Goal: Task Accomplishment & Management: Manage account settings

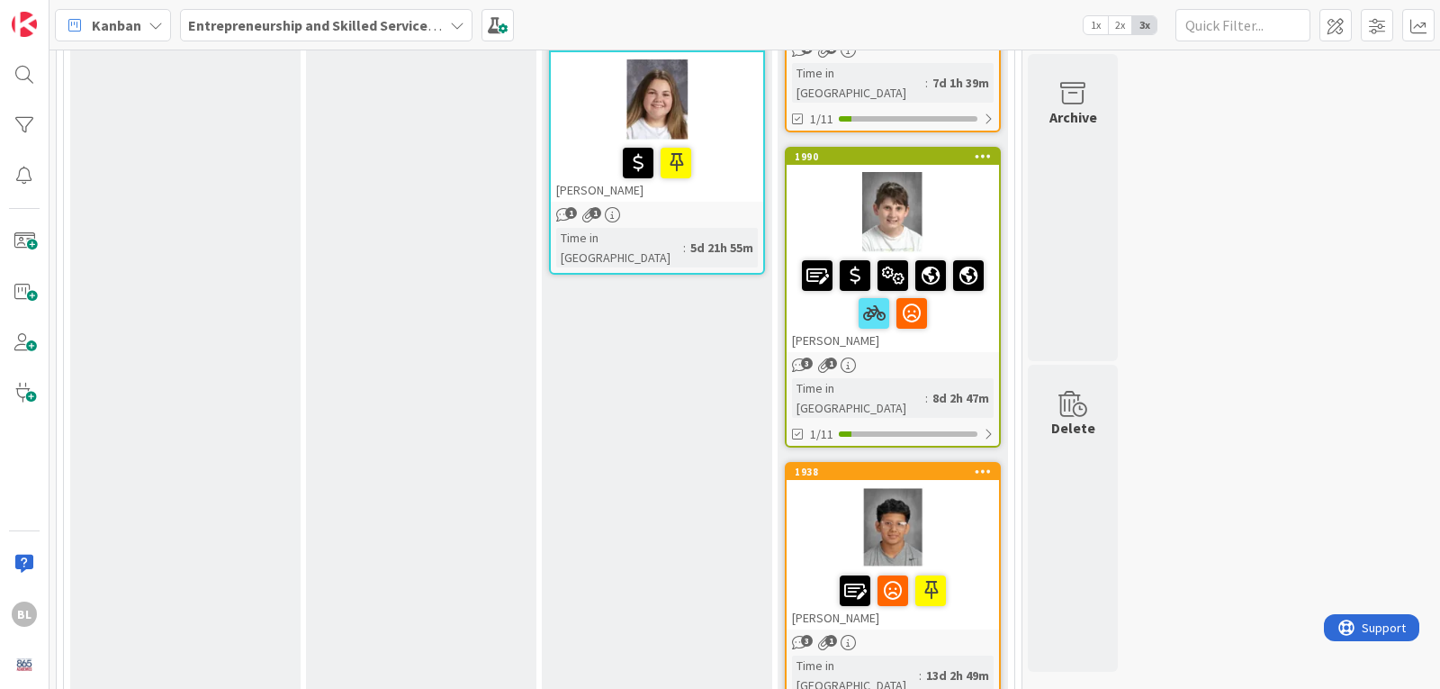
scroll to position [2971, 0]
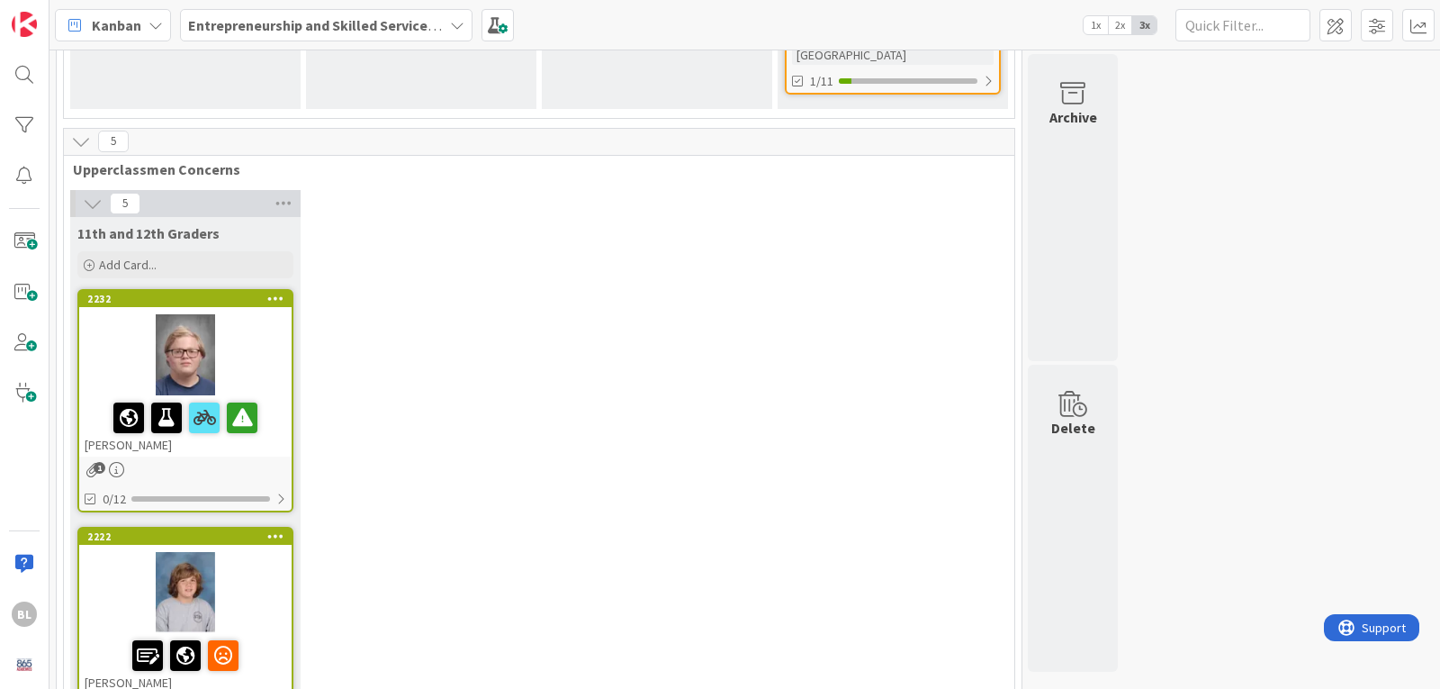
click at [227, 528] on div "2222" at bounding box center [185, 536] width 212 height 16
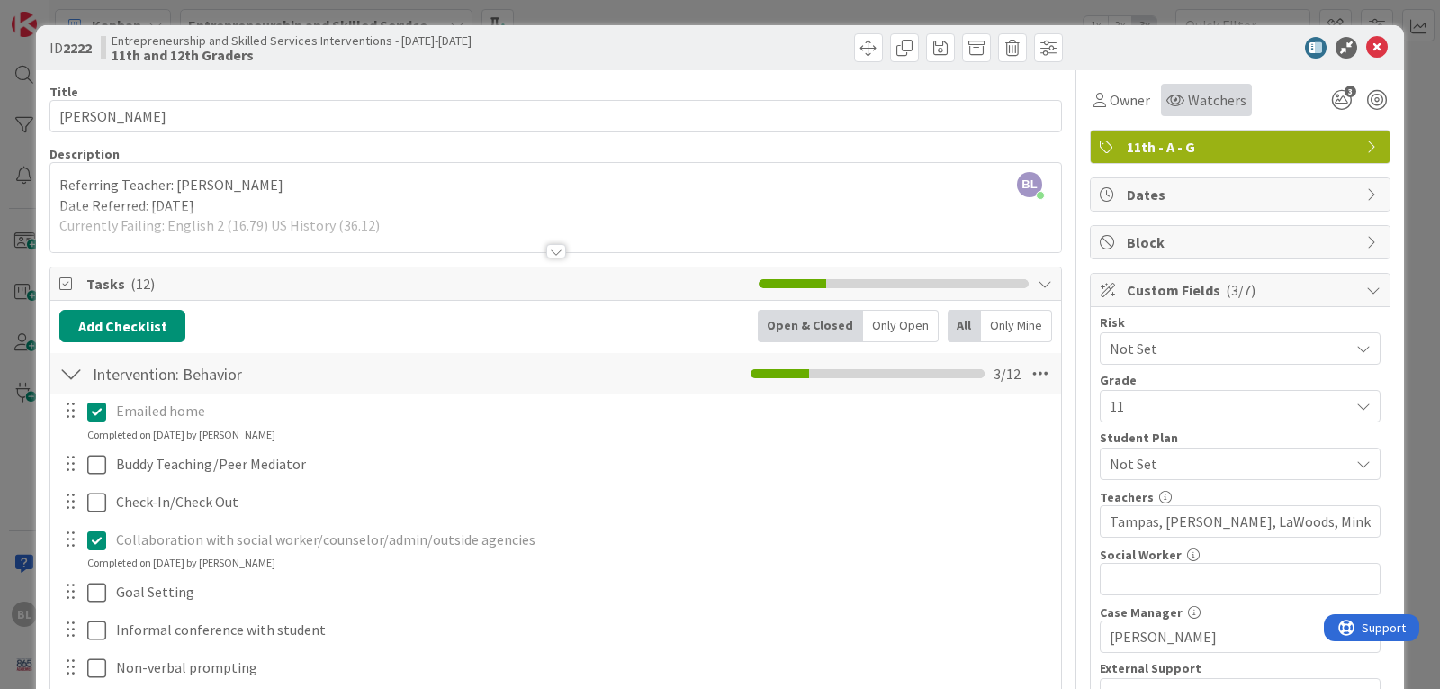
click at [1197, 104] on span "Watchers" at bounding box center [1217, 100] width 59 height 22
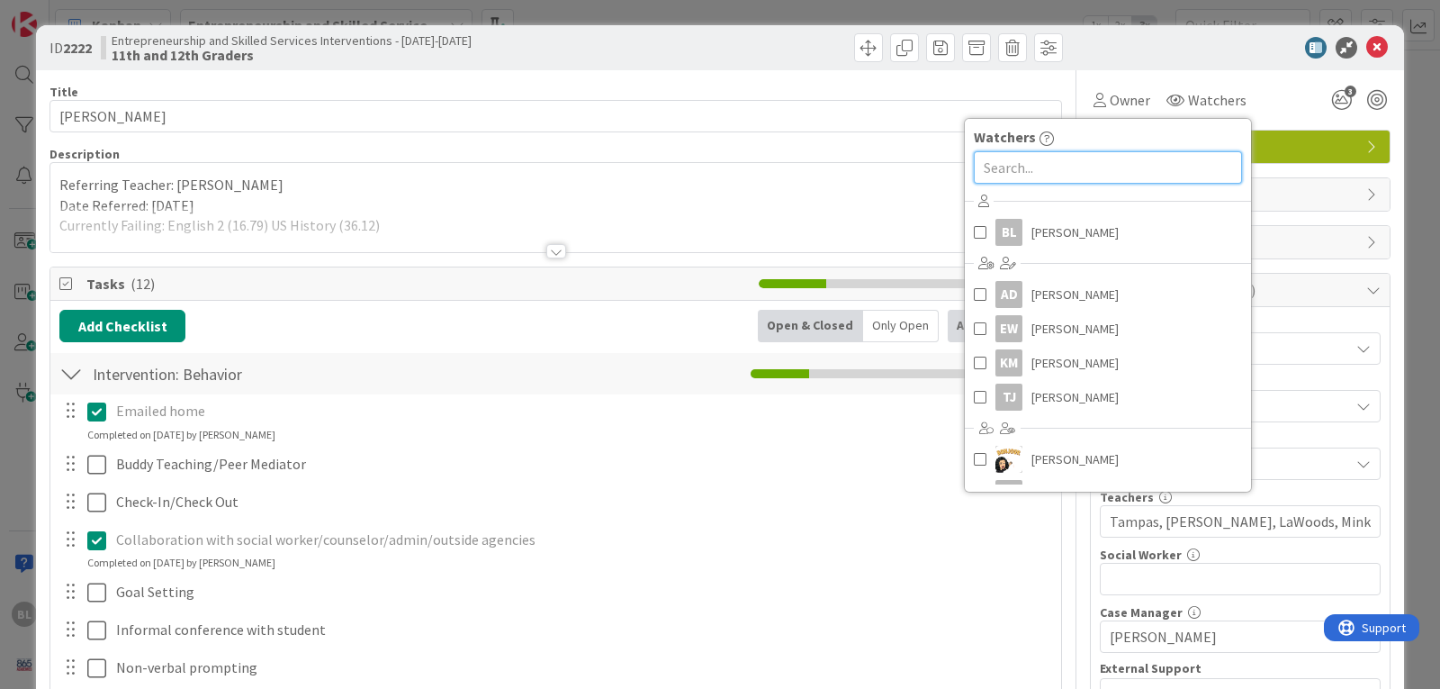
click at [978, 176] on input "text" at bounding box center [1108, 167] width 268 height 32
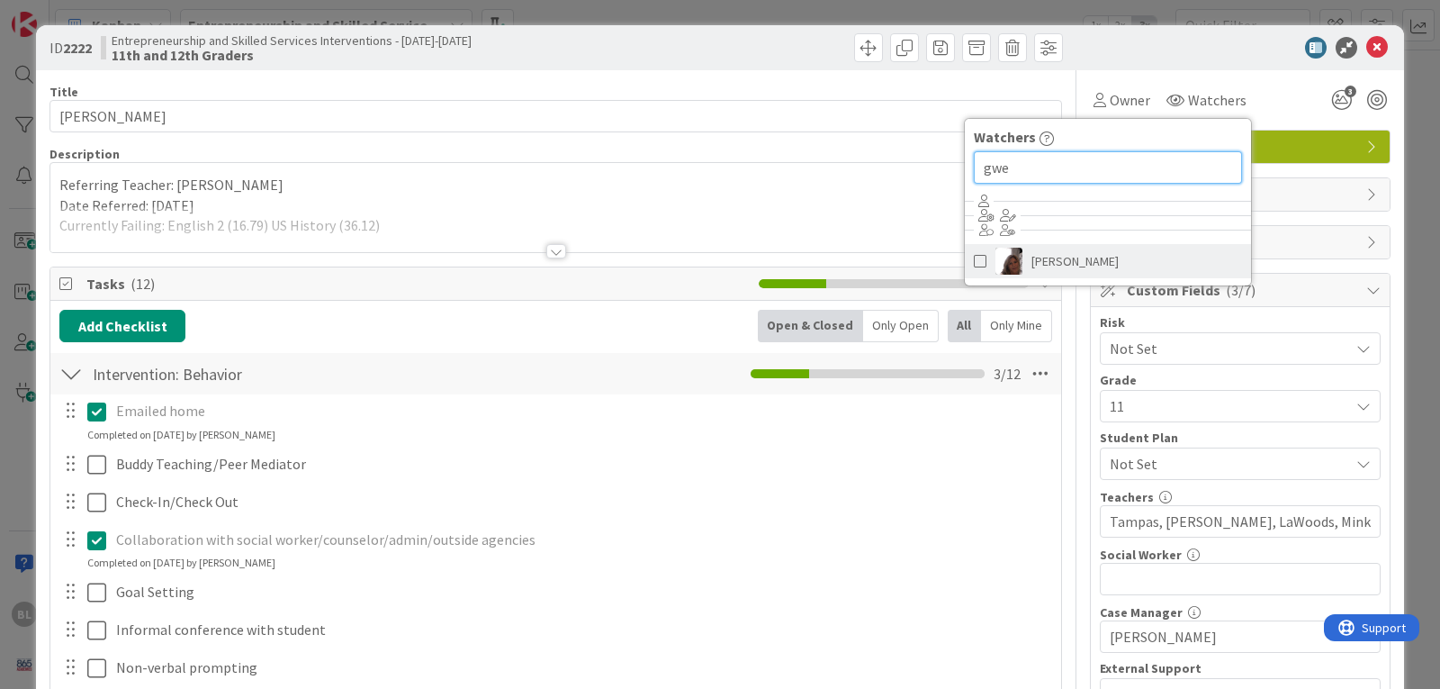
type input "gwe"
click at [1058, 265] on span "[PERSON_NAME]" at bounding box center [1075, 261] width 87 height 27
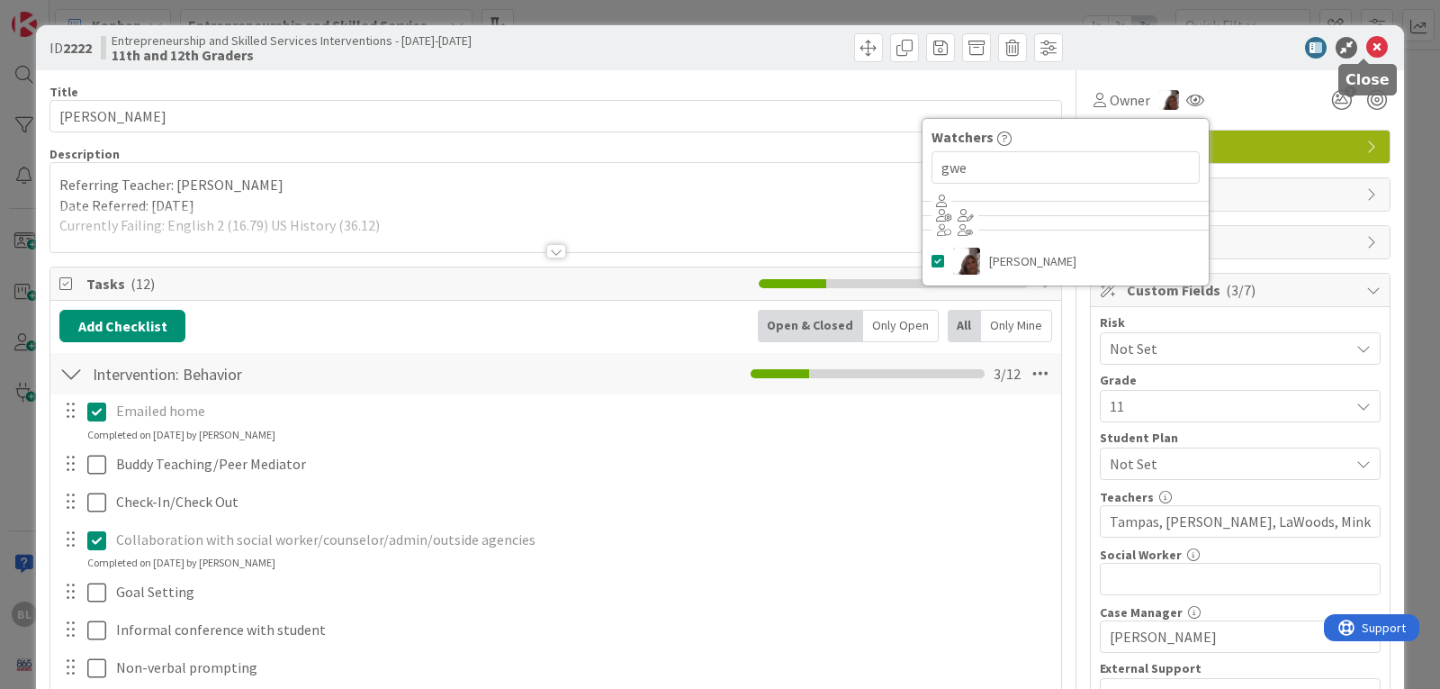
click at [1367, 46] on icon at bounding box center [1378, 48] width 22 height 22
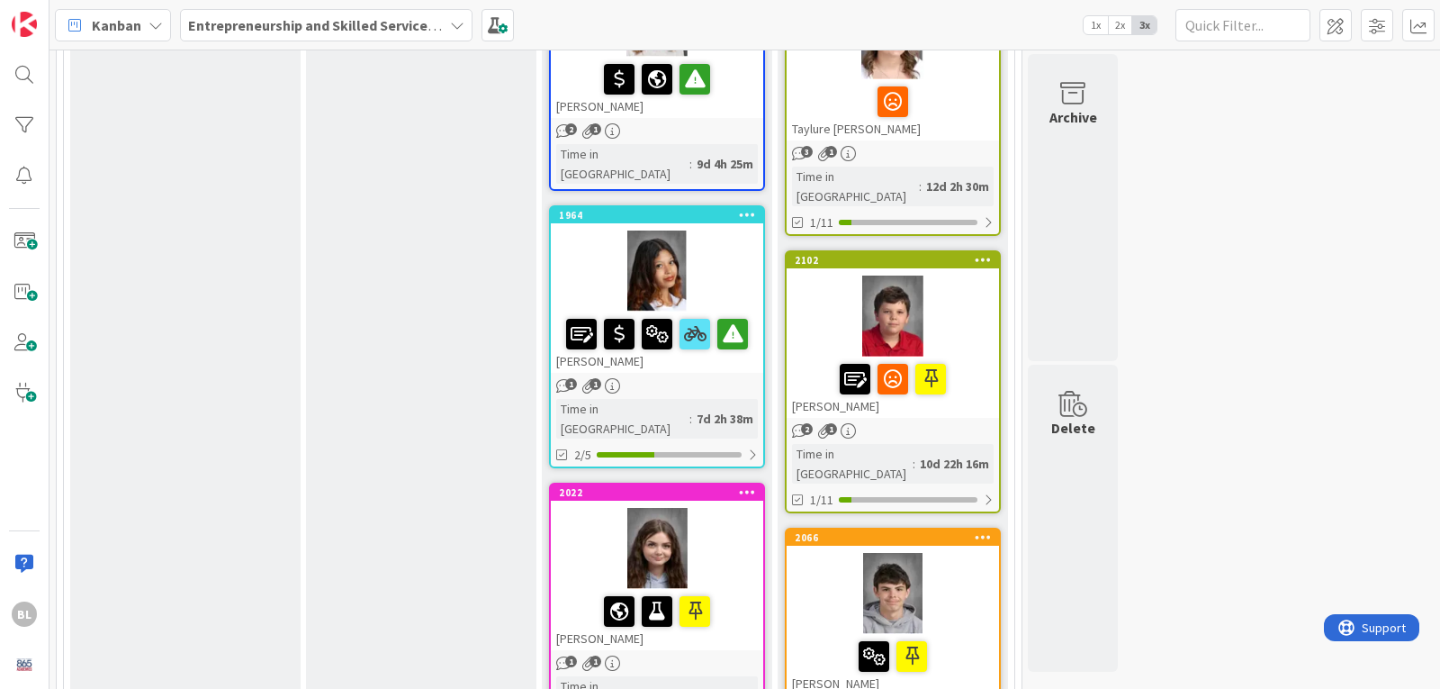
scroll to position [450, 0]
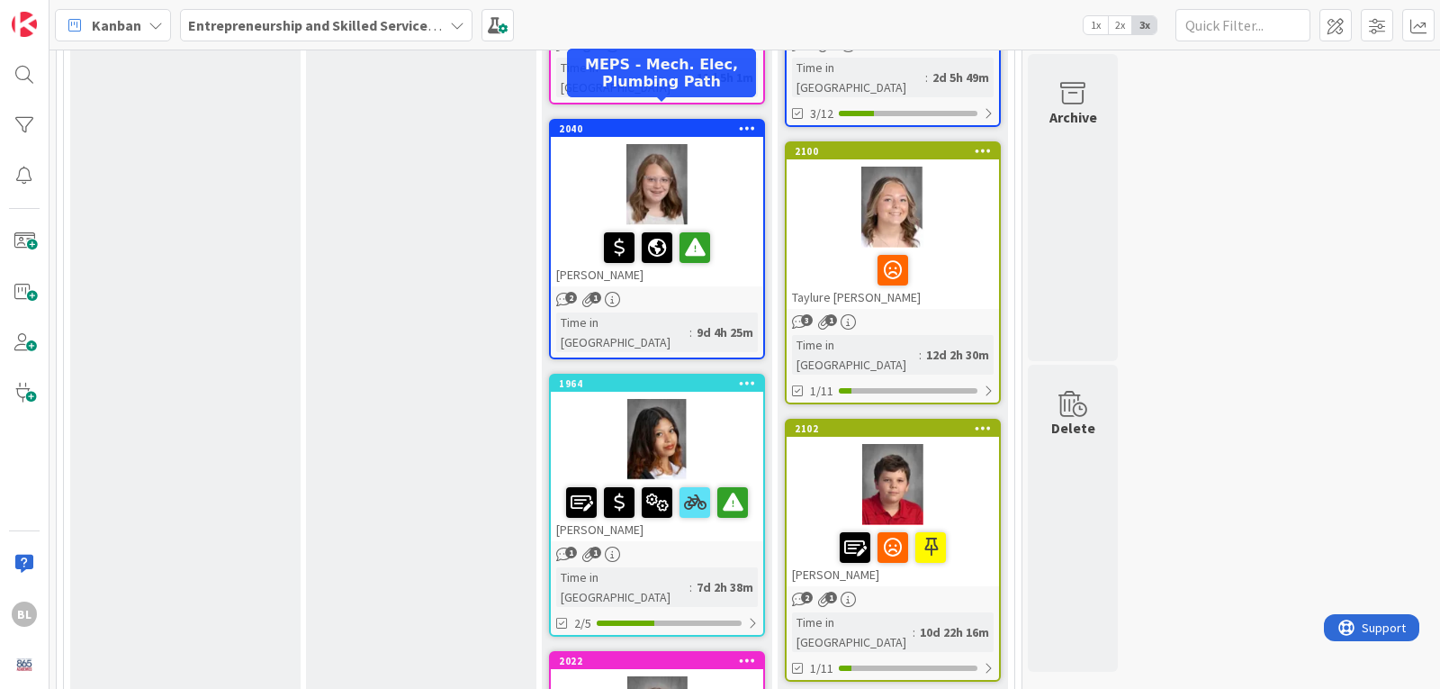
click at [659, 121] on div "2040" at bounding box center [657, 129] width 212 height 16
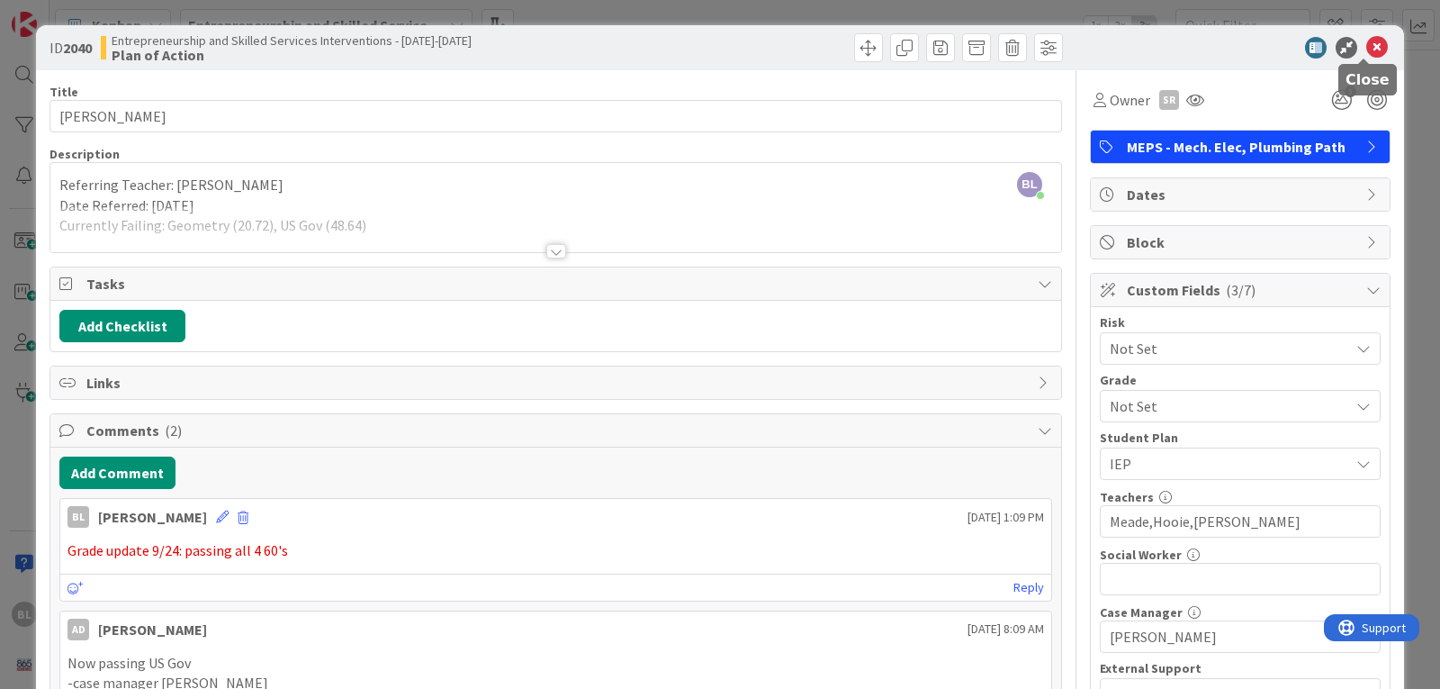
click at [1367, 48] on icon at bounding box center [1378, 48] width 22 height 22
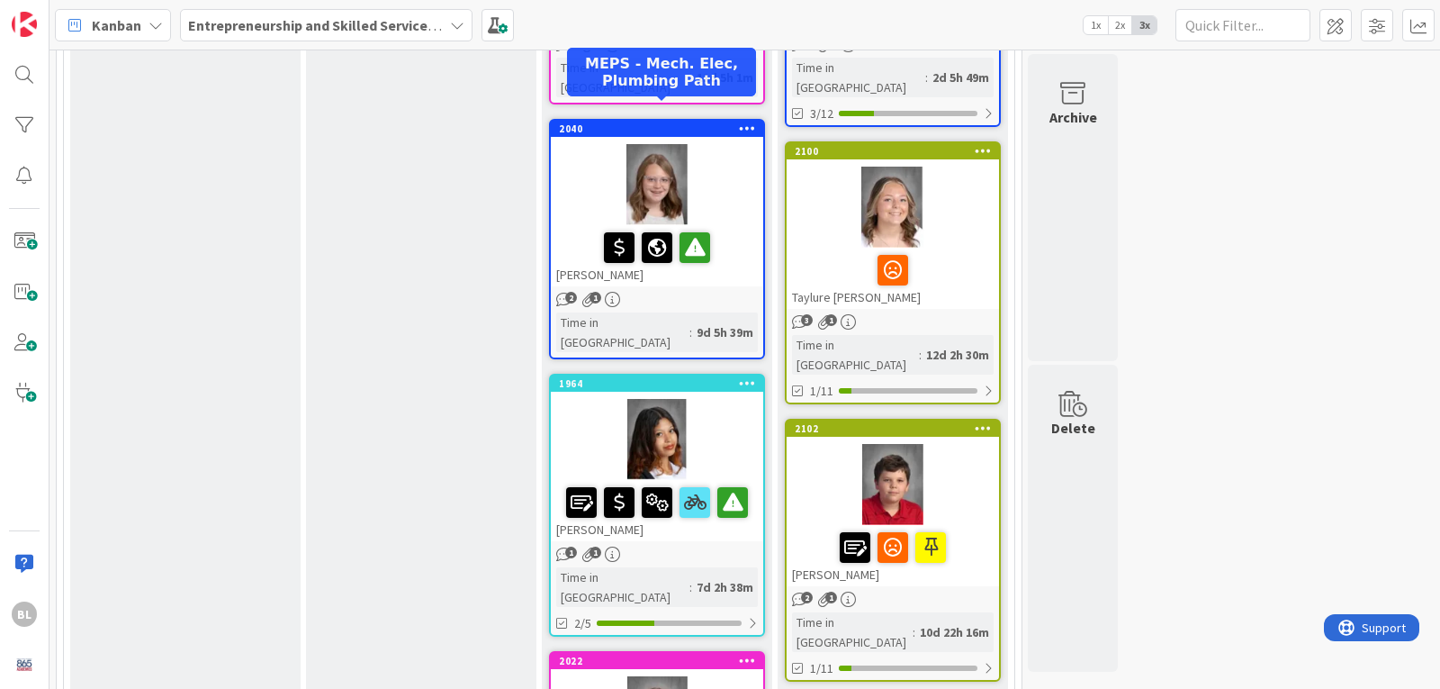
scroll to position [540, 0]
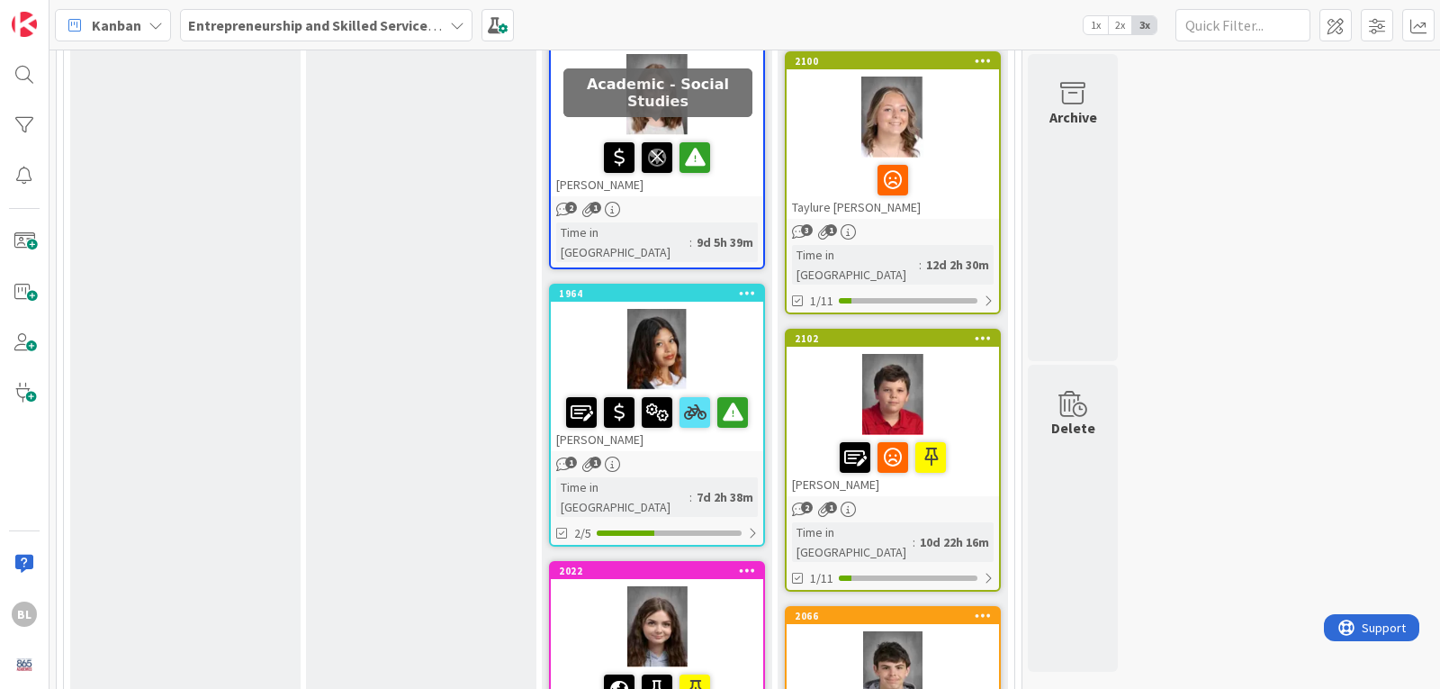
click at [658, 142] on icon at bounding box center [657, 156] width 31 height 29
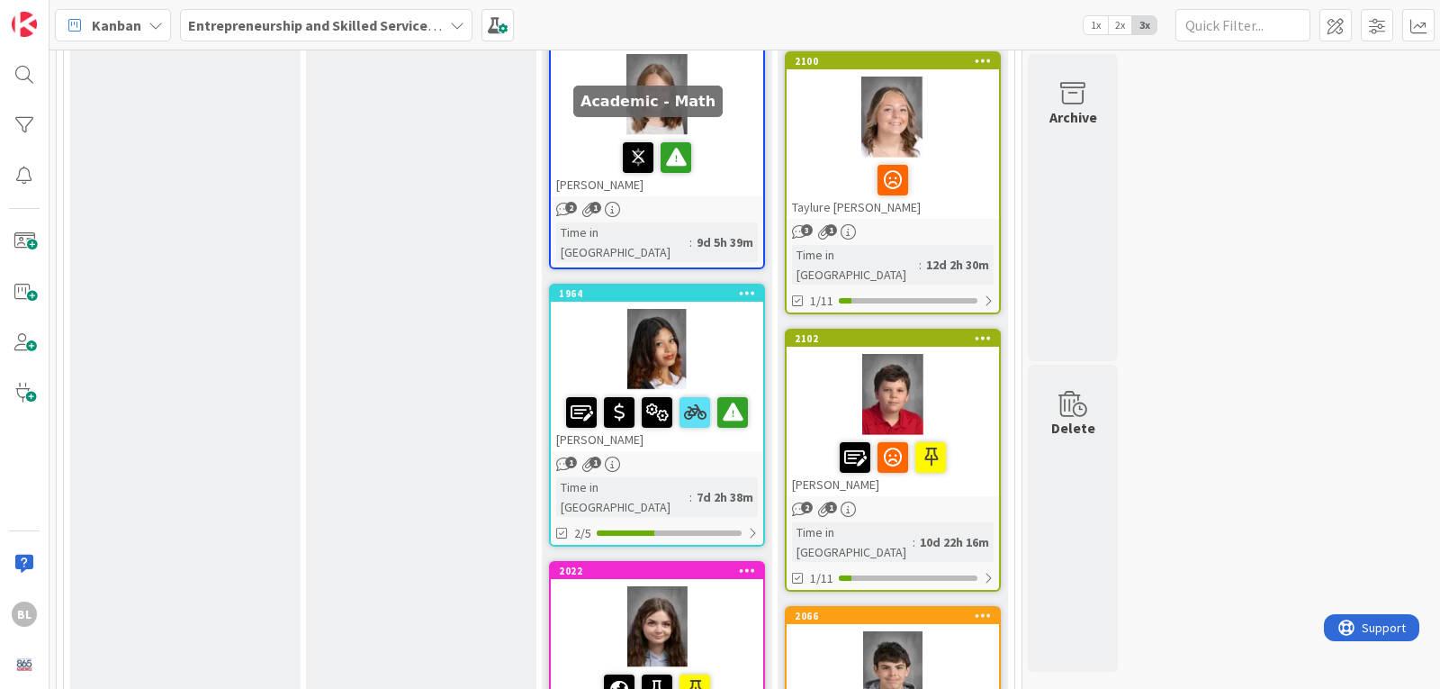
click at [636, 142] on icon at bounding box center [638, 156] width 31 height 29
click at [656, 142] on icon at bounding box center [657, 156] width 31 height 29
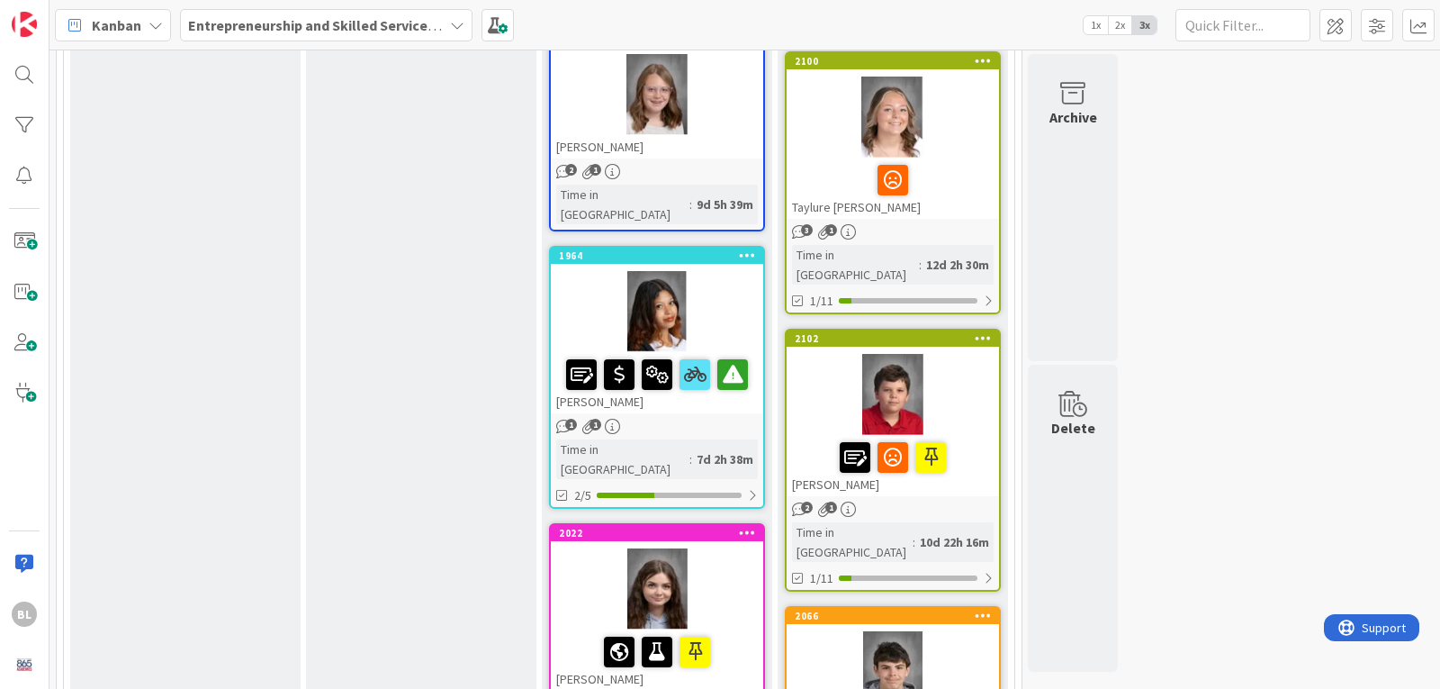
scroll to position [180, 0]
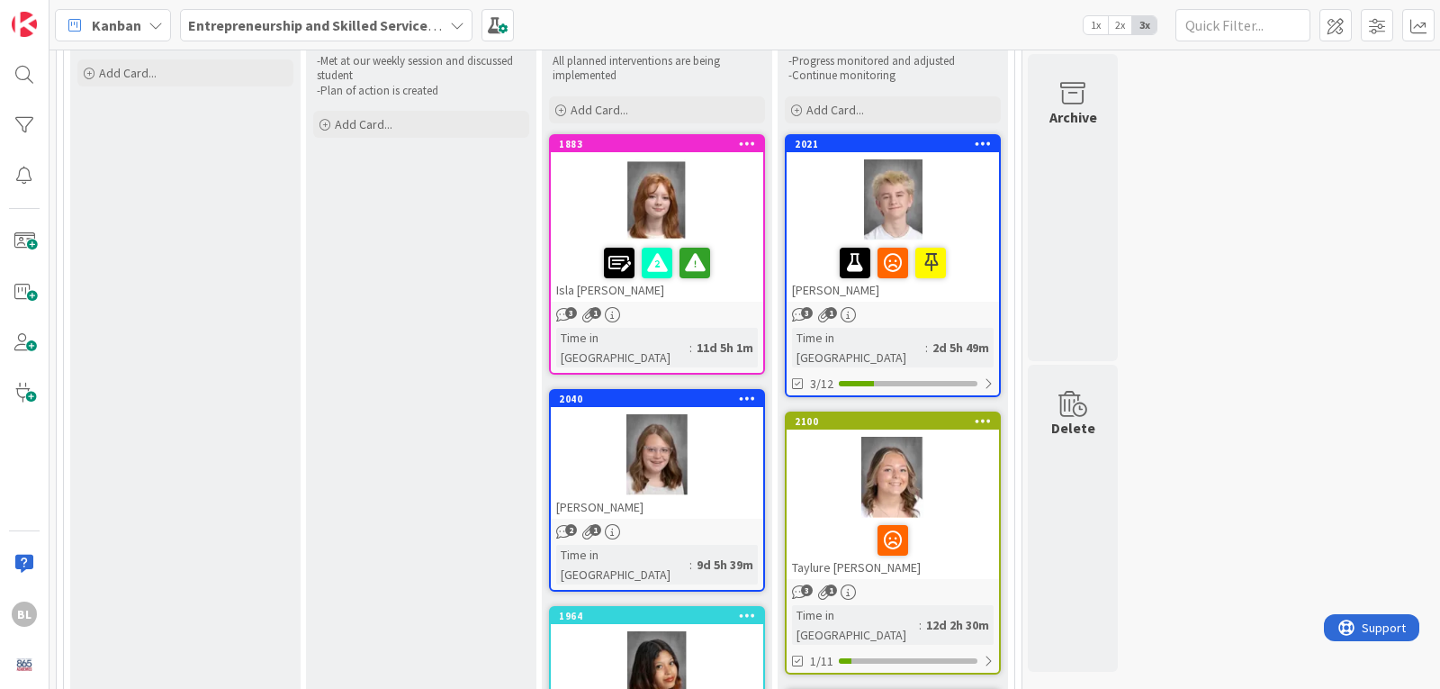
click at [747, 392] on icon at bounding box center [747, 398] width 17 height 13
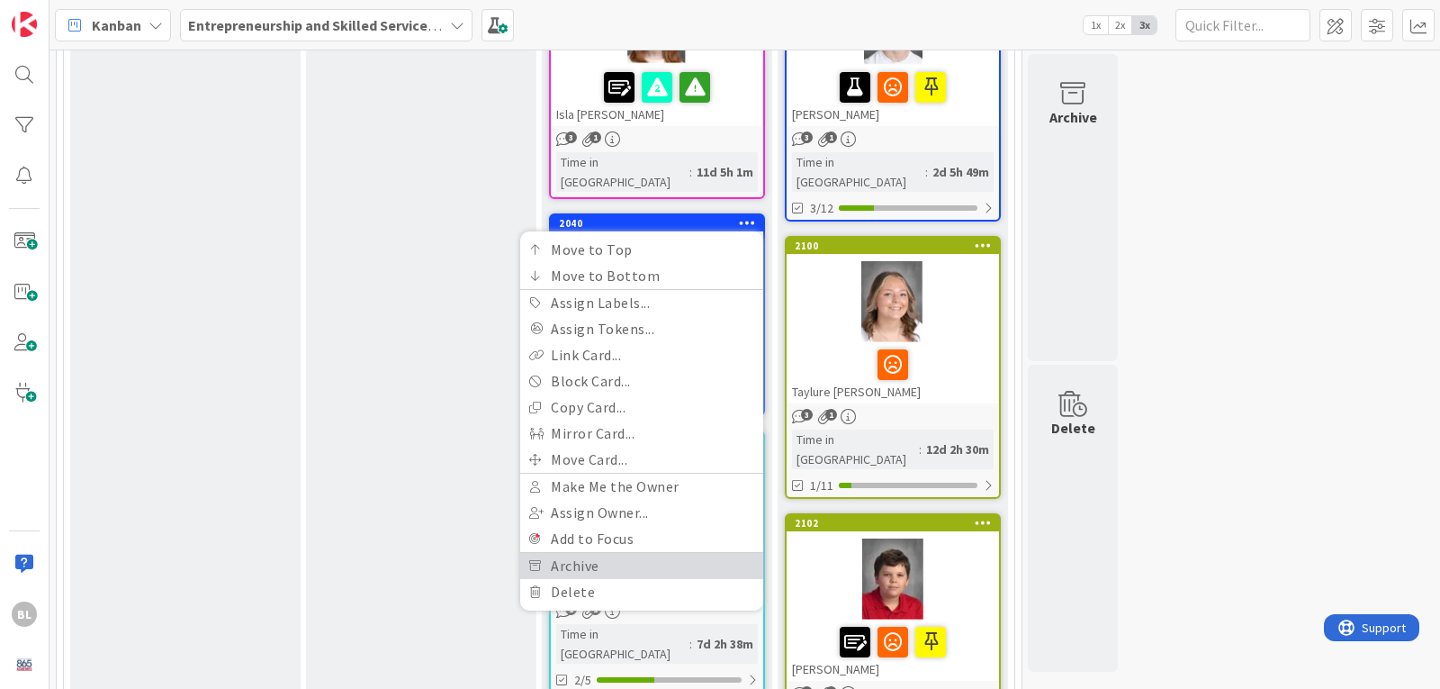
scroll to position [360, 0]
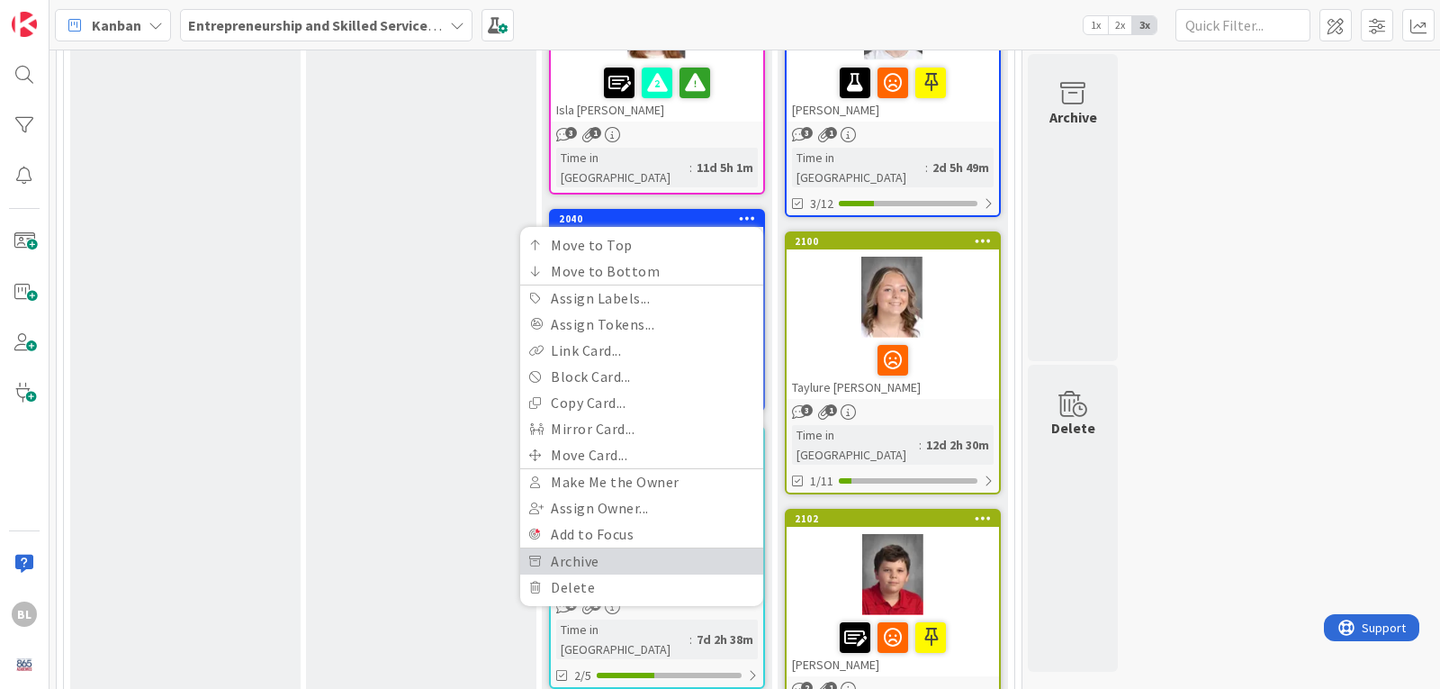
click at [557, 548] on link "Archive" at bounding box center [641, 561] width 243 height 26
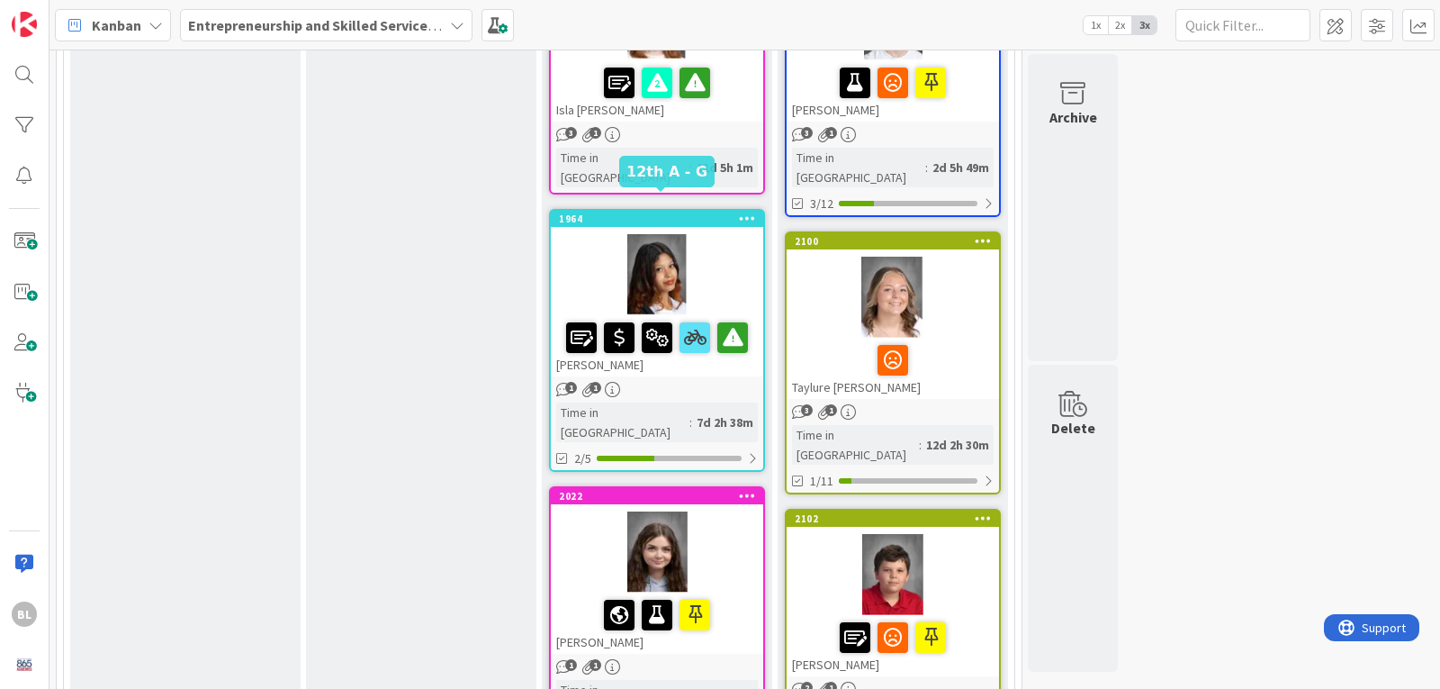
click at [654, 212] on div "1964" at bounding box center [661, 218] width 204 height 13
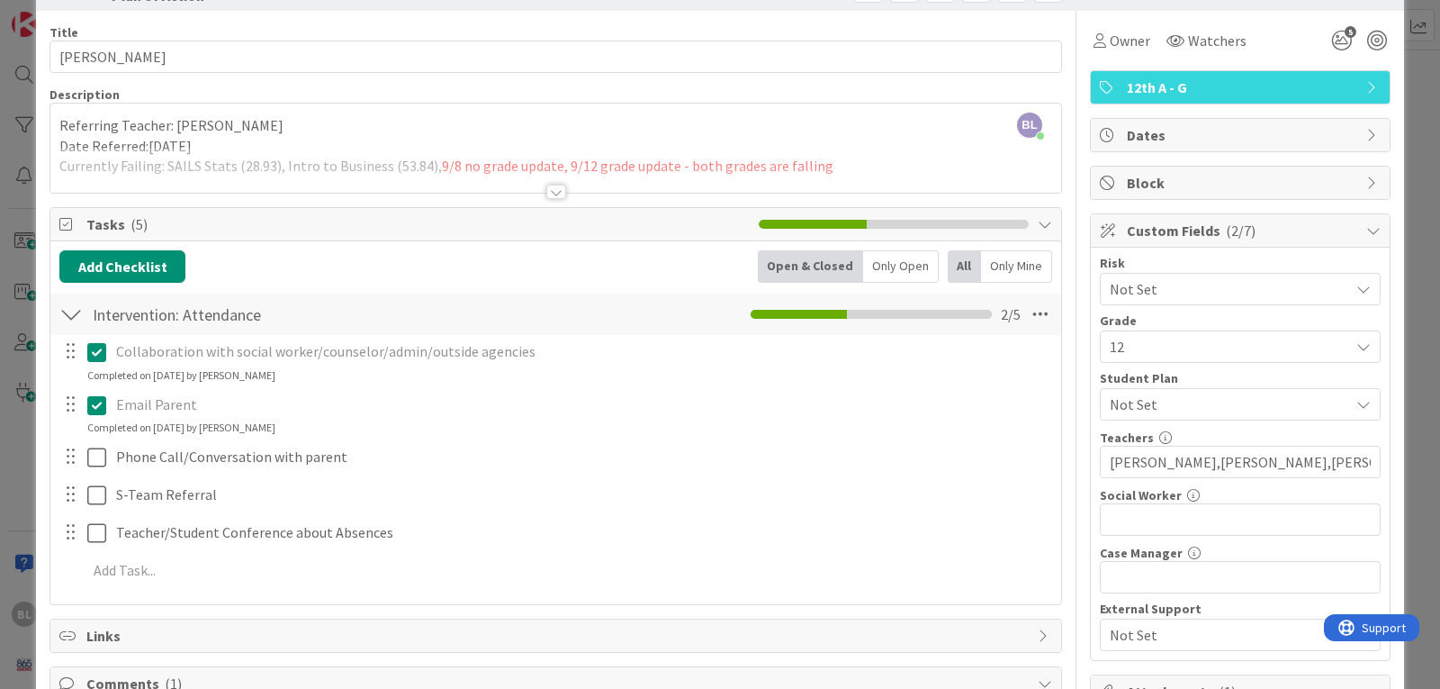
scroll to position [180, 0]
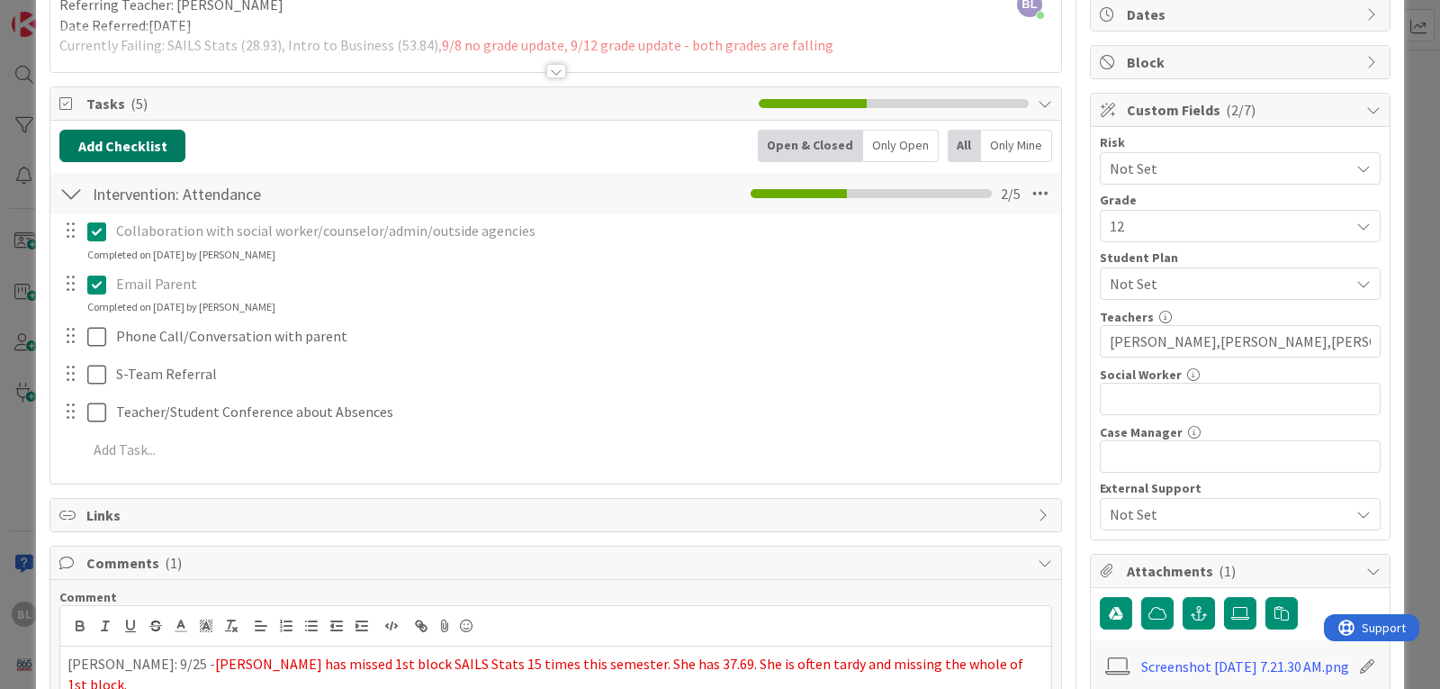
click at [118, 146] on button "Add Checklist" at bounding box center [122, 146] width 126 height 32
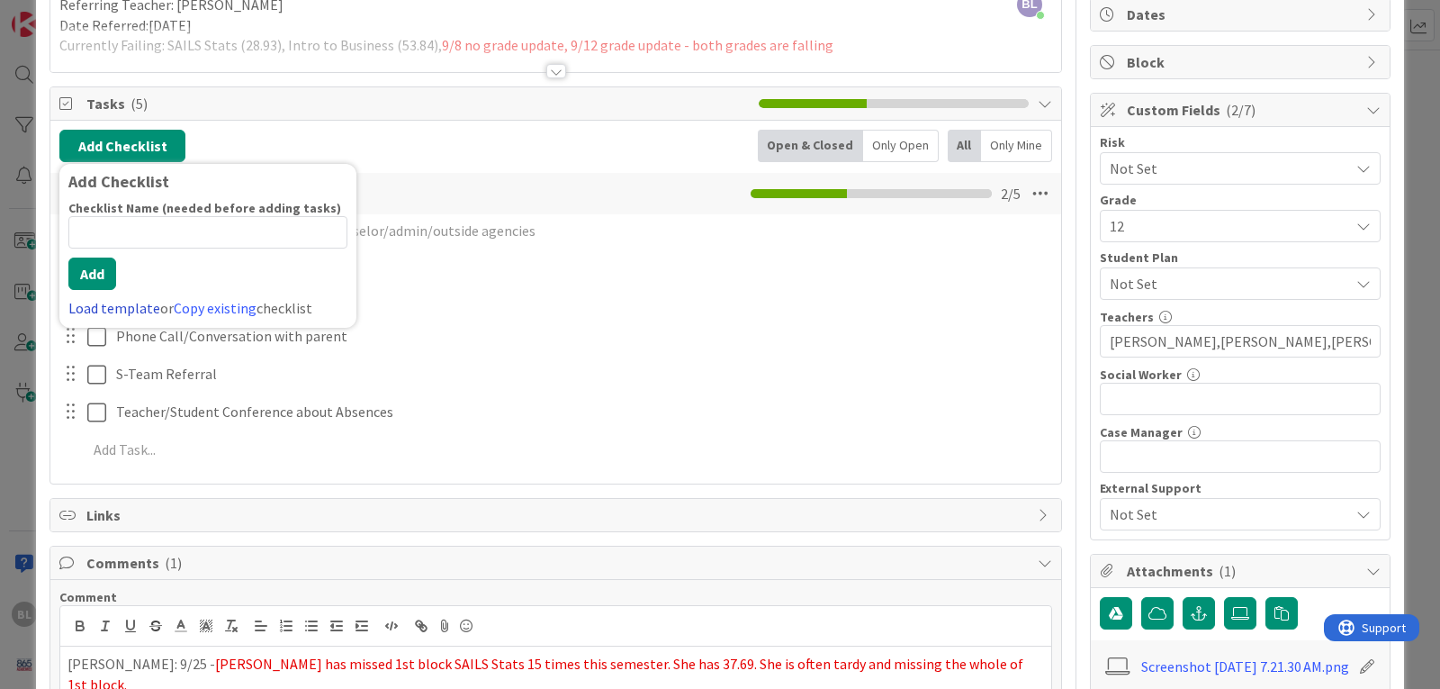
click at [104, 305] on link "Load template" at bounding box center [114, 308] width 92 height 18
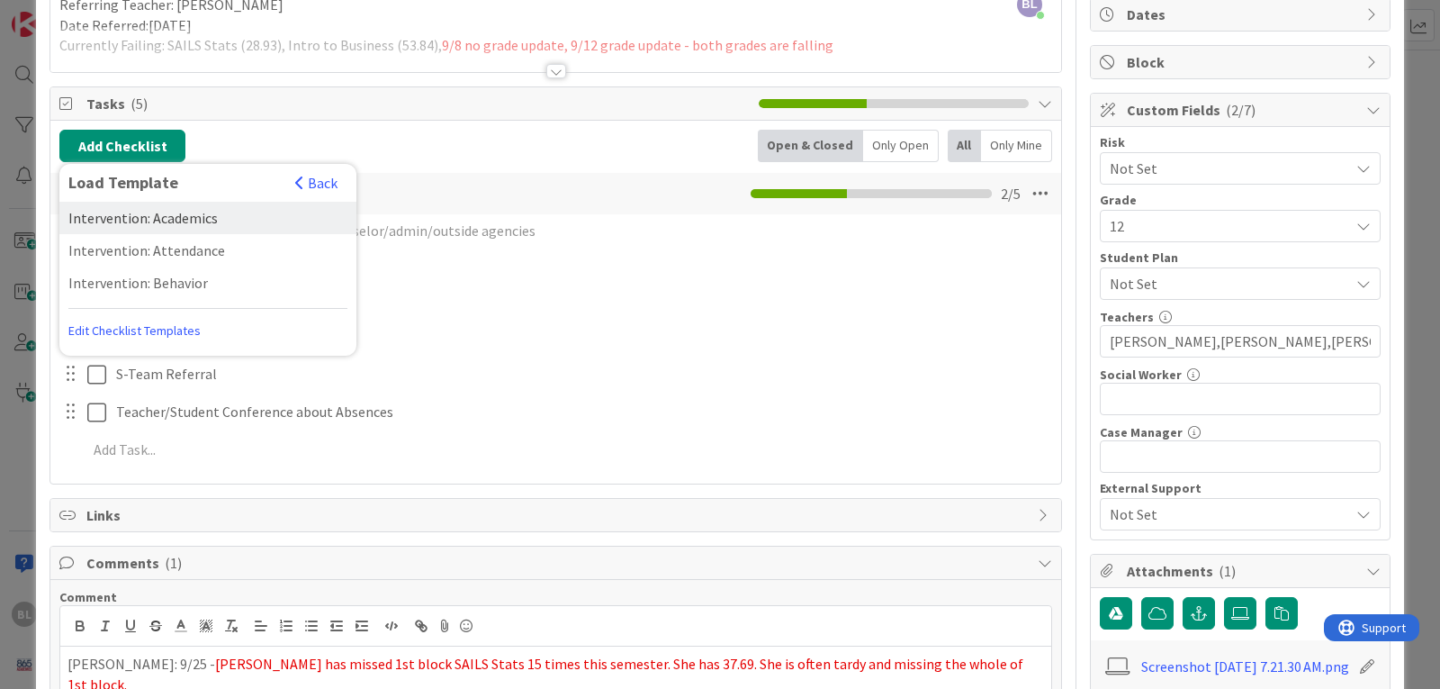
click at [158, 214] on div "Intervention: Academics" at bounding box center [207, 218] width 297 height 32
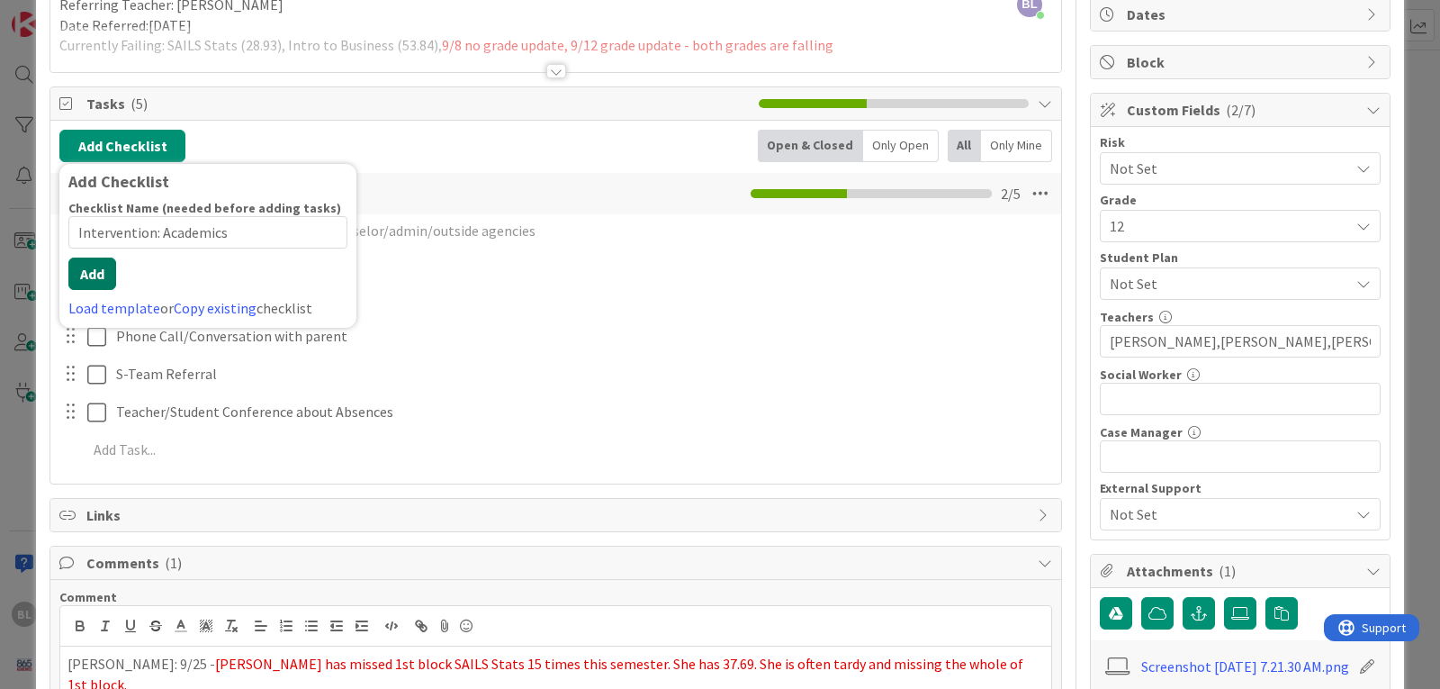
click at [93, 287] on button "Add" at bounding box center [92, 273] width 48 height 32
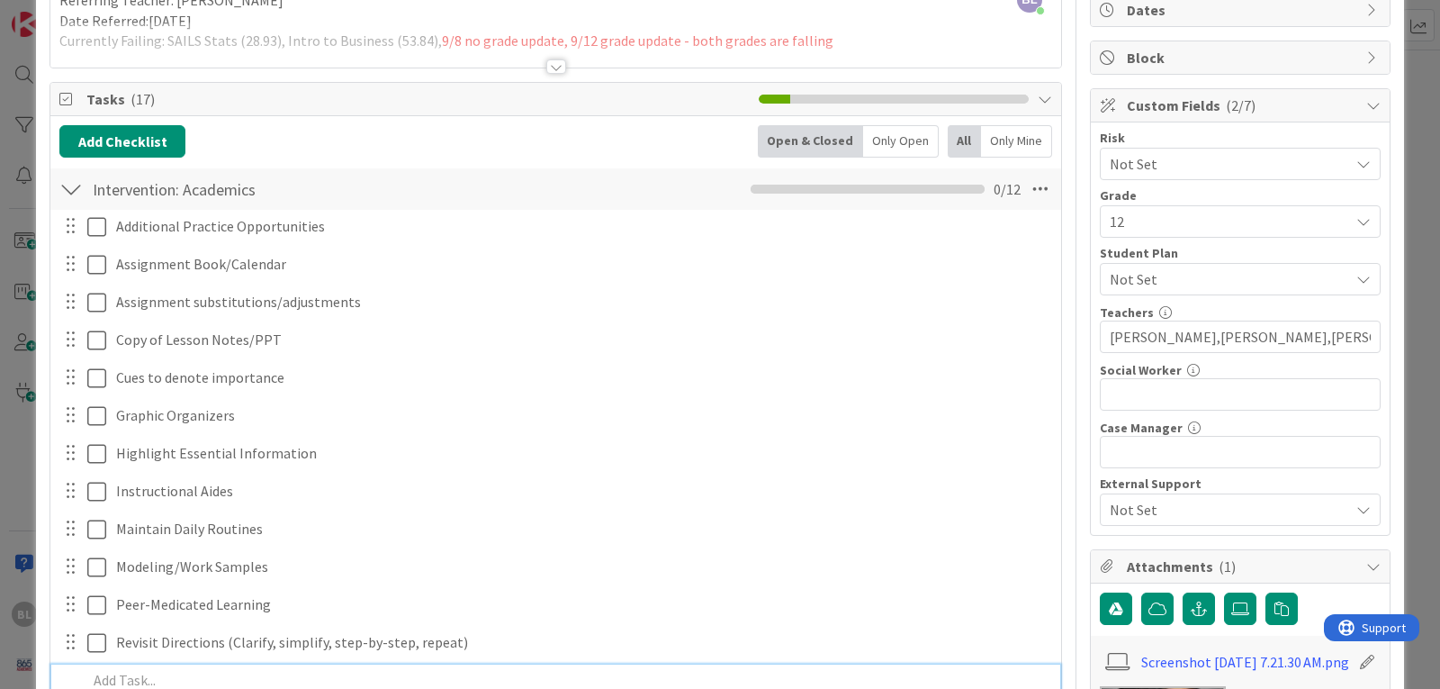
scroll to position [0, 0]
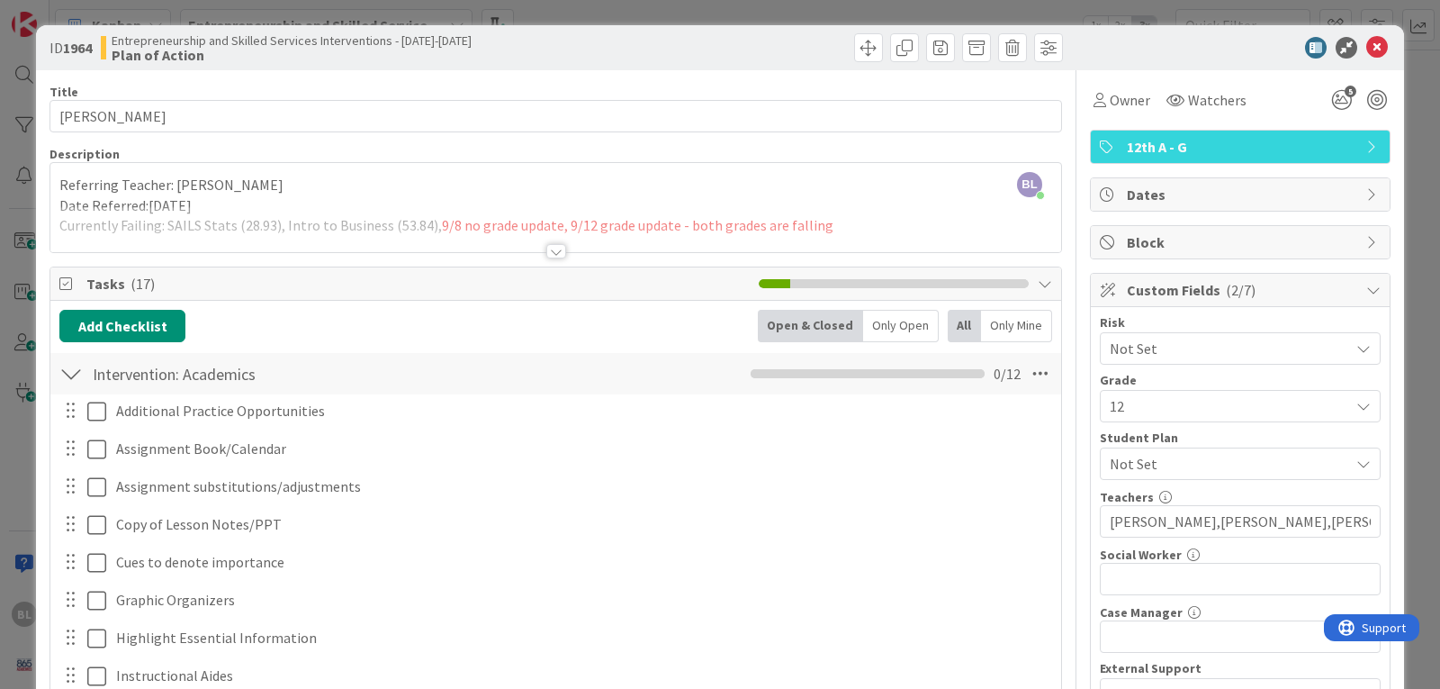
click at [551, 257] on div at bounding box center [556, 251] width 20 height 14
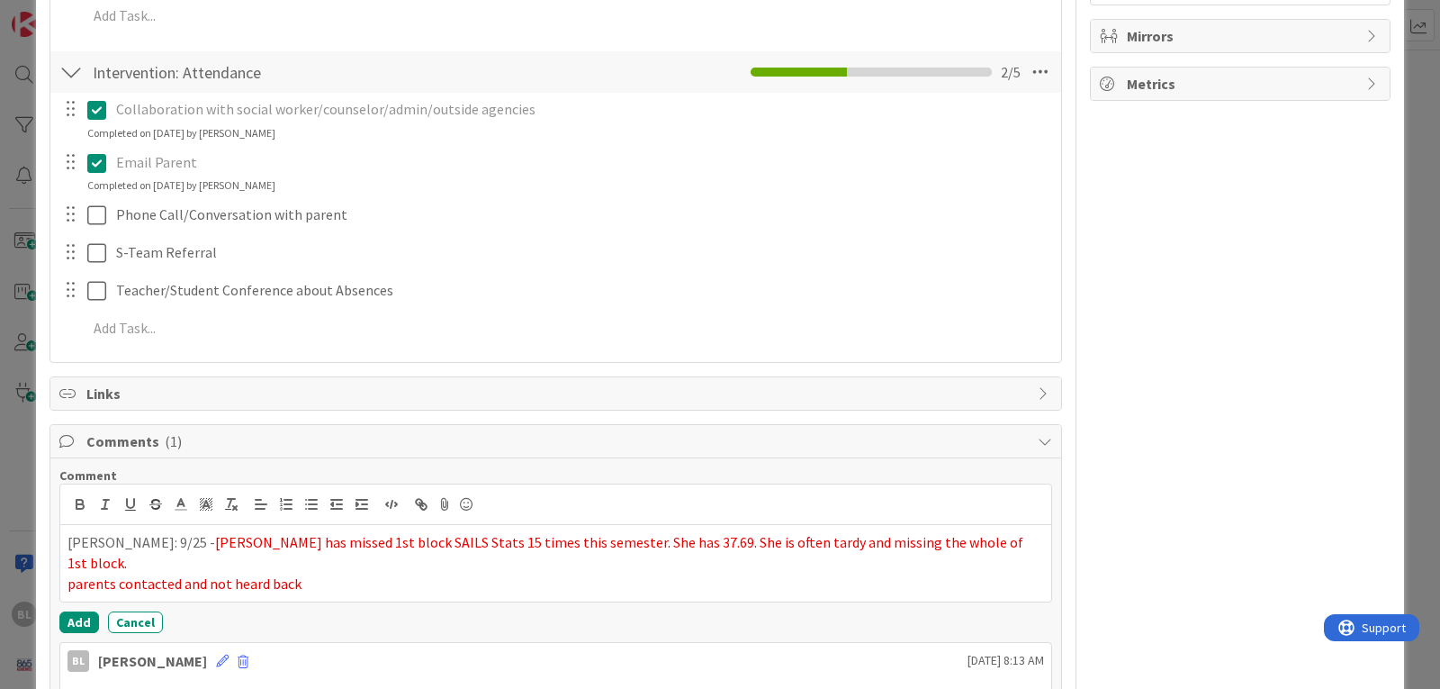
scroll to position [1080, 0]
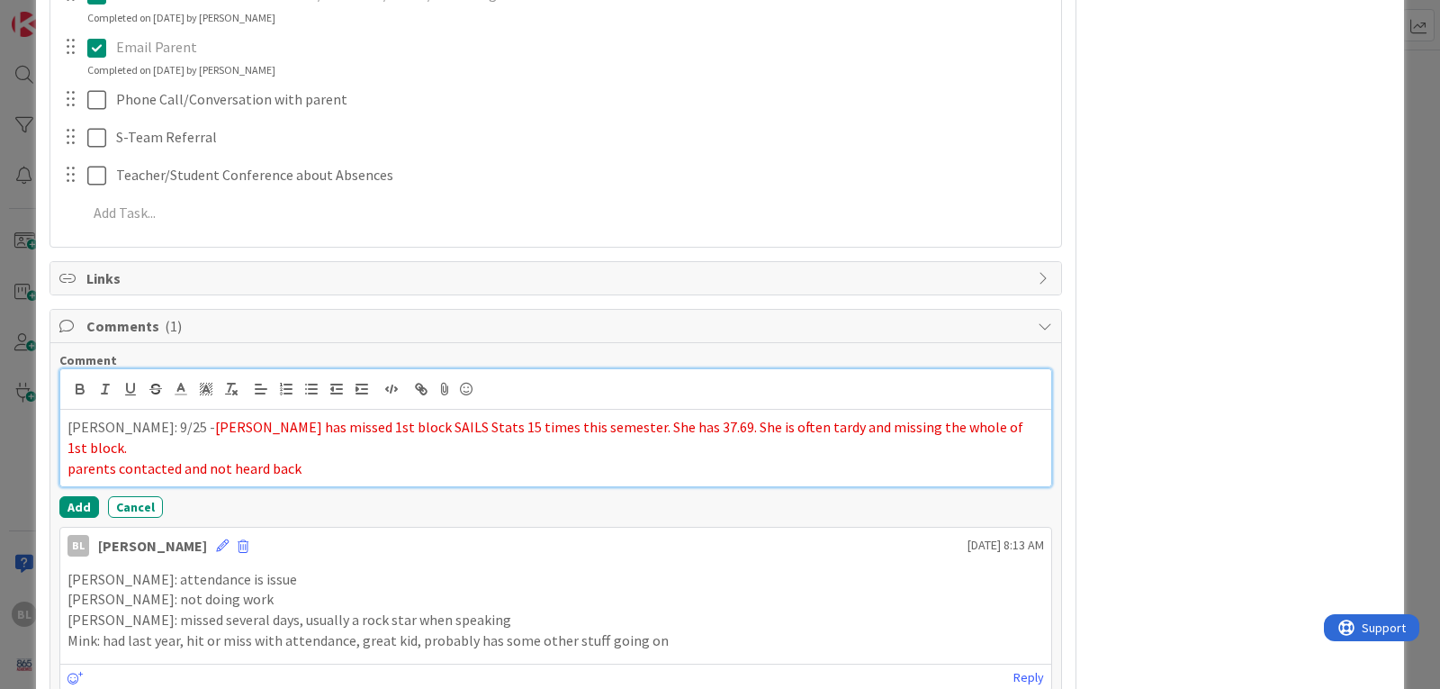
click at [311, 458] on p "parents contacted and not heard back" at bounding box center [556, 468] width 977 height 21
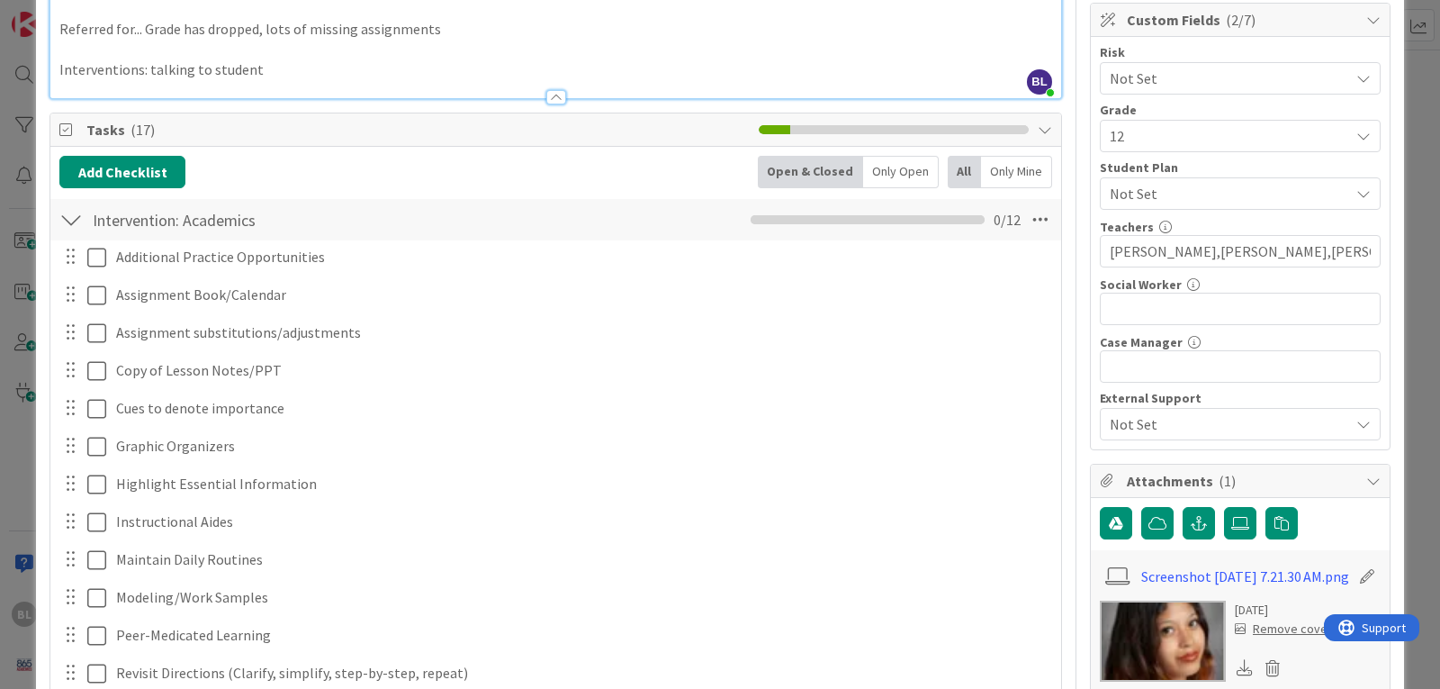
scroll to position [0, 0]
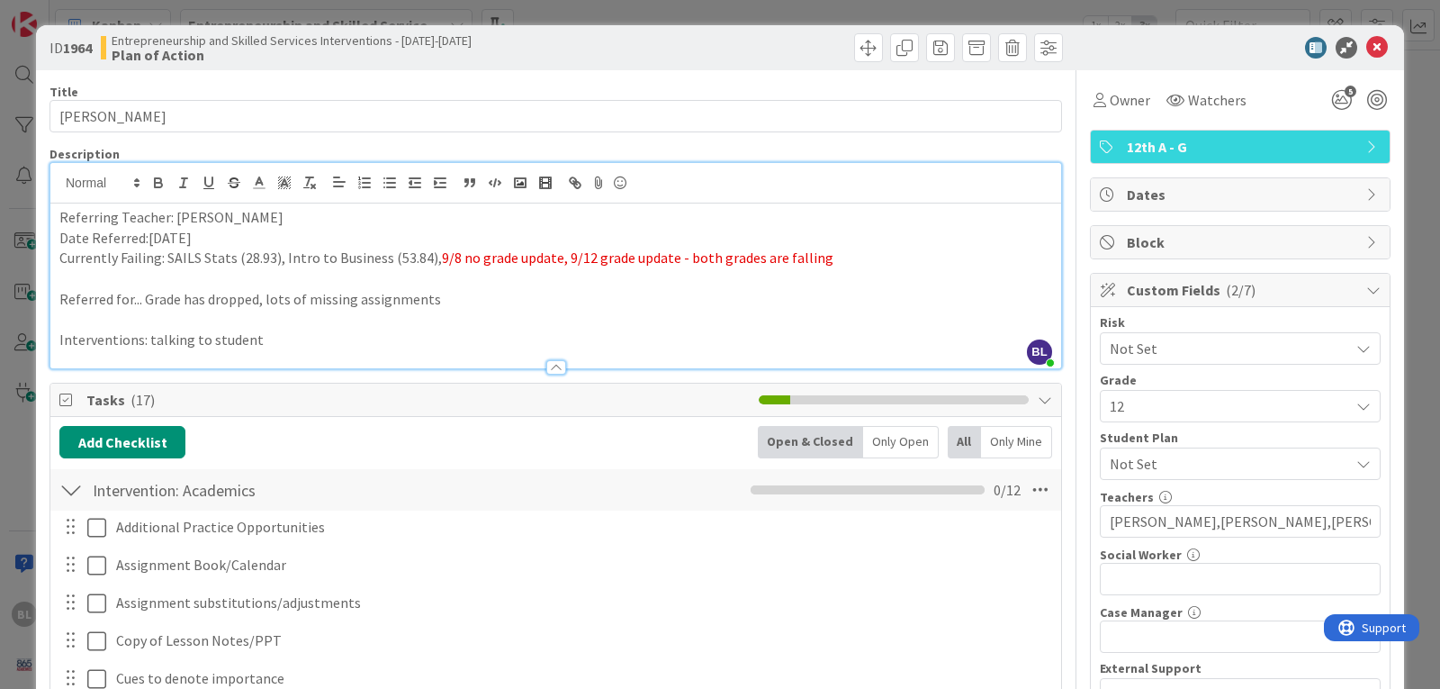
click at [834, 259] on p "Currently Failing: SAILS Stats (28.93), Intro to Business (53.84), 9/8 no grade…" at bounding box center [555, 258] width 993 height 21
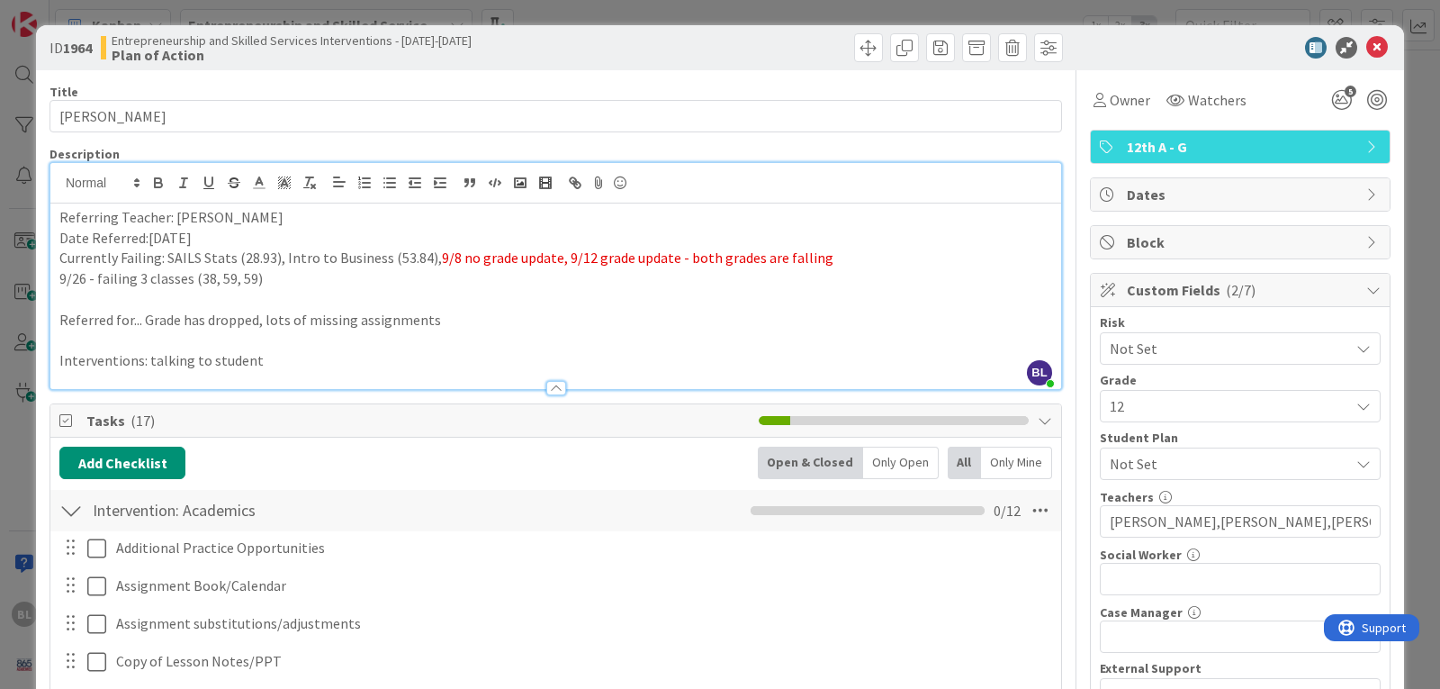
click at [194, 279] on p "9/26 - failing 3 classes (38, 59, 59)" at bounding box center [555, 278] width 993 height 21
drag, startPoint x: 333, startPoint y: 281, endPoint x: 101, endPoint y: 257, distance: 233.4
click at [50, 271] on div "Referring Teacher: [PERSON_NAME] Date Referred:[DATE] Currently Failing: SAILS …" at bounding box center [555, 295] width 1011 height 185
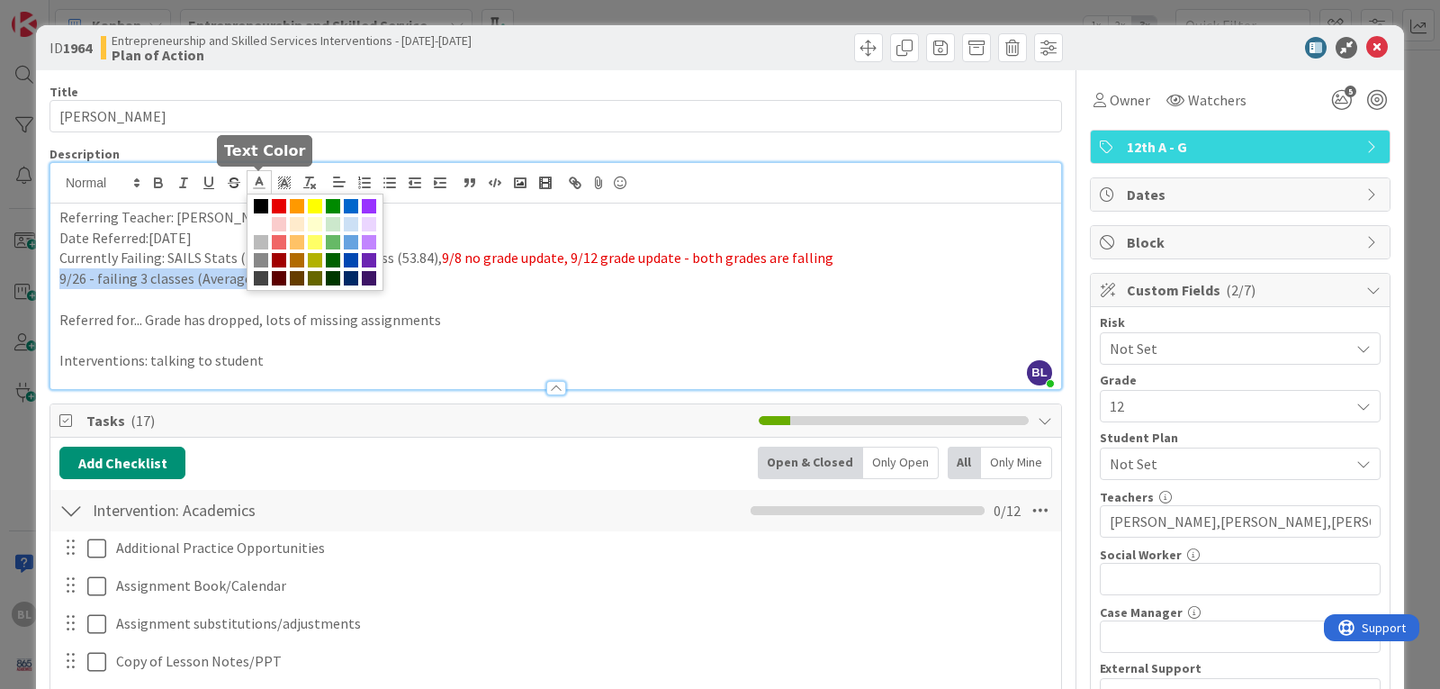
click at [261, 180] on polyline at bounding box center [260, 180] width 6 height 7
click at [276, 204] on span at bounding box center [279, 206] width 14 height 14
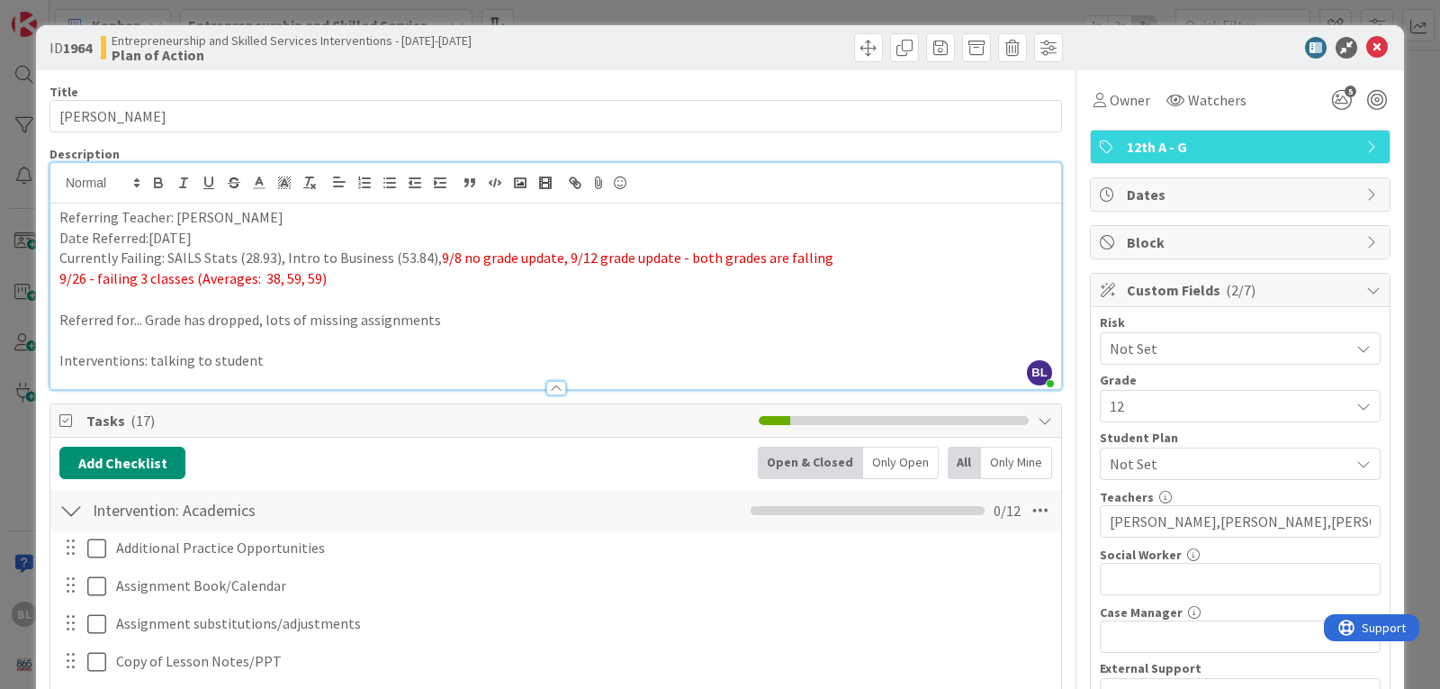
click at [380, 297] on p at bounding box center [555, 299] width 993 height 21
click at [1326, 101] on icon "5" at bounding box center [1342, 100] width 32 height 32
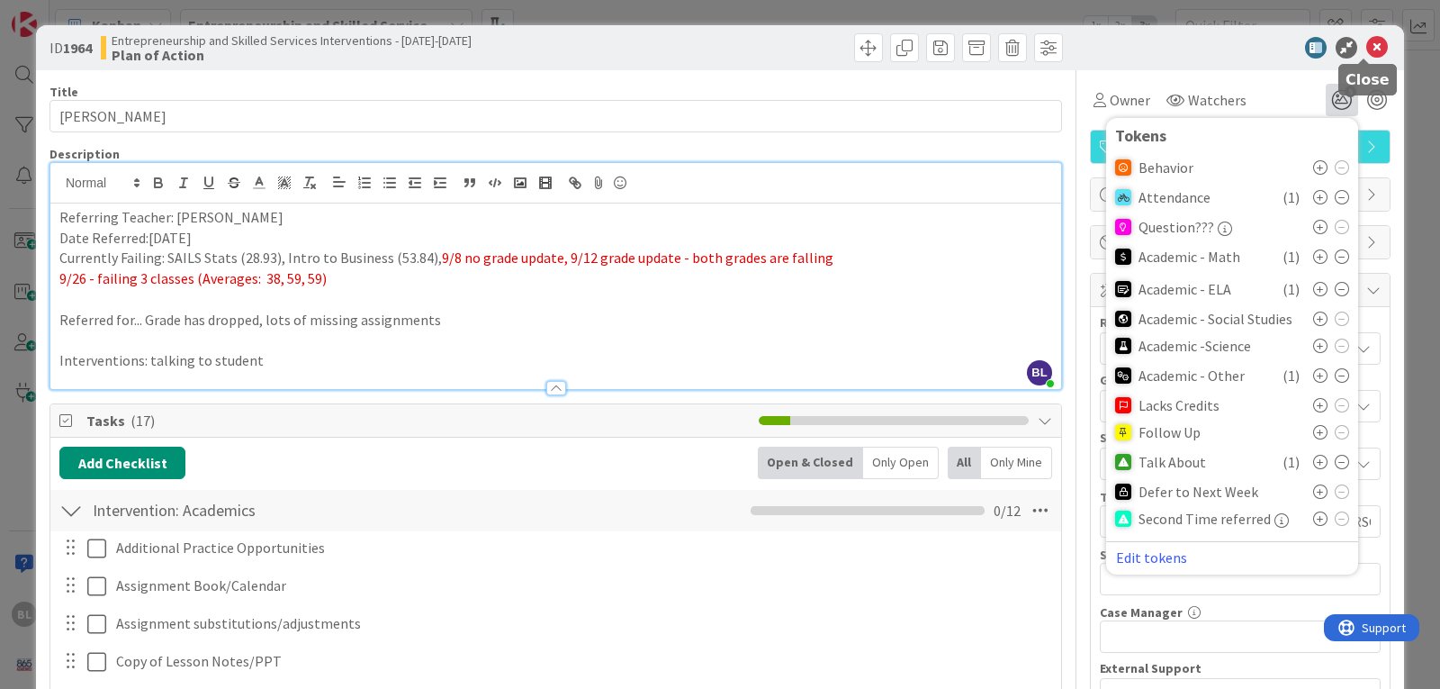
click at [1367, 48] on icon at bounding box center [1378, 48] width 22 height 22
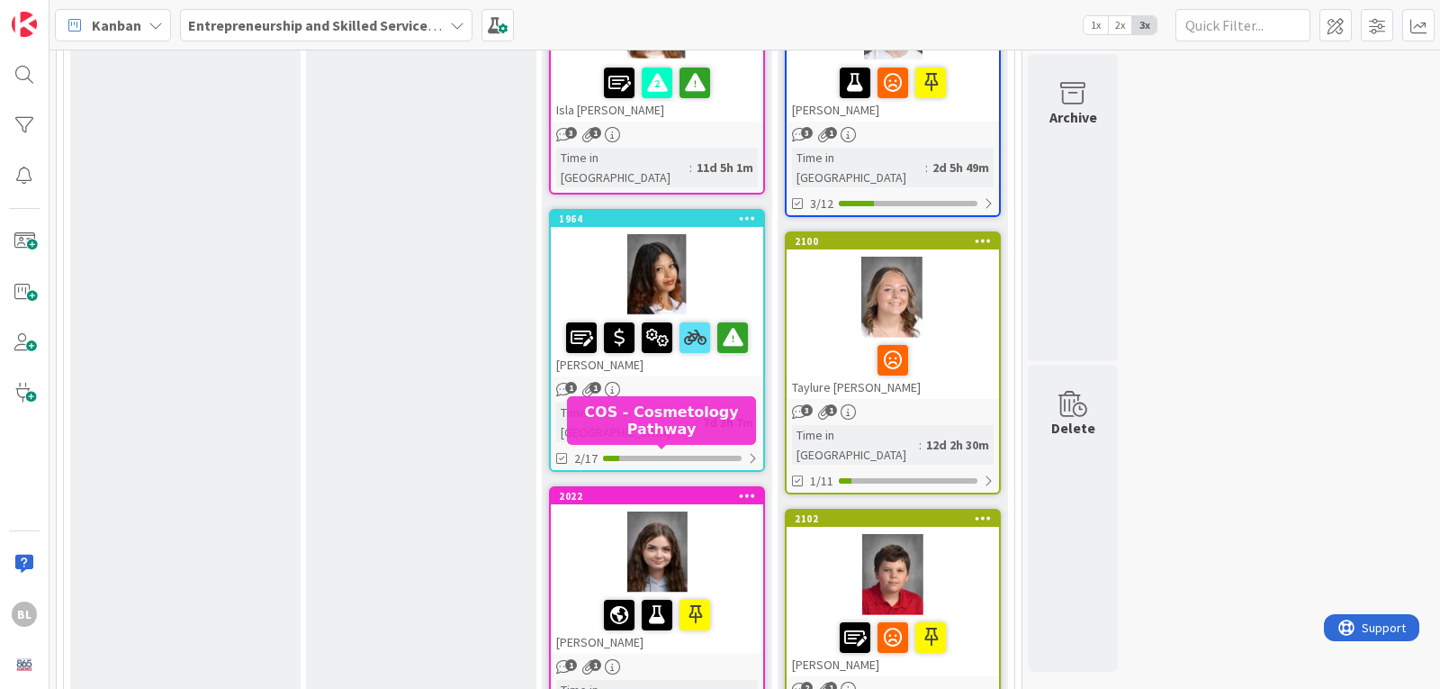
click at [658, 490] on div "2022" at bounding box center [661, 496] width 204 height 13
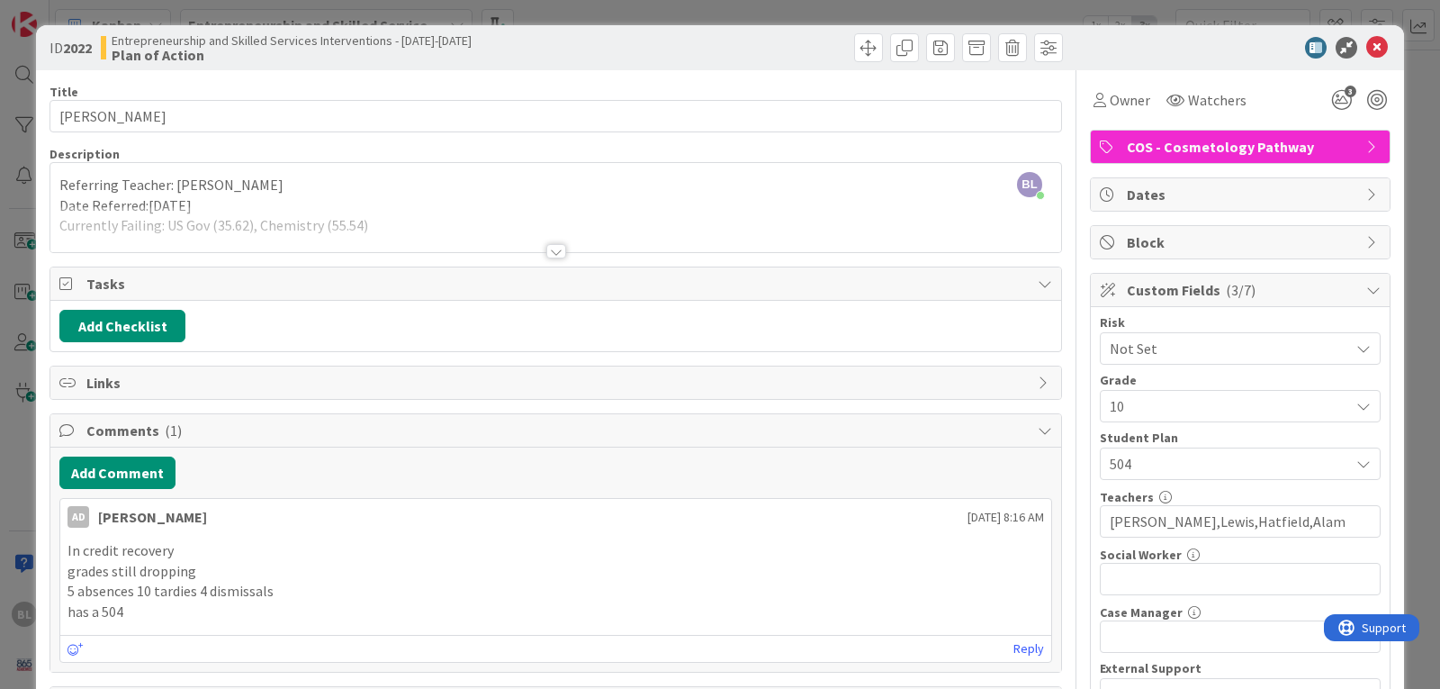
click at [546, 250] on div at bounding box center [556, 251] width 20 height 14
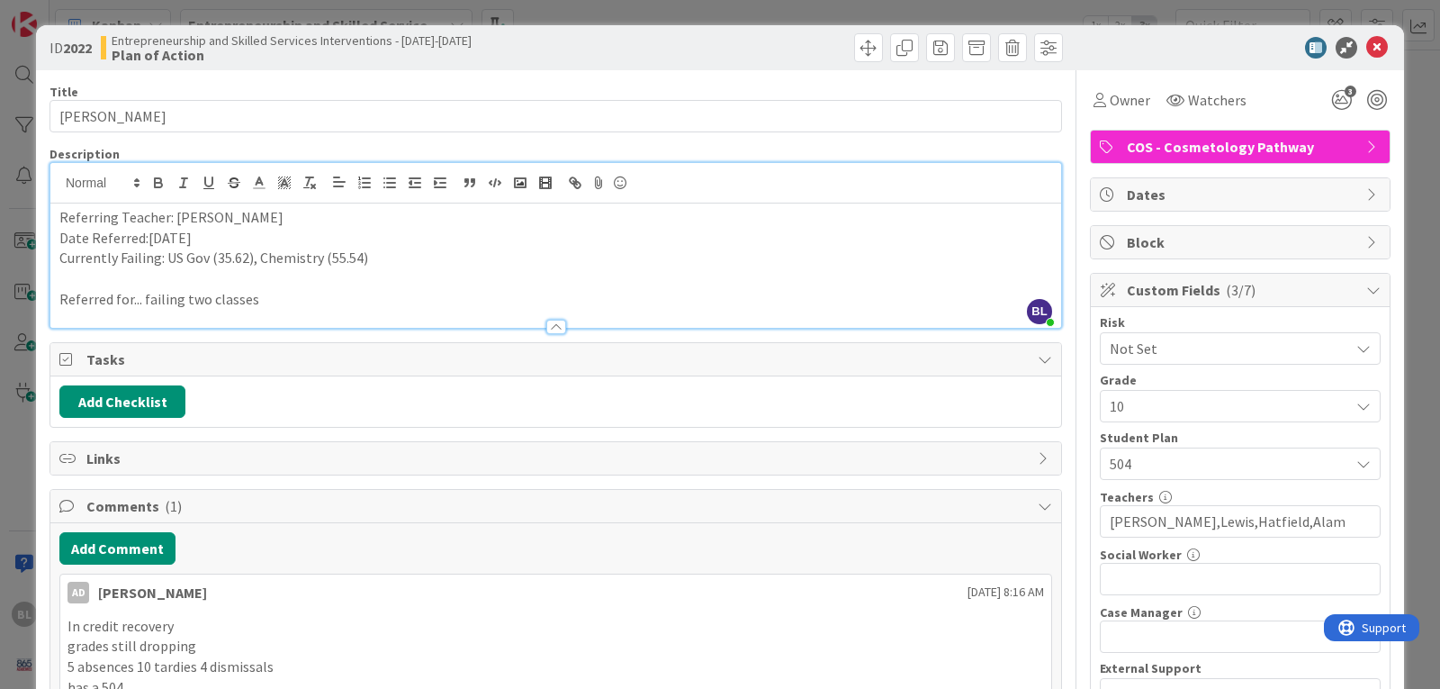
click at [371, 259] on p "Currently Failing: US Gov (35.62), Chemistry (55.54)" at bounding box center [555, 258] width 993 height 21
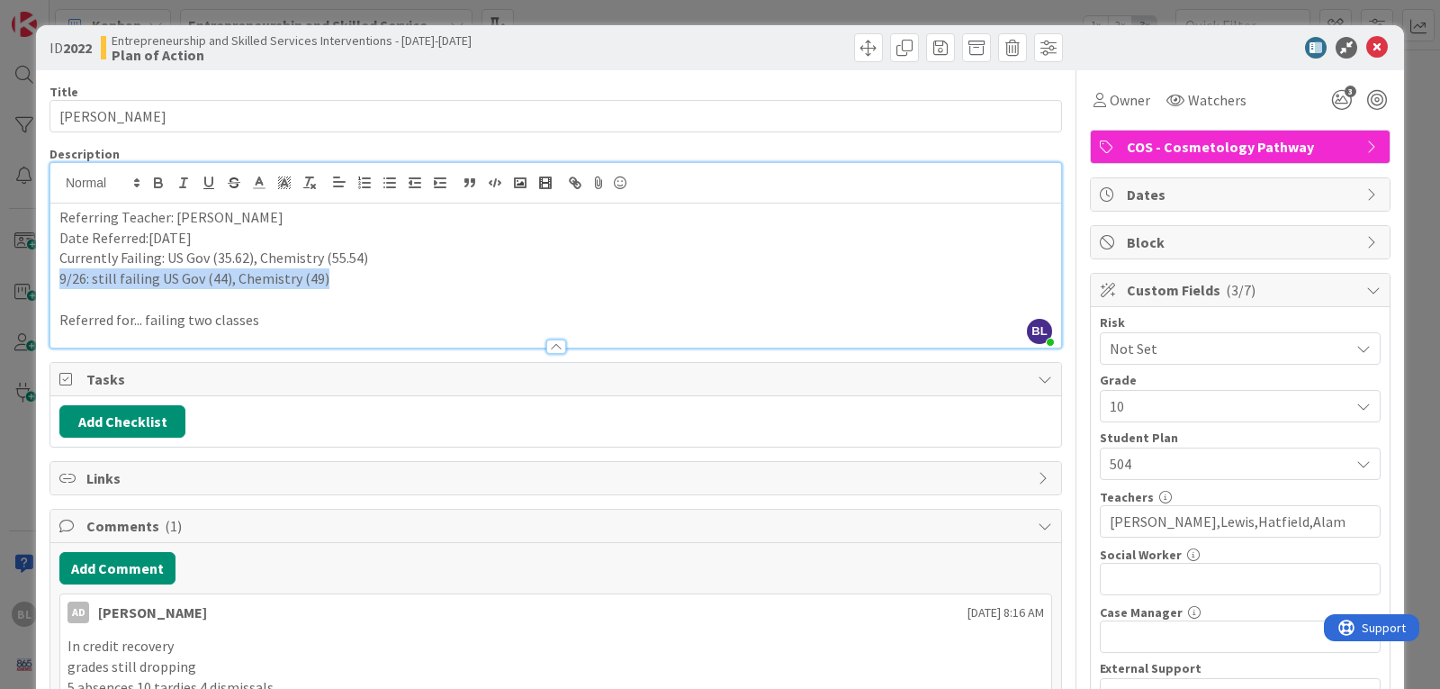
drag, startPoint x: 322, startPoint y: 281, endPoint x: 42, endPoint y: 281, distance: 280.0
click at [42, 281] on div "ID 2022 Entrepreneurship and Skilled Services Interventions - [DATE]-[DATE] Pla…" at bounding box center [720, 556] width 1368 height 1063
click at [255, 181] on icon at bounding box center [259, 183] width 16 height 16
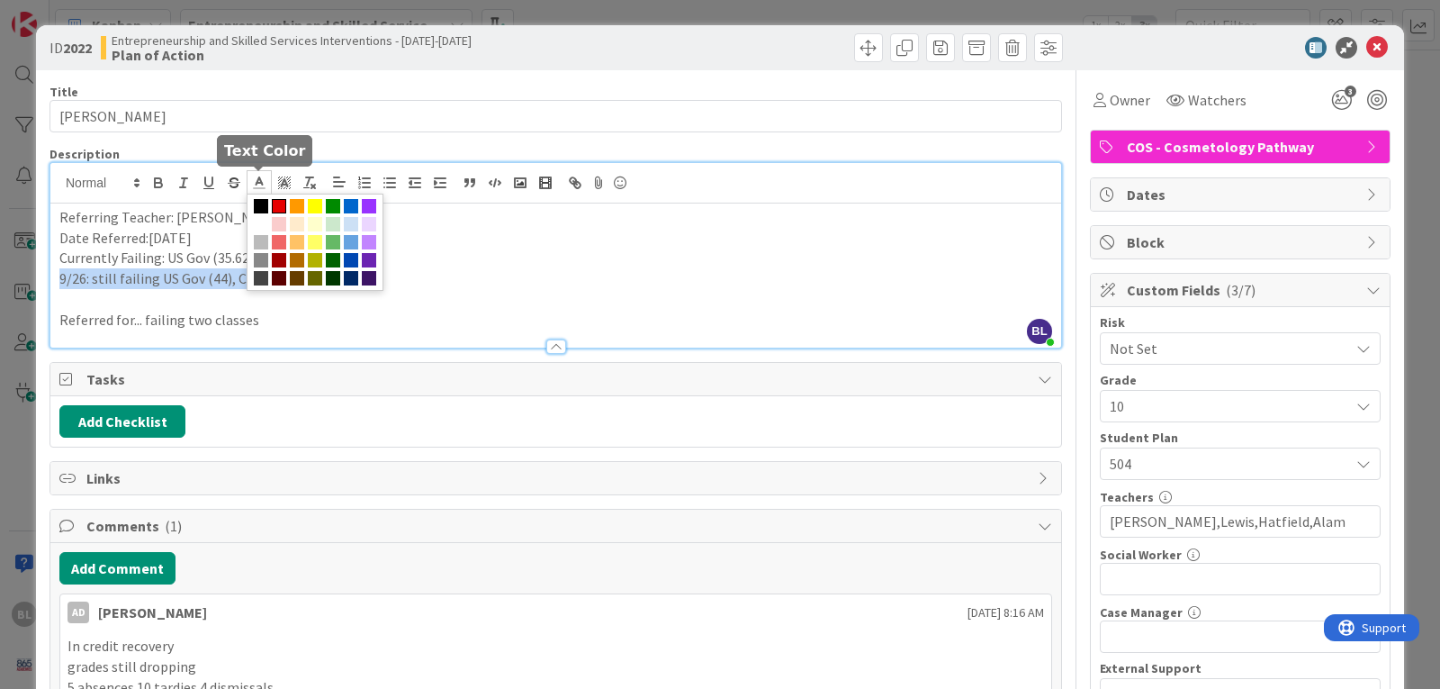
click at [284, 202] on span at bounding box center [279, 206] width 14 height 14
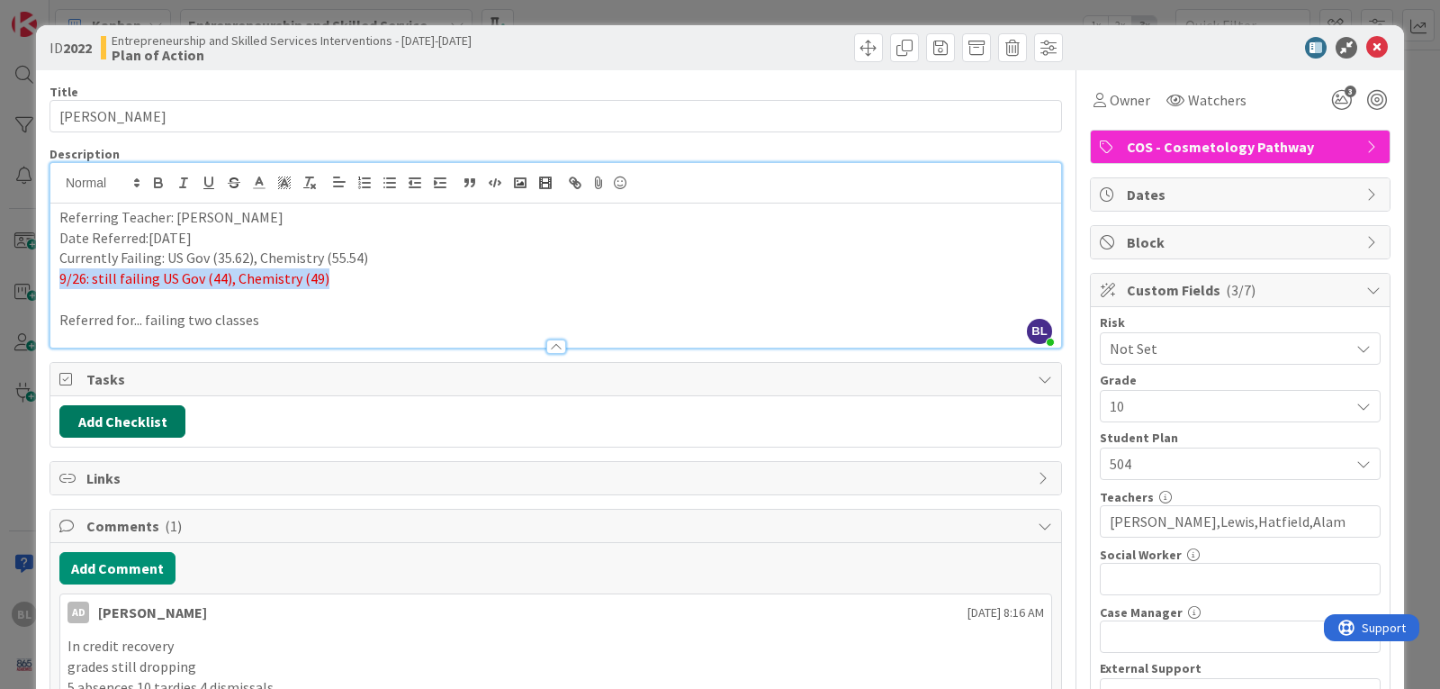
click at [117, 419] on button "Add Checklist" at bounding box center [122, 421] width 126 height 32
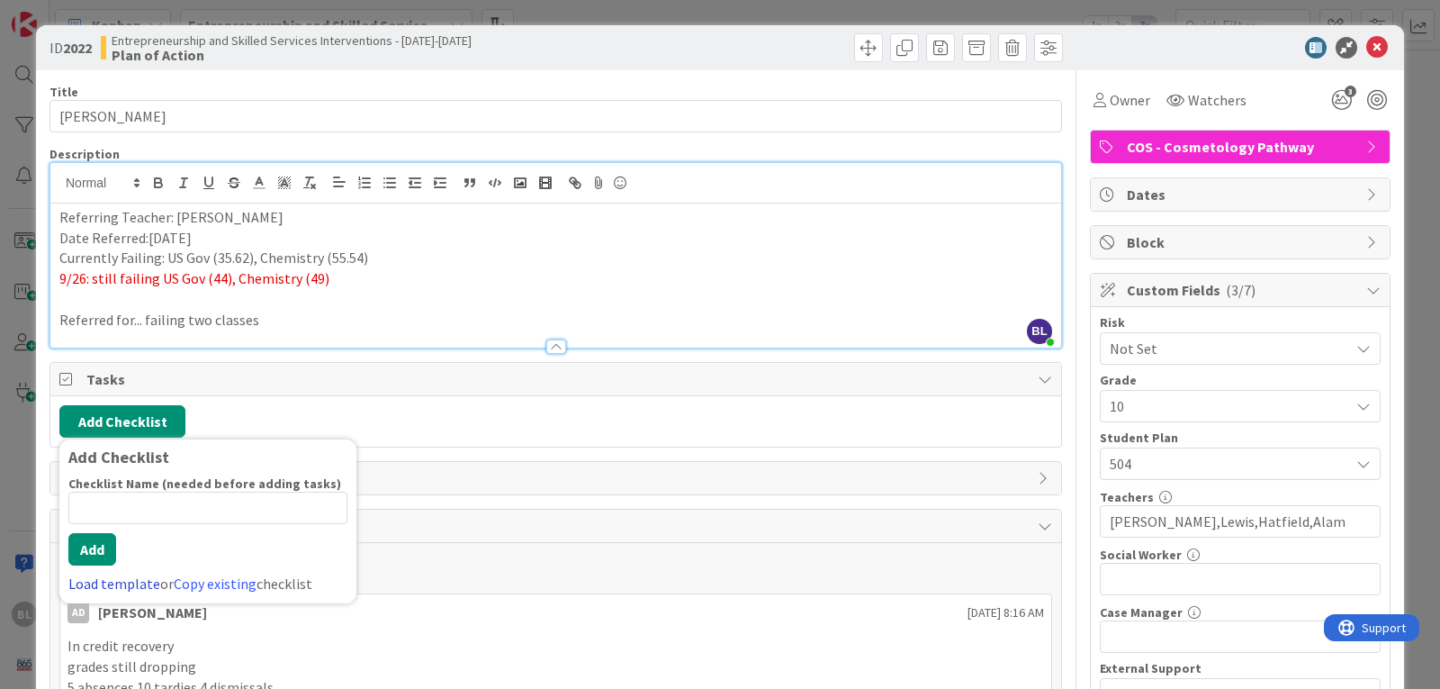
click at [114, 588] on link "Load template" at bounding box center [114, 583] width 92 height 18
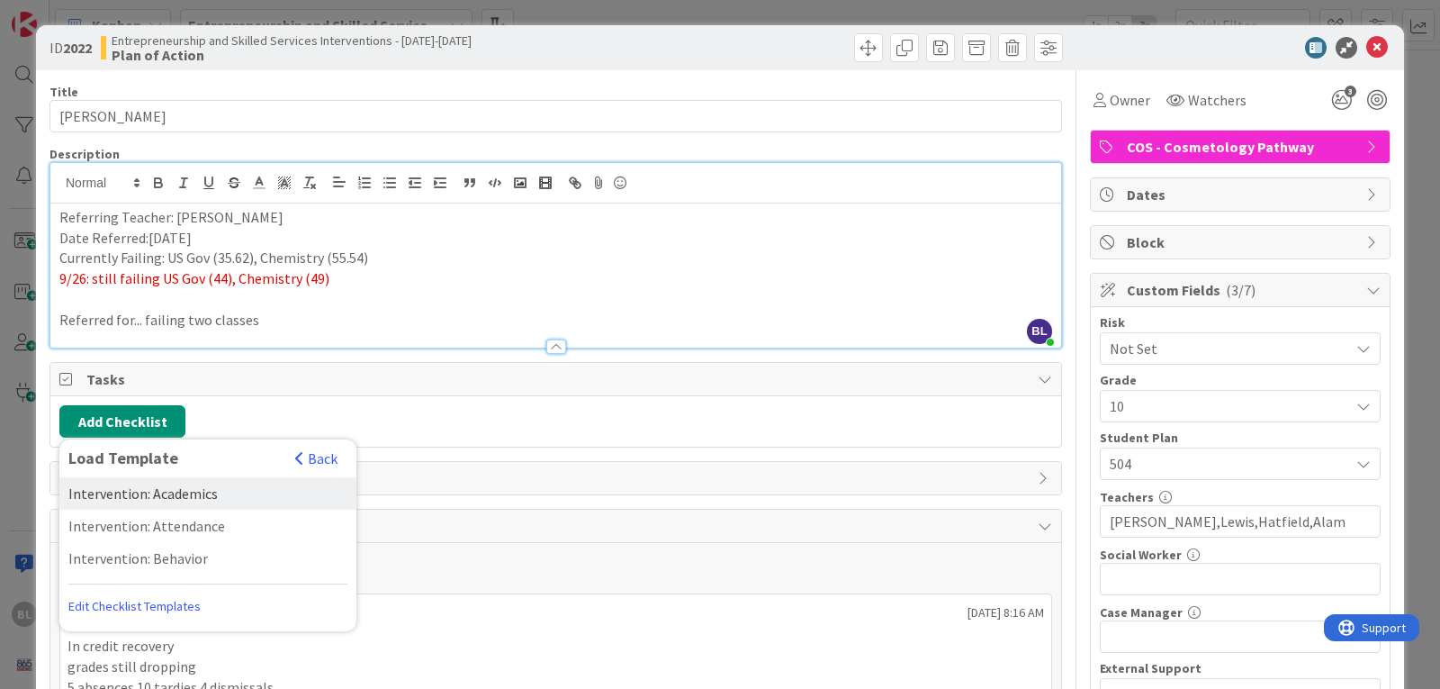
click at [170, 488] on div "Intervention: Academics" at bounding box center [207, 493] width 297 height 32
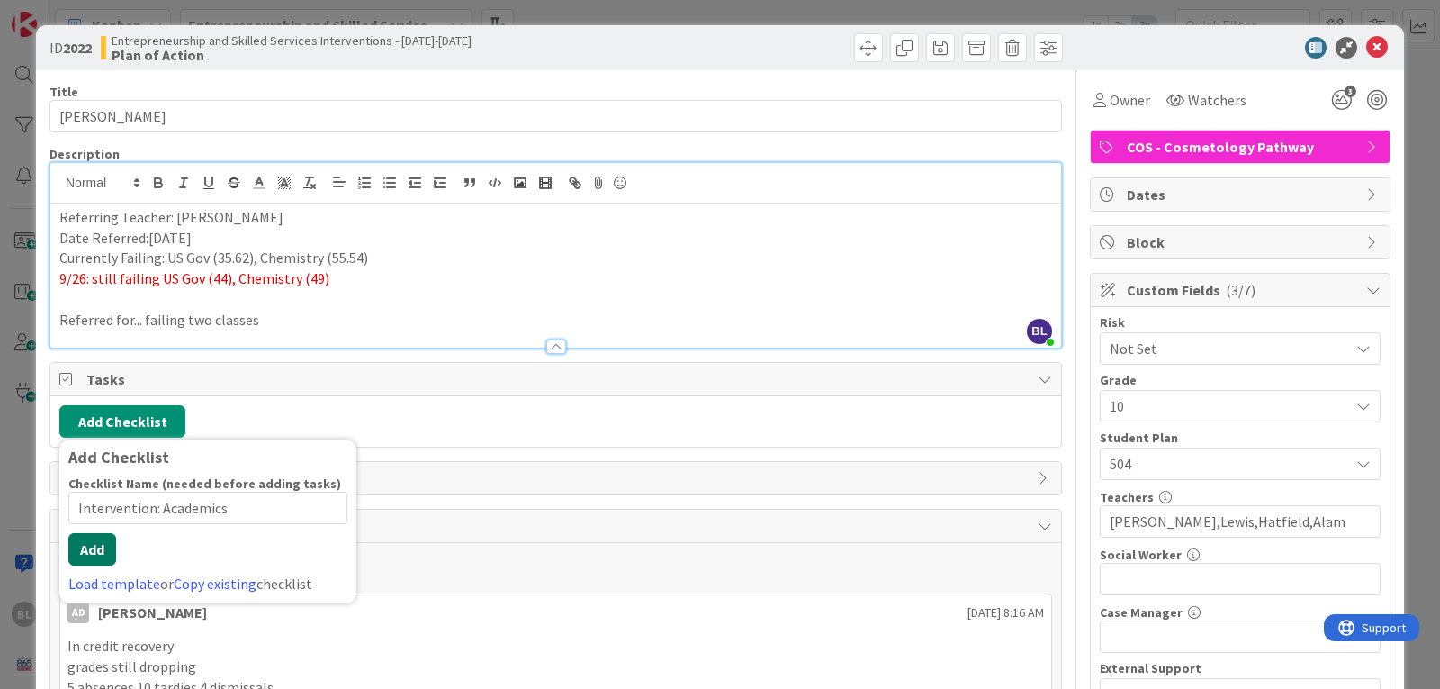
click at [86, 565] on button "Add" at bounding box center [92, 549] width 48 height 32
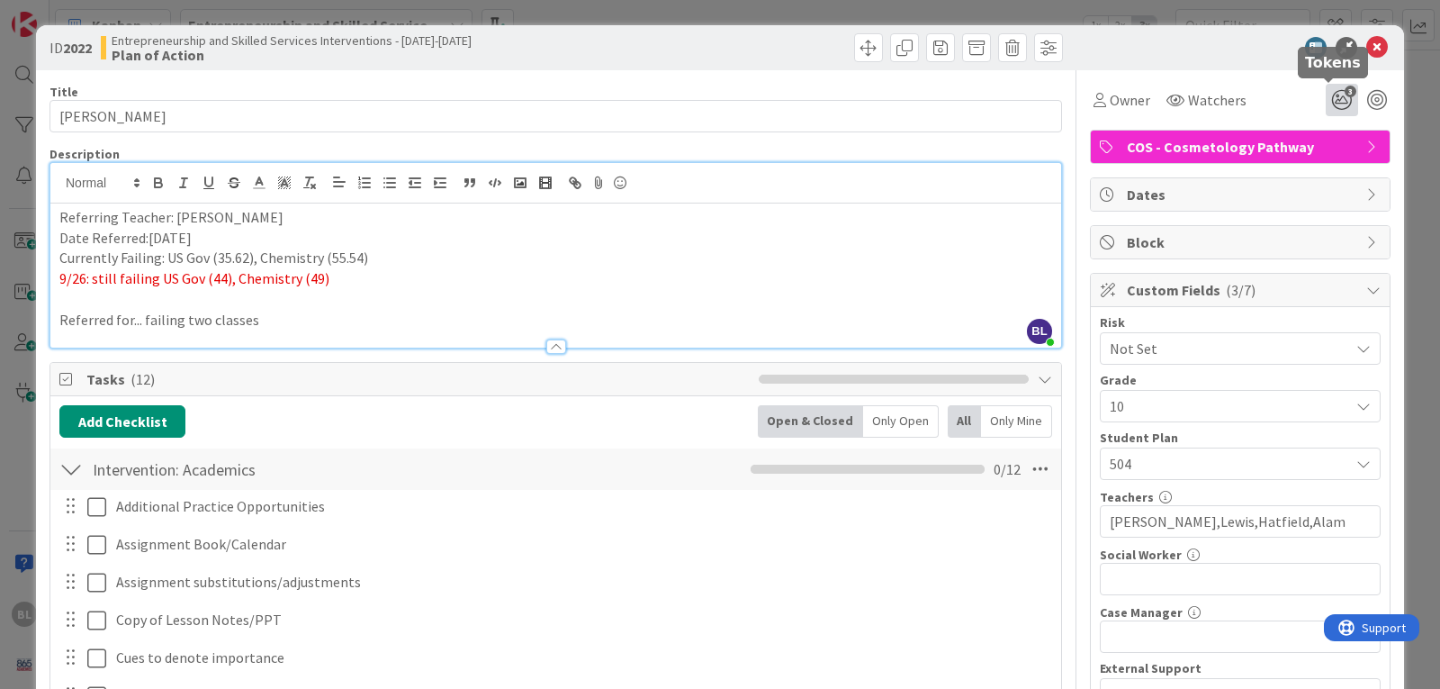
click at [1326, 98] on icon "3" at bounding box center [1342, 100] width 32 height 32
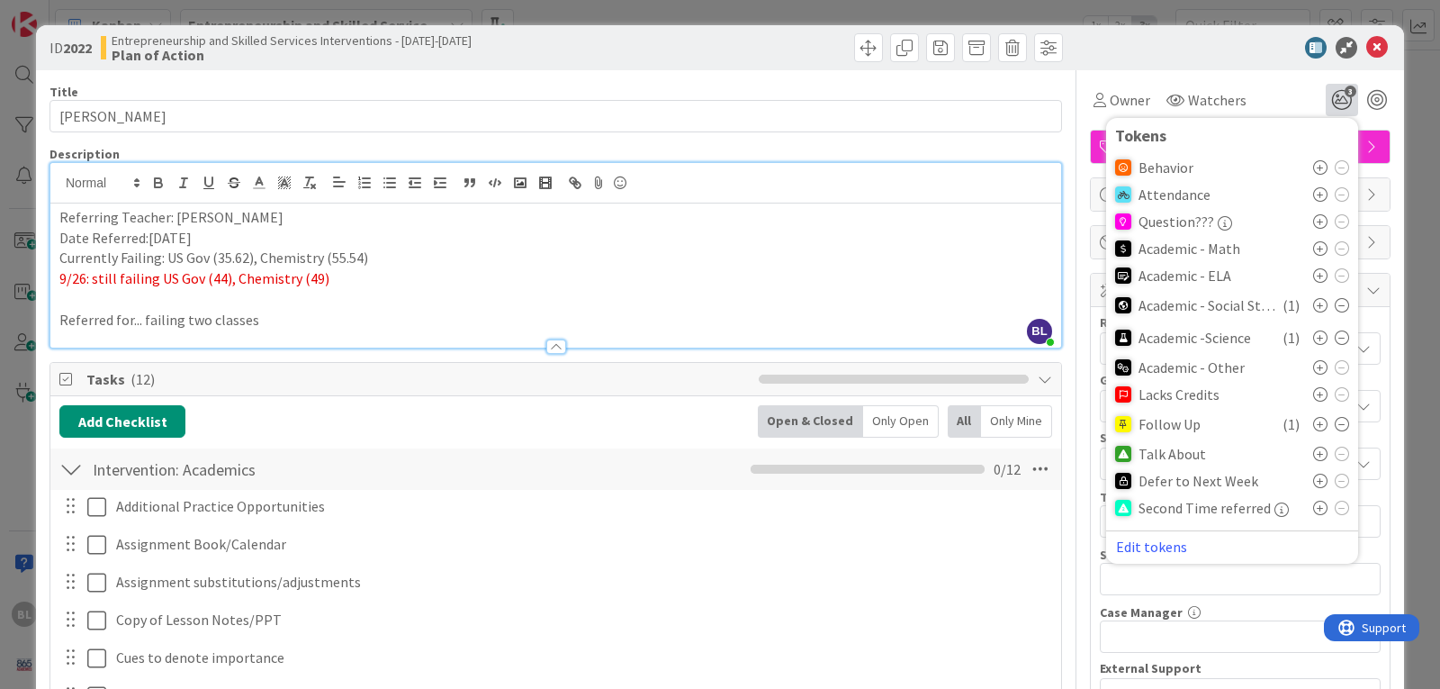
click at [1313, 454] on icon at bounding box center [1320, 454] width 14 height 14
click at [1335, 423] on icon at bounding box center [1342, 424] width 14 height 14
click at [1367, 48] on icon at bounding box center [1378, 48] width 22 height 22
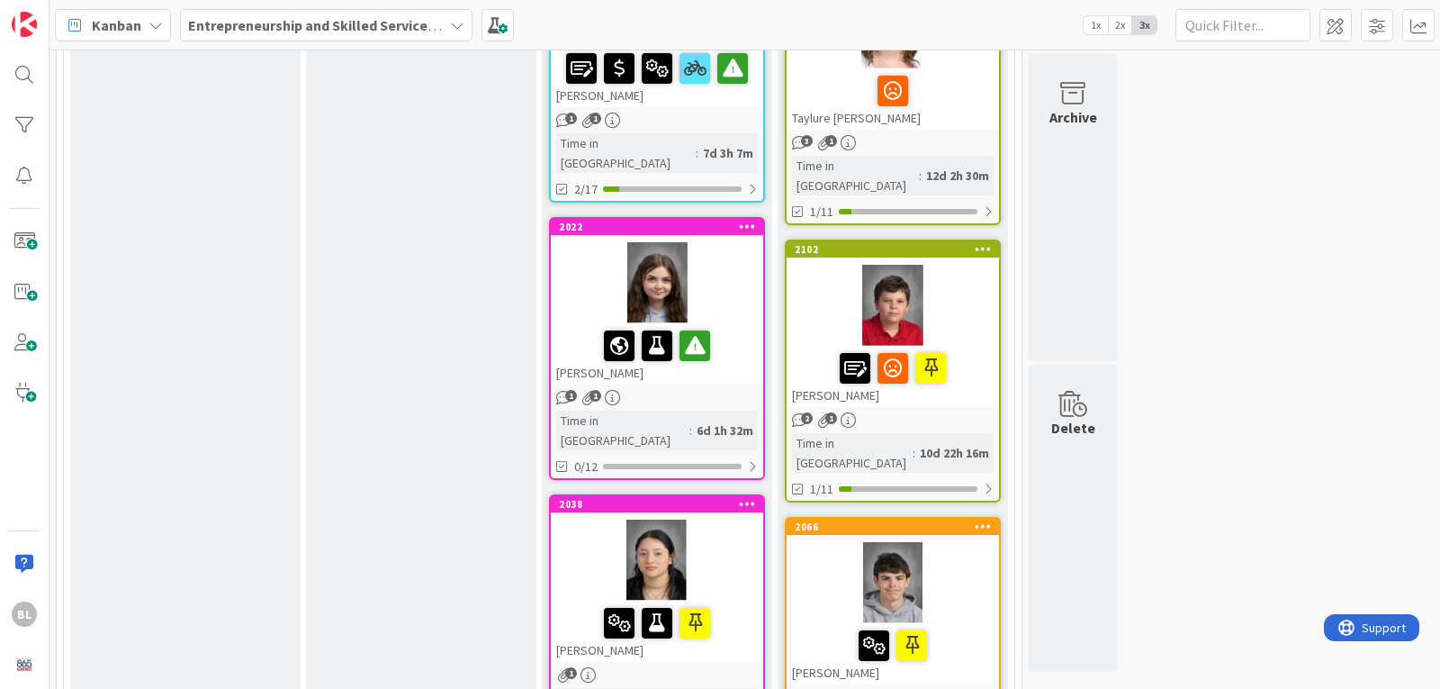
scroll to position [630, 0]
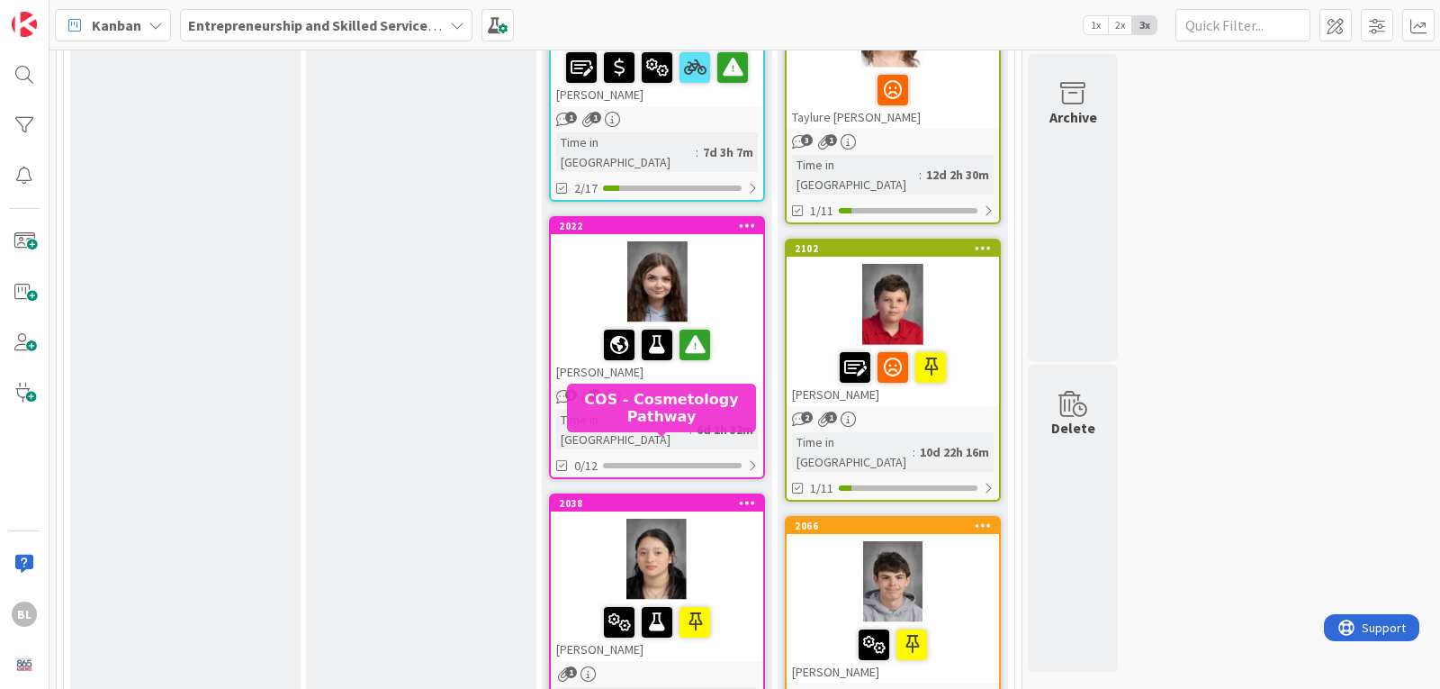
click at [658, 493] on div "2038 [PERSON_NAME] 1 Time in [GEOGRAPHIC_DATA] : 6d 1h 4m" at bounding box center [657, 613] width 216 height 240
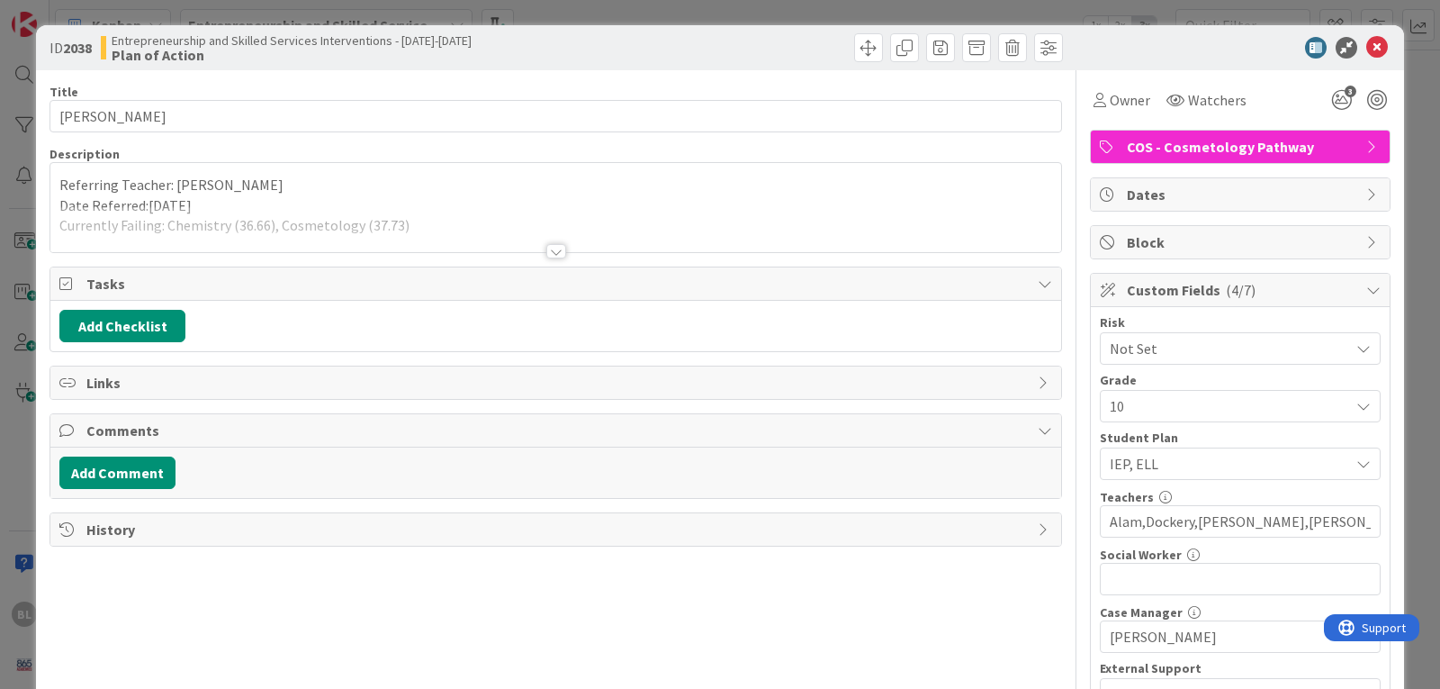
click at [552, 252] on div at bounding box center [556, 251] width 20 height 14
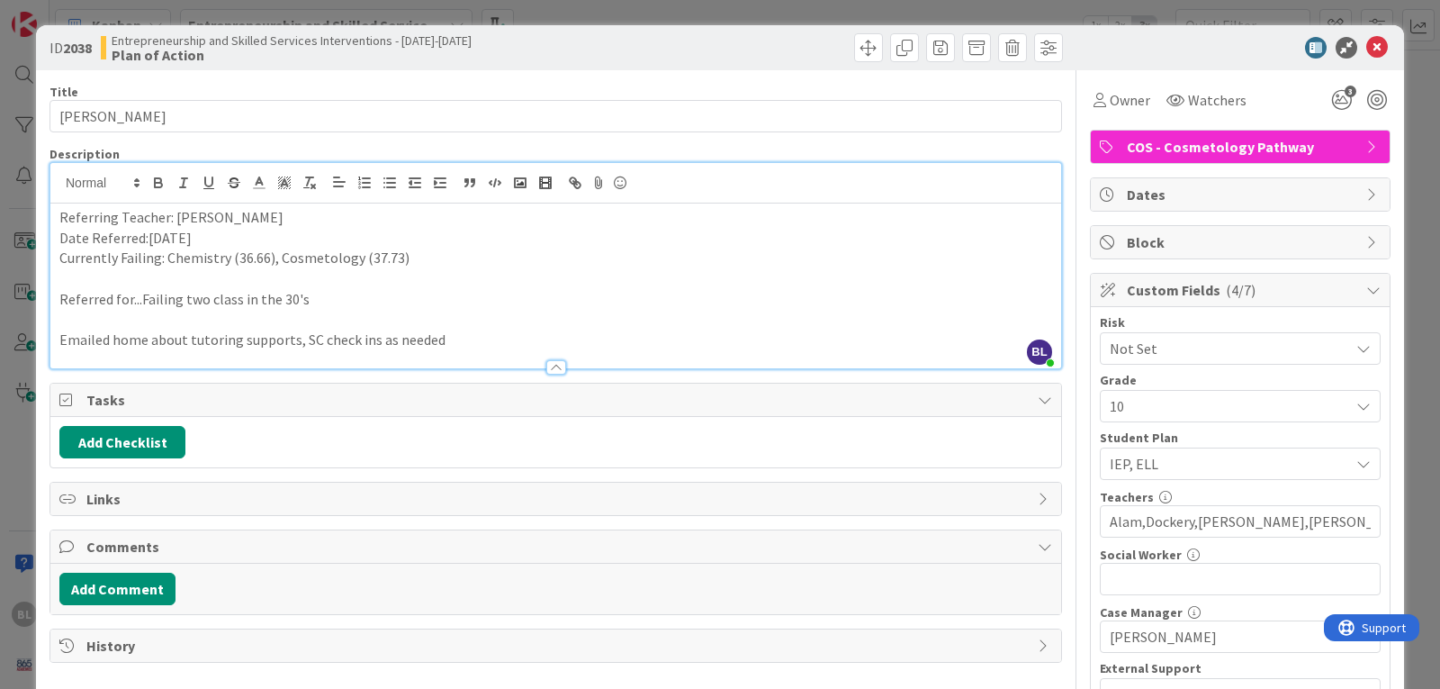
click at [402, 255] on p "Currently Failing: Chemistry (36.66), Cosmetology (37.73)" at bounding box center [555, 258] width 993 height 21
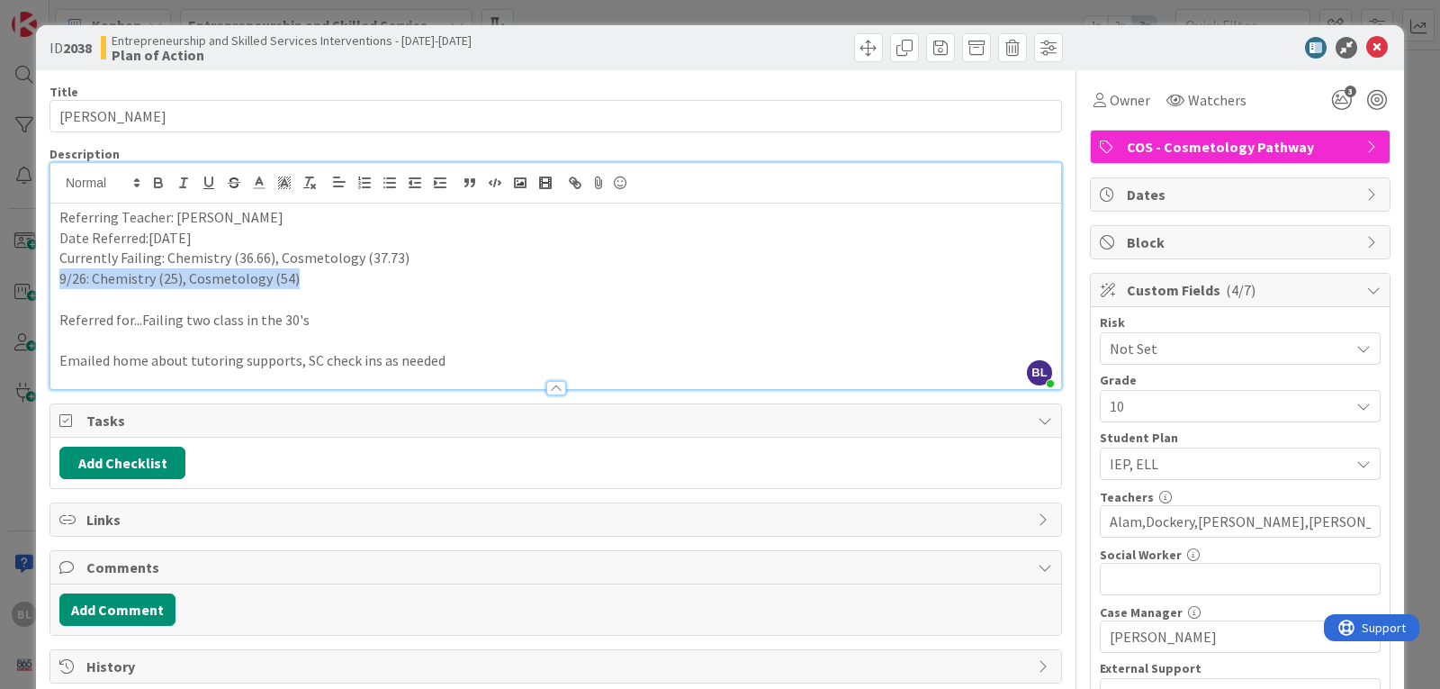
drag, startPoint x: 300, startPoint y: 283, endPoint x: 51, endPoint y: 275, distance: 248.6
click at [51, 275] on div "Referring Teacher: [PERSON_NAME] Date Referred:[DATE] Currently Failing: Chemis…" at bounding box center [555, 295] width 1011 height 185
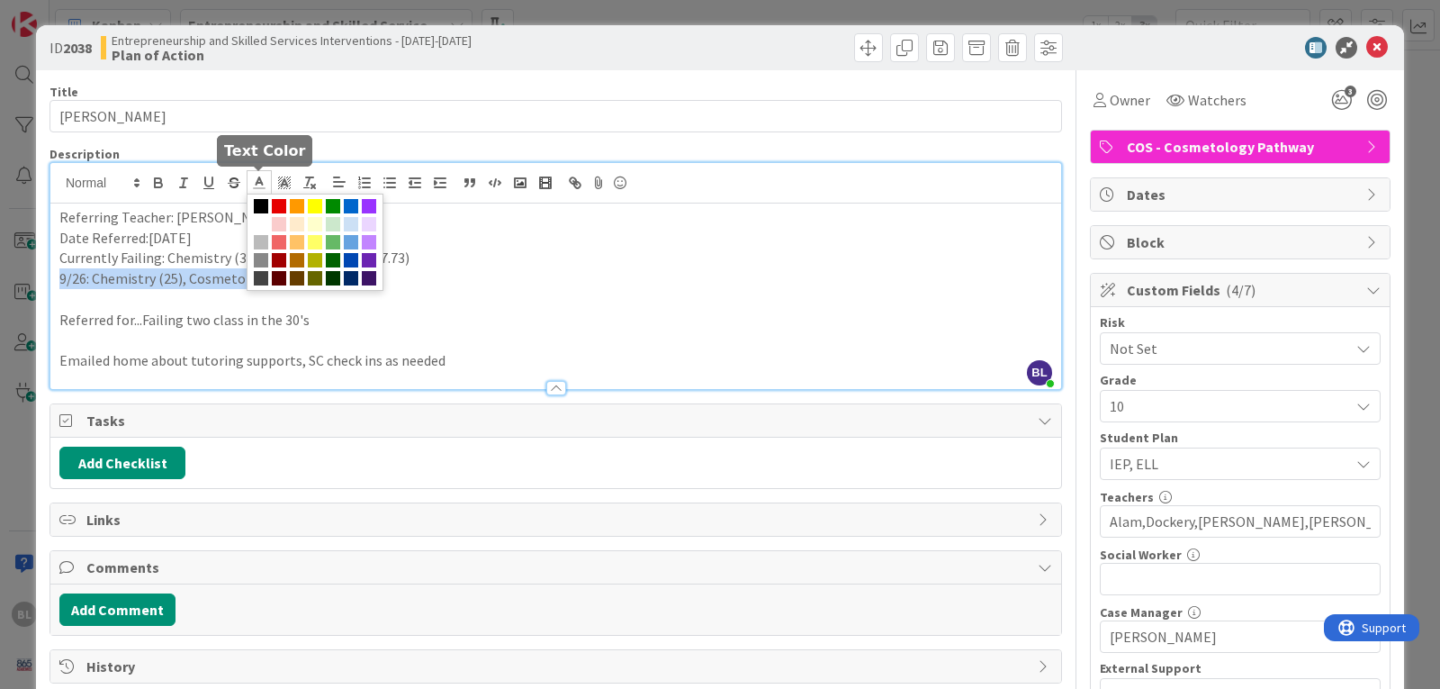
click at [257, 179] on icon at bounding box center [259, 183] width 16 height 16
click at [275, 199] on span at bounding box center [279, 206] width 14 height 14
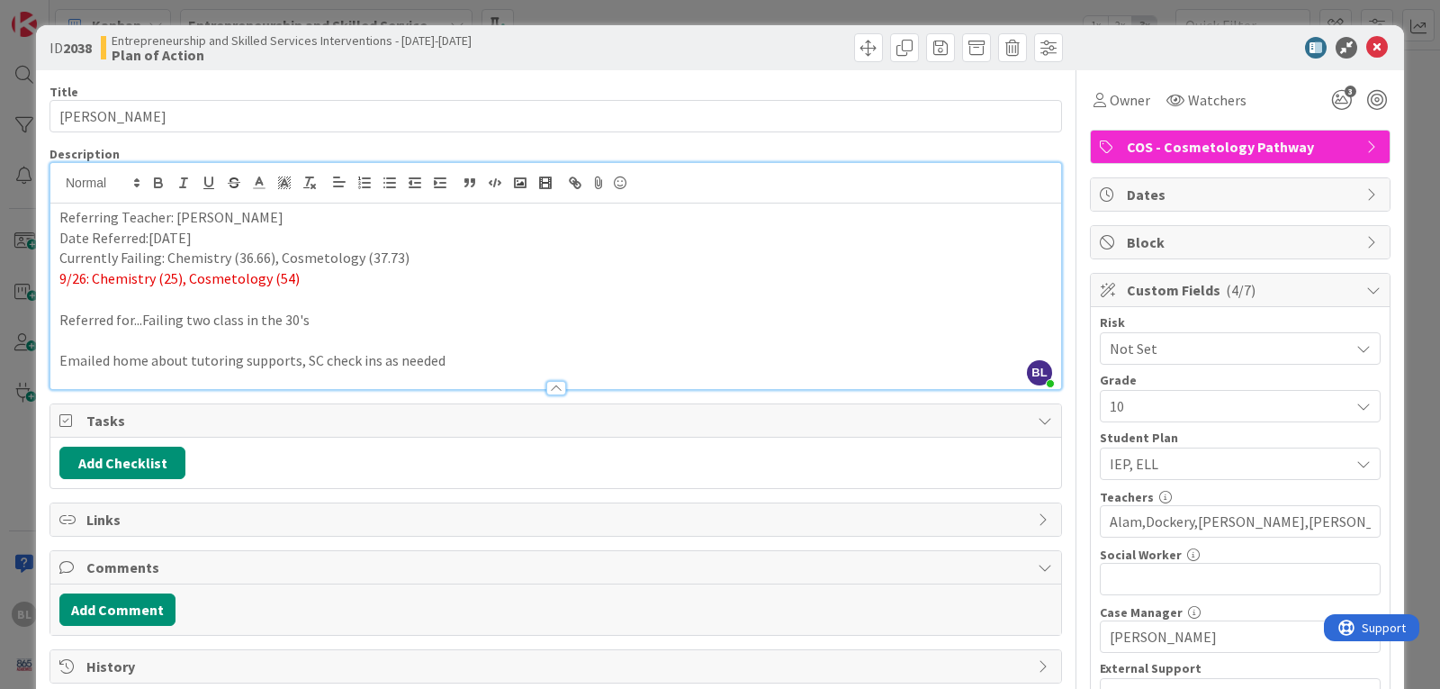
click at [325, 295] on p at bounding box center [555, 299] width 993 height 21
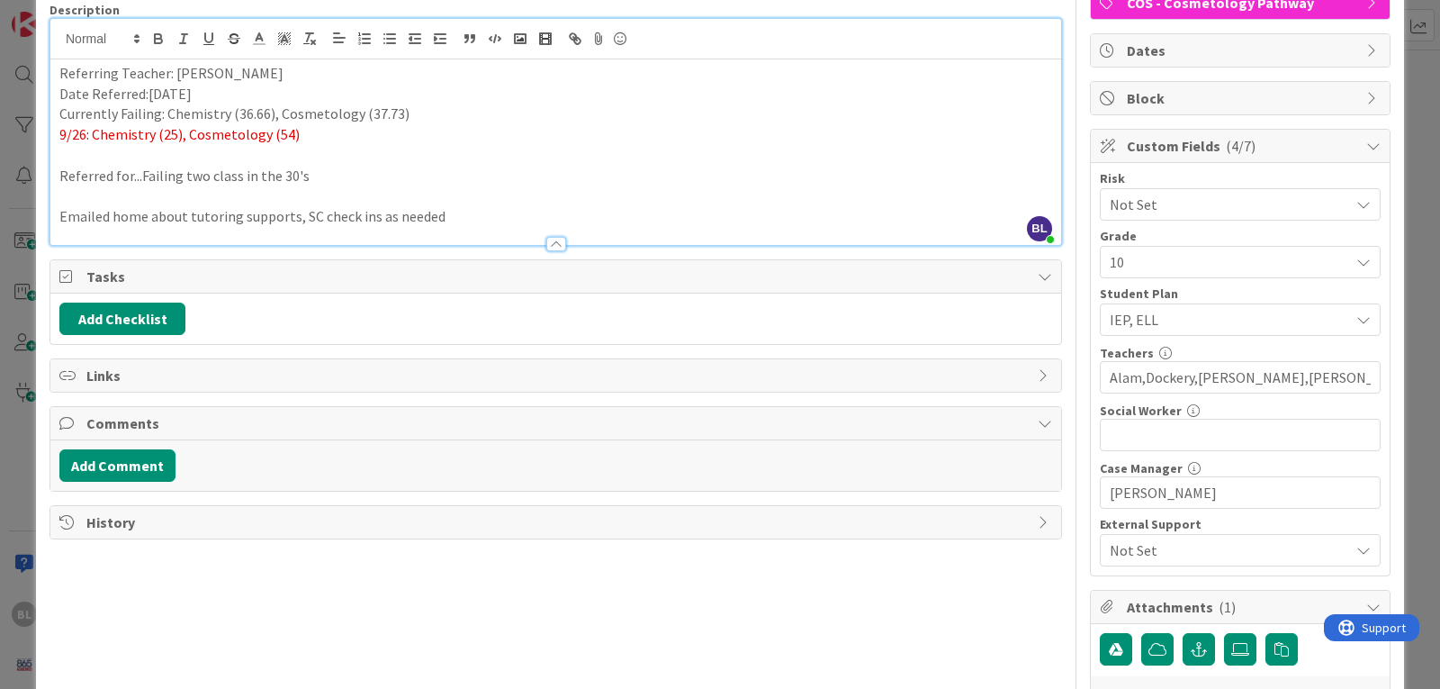
scroll to position [180, 0]
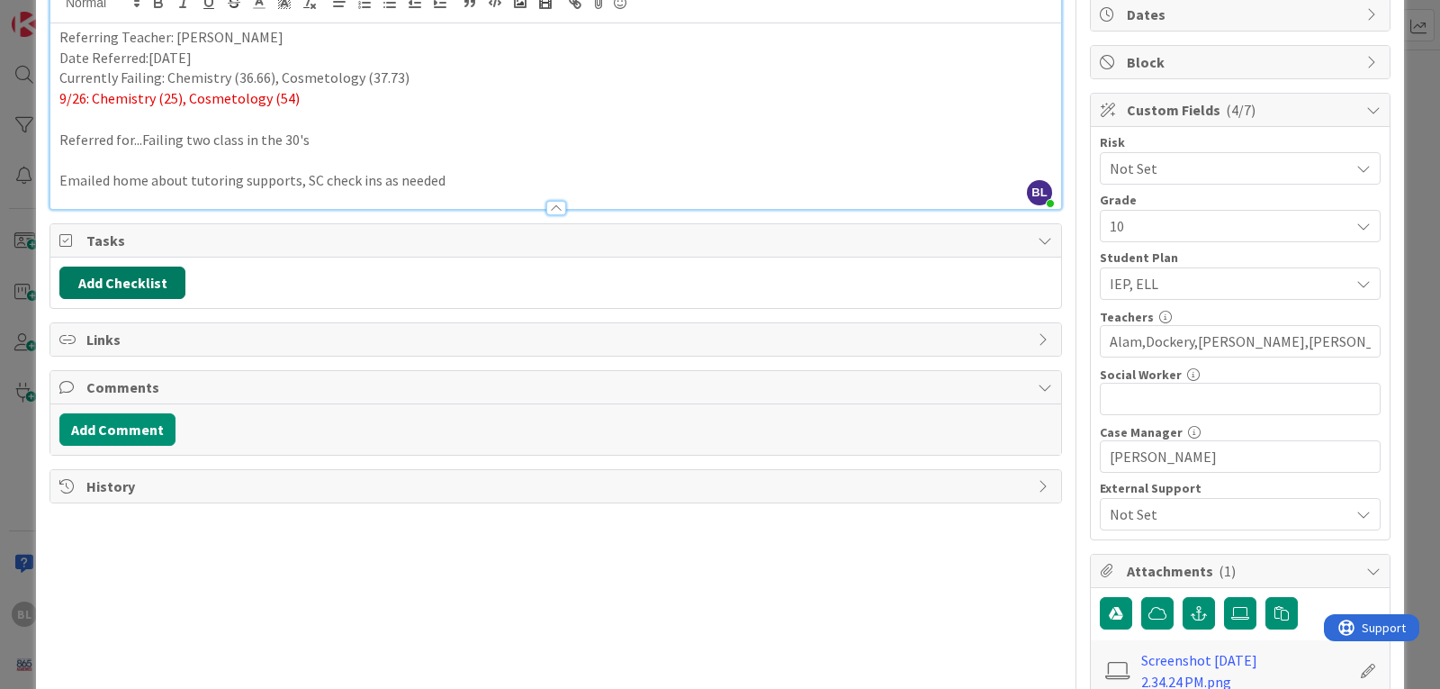
click at [139, 275] on button "Add Checklist" at bounding box center [122, 282] width 126 height 32
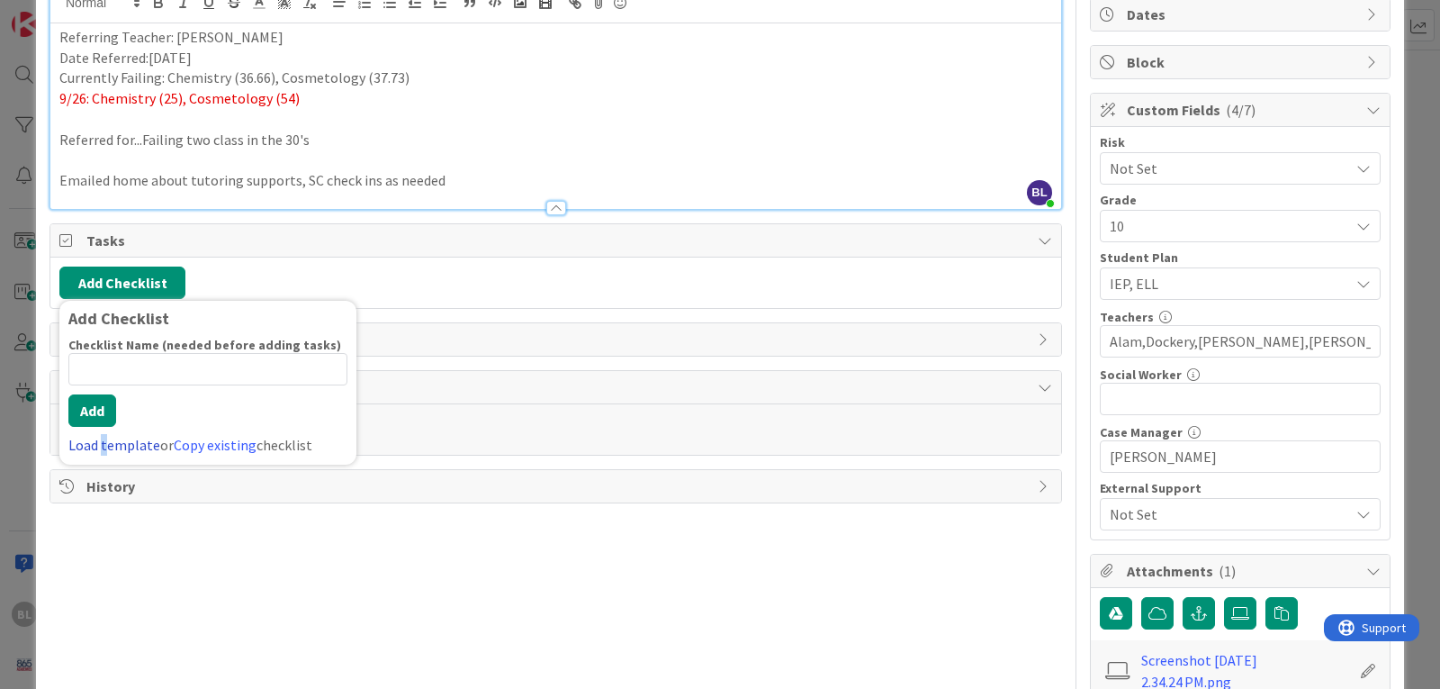
click at [104, 444] on link "Load template" at bounding box center [114, 445] width 92 height 18
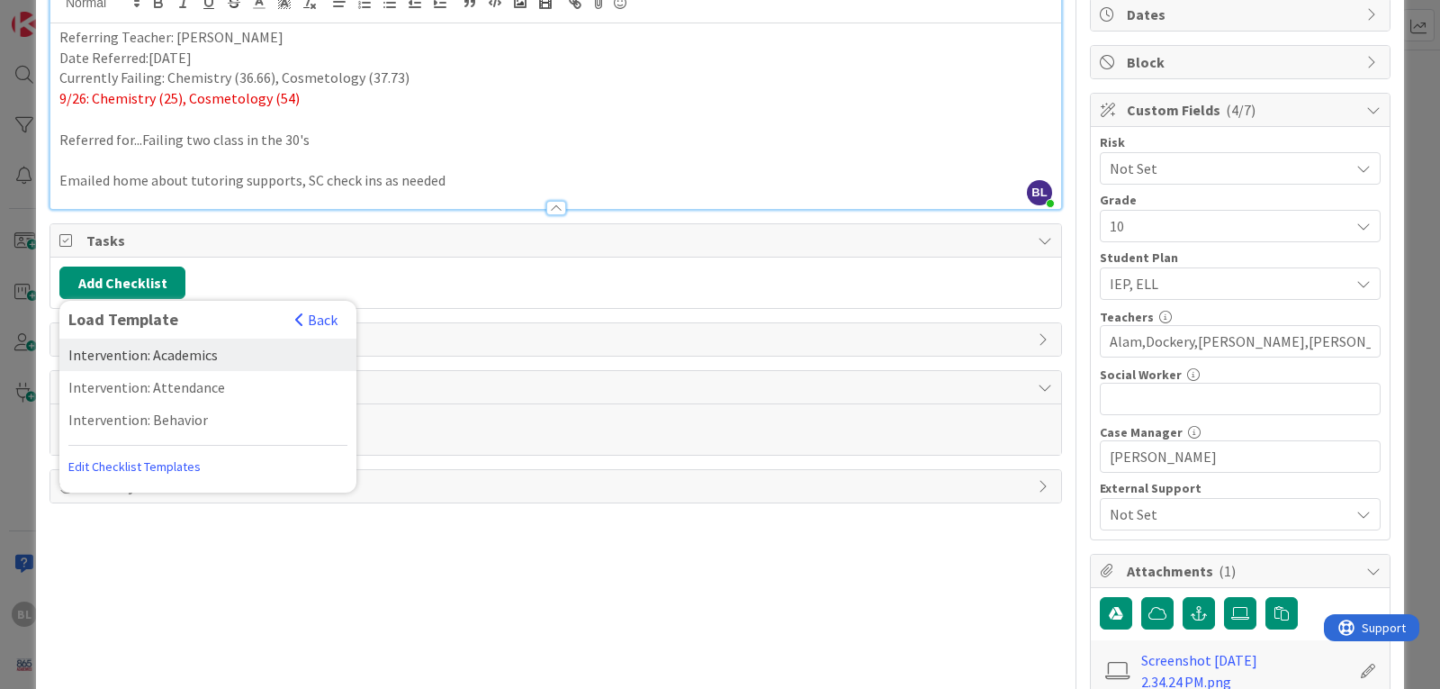
click at [160, 350] on div "Intervention: Academics" at bounding box center [207, 354] width 297 height 32
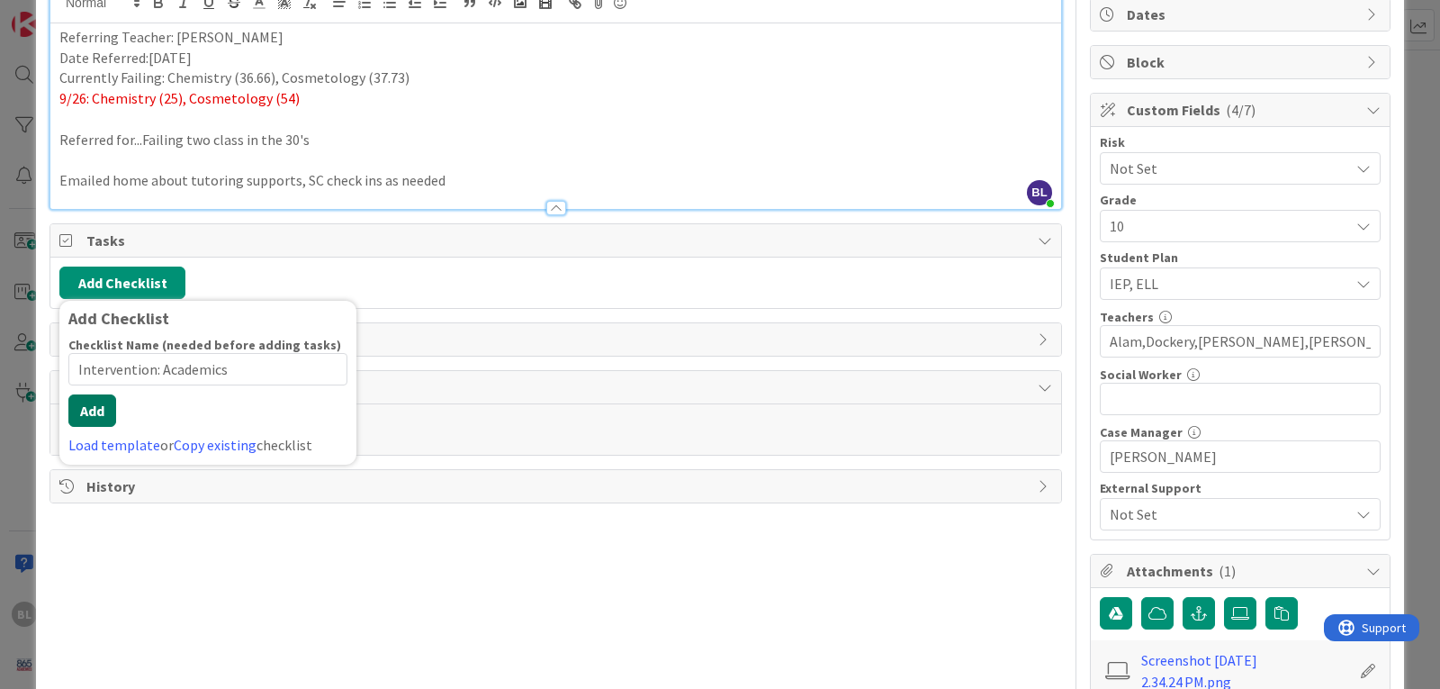
click at [79, 420] on button "Add" at bounding box center [92, 410] width 48 height 32
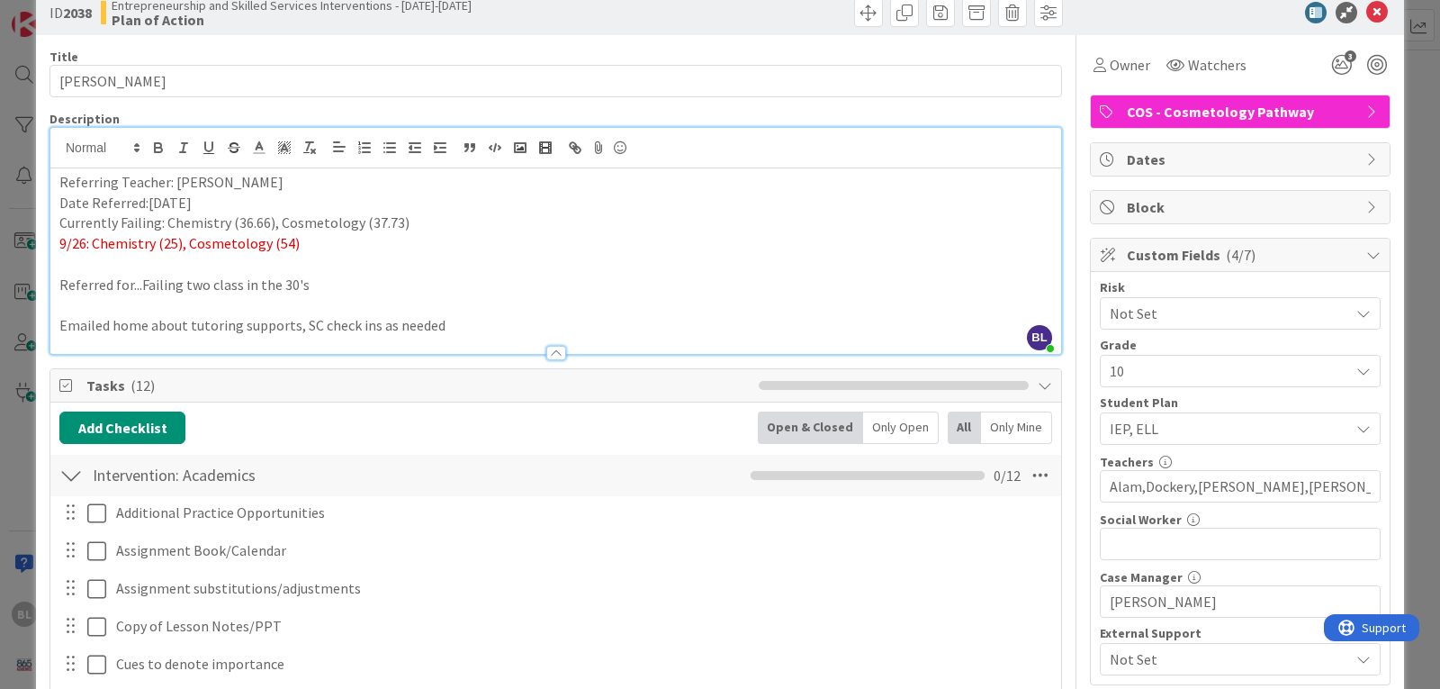
scroll to position [0, 0]
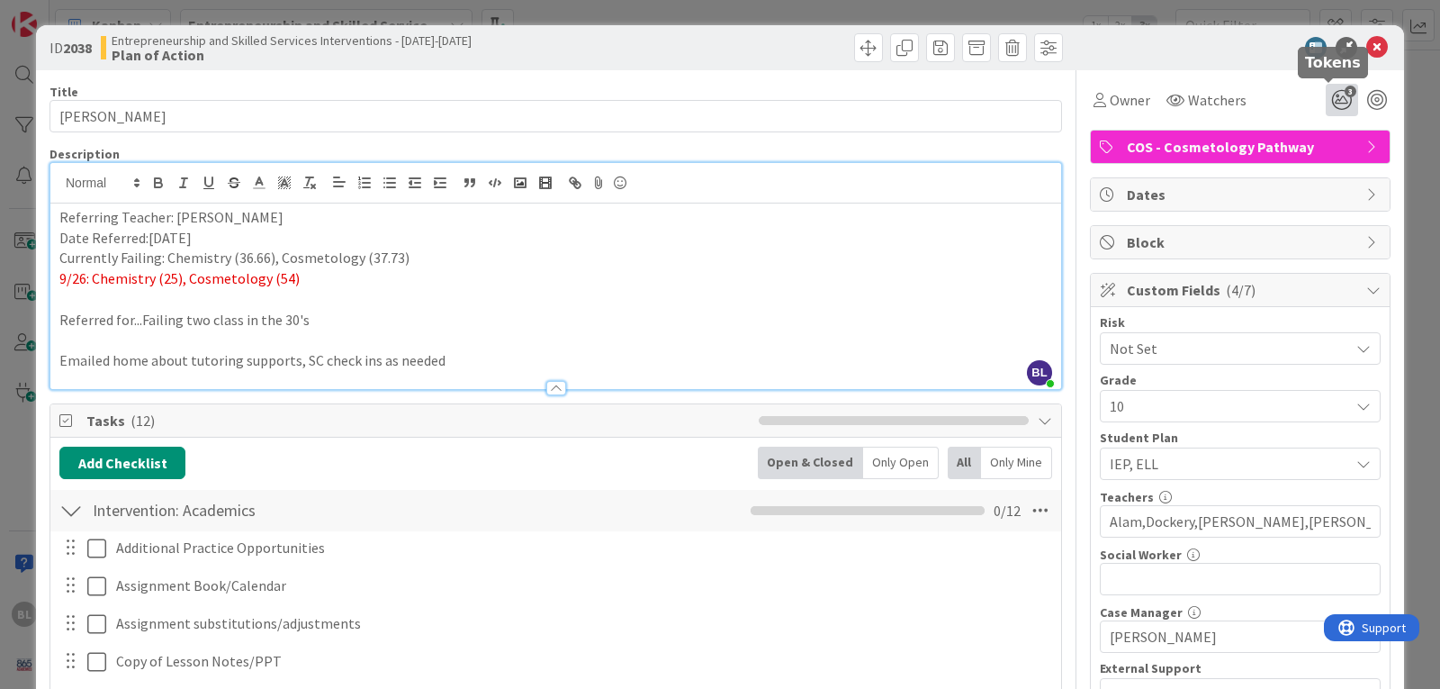
click at [1326, 97] on icon "3" at bounding box center [1342, 100] width 32 height 32
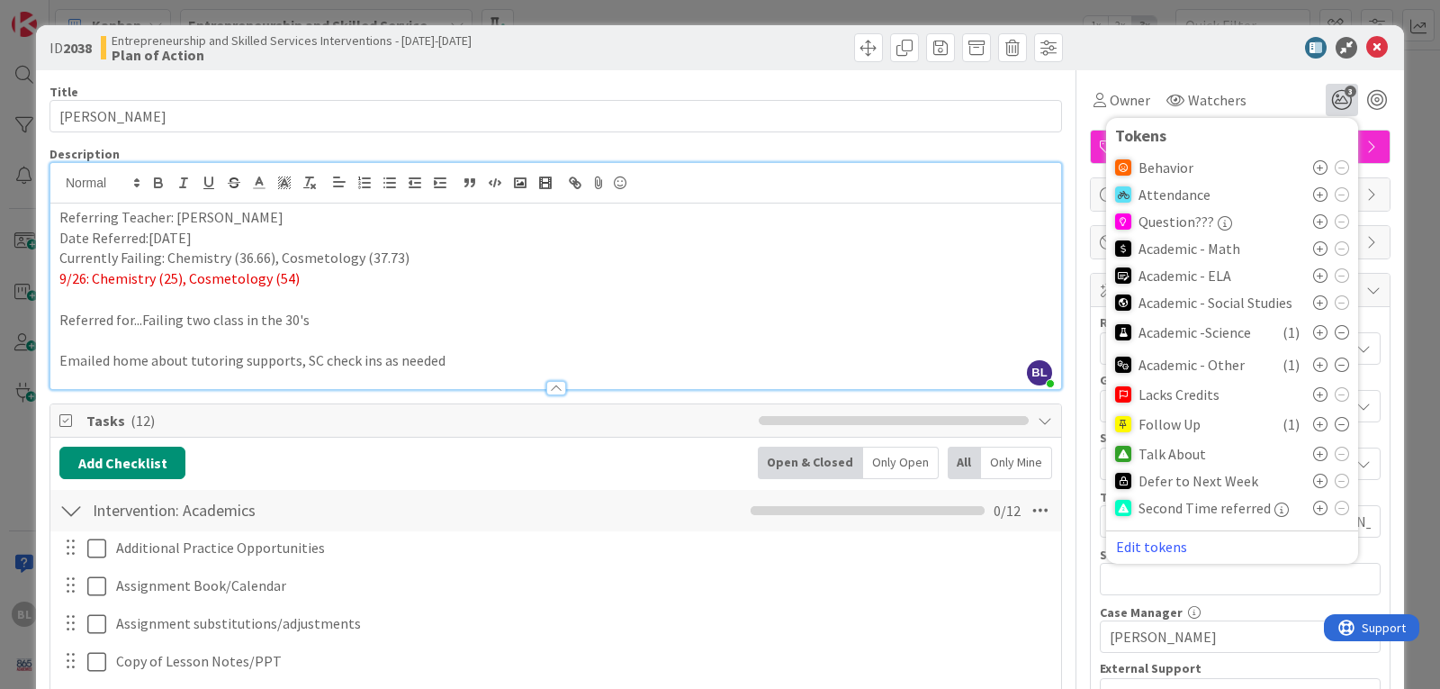
click at [1335, 422] on icon at bounding box center [1342, 424] width 14 height 14
click at [1313, 449] on icon at bounding box center [1320, 448] width 14 height 14
click at [1367, 44] on icon at bounding box center [1378, 48] width 22 height 22
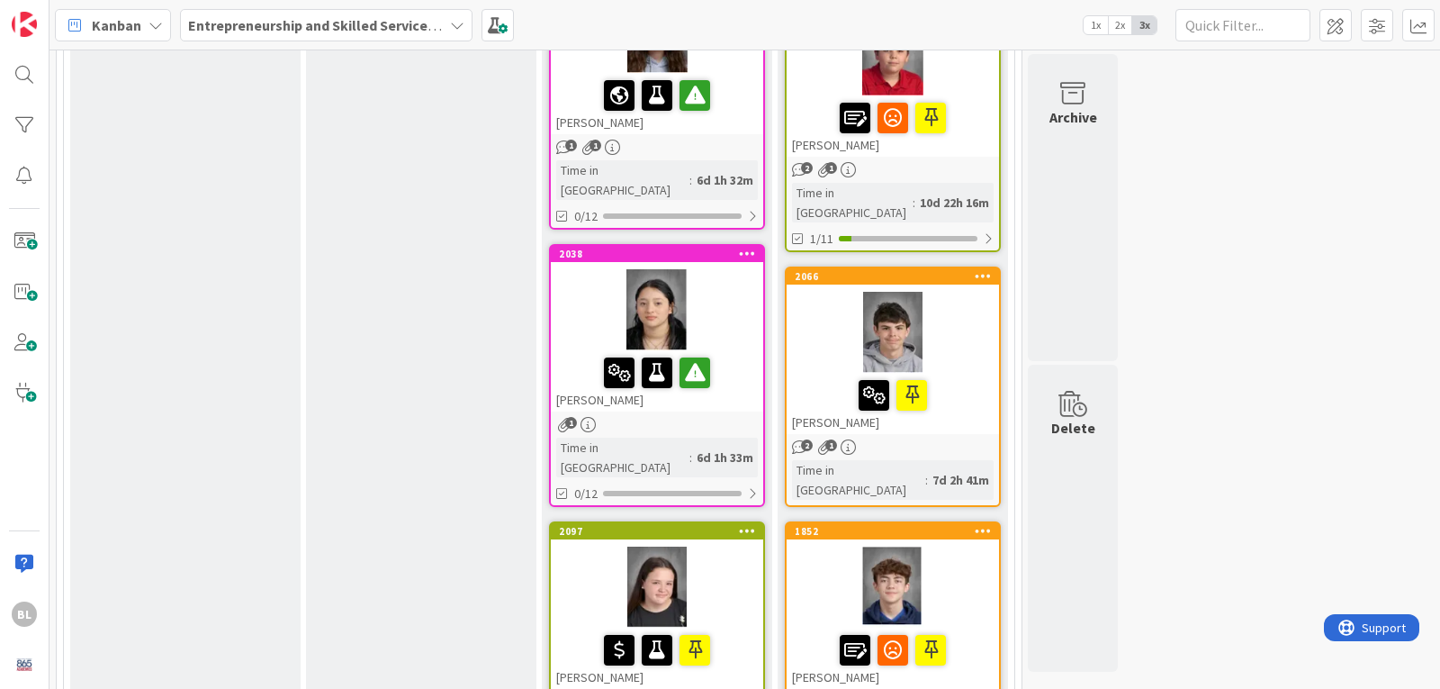
scroll to position [900, 0]
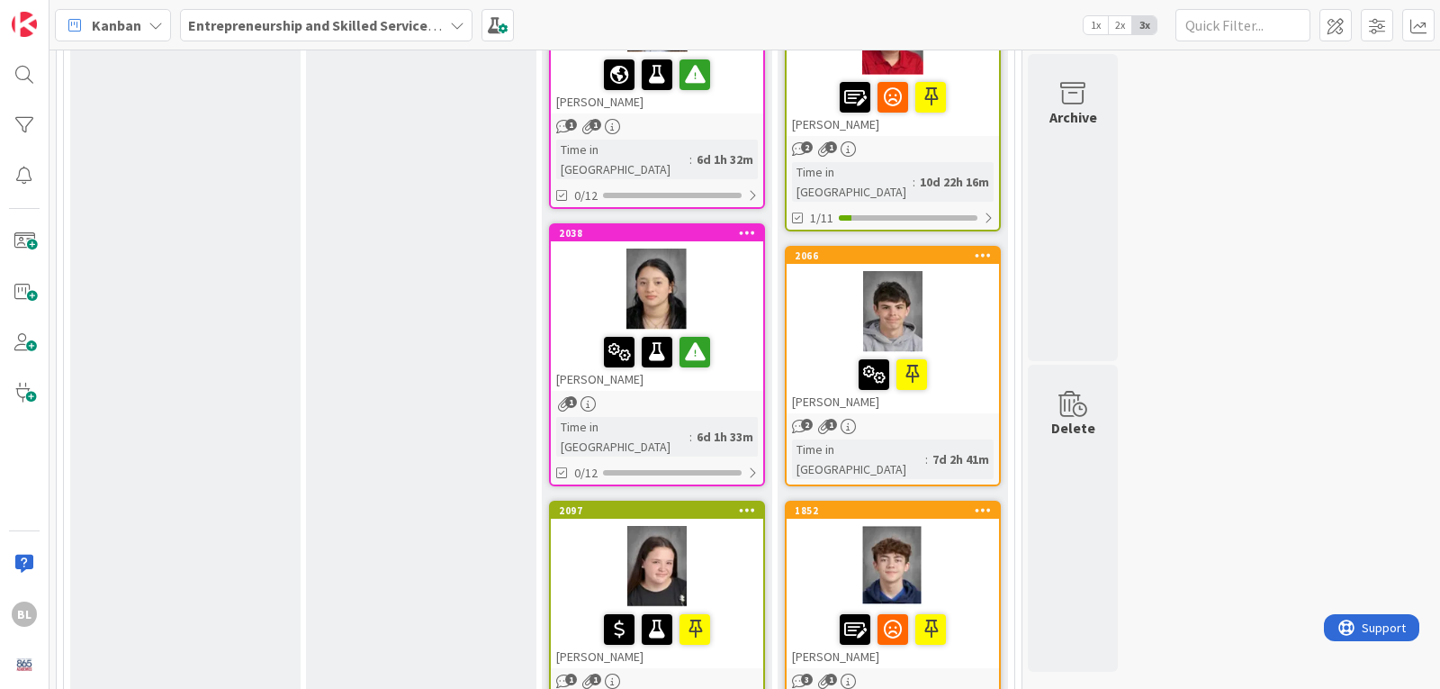
click at [707, 502] on div "2097 [PERSON_NAME]" at bounding box center [657, 585] width 212 height 166
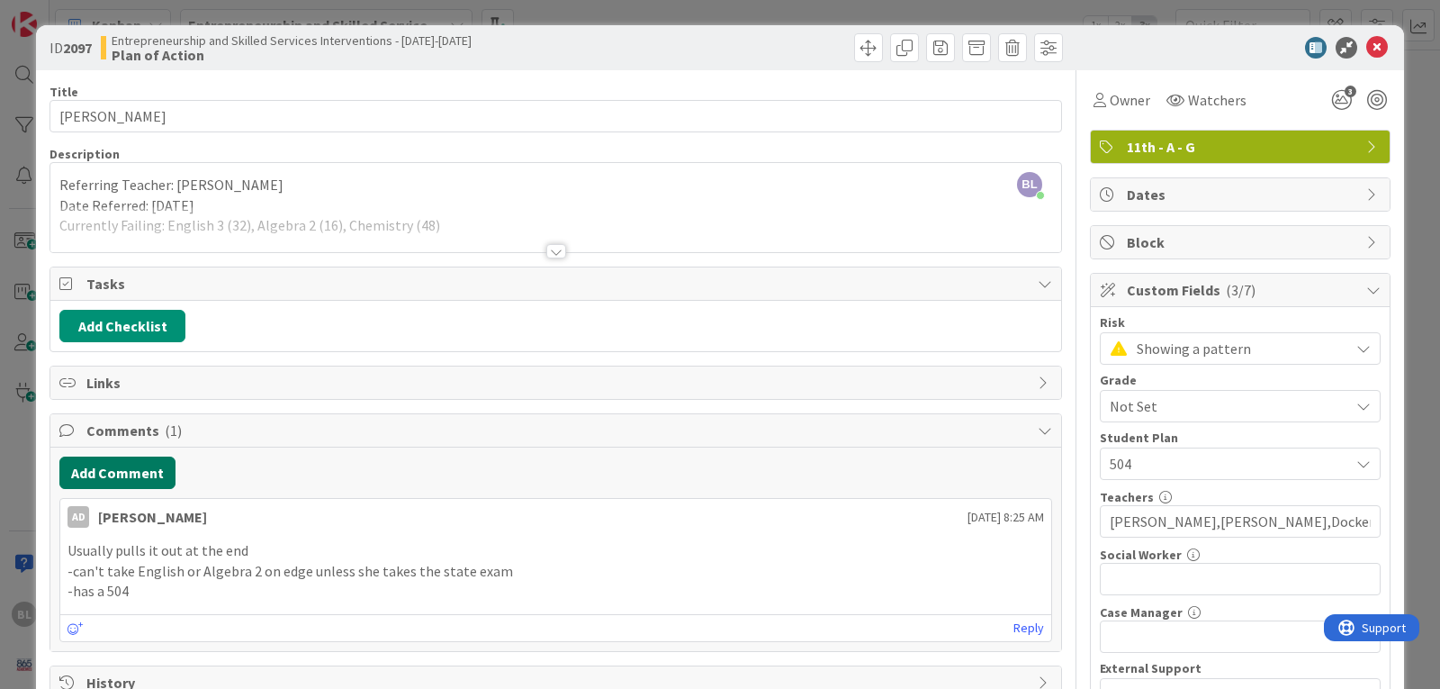
click at [140, 474] on button "Add Comment" at bounding box center [117, 472] width 116 height 32
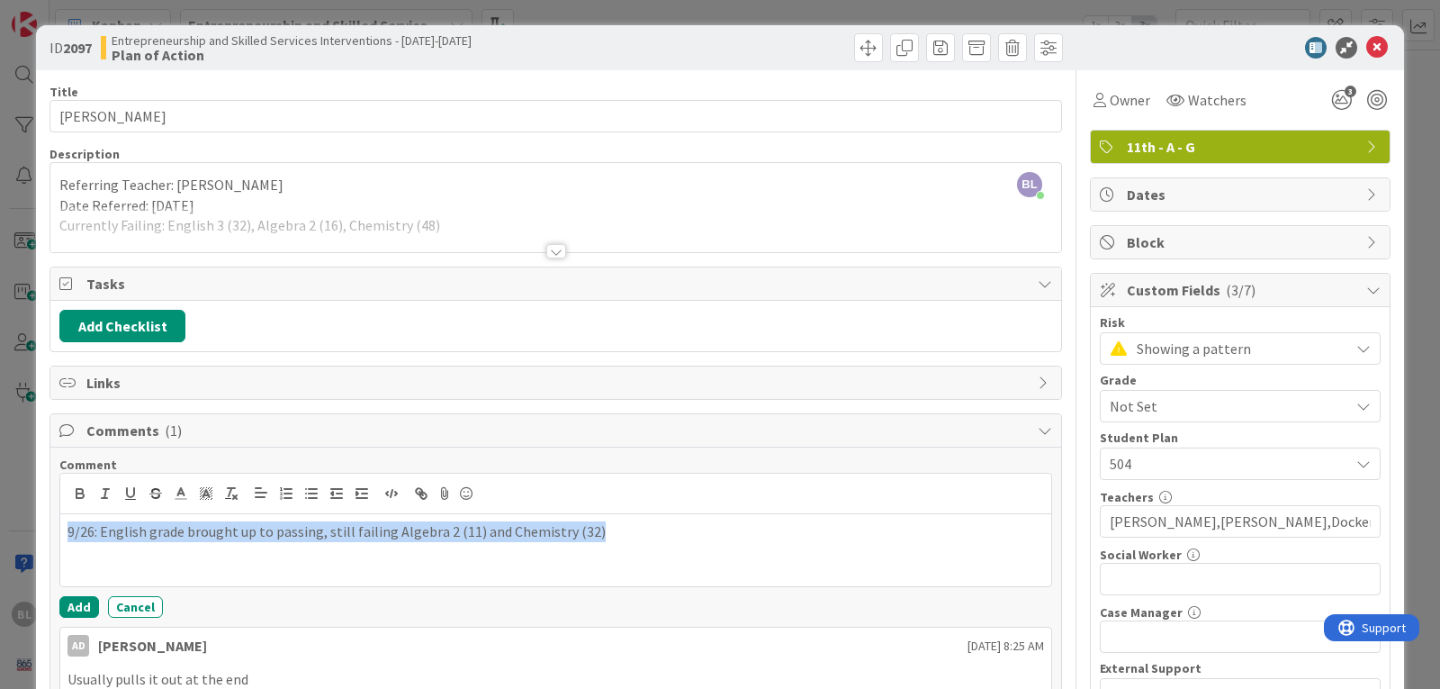
drag, startPoint x: 591, startPoint y: 529, endPoint x: 41, endPoint y: 498, distance: 550.9
click at [41, 498] on div "ID 2097 Entrepreneurship and Skilled Services Interventions - [DATE]-[DATE] Pla…" at bounding box center [720, 556] width 1368 height 1063
copy p "9/26: English grade brought up to passing, still failing Algebra 2 (11) and Che…"
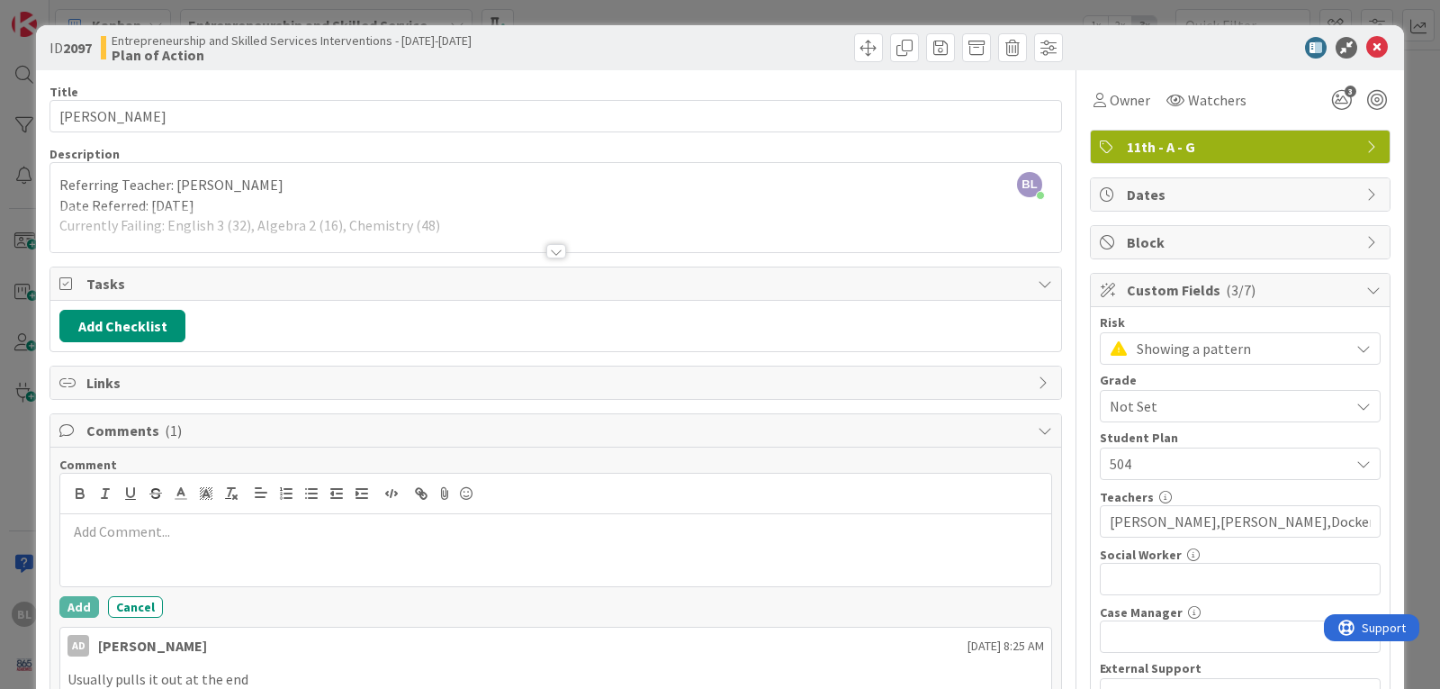
click at [550, 250] on div at bounding box center [556, 251] width 20 height 14
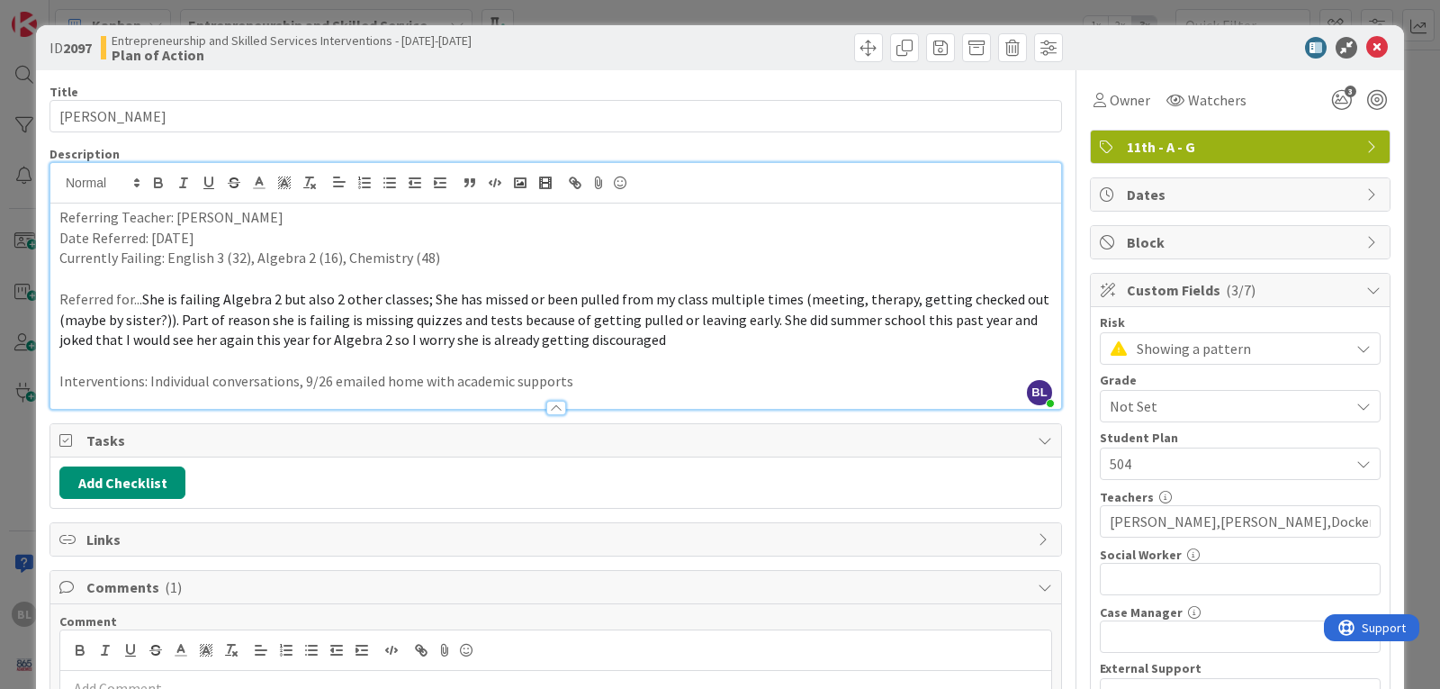
click at [456, 260] on p "Currently Failing: English 3 (32), Algebra 2 (16), Chemistry (48)" at bounding box center [555, 258] width 993 height 21
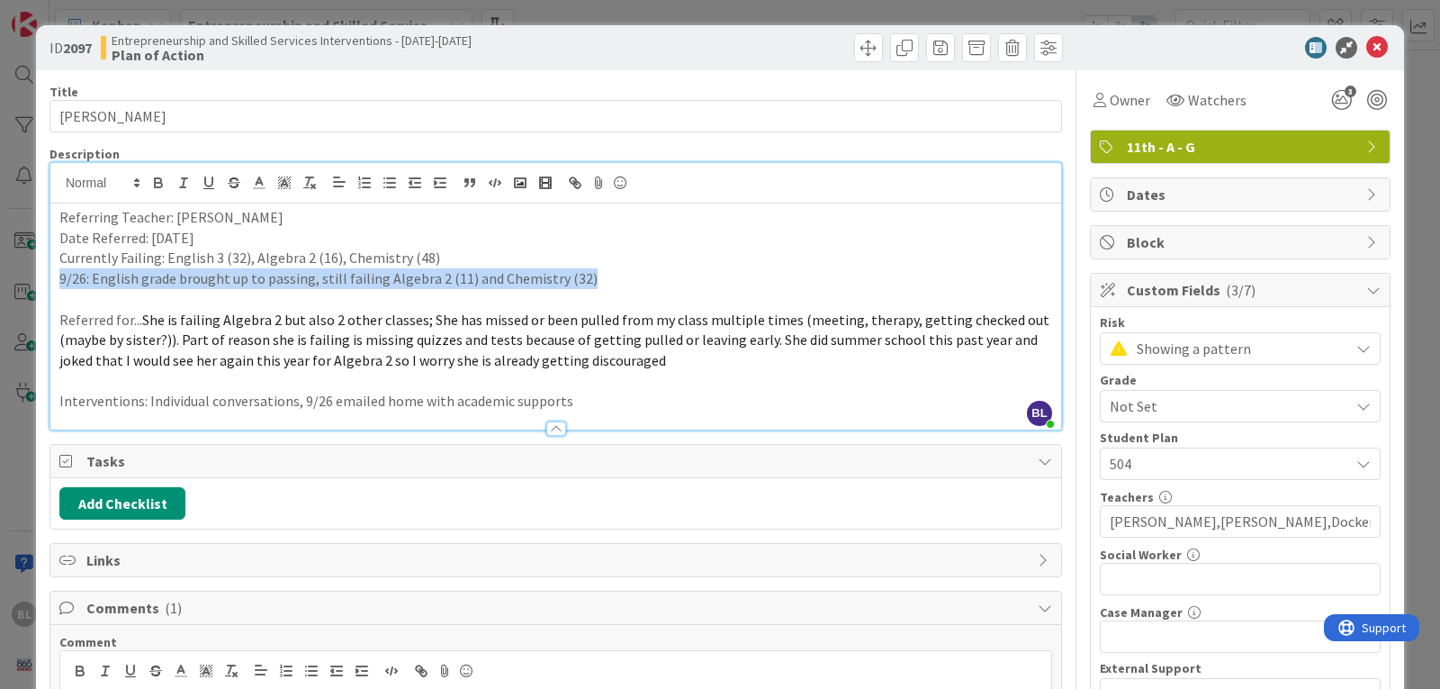
drag, startPoint x: 603, startPoint y: 284, endPoint x: 41, endPoint y: 271, distance: 562.8
click at [41, 271] on div "ID 2097 Entrepreneurship and Skilled Services Interventions - [DATE]-[DATE] Pla…" at bounding box center [720, 556] width 1368 height 1063
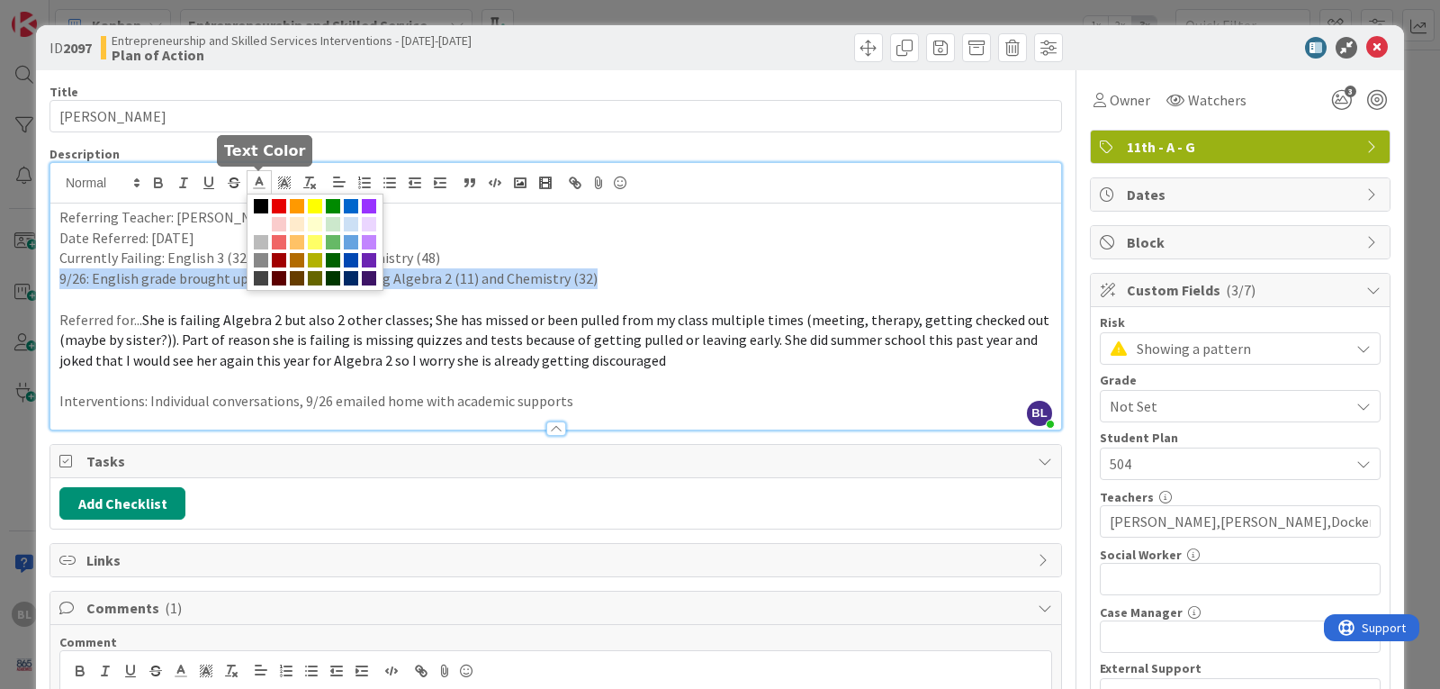
click at [259, 181] on icon at bounding box center [259, 183] width 16 height 16
click at [281, 203] on span at bounding box center [279, 206] width 14 height 14
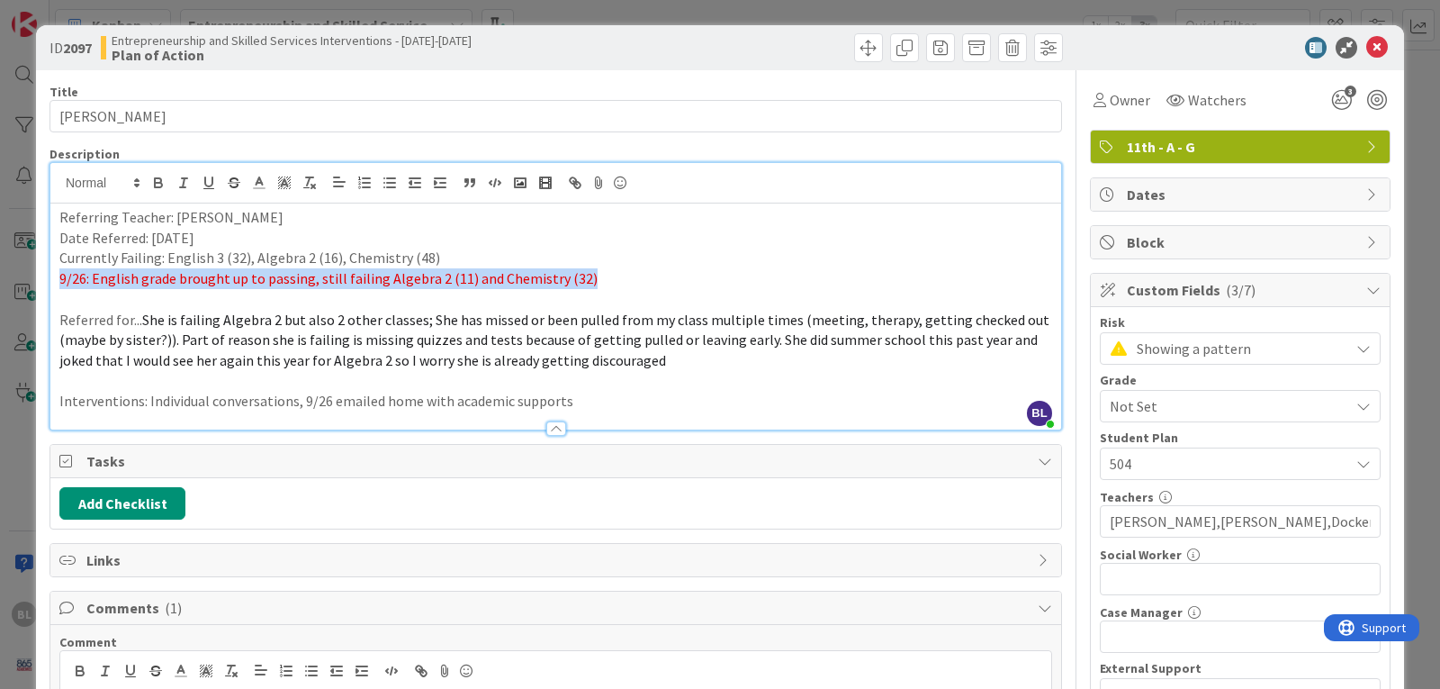
click at [634, 276] on p "9/26: English grade brought up to passing, still failing Algebra 2 (11) and Che…" at bounding box center [555, 278] width 993 height 21
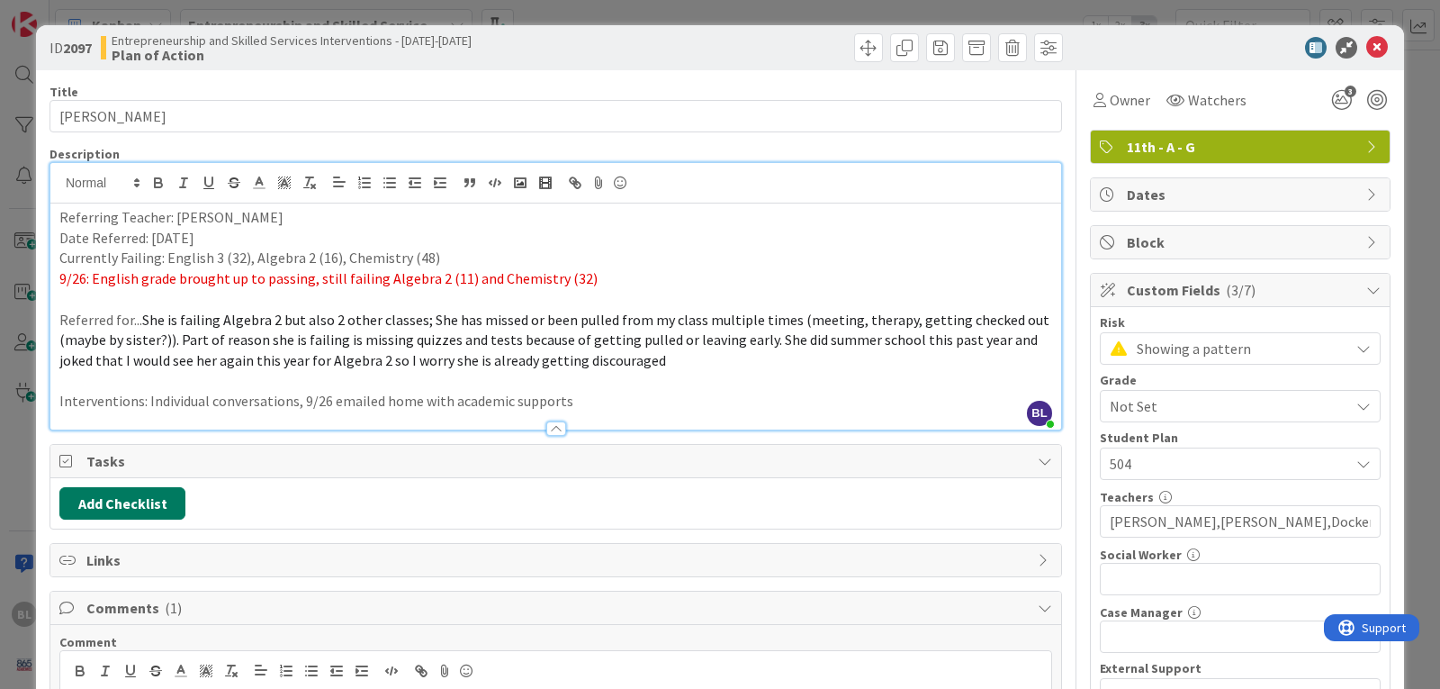
click at [122, 504] on button "Add Checklist" at bounding box center [122, 503] width 126 height 32
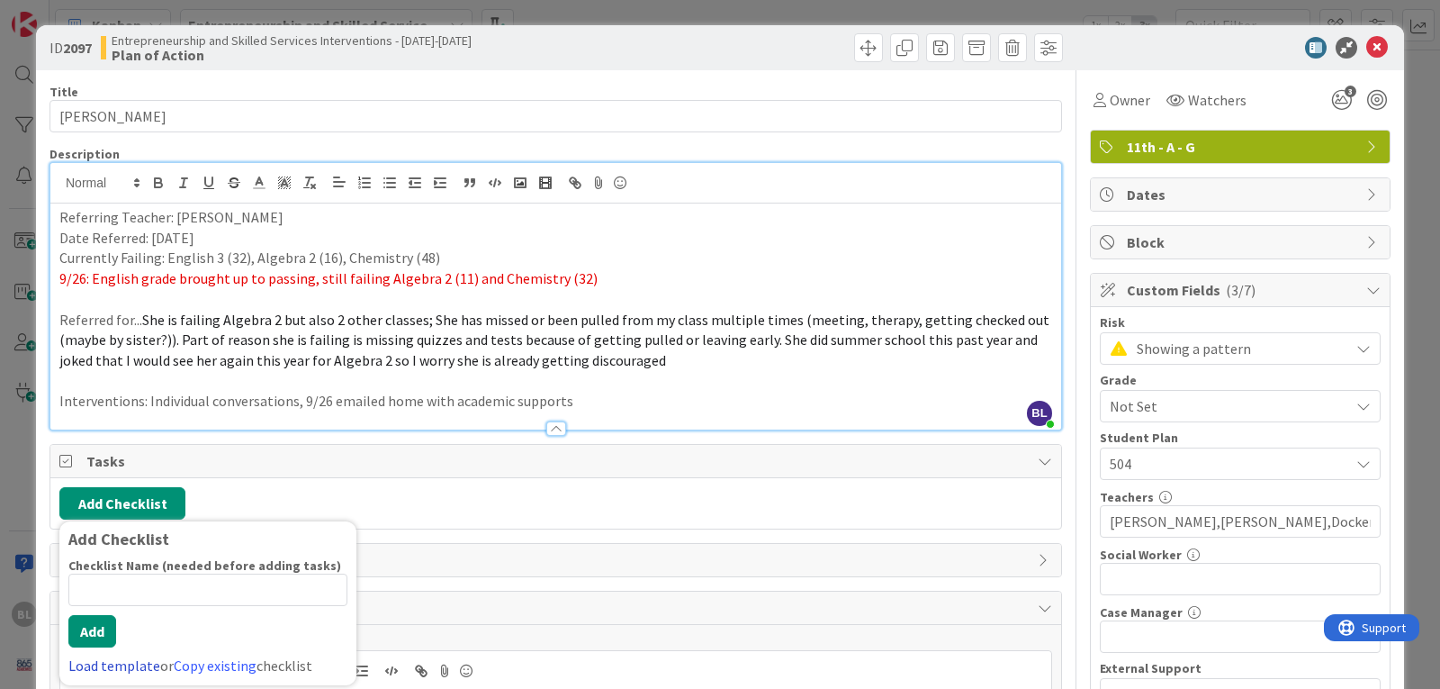
click at [95, 665] on link "Load template" at bounding box center [114, 665] width 92 height 18
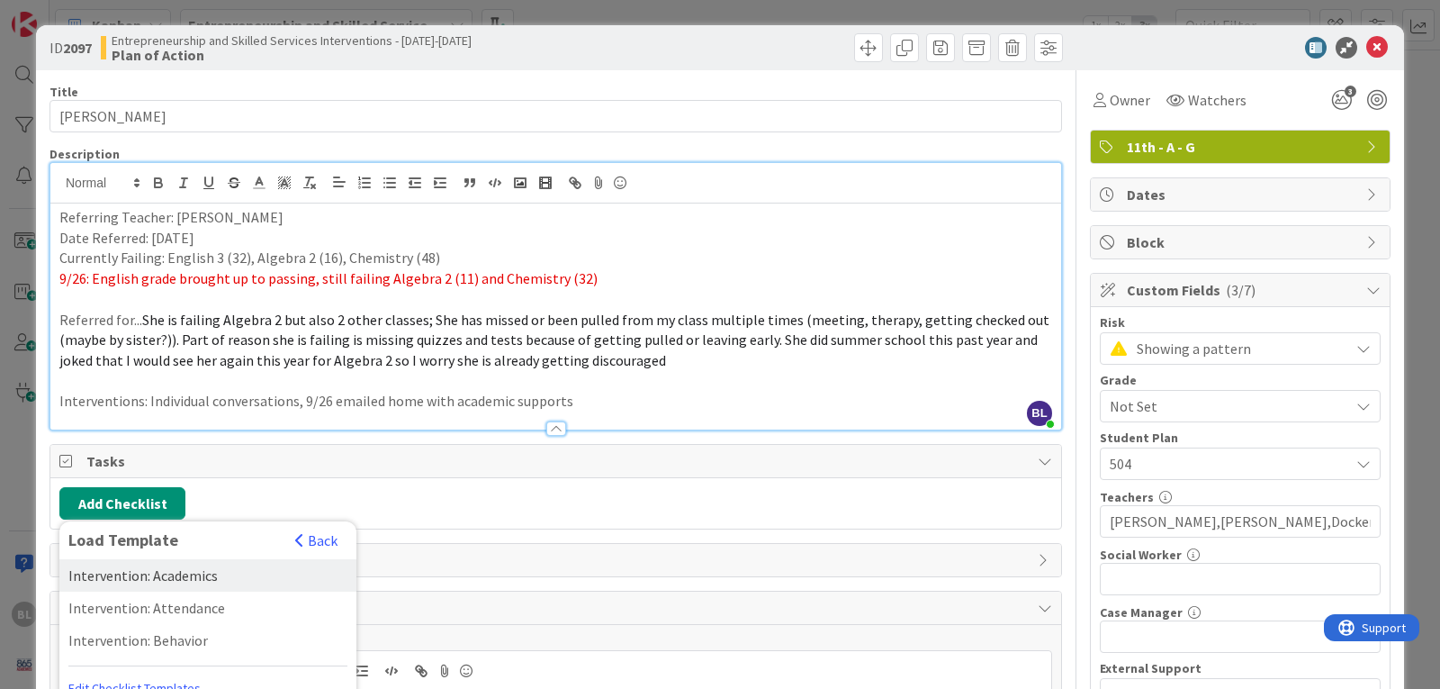
click at [156, 577] on div "Intervention: Academics" at bounding box center [207, 575] width 297 height 32
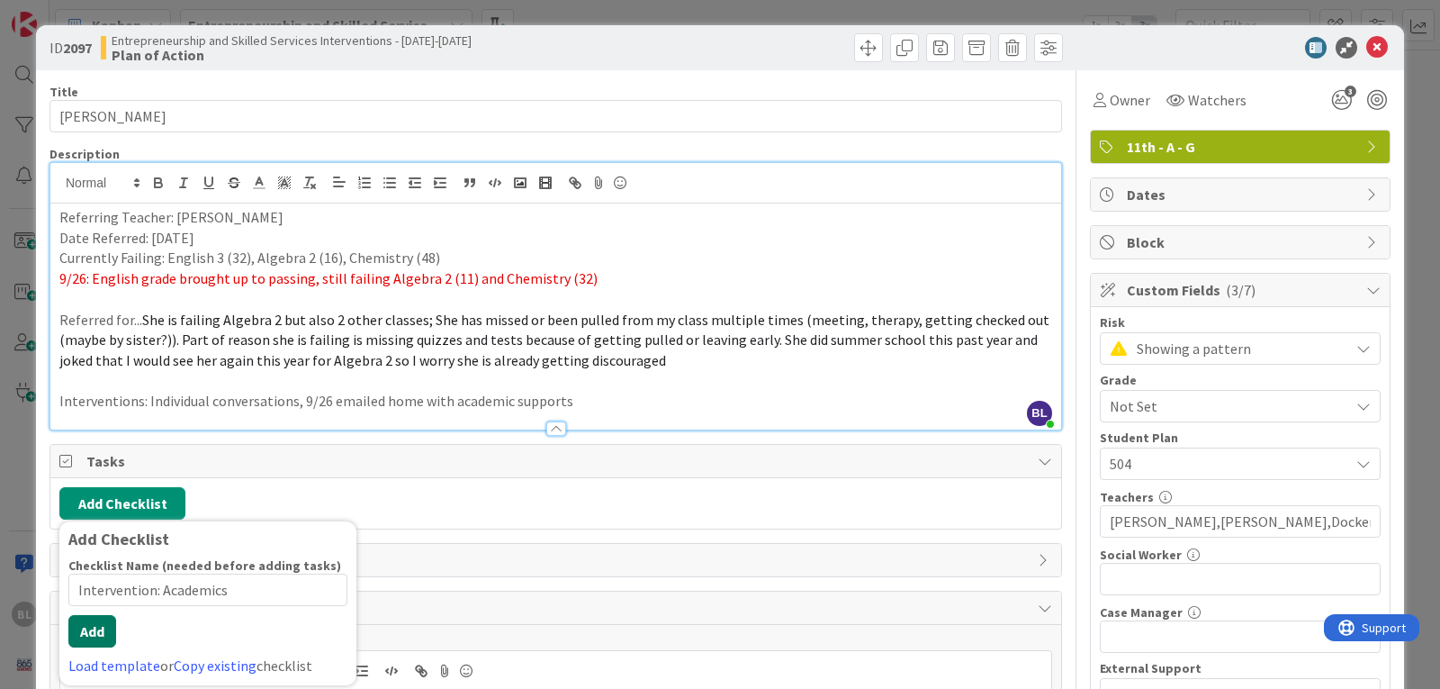
click at [96, 645] on button "Add" at bounding box center [92, 631] width 48 height 32
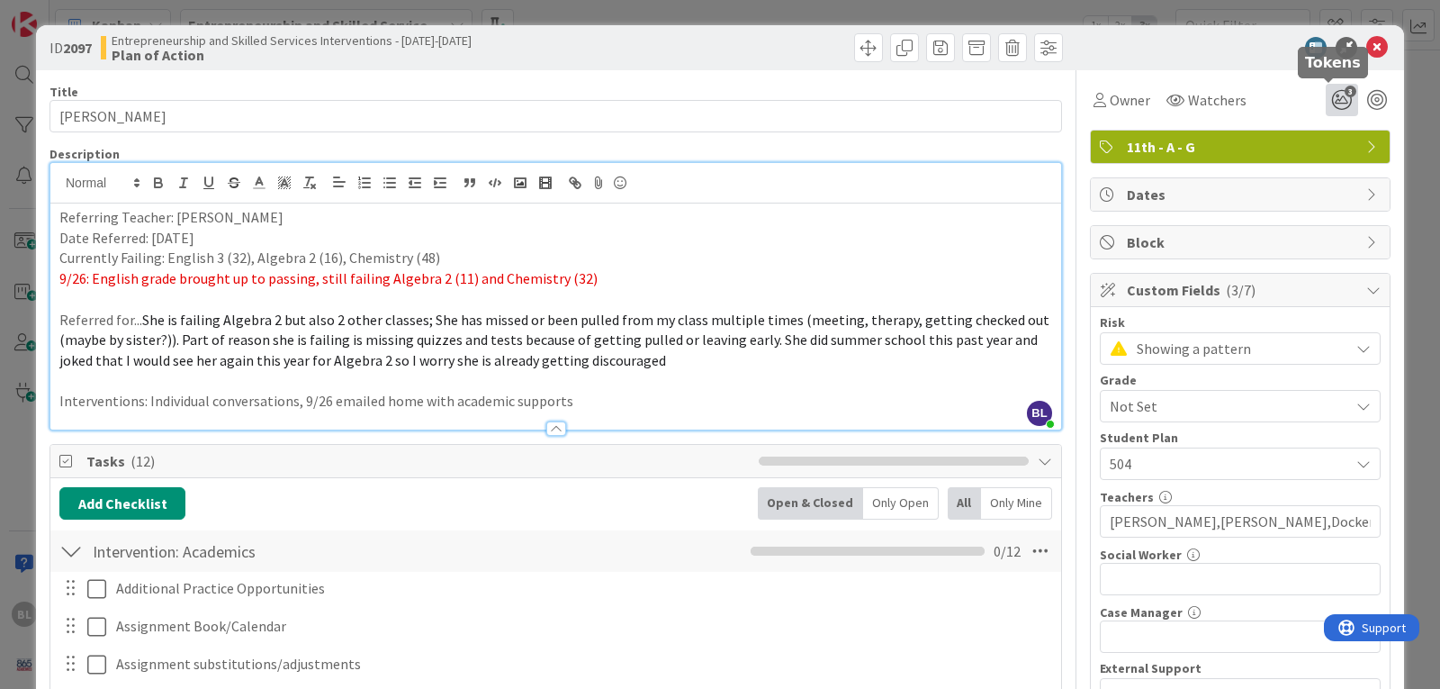
click at [1330, 99] on icon "3" at bounding box center [1342, 100] width 32 height 32
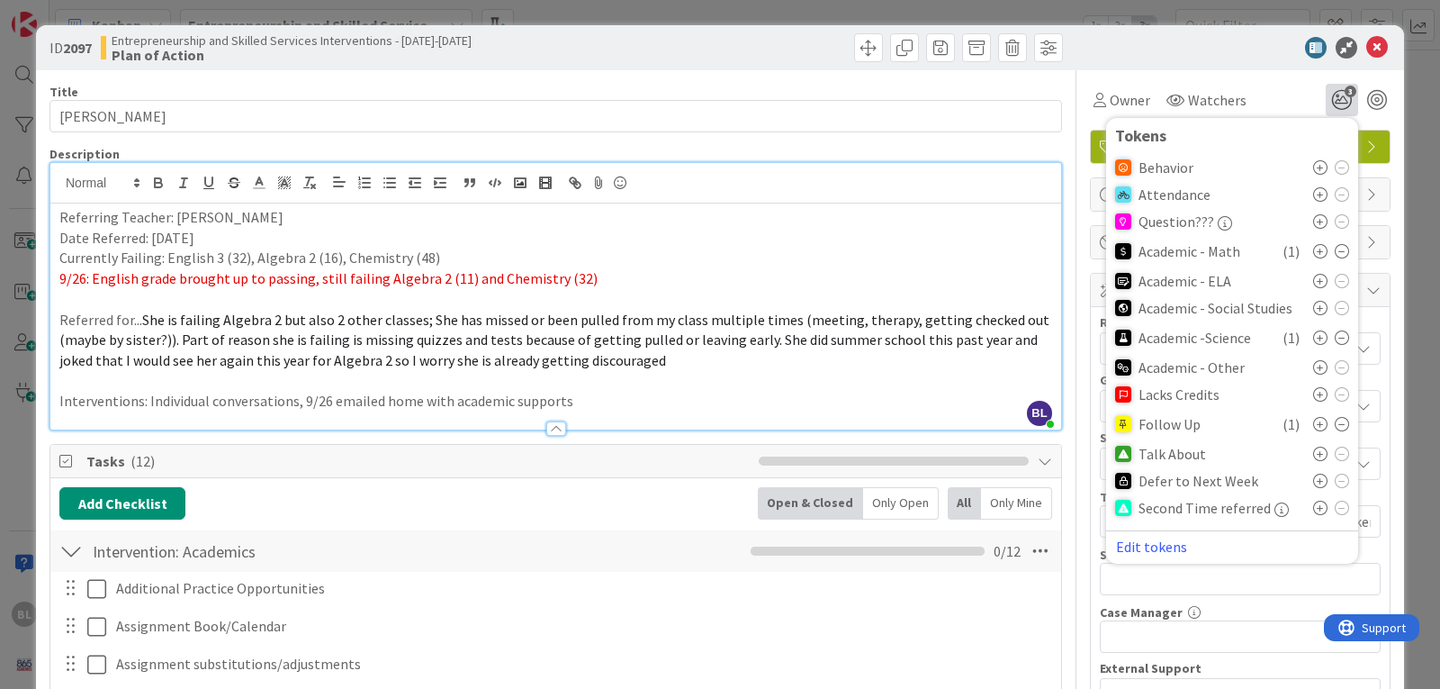
click at [1335, 423] on icon at bounding box center [1342, 424] width 14 height 14
click at [1313, 449] on icon at bounding box center [1320, 448] width 14 height 14
click at [1367, 45] on icon at bounding box center [1378, 48] width 22 height 22
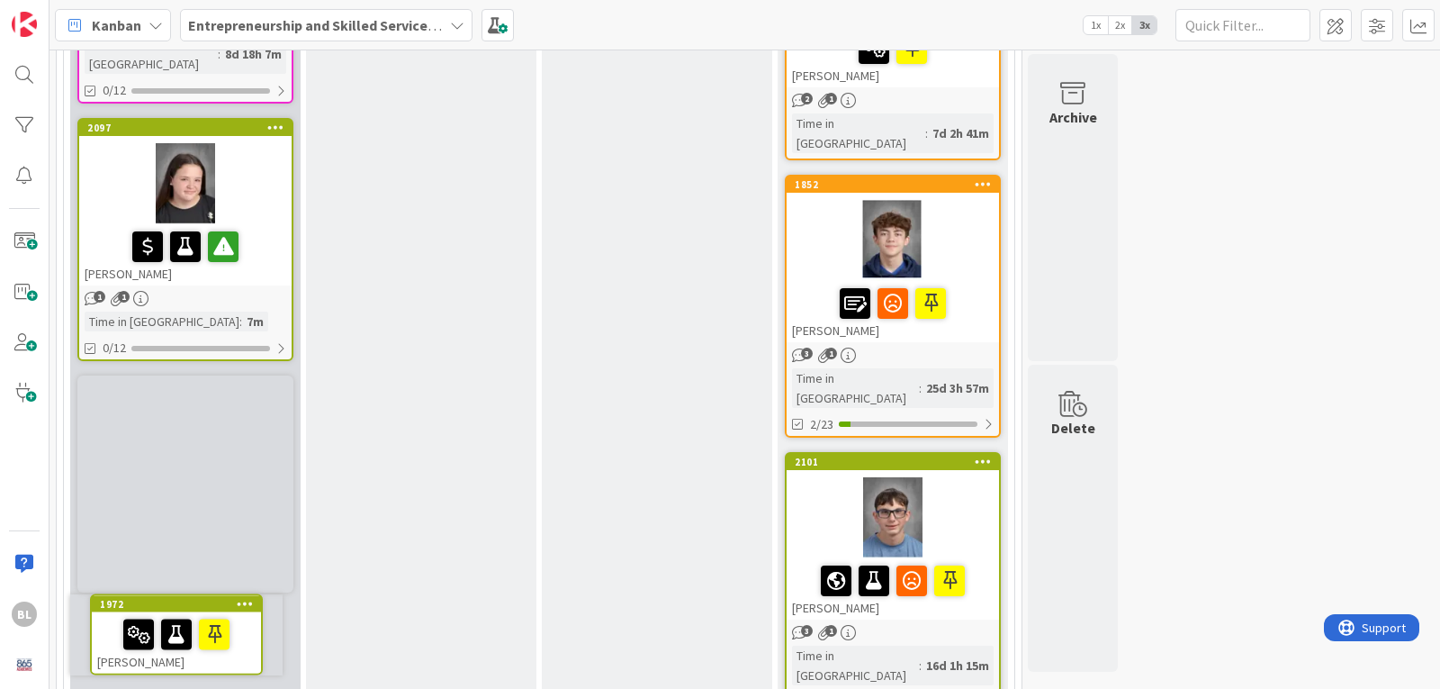
scroll to position [1232, 0]
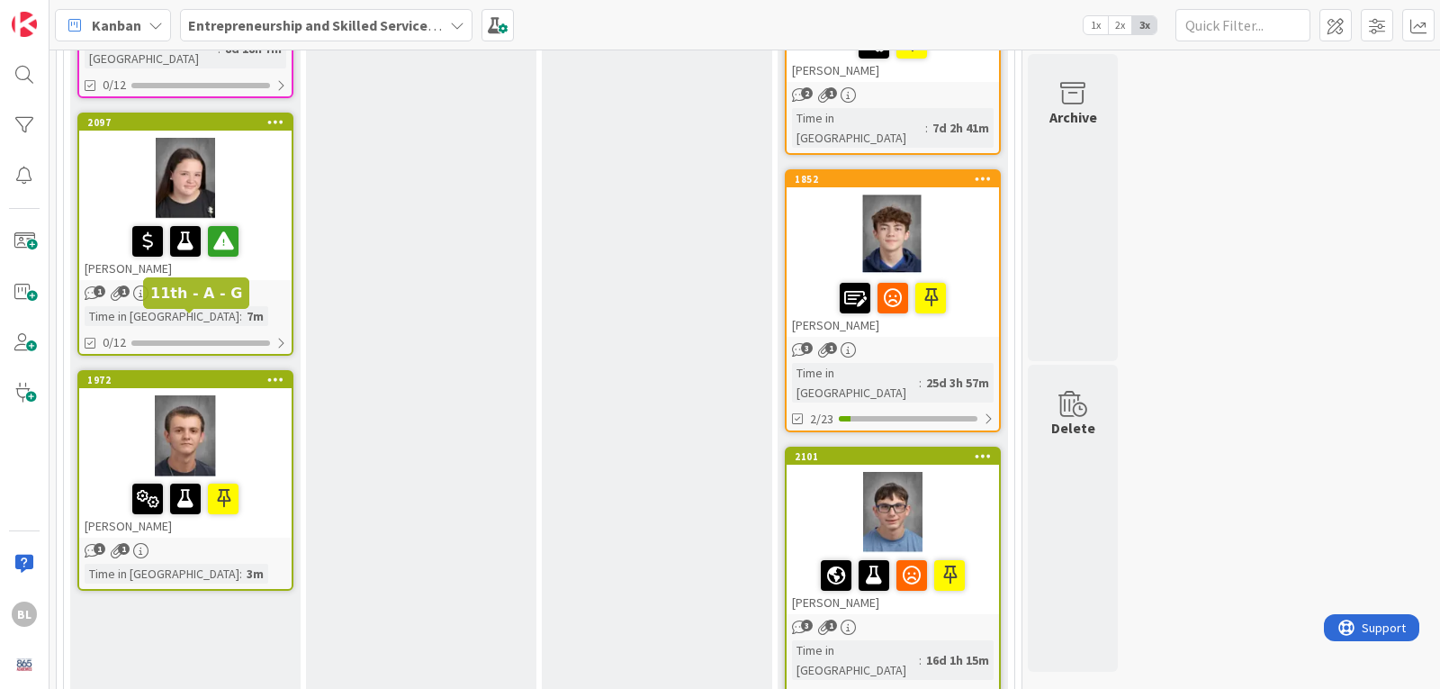
click at [214, 374] on div "1972" at bounding box center [189, 380] width 204 height 13
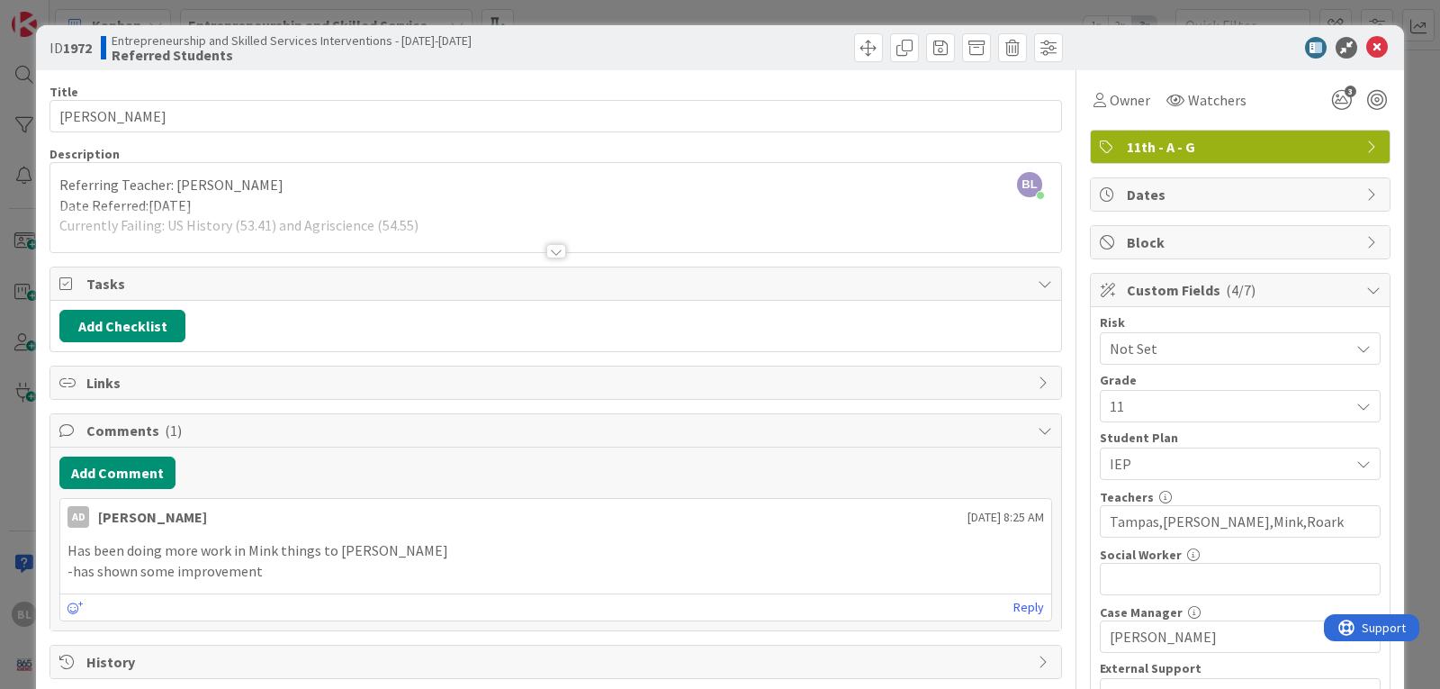
click at [553, 249] on div at bounding box center [556, 251] width 20 height 14
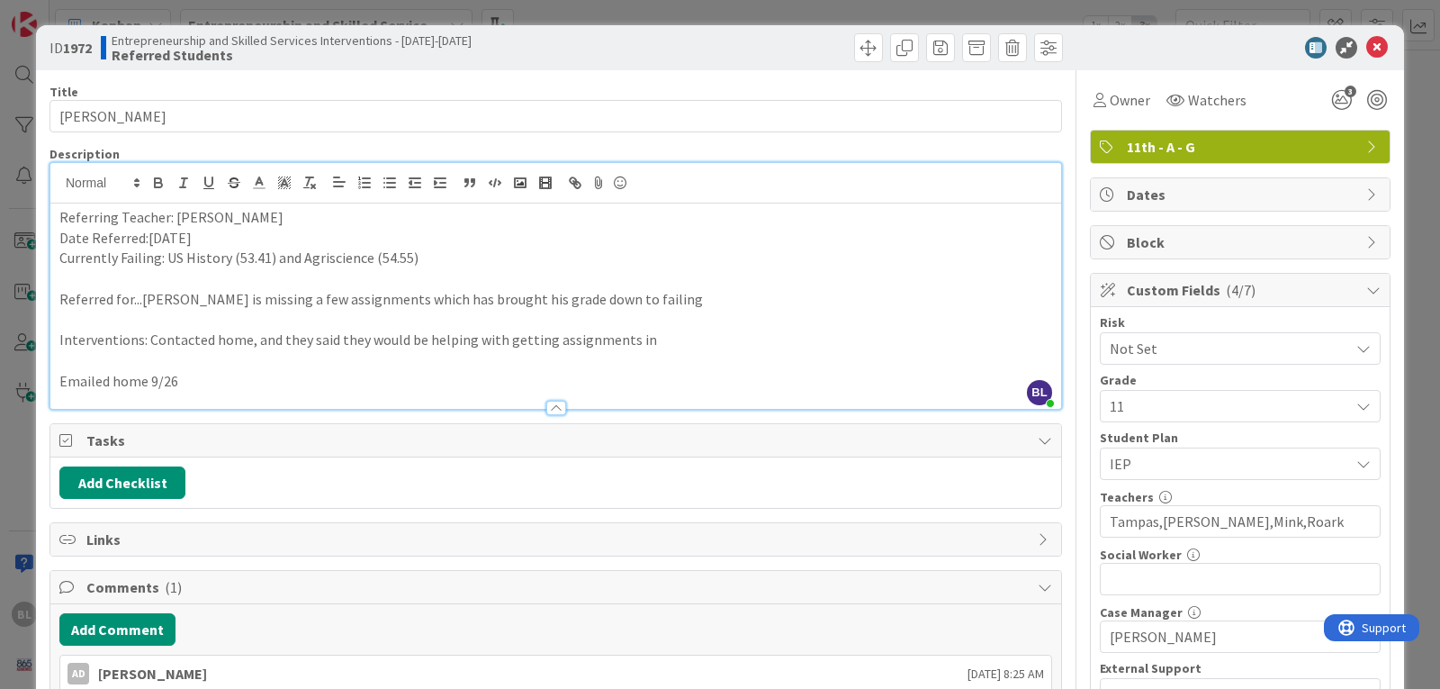
click at [428, 257] on p "Currently Failing: US History (53.41) and Agriscience (54.55)" at bounding box center [555, 258] width 993 height 21
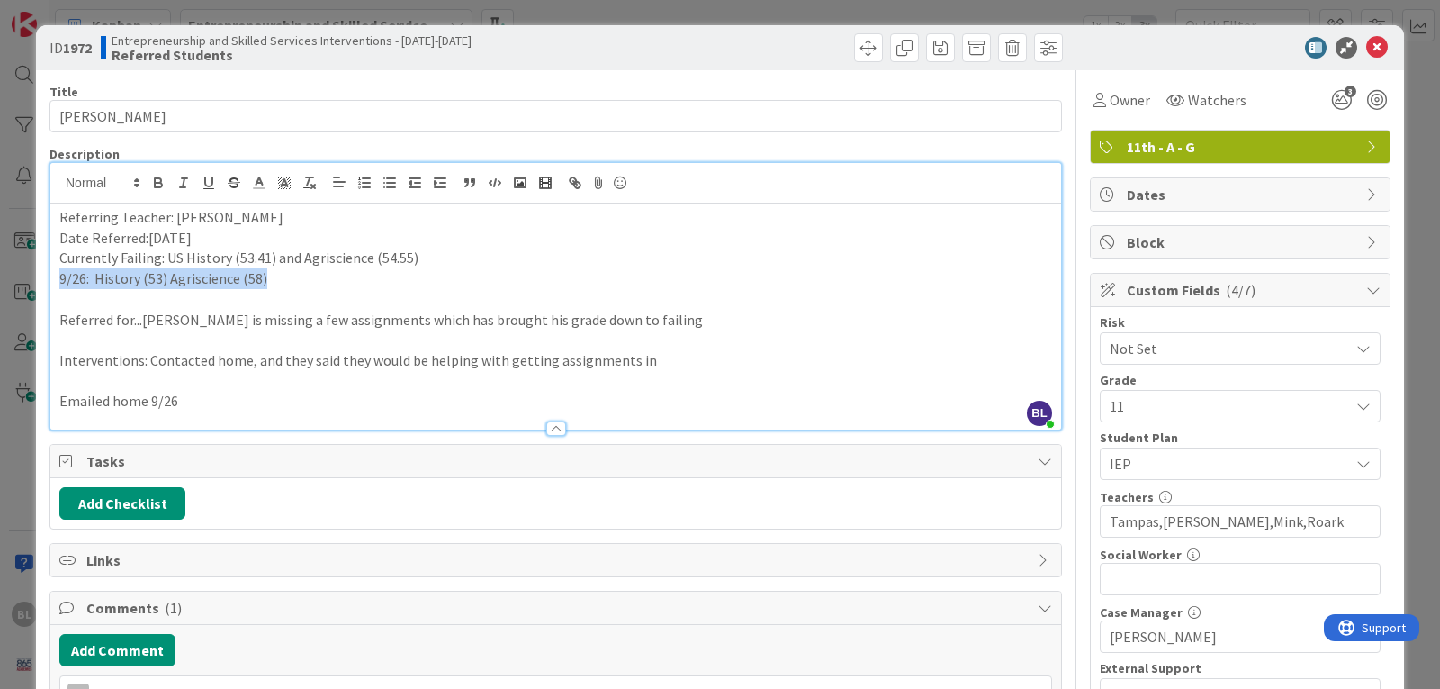
drag, startPoint x: 284, startPoint y: 282, endPoint x: 301, endPoint y: 225, distance: 59.0
click at [36, 269] on div "ID 1972 Entrepreneurship and Skilled Services Interventions - [DATE]-[DATE] Ref…" at bounding box center [720, 552] width 1368 height 1054
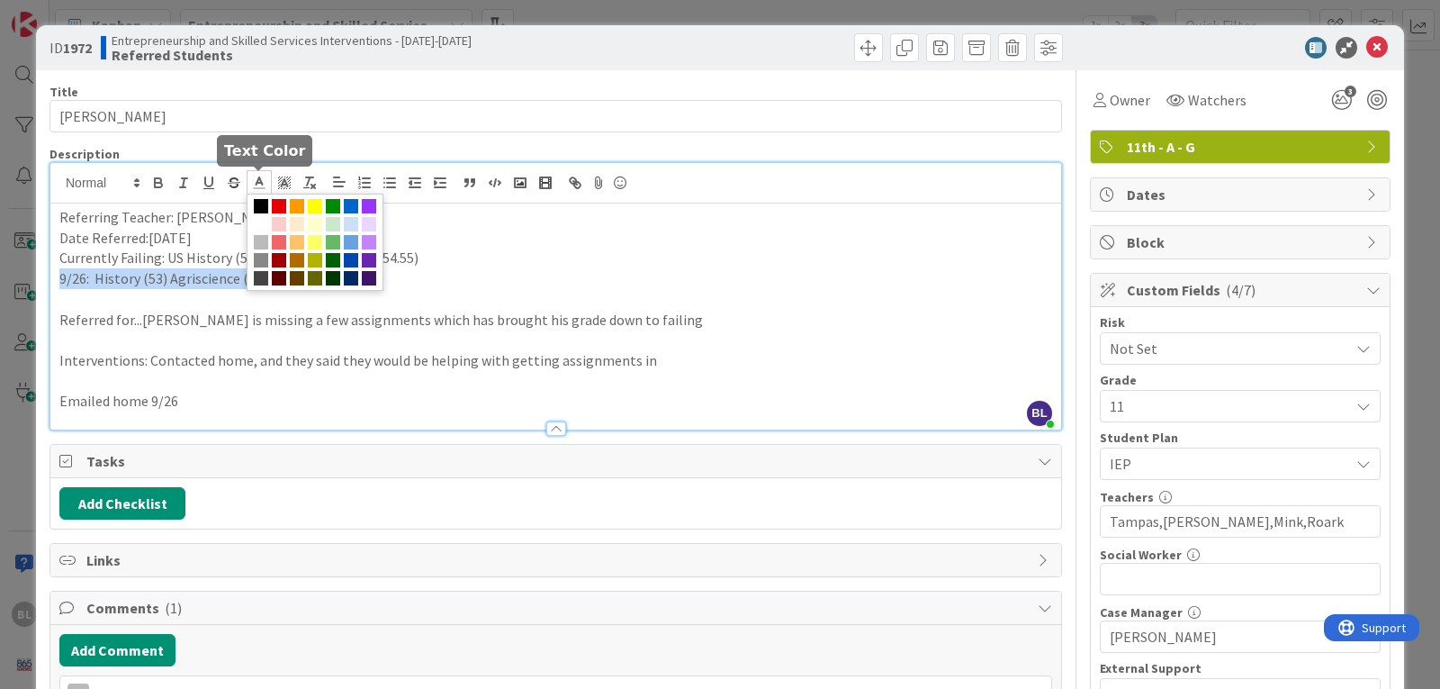
click at [262, 179] on icon at bounding box center [259, 183] width 16 height 16
click at [280, 201] on span at bounding box center [279, 206] width 14 height 14
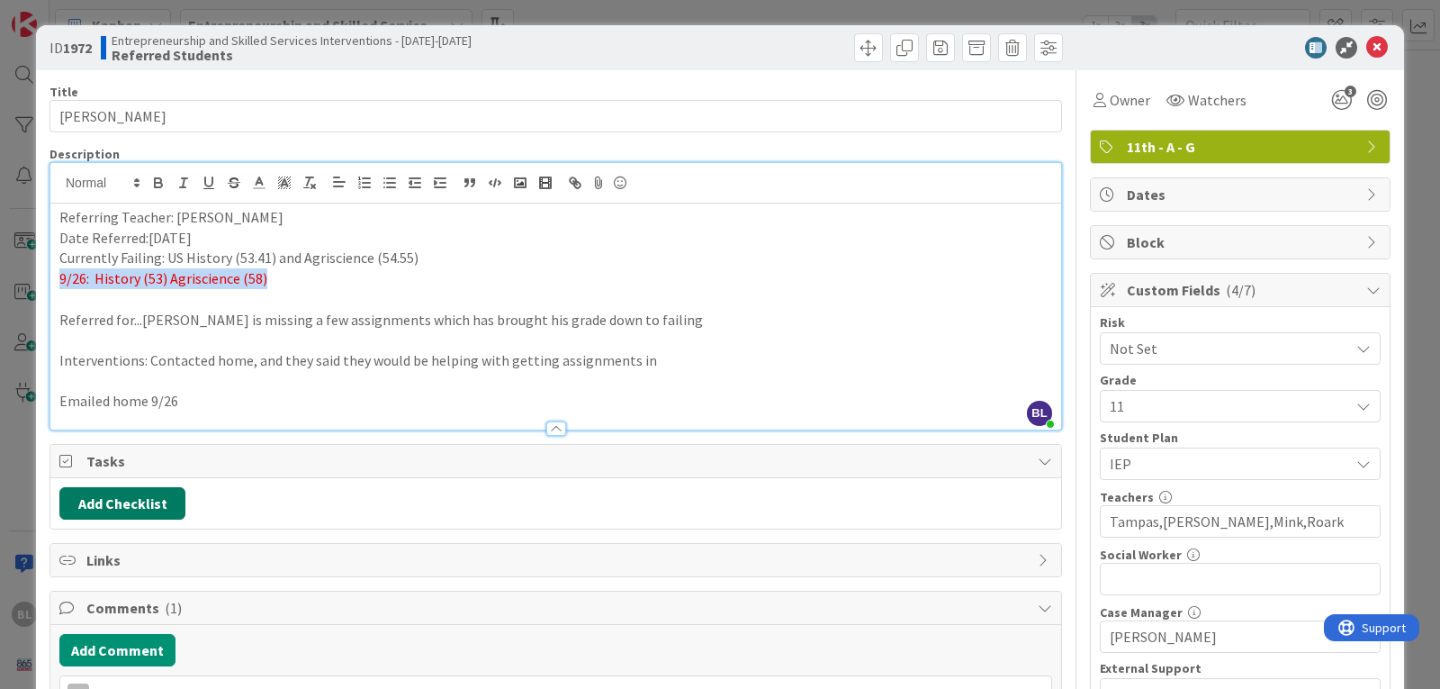
click at [131, 496] on button "Add Checklist" at bounding box center [122, 503] width 126 height 32
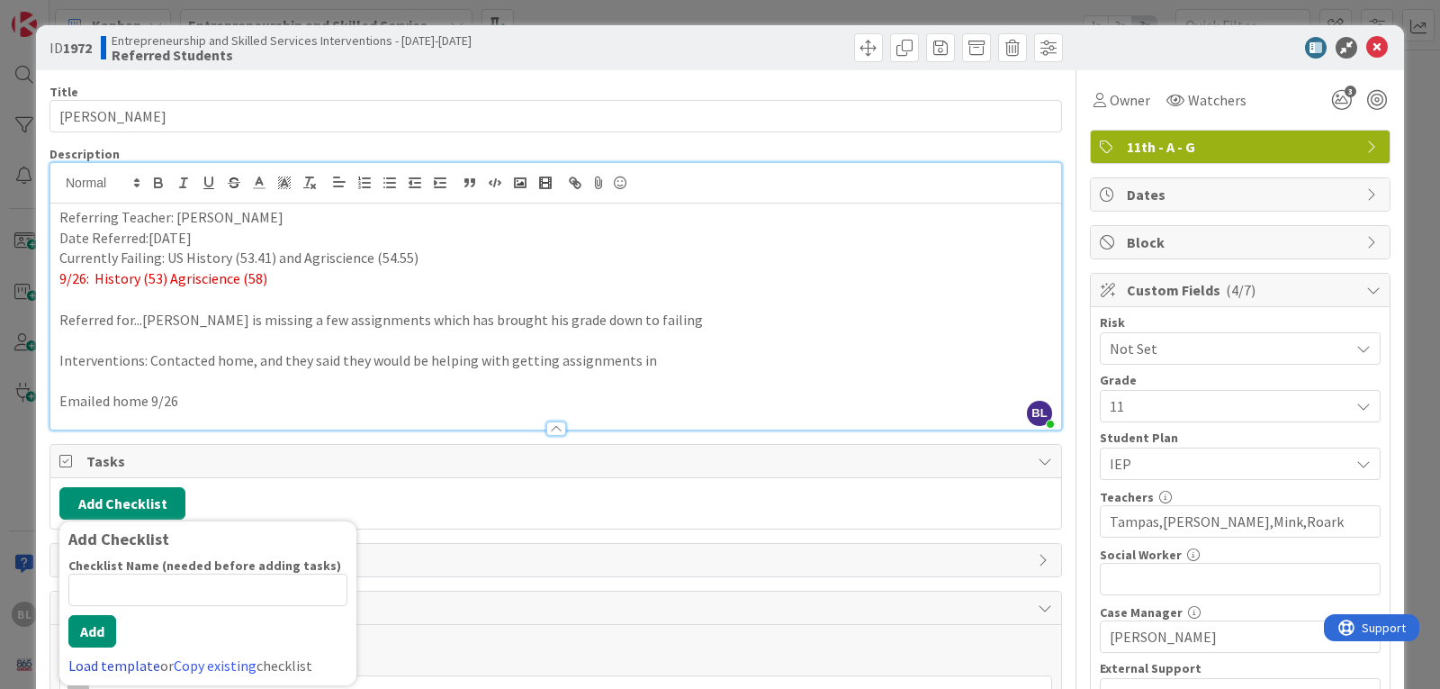
click at [102, 670] on link "Load template" at bounding box center [114, 665] width 92 height 18
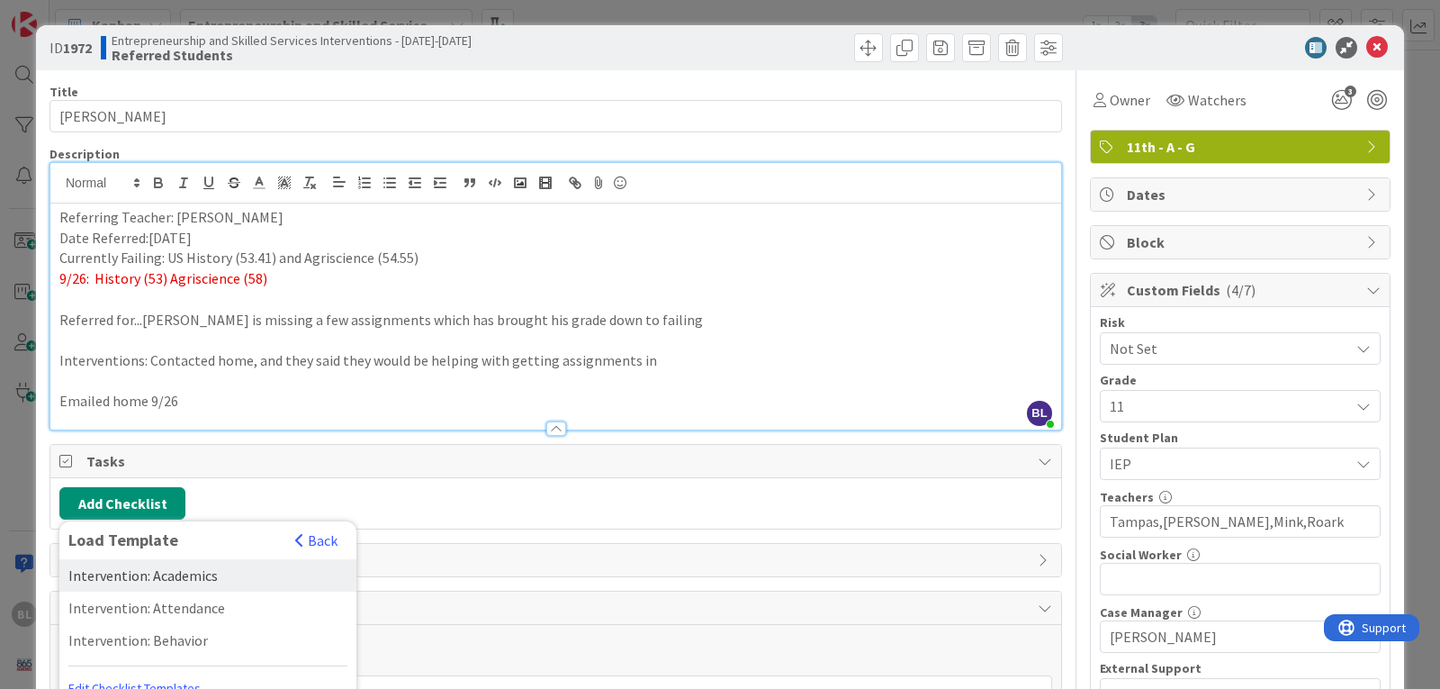
click at [168, 573] on div "Intervention: Academics" at bounding box center [207, 575] width 297 height 32
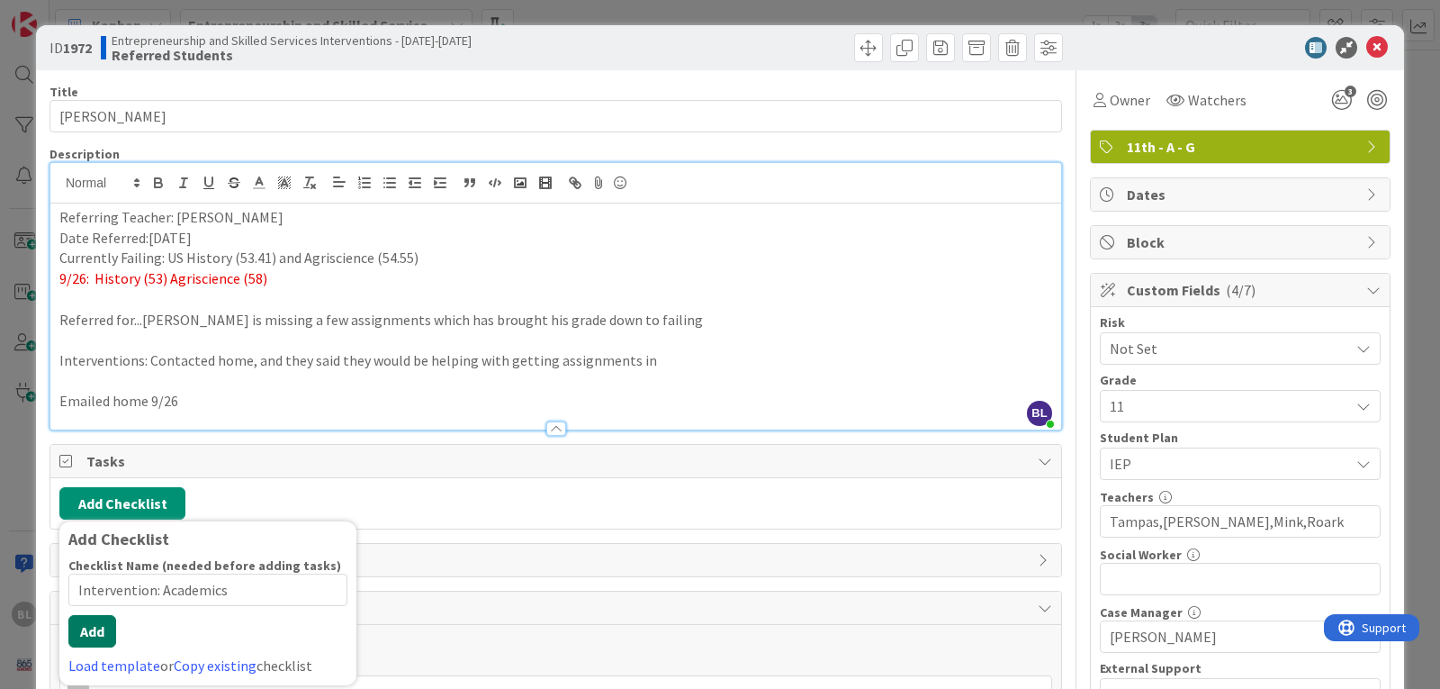
click at [91, 645] on button "Add" at bounding box center [92, 631] width 48 height 32
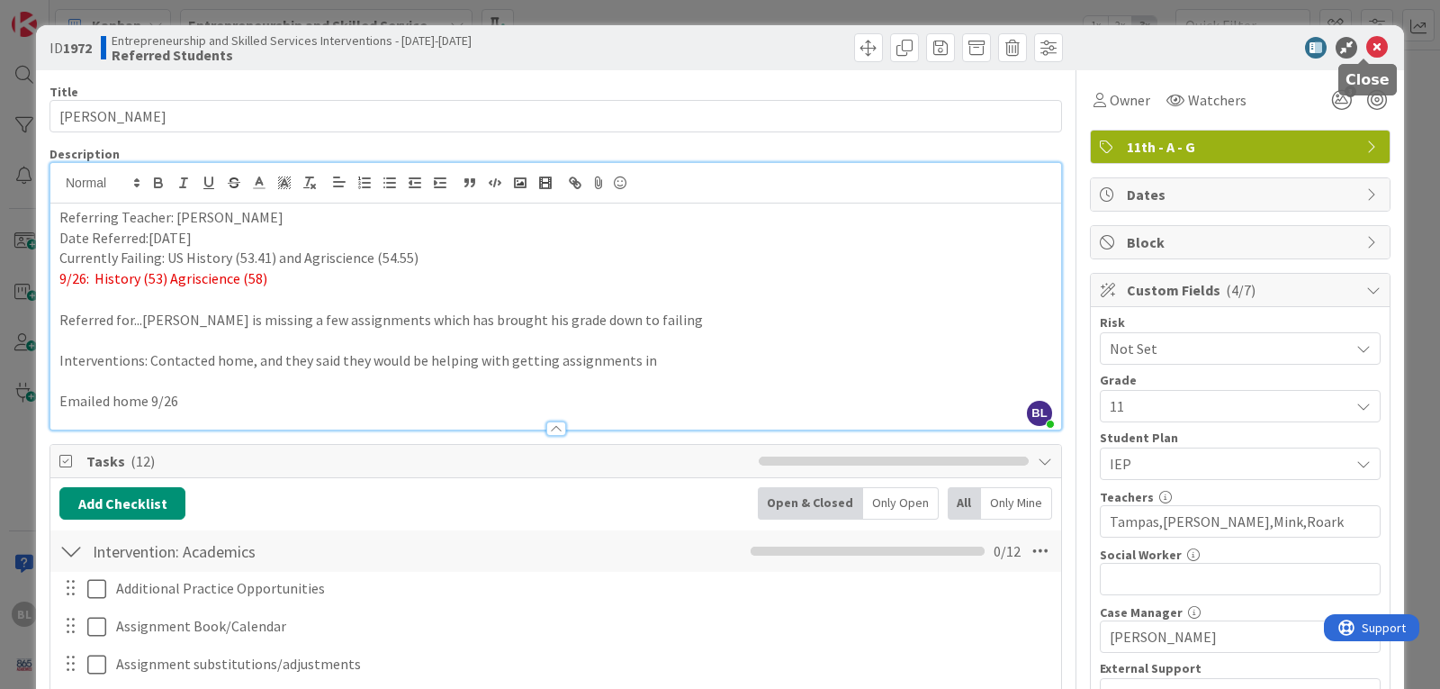
click at [1368, 49] on icon at bounding box center [1378, 48] width 22 height 22
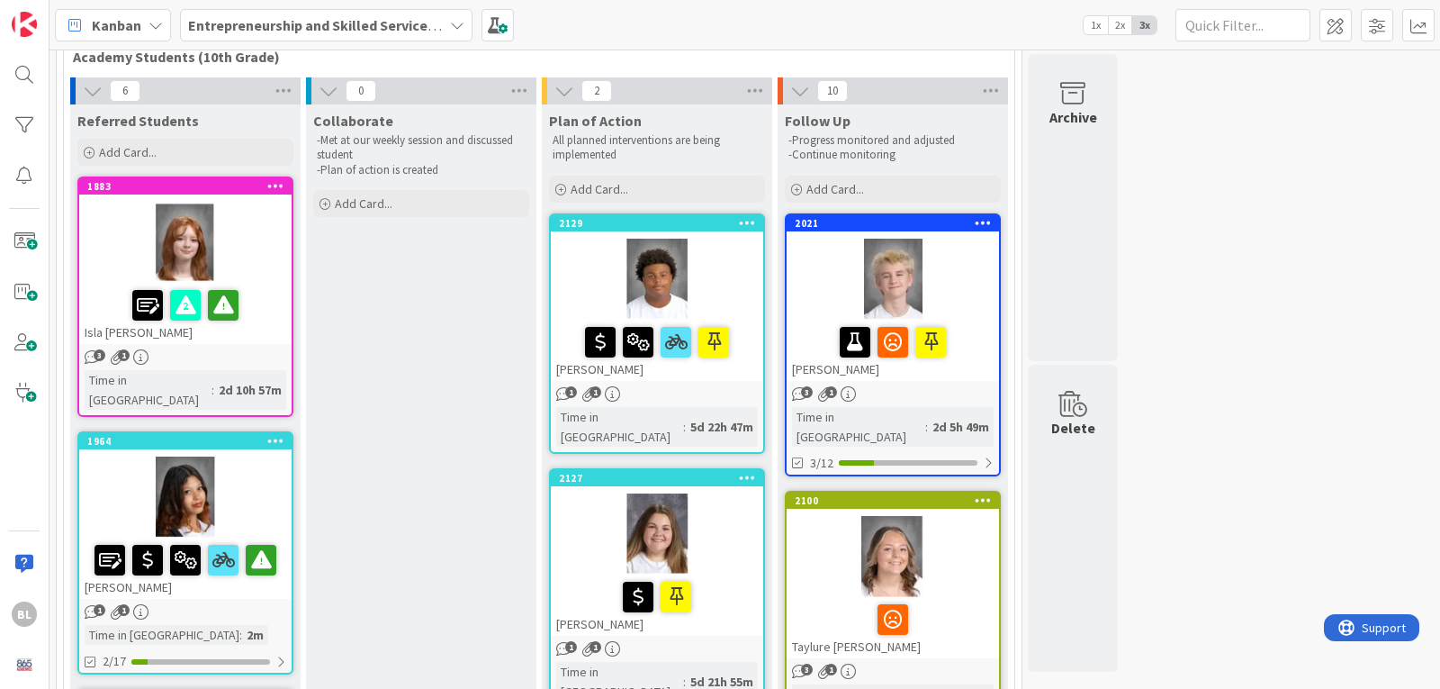
scroll to position [90, 0]
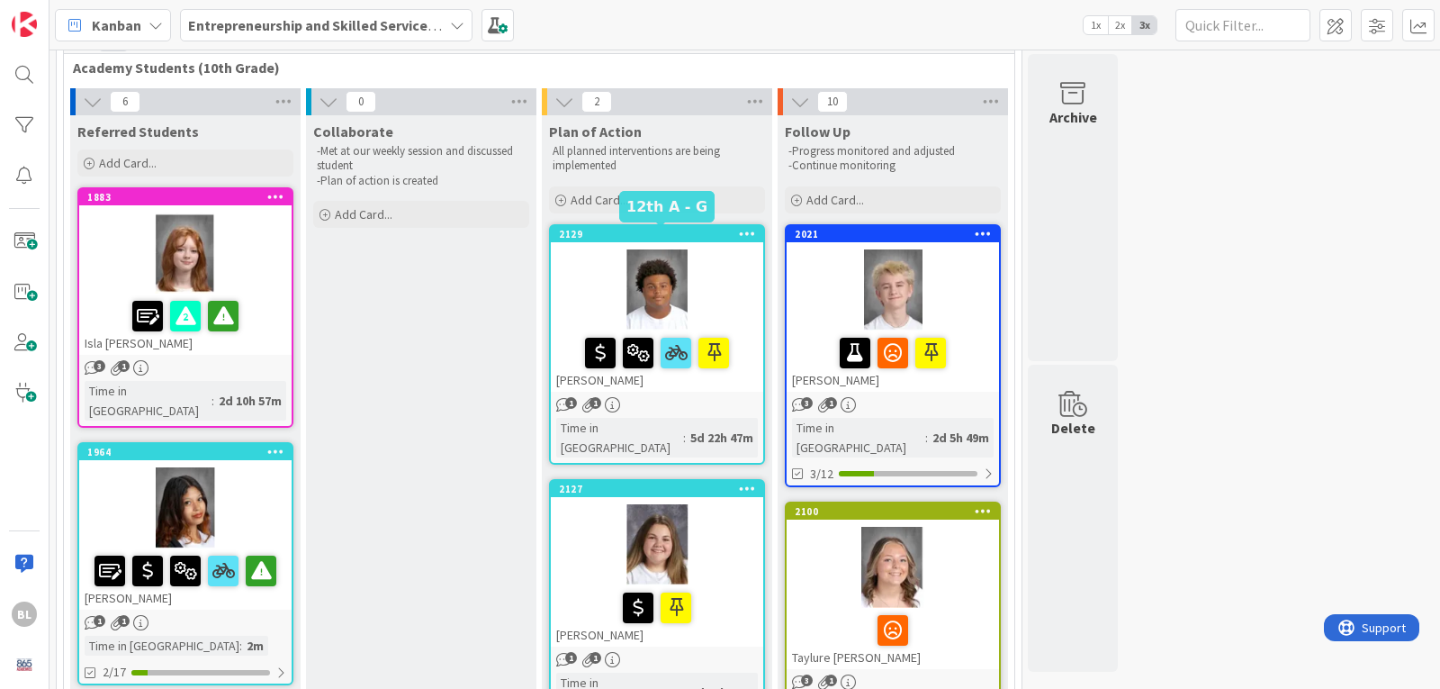
click at [631, 234] on div "2129" at bounding box center [661, 234] width 204 height 13
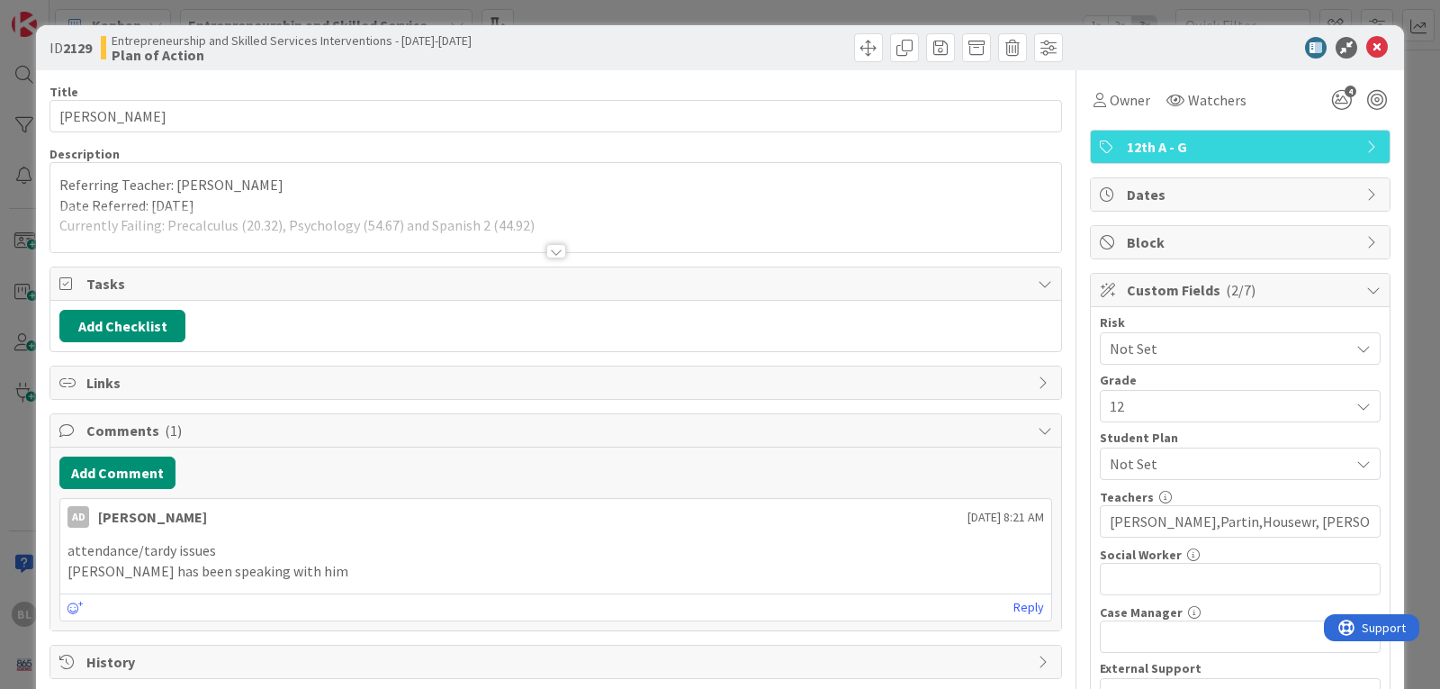
click at [546, 248] on div at bounding box center [556, 251] width 20 height 14
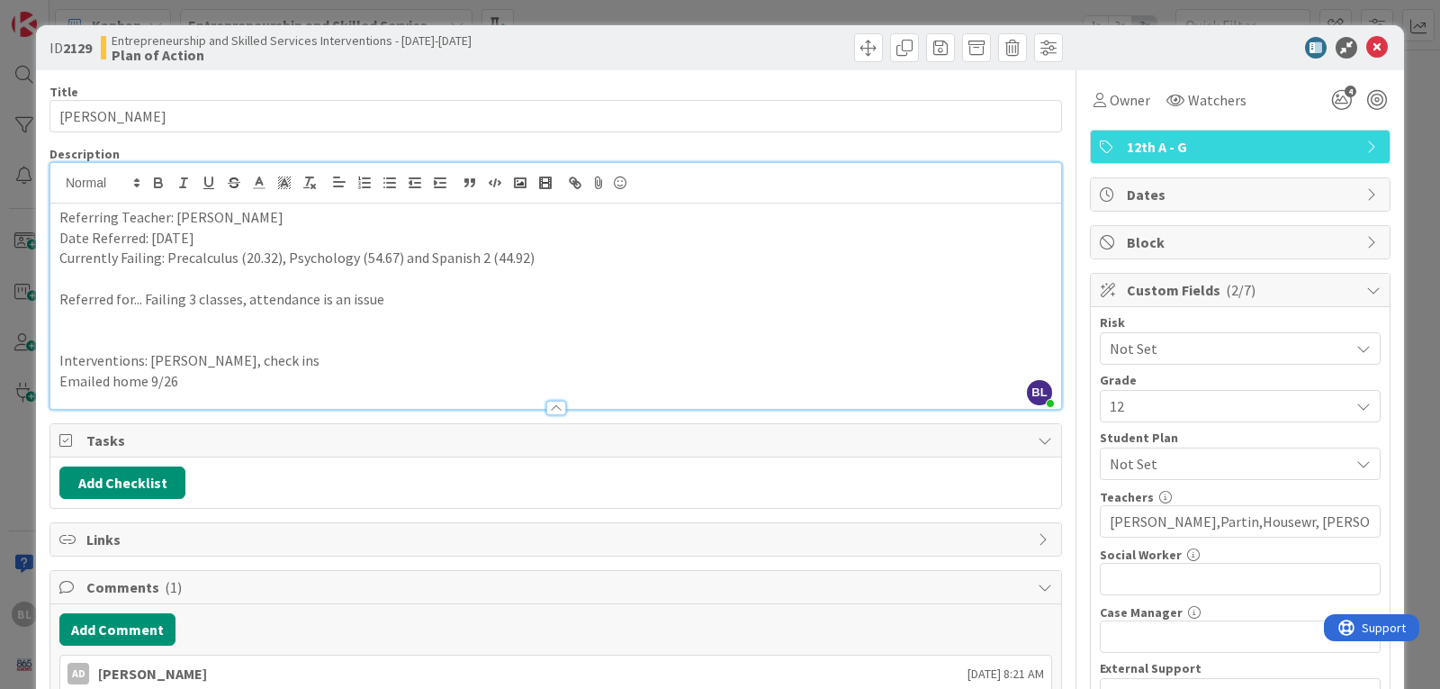
click at [552, 266] on p "Currently Failing: Precalculus (20.32), Psychology (54.67) and Spanish 2 (44.92)" at bounding box center [555, 258] width 993 height 21
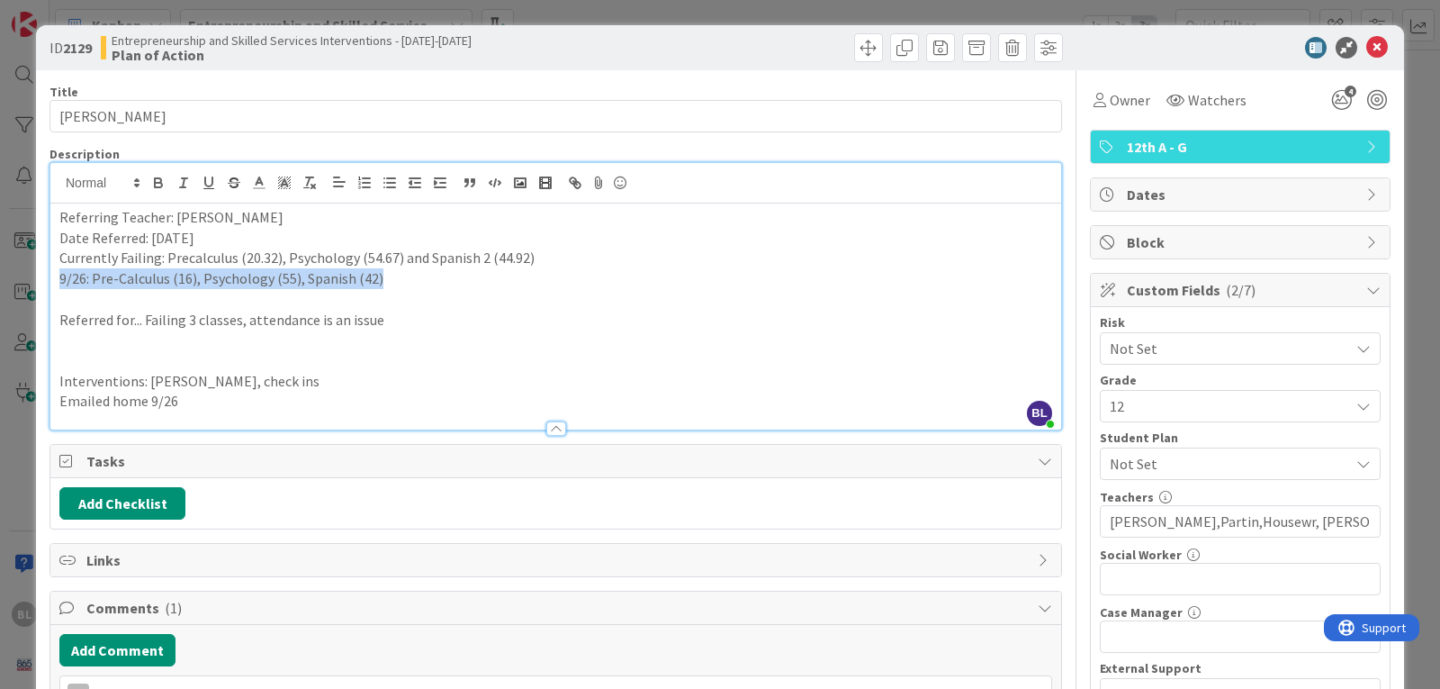
drag, startPoint x: 375, startPoint y: 280, endPoint x: 39, endPoint y: 280, distance: 336.7
click at [39, 280] on div "ID 2129 Entrepreneurship and Skilled Services Interventions - [DATE]-[DATE] Pla…" at bounding box center [720, 556] width 1368 height 1063
click at [260, 185] on icon at bounding box center [259, 183] width 16 height 16
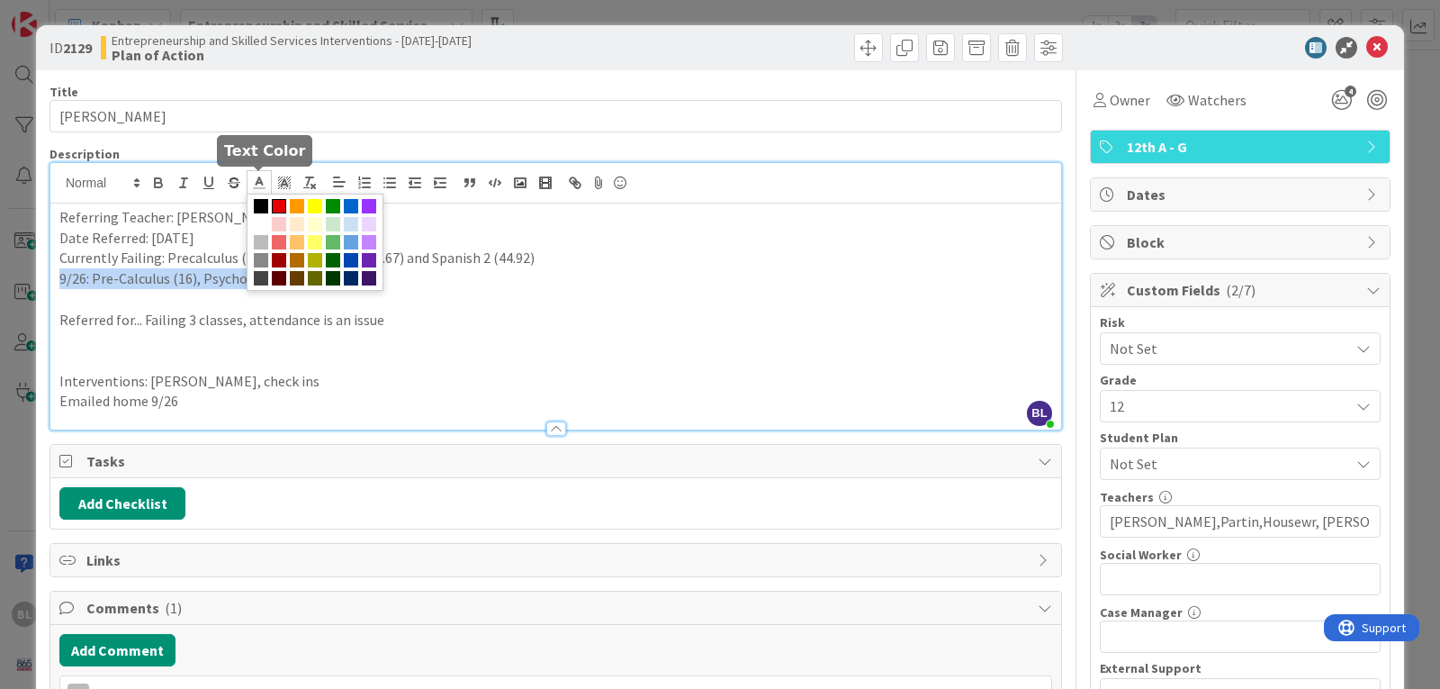
click at [281, 204] on span at bounding box center [279, 206] width 14 height 14
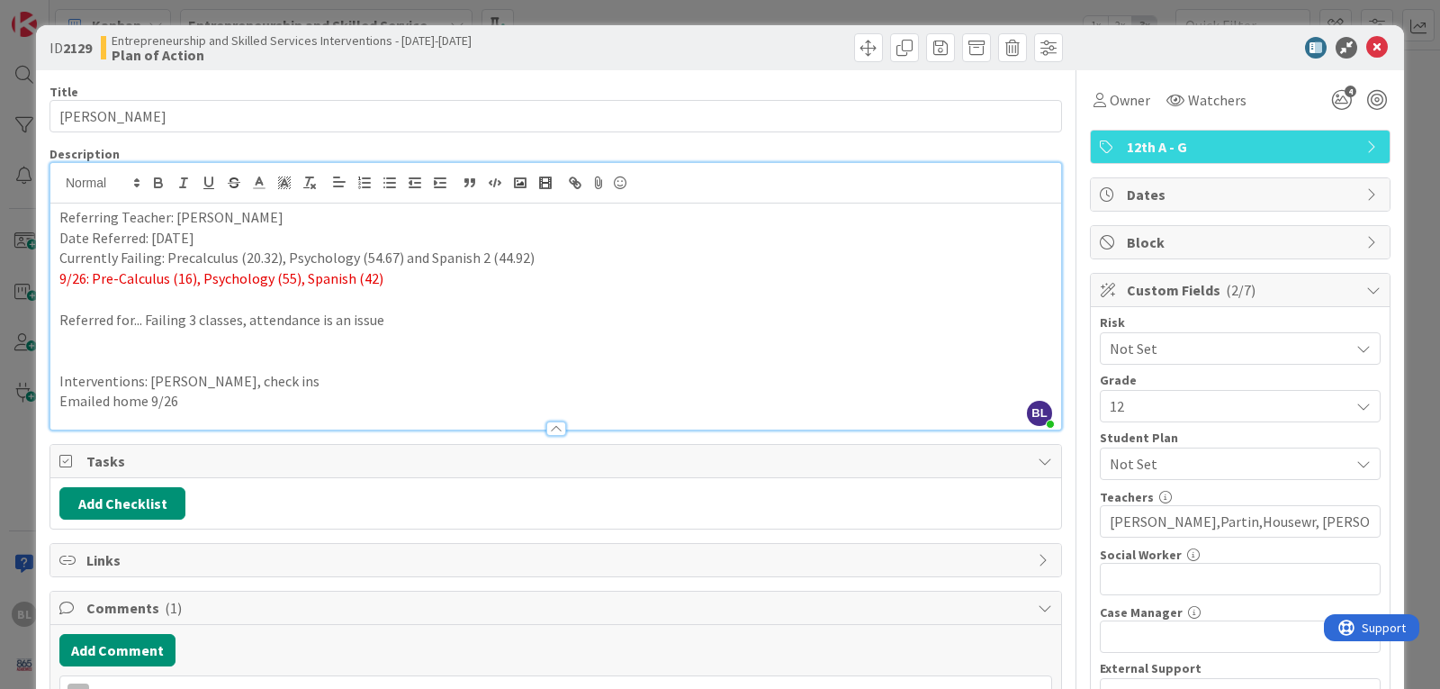
drag, startPoint x: 193, startPoint y: 280, endPoint x: 203, endPoint y: 281, distance: 9.9
click at [203, 281] on span "9/26: Pre-Calculus (16), Psychology (55), Spanish (42)" at bounding box center [221, 278] width 324 height 18
click at [320, 294] on p at bounding box center [555, 299] width 993 height 21
drag, startPoint x: 313, startPoint y: 299, endPoint x: 39, endPoint y: 296, distance: 274.6
click at [39, 296] on div "ID 2129 Entrepreneurship and Skilled Services Interventions - [DATE]-[DATE] Pla…" at bounding box center [720, 556] width 1368 height 1063
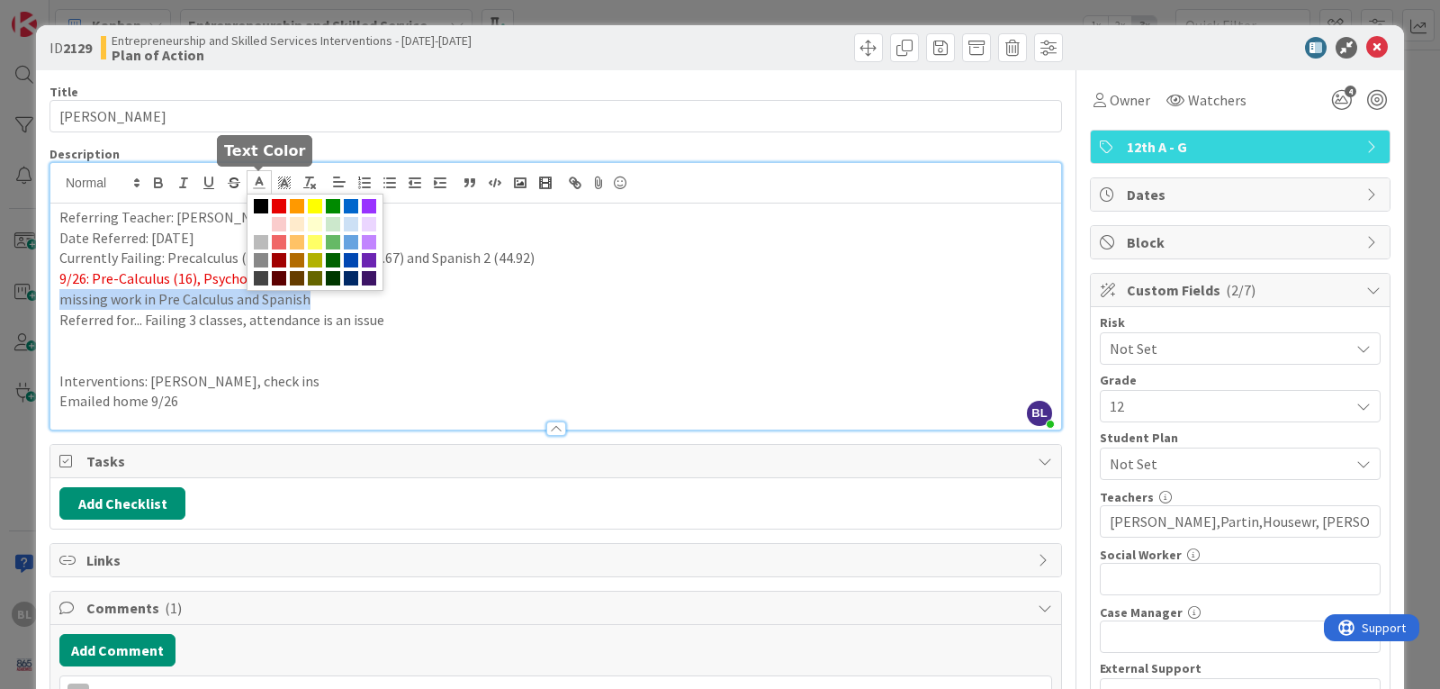
click at [265, 184] on icon at bounding box center [259, 183] width 16 height 16
click at [276, 203] on span at bounding box center [279, 206] width 14 height 14
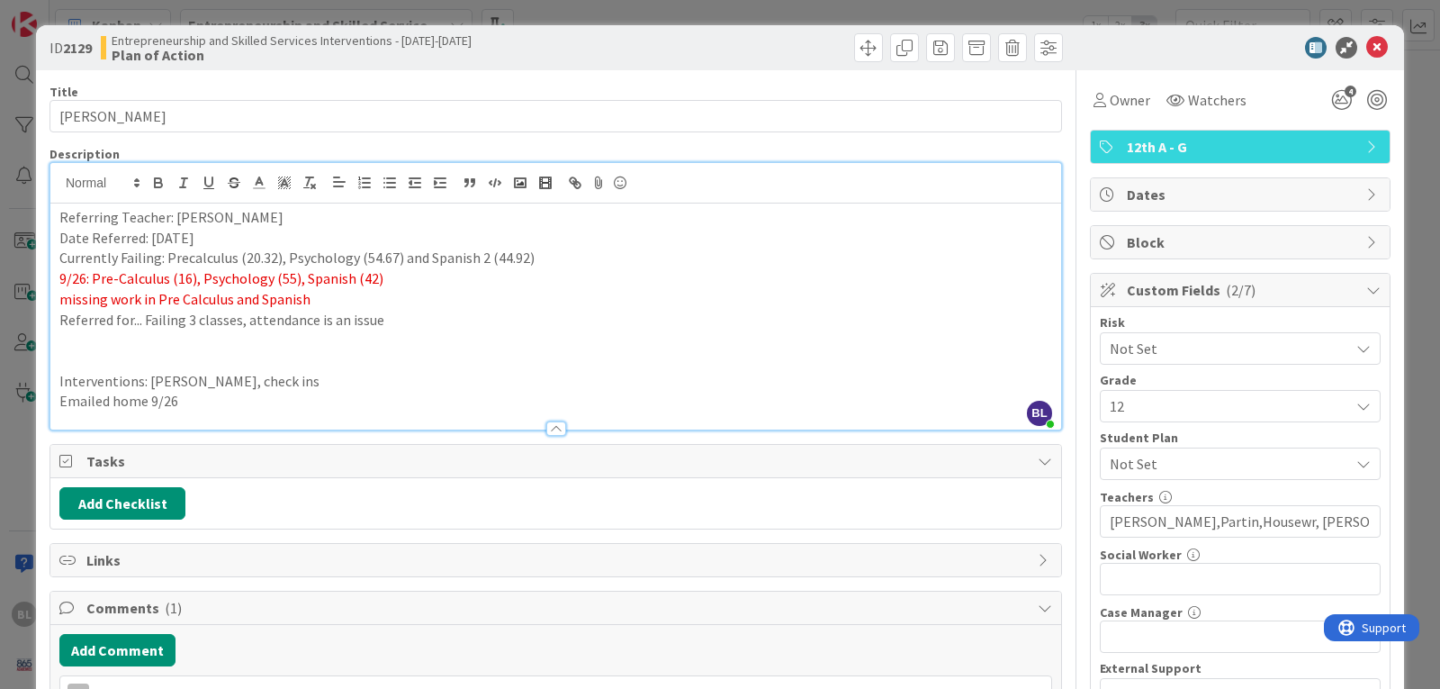
click at [318, 300] on p "missing work in Pre Calculus and Spanish" at bounding box center [555, 299] width 993 height 21
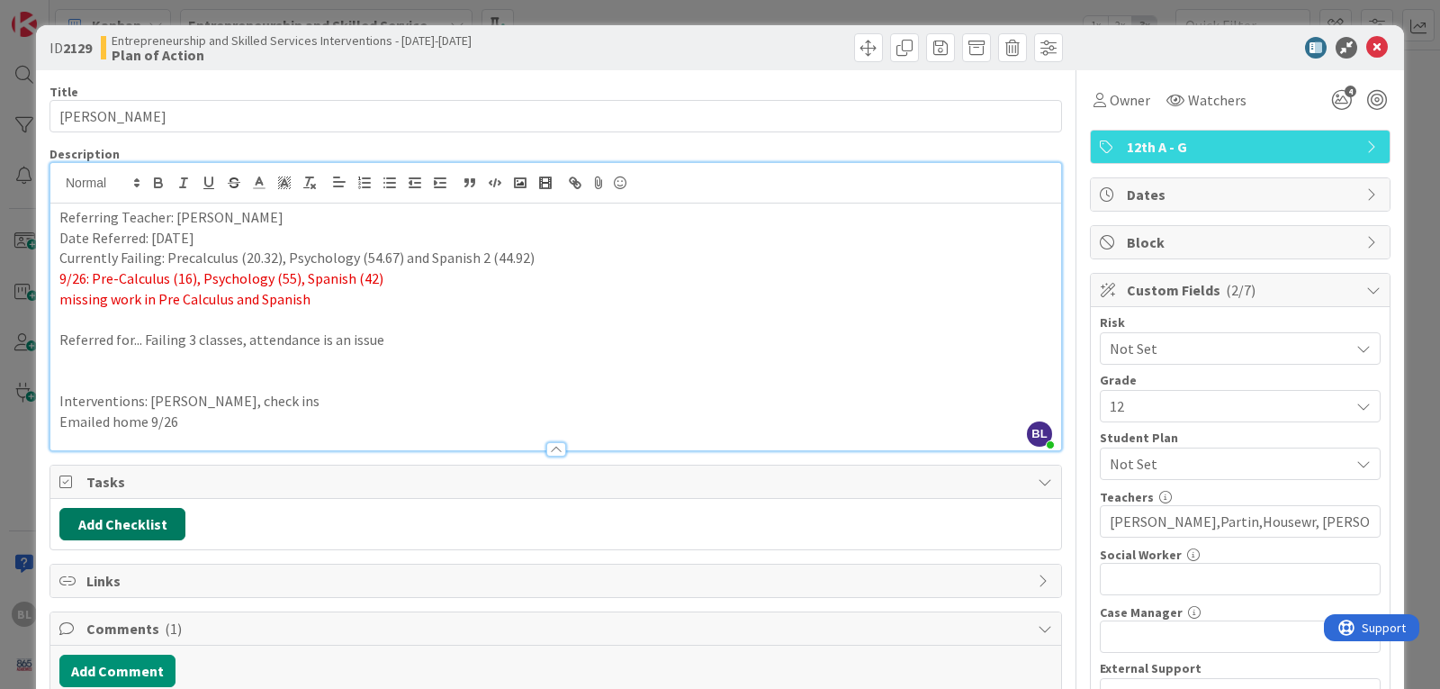
click at [141, 521] on button "Add Checklist" at bounding box center [122, 524] width 126 height 32
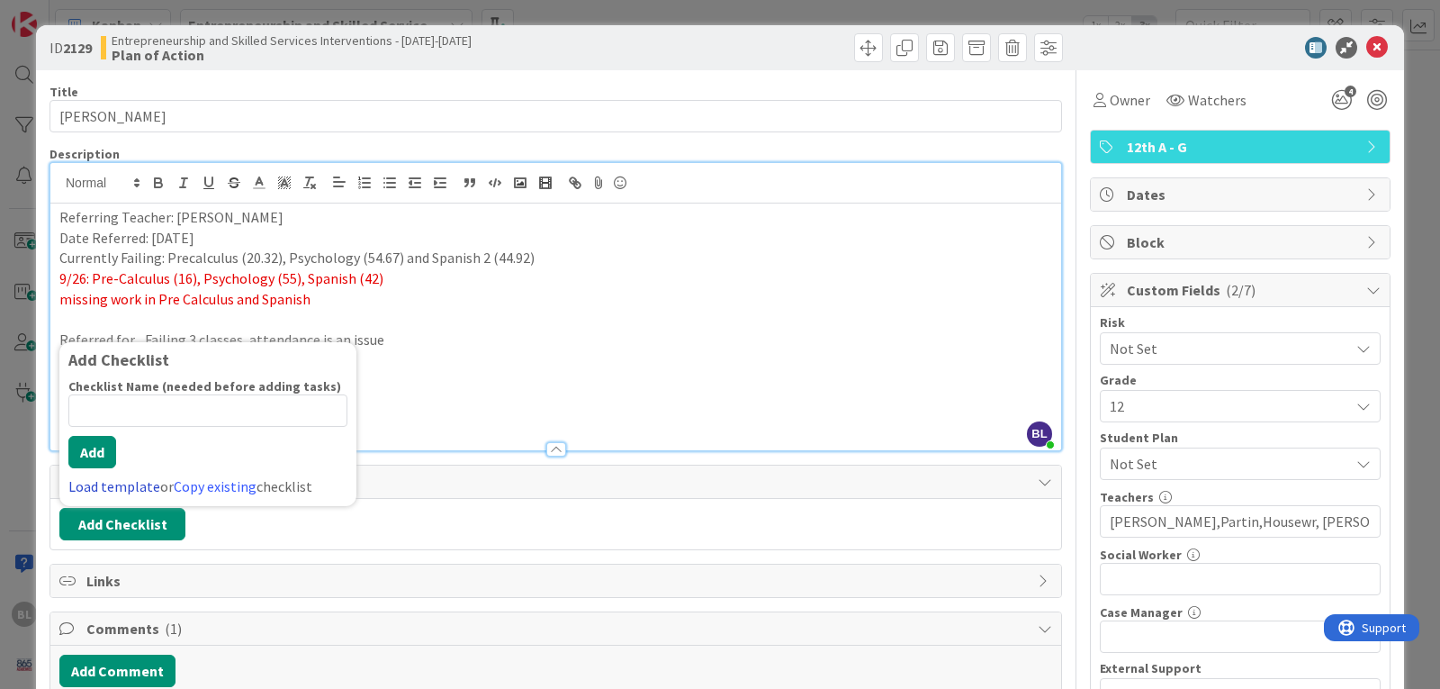
click at [112, 487] on link "Load template" at bounding box center [114, 486] width 92 height 18
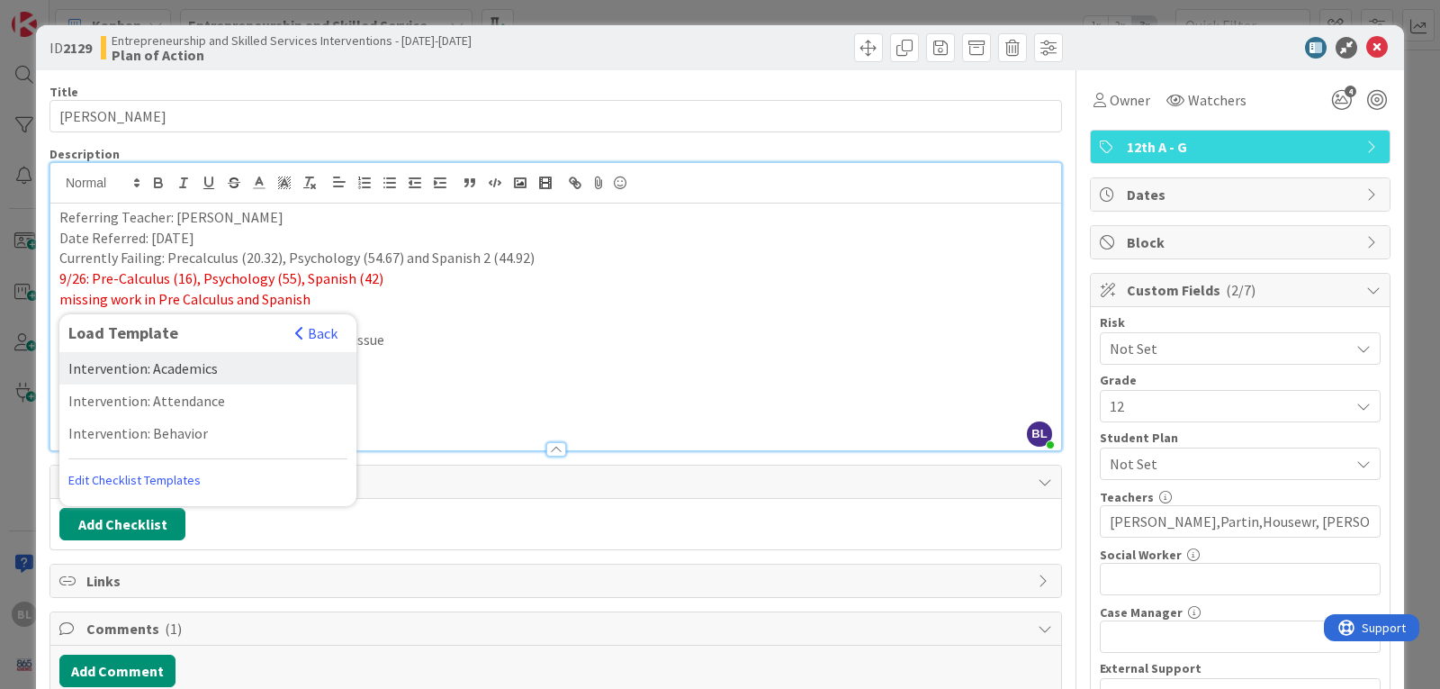
click at [145, 365] on div "Intervention: Academics" at bounding box center [207, 368] width 297 height 32
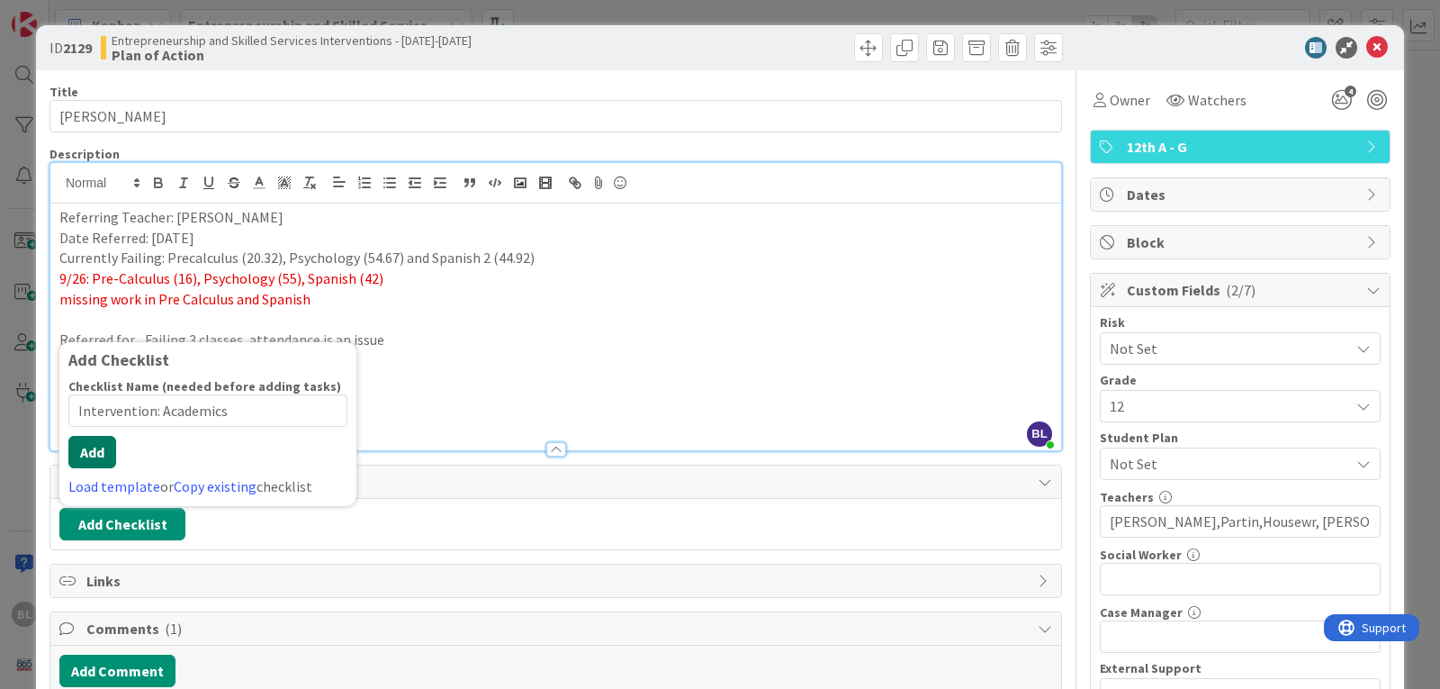
click at [96, 447] on button "Add" at bounding box center [92, 452] width 48 height 32
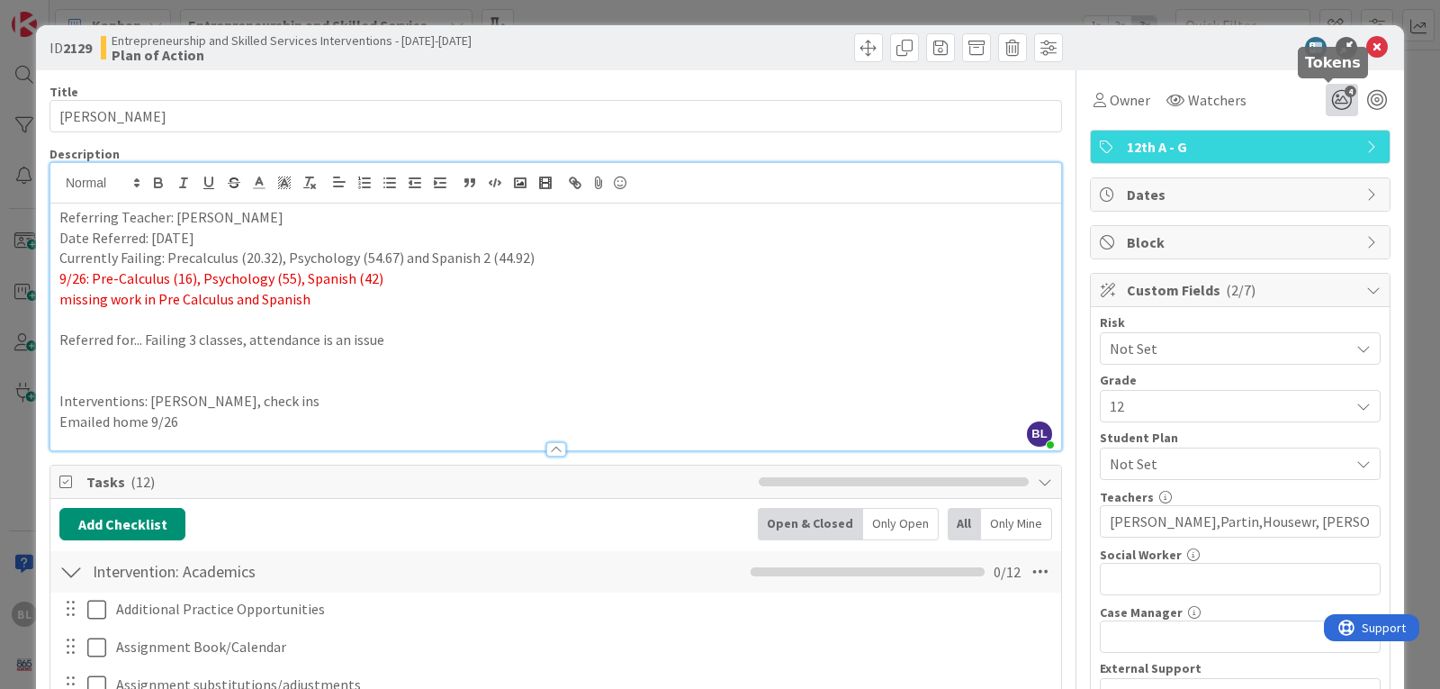
click at [1330, 97] on icon "4" at bounding box center [1342, 100] width 32 height 32
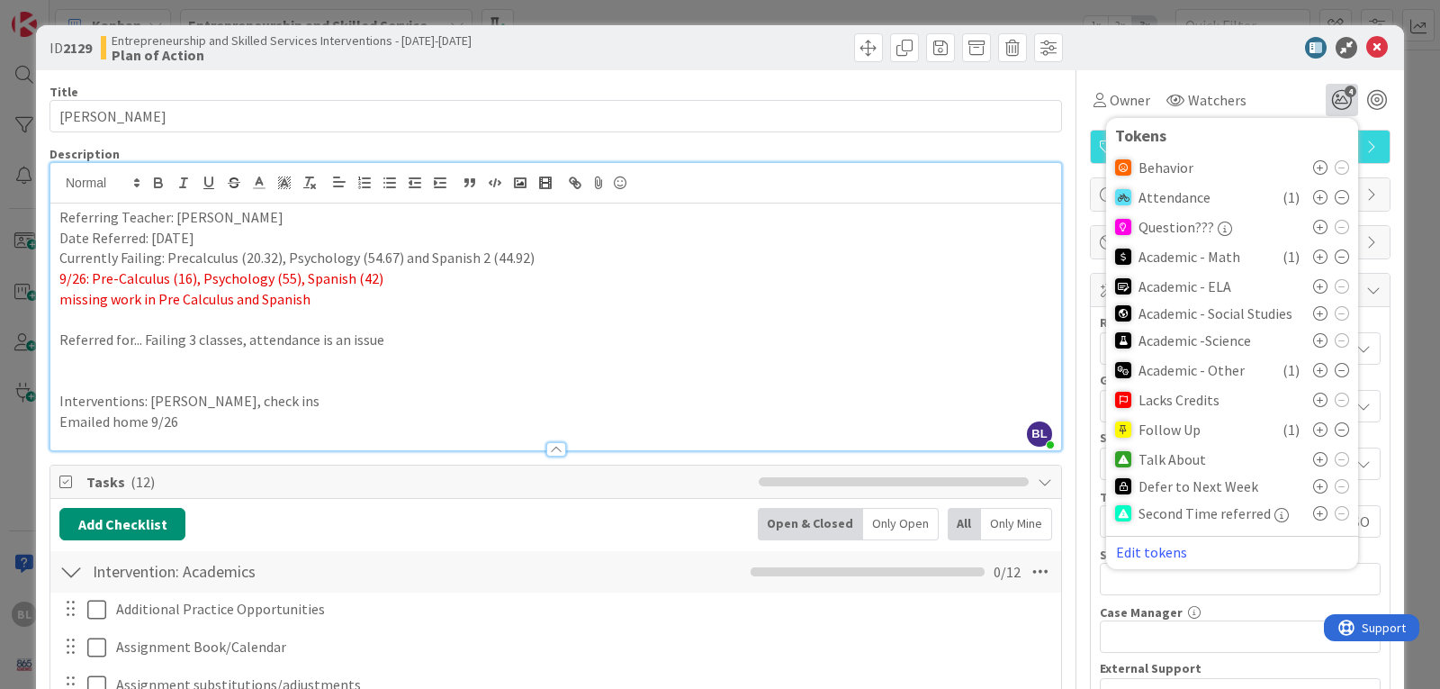
click at [1335, 424] on icon at bounding box center [1342, 429] width 14 height 14
click at [1313, 455] on icon at bounding box center [1320, 454] width 14 height 14
click at [1188, 101] on span "Watchers" at bounding box center [1217, 100] width 59 height 22
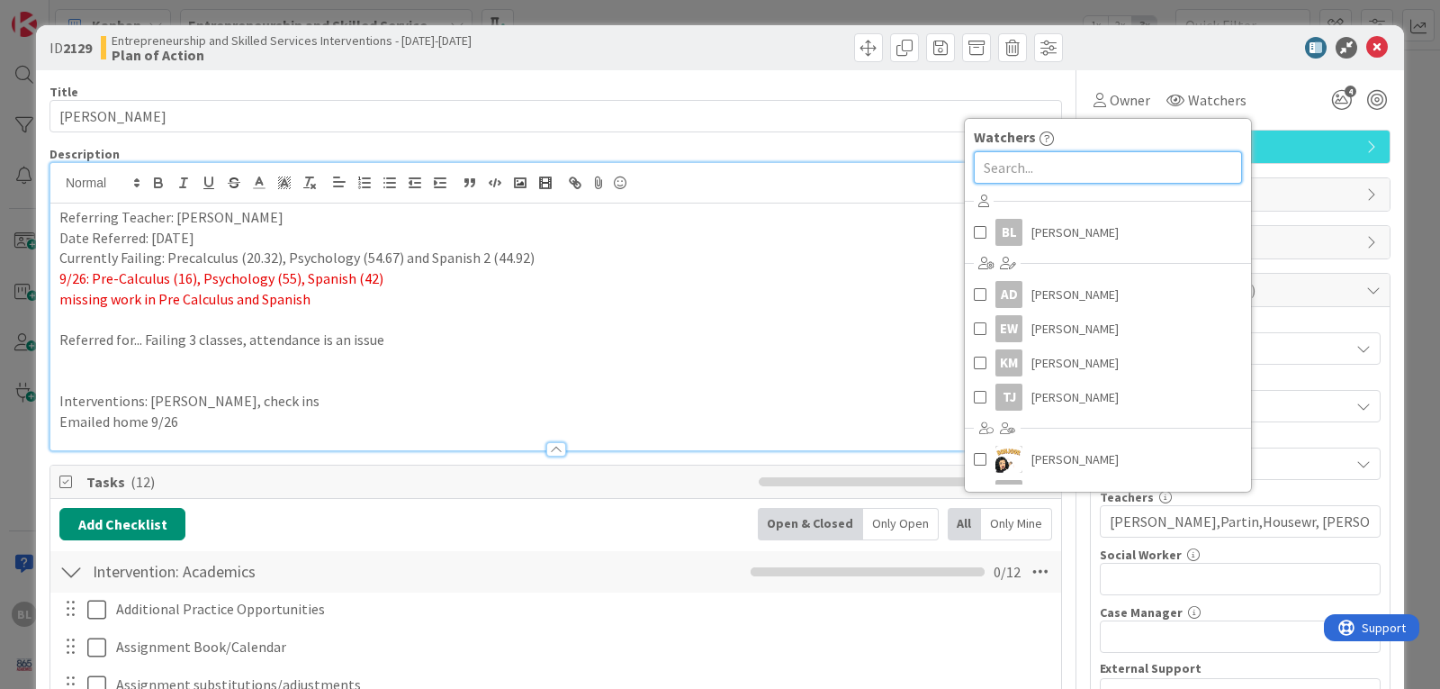
click at [979, 173] on input "text" at bounding box center [1108, 167] width 268 height 32
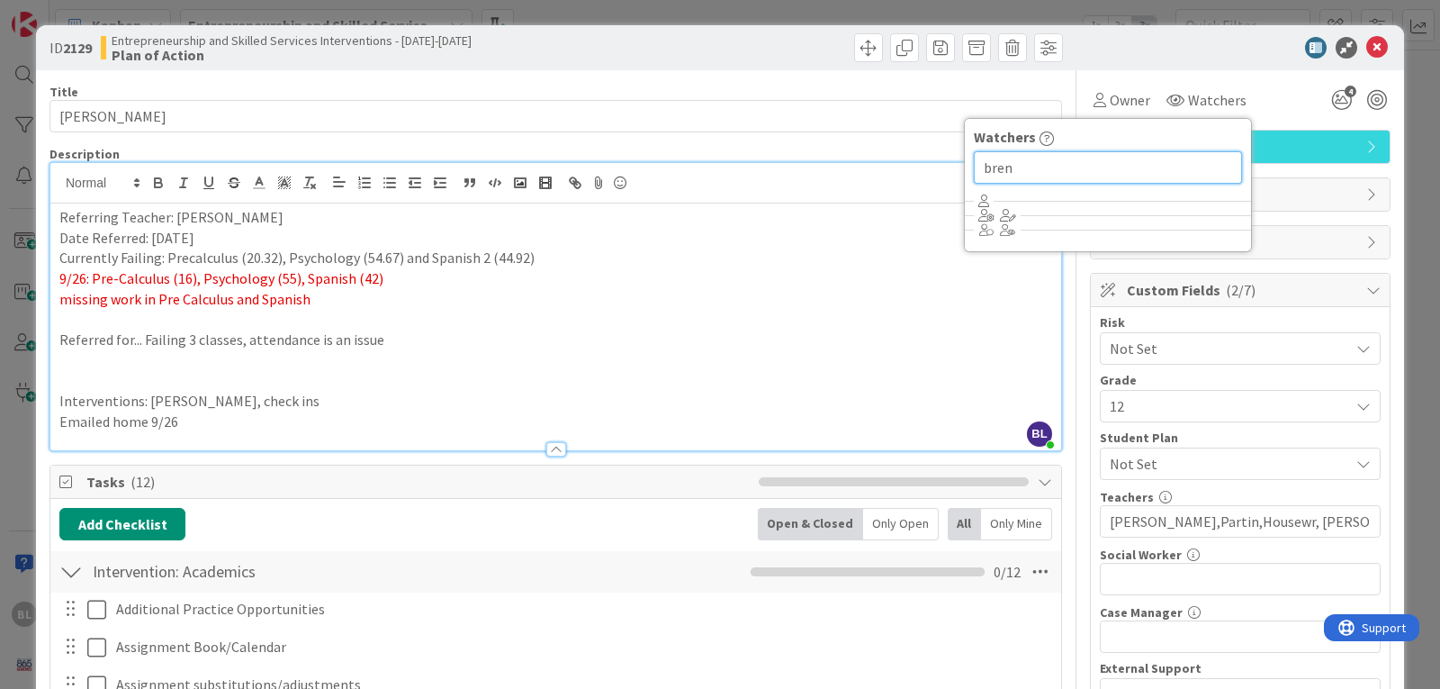
type input "[PERSON_NAME]"
drag, startPoint x: 1021, startPoint y: 165, endPoint x: 925, endPoint y: 168, distance: 96.4
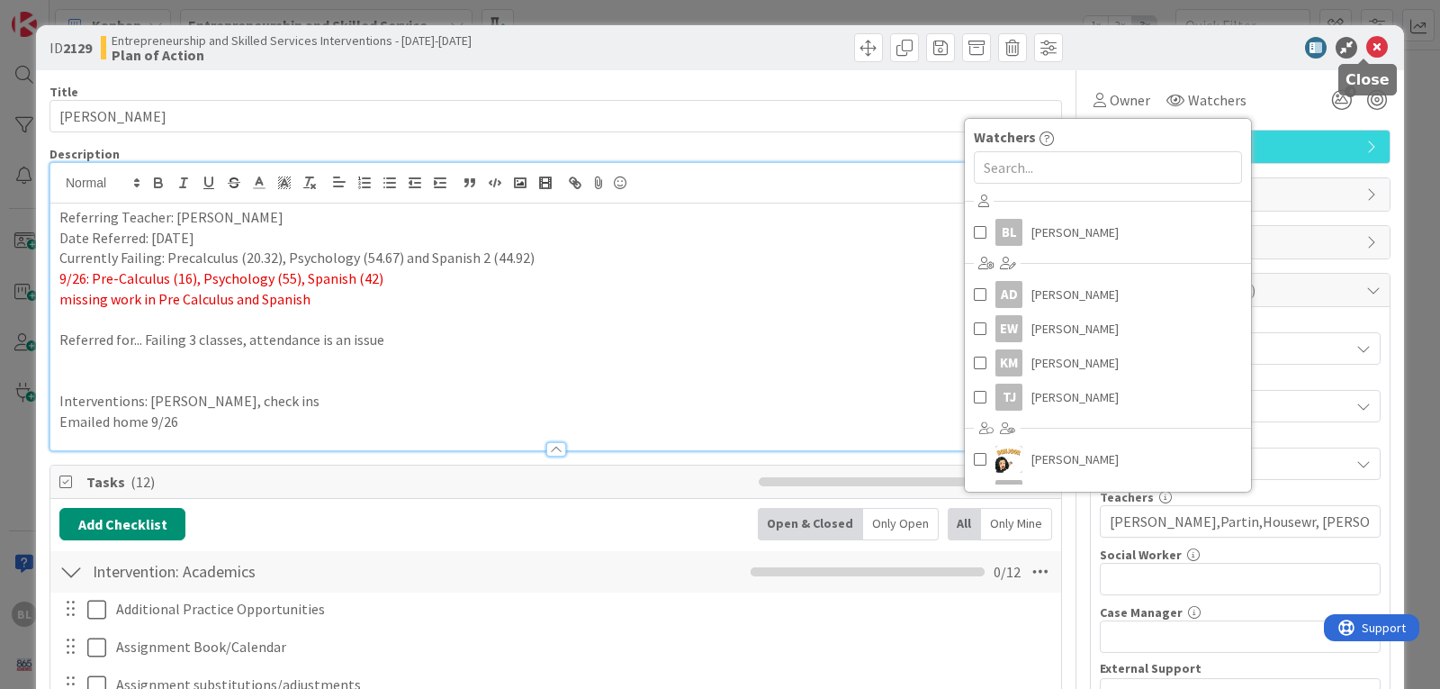
click at [1367, 45] on icon at bounding box center [1378, 48] width 22 height 22
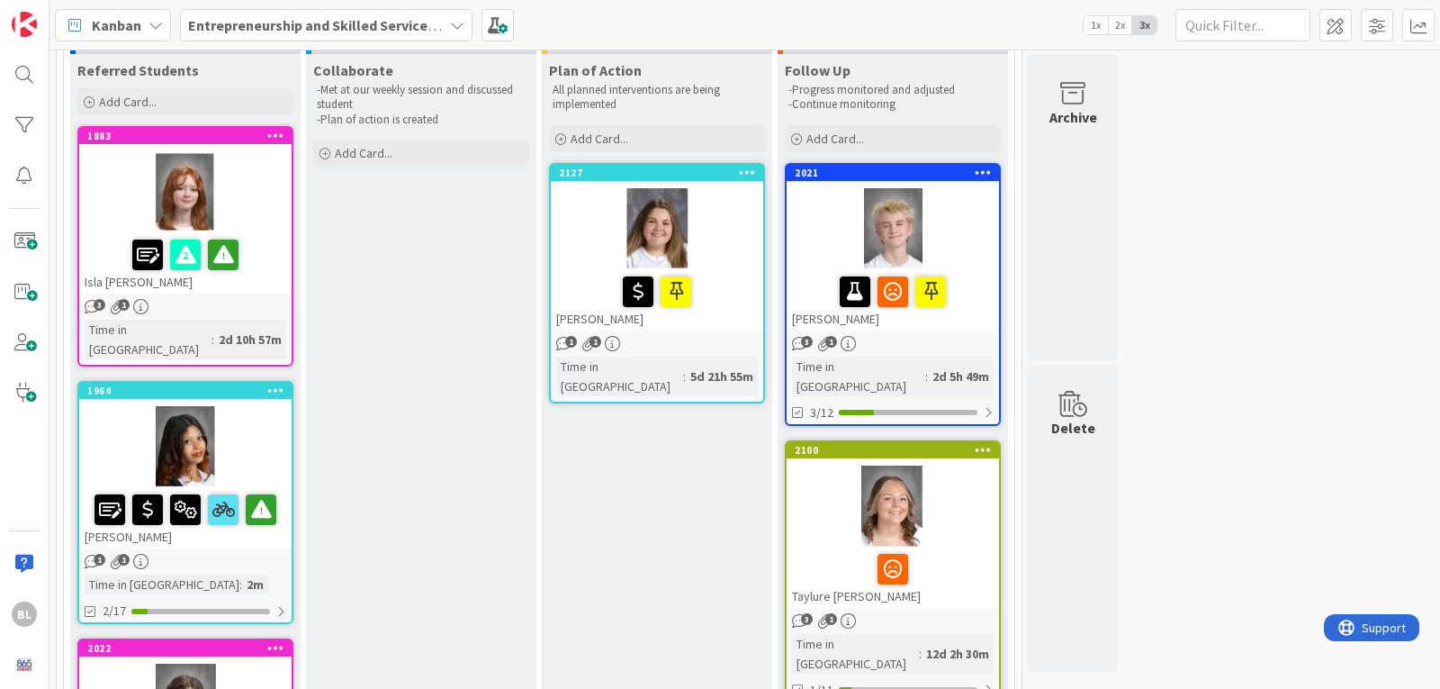
scroll to position [149, 0]
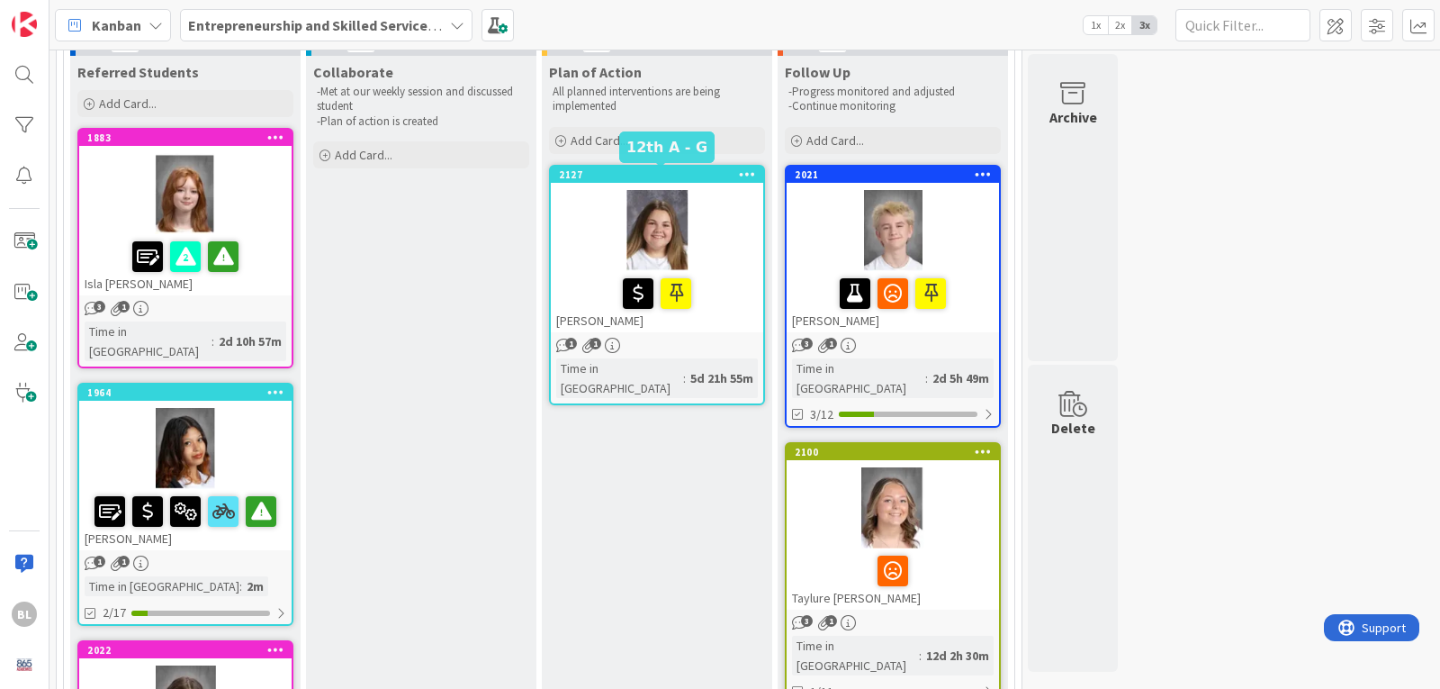
click at [708, 179] on div "2127" at bounding box center [661, 174] width 204 height 13
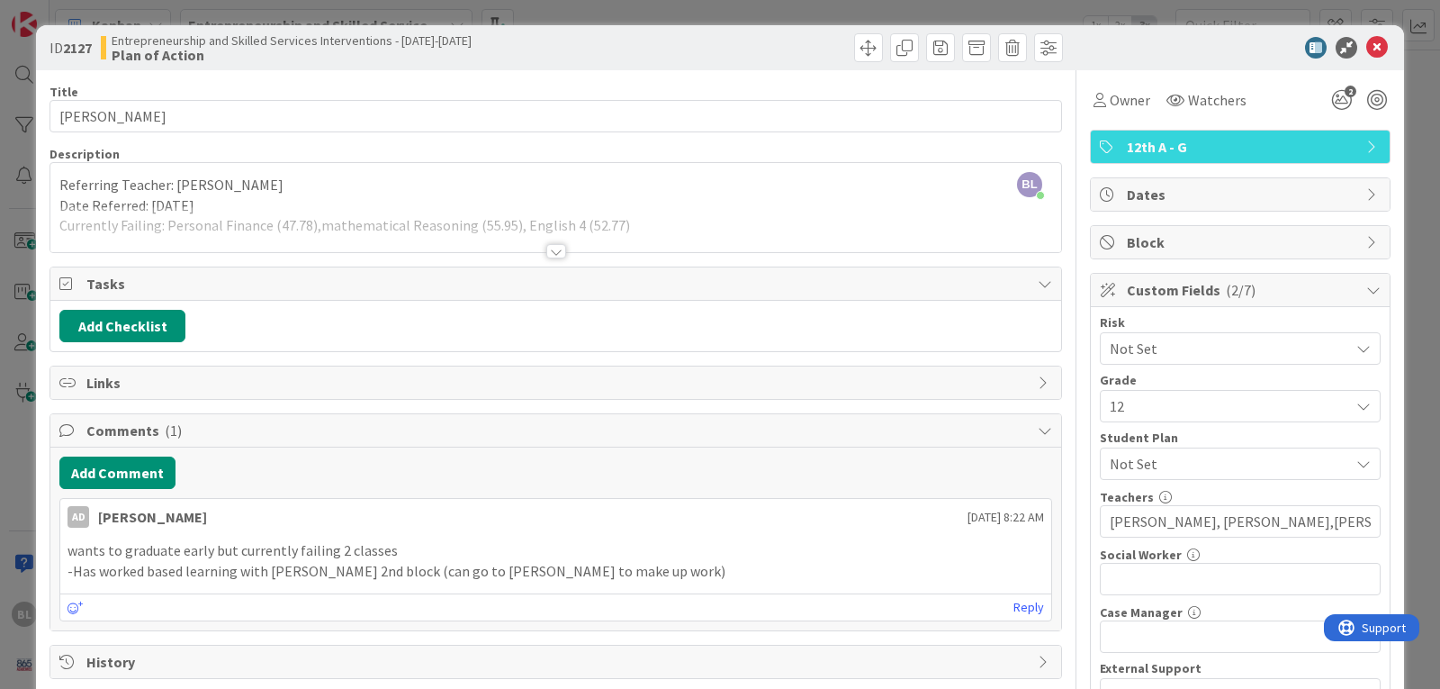
click at [550, 250] on div at bounding box center [556, 251] width 20 height 14
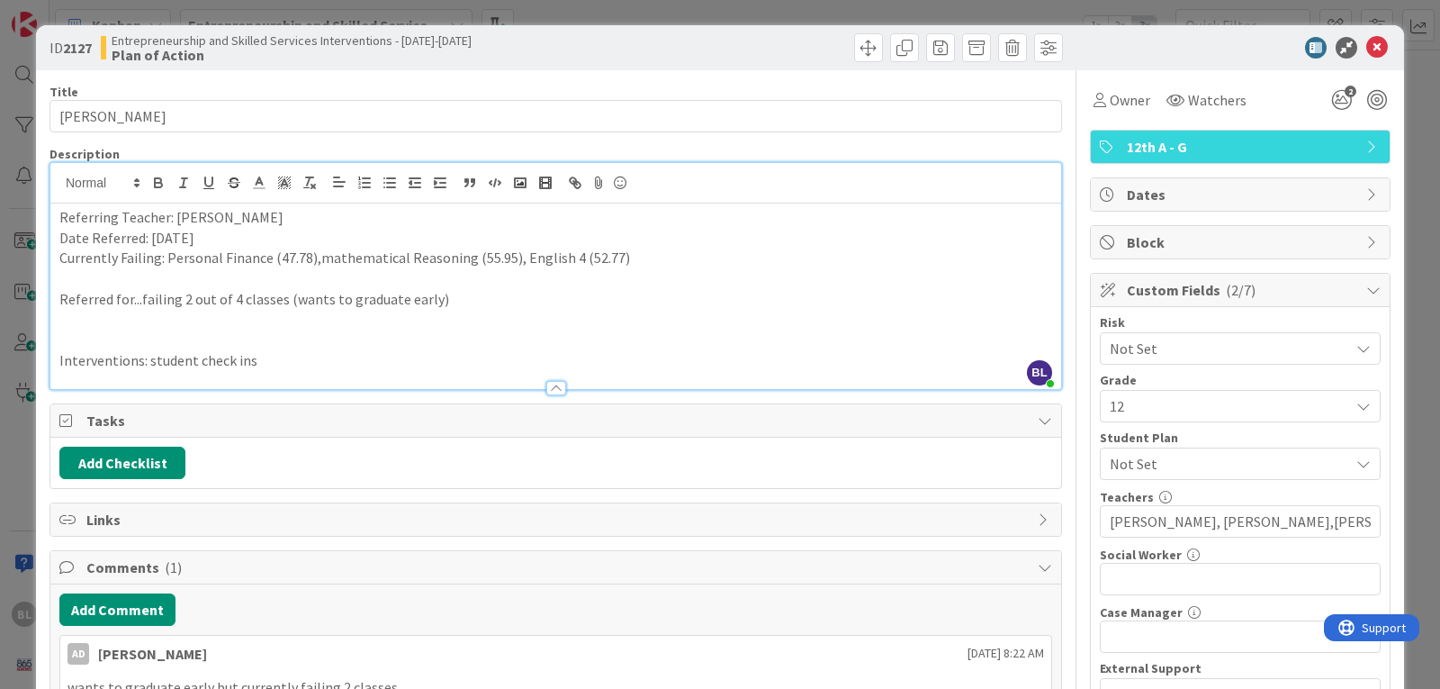
click at [648, 262] on p "Currently Failing: Personal Finance (47.78),mathematical Reasoning (55.95), Eng…" at bounding box center [555, 258] width 993 height 21
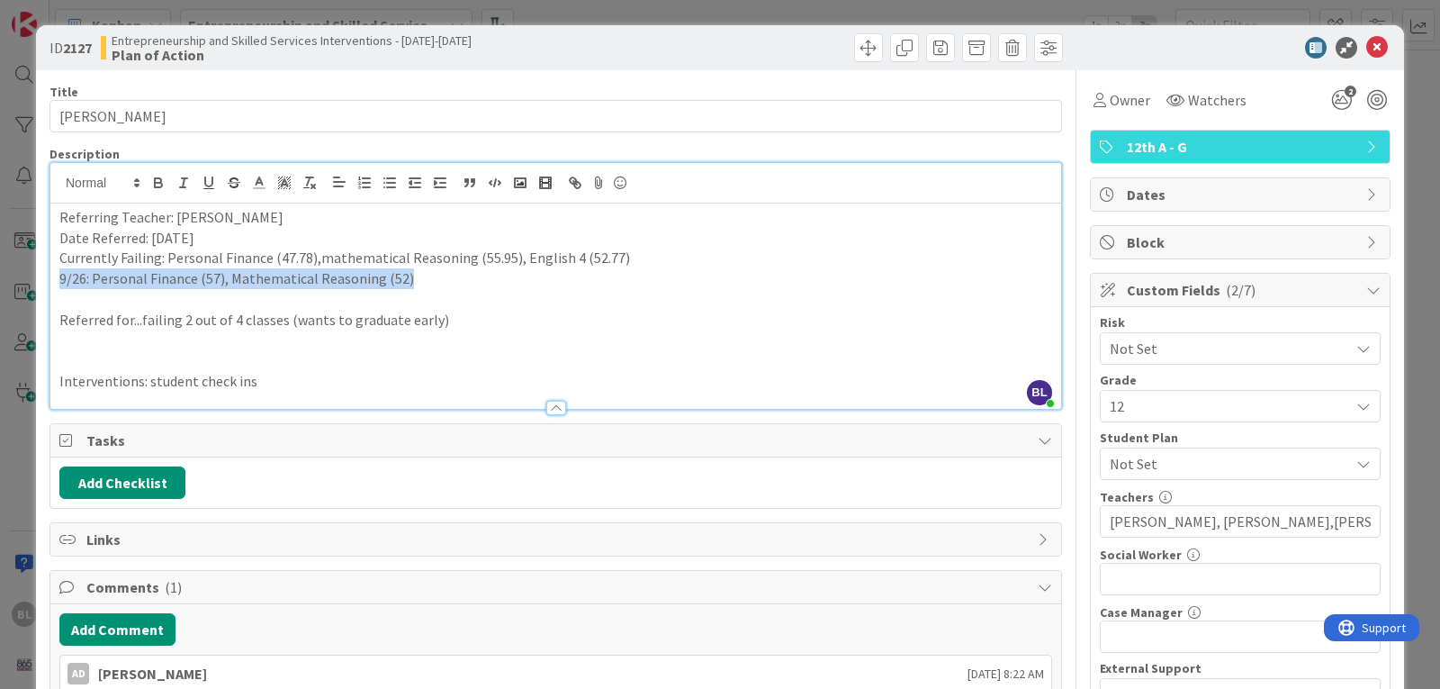
drag, startPoint x: 419, startPoint y: 284, endPoint x: 41, endPoint y: 286, distance: 378.1
click at [41, 286] on div "ID 2127 Entrepreneurship and Skilled Services Interventions - [DATE]-[DATE] Pla…" at bounding box center [720, 552] width 1368 height 1054
click at [262, 182] on icon at bounding box center [259, 183] width 16 height 16
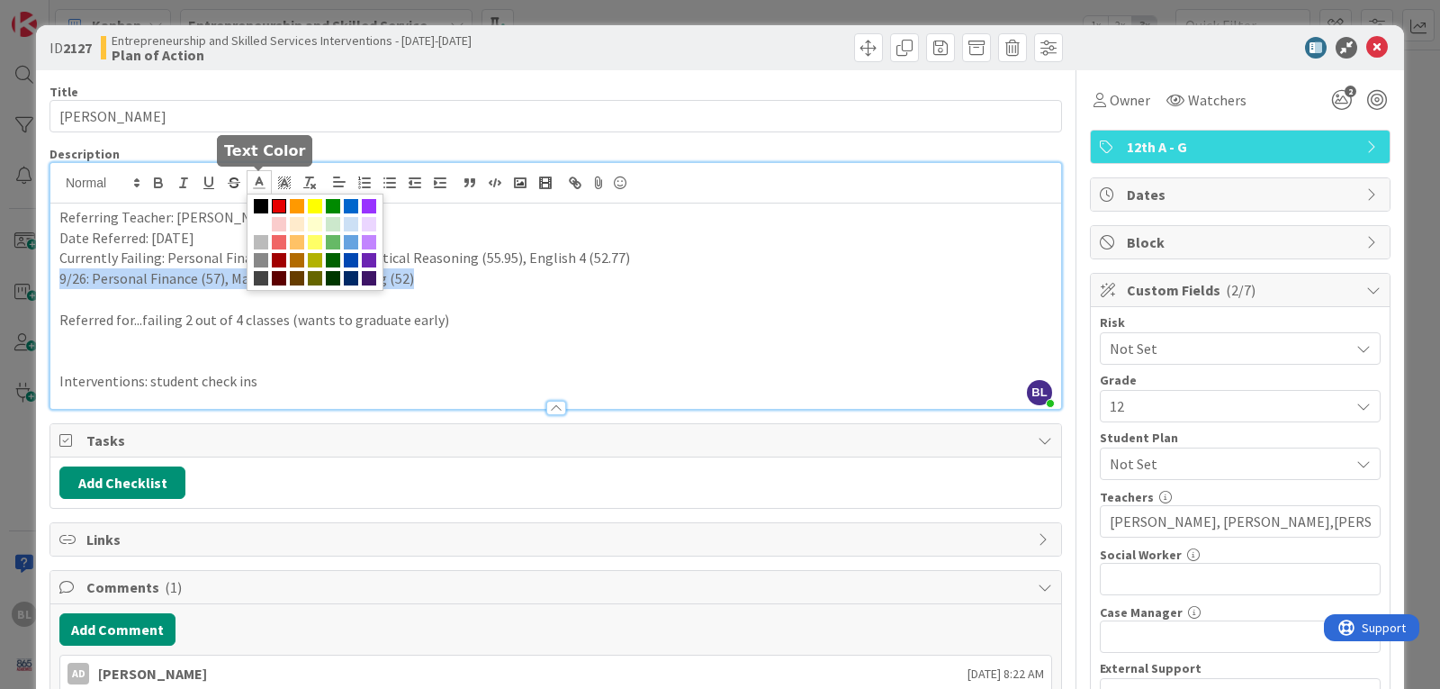
click at [278, 199] on span at bounding box center [279, 206] width 14 height 14
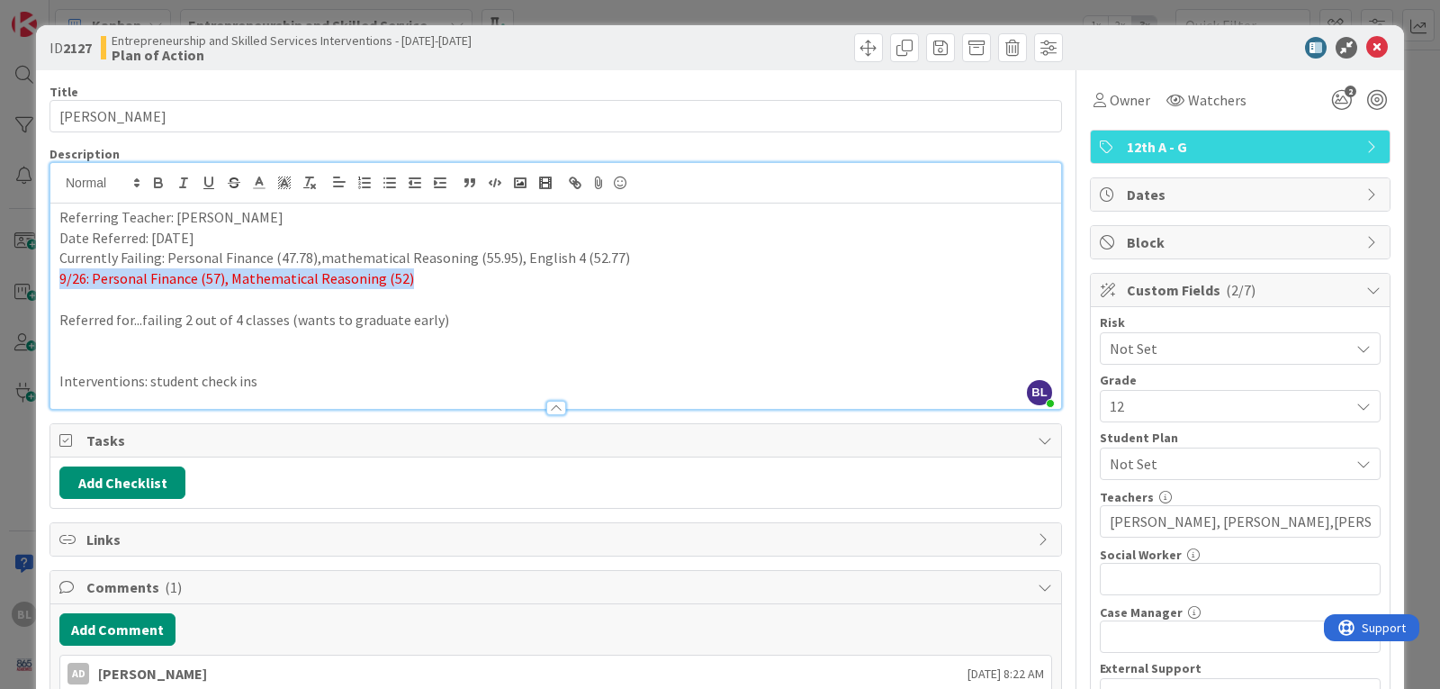
click at [415, 282] on p "9/26: Personal Finance (57), Mathematical Reasoning (52)" at bounding box center [555, 278] width 993 height 21
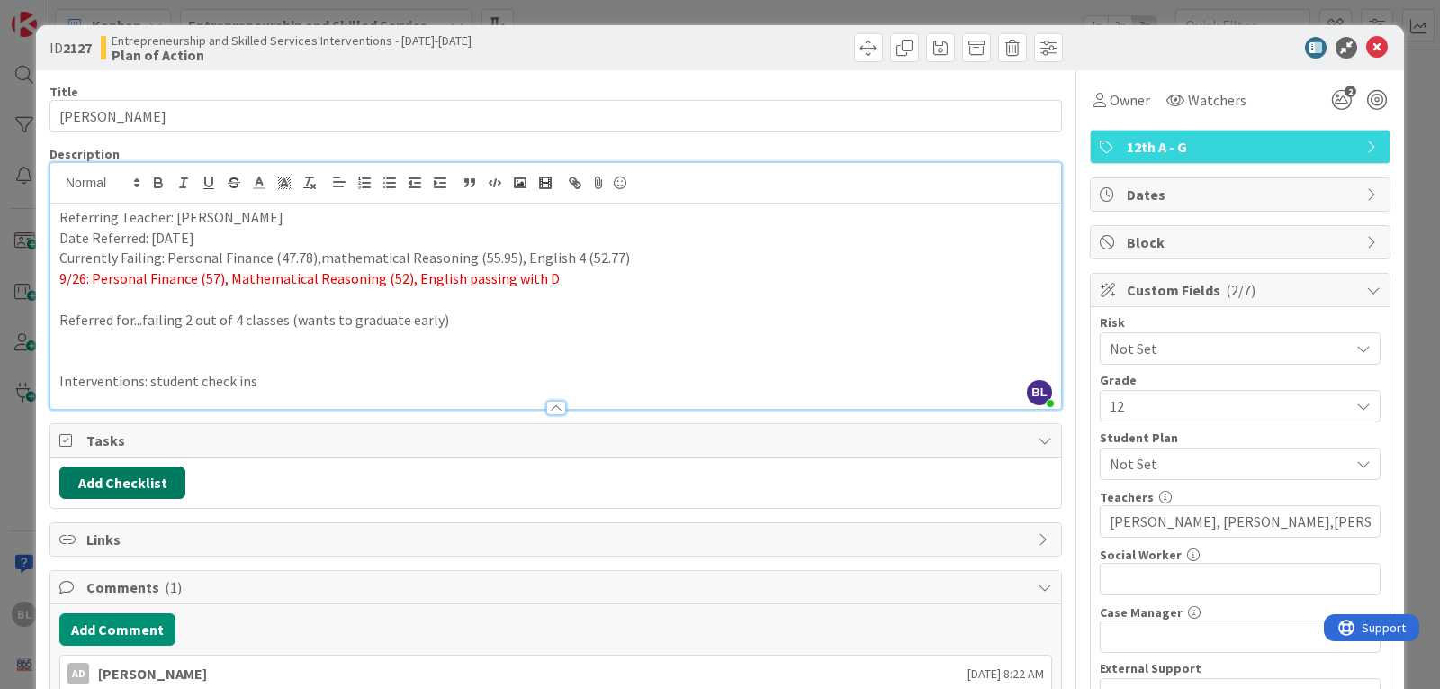
click at [118, 479] on button "Add Checklist" at bounding box center [122, 482] width 126 height 32
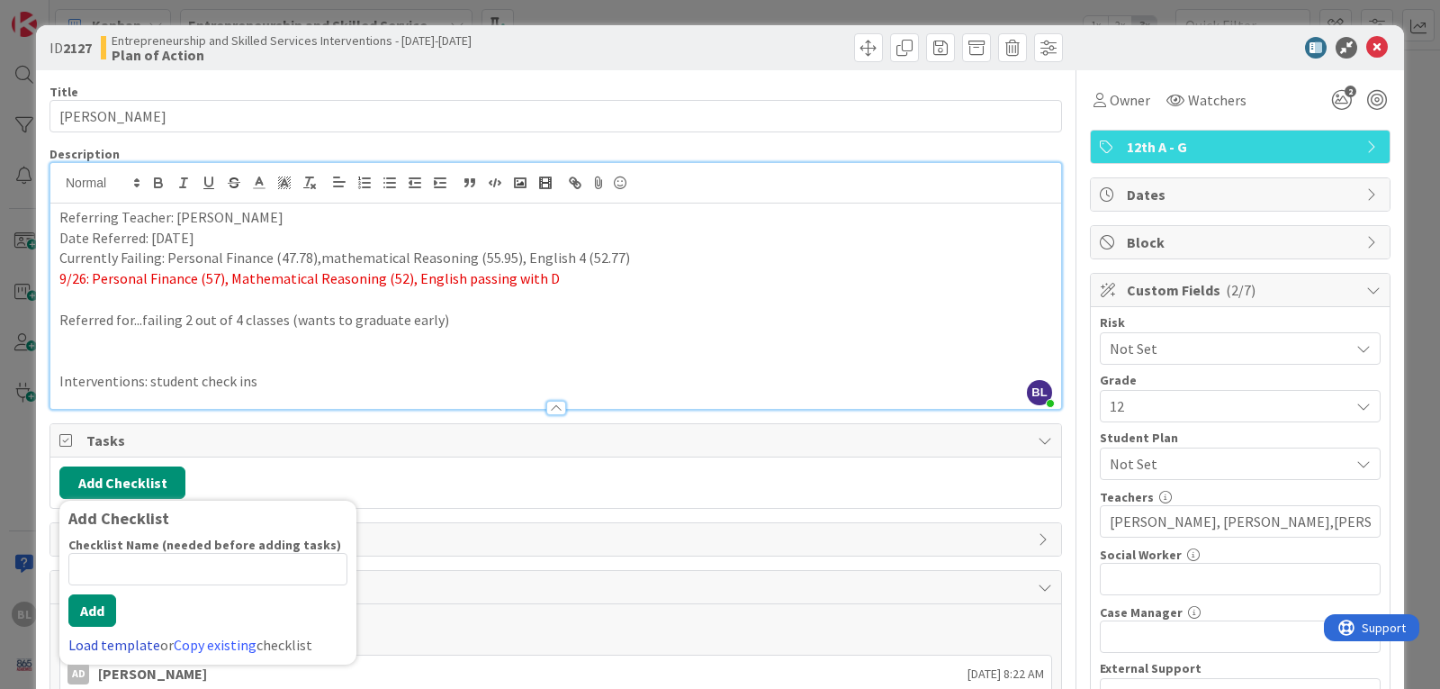
click at [101, 645] on link "Load template" at bounding box center [114, 645] width 92 height 18
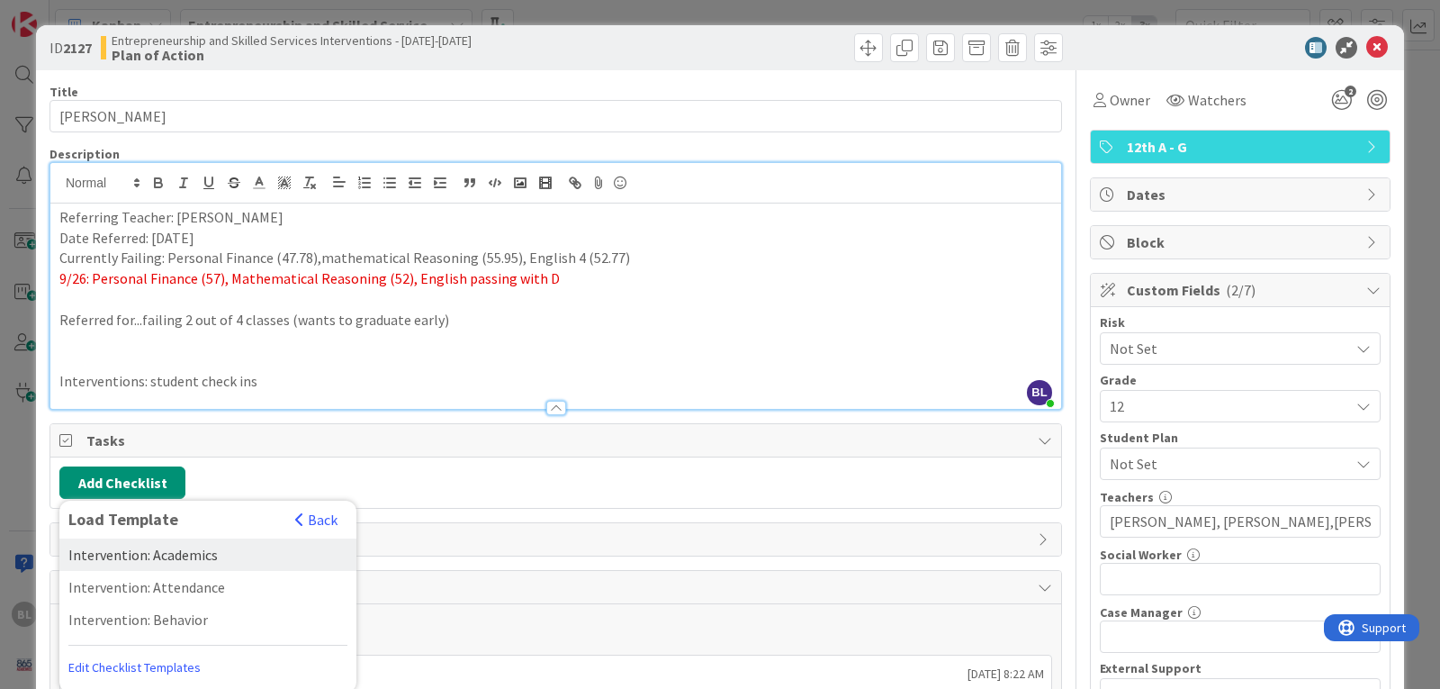
click at [155, 554] on div "Intervention: Academics" at bounding box center [207, 554] width 297 height 32
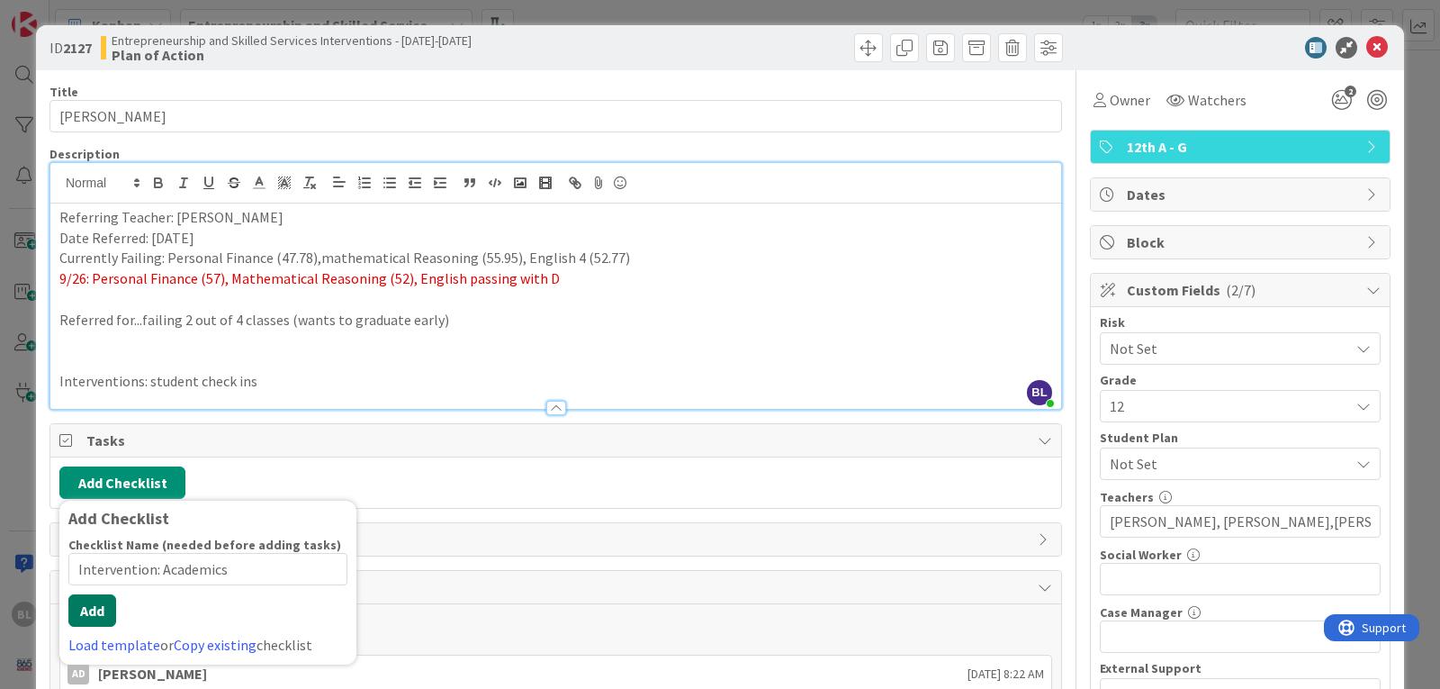
click at [86, 624] on button "Add" at bounding box center [92, 610] width 48 height 32
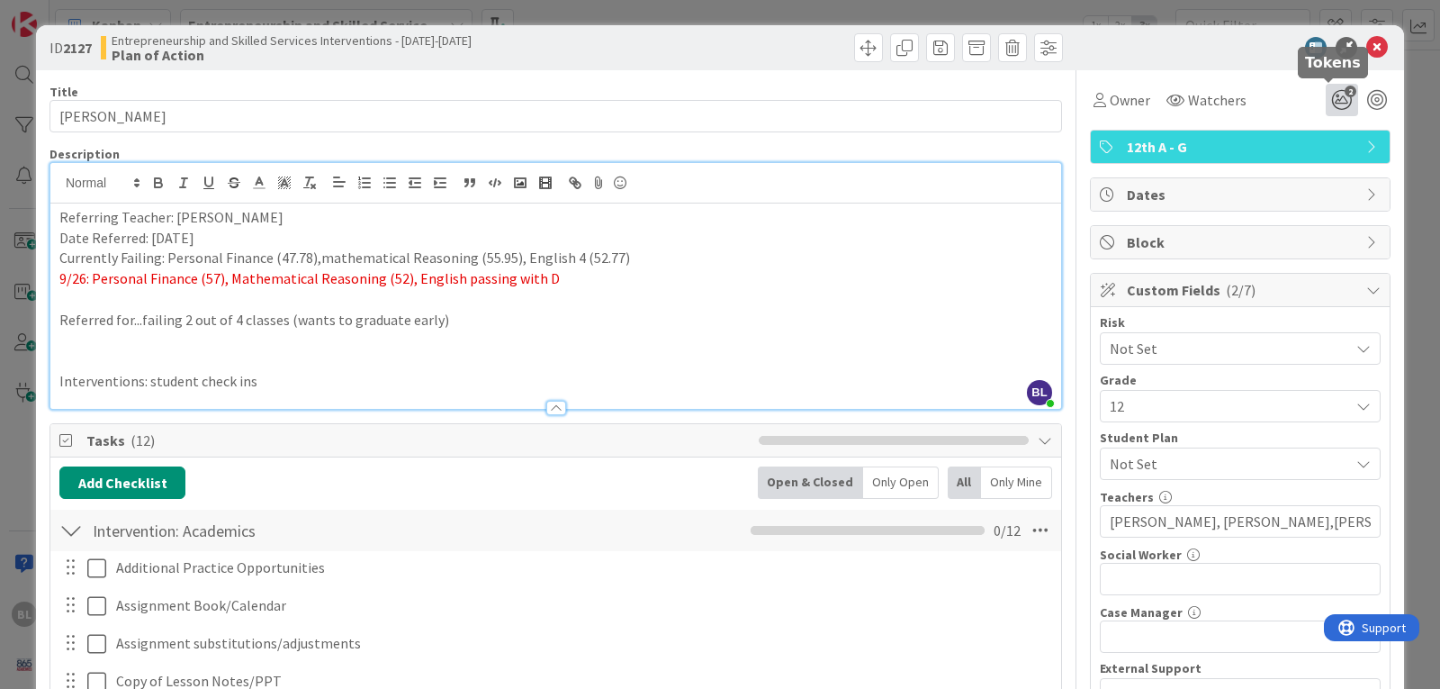
click at [1327, 98] on icon "2" at bounding box center [1342, 100] width 32 height 32
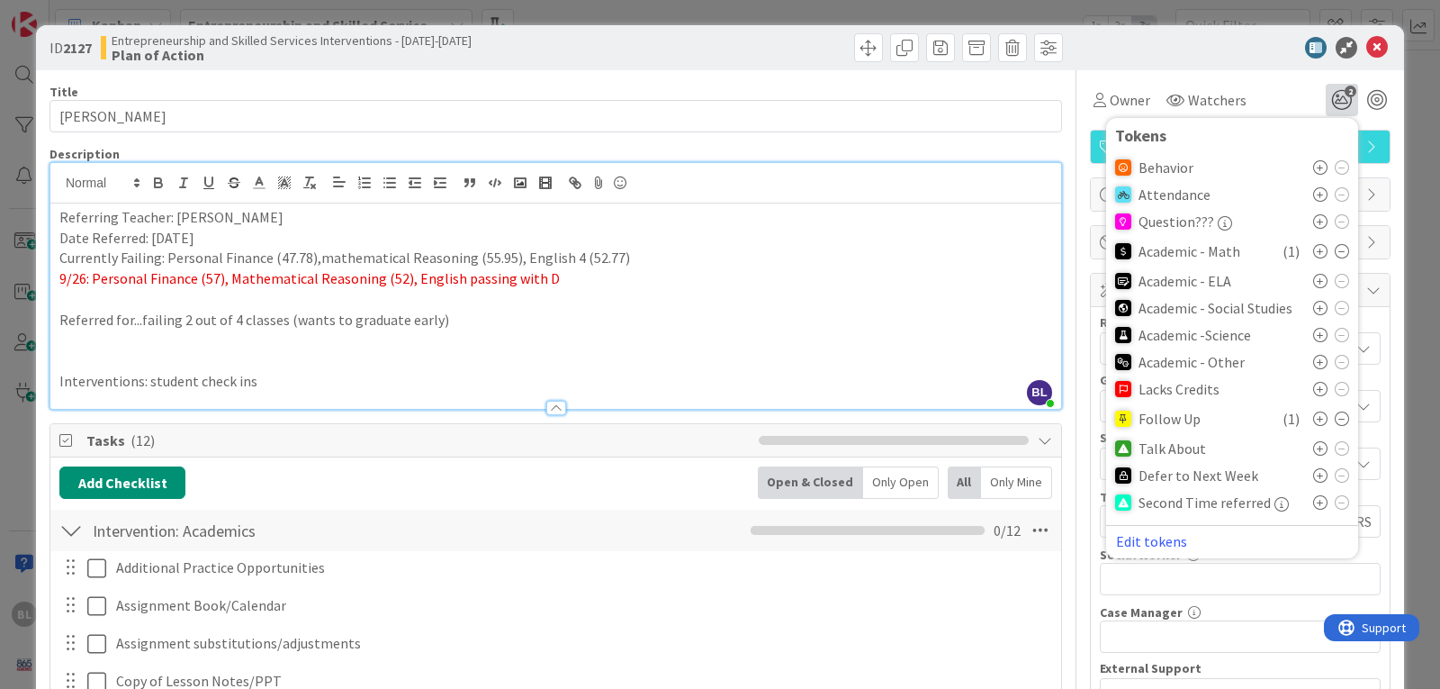
click at [1335, 415] on icon at bounding box center [1342, 418] width 14 height 14
click at [1313, 446] on icon at bounding box center [1320, 443] width 14 height 14
click at [1313, 365] on icon at bounding box center [1320, 362] width 14 height 14
click at [1367, 44] on icon at bounding box center [1378, 48] width 22 height 22
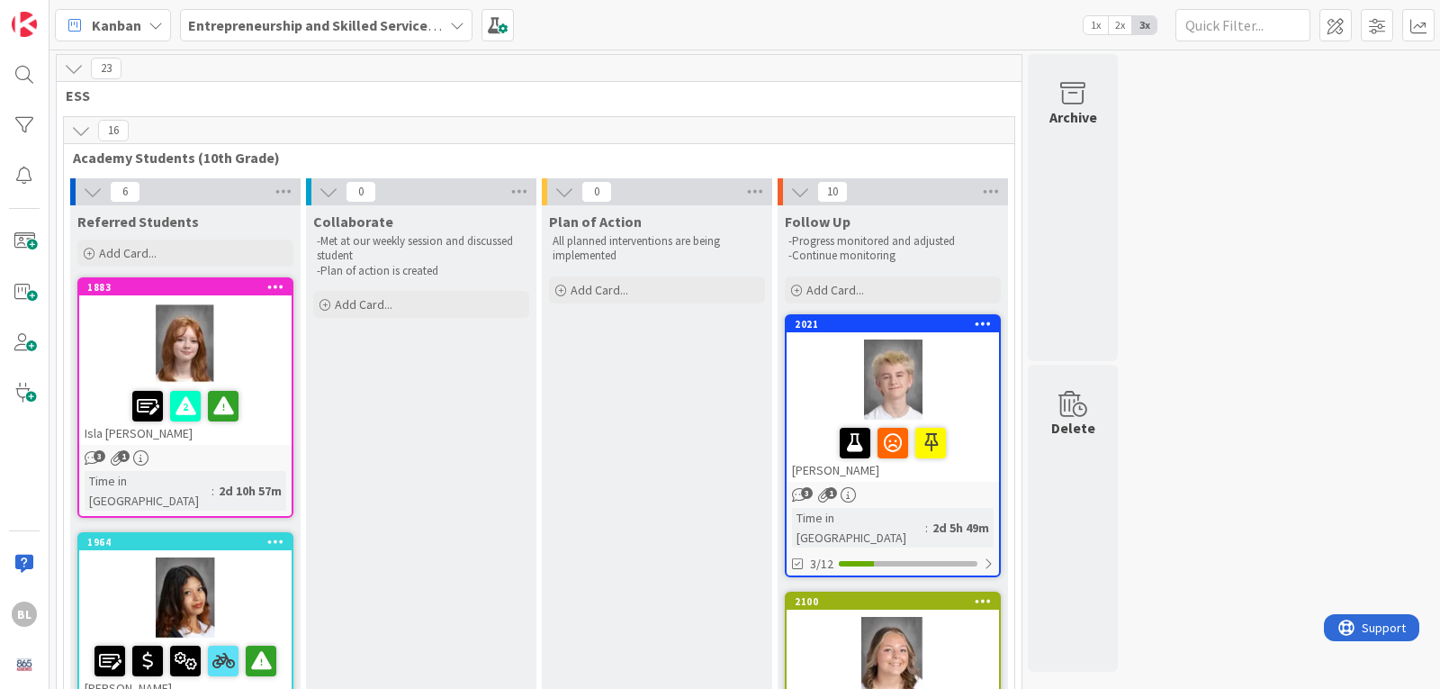
click at [1091, 28] on span "1x" at bounding box center [1096, 25] width 24 height 18
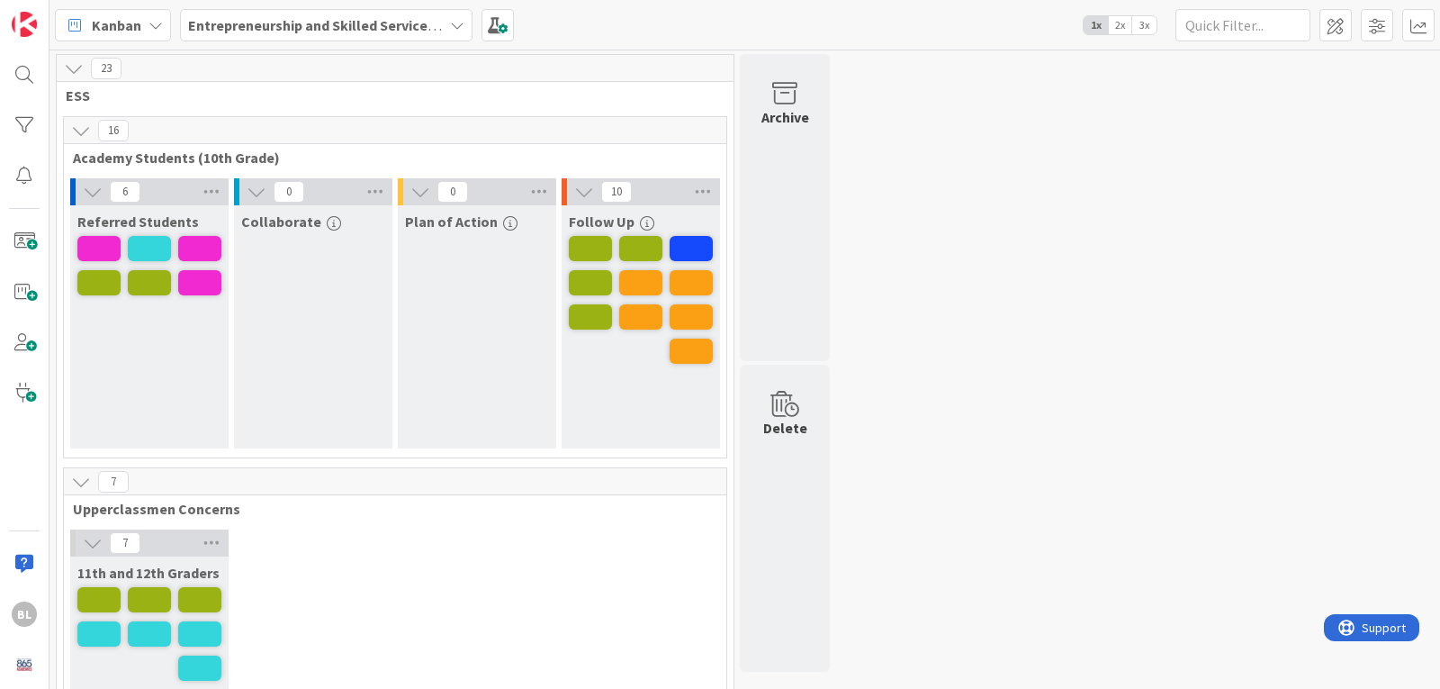
click at [1134, 18] on span "3x" at bounding box center [1144, 25] width 24 height 18
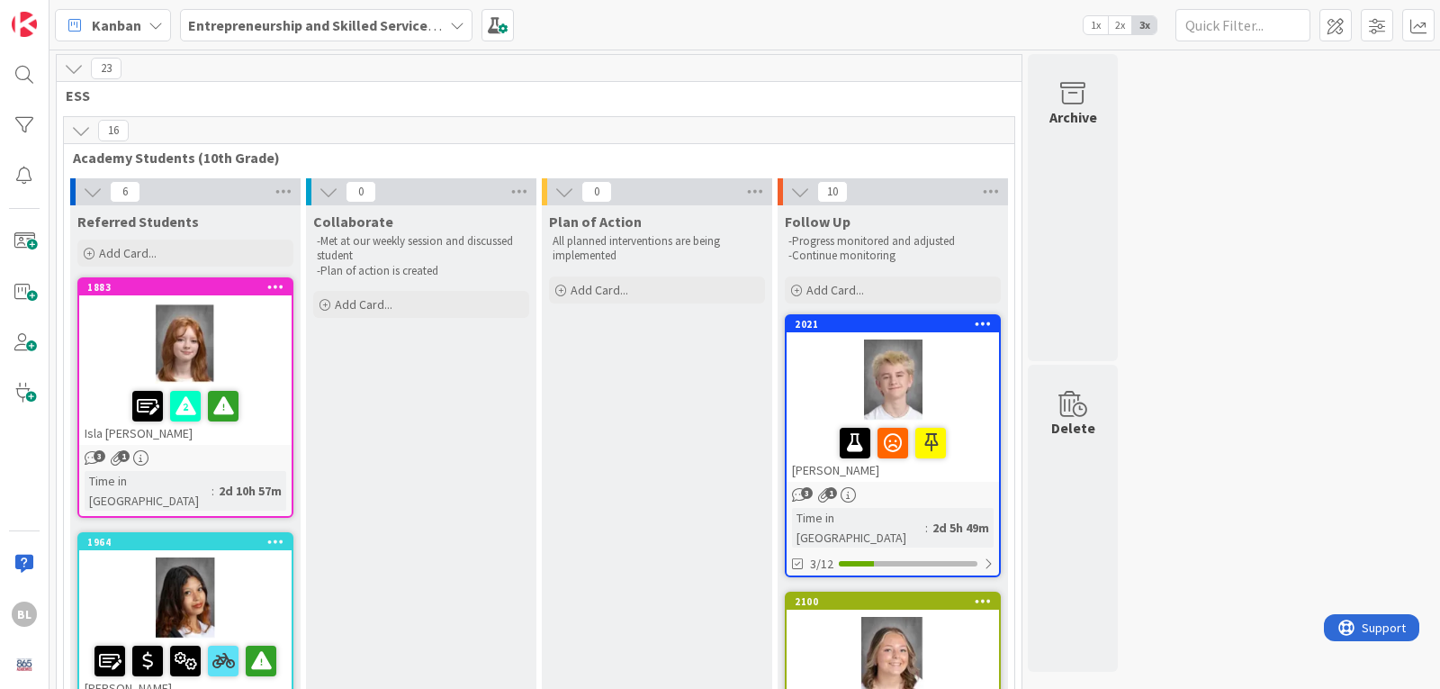
click at [1116, 27] on span "2x" at bounding box center [1120, 25] width 24 height 18
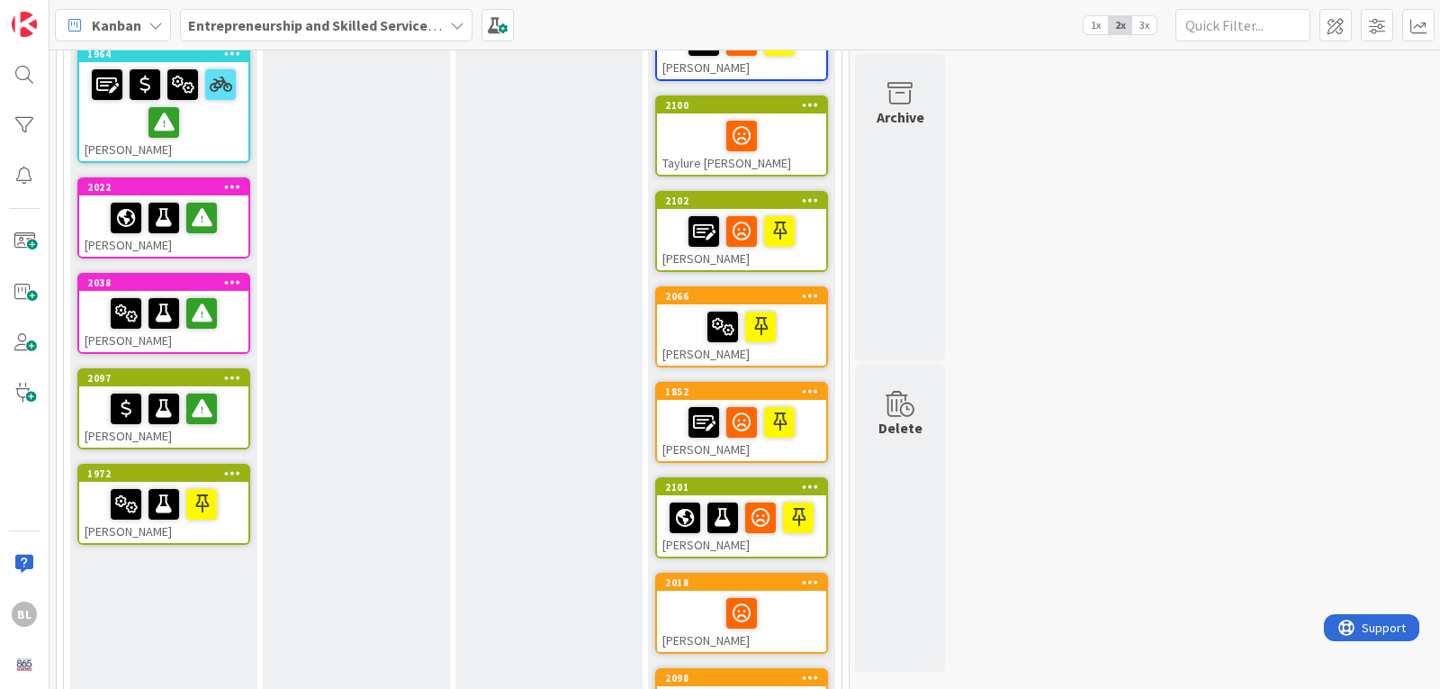
scroll to position [360, 0]
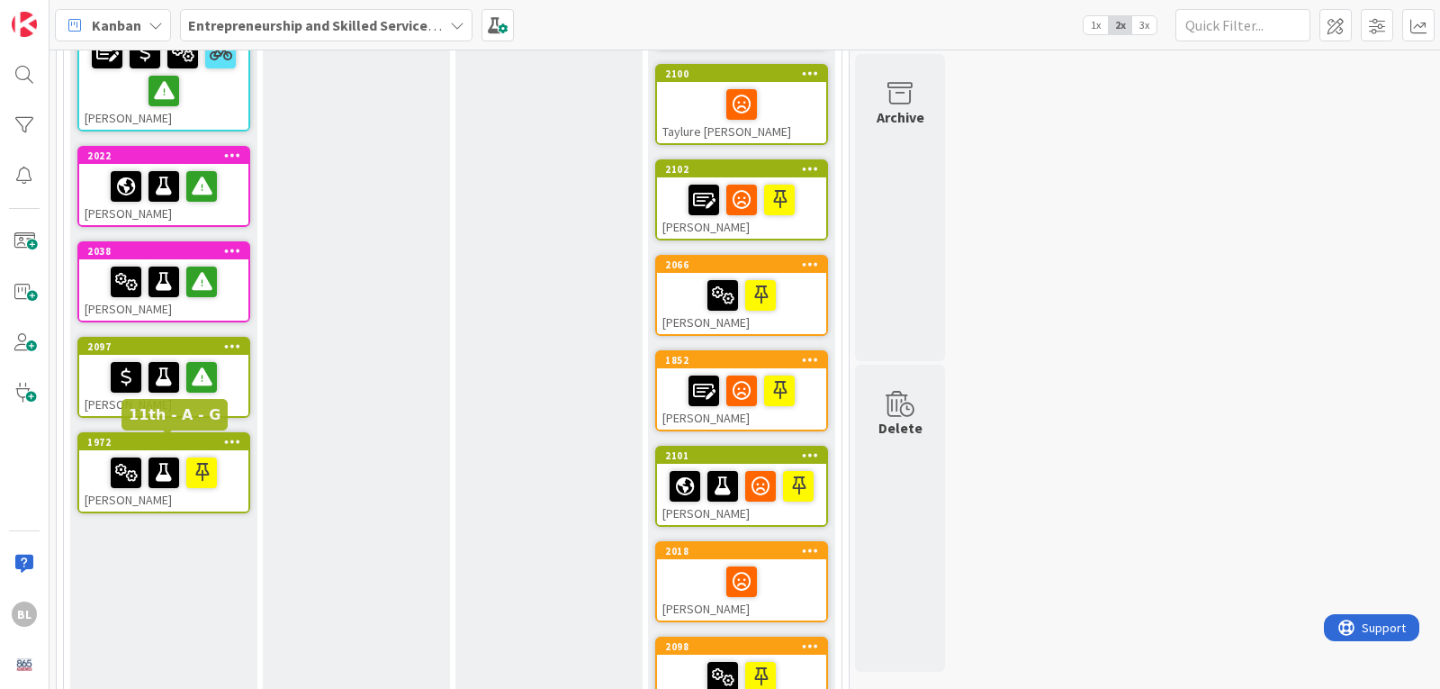
click at [144, 439] on div "1972" at bounding box center [167, 442] width 161 height 13
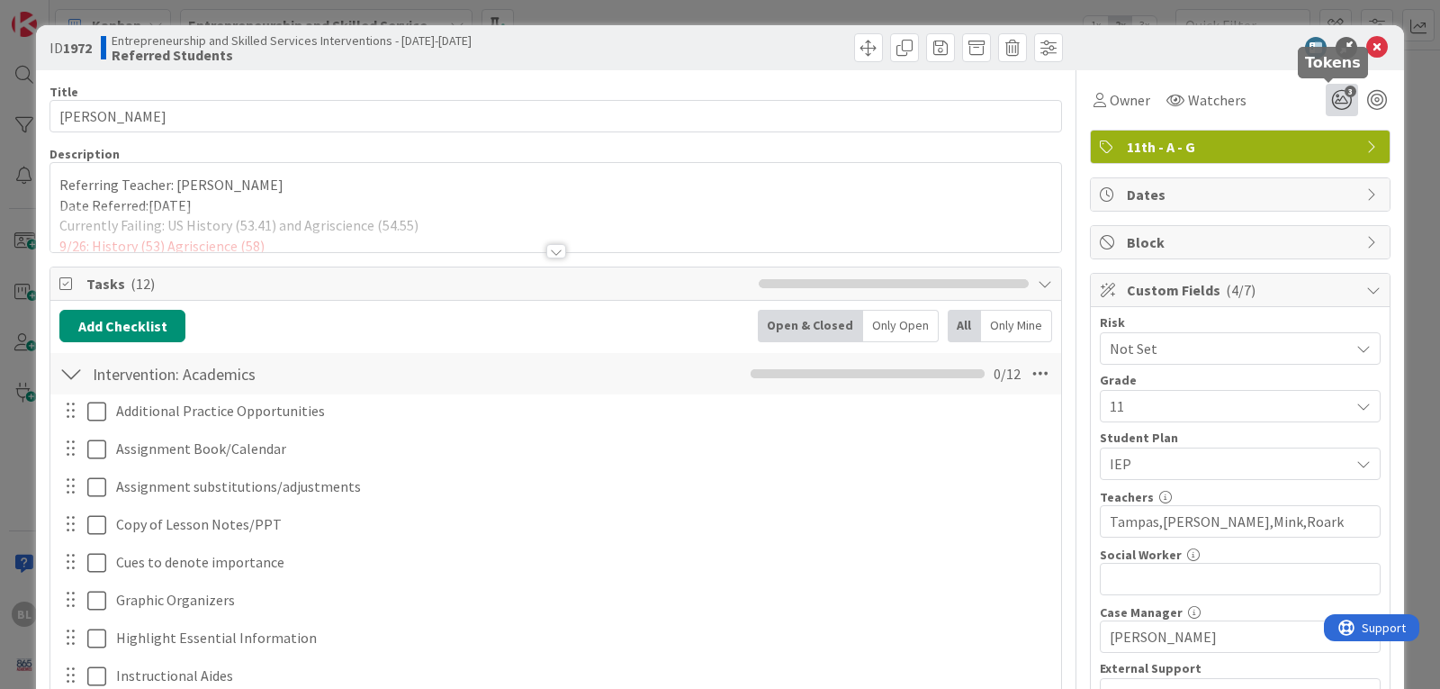
click at [1328, 106] on icon "3" at bounding box center [1342, 100] width 32 height 32
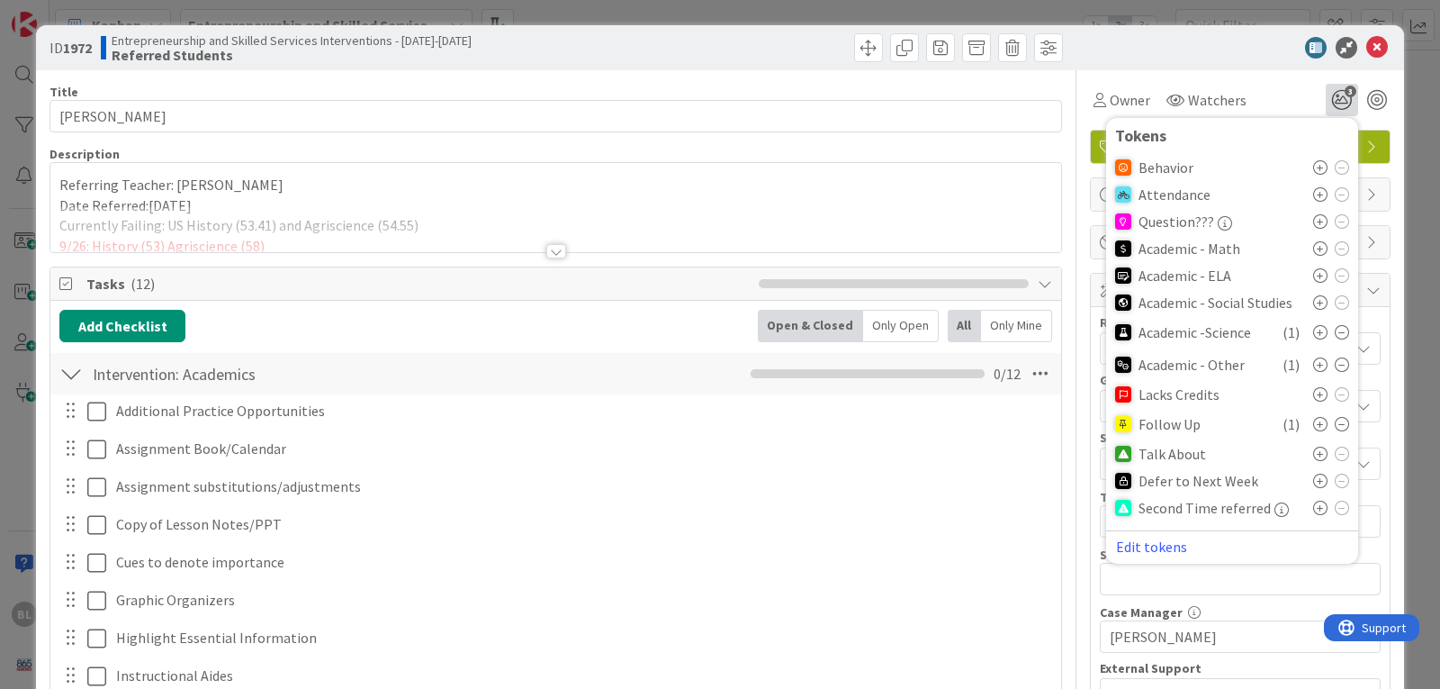
click at [1335, 422] on icon at bounding box center [1342, 424] width 14 height 14
click at [1313, 450] on icon at bounding box center [1320, 448] width 14 height 14
click at [1367, 43] on icon at bounding box center [1378, 48] width 22 height 22
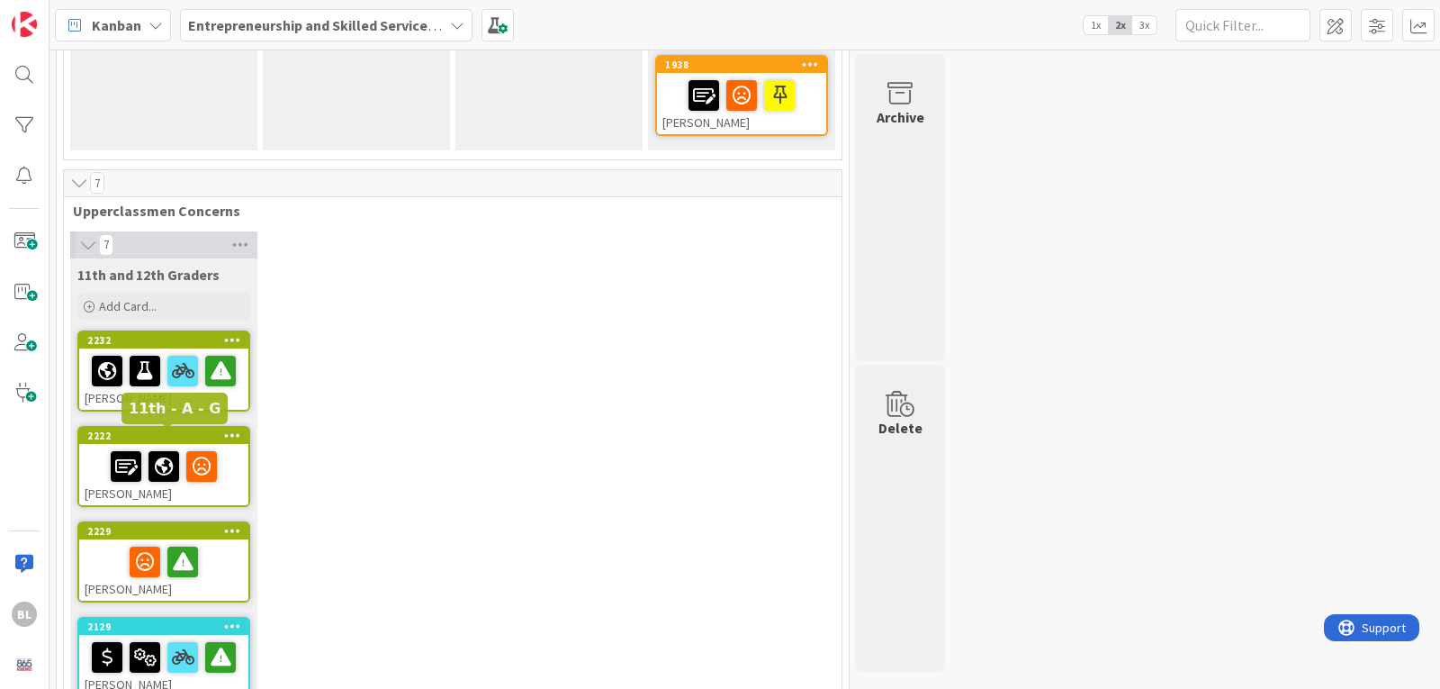
click at [193, 436] on div "2222" at bounding box center [167, 435] width 161 height 13
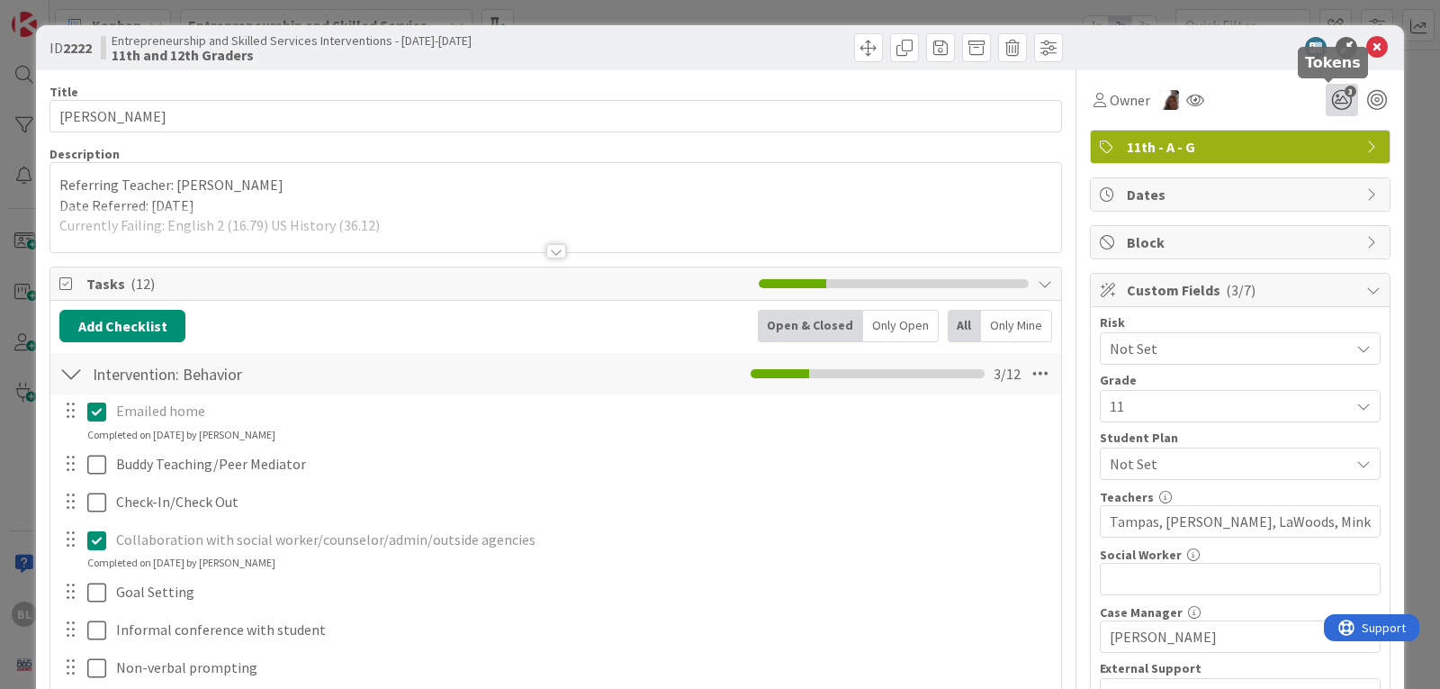
click at [1345, 93] on span "3" at bounding box center [1351, 92] width 12 height 12
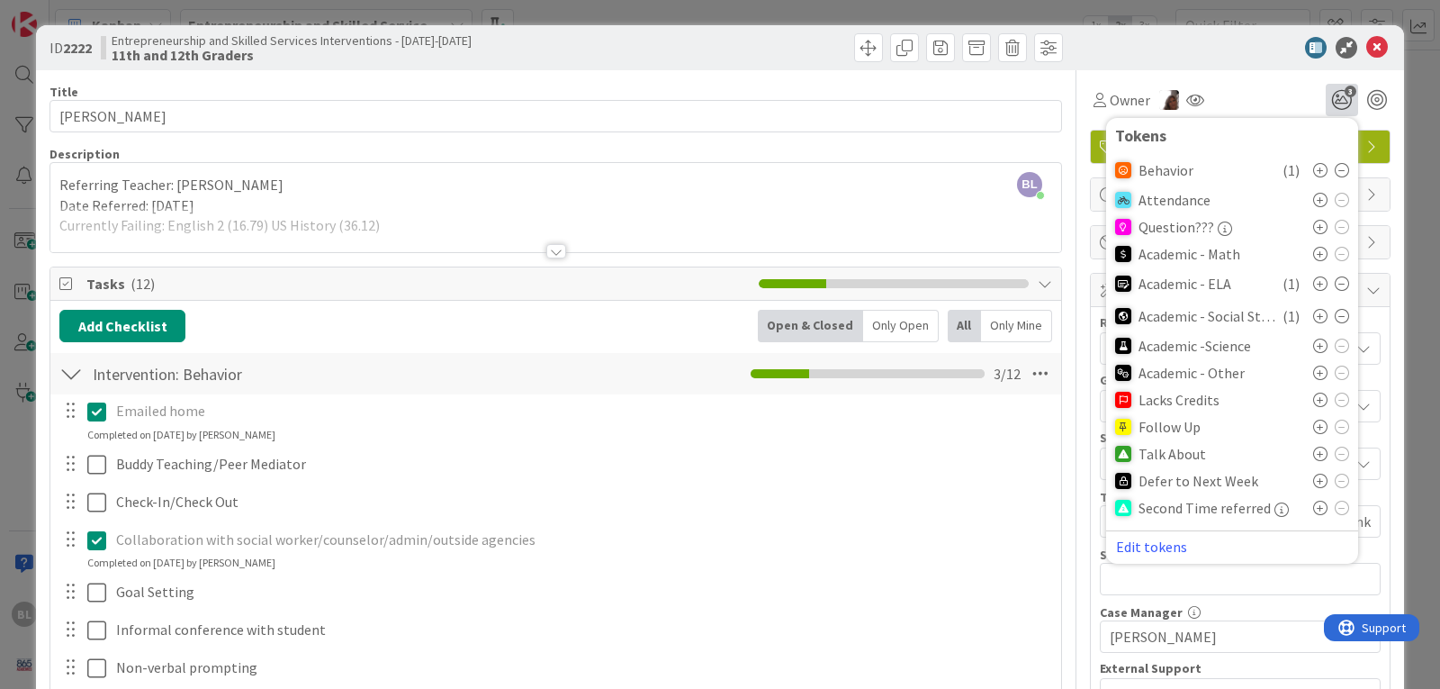
click at [1313, 456] on icon at bounding box center [1320, 454] width 14 height 14
click at [1367, 41] on icon at bounding box center [1378, 48] width 22 height 22
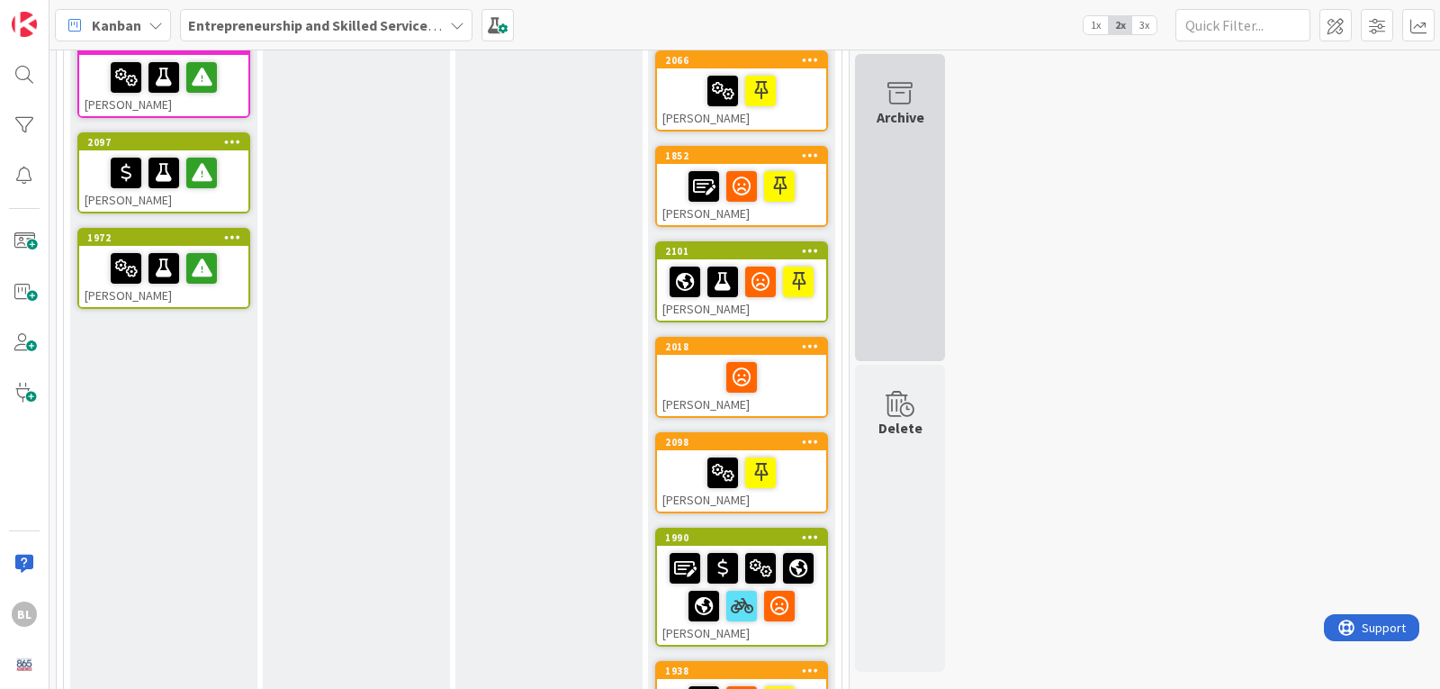
scroll to position [436, 0]
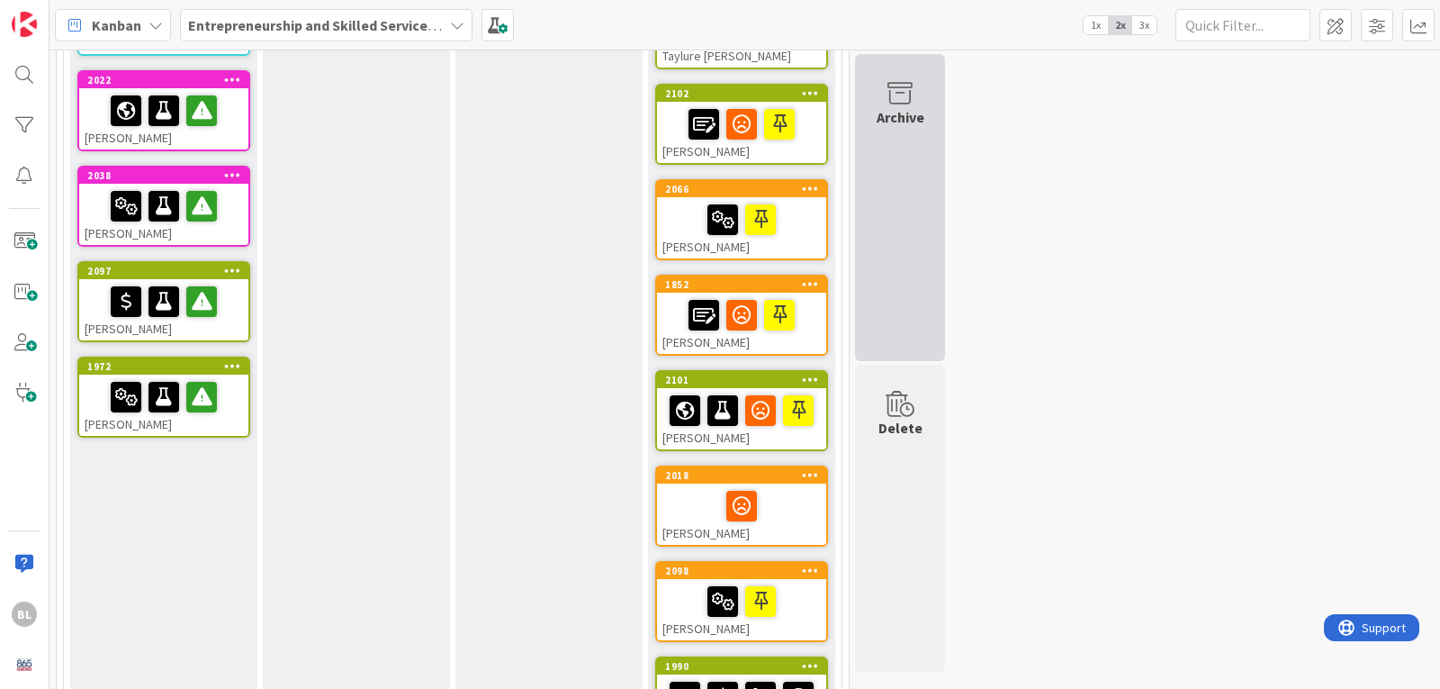
click at [896, 107] on div "Archive" at bounding box center [901, 117] width 48 height 22
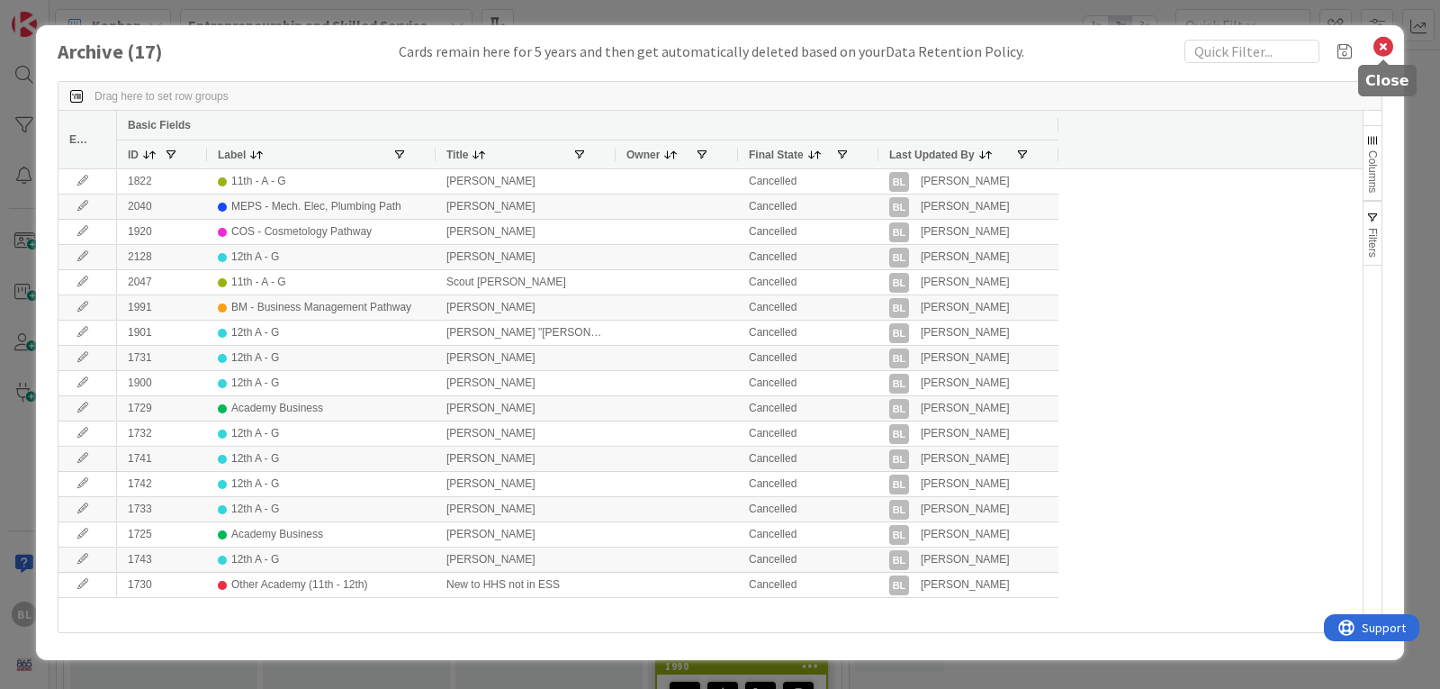
click at [1386, 40] on icon at bounding box center [1383, 46] width 23 height 25
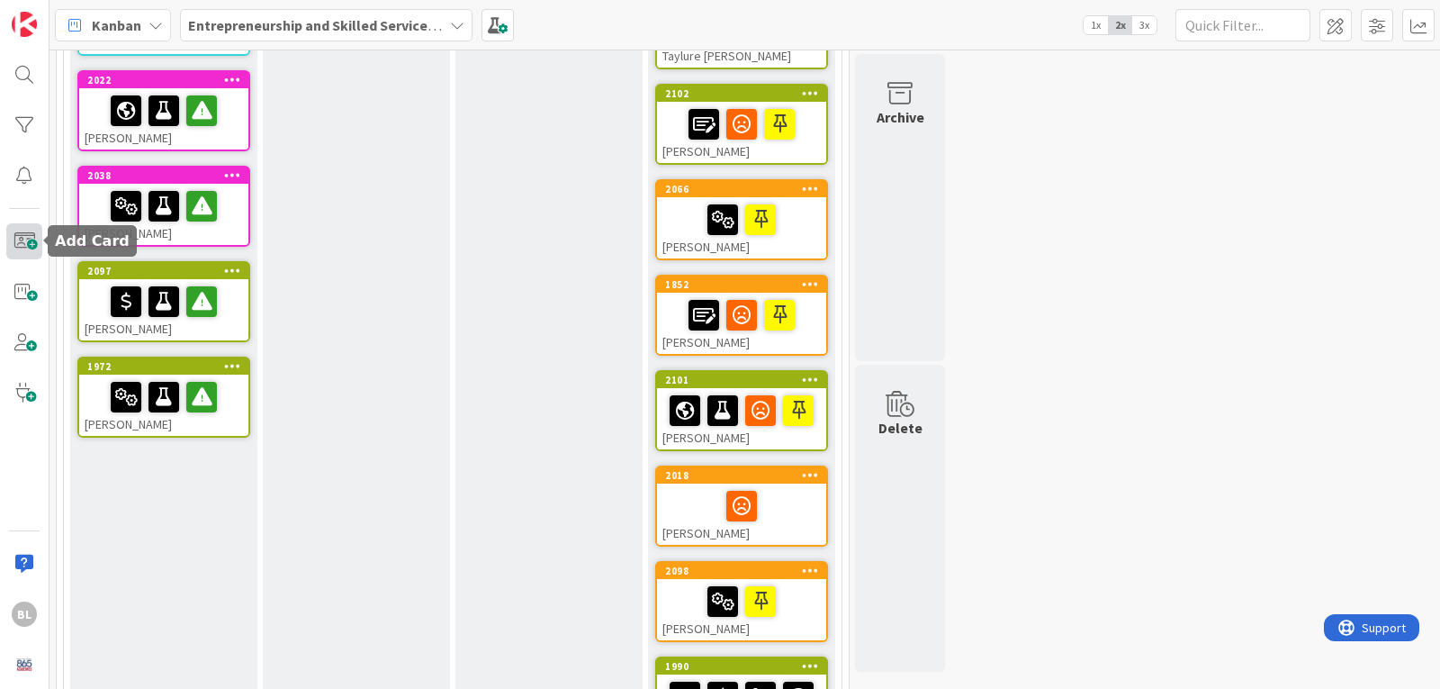
click at [23, 237] on span at bounding box center [24, 241] width 36 height 36
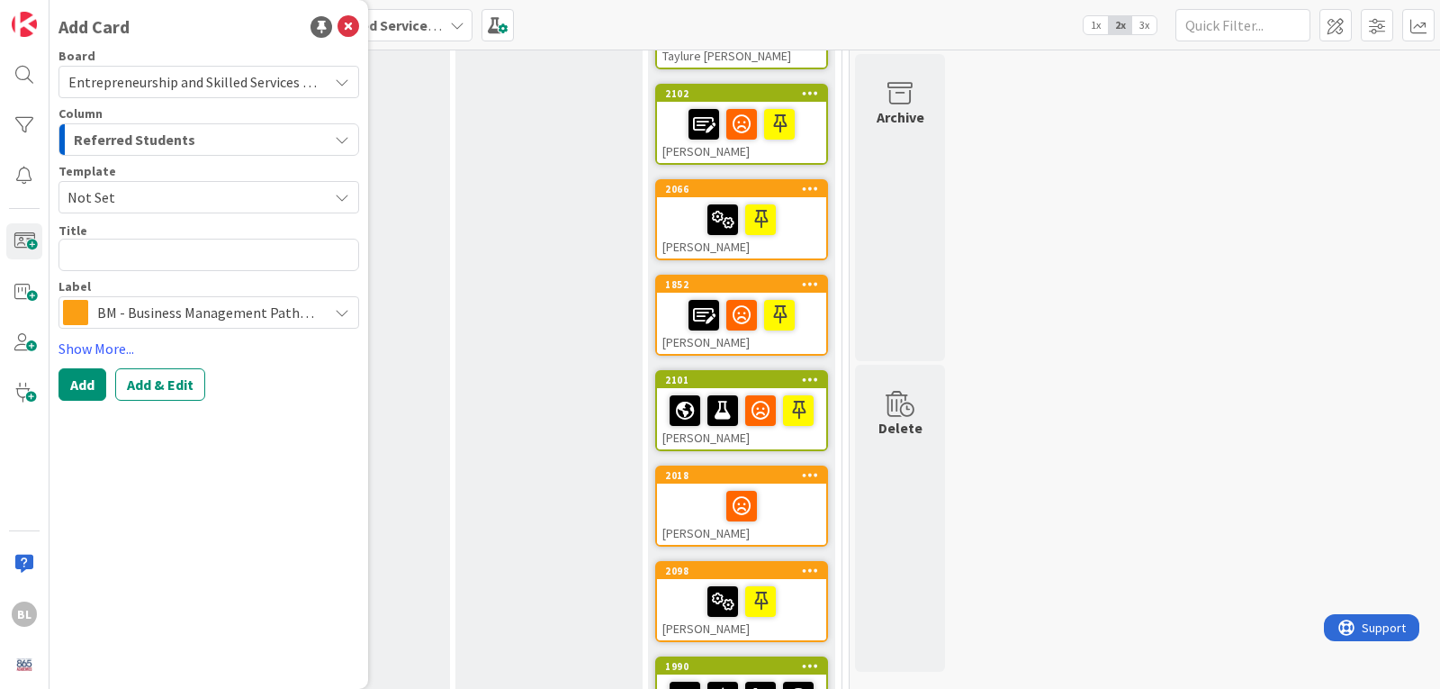
click at [124, 190] on span "Not Set" at bounding box center [191, 196] width 247 height 23
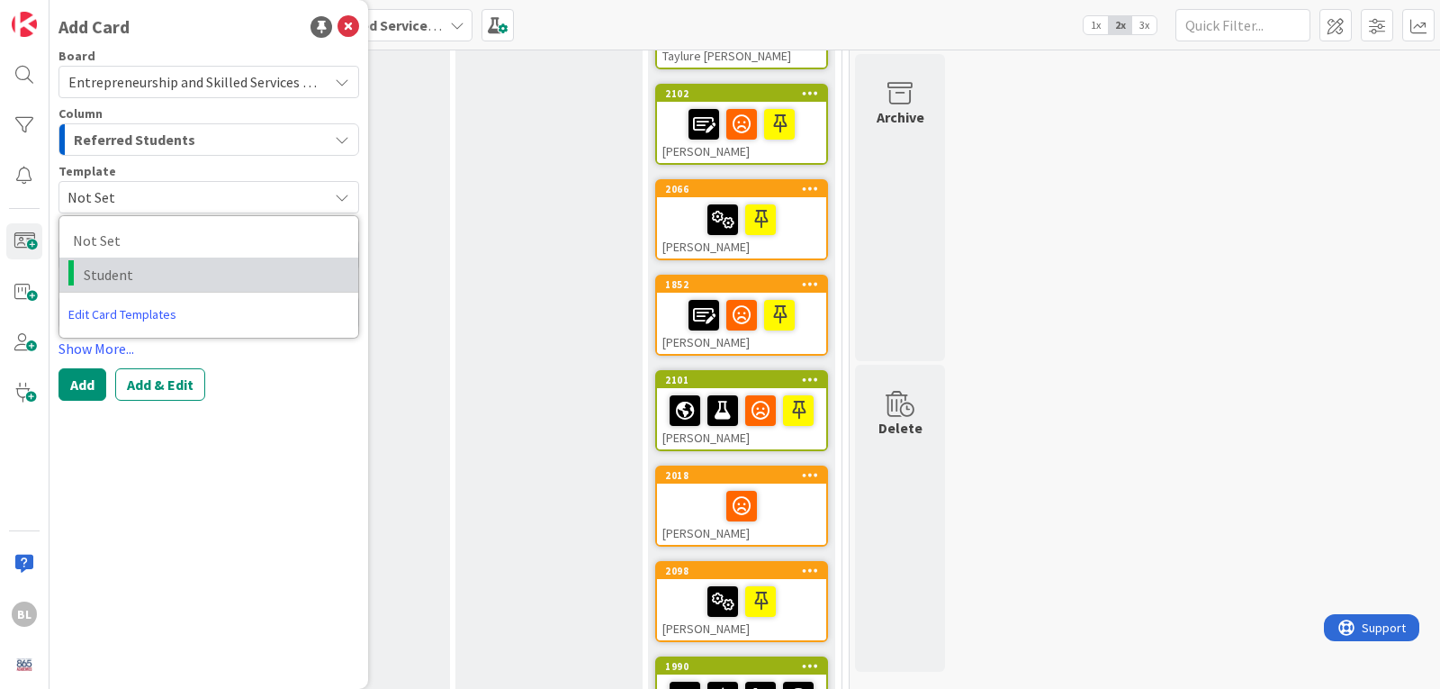
click at [111, 275] on span "Student" at bounding box center [214, 274] width 261 height 23
type textarea "x"
type textarea "Student"
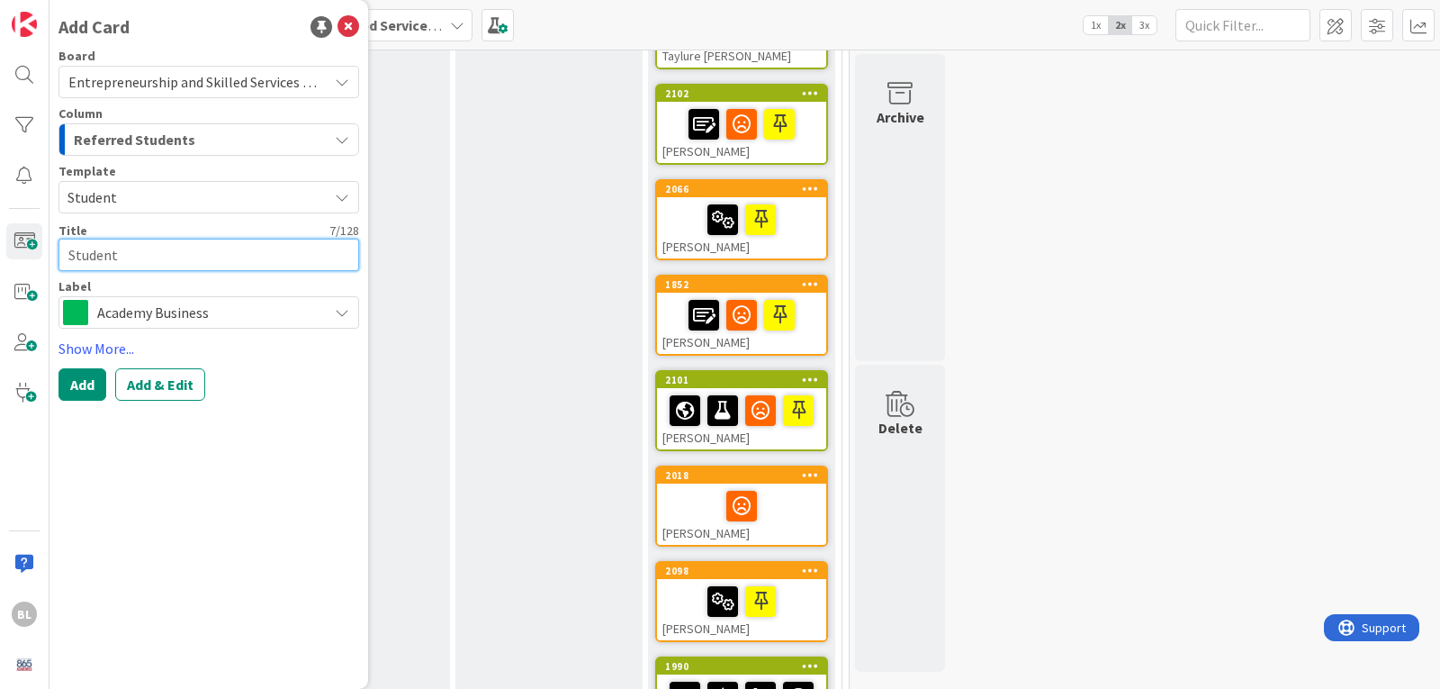
click at [90, 258] on textarea "Student" at bounding box center [209, 255] width 301 height 32
type textarea "x"
type textarea "StuCdent"
type textarea "x"
type textarea "StuCrdent"
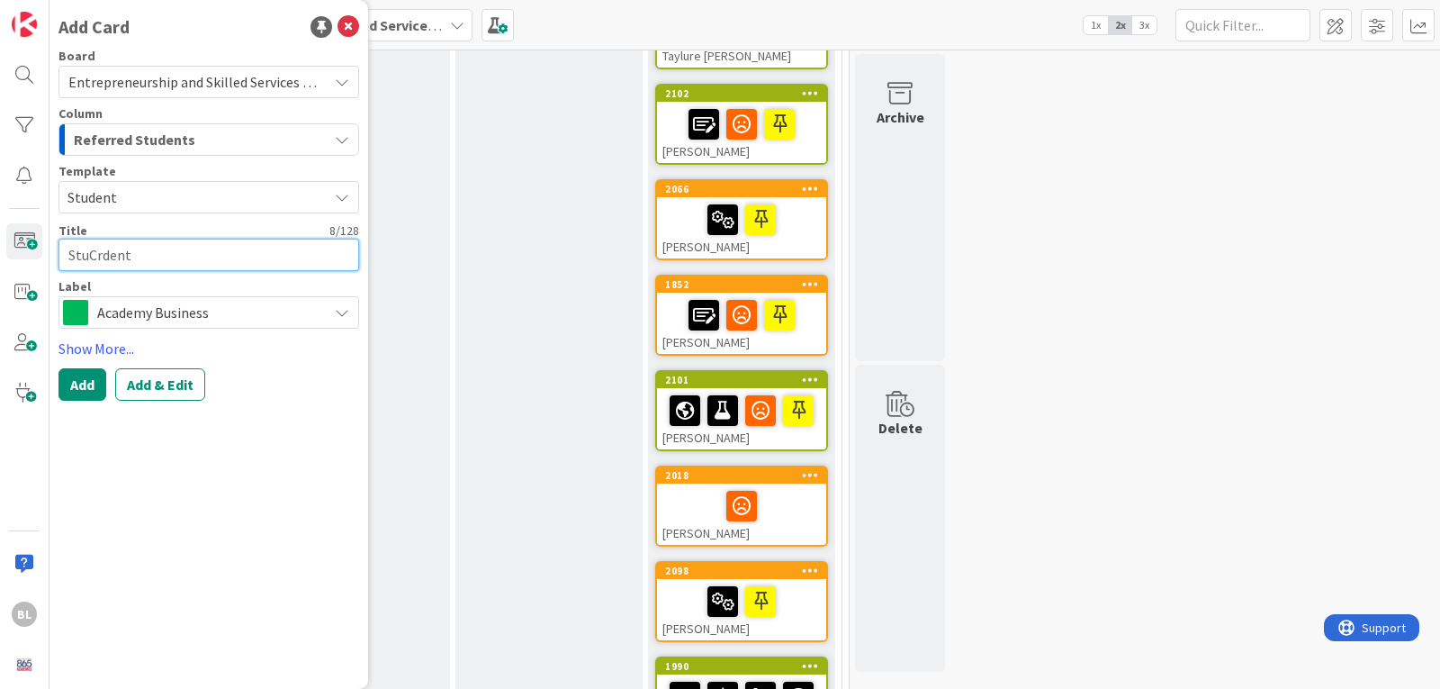
type textarea "x"
type textarea "StuCrident"
type textarea "x"
type textarea "StuCrisdent"
type textarea "x"
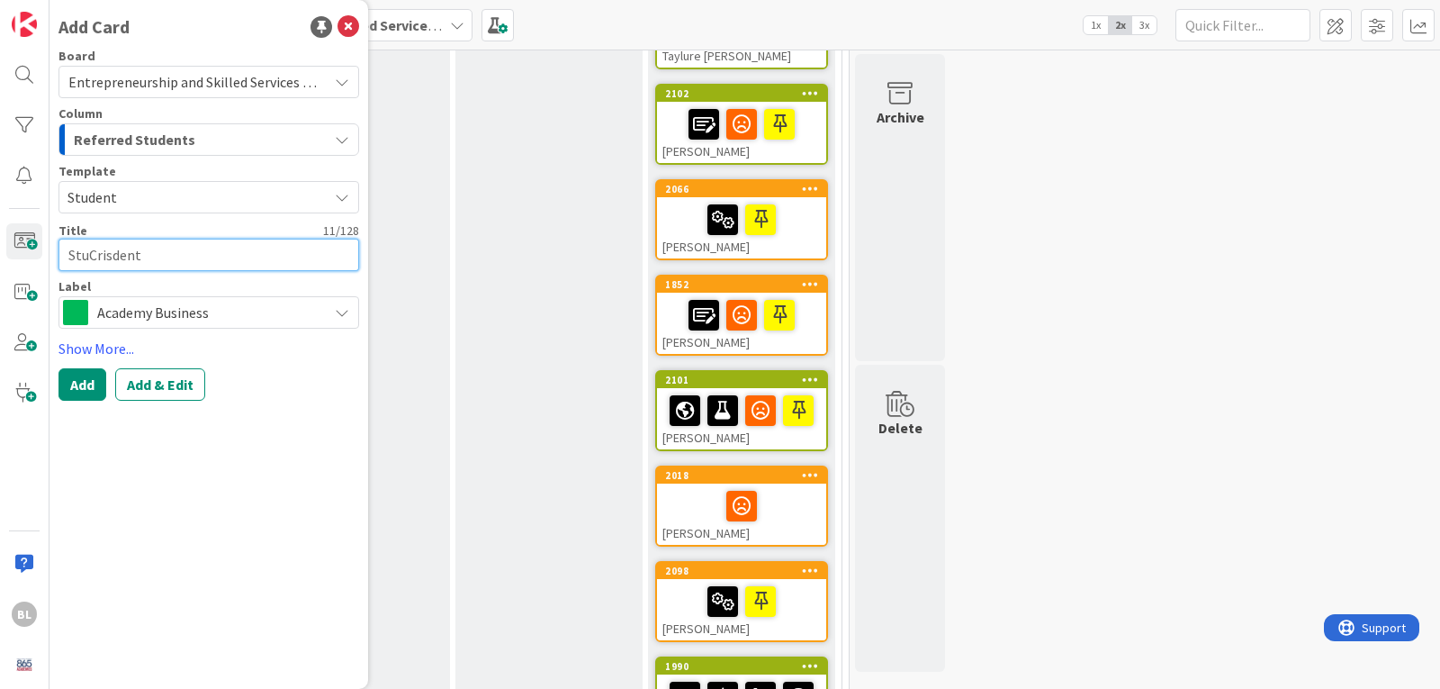
type textarea "StuCrissdent"
type textarea "x"
type textarea "StuCrisdent"
drag, startPoint x: 156, startPoint y: 257, endPoint x: 0, endPoint y: 258, distance: 155.7
click at [0, 258] on div "BL Add Card Board Entrepreneurship and Skilled Services Interventions - [DATE]-…" at bounding box center [25, 344] width 50 height 689
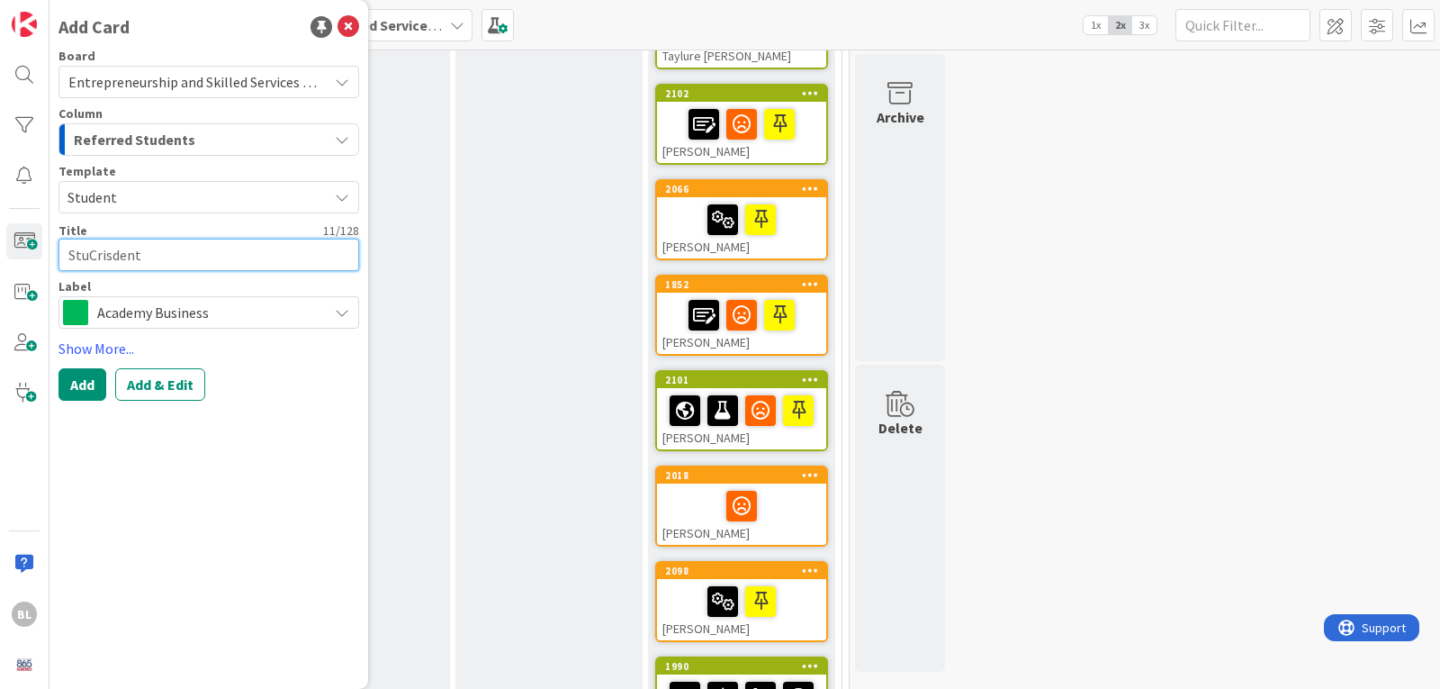
type textarea "x"
type textarea "C"
type textarea "x"
type textarea "Cr"
type textarea "x"
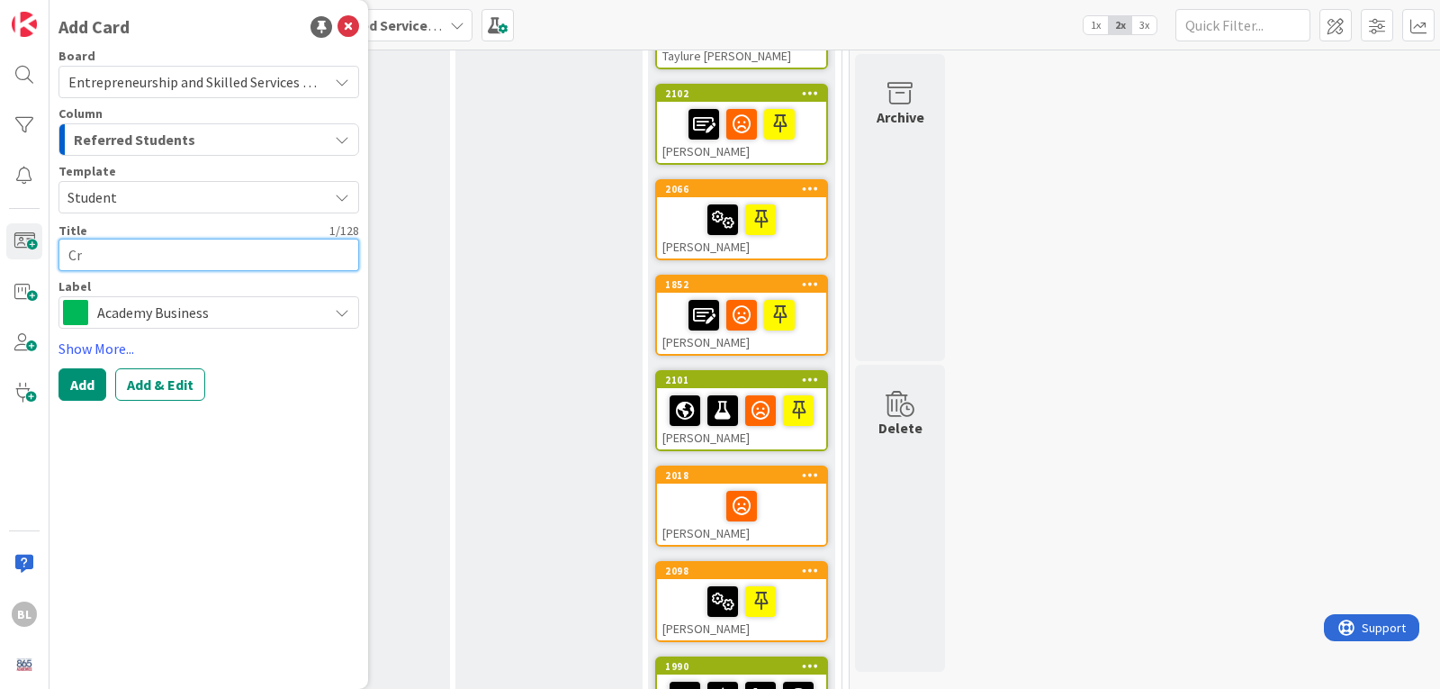
type textarea "Cri"
type textarea "x"
type textarea "[PERSON_NAME]"
type textarea "x"
type textarea "Criss"
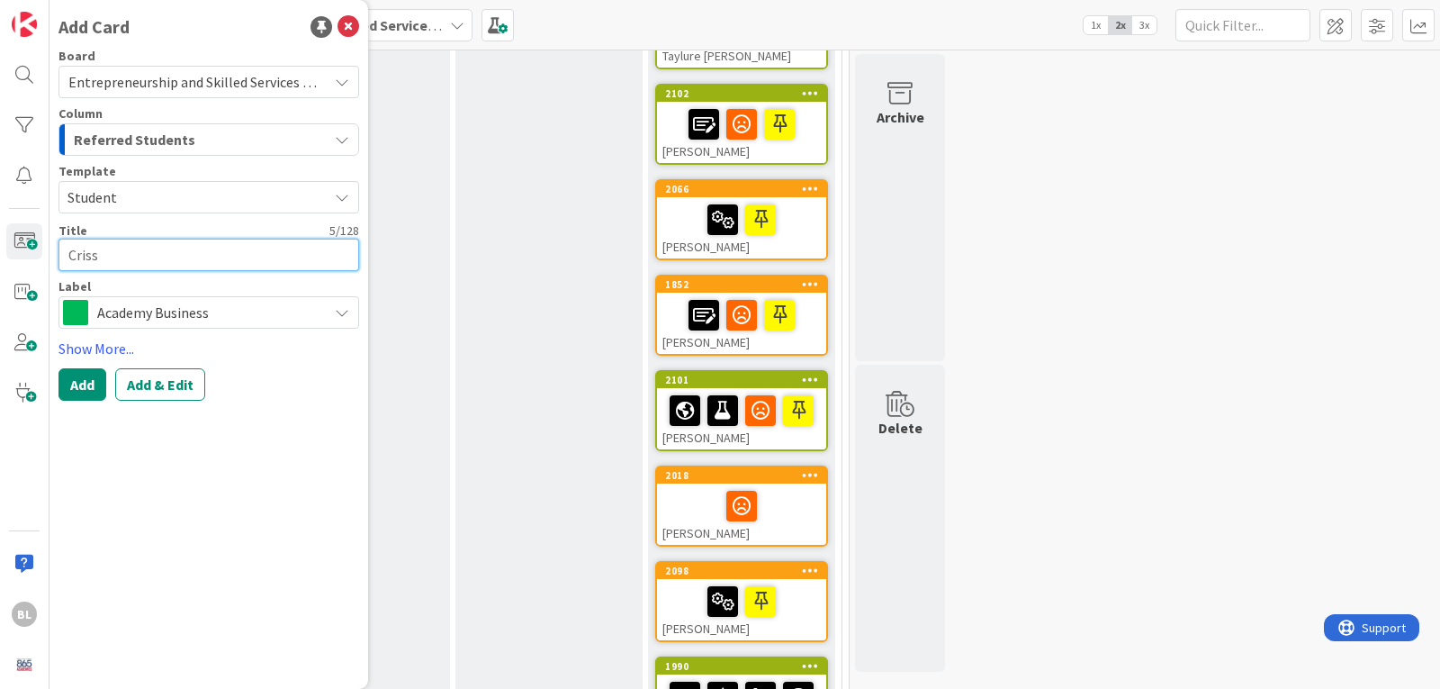
type textarea "x"
type textarea "Criss"
type textarea "x"
type textarea "Criss F"
type textarea "x"
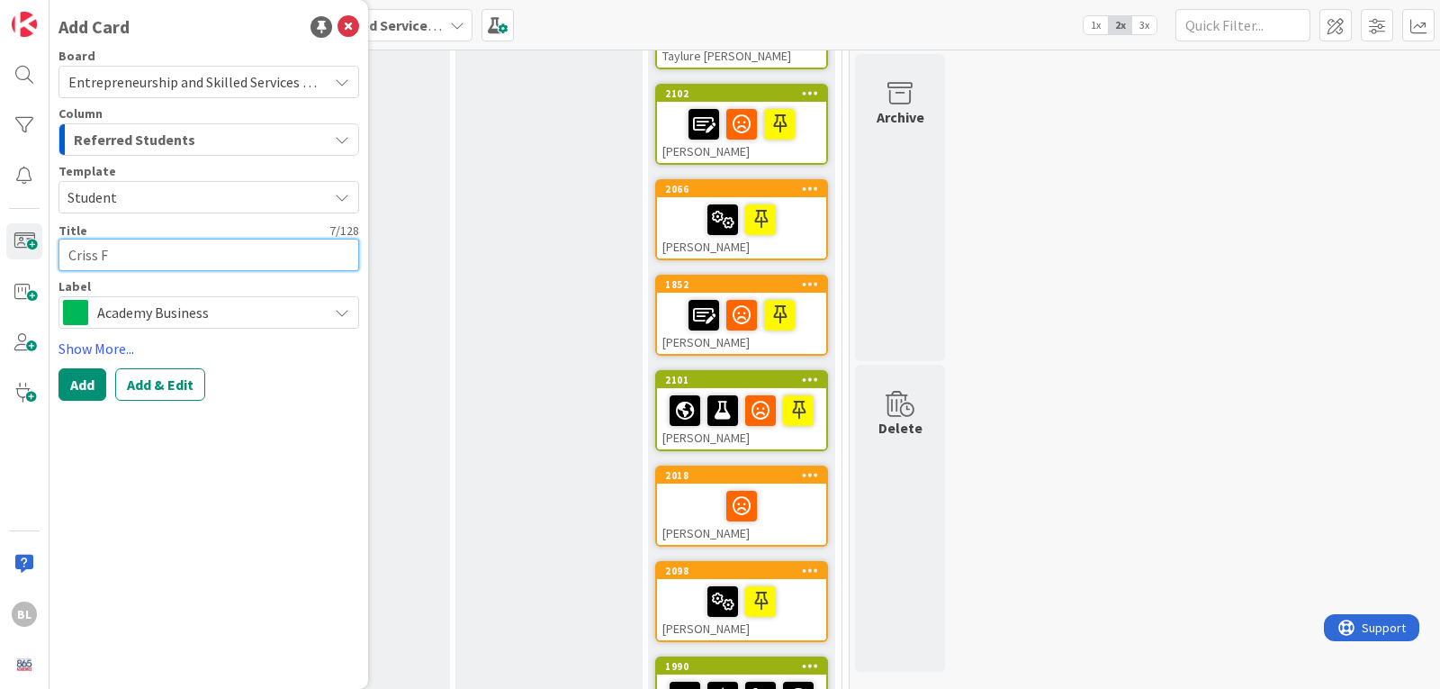
type textarea "Criss Fr"
type textarea "x"
type textarea "Criss Fra"
type textarea "x"
type textarea "Criss Frau"
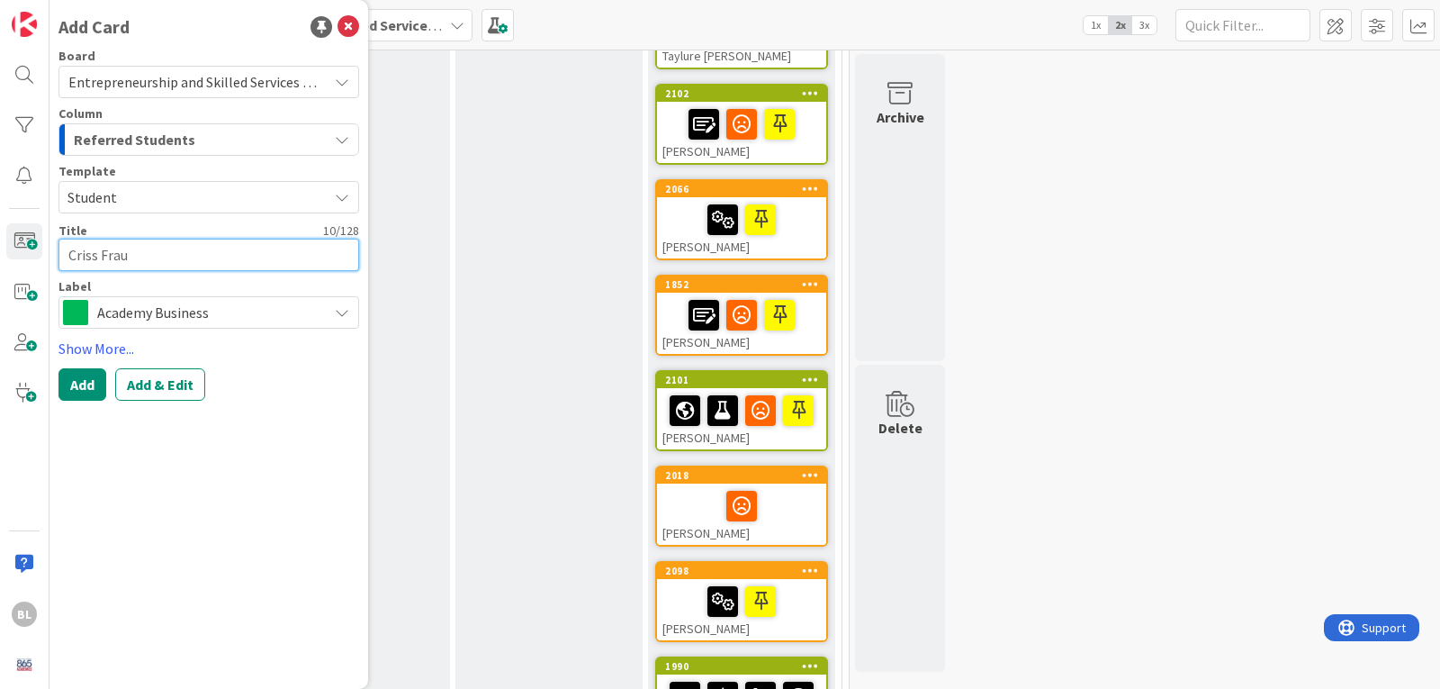
type textarea "x"
type textarea "Criss Fraus"
type textarea "x"
type textarea "Criss Fraust"
type textarea "x"
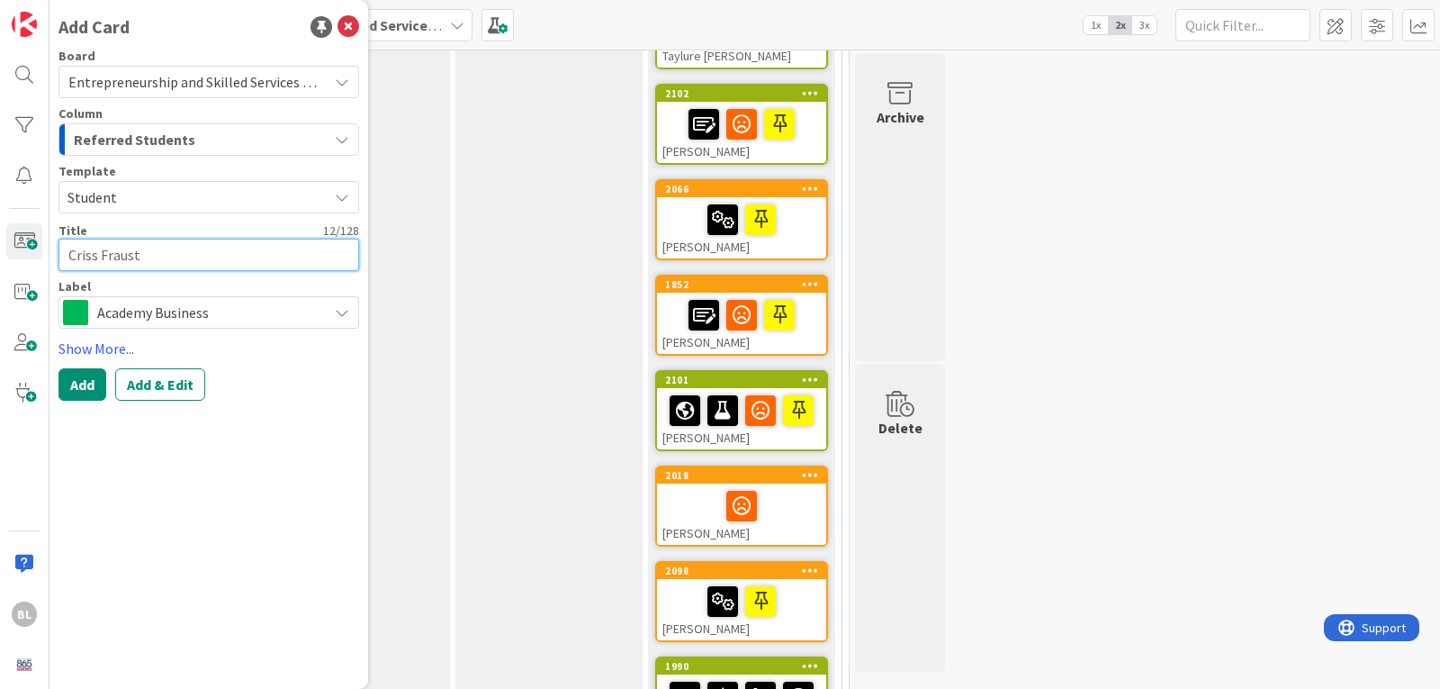
type textarea "[PERSON_NAME]"
type textarea "x"
type textarea "[PERSON_NAME]"
type textarea "x"
type textarea "[PERSON_NAME]"
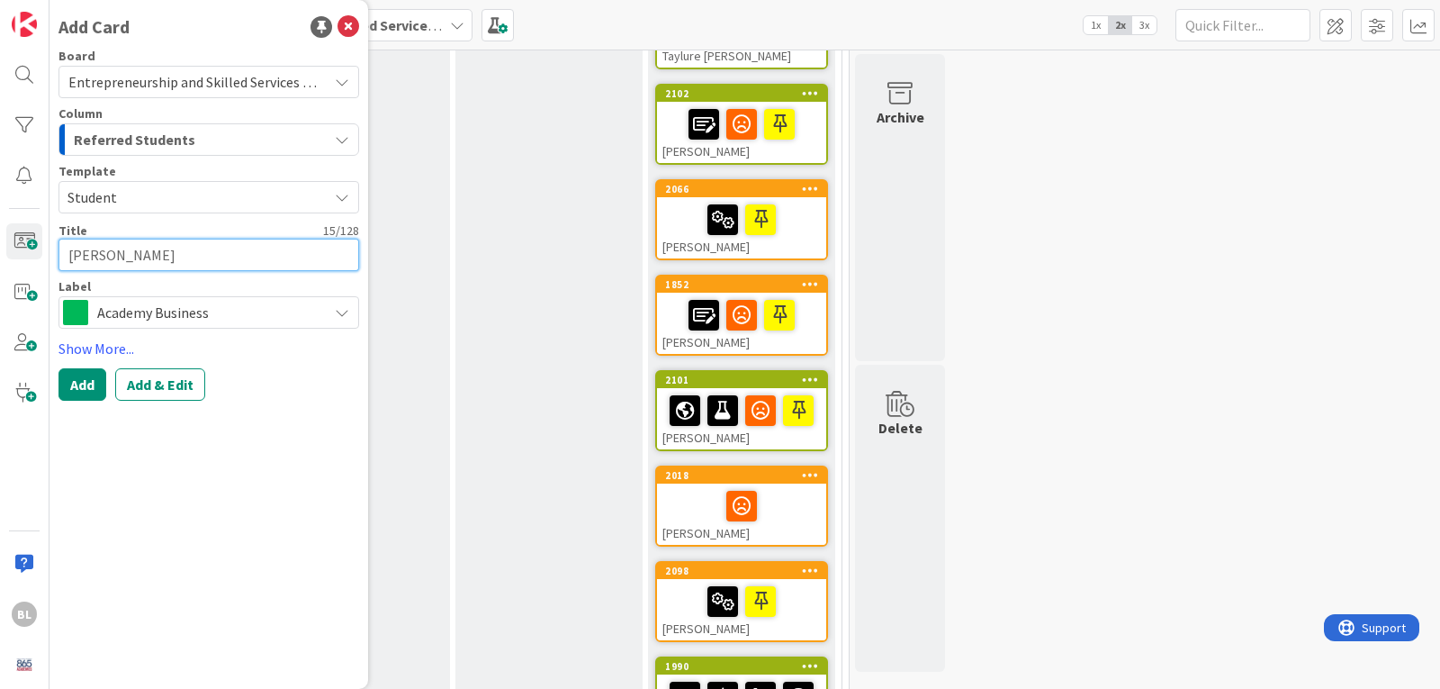
type textarea "x"
type textarea "[PERSON_NAME] M"
type textarea "x"
type textarea "[PERSON_NAME]"
type textarea "x"
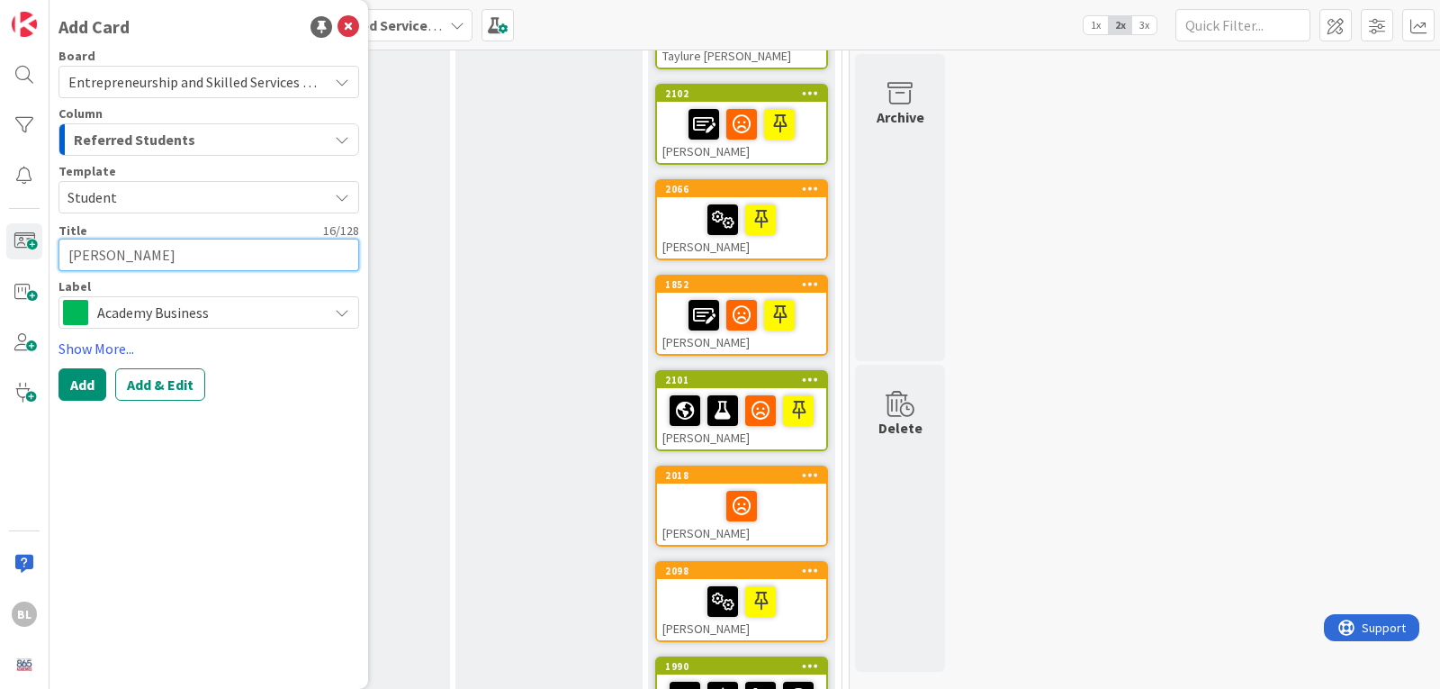
type textarea "[PERSON_NAME] Mar"
type textarea "x"
type textarea "[PERSON_NAME]"
type textarea "x"
type textarea "[PERSON_NAME]"
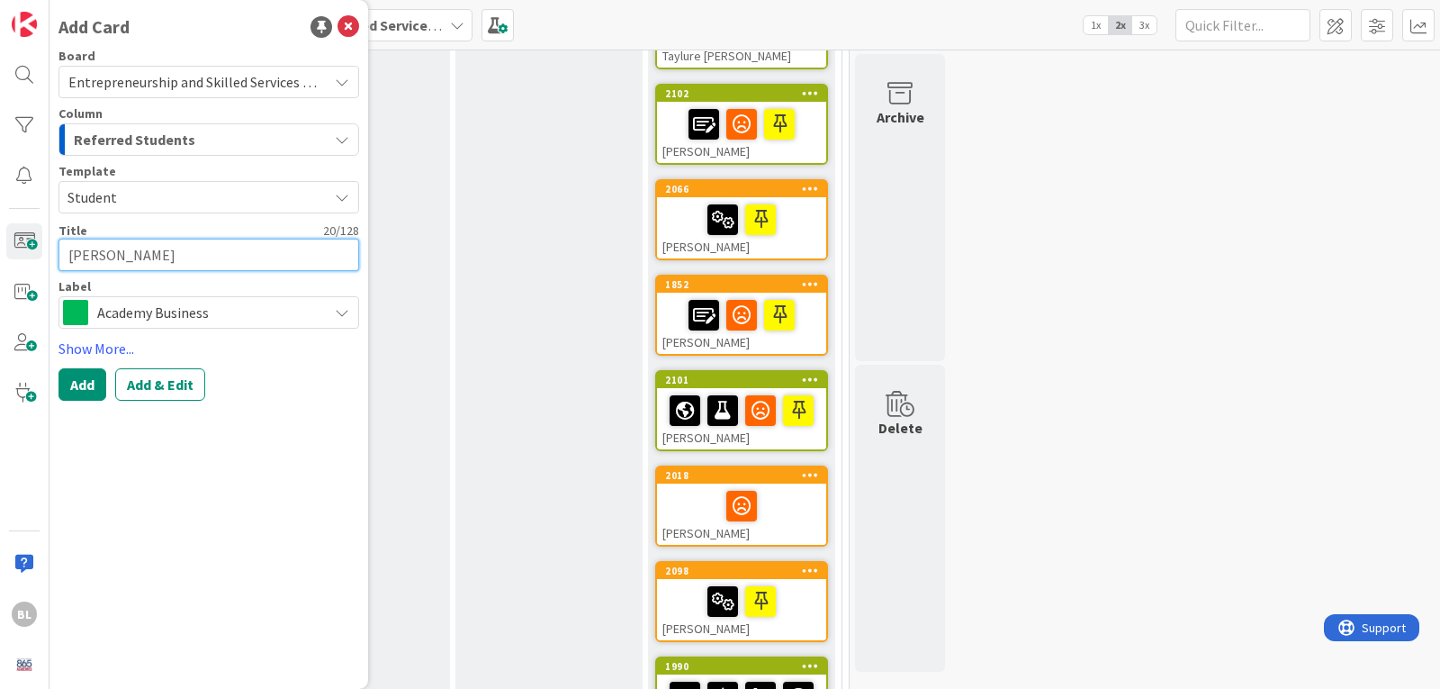
click at [149, 257] on textarea "[PERSON_NAME]" at bounding box center [209, 255] width 301 height 32
type textarea "x"
type textarea "[PERSON_NAME] [PERSON_NAME]"
click at [191, 312] on span "Academy Business" at bounding box center [207, 312] width 221 height 25
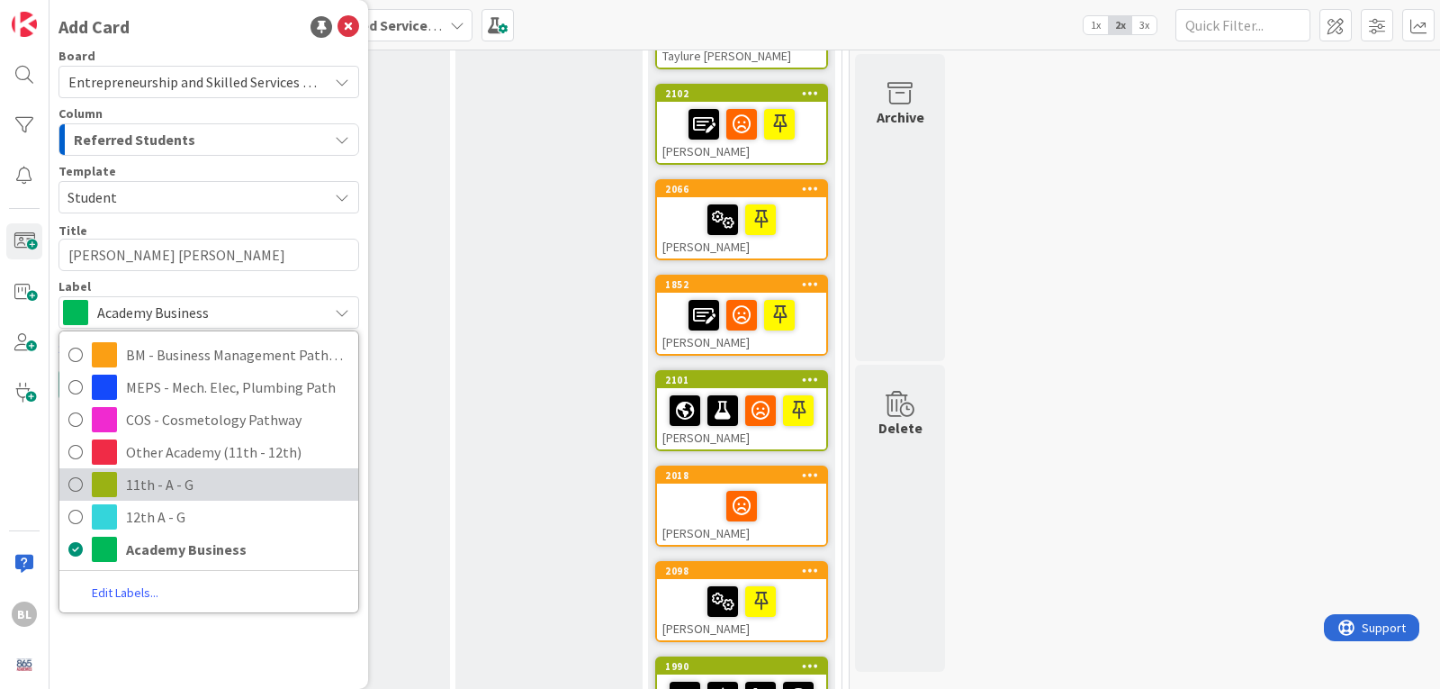
click at [75, 479] on icon at bounding box center [75, 484] width 14 height 27
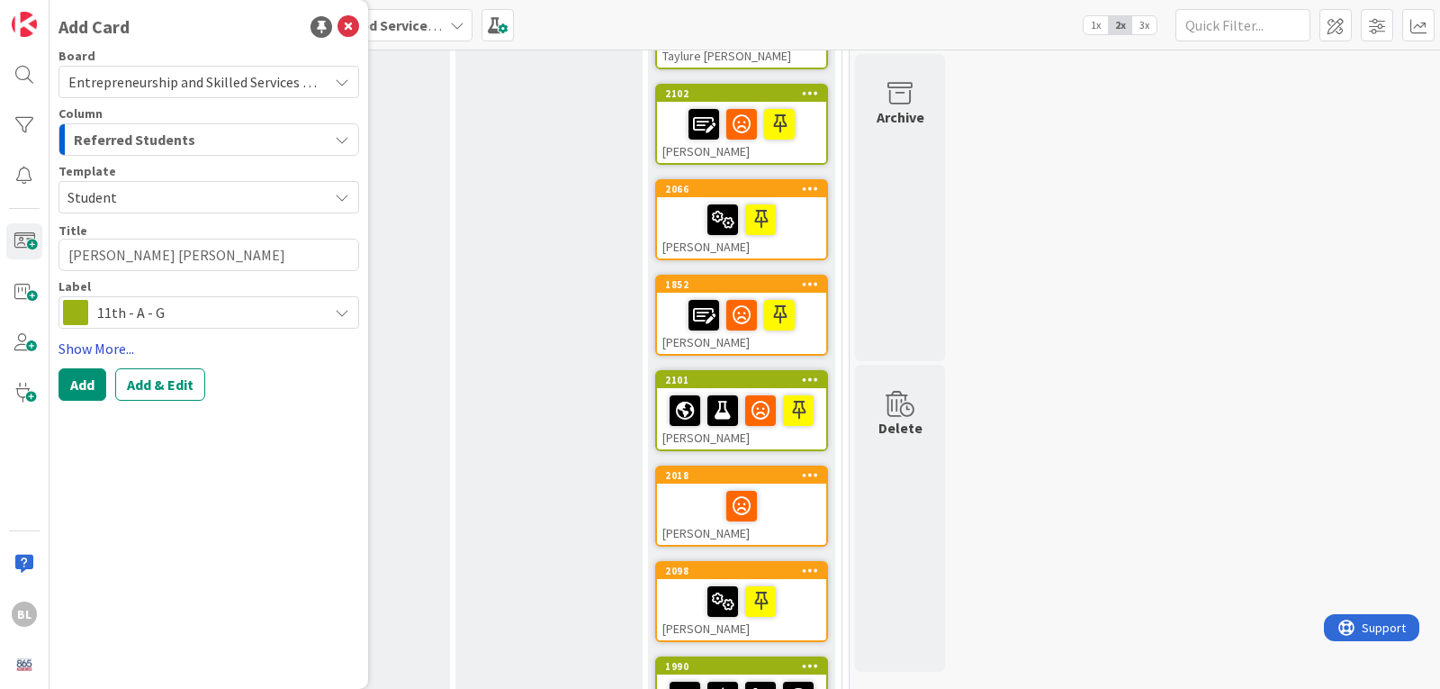
click at [95, 345] on link "Show More..." at bounding box center [209, 349] width 301 height 22
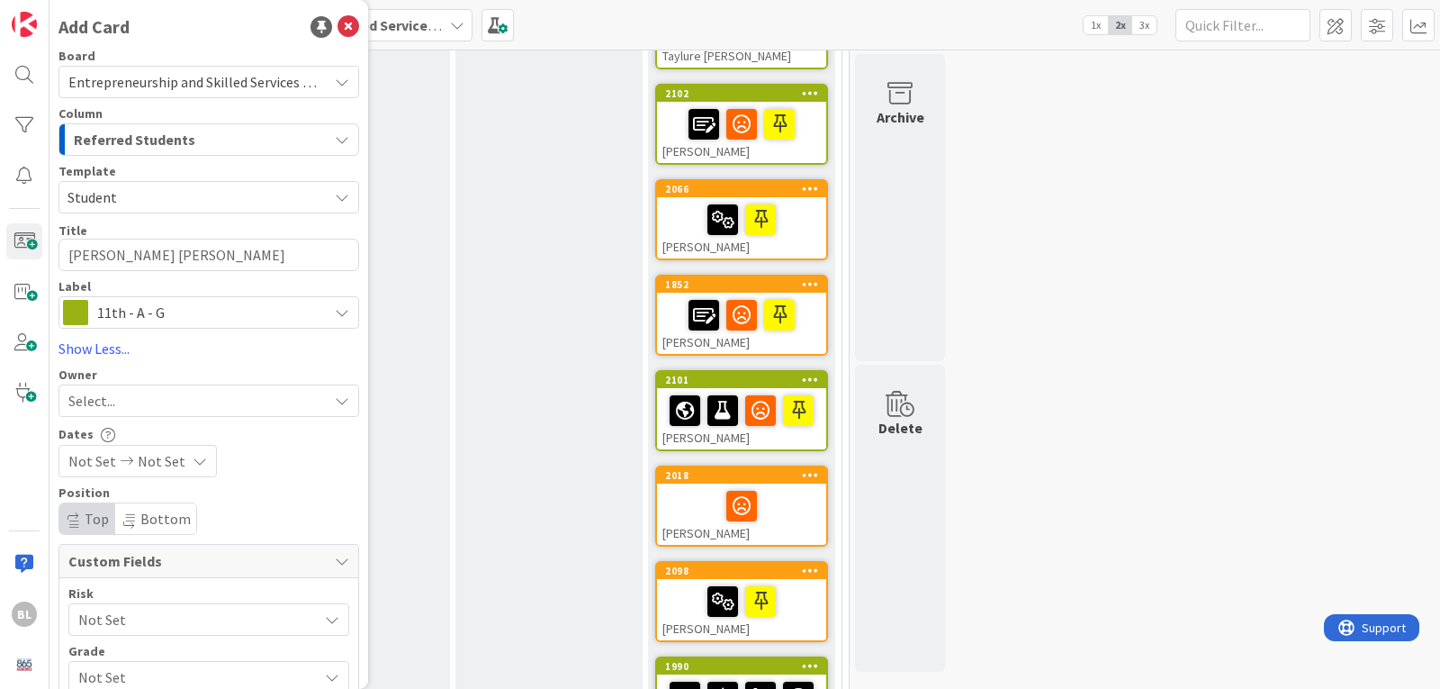
click at [156, 625] on span "Not Set" at bounding box center [193, 619] width 230 height 25
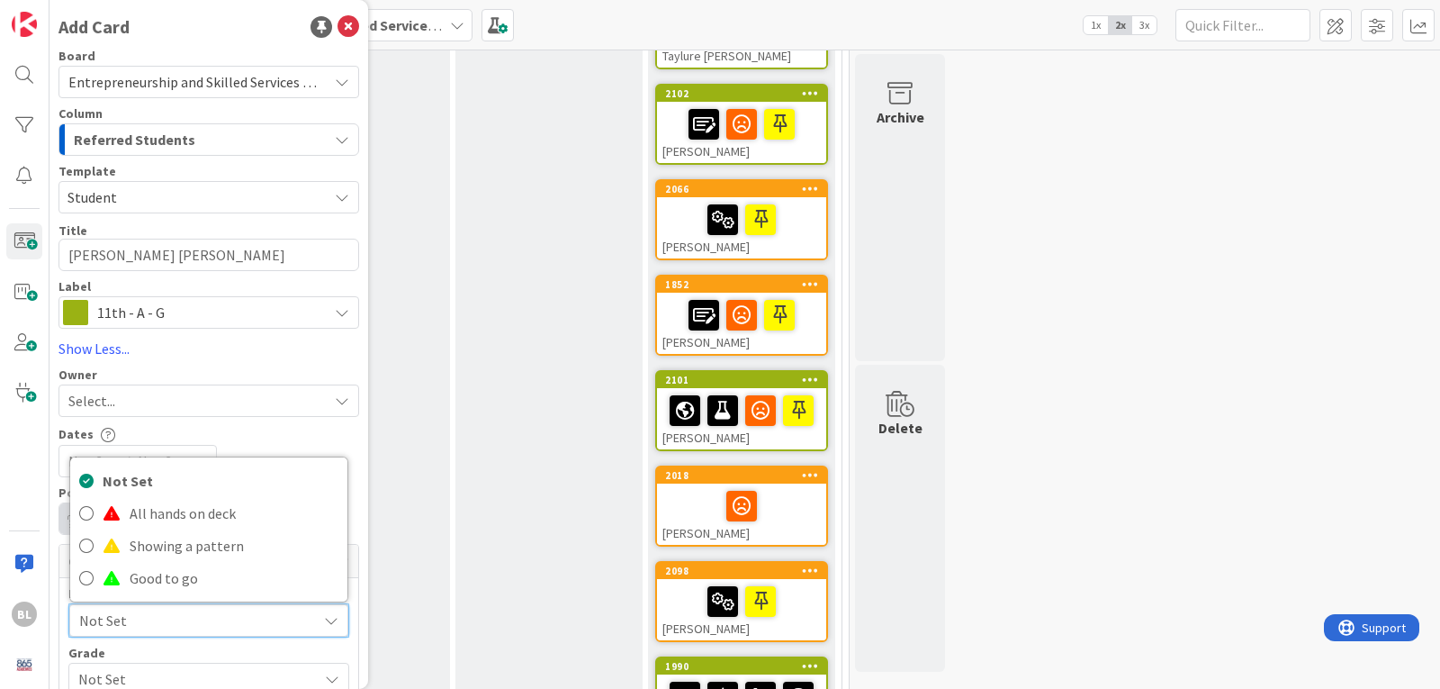
click at [156, 626] on span "Not Set" at bounding box center [193, 620] width 229 height 25
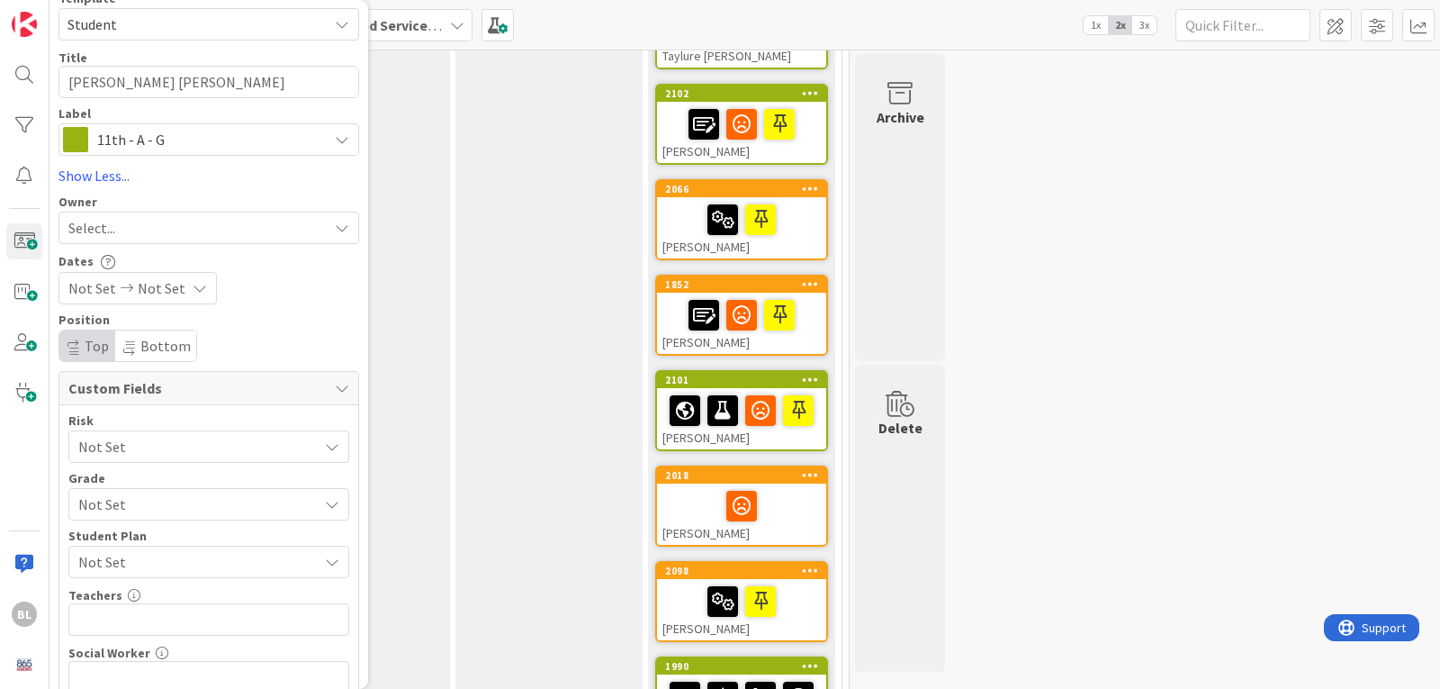
scroll to position [180, 0]
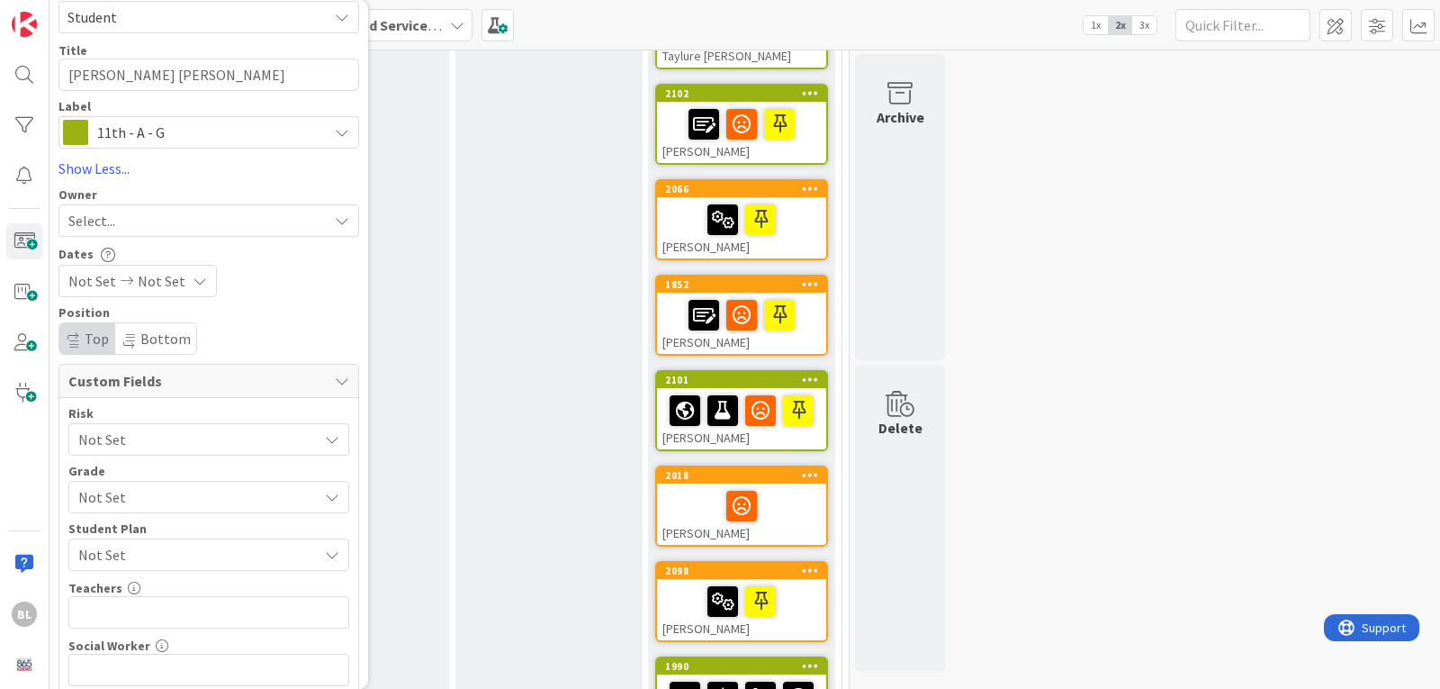
click at [137, 493] on span "Not Set" at bounding box center [193, 496] width 230 height 25
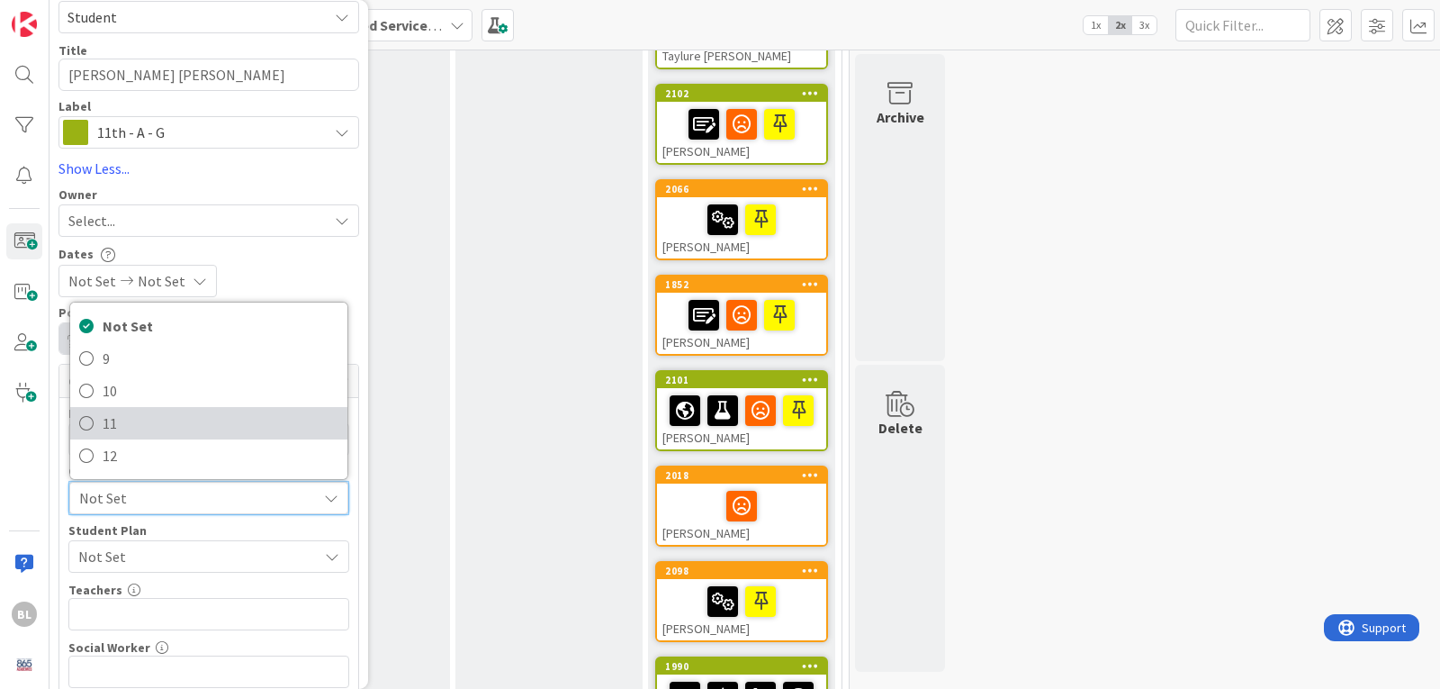
click at [109, 424] on span "11" at bounding box center [221, 423] width 236 height 27
type textarea "x"
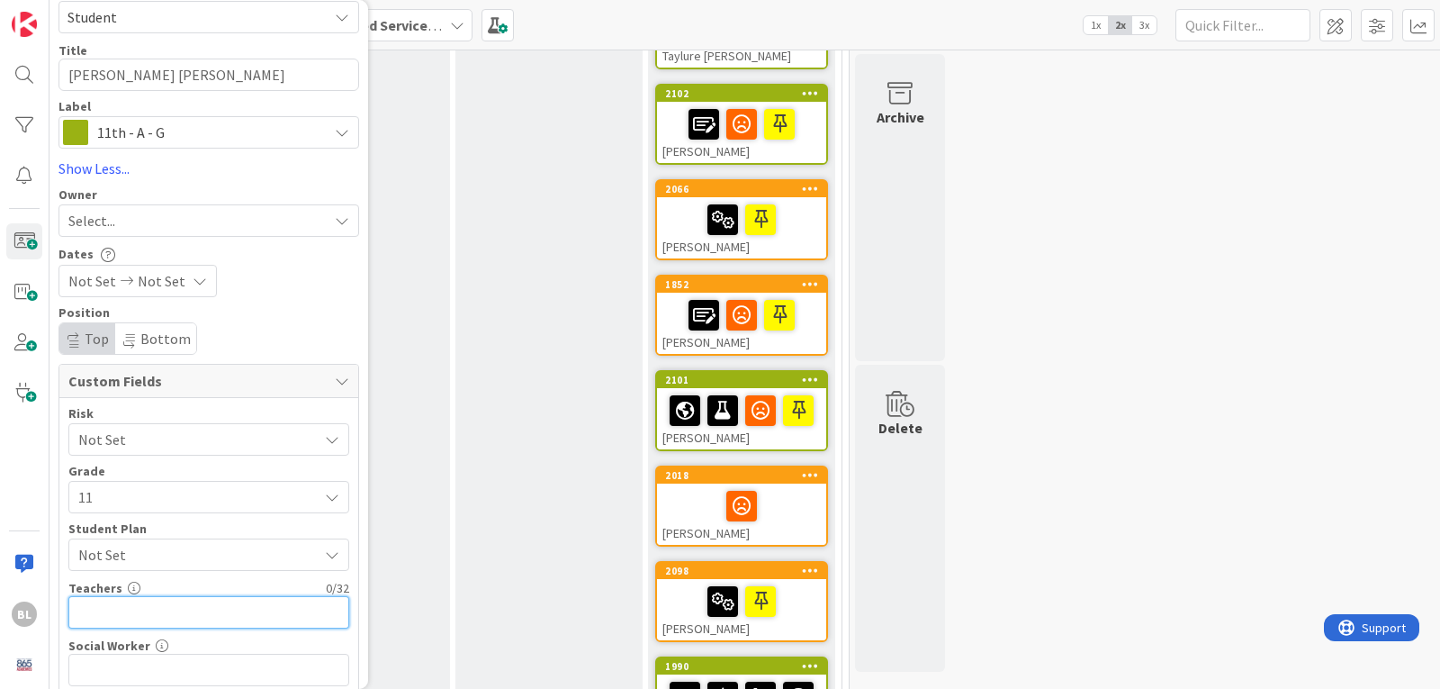
click at [113, 618] on input "text" at bounding box center [208, 612] width 281 height 32
type input "[PERSON_NAME],Partin,Dockery,Alam"
type textarea "x"
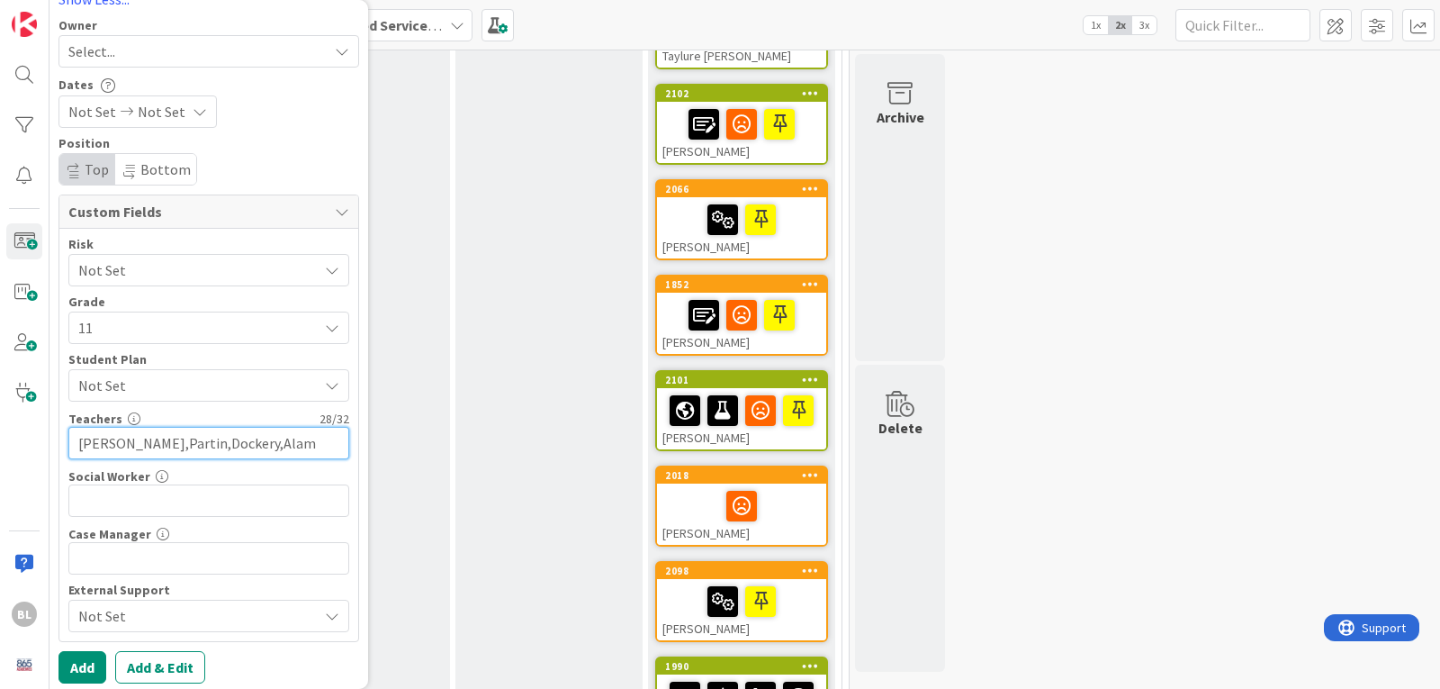
scroll to position [357, 0]
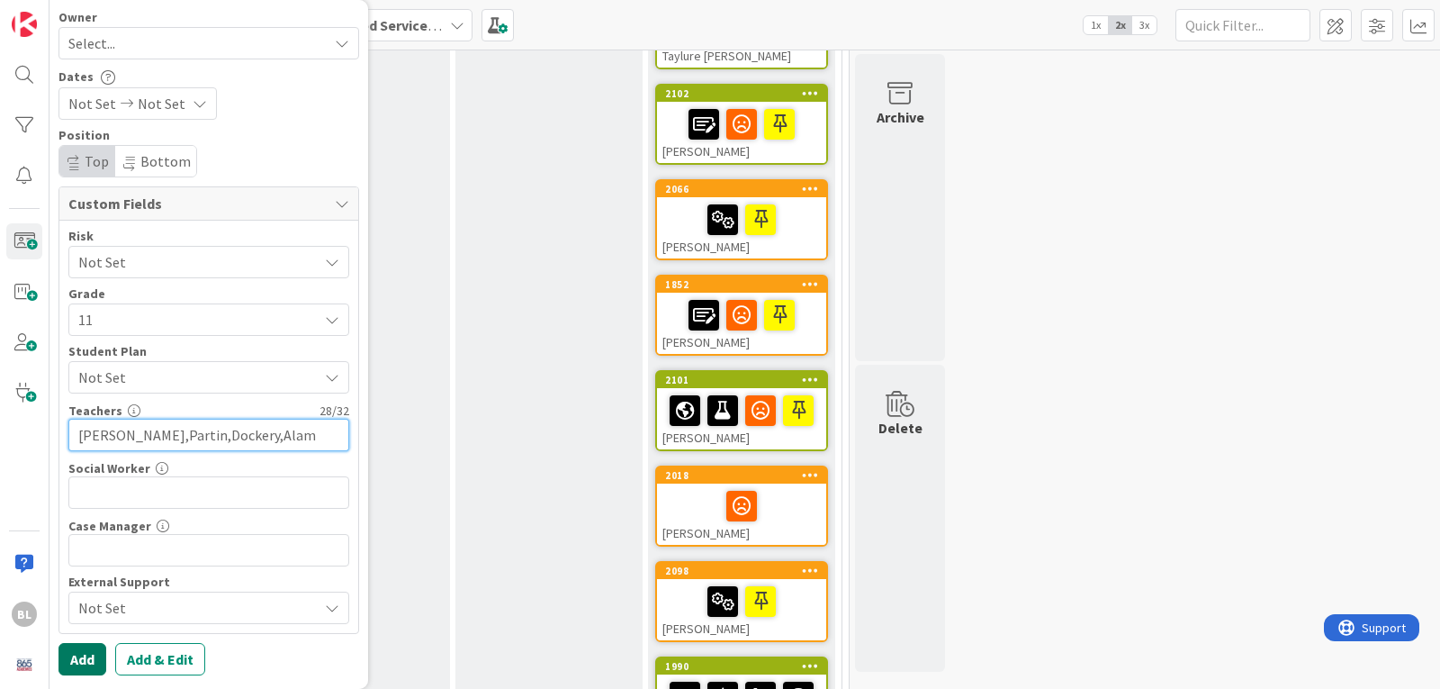
type input "[PERSON_NAME],Partin,Dockery,Alam"
click at [82, 655] on button "Add" at bounding box center [83, 659] width 48 height 32
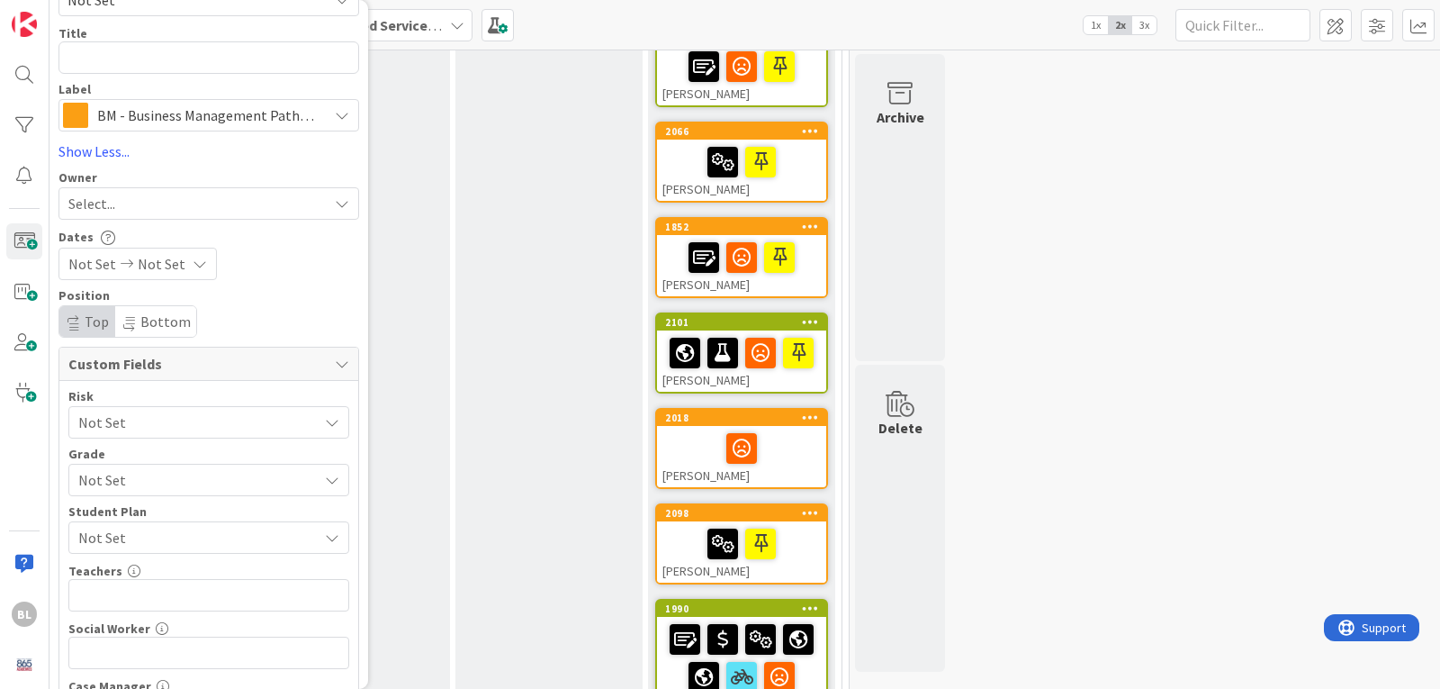
scroll to position [0, 0]
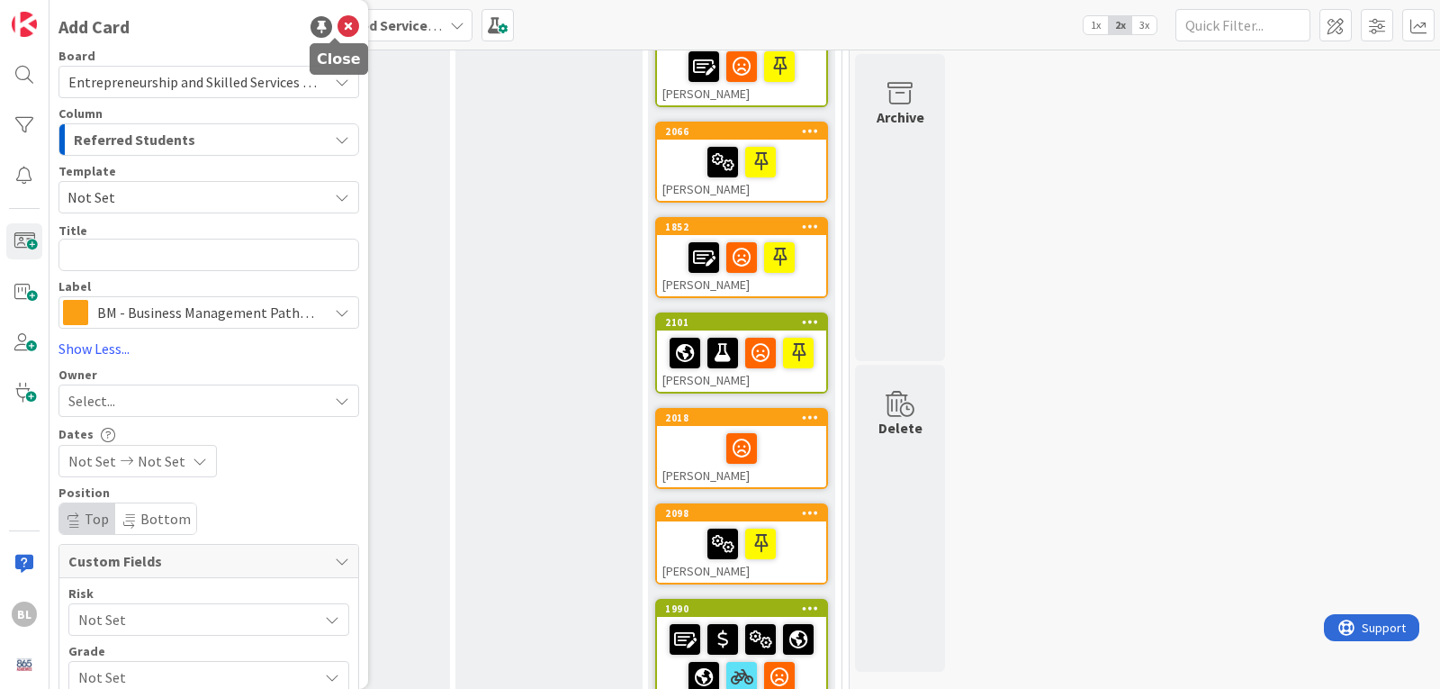
click at [338, 28] on icon at bounding box center [349, 27] width 22 height 22
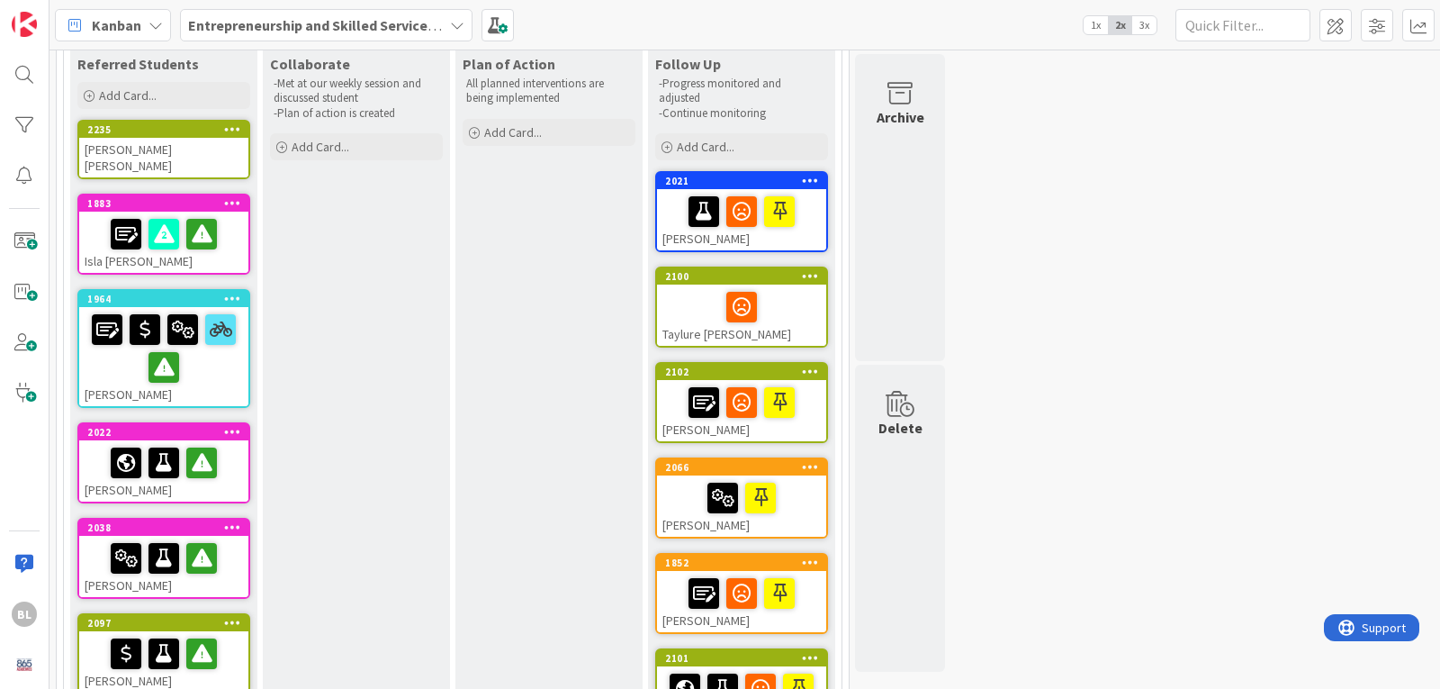
scroll to position [133, 0]
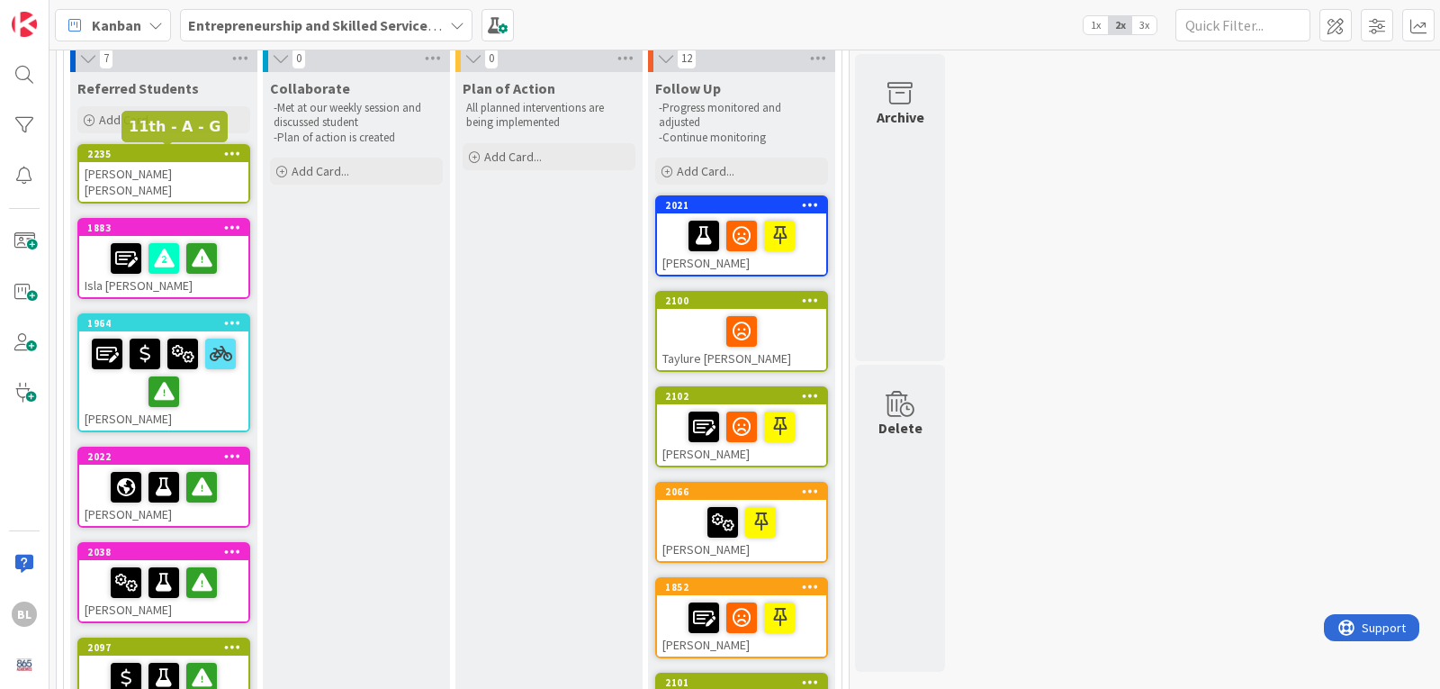
click at [149, 153] on div "2235" at bounding box center [167, 154] width 161 height 13
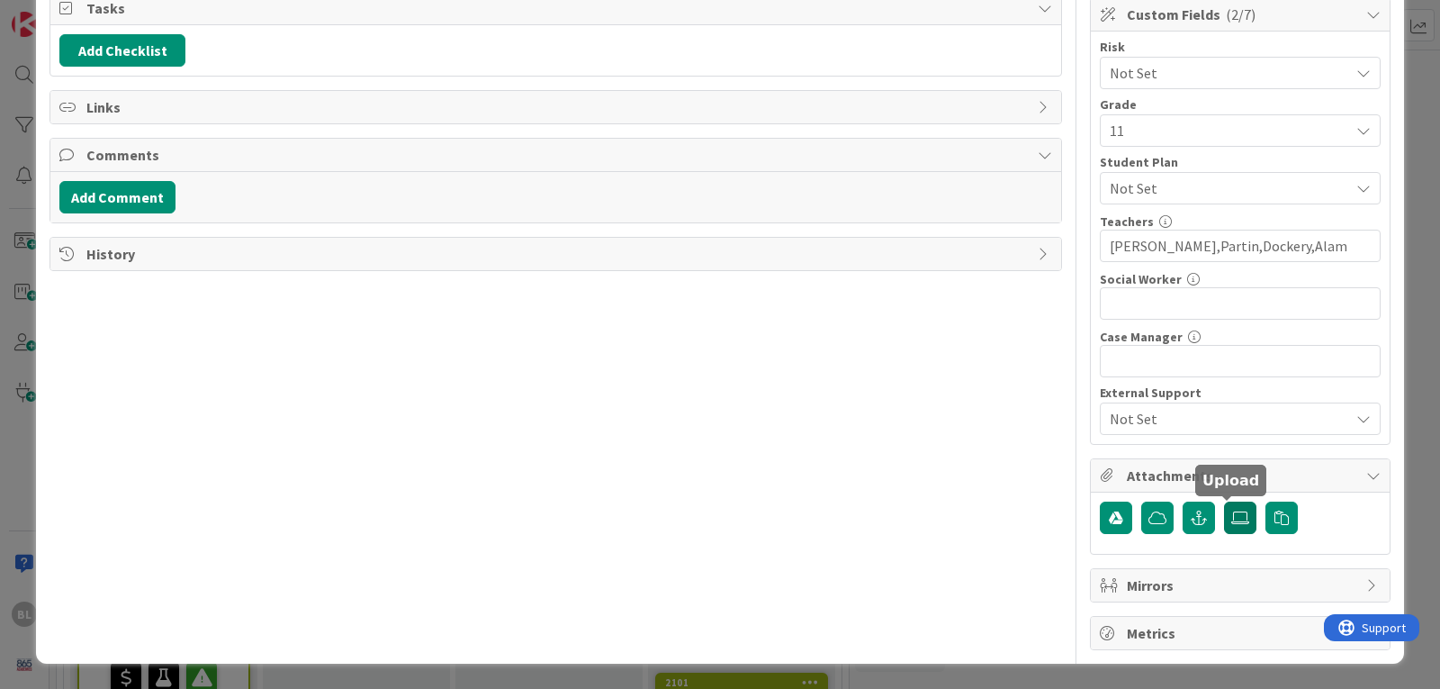
click at [1232, 513] on icon at bounding box center [1241, 517] width 18 height 14
click at [1224, 501] on input "file" at bounding box center [1224, 501] width 0 height 0
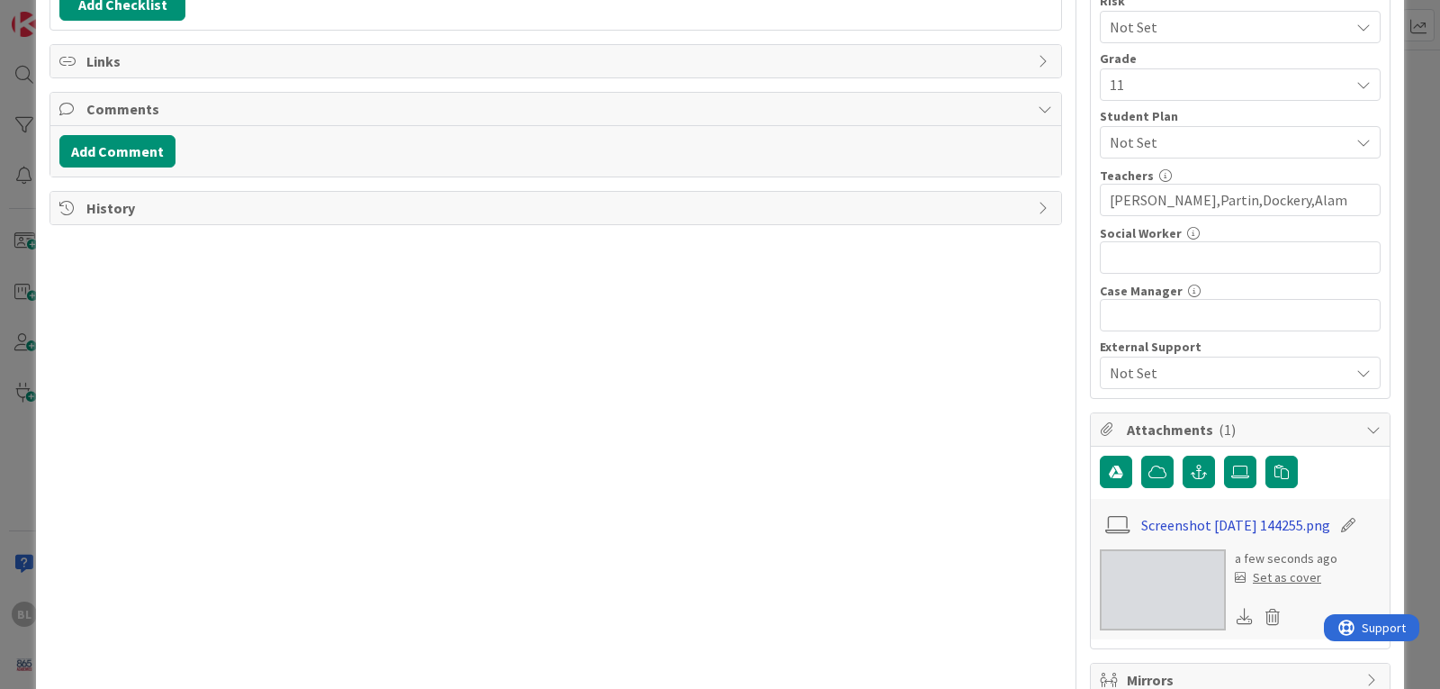
scroll to position [365, 0]
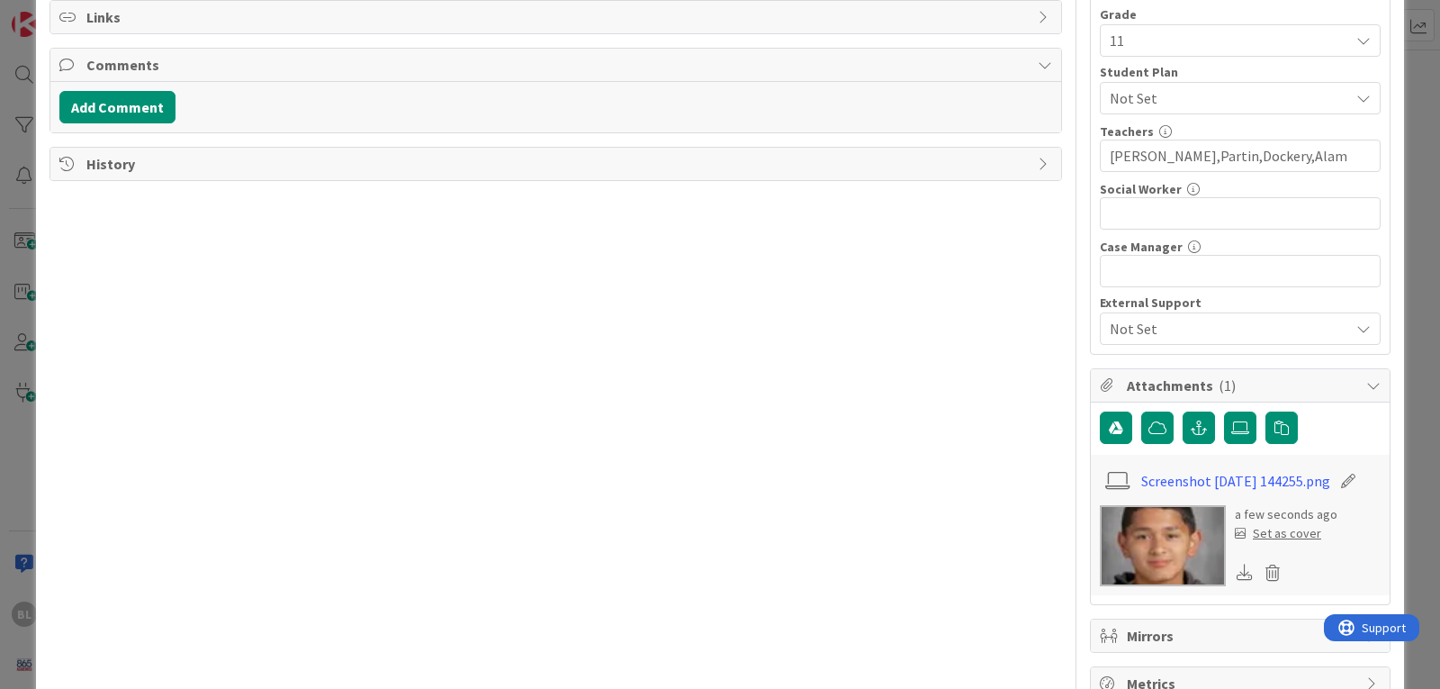
click at [1267, 542] on div "Set as cover" at bounding box center [1278, 533] width 86 height 19
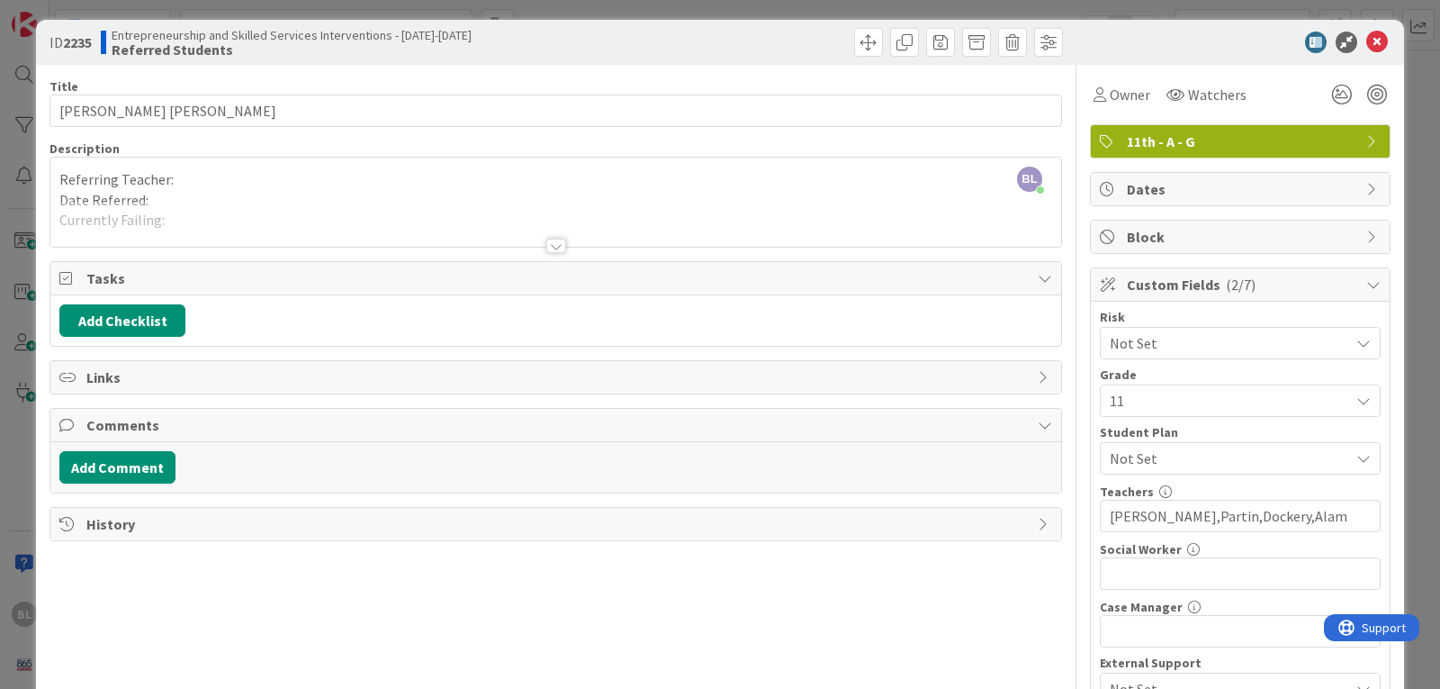
scroll to position [0, 0]
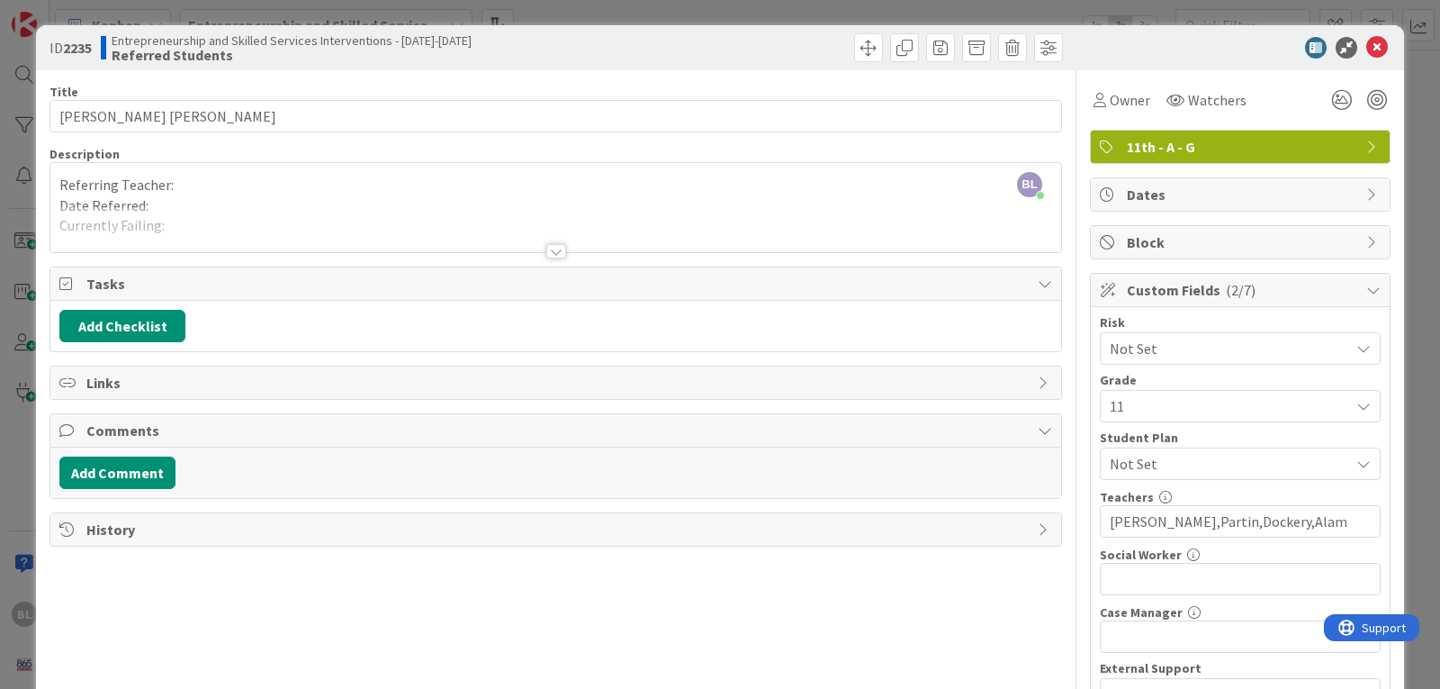
click at [550, 253] on div at bounding box center [556, 251] width 20 height 14
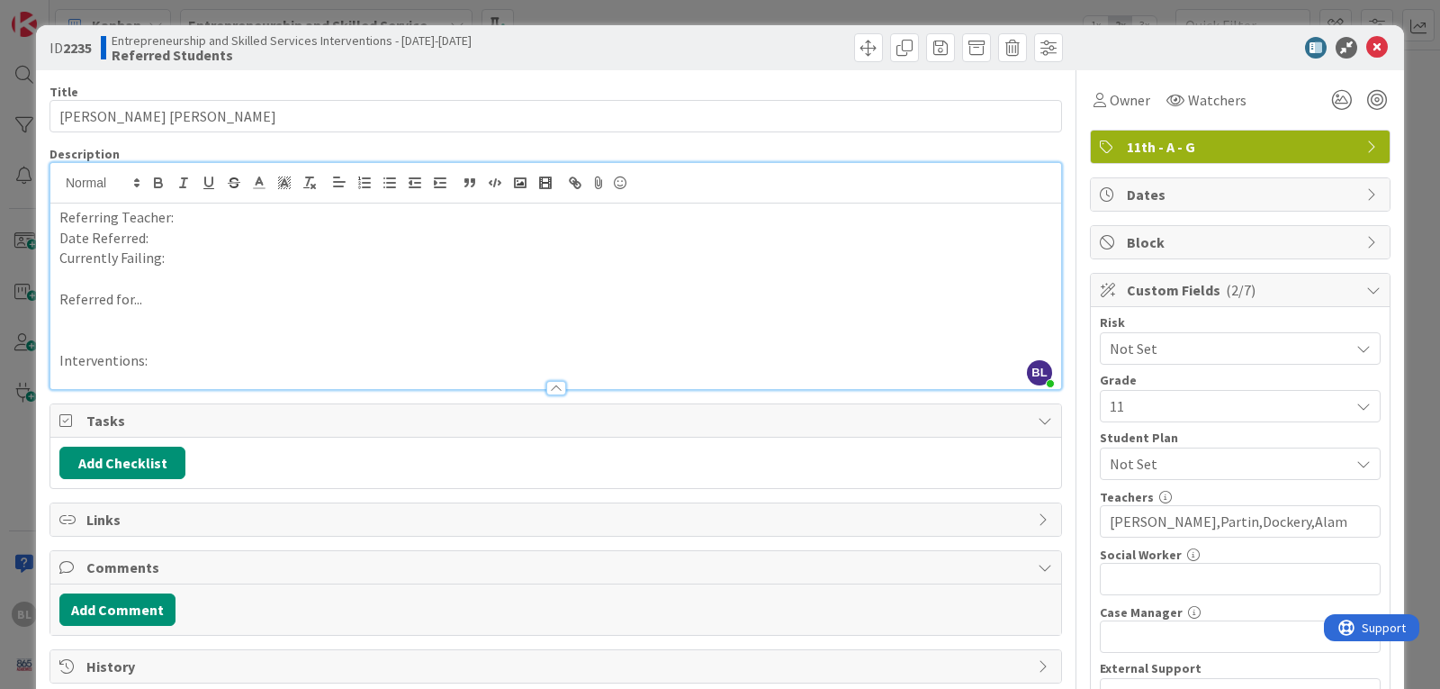
click at [190, 222] on p "Referring Teacher:" at bounding box center [555, 217] width 993 height 21
click at [148, 241] on p "Date Referred:" at bounding box center [555, 238] width 993 height 21
click at [167, 260] on p "Currently Failing:" at bounding box center [555, 258] width 993 height 21
click at [153, 306] on p "Referred for..." at bounding box center [555, 299] width 993 height 21
click at [238, 301] on p "Referred for... Academics -" at bounding box center [555, 299] width 993 height 21
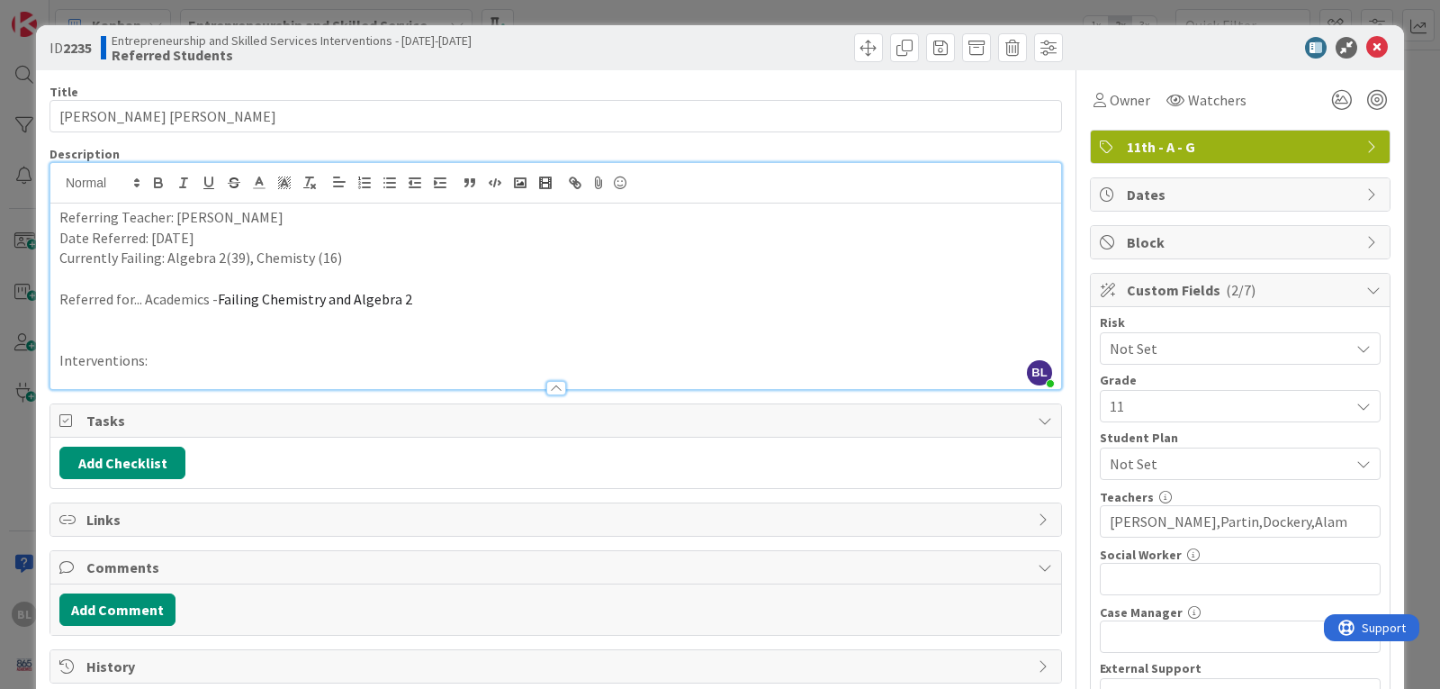
click at [166, 360] on p "Interventions:" at bounding box center [555, 360] width 993 height 21
click at [135, 463] on button "Add Checklist" at bounding box center [122, 463] width 126 height 32
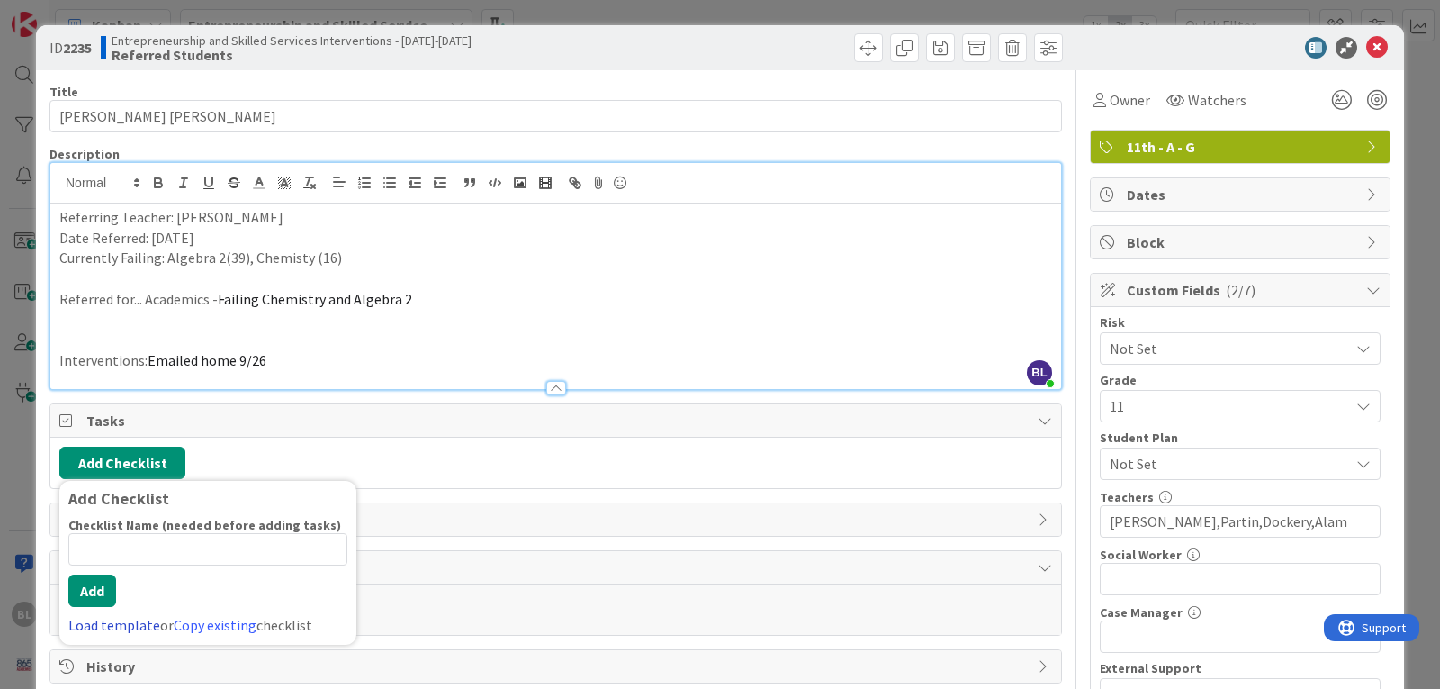
click at [103, 627] on link "Load template" at bounding box center [114, 625] width 92 height 18
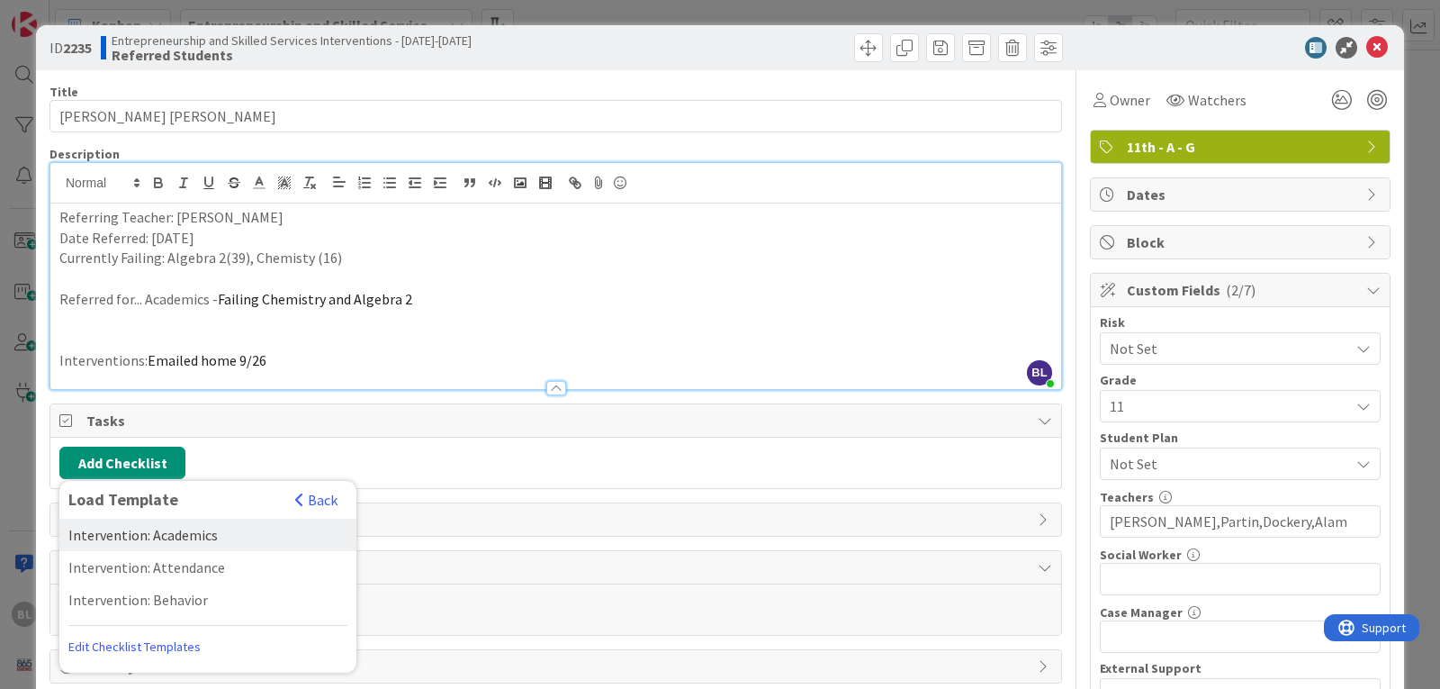
click at [130, 536] on div "Intervention: Academics" at bounding box center [207, 535] width 297 height 32
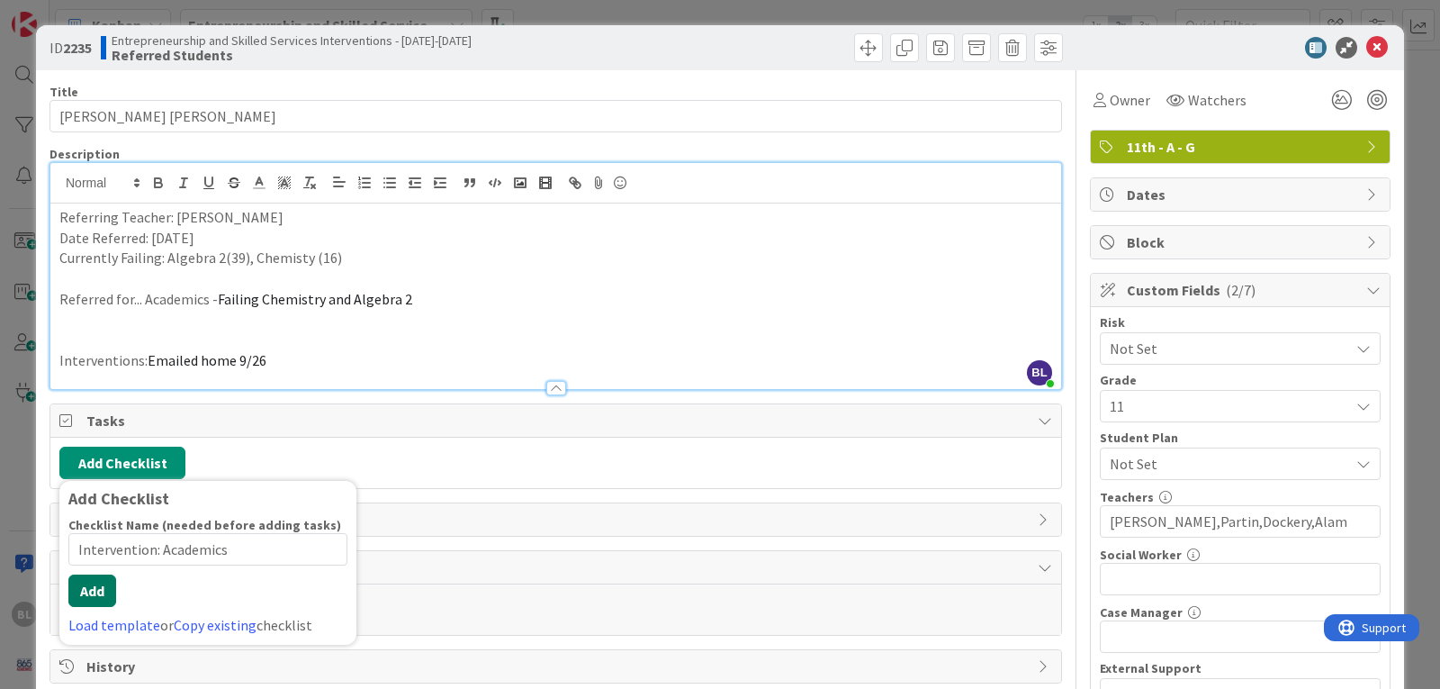
click at [97, 605] on button "Add" at bounding box center [92, 590] width 48 height 32
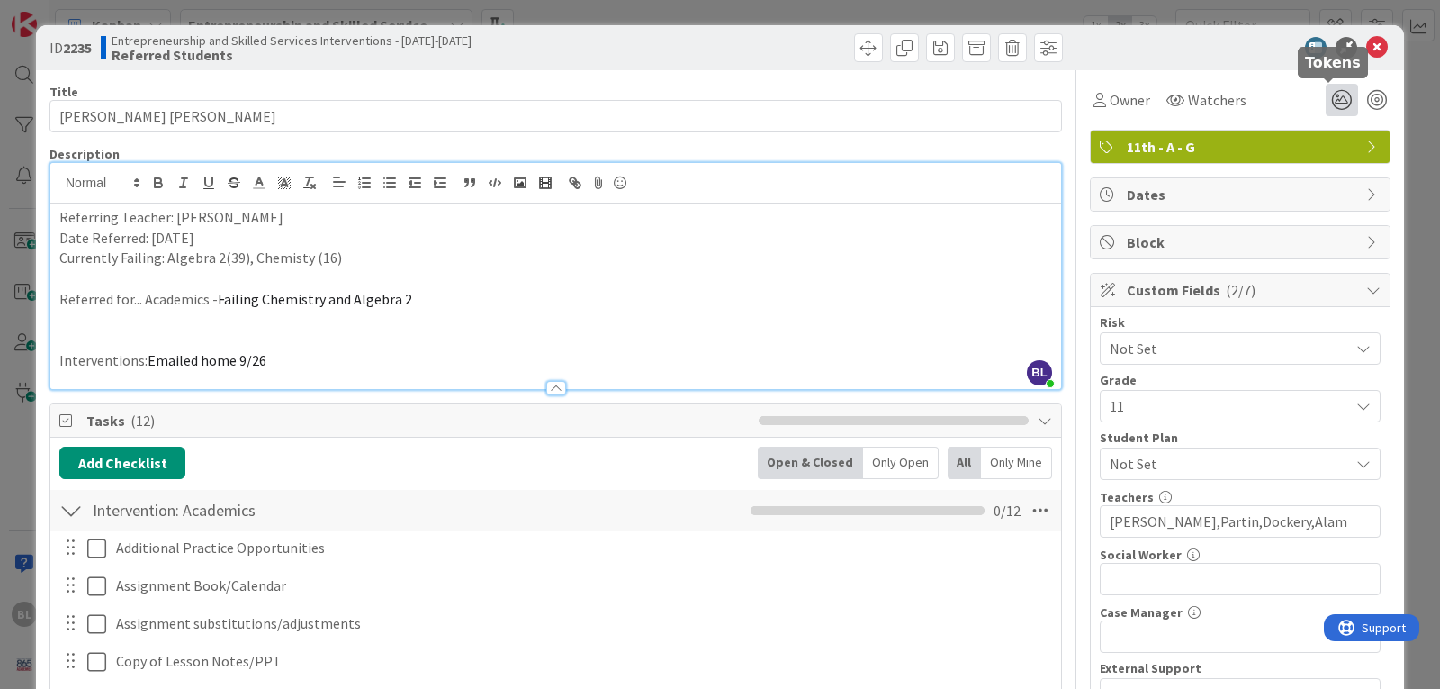
click at [1333, 103] on icon at bounding box center [1342, 100] width 32 height 32
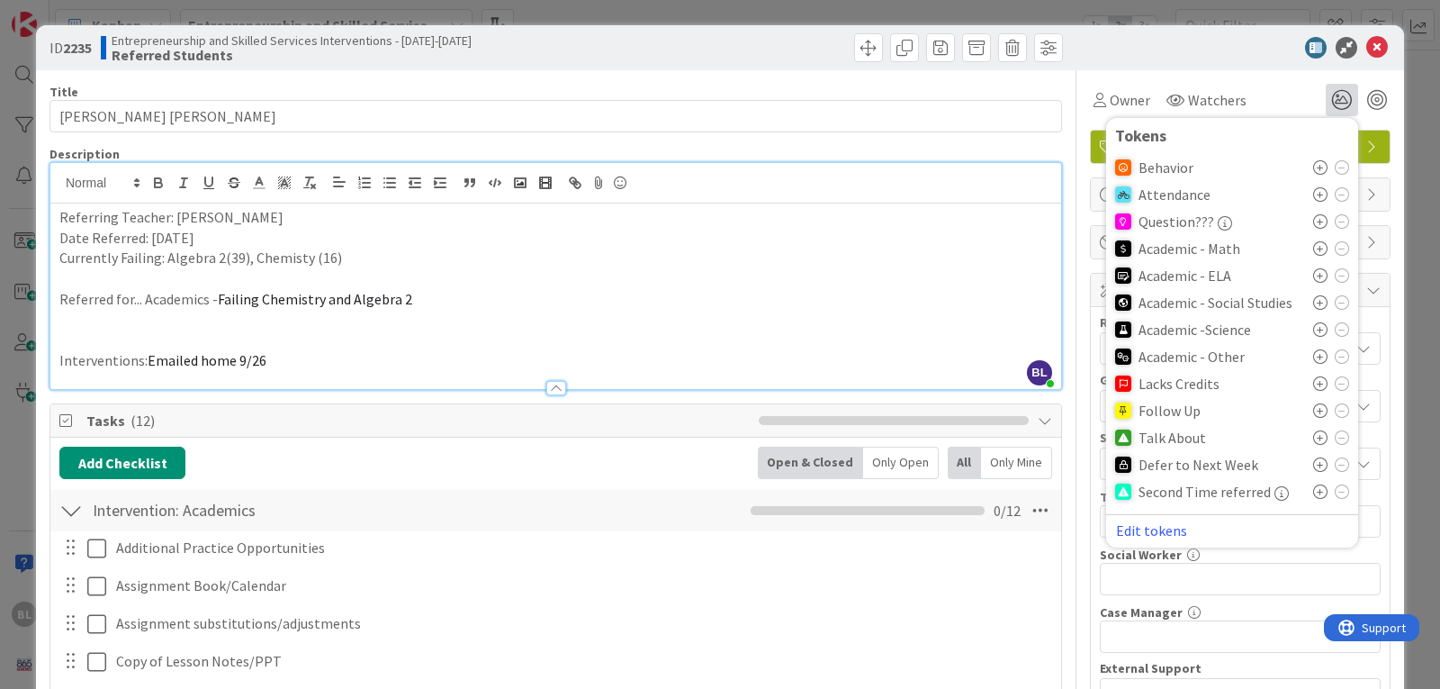
click at [1313, 249] on icon at bounding box center [1320, 248] width 14 height 14
click at [1313, 329] on icon at bounding box center [1320, 335] width 14 height 14
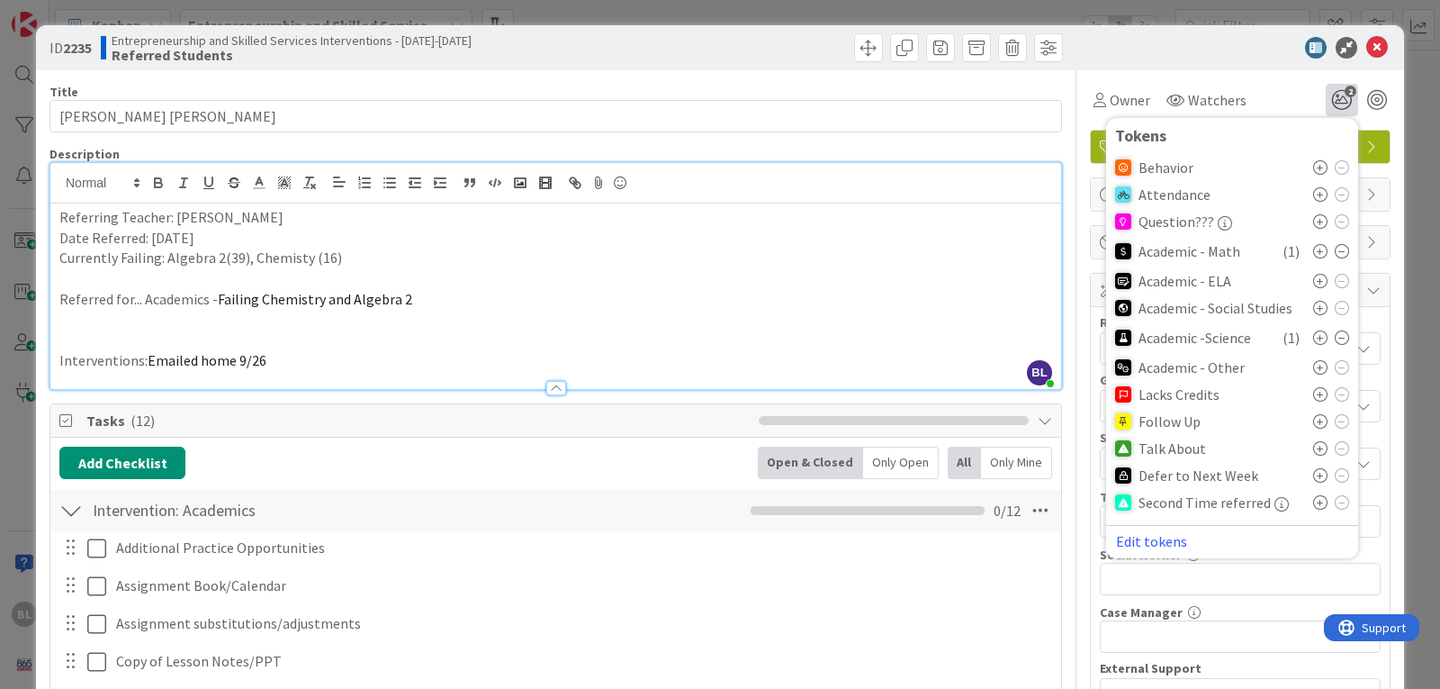
click at [1313, 450] on icon at bounding box center [1320, 448] width 14 height 14
click at [1367, 46] on icon at bounding box center [1378, 48] width 22 height 22
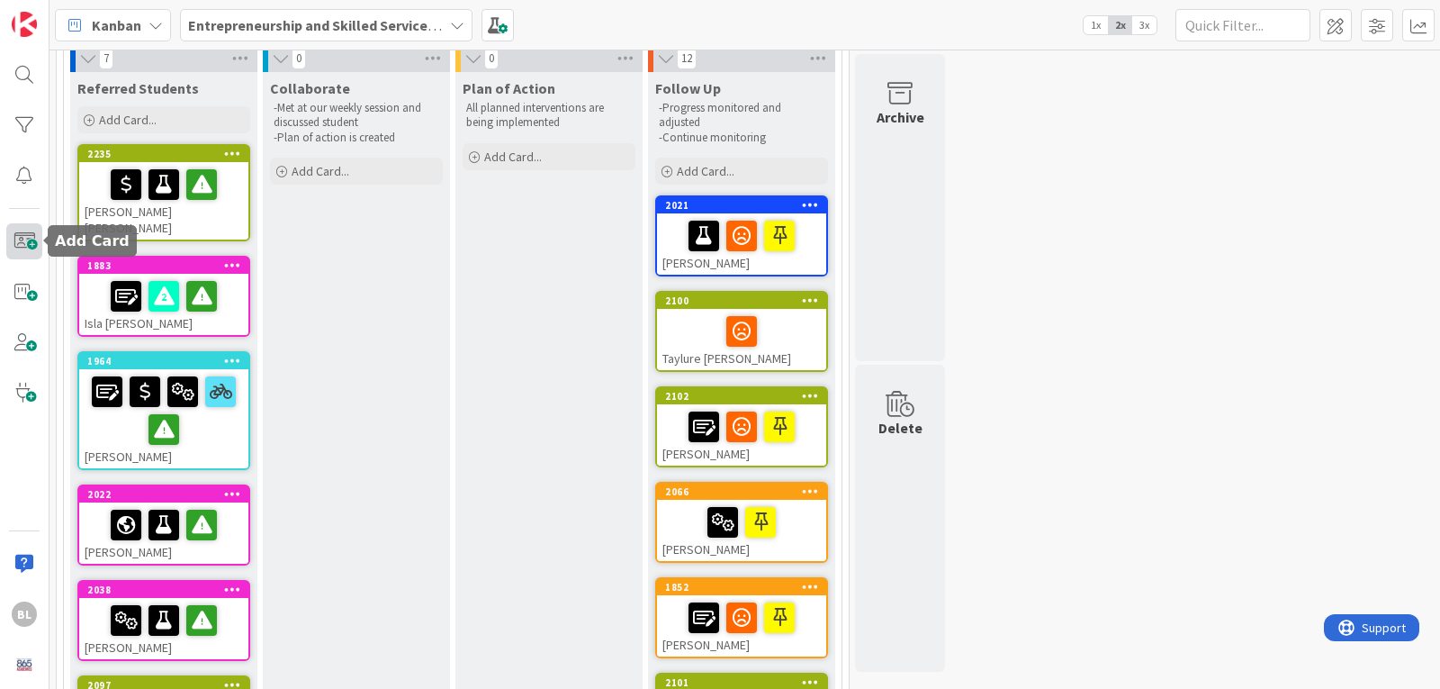
click at [17, 239] on span at bounding box center [24, 241] width 36 height 36
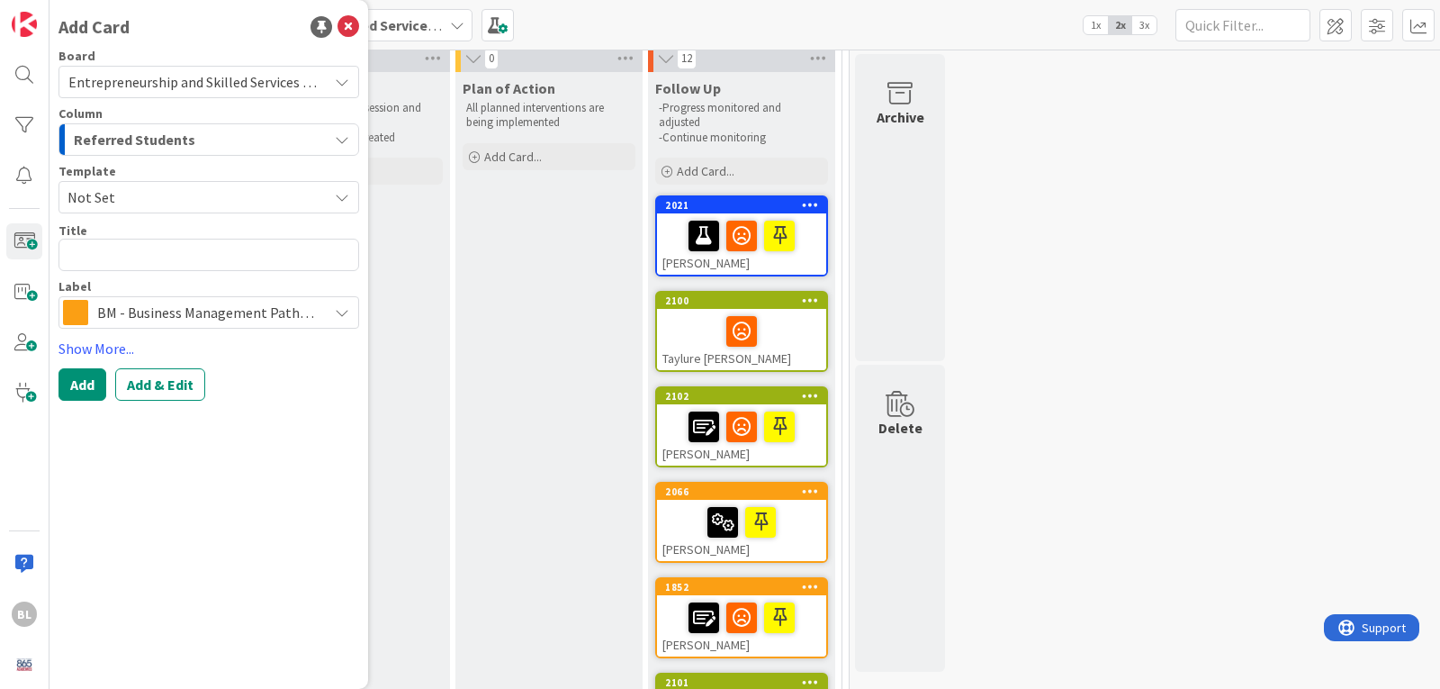
click at [124, 203] on span "Not Set" at bounding box center [191, 196] width 247 height 23
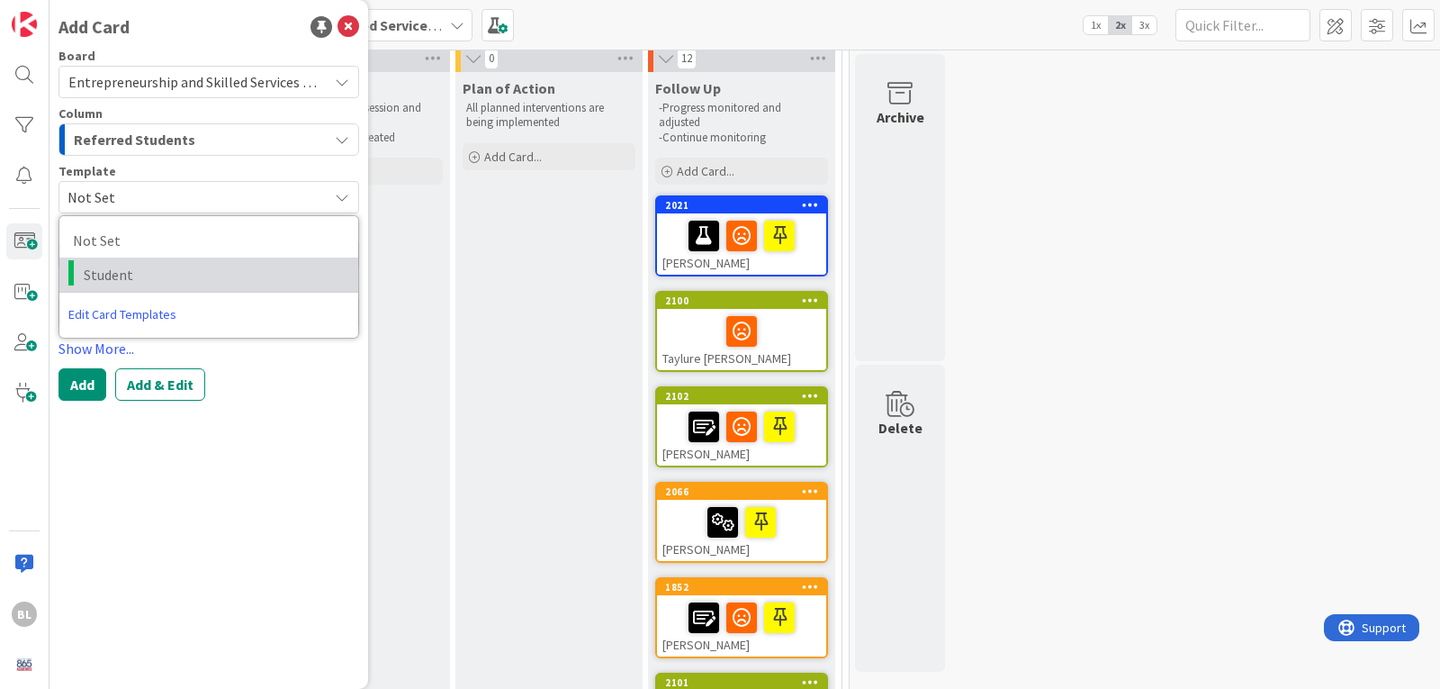
click at [110, 271] on span "Student" at bounding box center [214, 274] width 261 height 23
type textarea "x"
type textarea "Student"
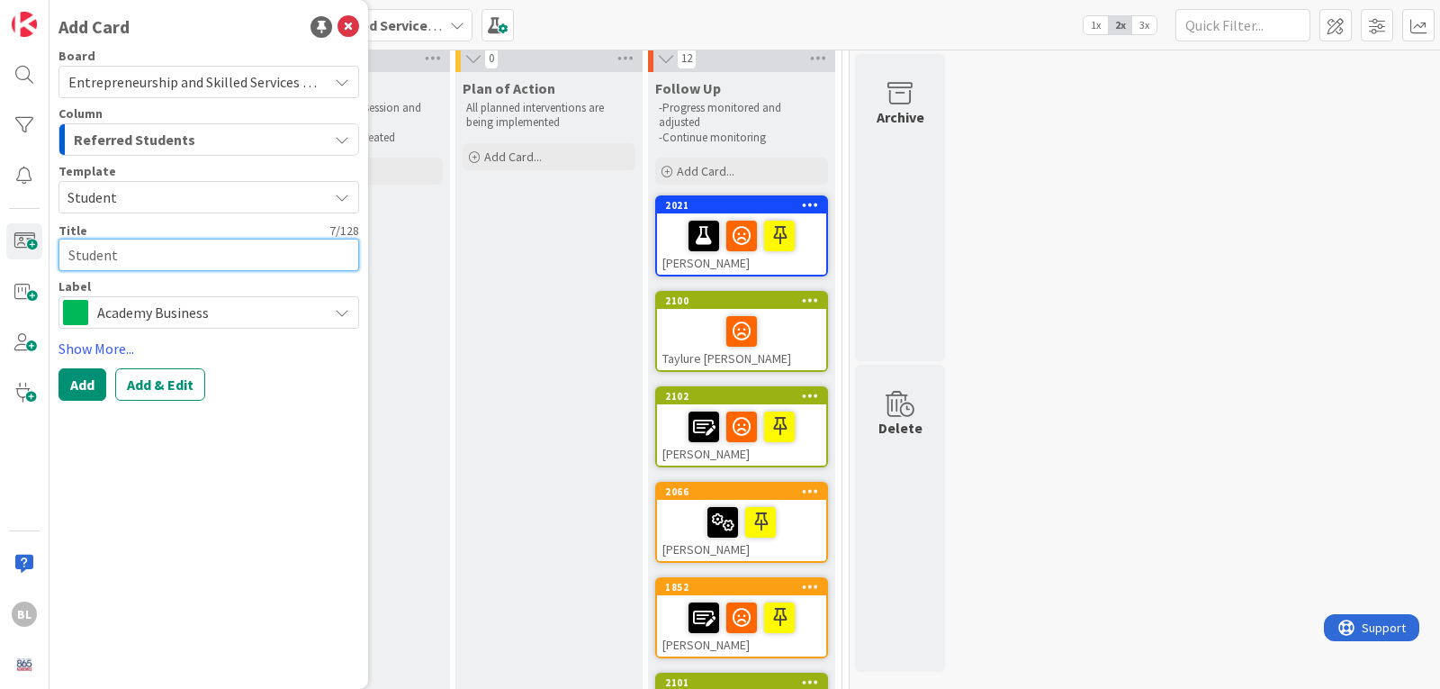
drag, startPoint x: 133, startPoint y: 258, endPoint x: 0, endPoint y: 259, distance: 133.2
click at [0, 259] on div "BL Add Card Board Entrepreneurship and Skilled Services Interventions - [DATE]-…" at bounding box center [25, 344] width 50 height 689
type textarea "x"
type textarea "H"
type textarea "x"
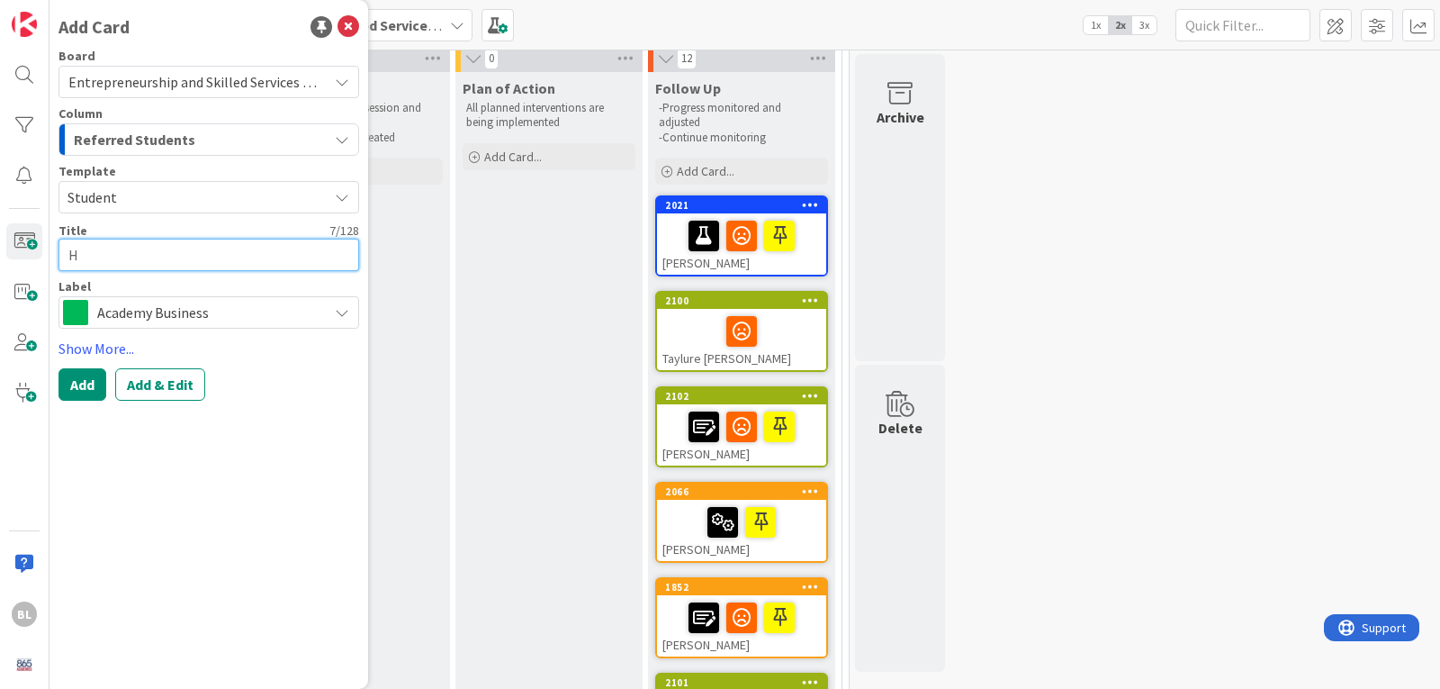
type textarea "Ha"
type textarea "x"
type textarea "Hayd"
type textarea "x"
type textarea "[PERSON_NAME]"
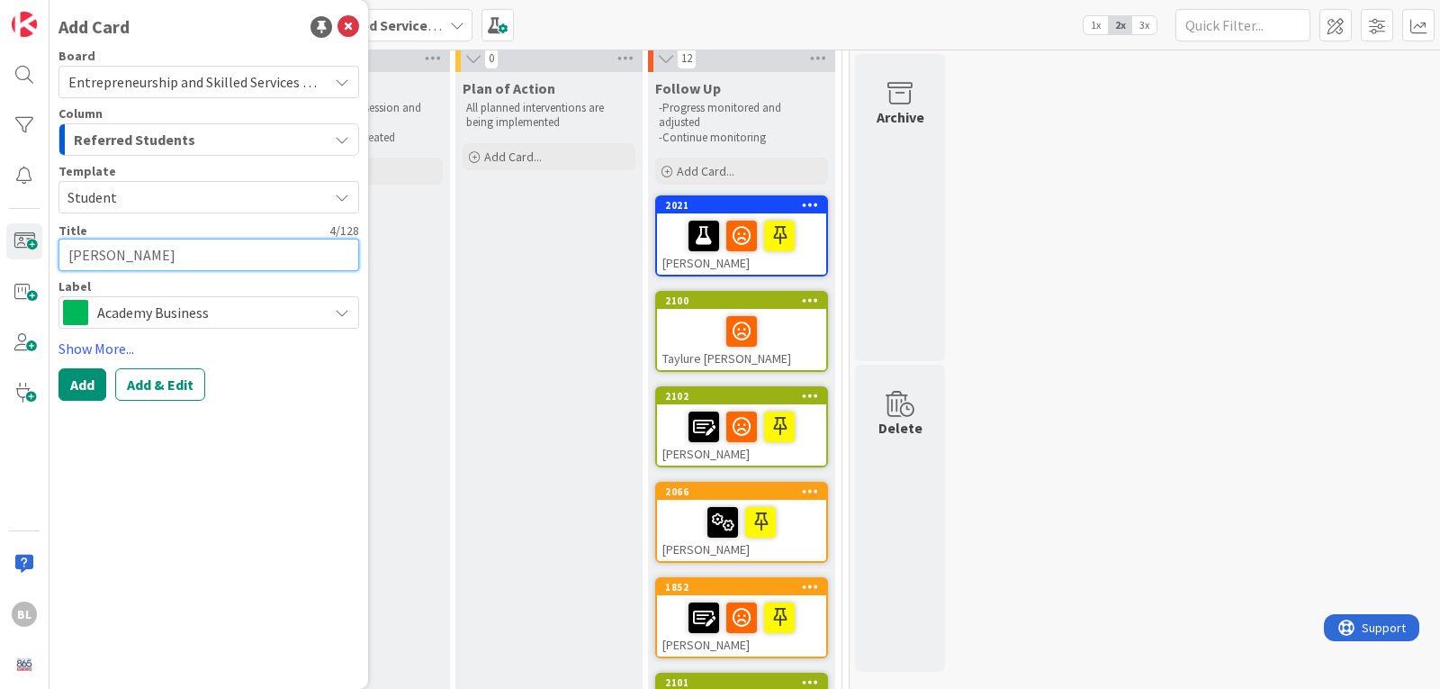
type textarea "x"
type textarea "[PERSON_NAME]"
type textarea "x"
type textarea "[PERSON_NAME]"
type textarea "x"
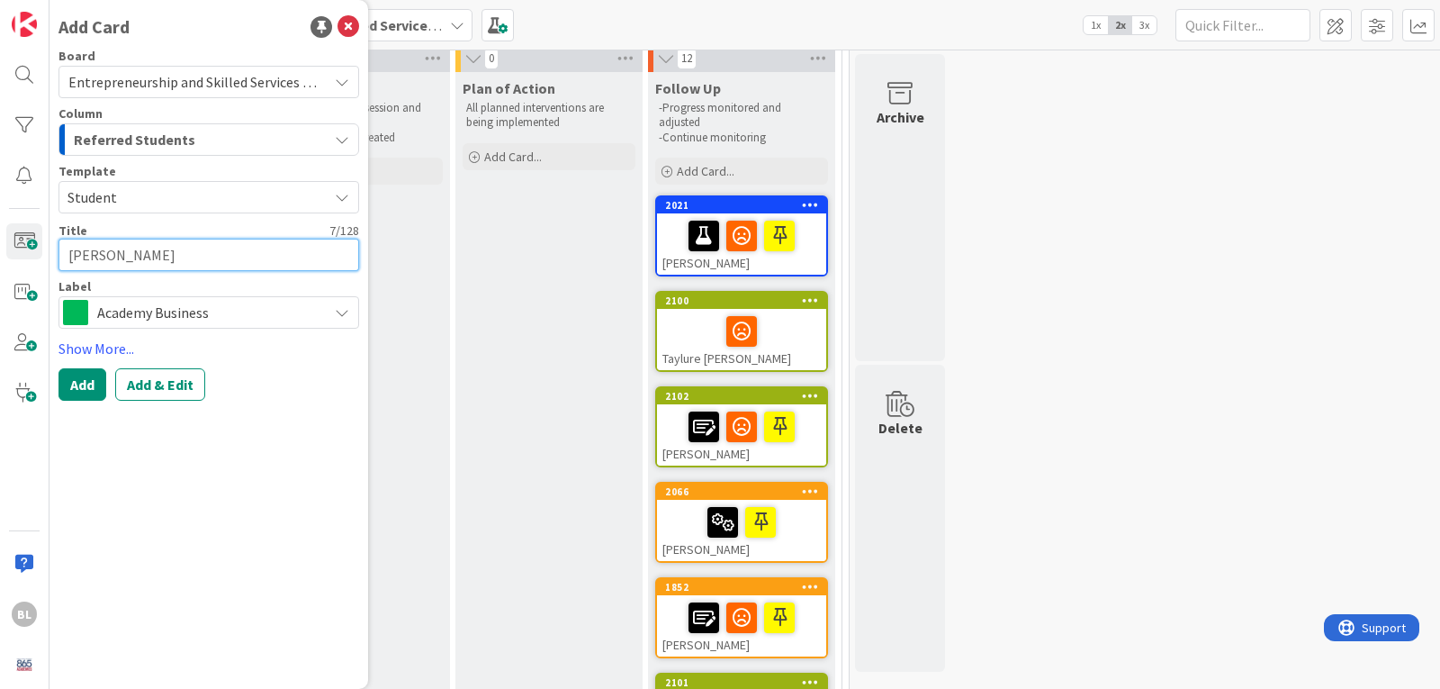
type textarea "[PERSON_NAME]"
type textarea "x"
type textarea "[PERSON_NAME]"
type textarea "x"
type textarea "[PERSON_NAME]"
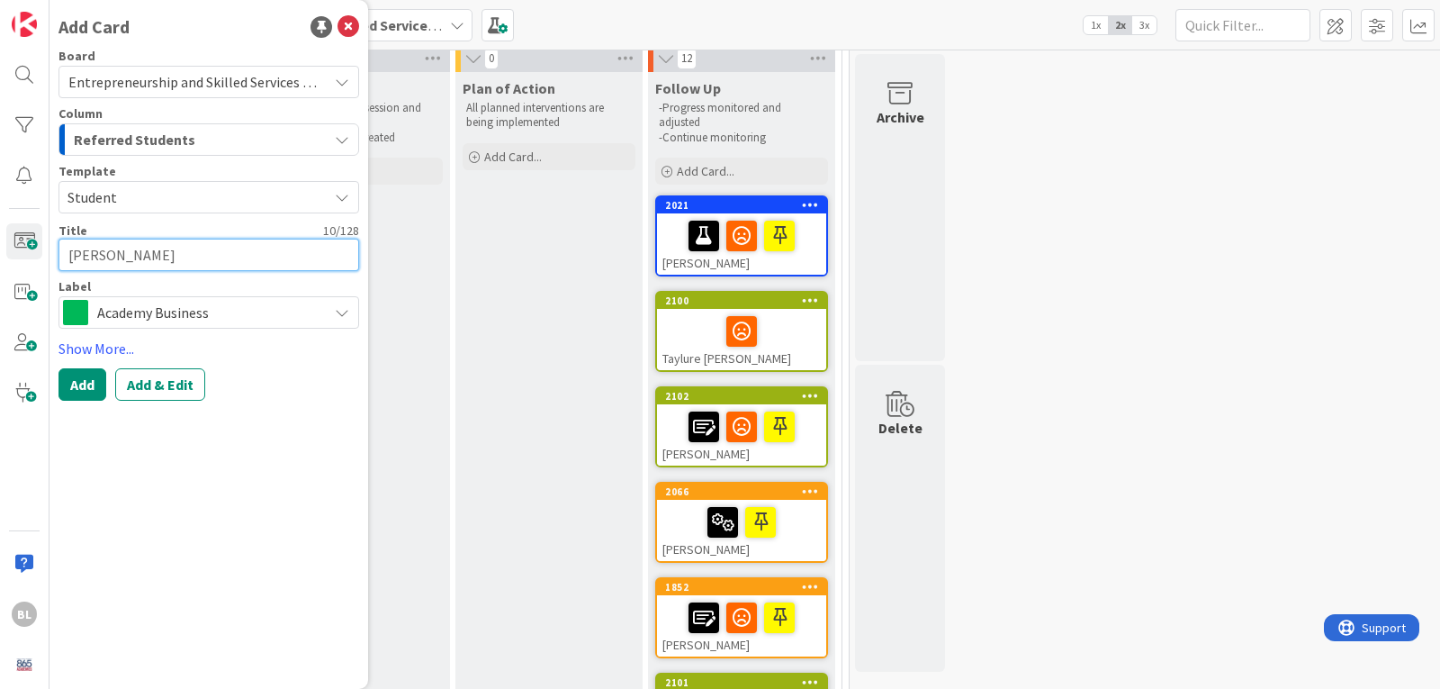
type textarea "x"
type textarea "[PERSON_NAME]"
click at [173, 311] on span "Academy Business" at bounding box center [207, 312] width 221 height 25
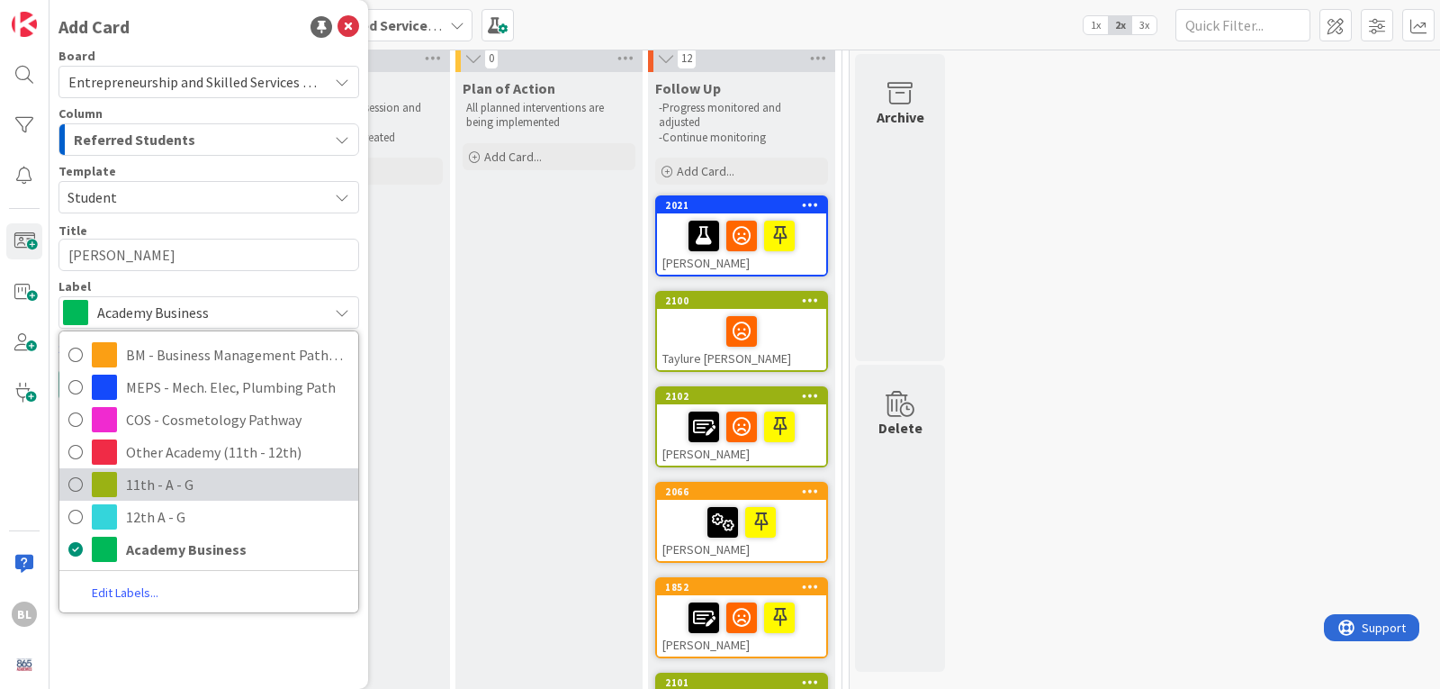
click at [142, 486] on span "11th - A - G" at bounding box center [237, 484] width 223 height 27
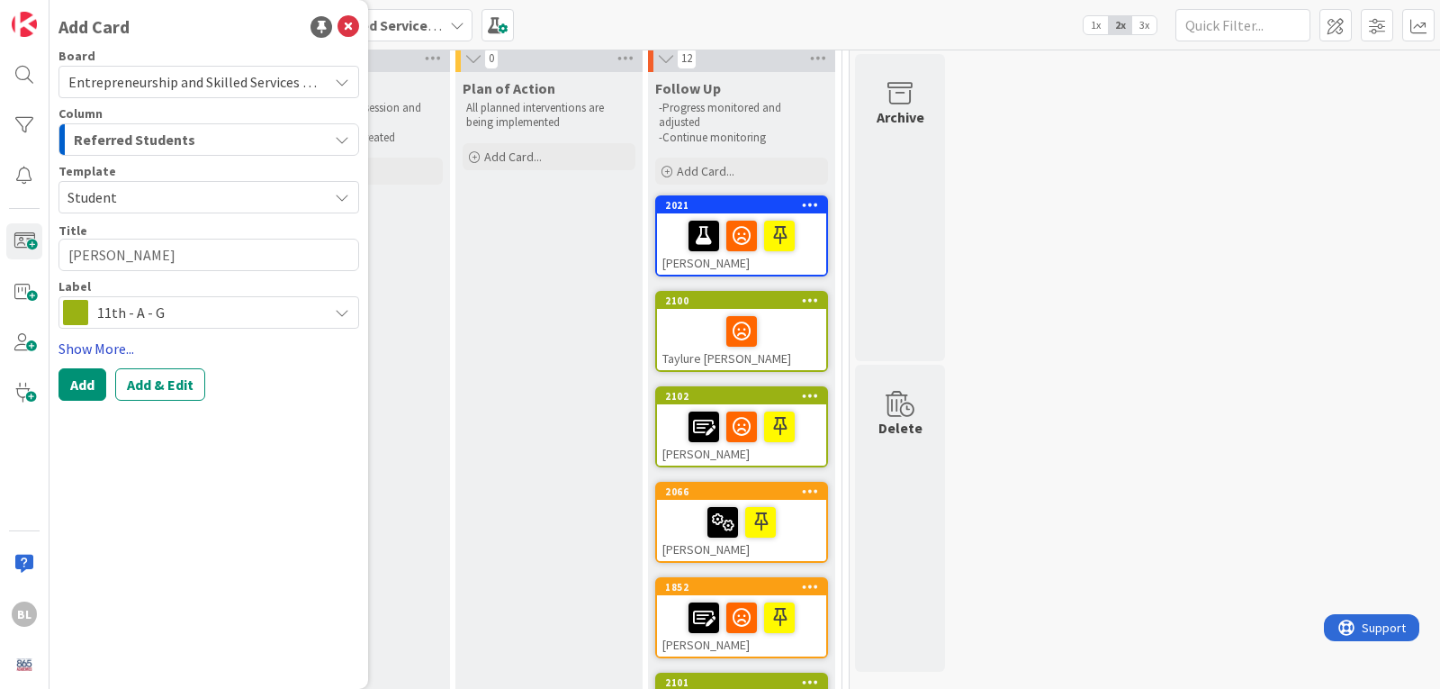
click at [100, 346] on link "Show More..." at bounding box center [209, 349] width 301 height 22
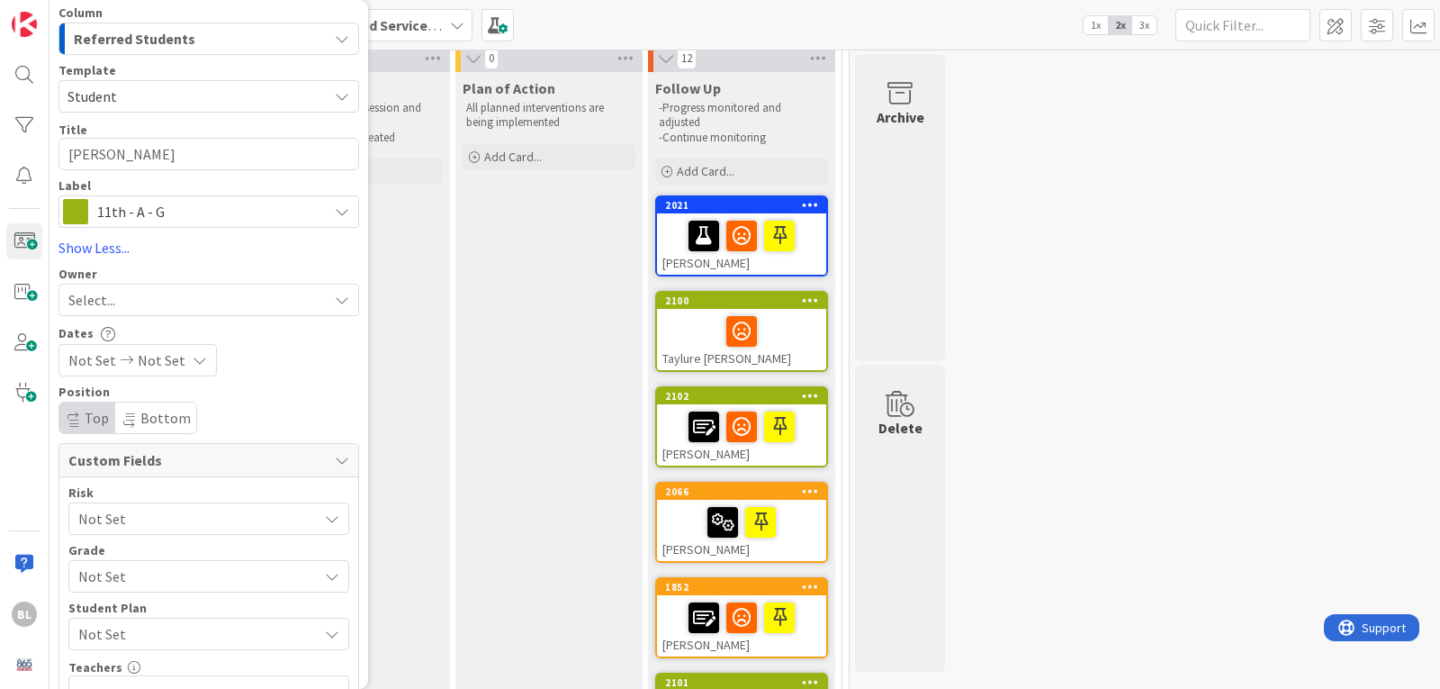
scroll to position [270, 0]
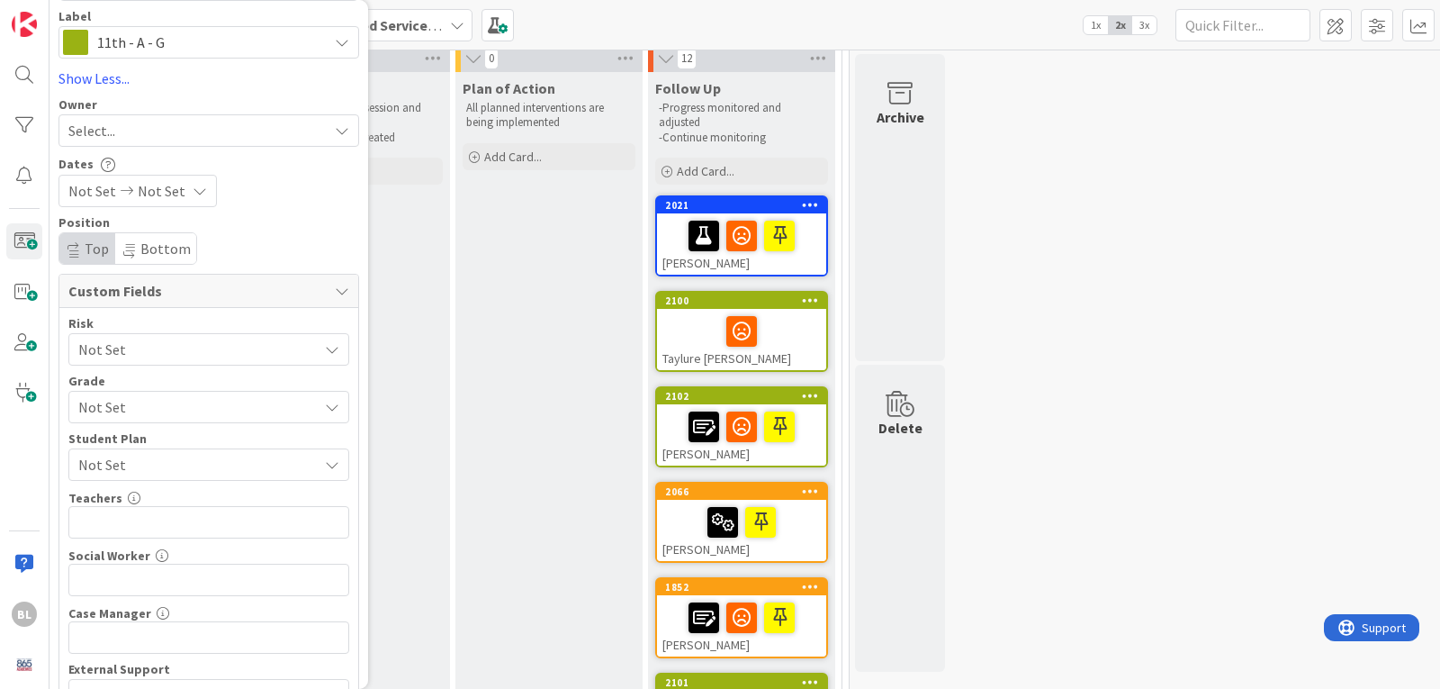
drag, startPoint x: 127, startPoint y: 401, endPoint x: 131, endPoint y: 425, distance: 24.6
click at [128, 402] on span "Not Set" at bounding box center [193, 406] width 230 height 25
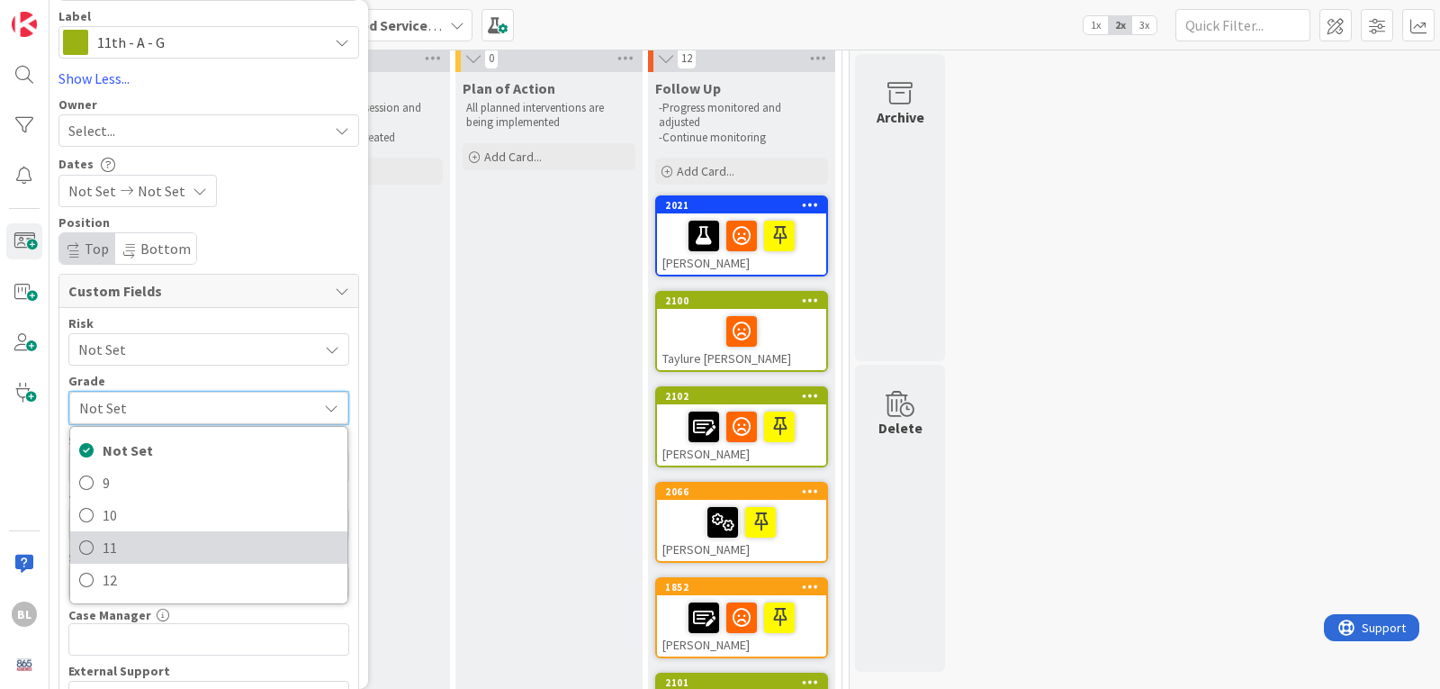
click at [96, 543] on link "11" at bounding box center [208, 547] width 277 height 32
type textarea "x"
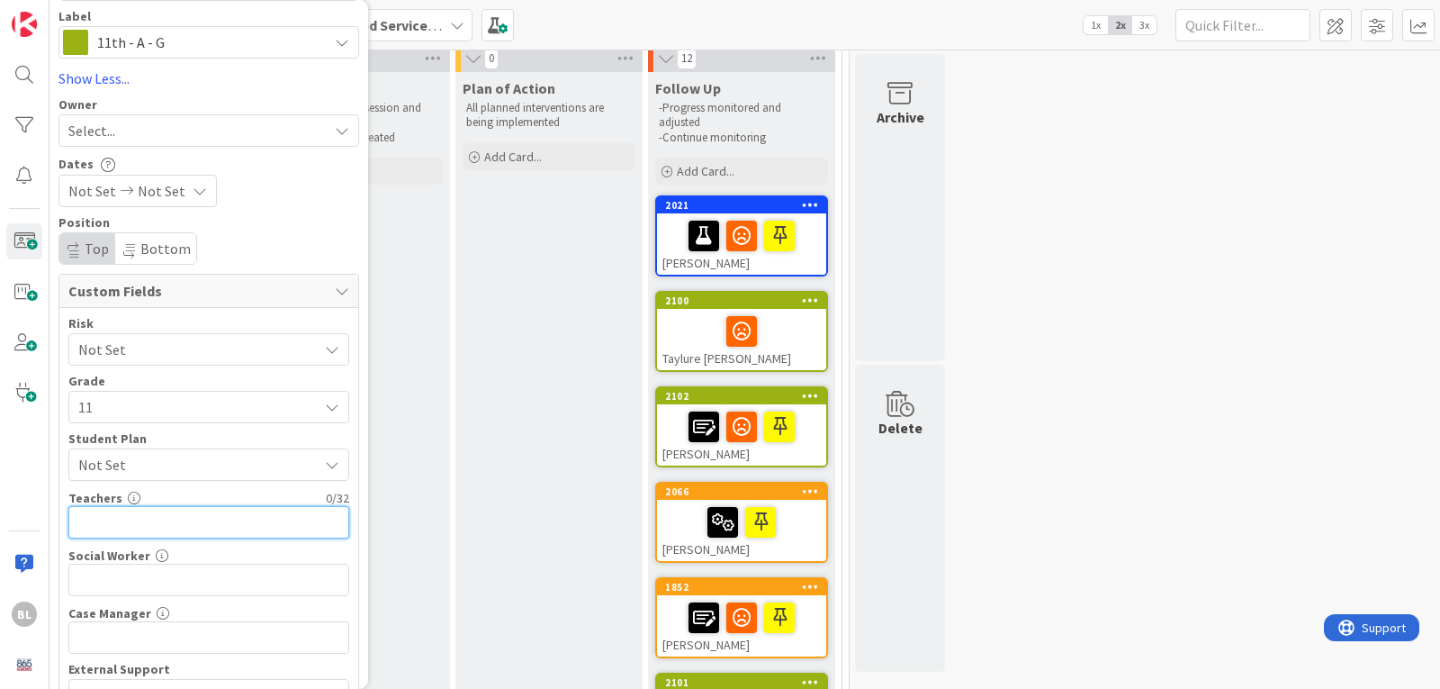
click at [97, 525] on input "text" at bounding box center [208, 522] width 281 height 32
type input "G"
type textarea "x"
type input "Geor"
type textarea "x"
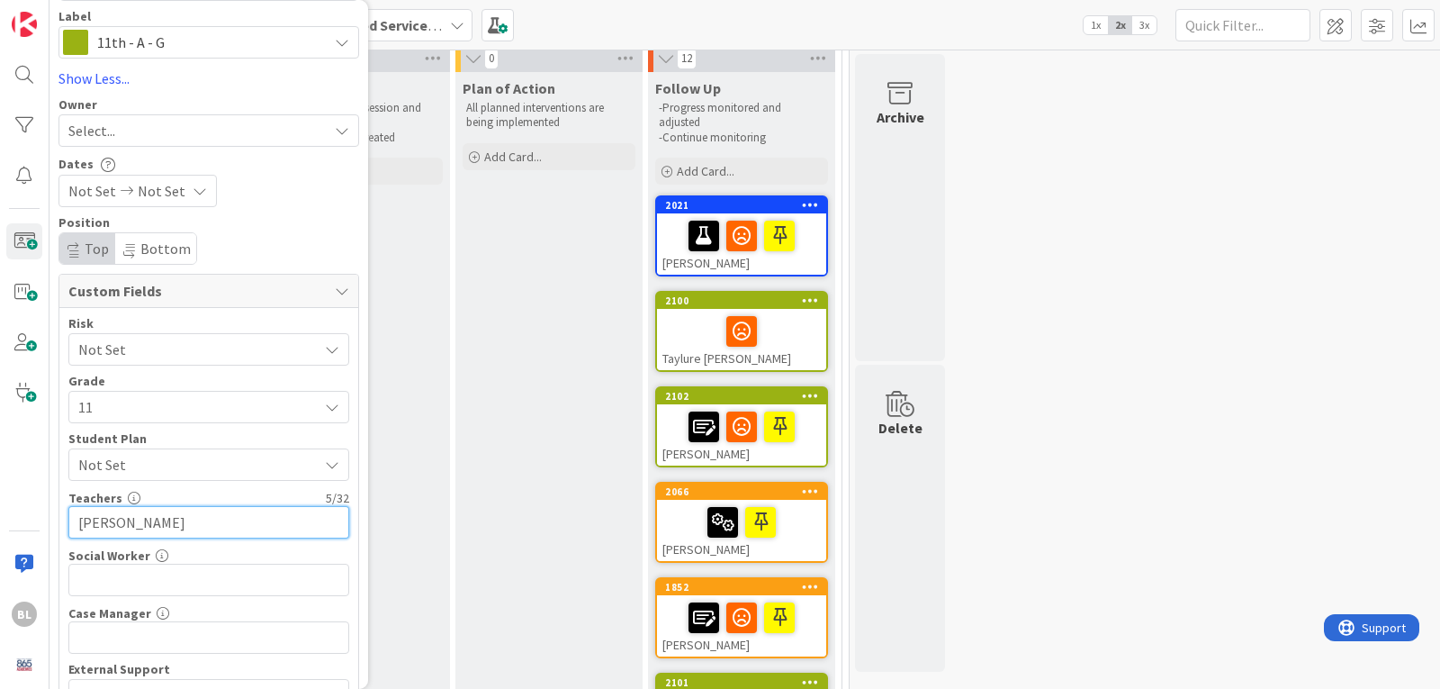
type input "[PERSON_NAME]"
type textarea "x"
type input "[PERSON_NAME],"
type textarea "x"
type input "[PERSON_NAME],[PERSON_NAME]"
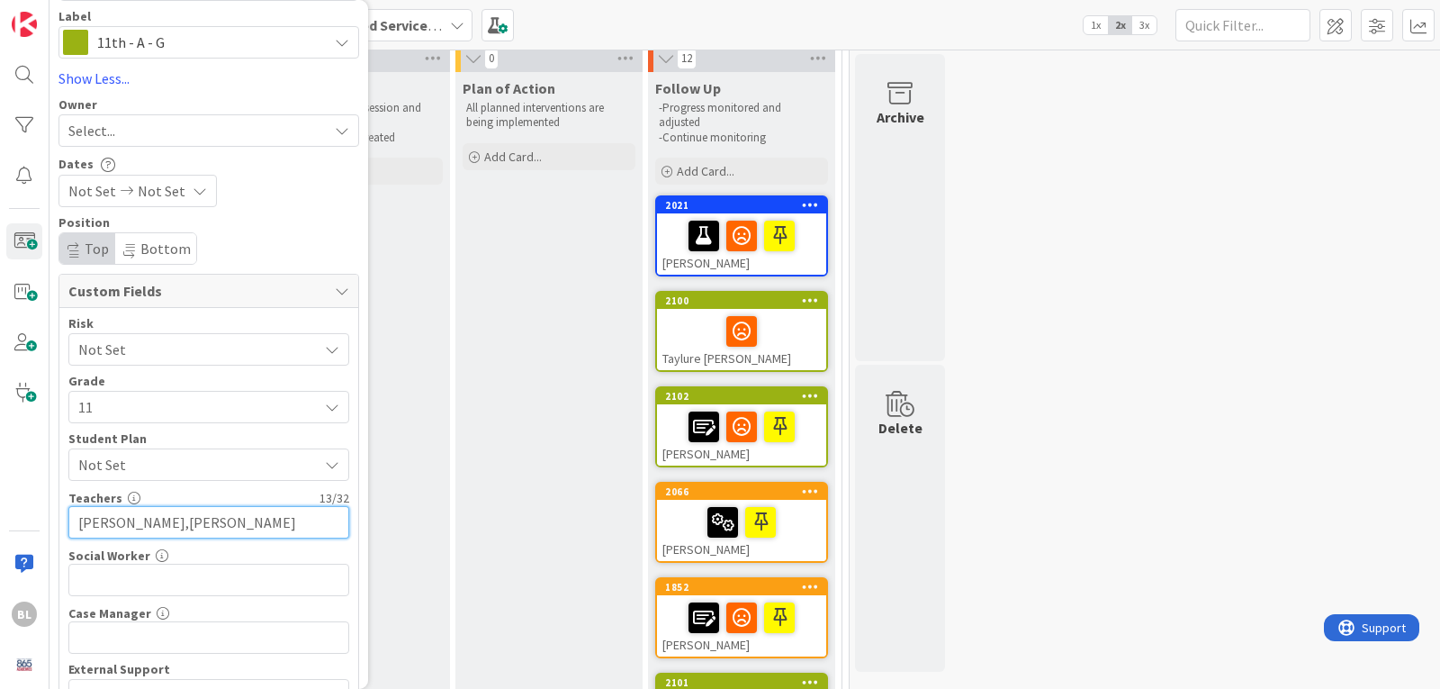
type textarea "x"
type input "[PERSON_NAME],[PERSON_NAME], Hurst,"
type textarea "x"
type input "[PERSON_NAME],[PERSON_NAME], [PERSON_NAME],[PERSON_NAME]"
type textarea "x"
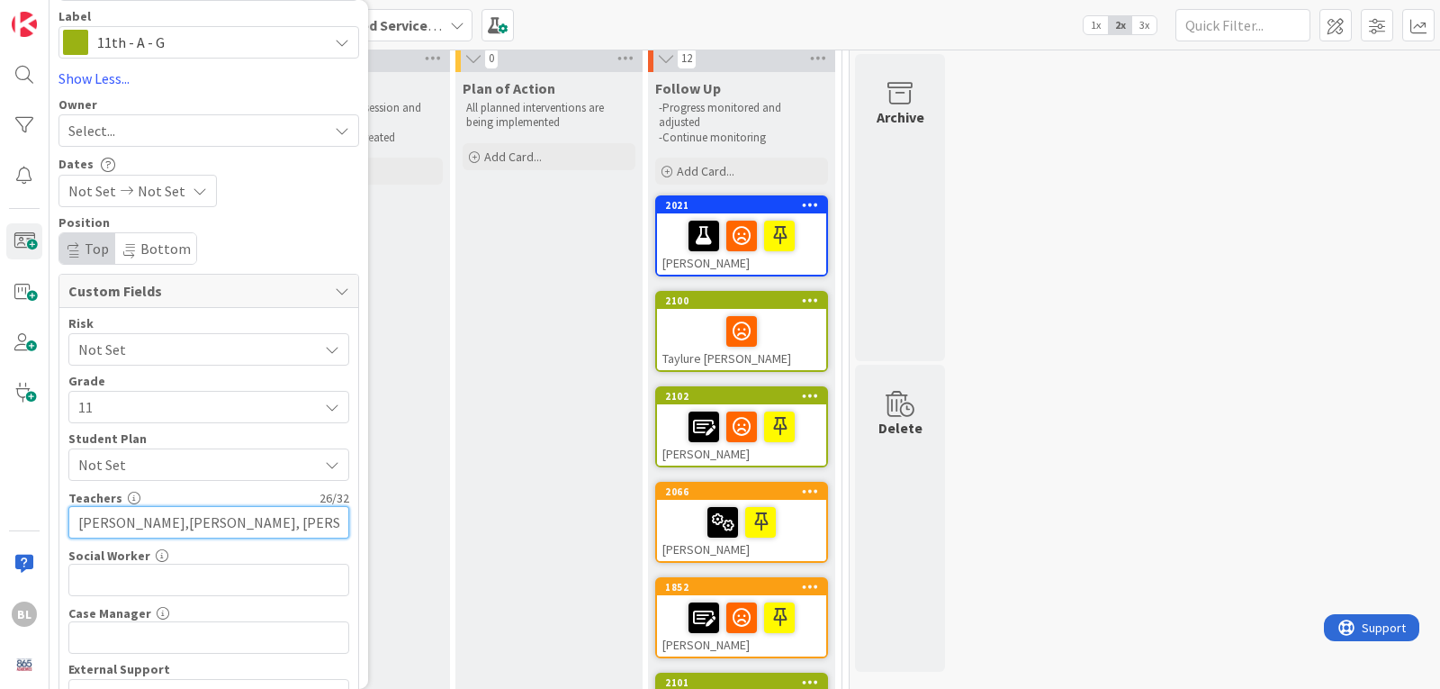
scroll to position [357, 0]
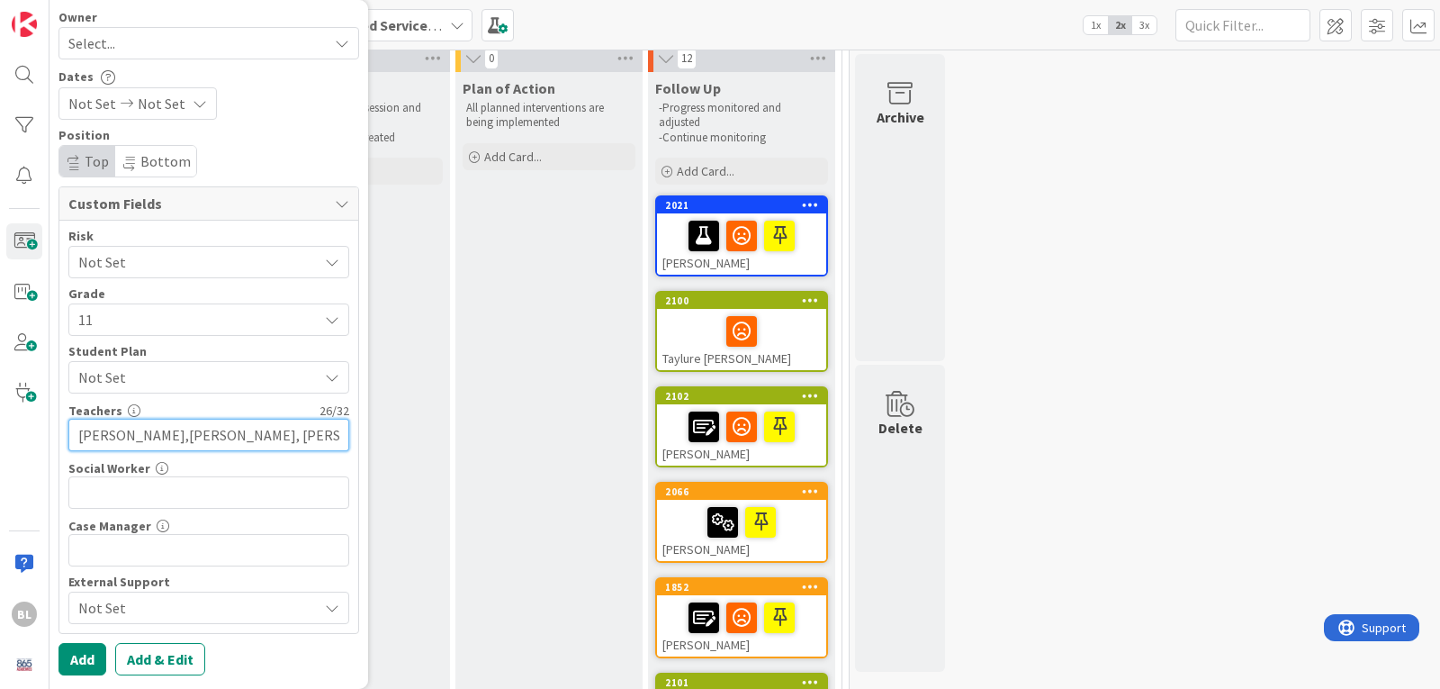
type input "[PERSON_NAME],[PERSON_NAME], [PERSON_NAME],[PERSON_NAME]"
click at [86, 552] on input "text" at bounding box center [208, 550] width 281 height 32
type input "[PERSON_NAME]"
type textarea "x"
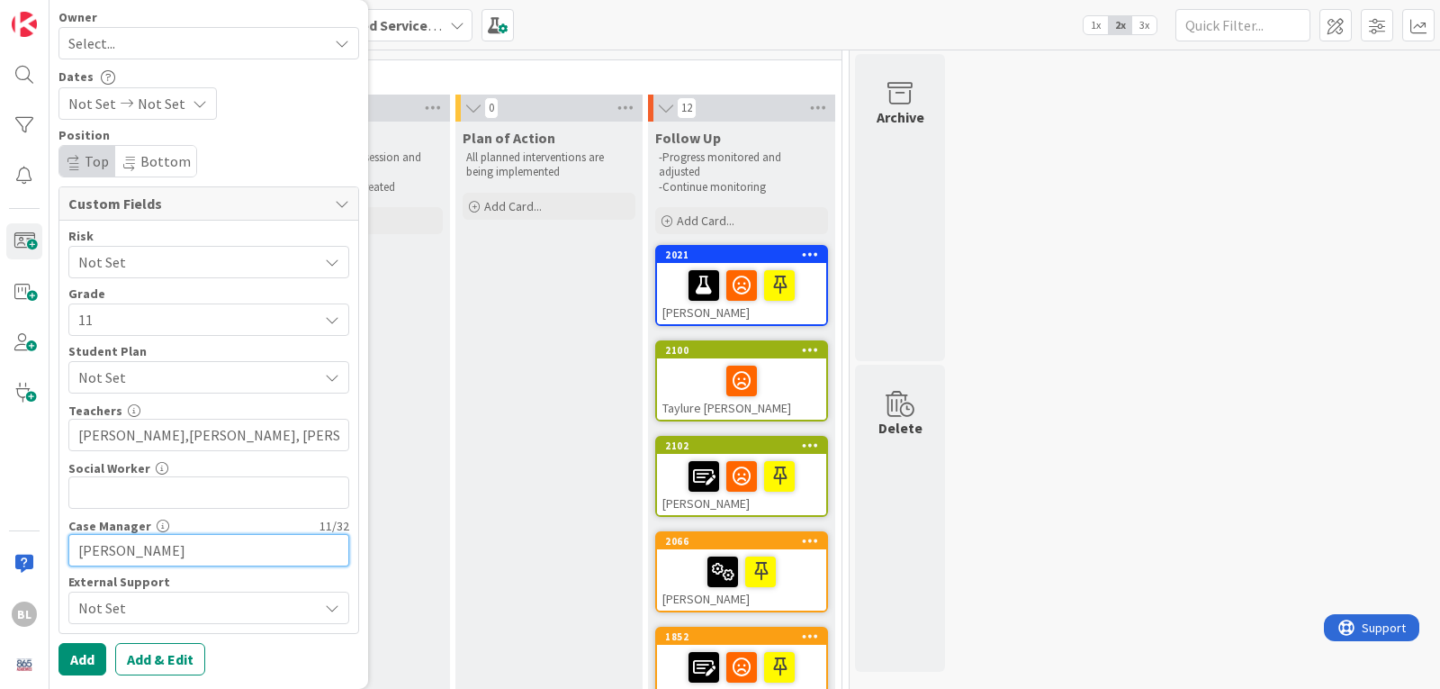
scroll to position [0, 0]
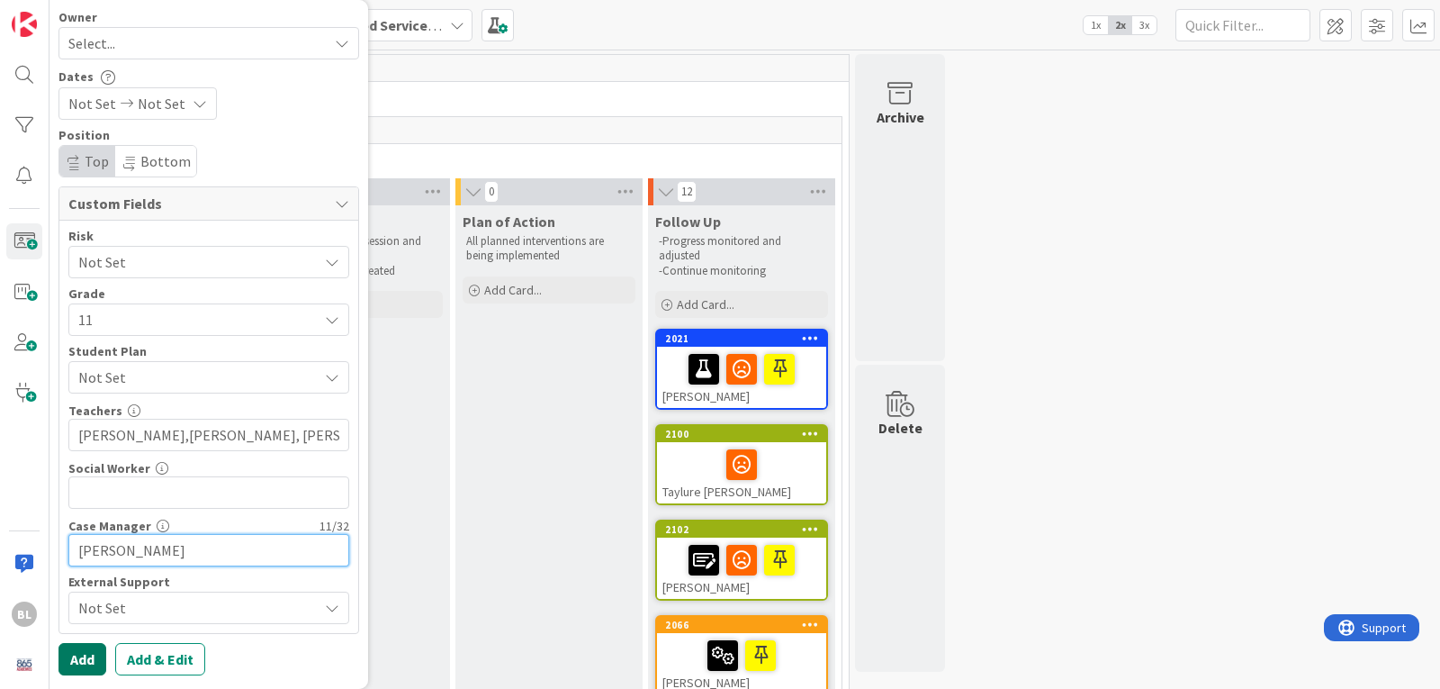
type input "[PERSON_NAME]"
click at [82, 654] on button "Add" at bounding box center [83, 659] width 48 height 32
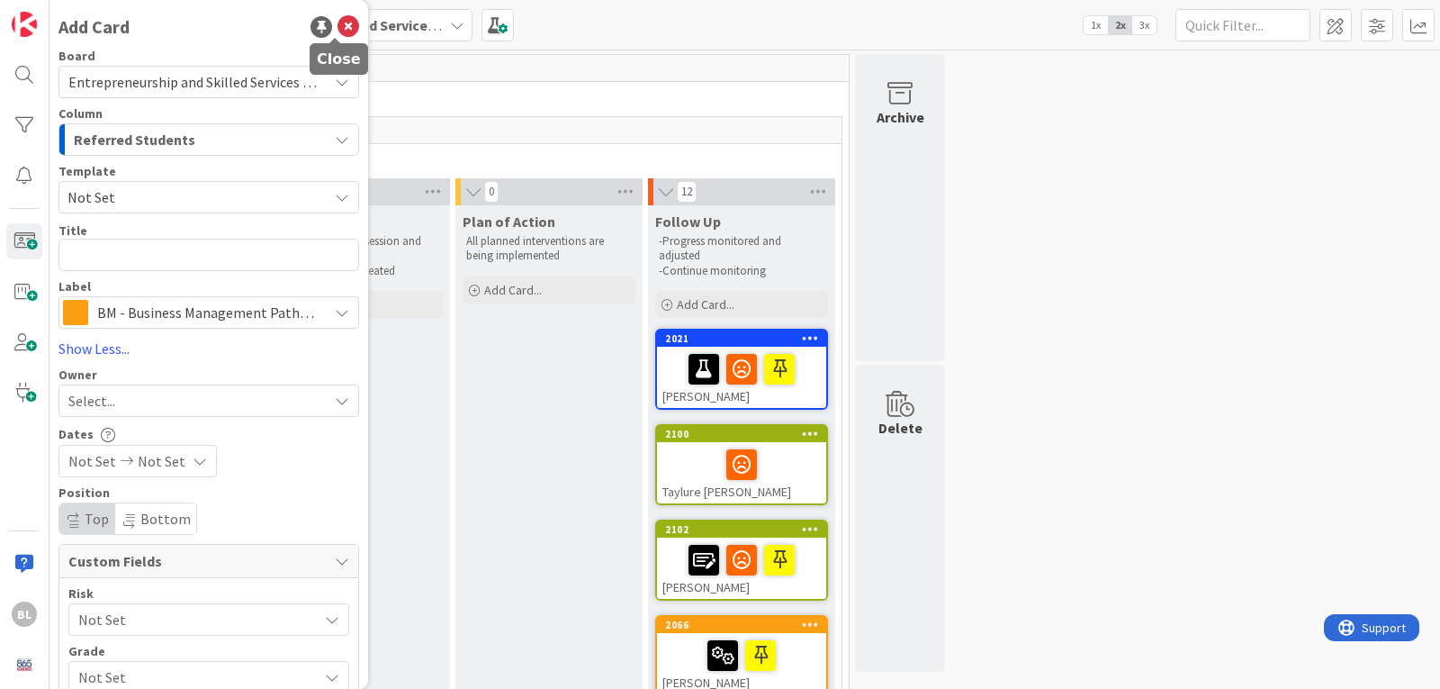
drag, startPoint x: 334, startPoint y: 23, endPoint x: 343, endPoint y: 26, distance: 9.4
click at [341, 26] on icon at bounding box center [349, 27] width 22 height 22
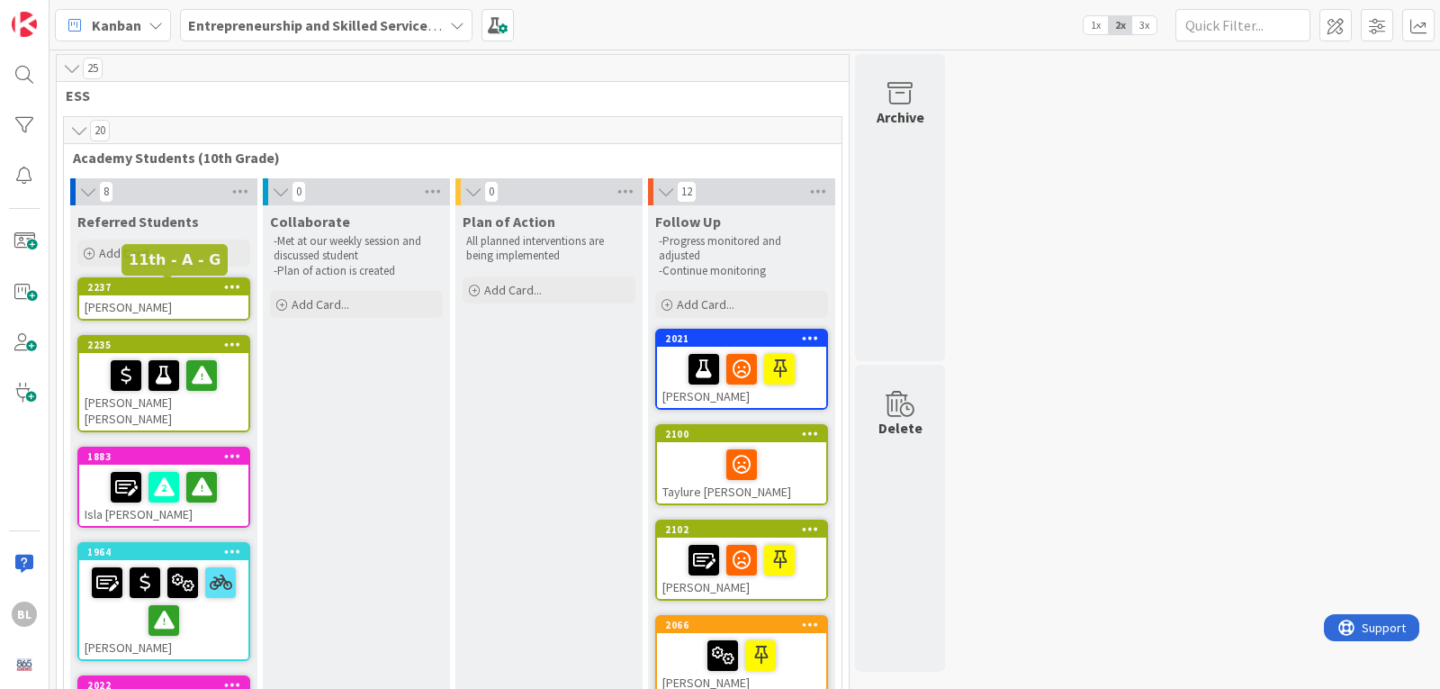
click at [149, 292] on div "2237" at bounding box center [167, 287] width 161 height 13
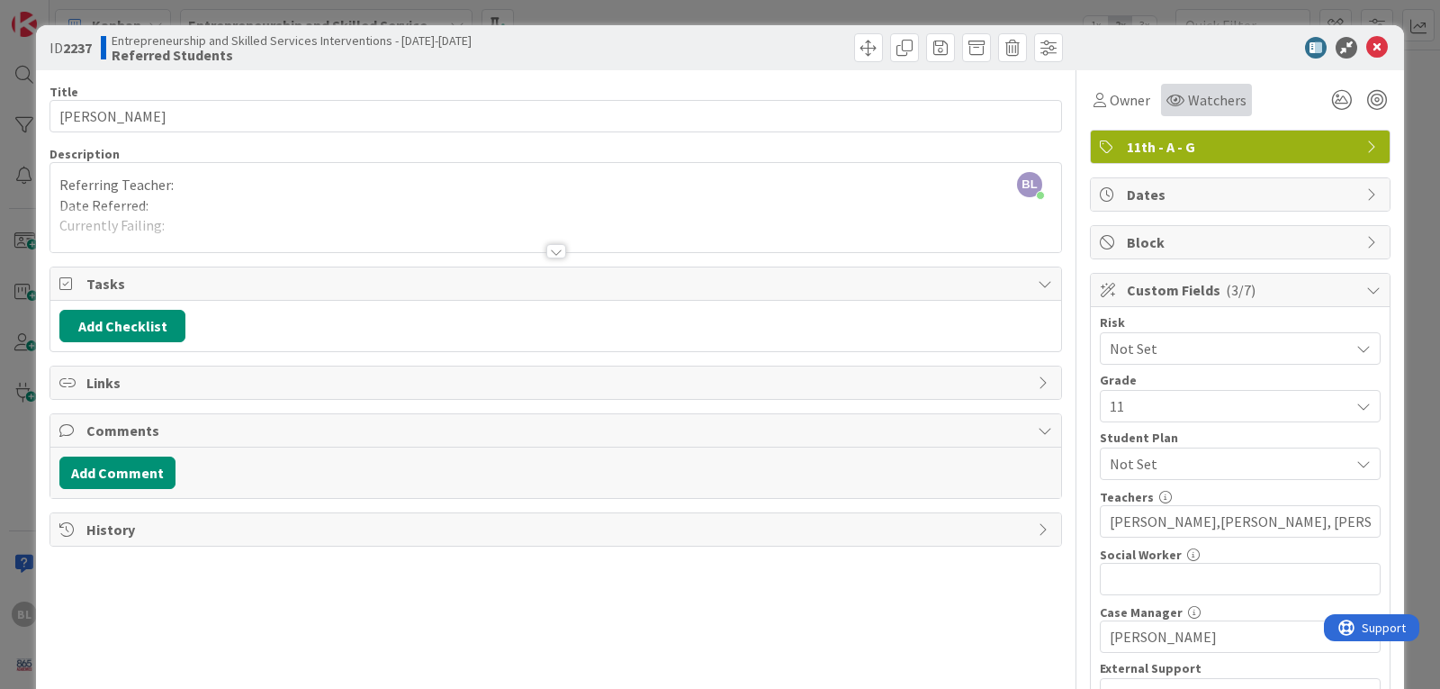
click at [1205, 99] on span "Watchers" at bounding box center [1217, 100] width 59 height 22
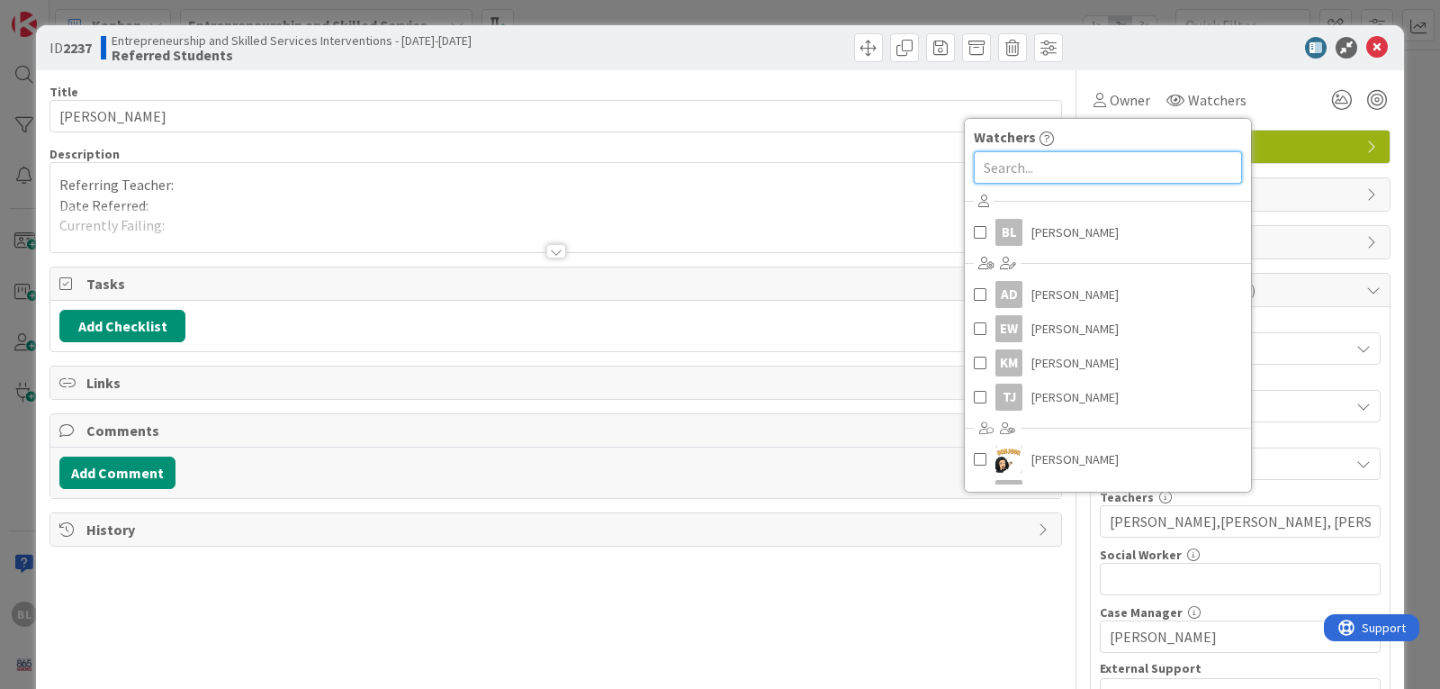
click at [985, 166] on input "text" at bounding box center [1108, 167] width 268 height 32
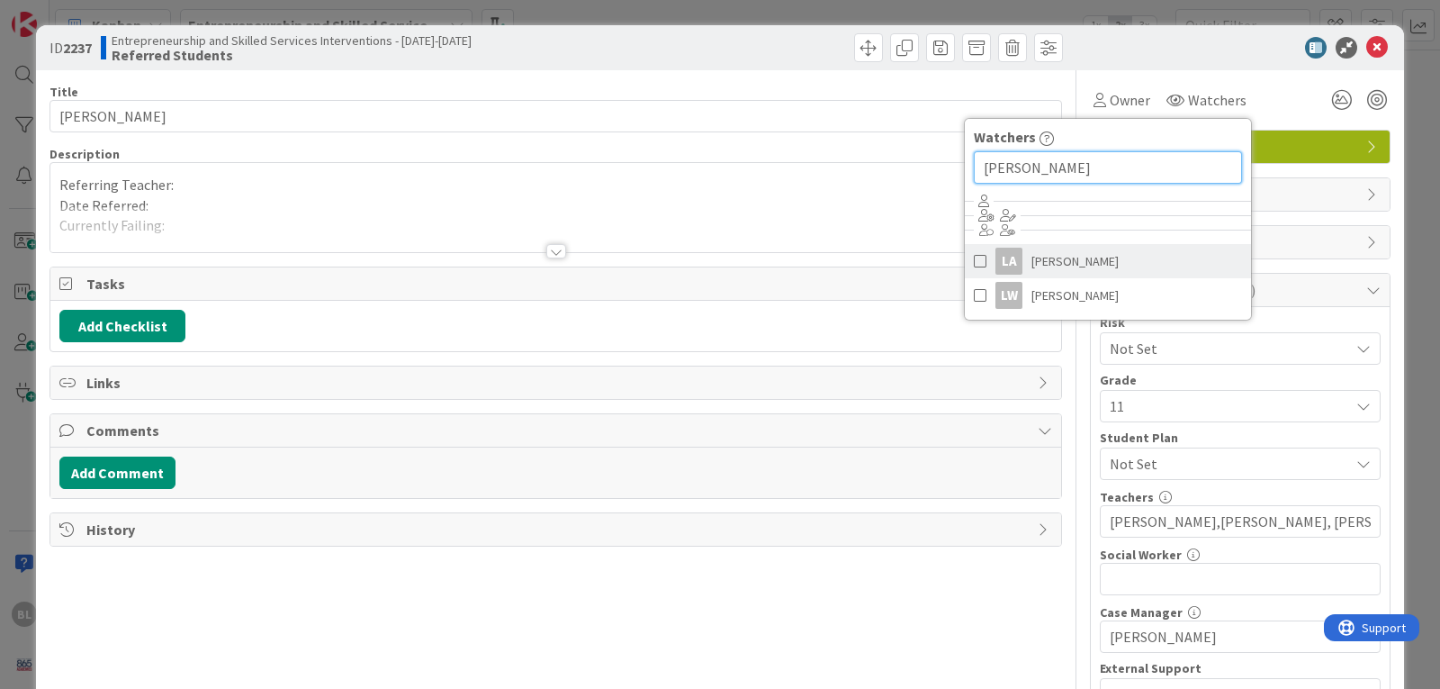
type input "[PERSON_NAME]"
click at [974, 257] on span at bounding box center [980, 261] width 13 height 27
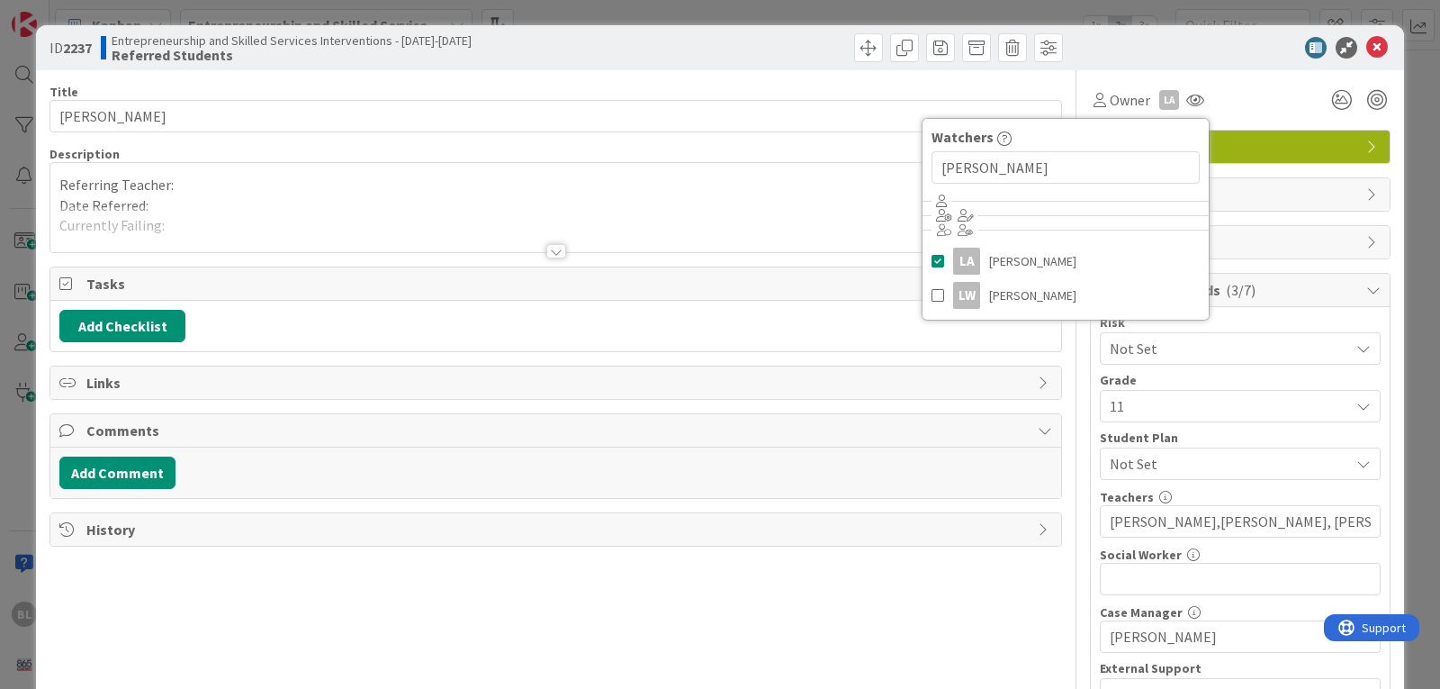
drag, startPoint x: 1280, startPoint y: 104, endPoint x: 1395, endPoint y: 104, distance: 115.2
click at [1286, 104] on div "Owner LA Watchers [PERSON_NAME] LA [PERSON_NAME] LW [PERSON_NAME]" at bounding box center [1240, 100] width 301 height 32
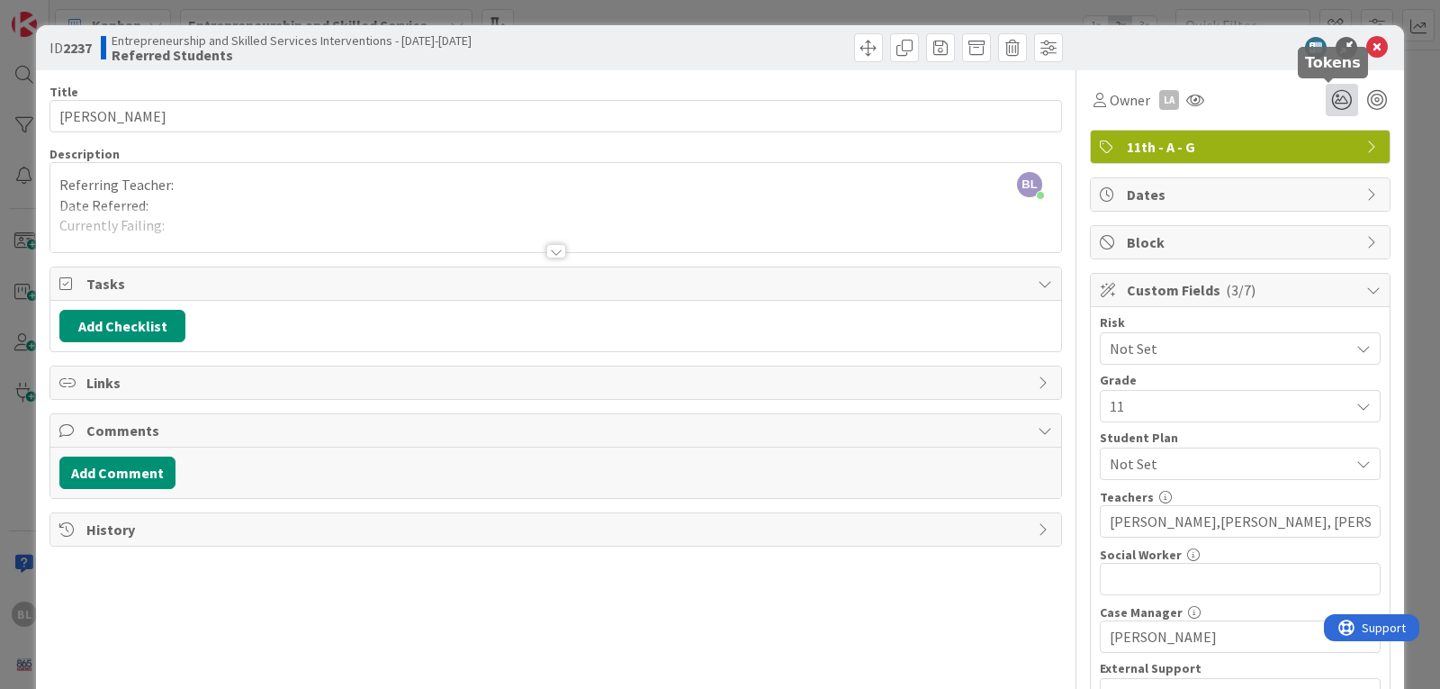
click at [1326, 102] on icon at bounding box center [1342, 100] width 32 height 32
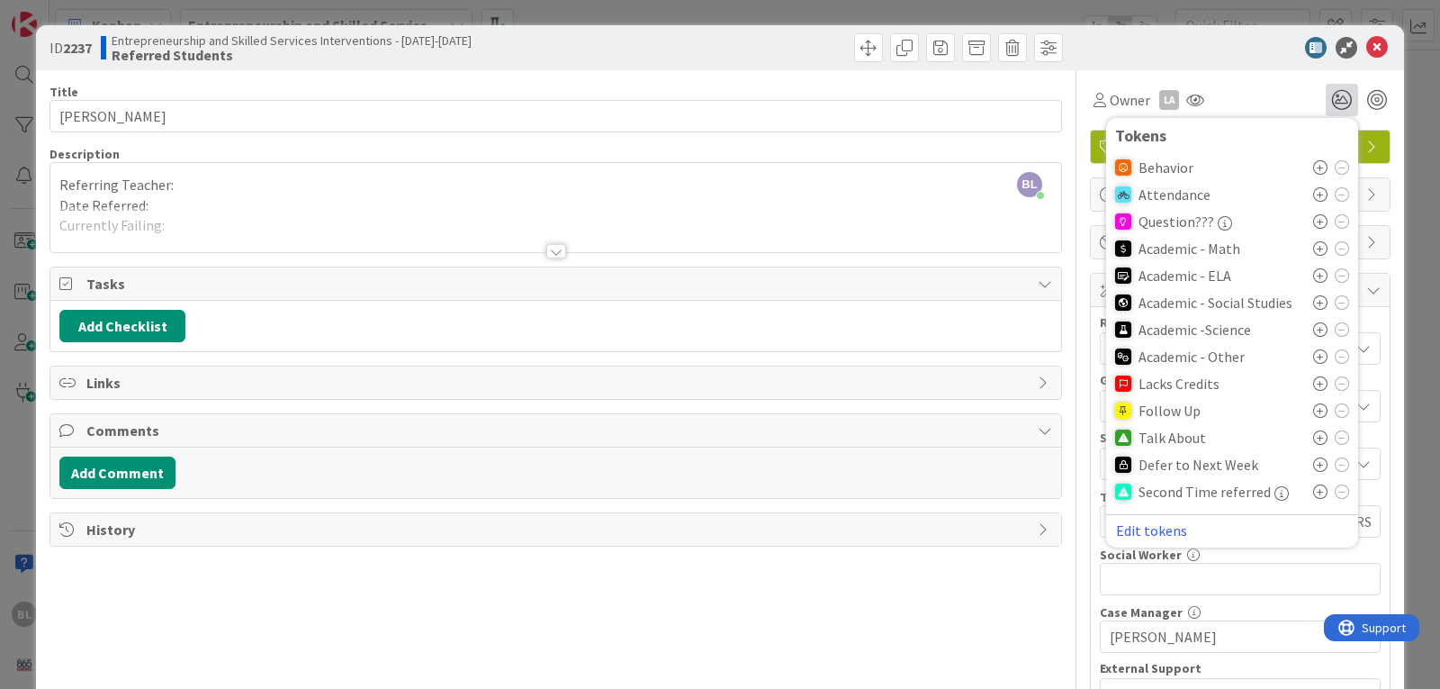
click at [1313, 273] on icon at bounding box center [1320, 275] width 14 height 14
click at [1313, 307] on icon at bounding box center [1320, 308] width 14 height 14
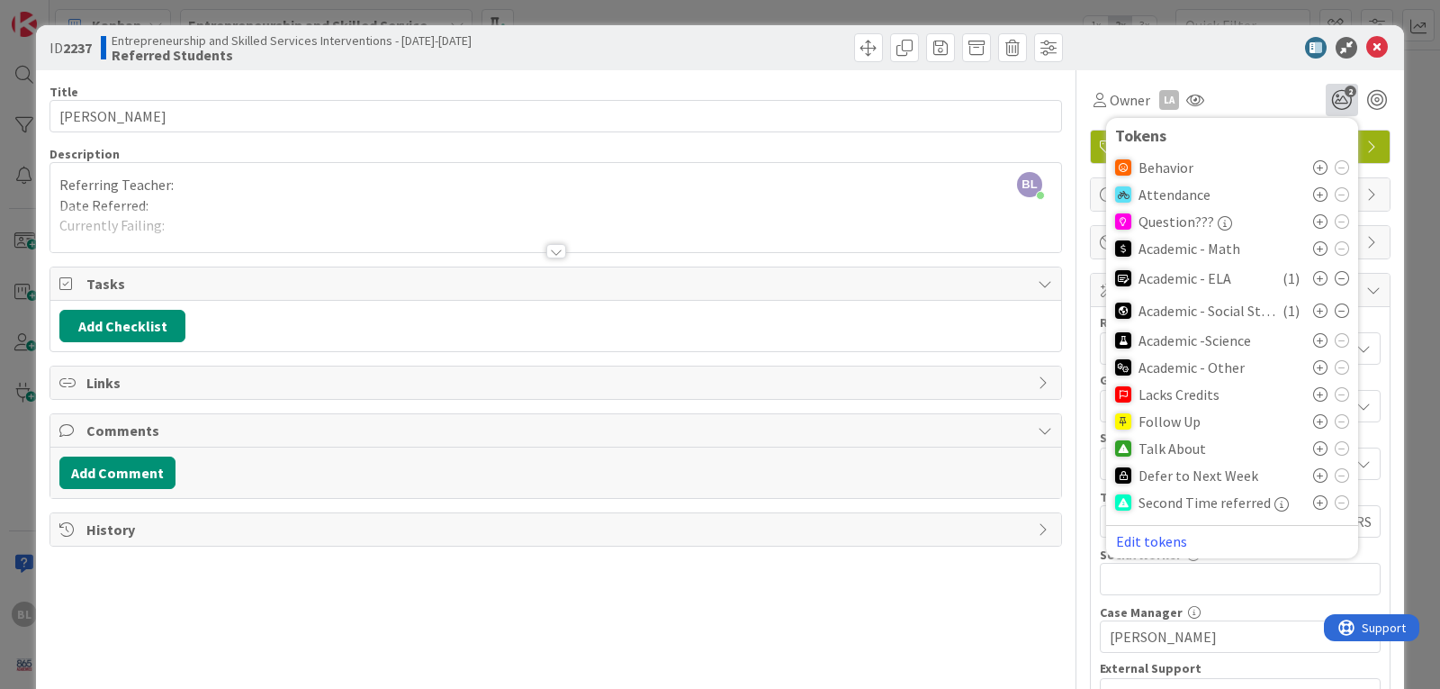
click at [1313, 447] on icon at bounding box center [1320, 448] width 14 height 14
click at [1326, 96] on icon "3" at bounding box center [1342, 100] width 32 height 32
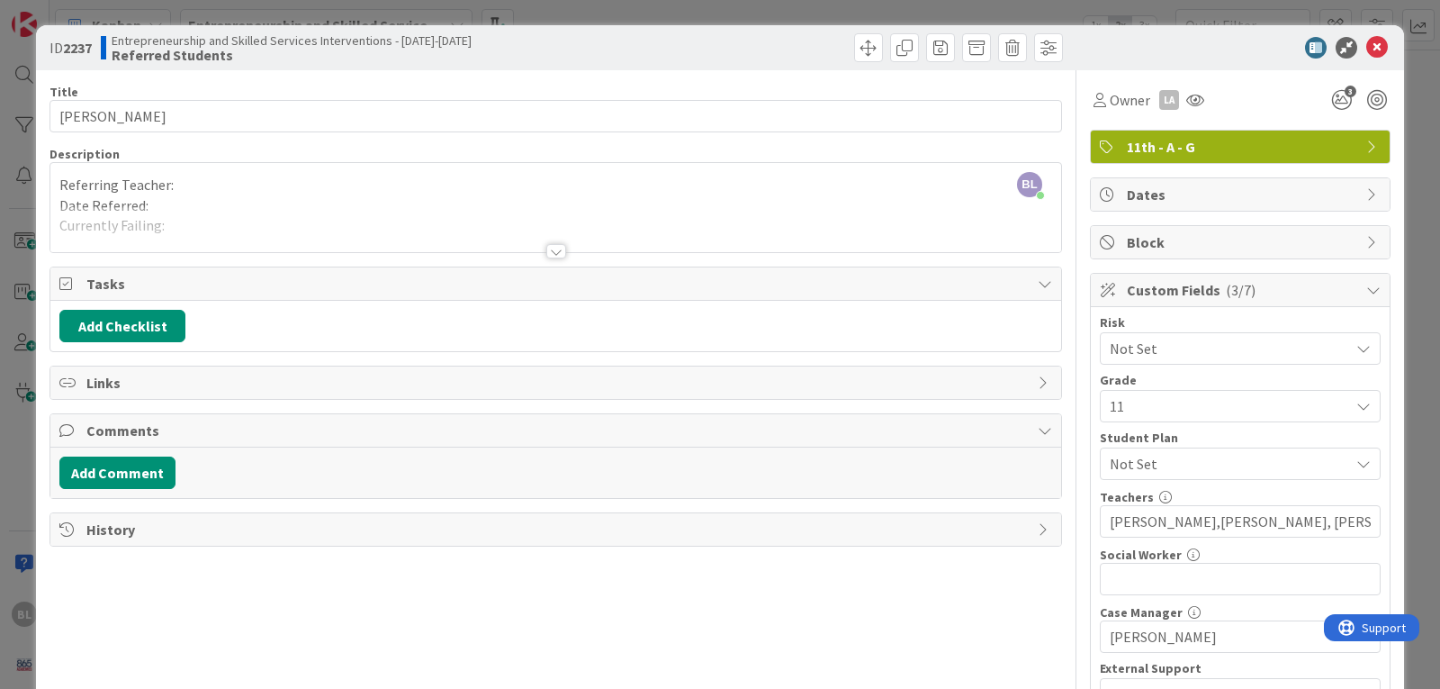
click at [181, 184] on div "[PERSON_NAME] just joined Referring Teacher: Date Referred: Currently Failing: …" at bounding box center [555, 207] width 1011 height 89
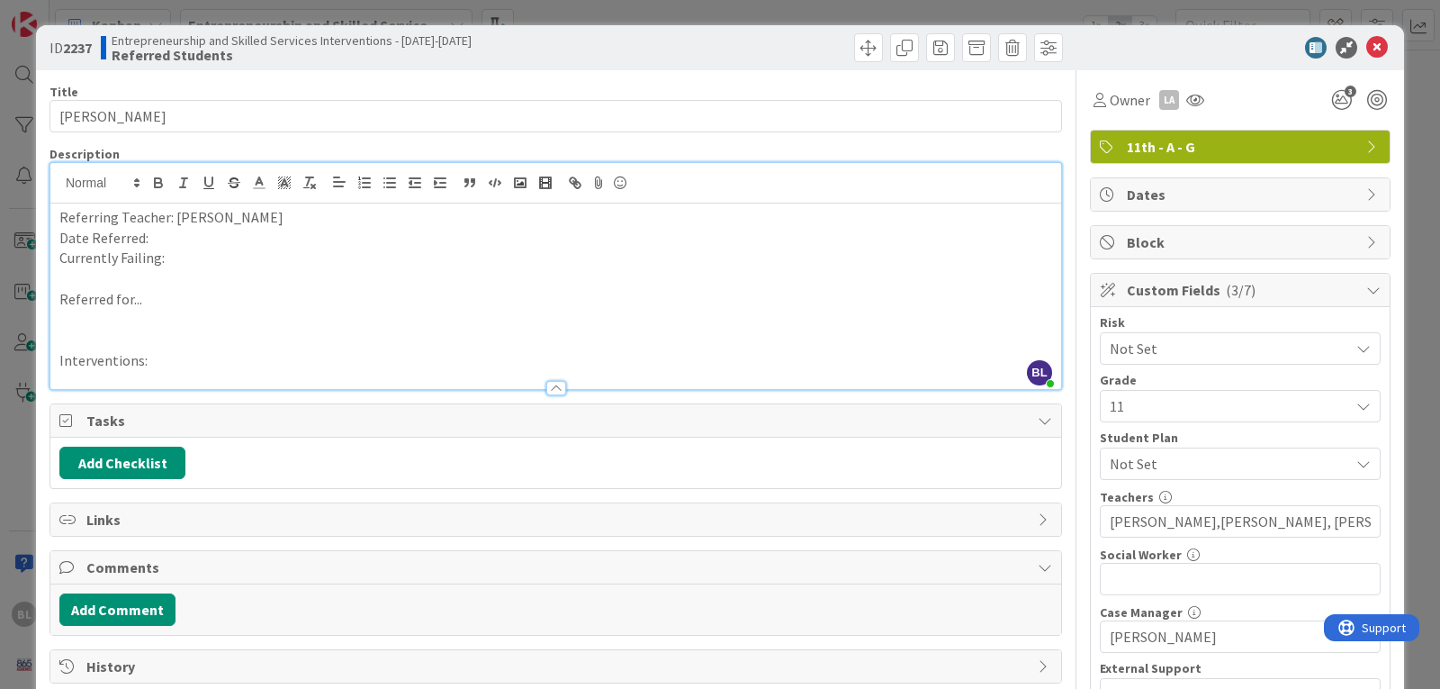
click at [157, 237] on p "Date Referred:" at bounding box center [555, 238] width 993 height 21
click at [172, 261] on p "Currently Failing:" at bounding box center [555, 258] width 993 height 21
click at [154, 302] on p "Referred for..." at bounding box center [555, 299] width 993 height 21
drag, startPoint x: 231, startPoint y: 257, endPoint x: 167, endPoint y: 257, distance: 64.8
click at [167, 257] on p "Currently Failing: Academic - English 3(54), World History (32)" at bounding box center [555, 258] width 993 height 21
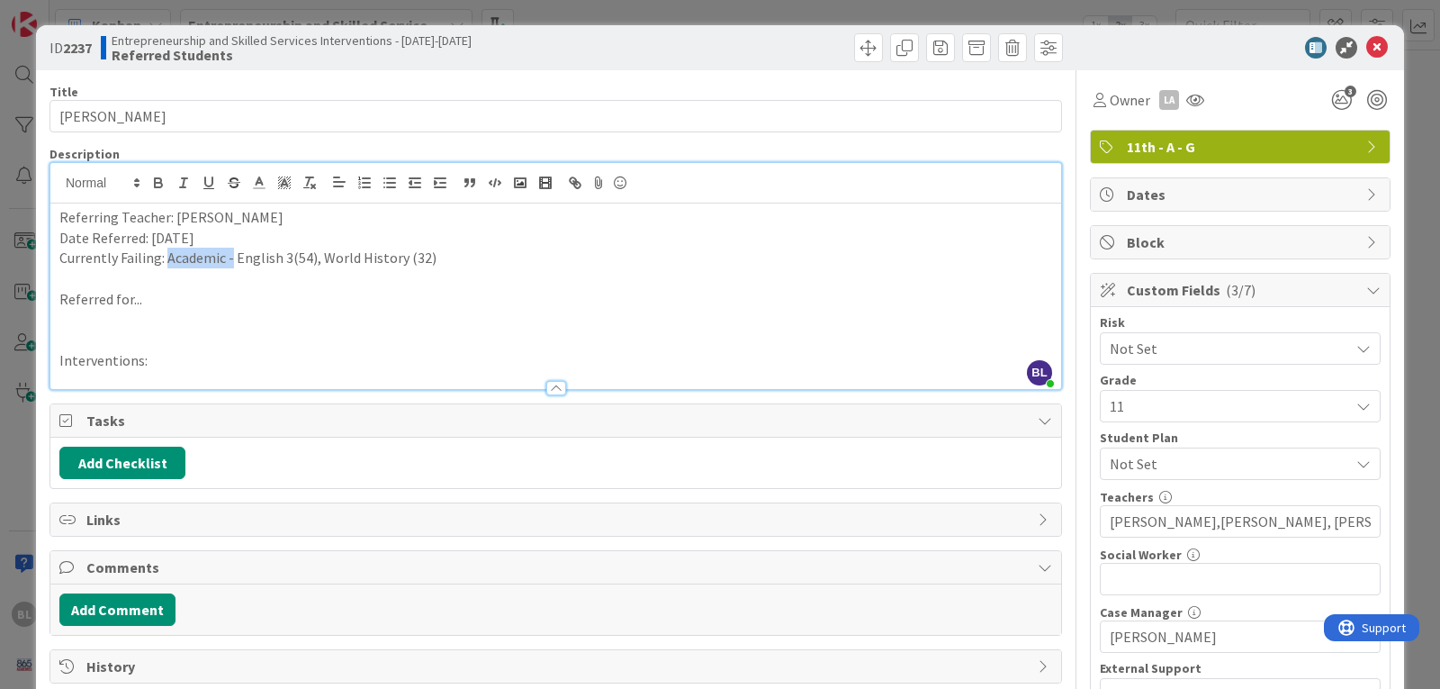
copy p "Academic -"
click at [156, 300] on p "Referred for..." at bounding box center [555, 299] width 993 height 21
drag, startPoint x: 157, startPoint y: 365, endPoint x: 197, endPoint y: 352, distance: 42.4
click at [161, 365] on p "Interventions:" at bounding box center [555, 360] width 993 height 21
click at [111, 457] on button "Add Checklist" at bounding box center [122, 463] width 126 height 32
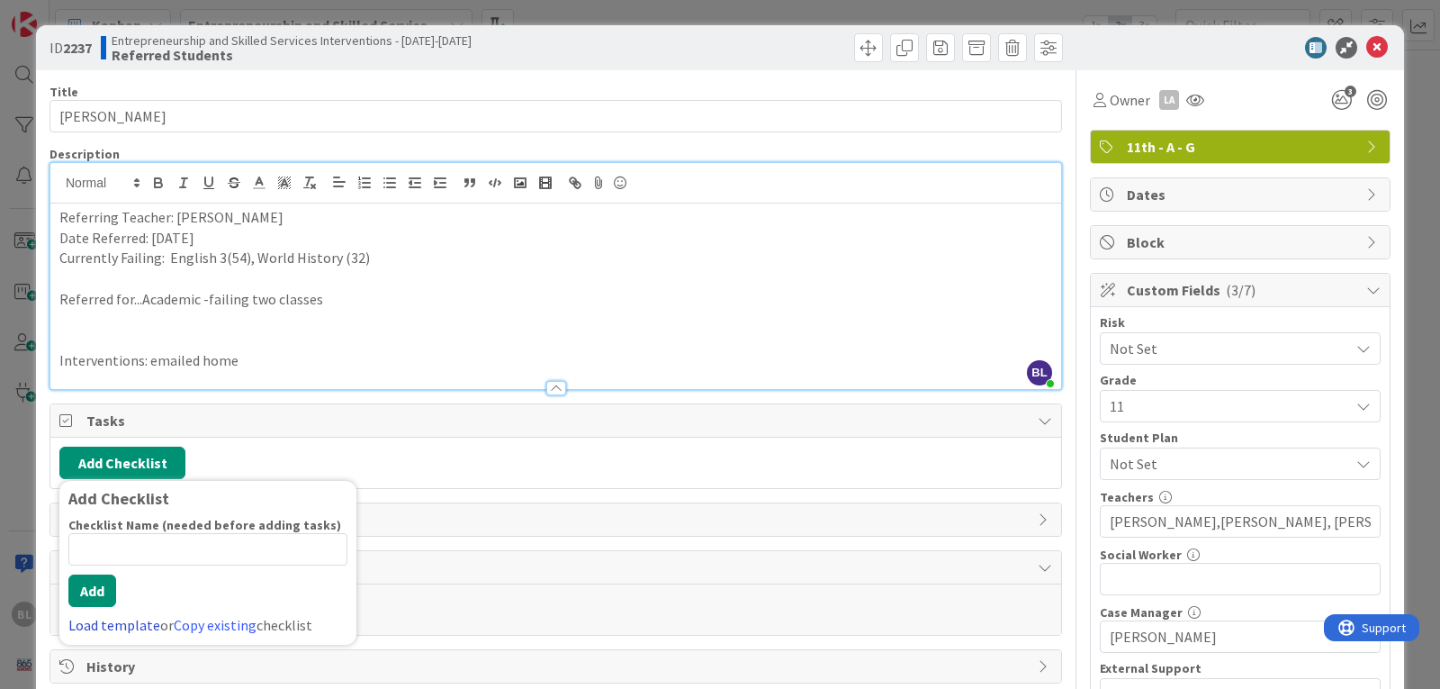
click at [113, 628] on link "Load template" at bounding box center [114, 625] width 92 height 18
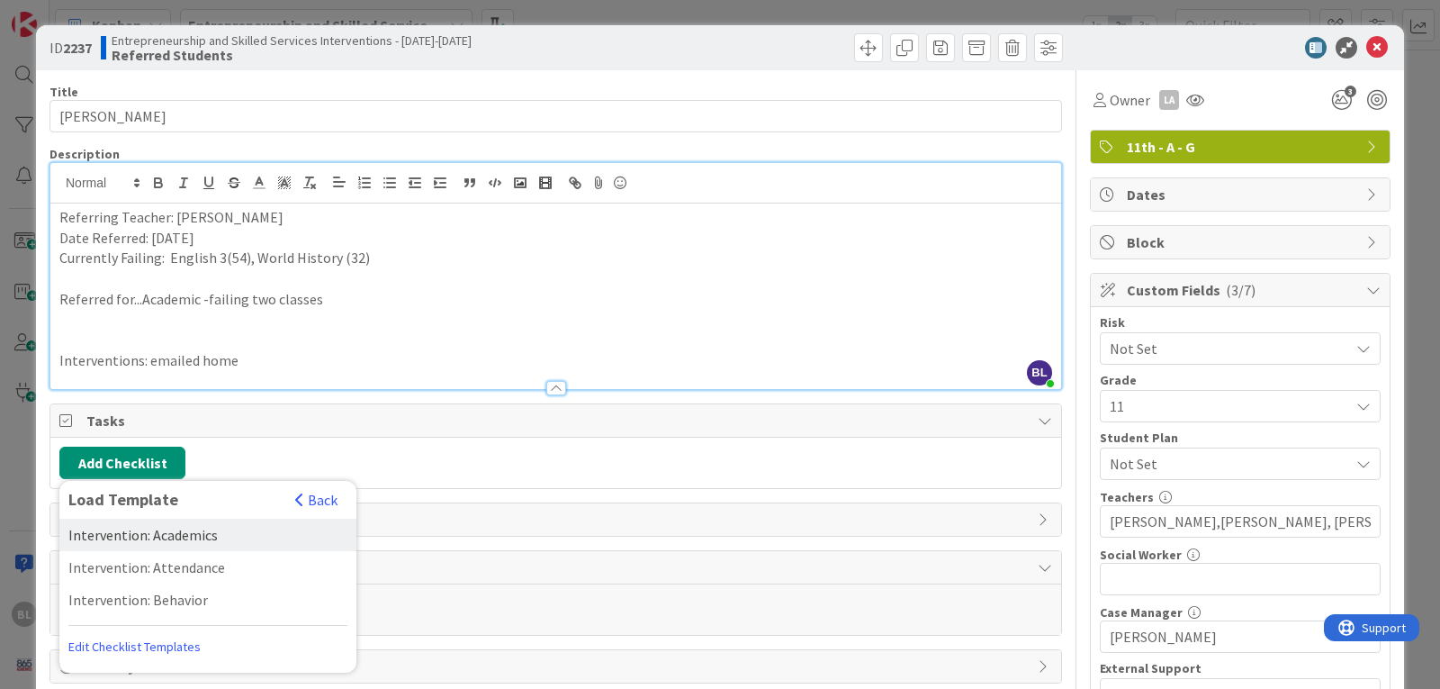
click at [139, 530] on div "Intervention: Academics" at bounding box center [207, 535] width 297 height 32
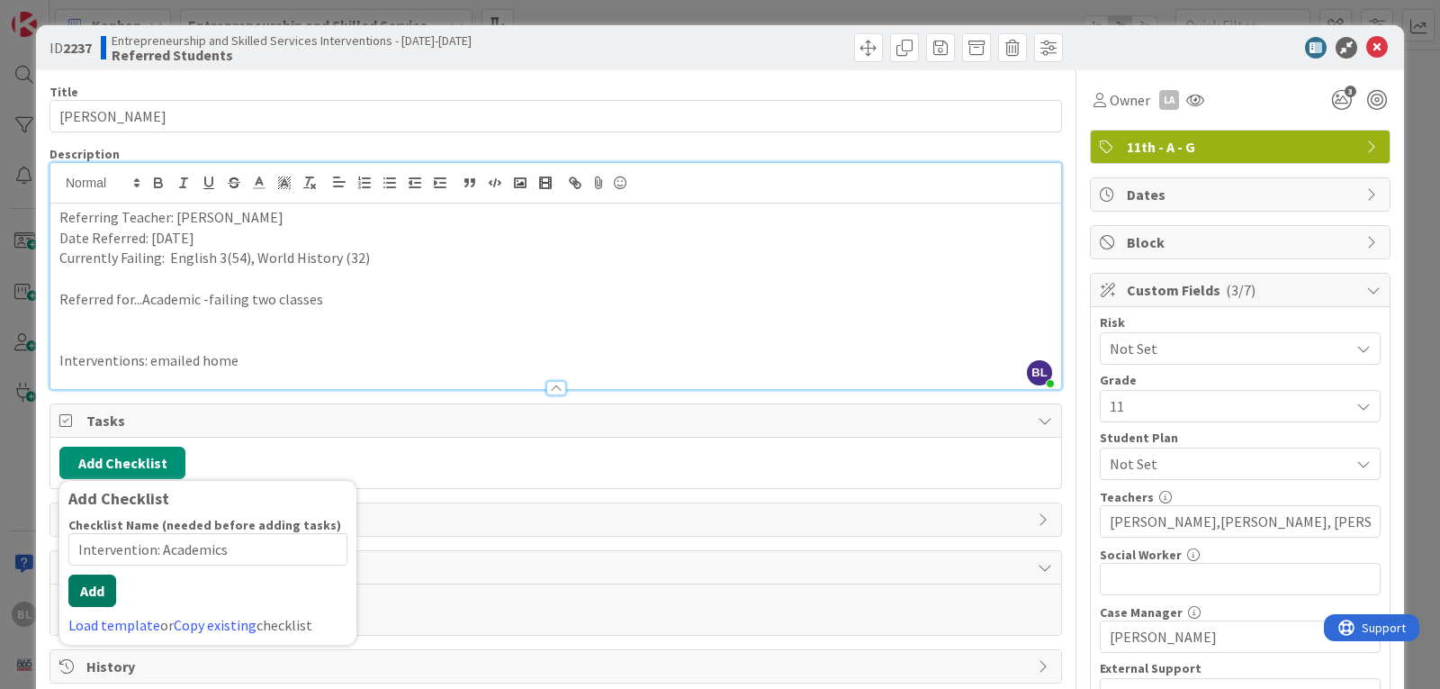
click at [91, 603] on button "Add" at bounding box center [92, 590] width 48 height 32
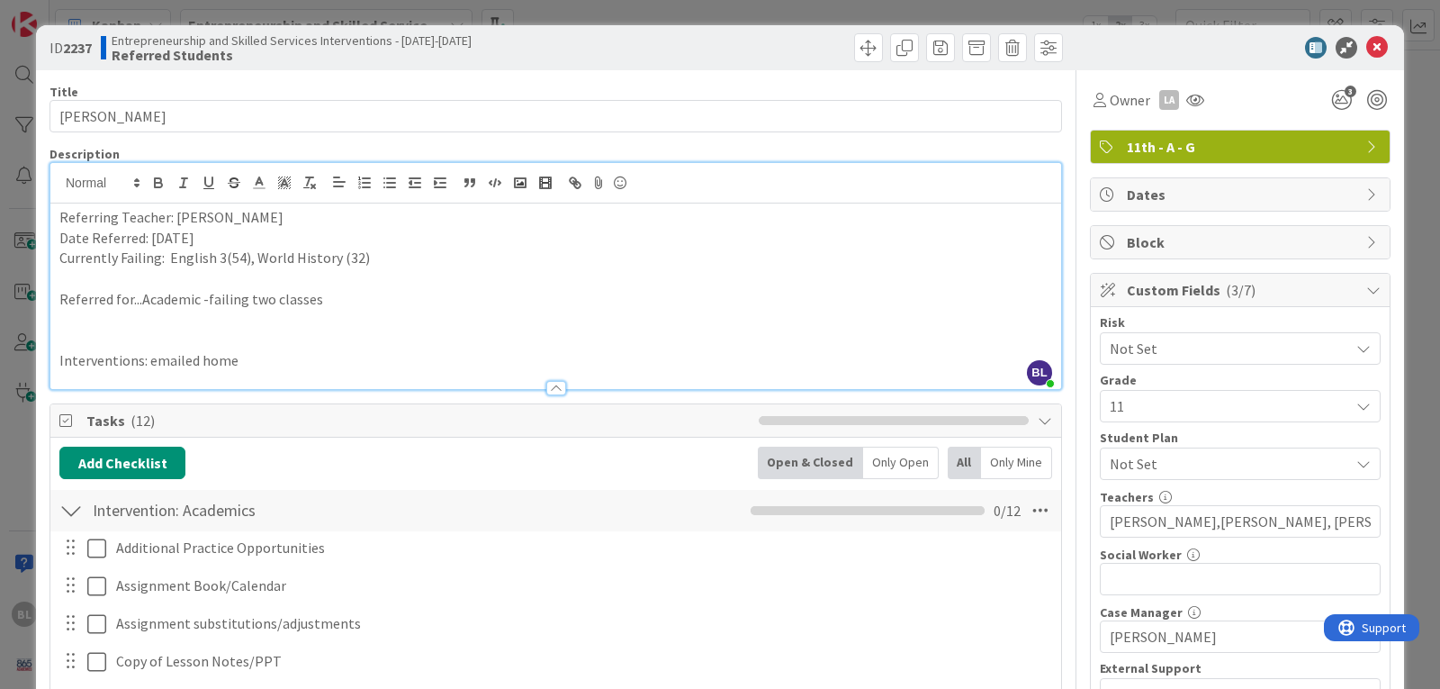
scroll to position [618, 0]
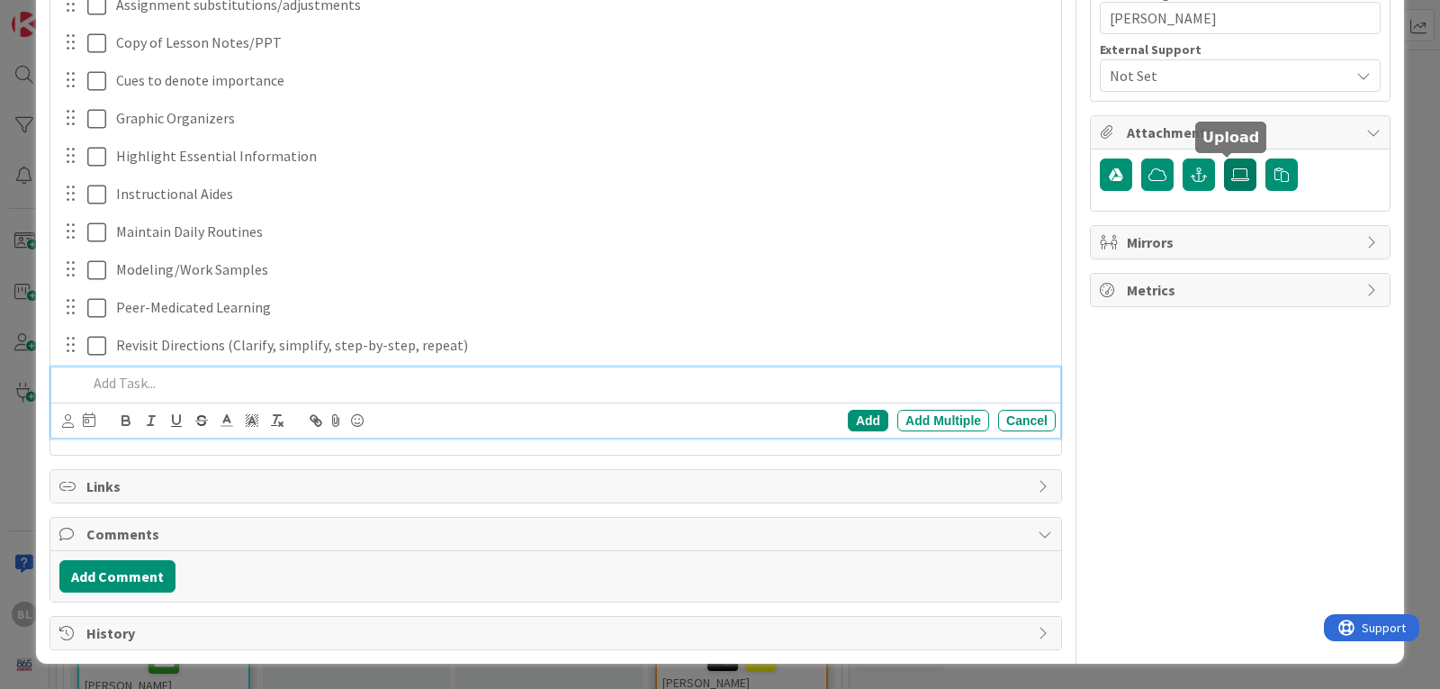
click at [1224, 174] on label at bounding box center [1240, 174] width 32 height 32
click at [1224, 158] on input "file" at bounding box center [1224, 158] width 0 height 0
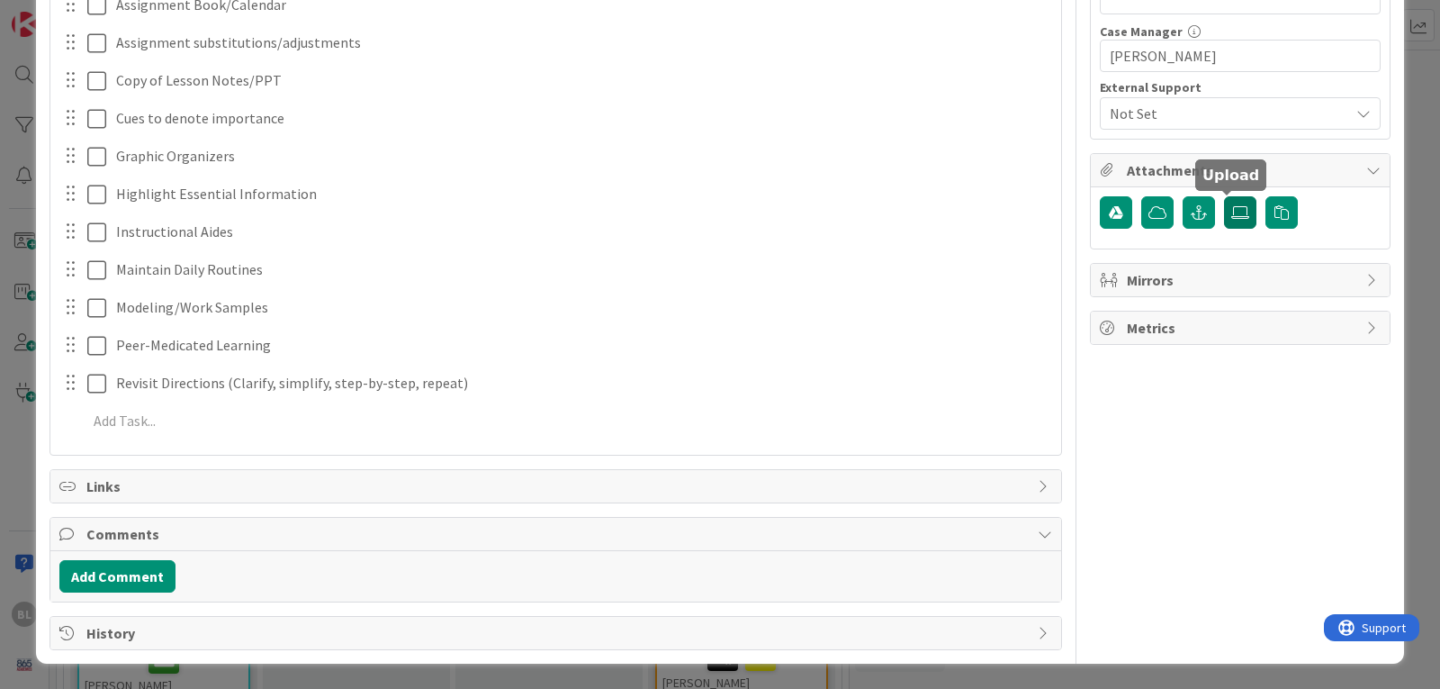
scroll to position [581, 0]
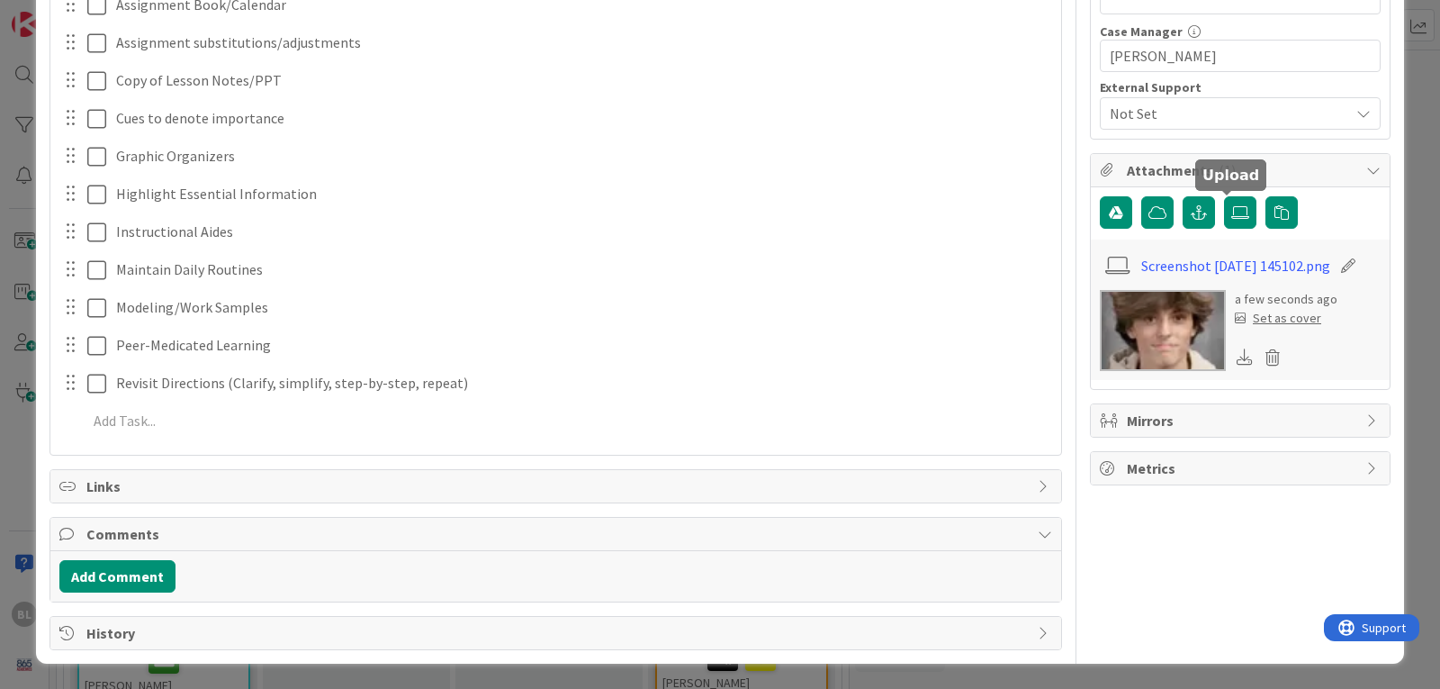
click at [1268, 327] on div "Set as cover" at bounding box center [1278, 318] width 86 height 19
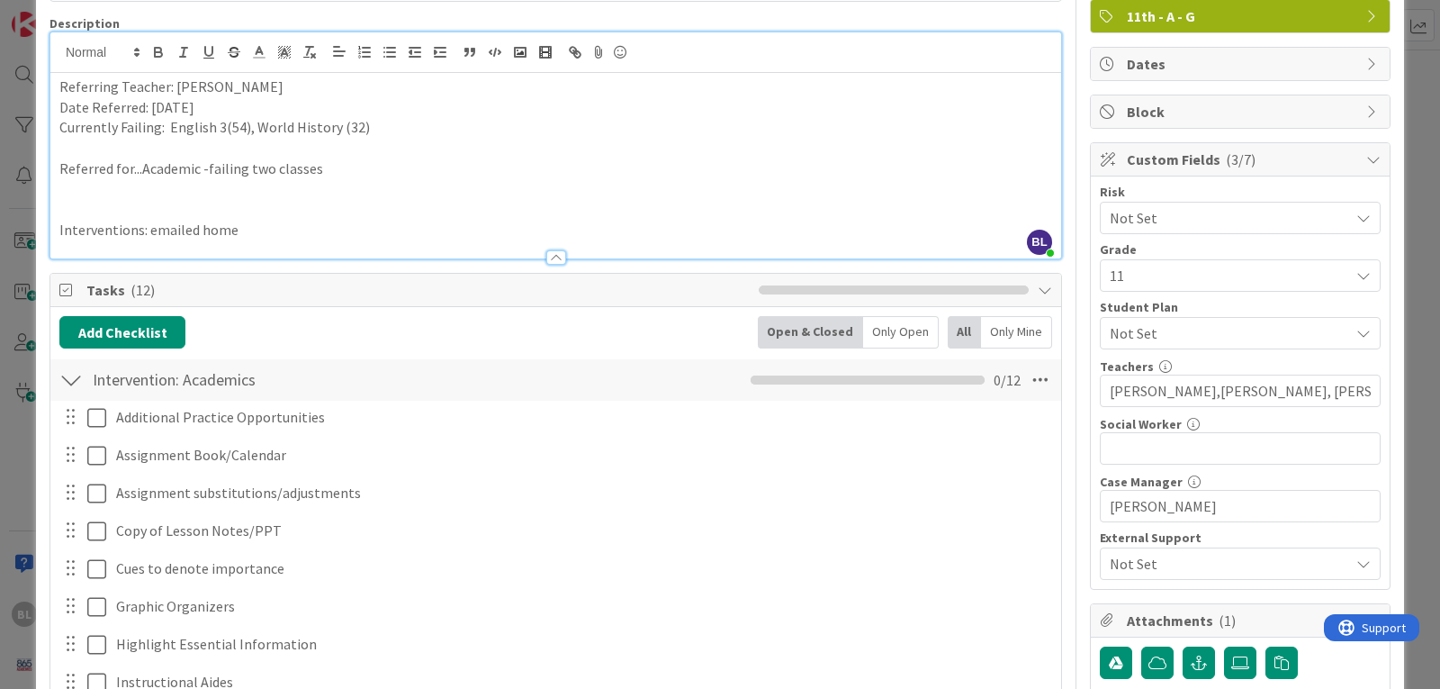
scroll to position [0, 0]
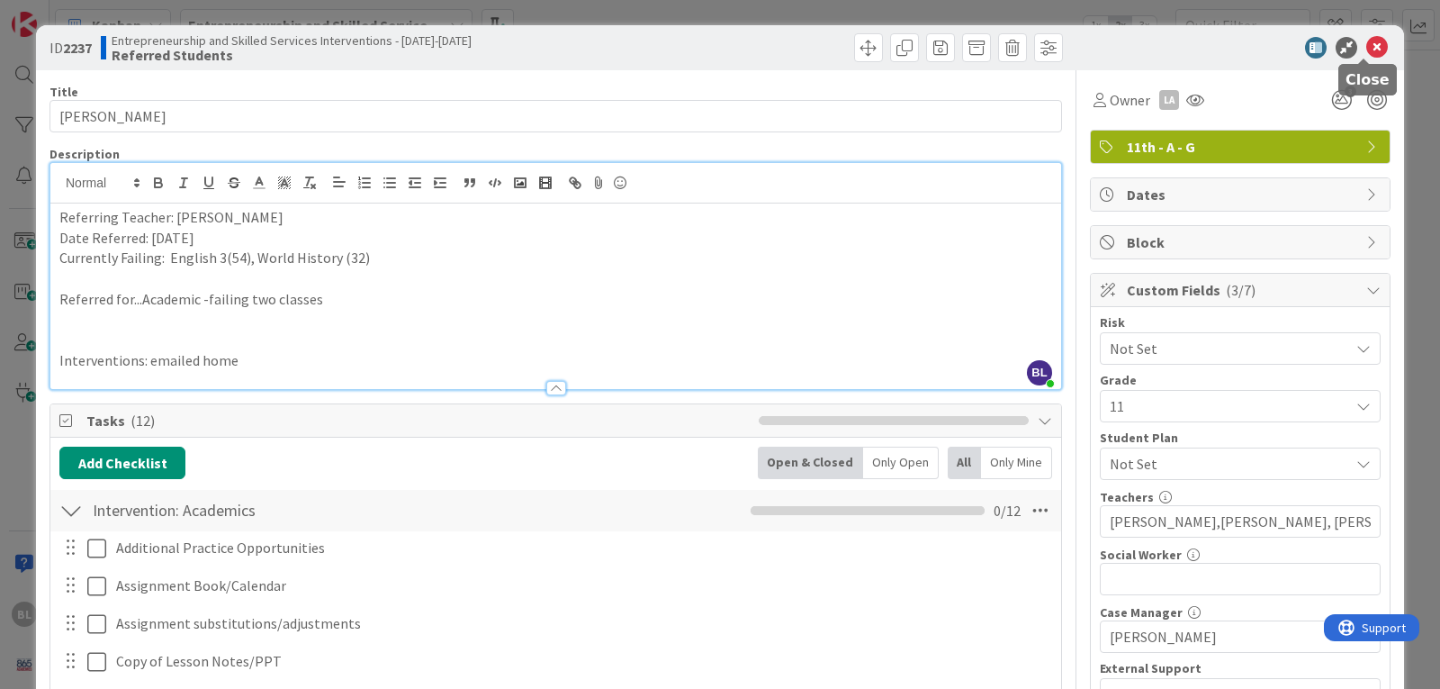
click at [1369, 43] on icon at bounding box center [1378, 48] width 22 height 22
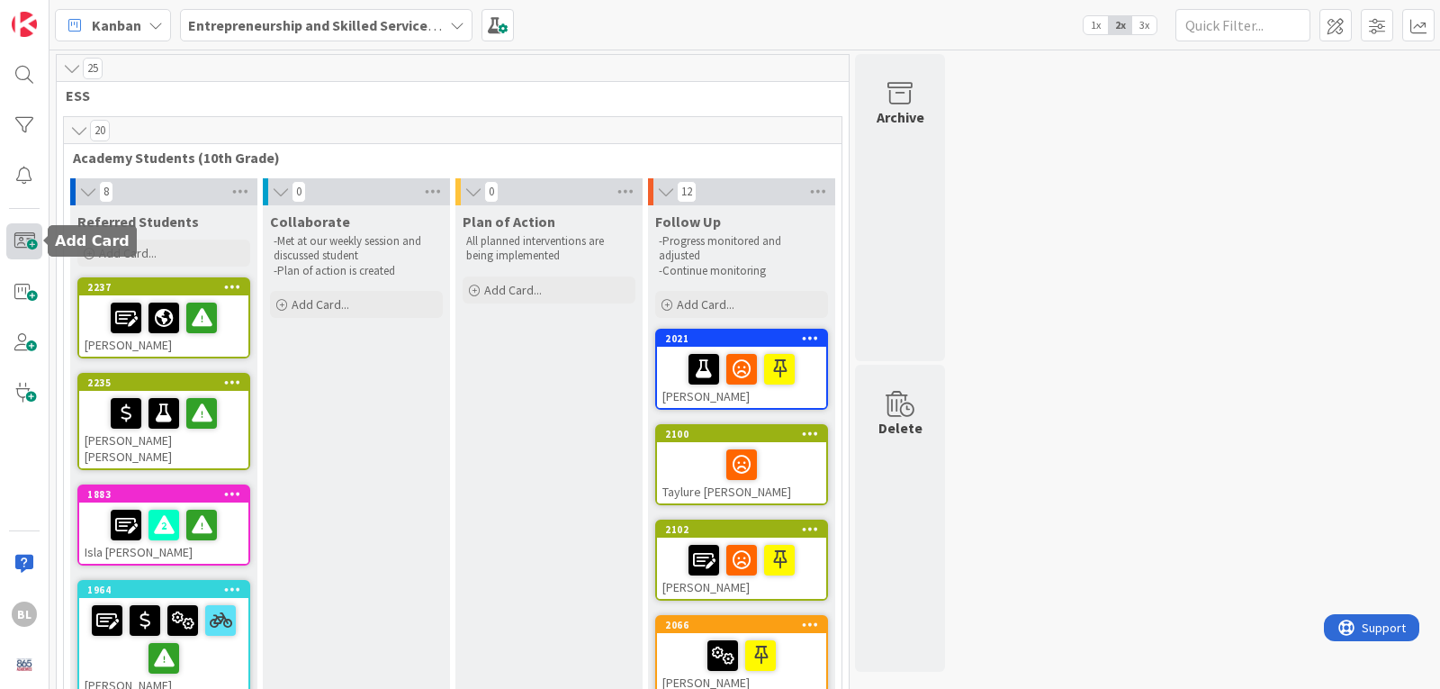
click at [20, 247] on span at bounding box center [24, 241] width 36 height 36
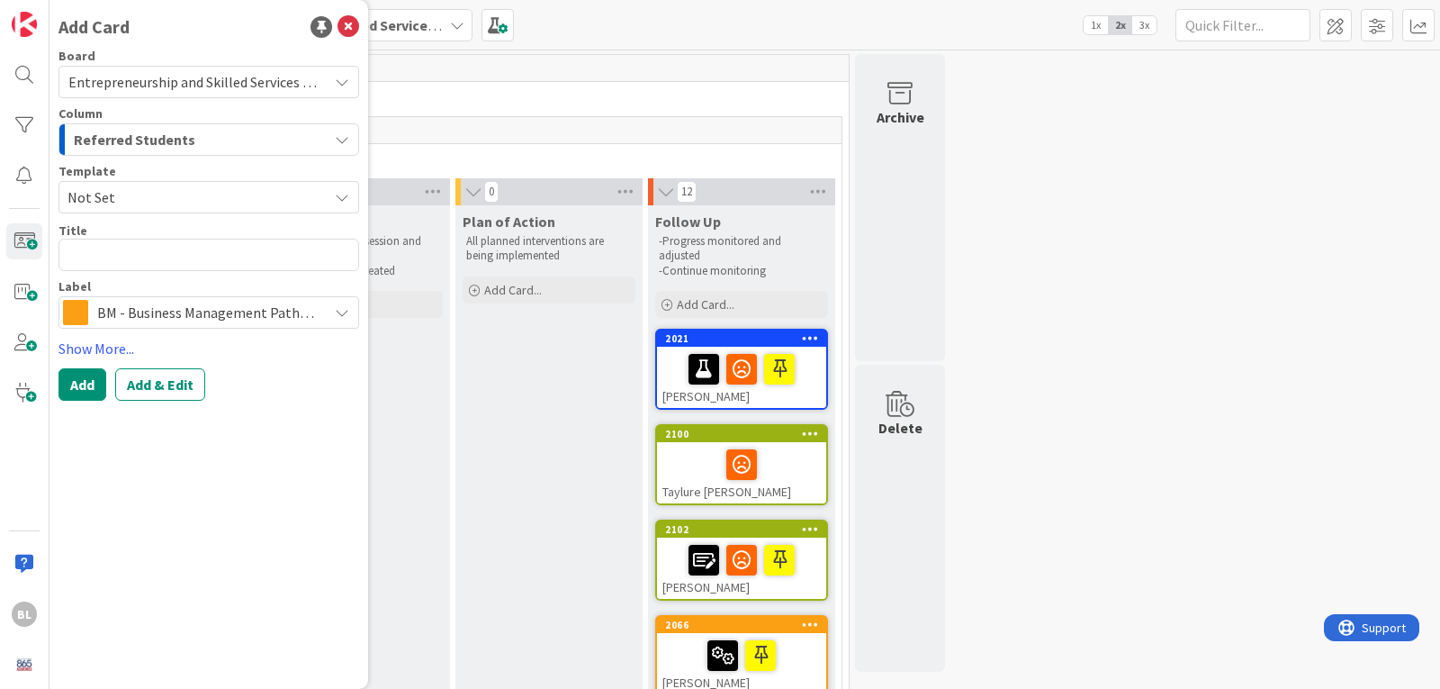
click at [133, 196] on span "Not Set" at bounding box center [191, 196] width 247 height 23
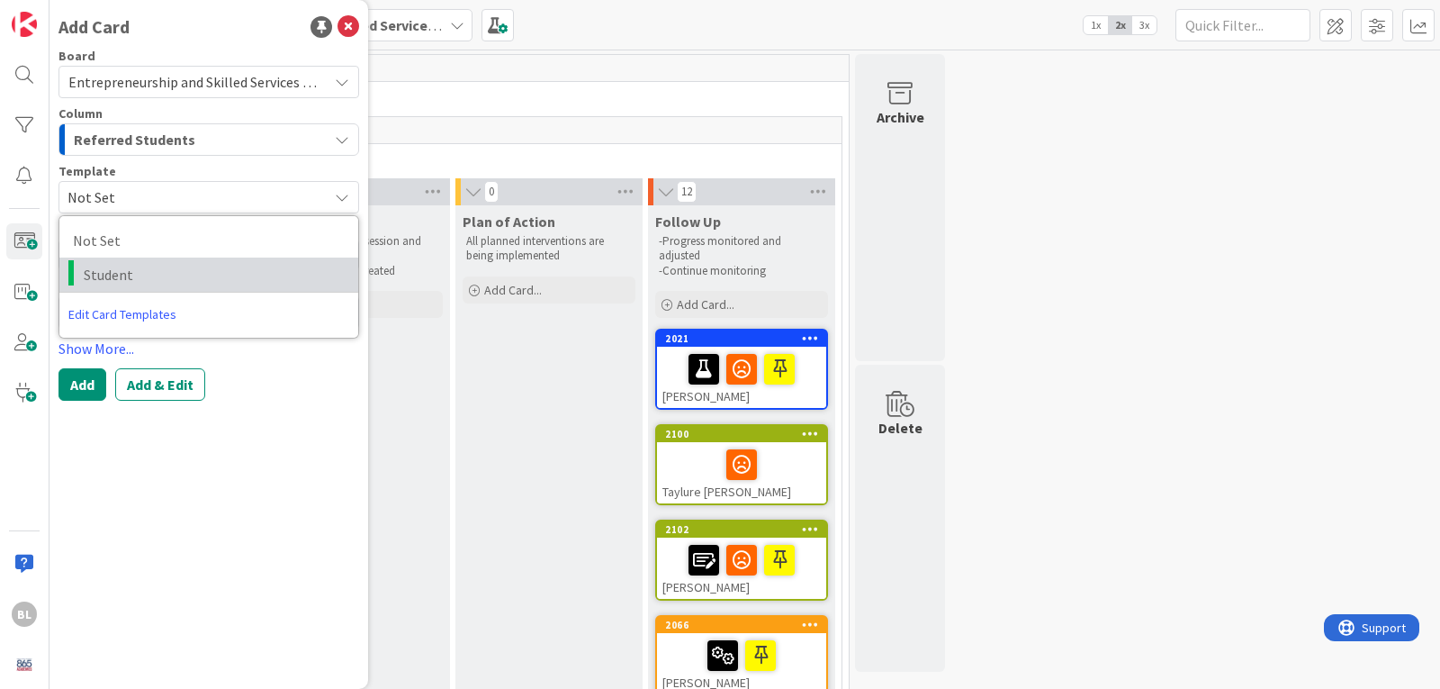
click at [113, 277] on span "Student" at bounding box center [214, 274] width 261 height 23
type textarea "x"
type textarea "Student"
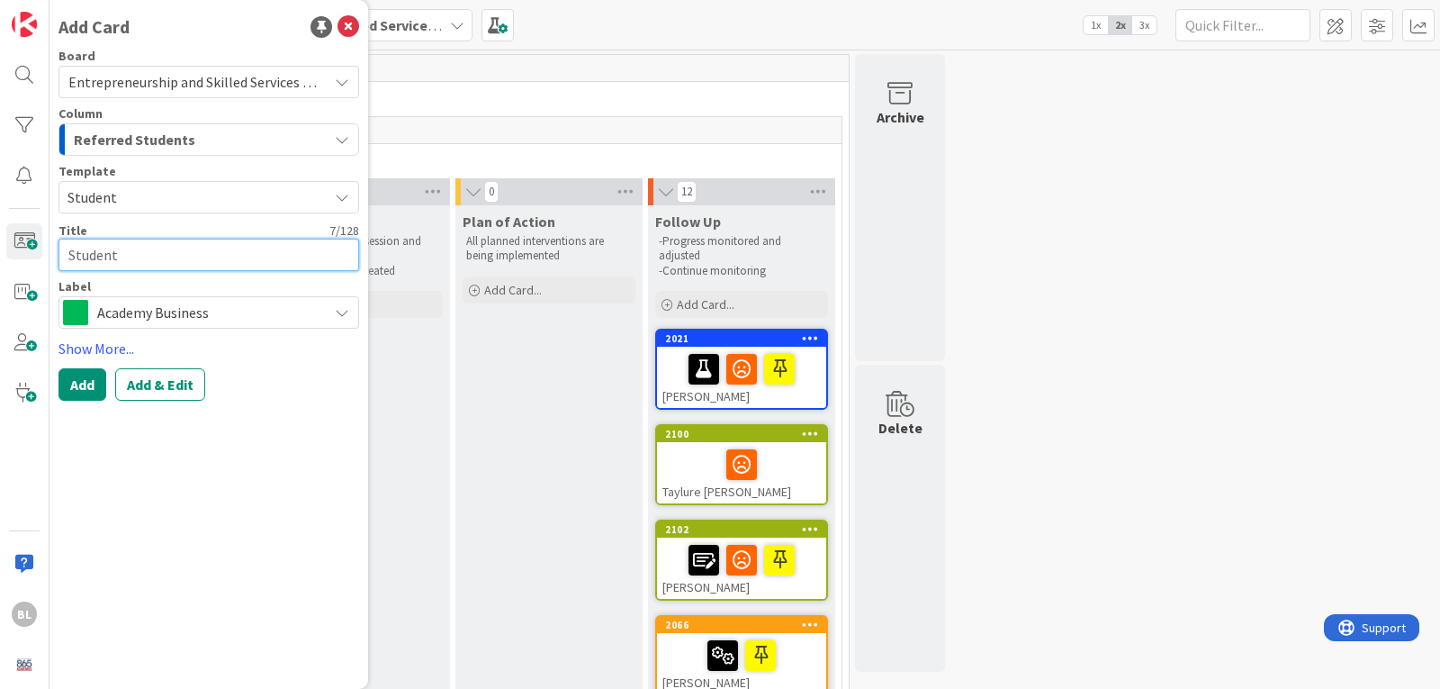
click at [81, 254] on textarea "Student" at bounding box center [209, 255] width 301 height 32
type textarea "x"
type textarea "StRudent"
type textarea "x"
type textarea "StRoudent"
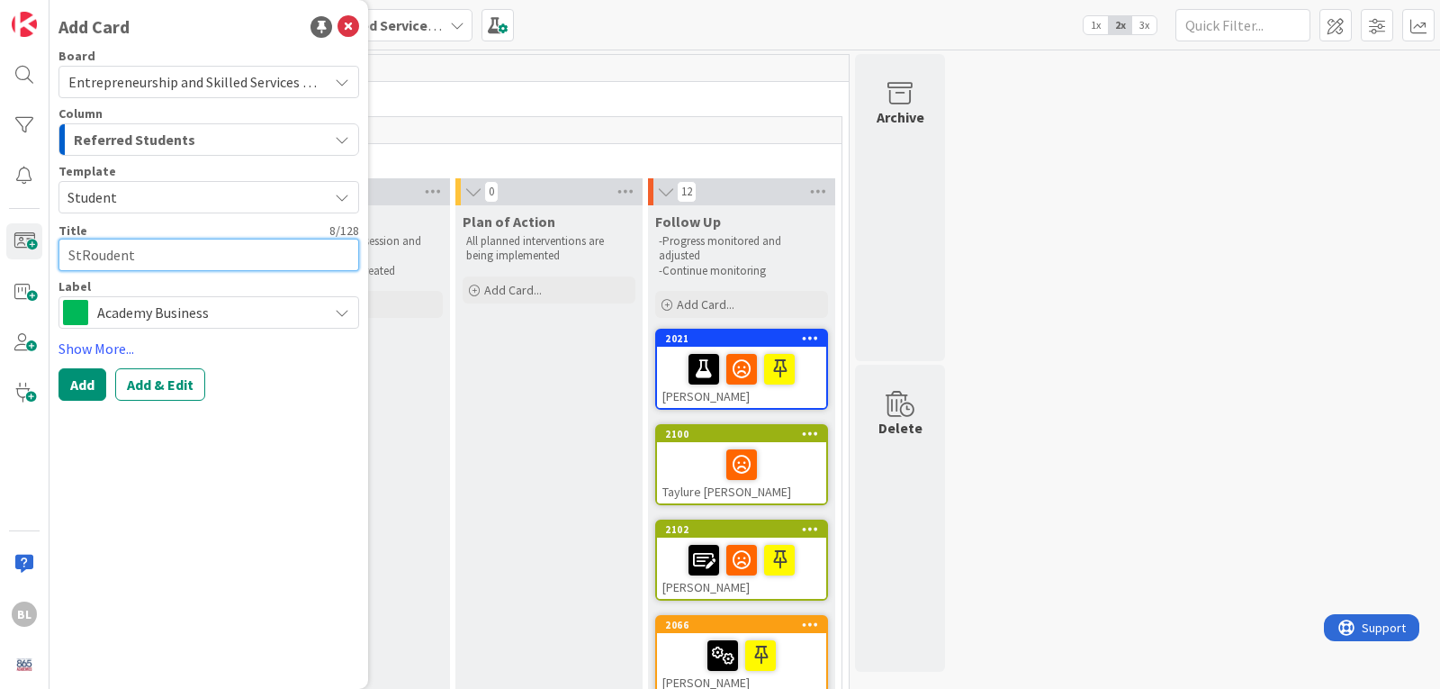
type textarea "x"
type textarea "StRowudent"
type textarea "x"
type textarea "StRownudent"
type textarea "x"
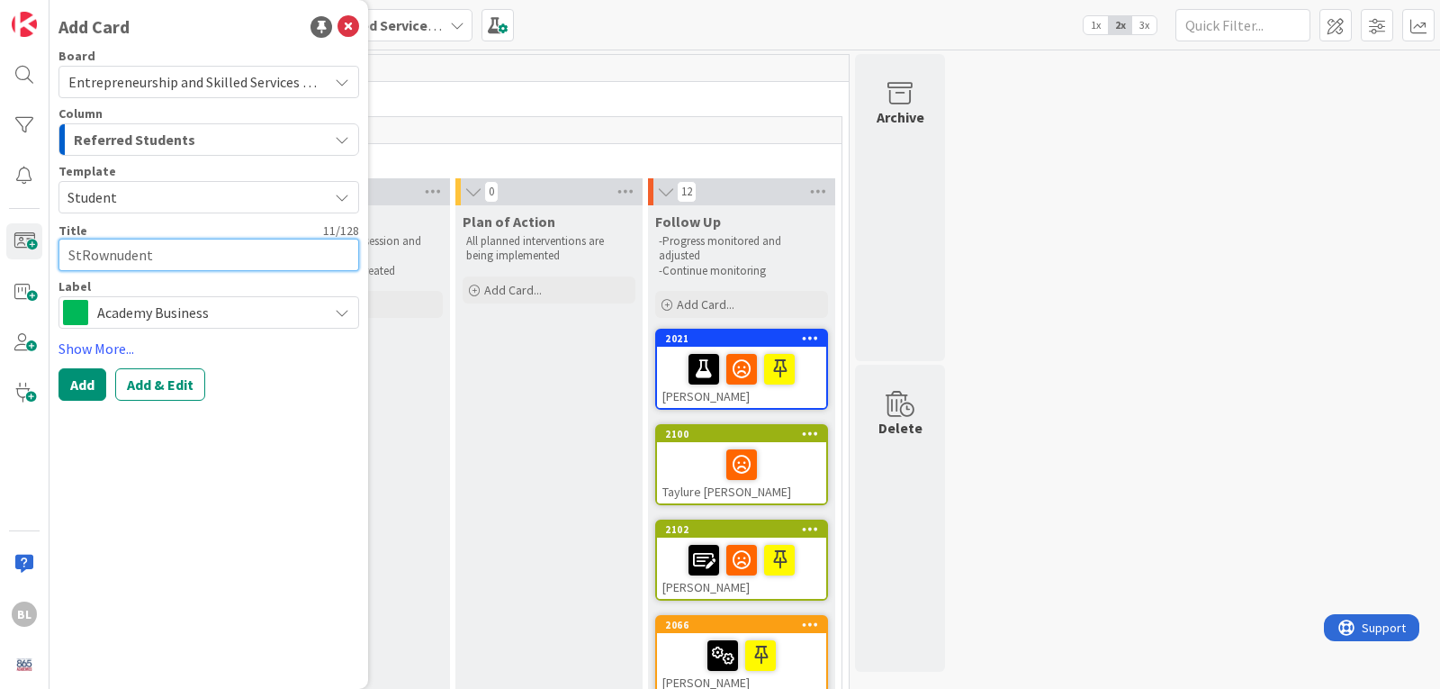
type textarea "StRown udent"
type textarea "x"
type textarea "StRown Dudent"
type textarea "x"
type textarea "StRown Daudent"
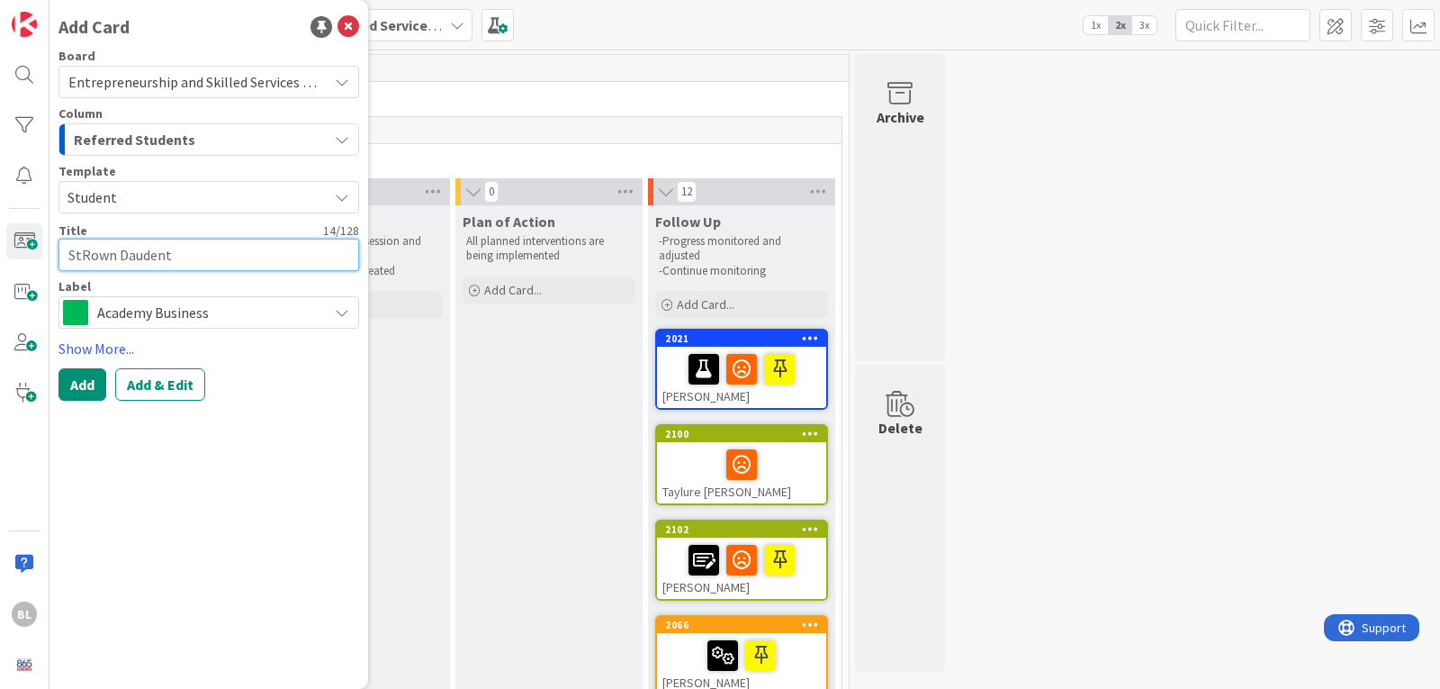
type textarea "x"
type textarea "StRown Daugudent"
type textarea "x"
type textarea "StRown Daughudent"
type textarea "x"
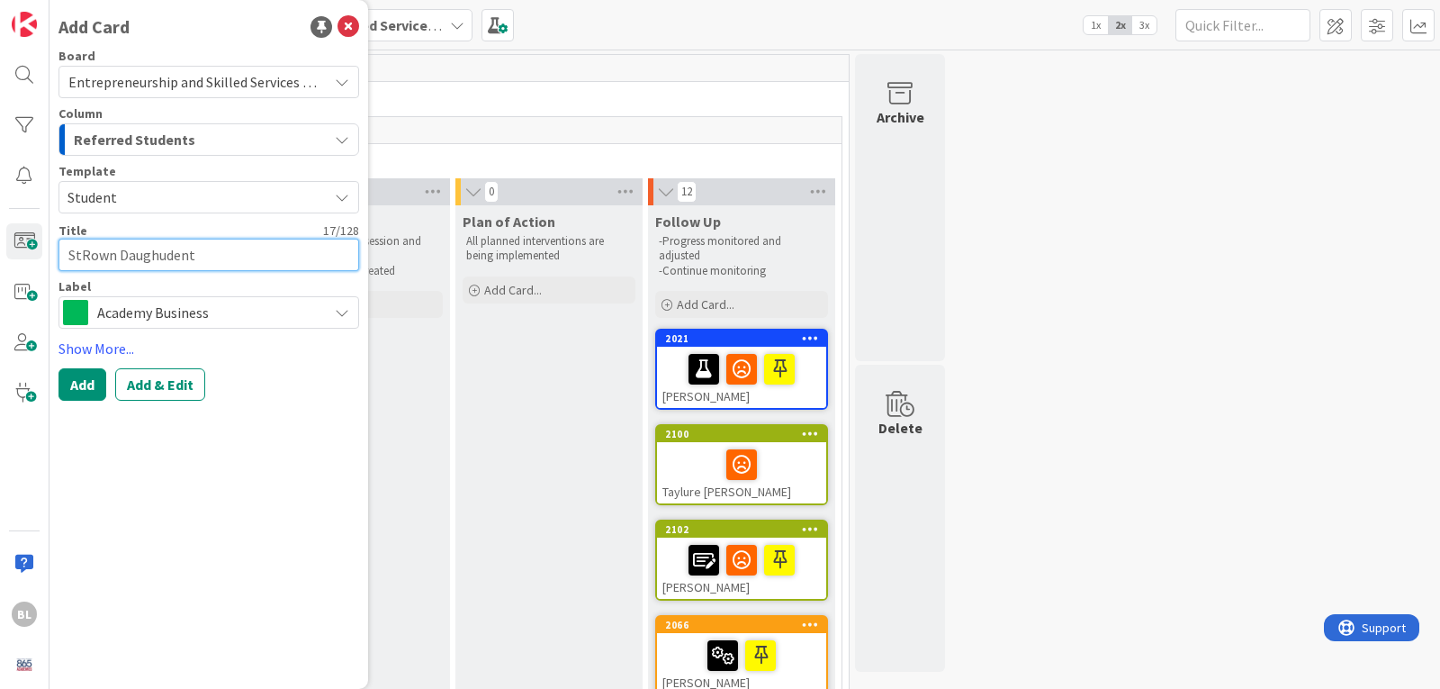
type textarea "StRown Daughtudent"
type textarea "x"
type textarea "StRown Daughteudent"
type textarea "x"
type textarea "StRown Daughterudent"
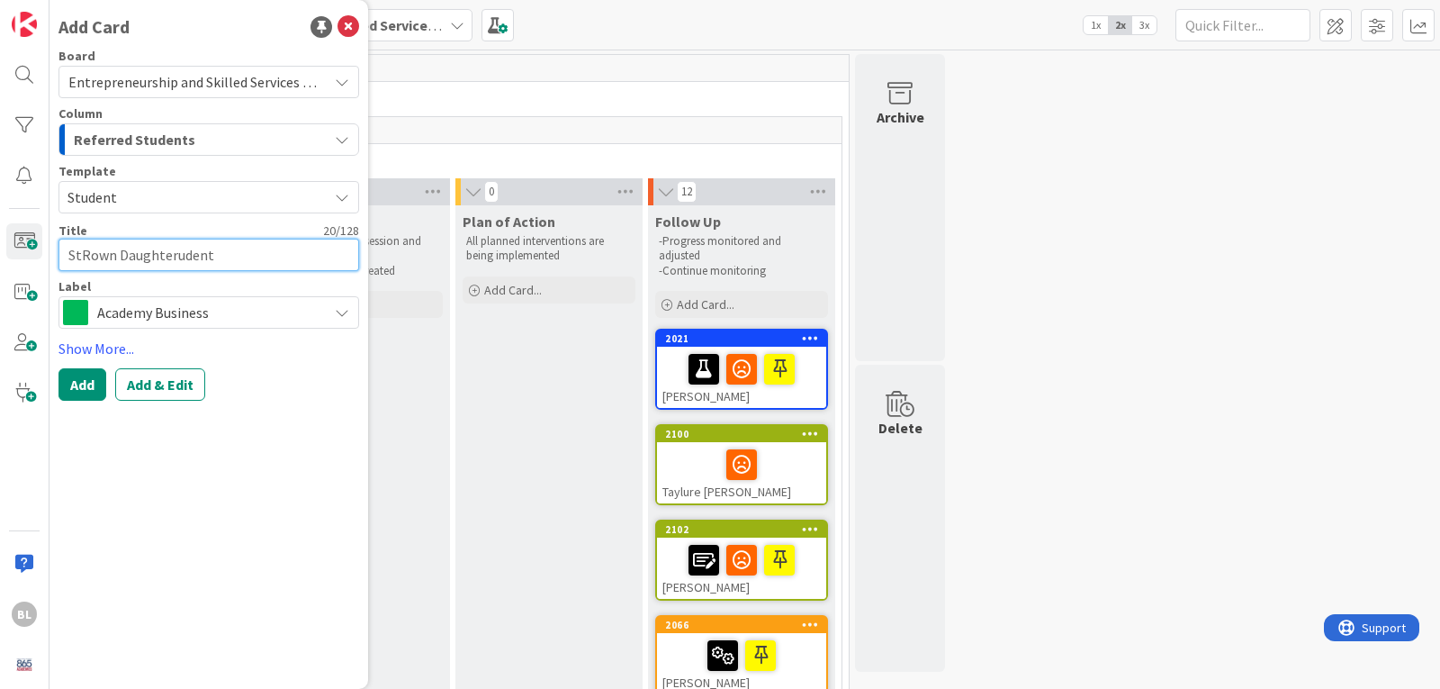
type textarea "x"
drag, startPoint x: 240, startPoint y: 253, endPoint x: 0, endPoint y: 222, distance: 242.3
click at [0, 222] on div "BL Add Card Board Entrepreneurship and Skilled Services Interventions - [DATE]-…" at bounding box center [25, 344] width 50 height 689
type textarea "R"
type textarea "x"
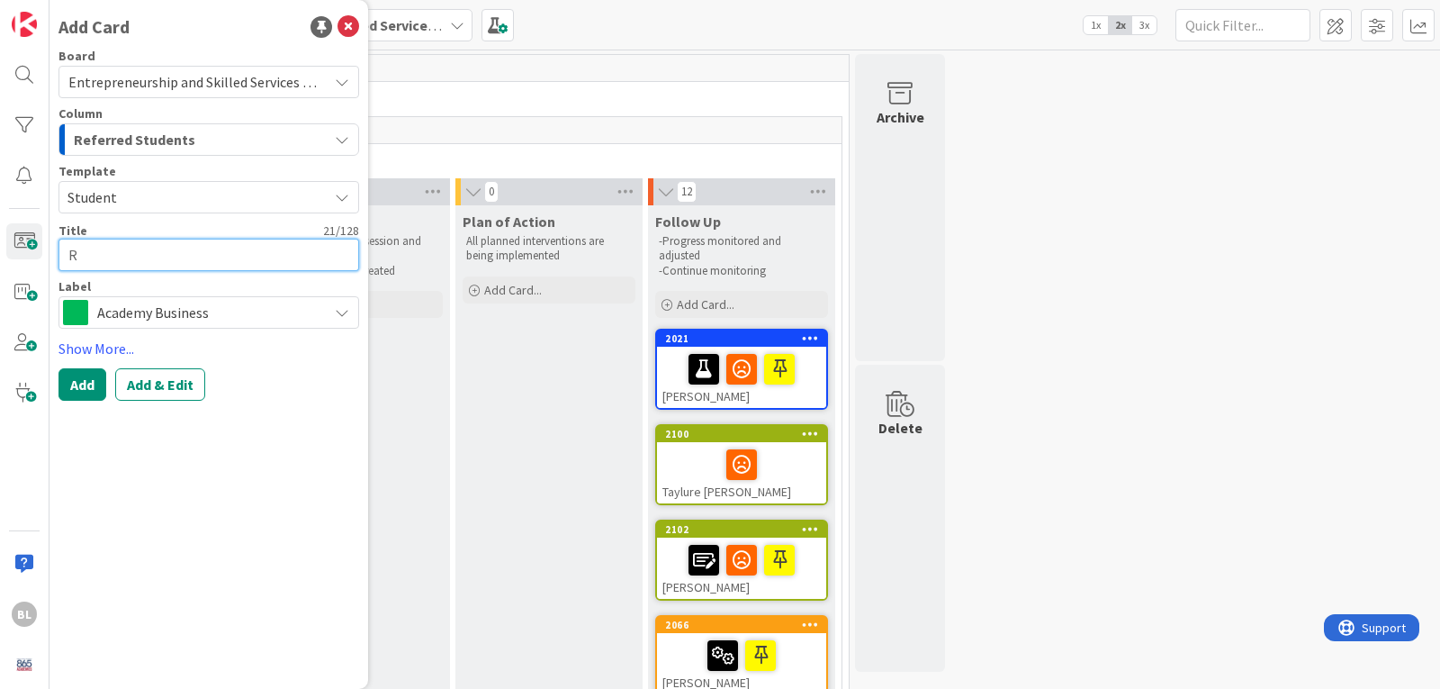
type textarea "Ro"
type textarea "x"
type textarea "Row"
type textarea "x"
type textarea "Rowa"
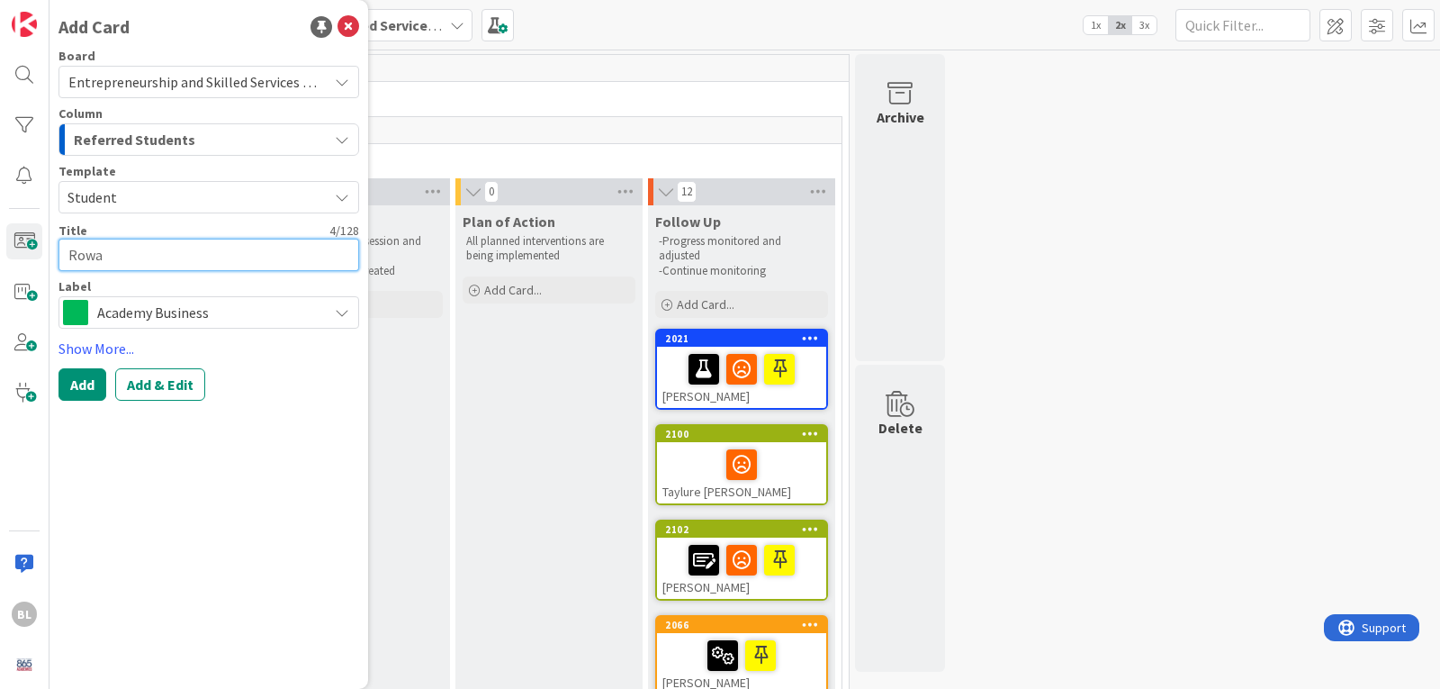
type textarea "x"
type textarea "[PERSON_NAME]"
type textarea "x"
type textarea "[PERSON_NAME]"
type textarea "x"
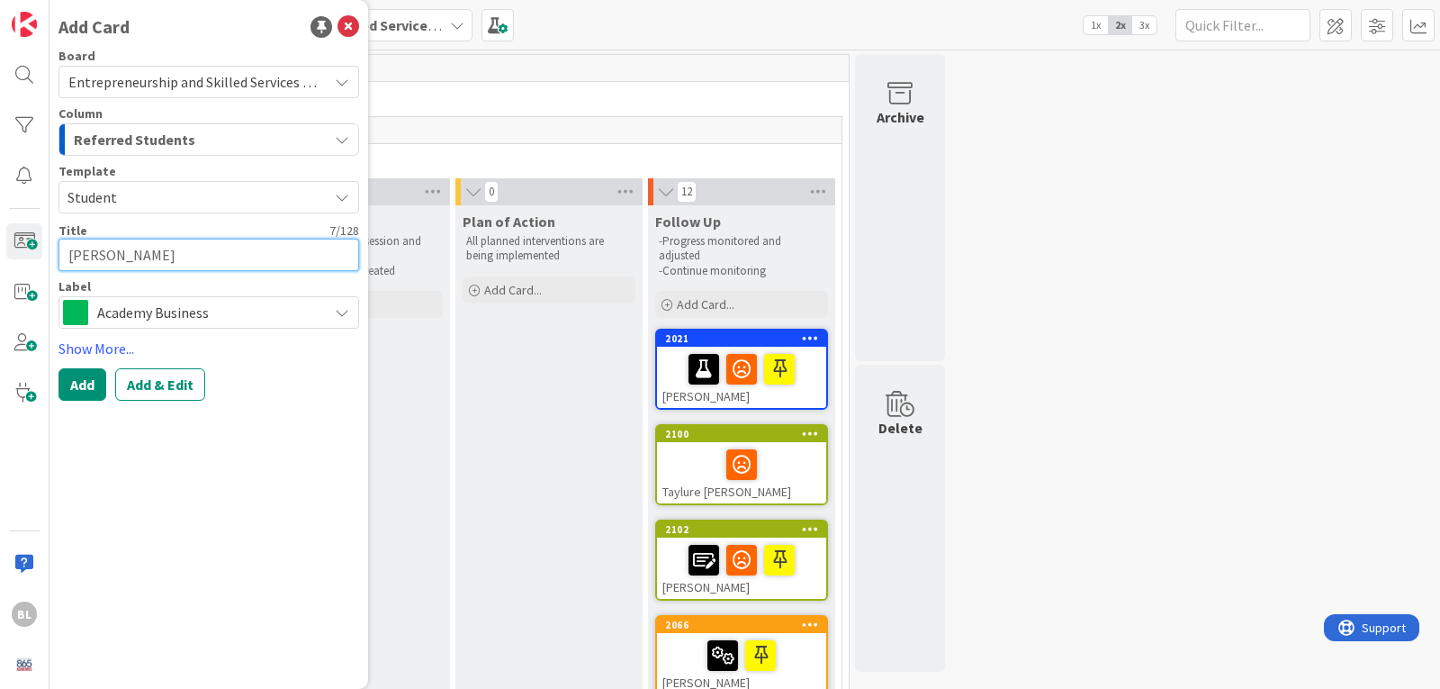
type textarea "[PERSON_NAME]"
type textarea "x"
type textarea "[PERSON_NAME]"
type textarea "x"
type textarea "[PERSON_NAME]"
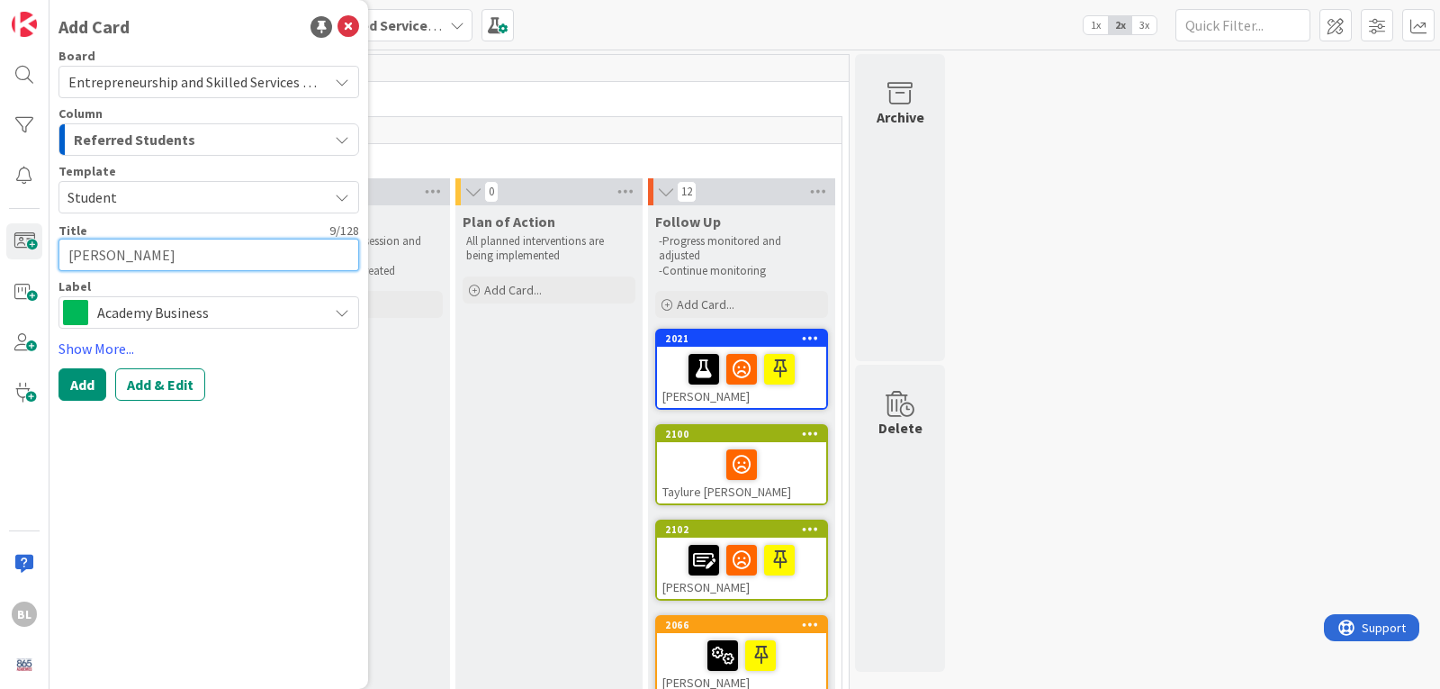
type textarea "x"
type textarea "[PERSON_NAME]"
type textarea "x"
type textarea "[PERSON_NAME]"
type textarea "x"
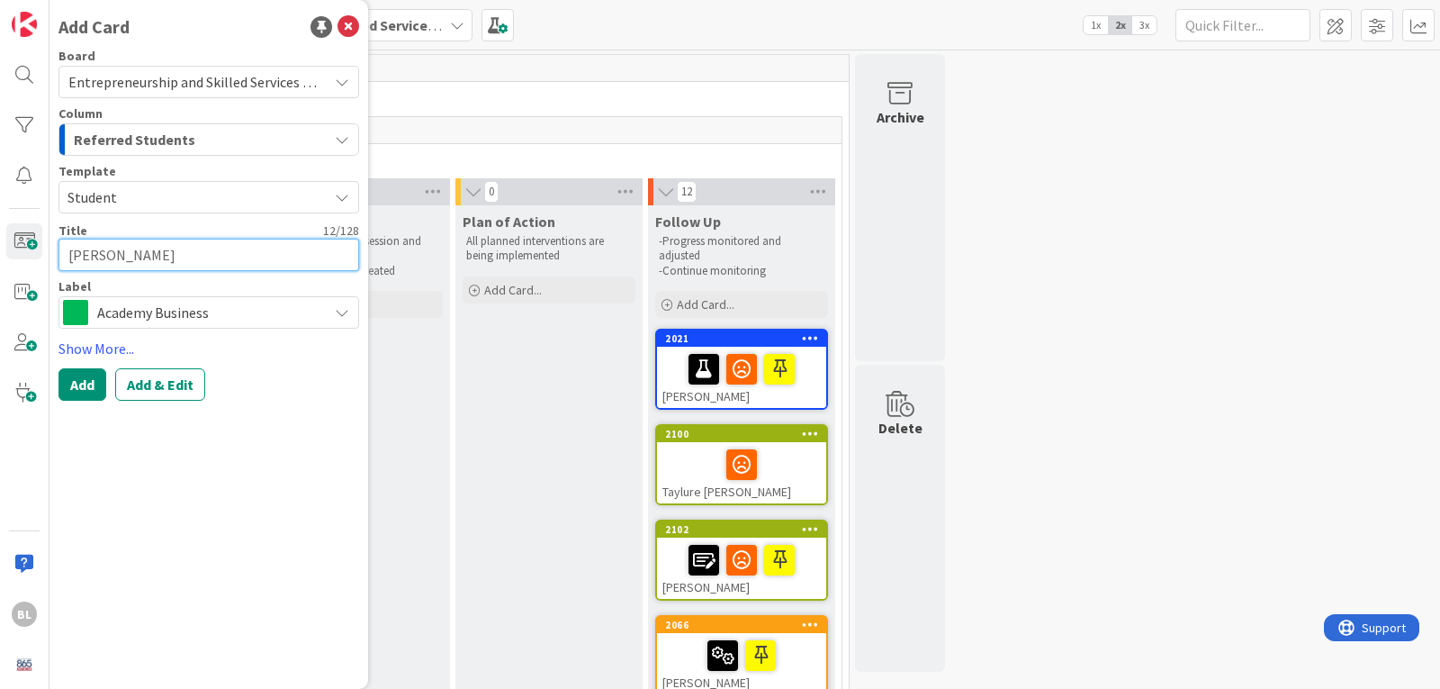
type textarea "[PERSON_NAME]"
type textarea "x"
type textarea "[PERSON_NAME] Daughter"
type textarea "x"
type textarea "[PERSON_NAME]"
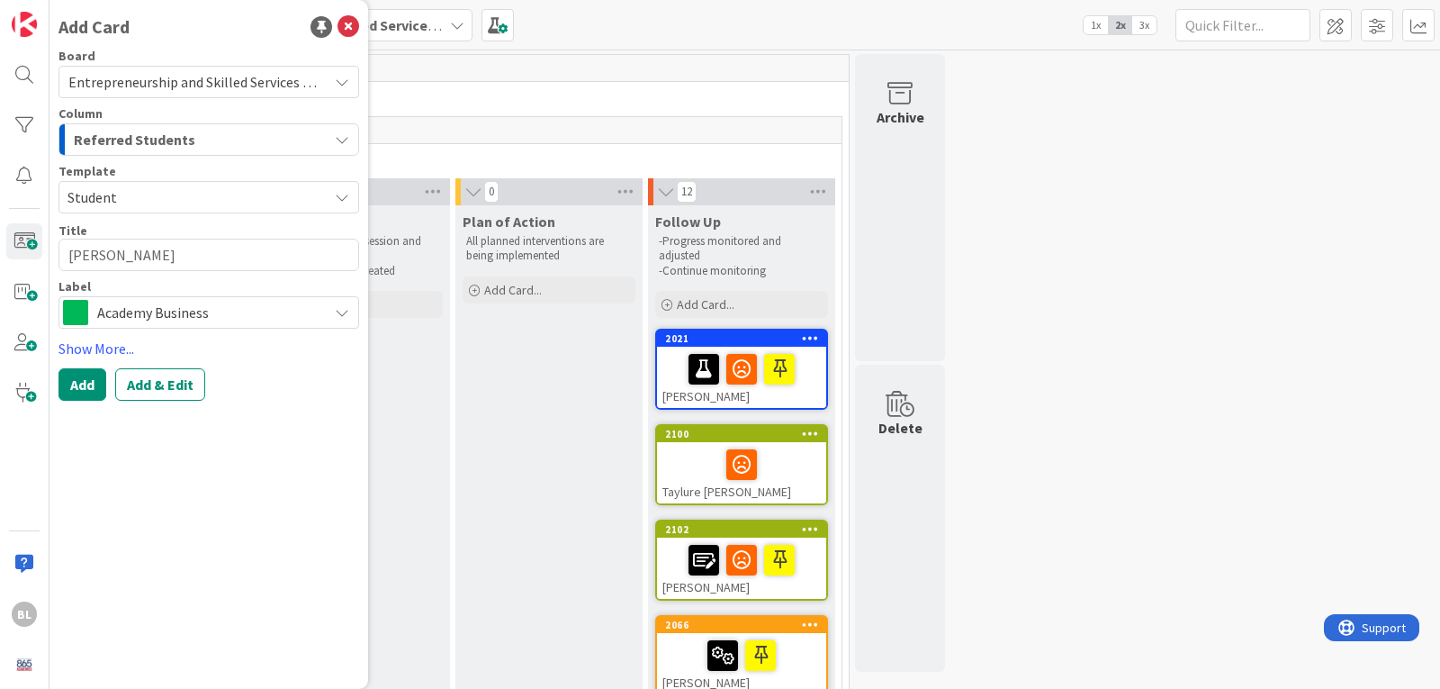
click at [158, 307] on span "Academy Business" at bounding box center [207, 312] width 221 height 25
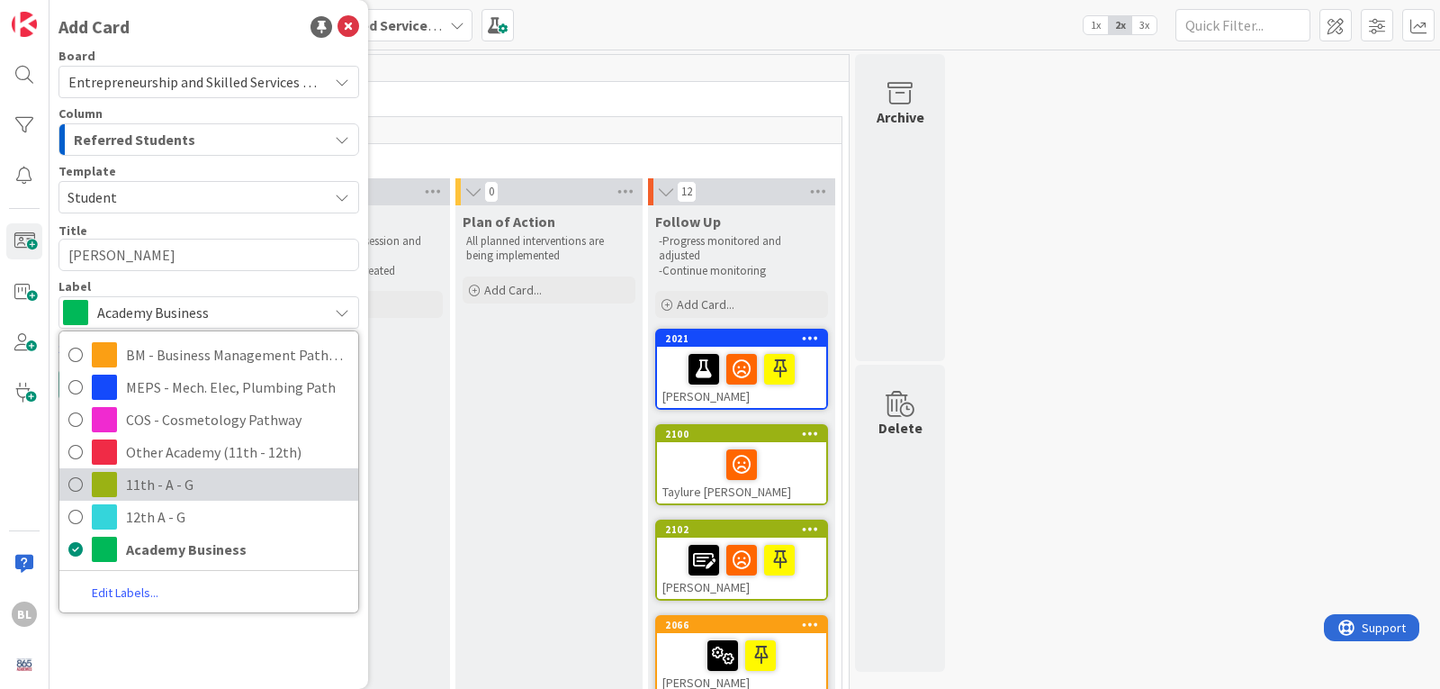
click at [69, 480] on icon at bounding box center [75, 484] width 14 height 27
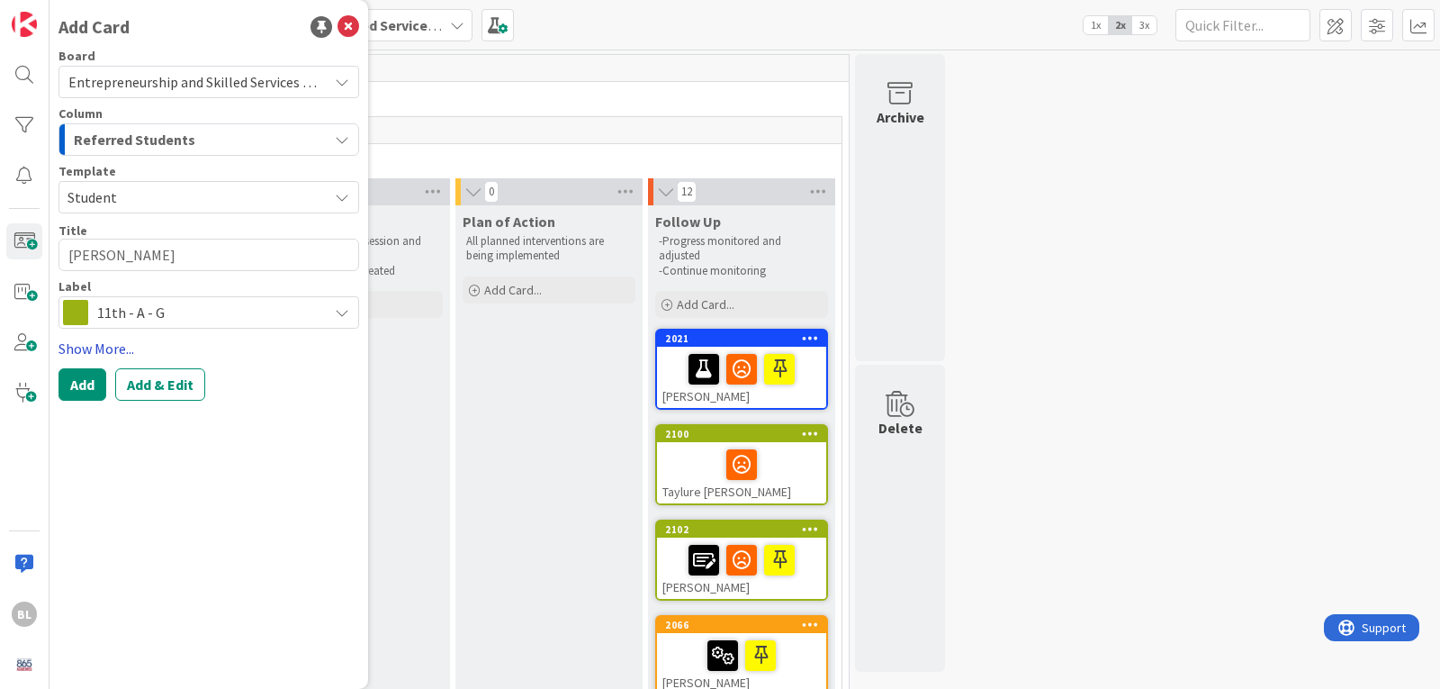
click at [92, 347] on link "Show More..." at bounding box center [209, 349] width 301 height 22
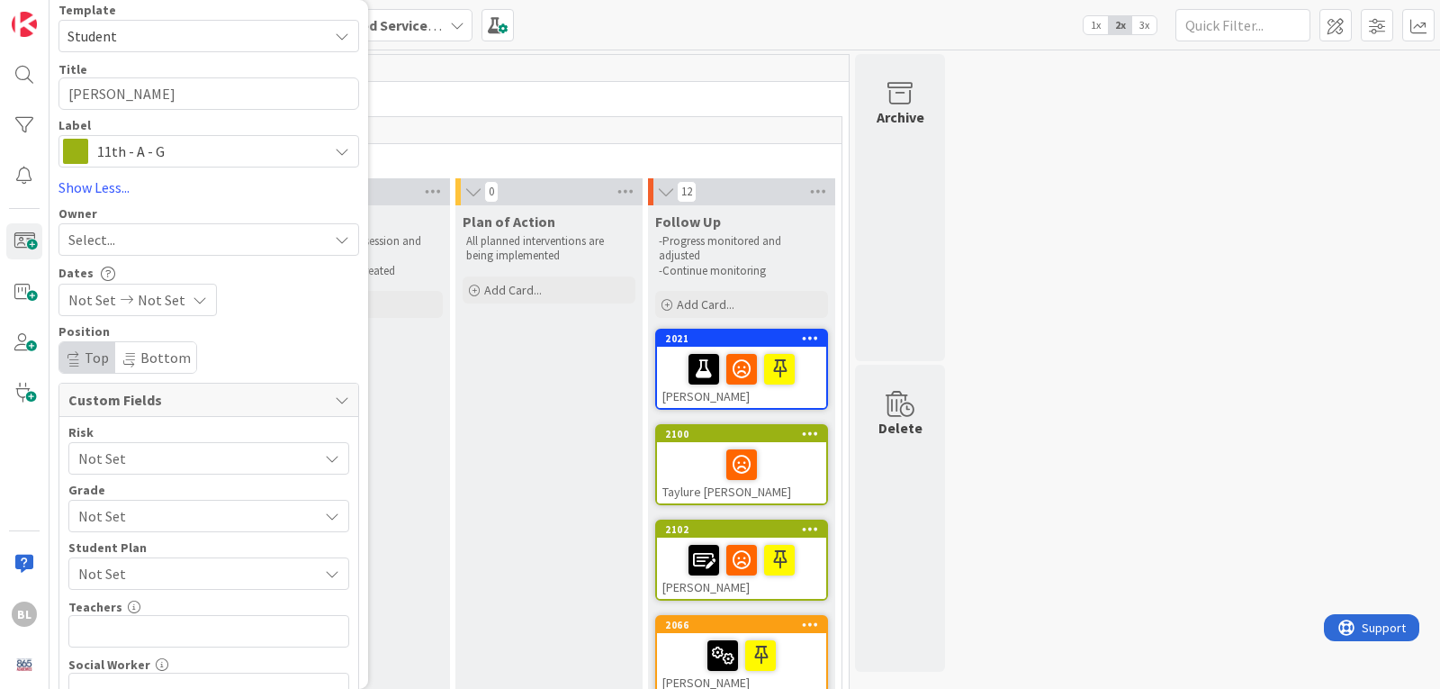
scroll to position [180, 0]
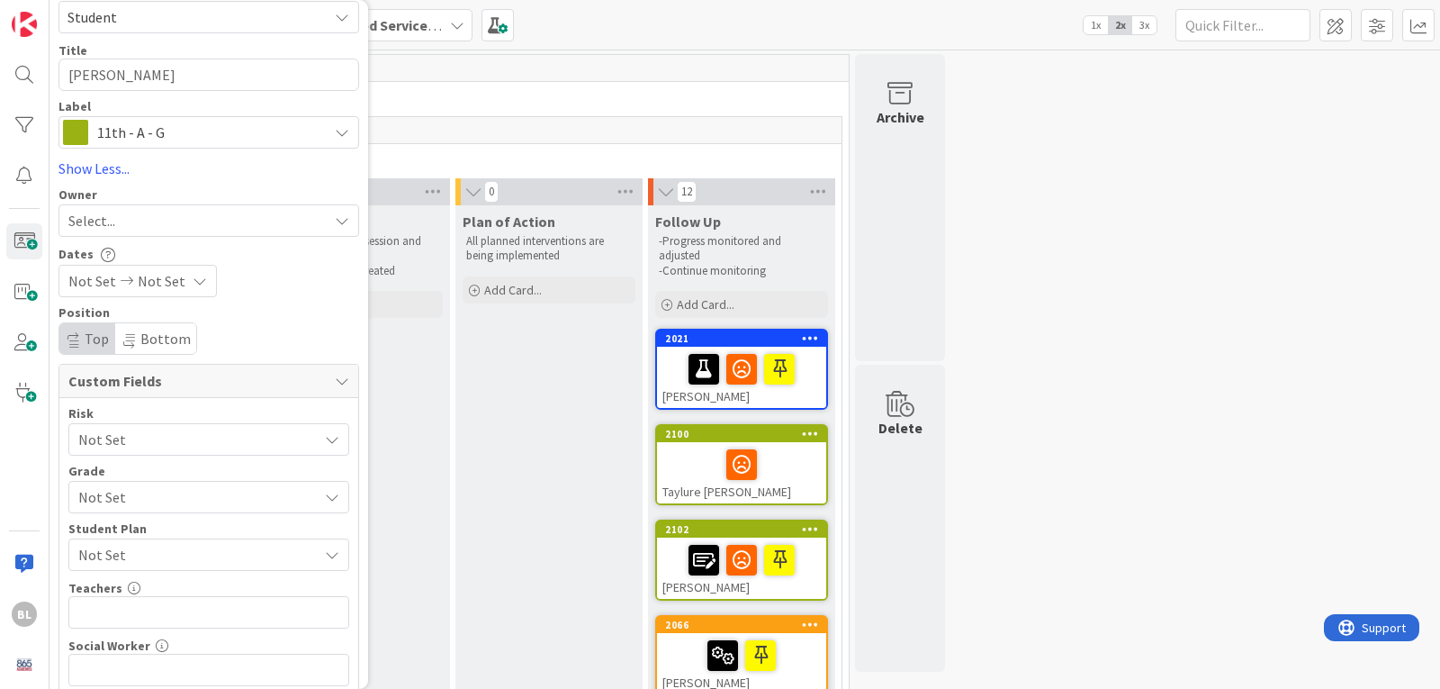
click at [131, 503] on span "Not Set" at bounding box center [193, 496] width 230 height 25
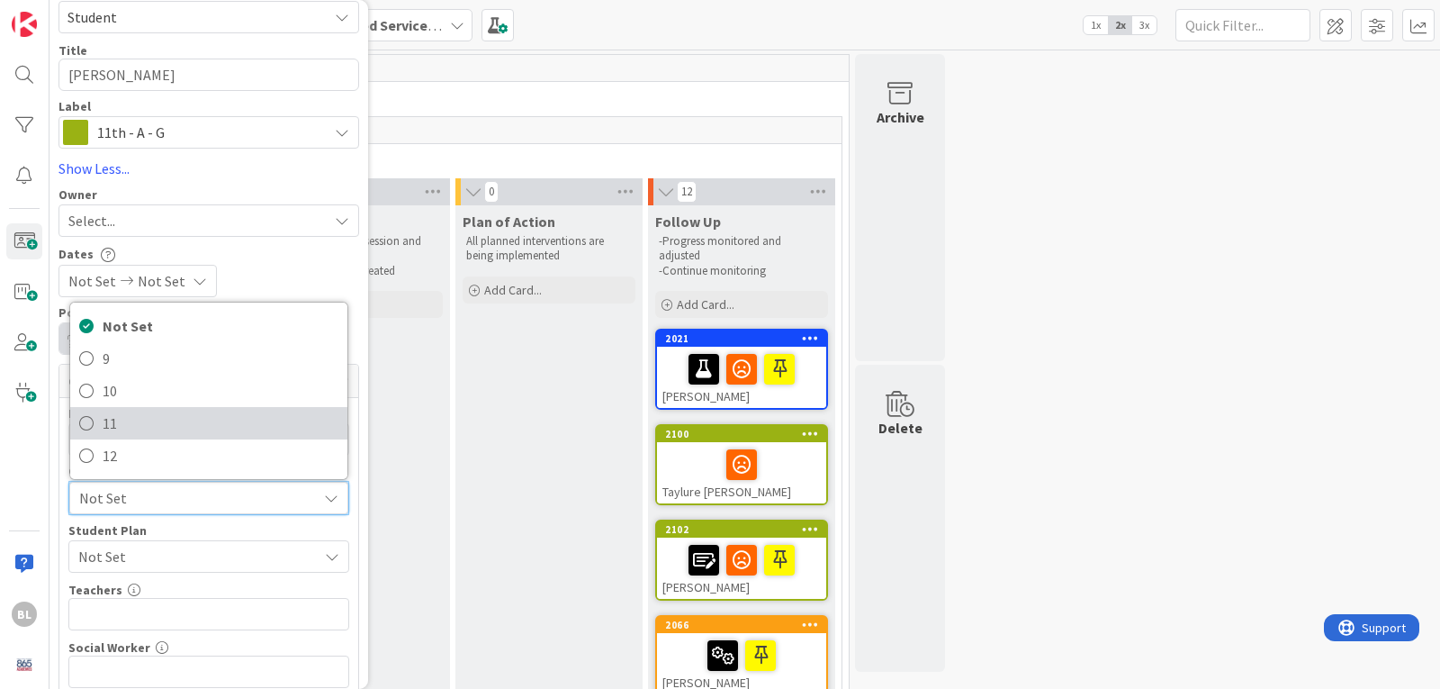
click at [98, 420] on link "11" at bounding box center [208, 423] width 277 height 32
type textarea "x"
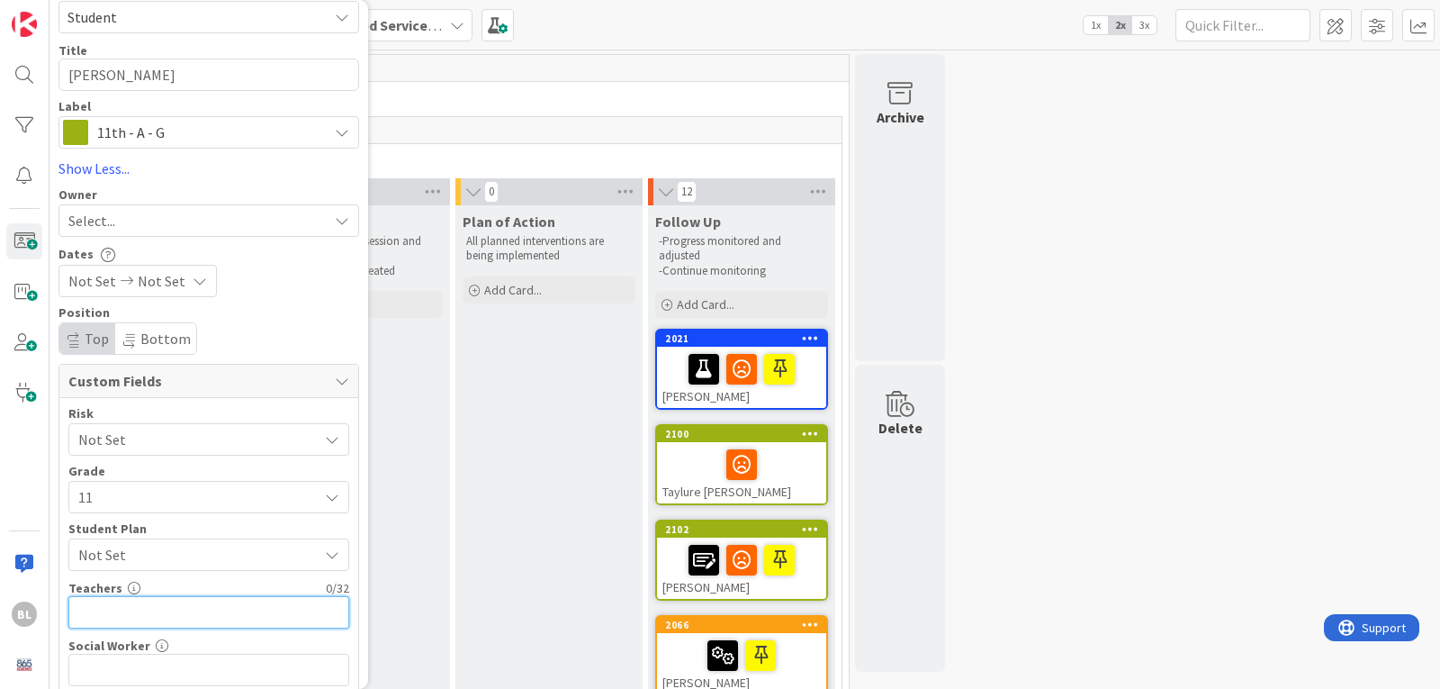
click at [92, 613] on input "text" at bounding box center [208, 612] width 281 height 32
type input "[PERSON_NAME]"
type textarea "x"
type input "[PERSON_NAME],"
type textarea "x"
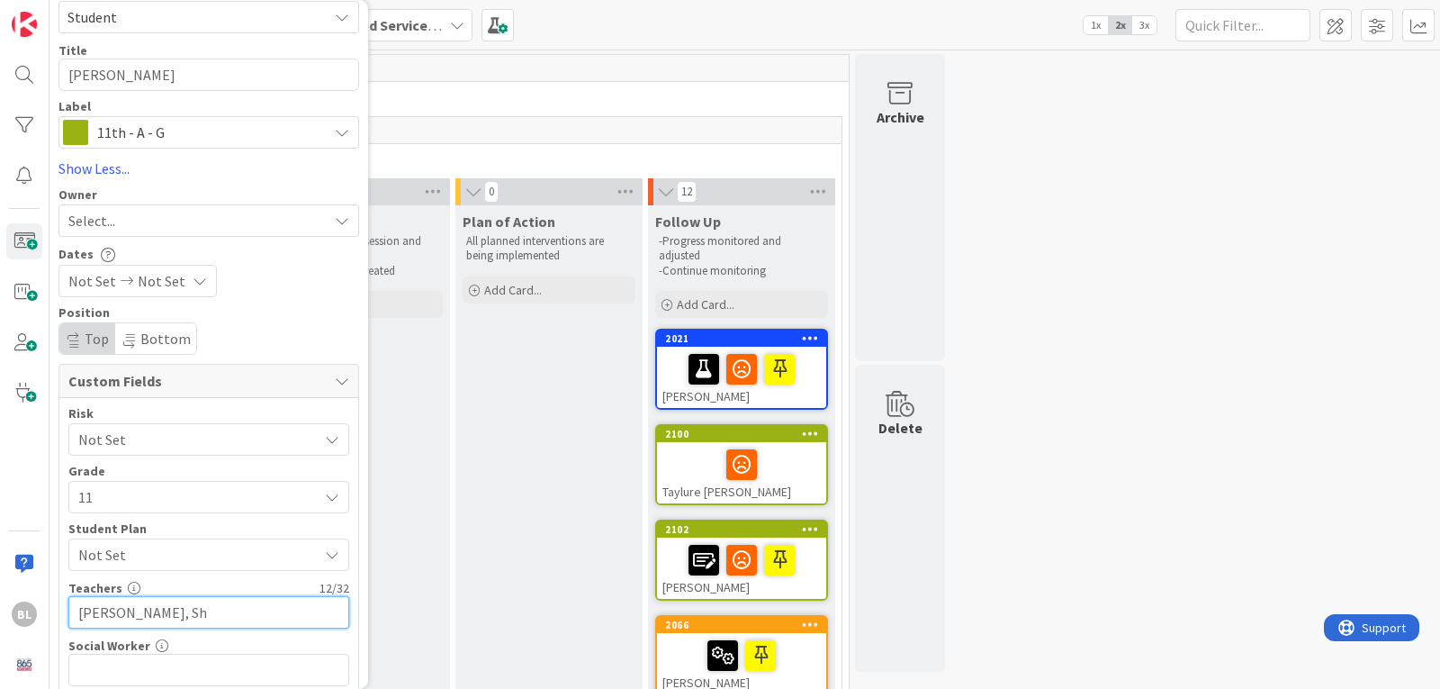
type input "[PERSON_NAME], Shi"
type textarea "x"
type input "[PERSON_NAME], Shipwash,[PERSON_NAME]"
type textarea "x"
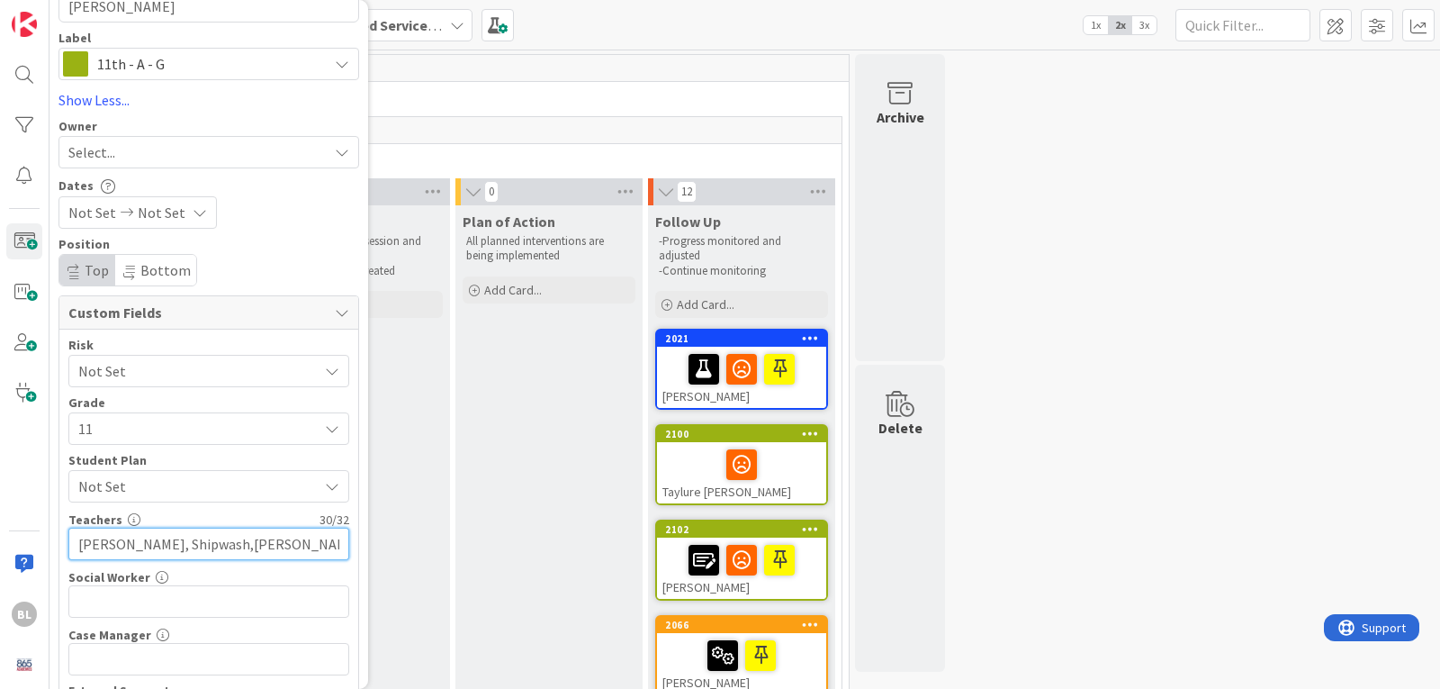
scroll to position [357, 0]
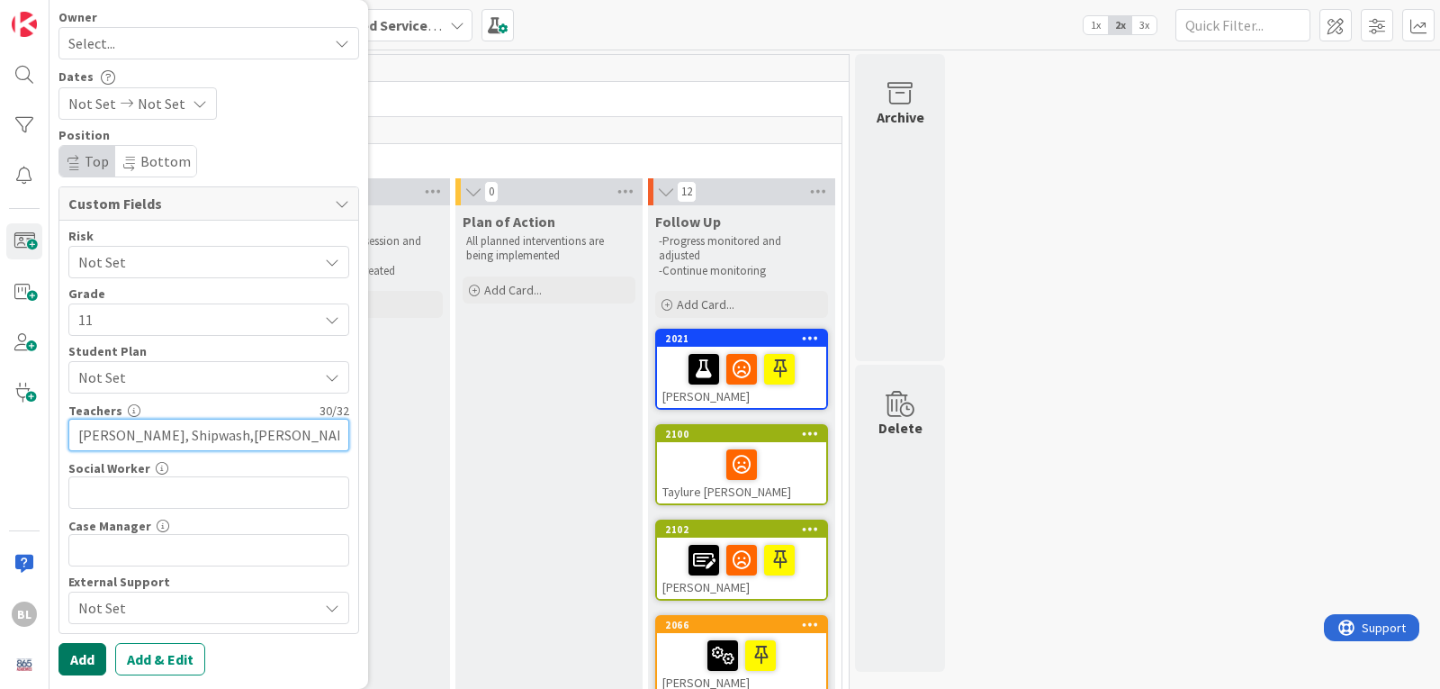
type input "[PERSON_NAME], Shipwash,[PERSON_NAME]"
click at [87, 661] on button "Add" at bounding box center [83, 659] width 48 height 32
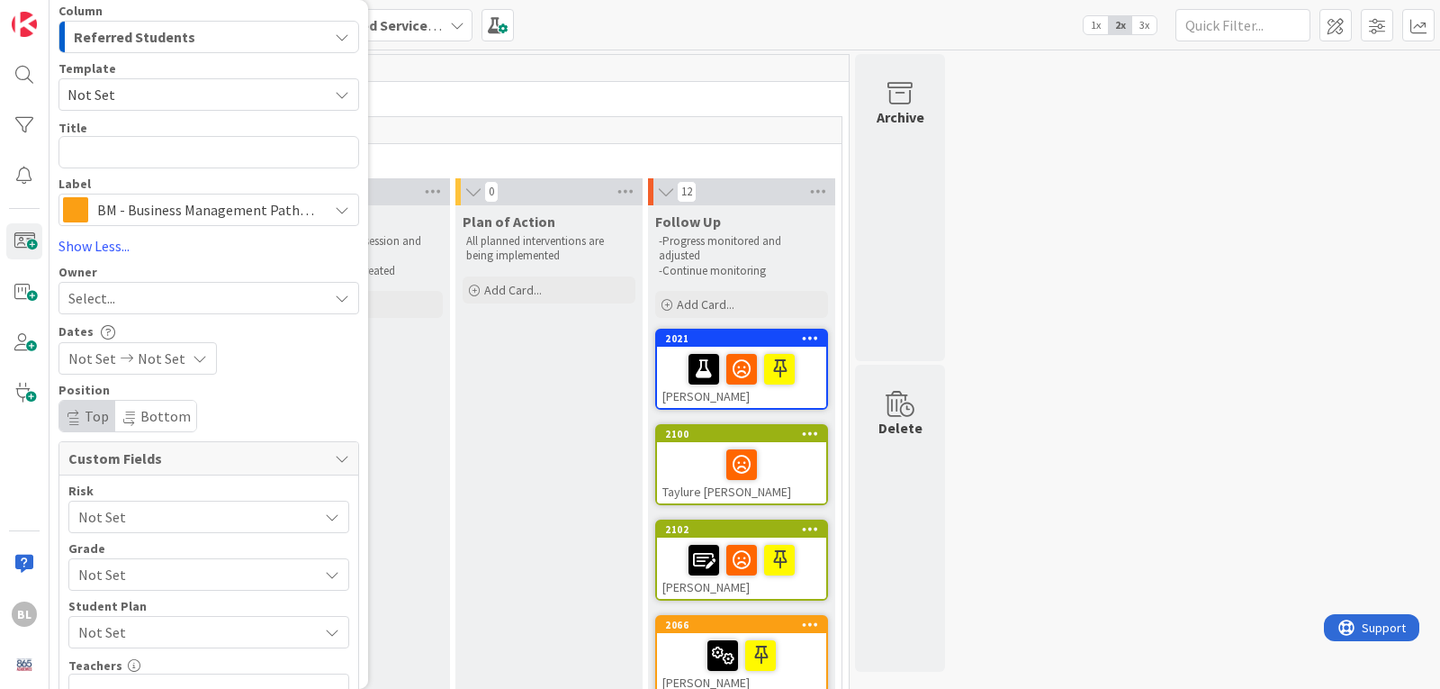
scroll to position [0, 0]
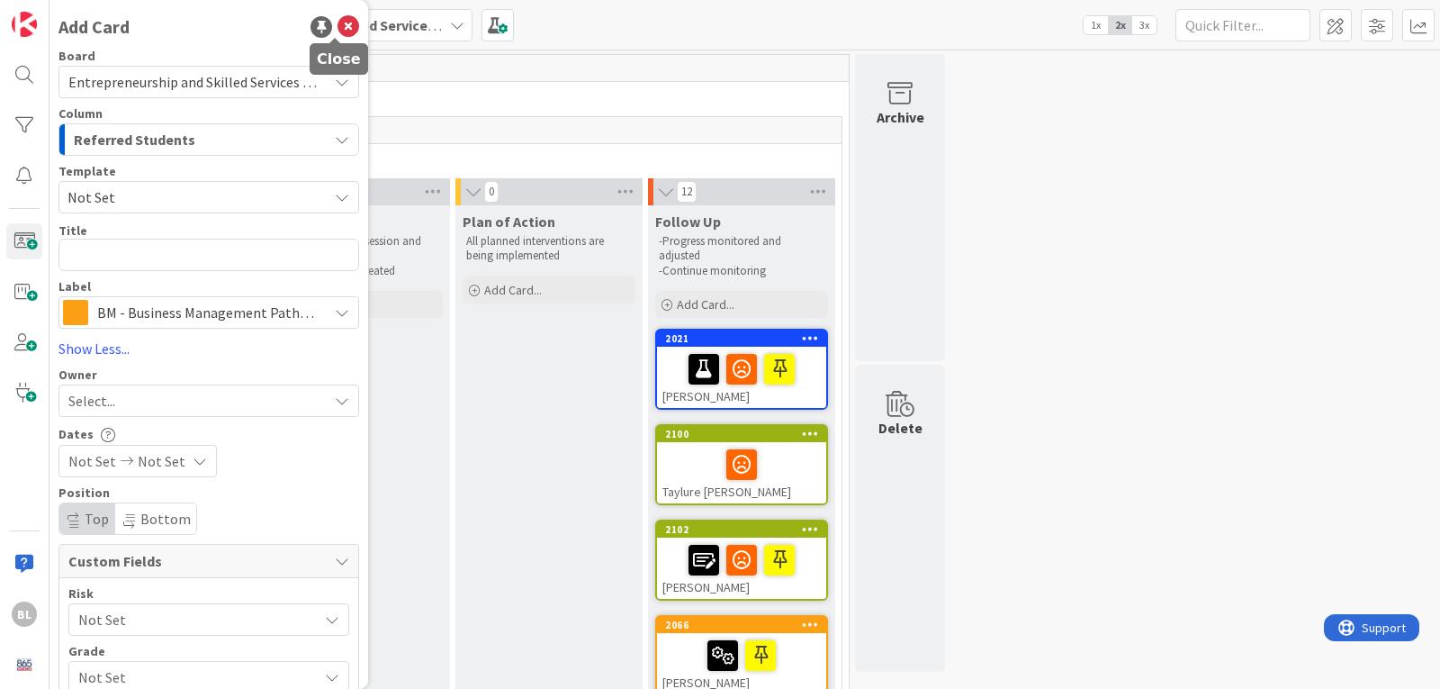
click at [340, 20] on icon at bounding box center [349, 27] width 22 height 22
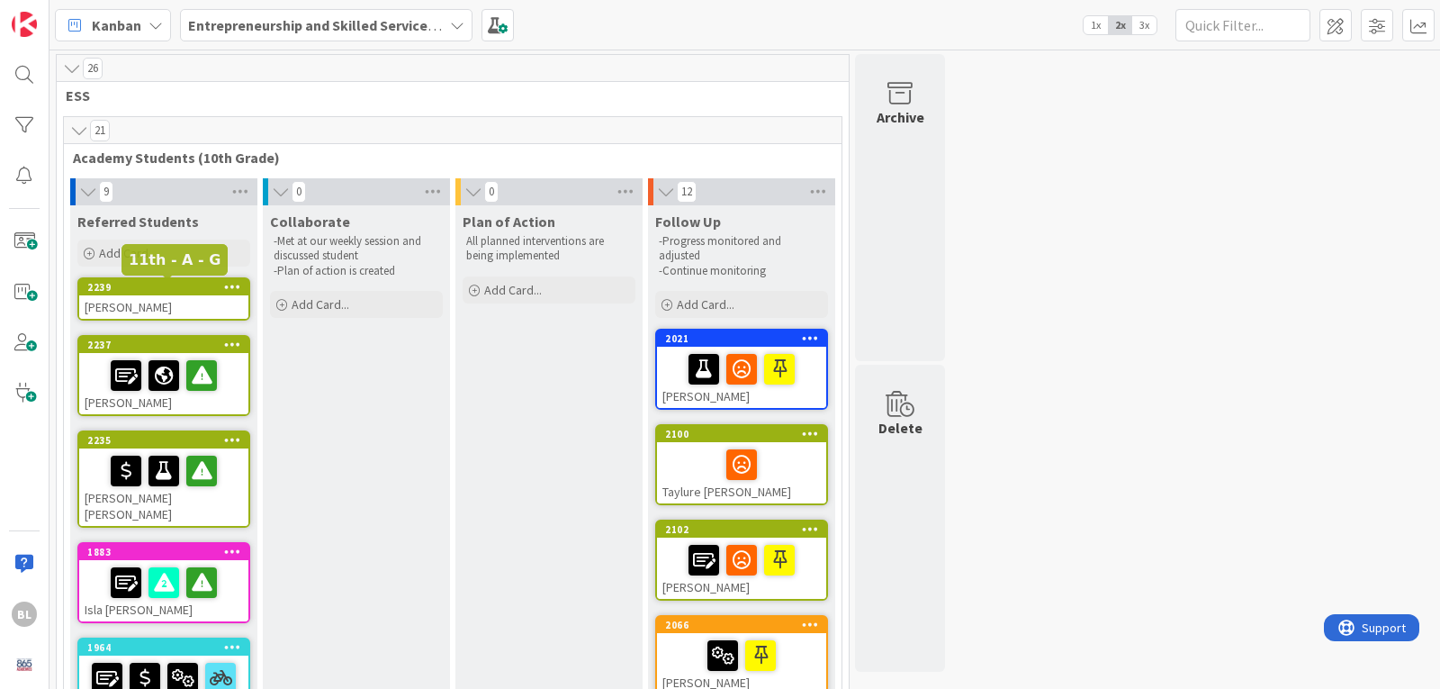
click at [180, 288] on div "2239" at bounding box center [167, 287] width 161 height 13
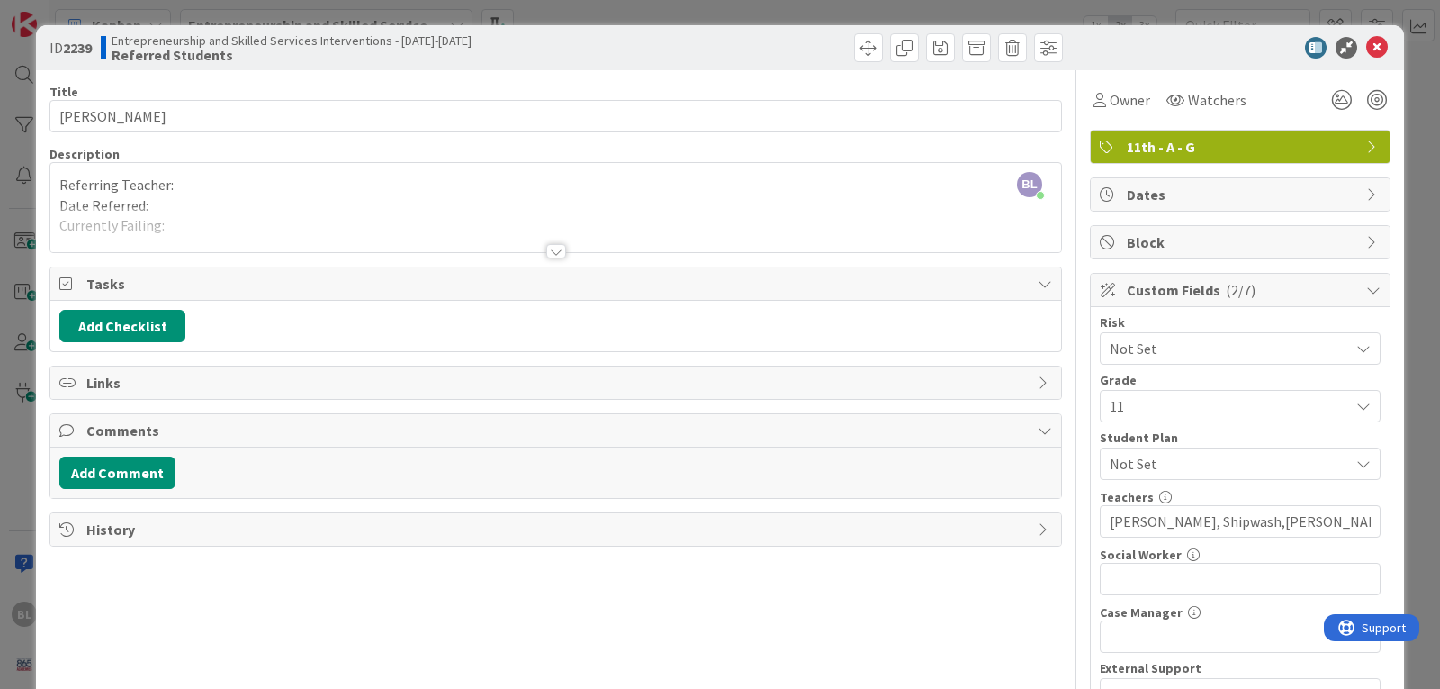
click at [182, 188] on div "[PERSON_NAME] joined 17 m ago Referring Teacher: Date Referred: Currently Faili…" at bounding box center [555, 207] width 1011 height 89
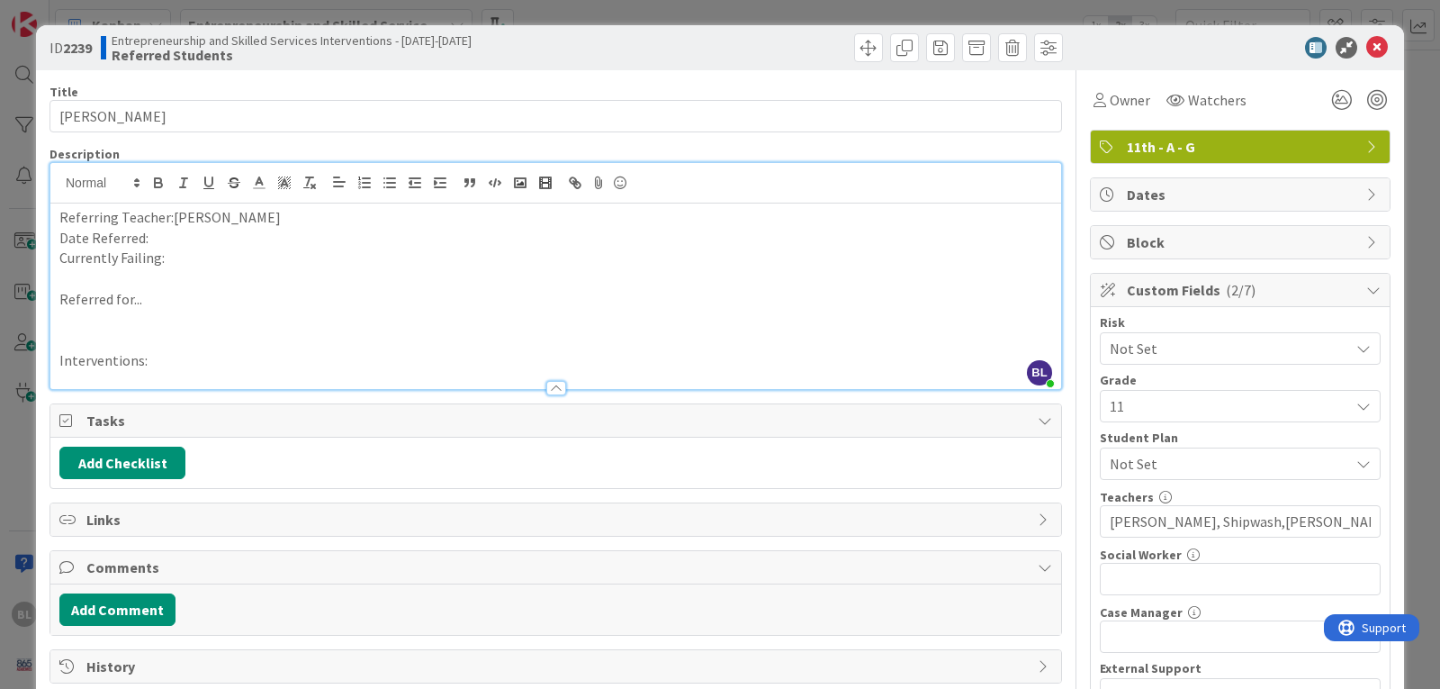
click at [167, 215] on p "Referring Teacher:[PERSON_NAME]" at bounding box center [555, 217] width 993 height 21
click at [163, 238] on p "Date Referred:" at bounding box center [555, 238] width 993 height 21
click at [174, 257] on p "Currently Failing:" at bounding box center [555, 258] width 993 height 21
click at [147, 301] on p "Referred for..." at bounding box center [555, 299] width 993 height 21
click at [184, 361] on p "Interventions:" at bounding box center [555, 360] width 993 height 21
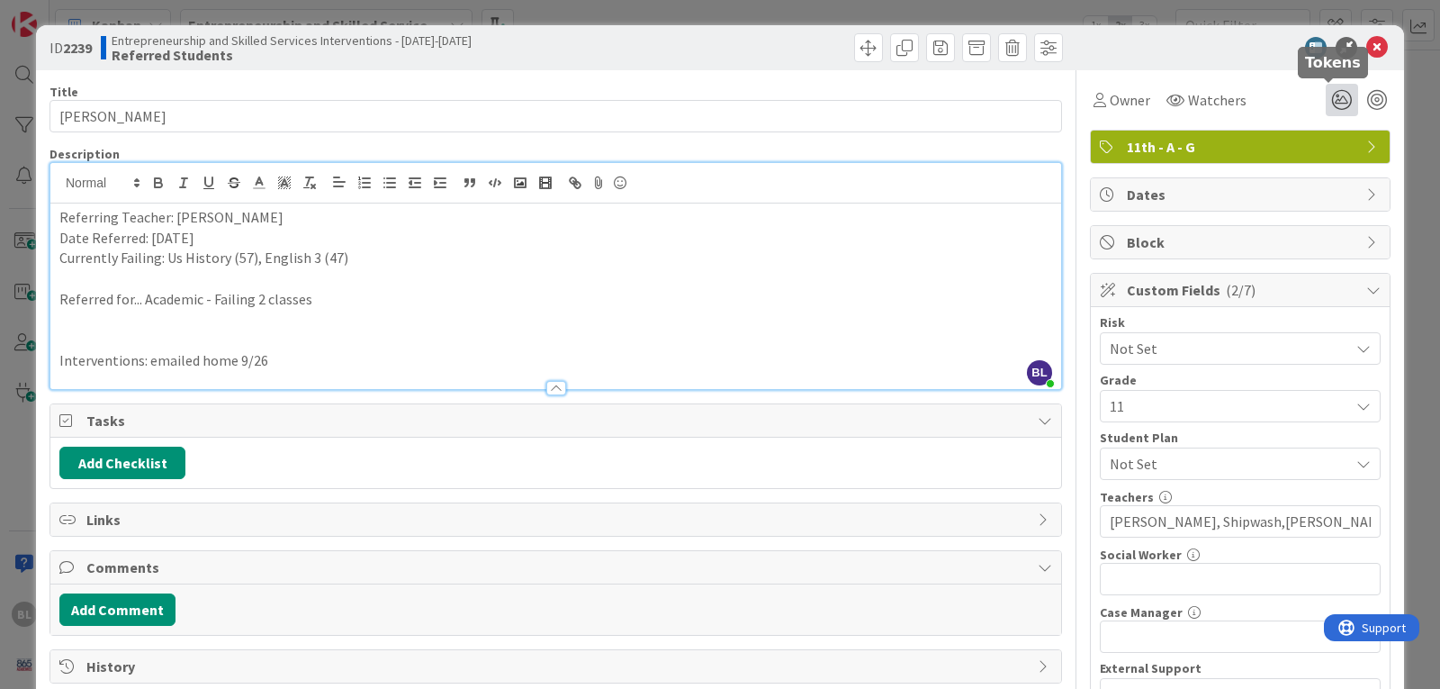
click at [1330, 98] on icon at bounding box center [1342, 100] width 32 height 32
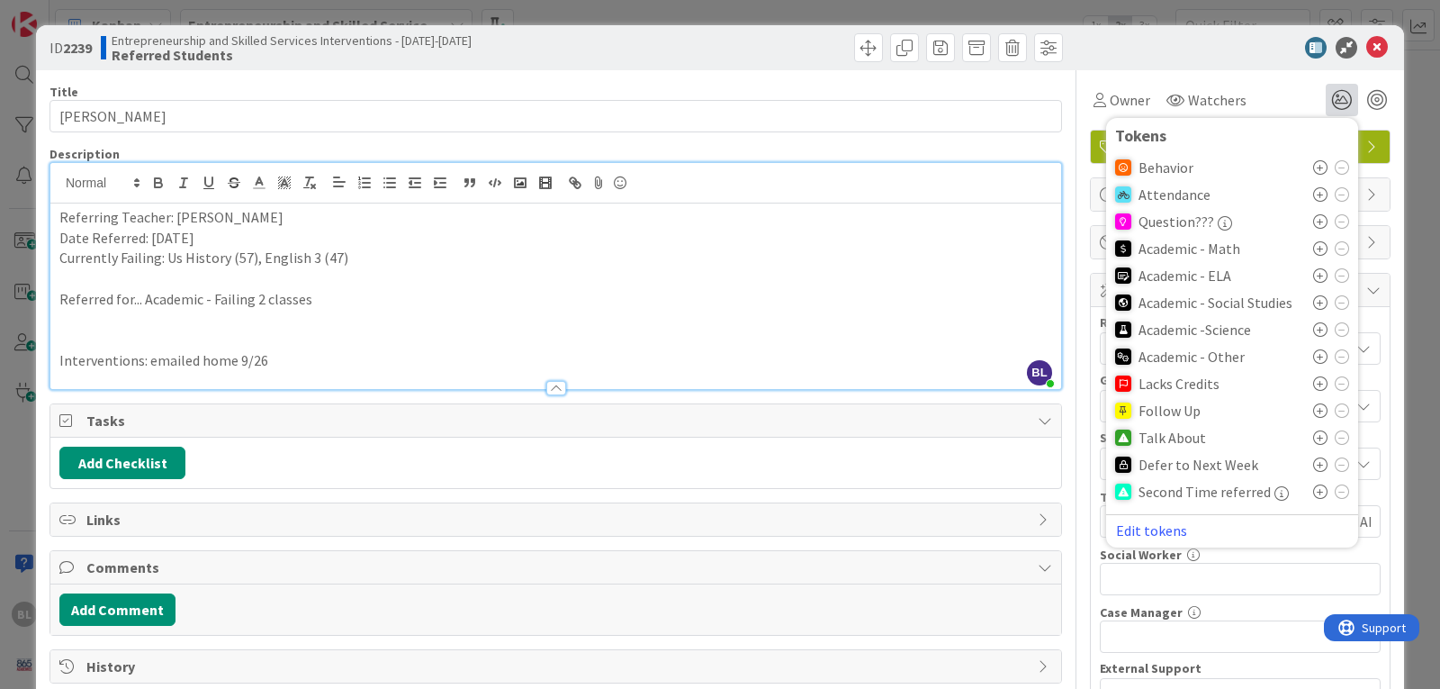
click at [1313, 302] on icon at bounding box center [1320, 302] width 14 height 14
click at [1313, 274] on icon at bounding box center [1320, 275] width 14 height 14
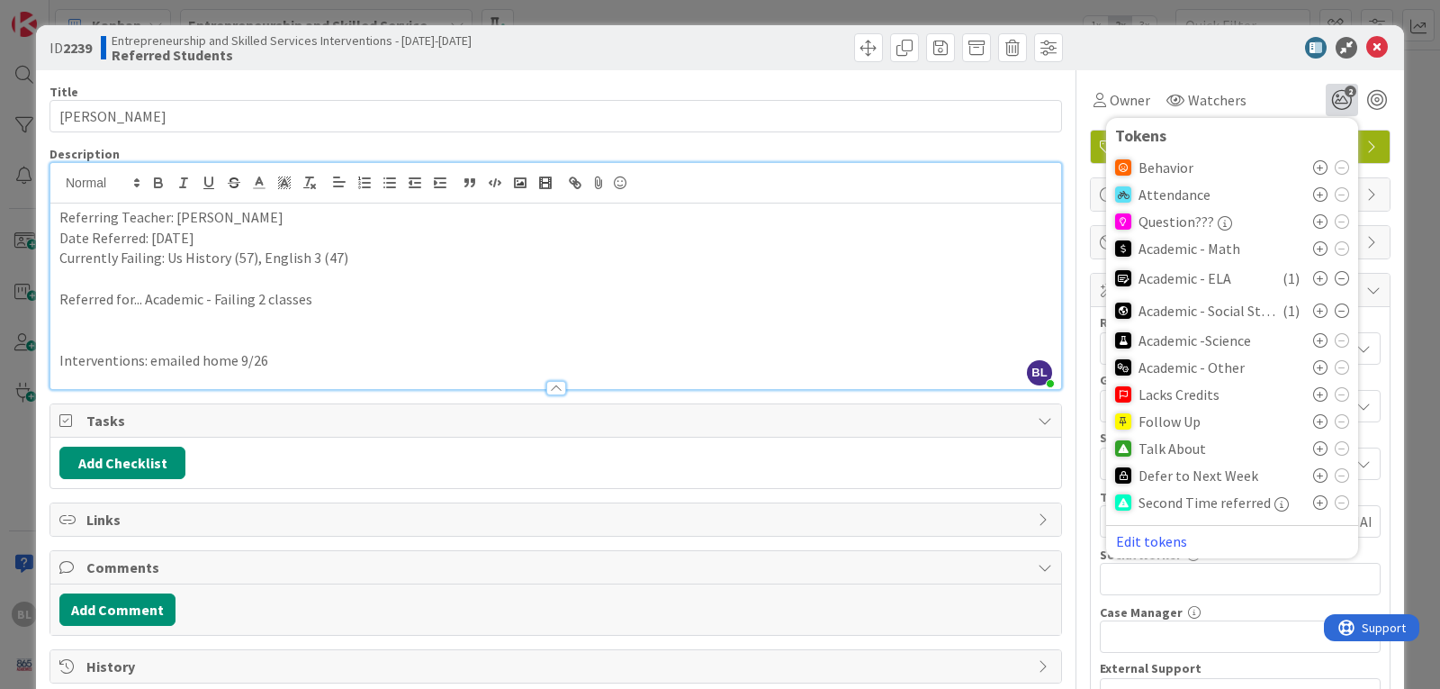
click at [1313, 447] on icon at bounding box center [1320, 448] width 14 height 14
click at [1367, 50] on icon at bounding box center [1378, 48] width 22 height 22
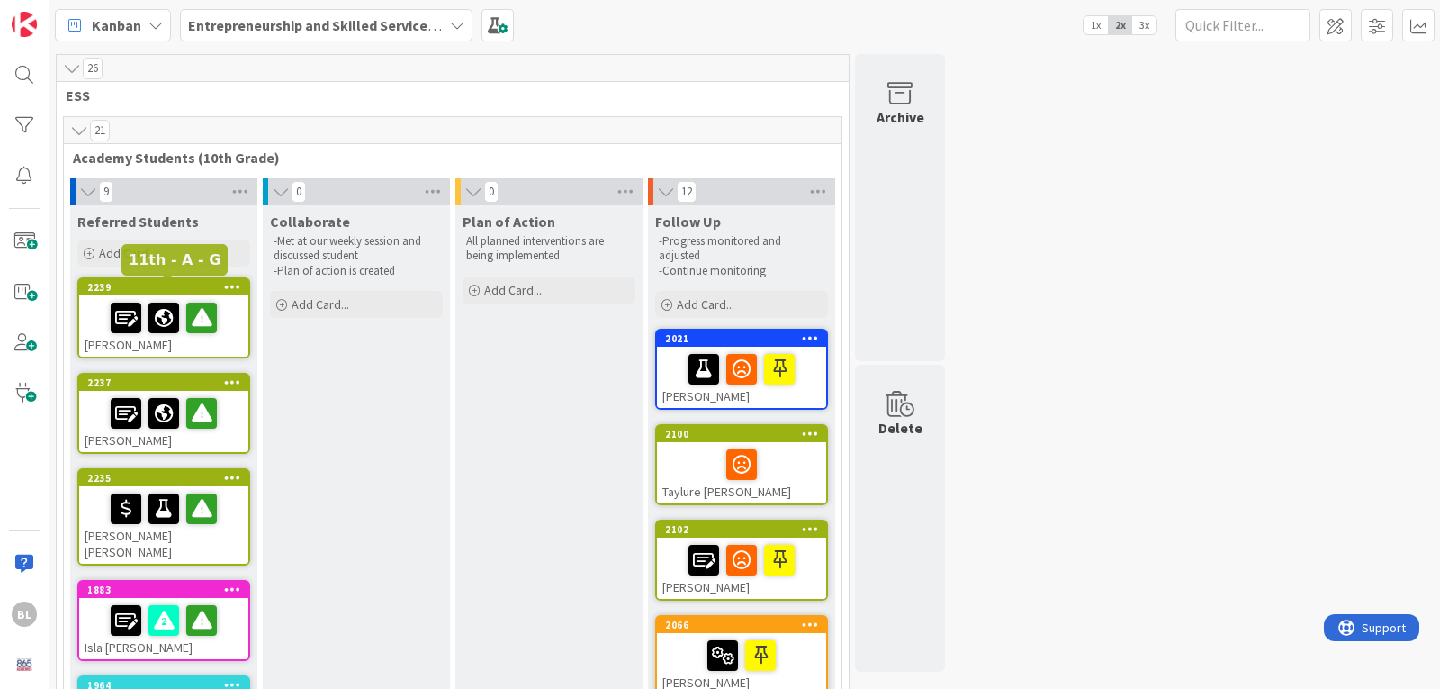
click at [200, 285] on div "2239" at bounding box center [167, 287] width 161 height 13
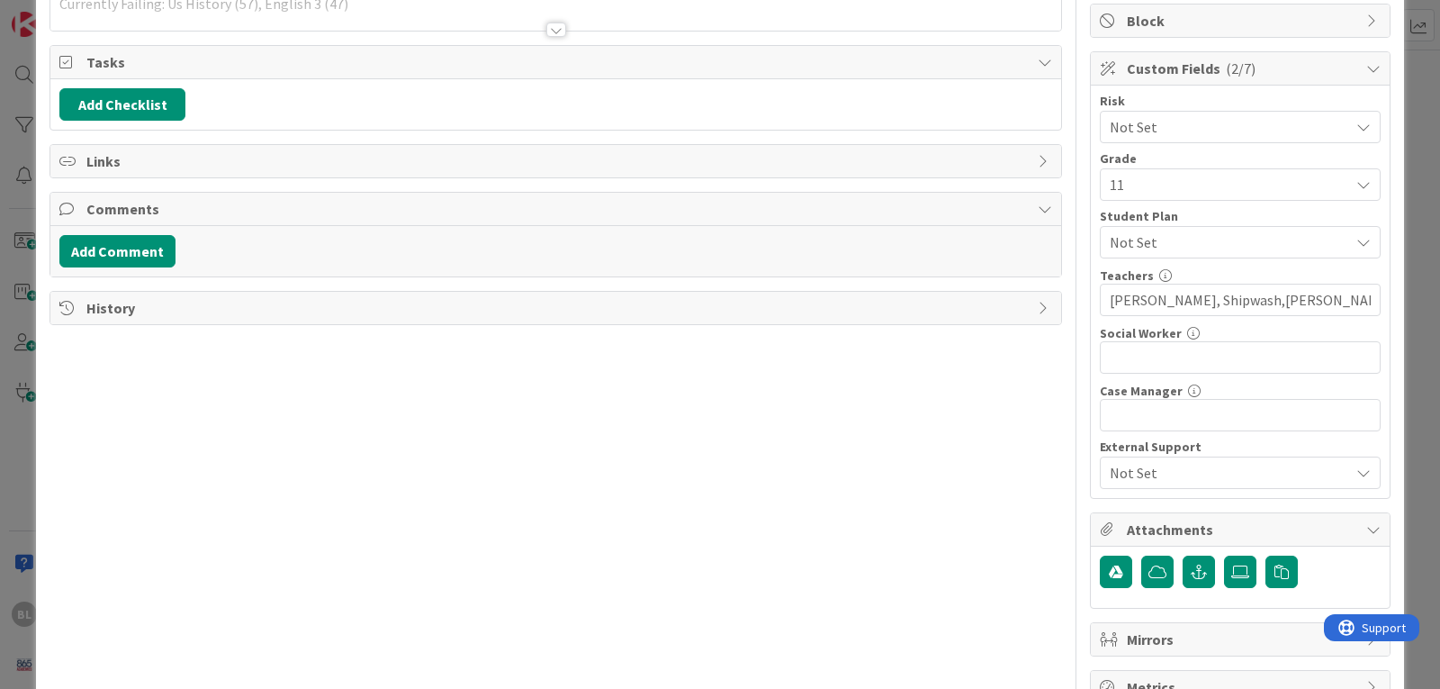
scroll to position [275, 0]
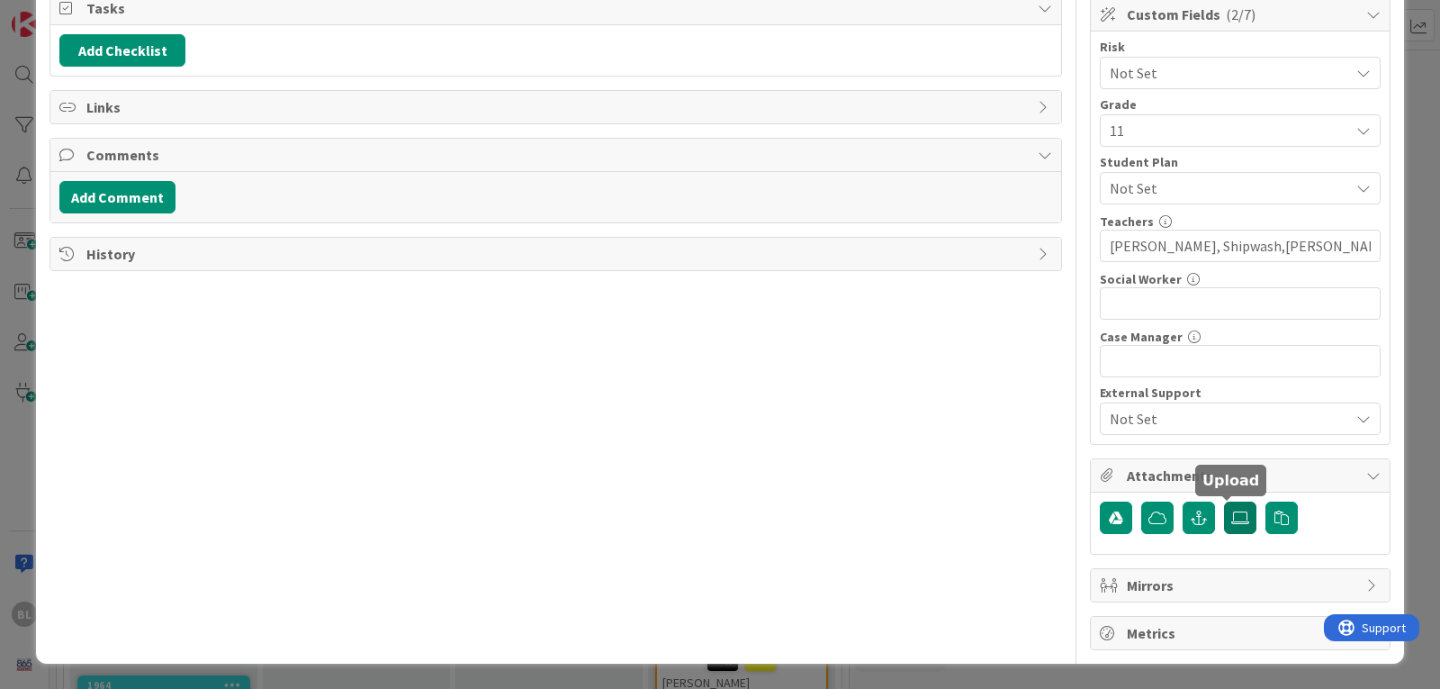
click at [1232, 512] on icon at bounding box center [1241, 517] width 18 height 14
click at [1224, 501] on input "file" at bounding box center [1224, 501] width 0 height 0
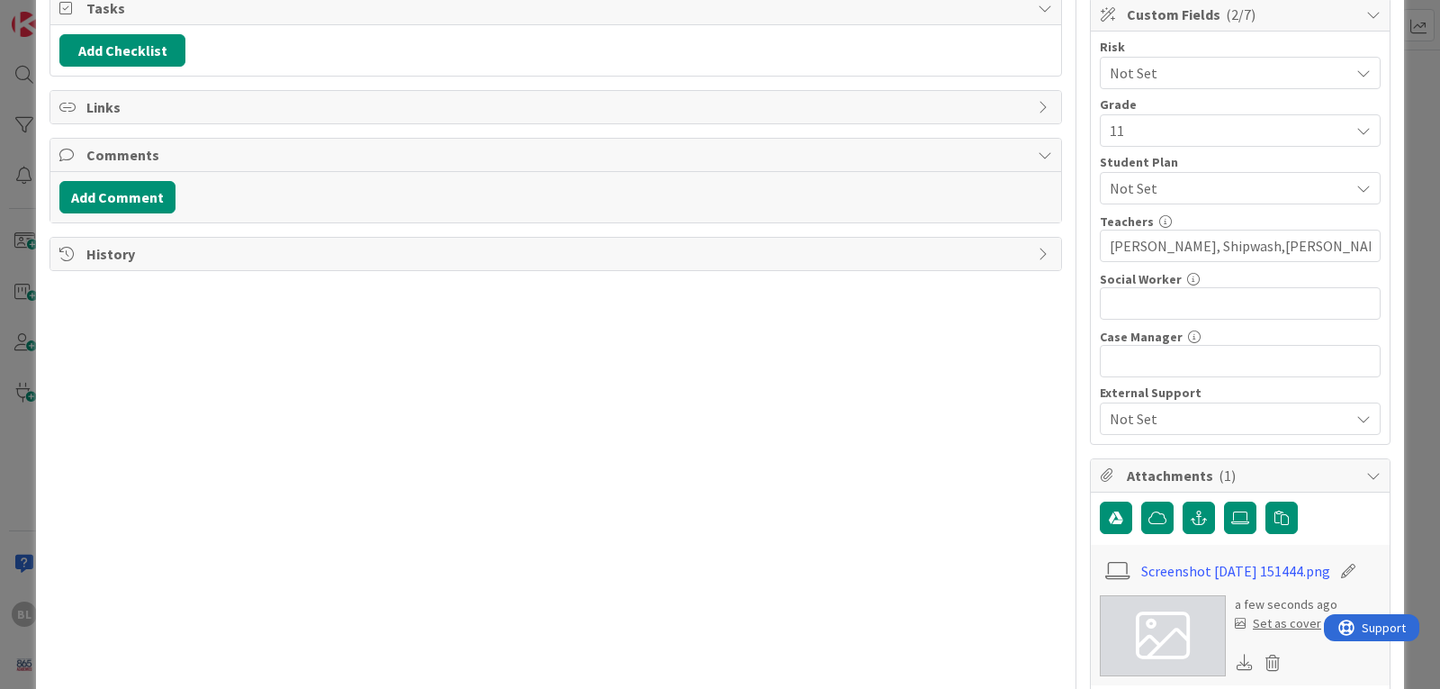
click at [1265, 628] on div "Set as cover" at bounding box center [1278, 623] width 86 height 19
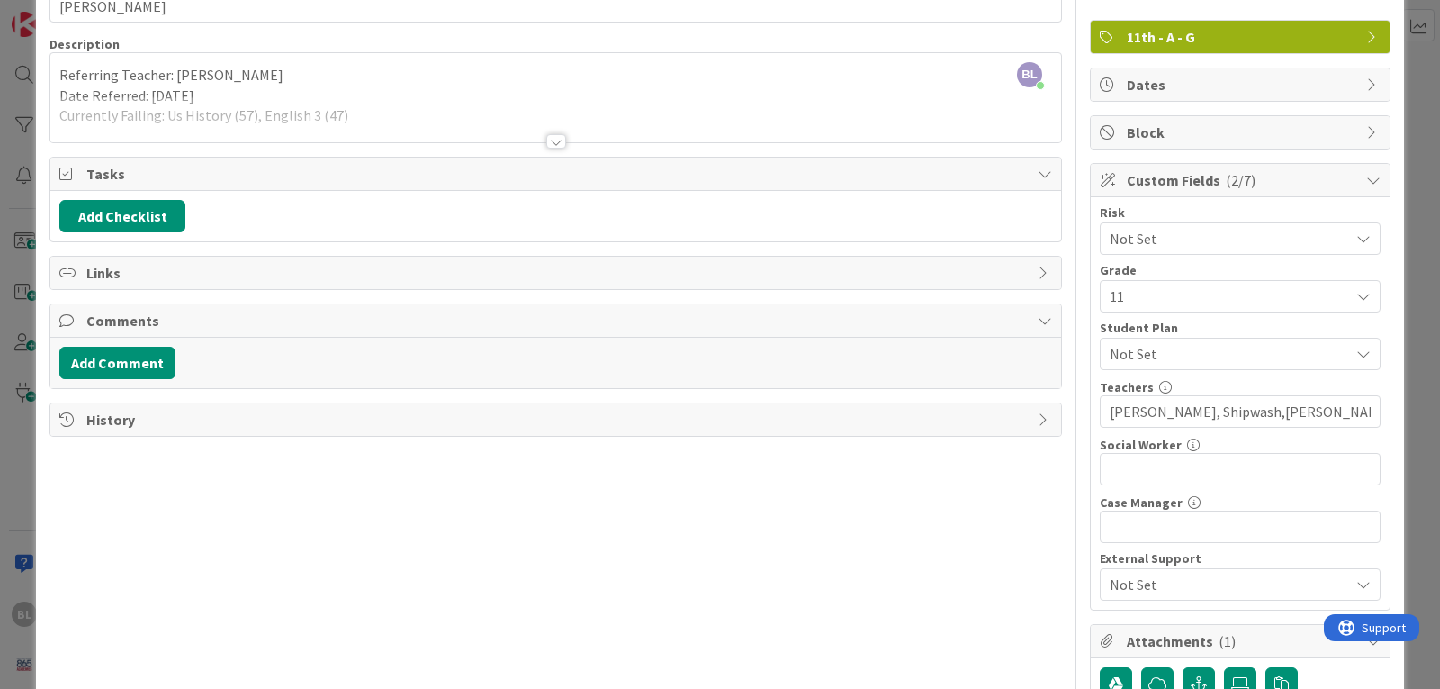
scroll to position [0, 0]
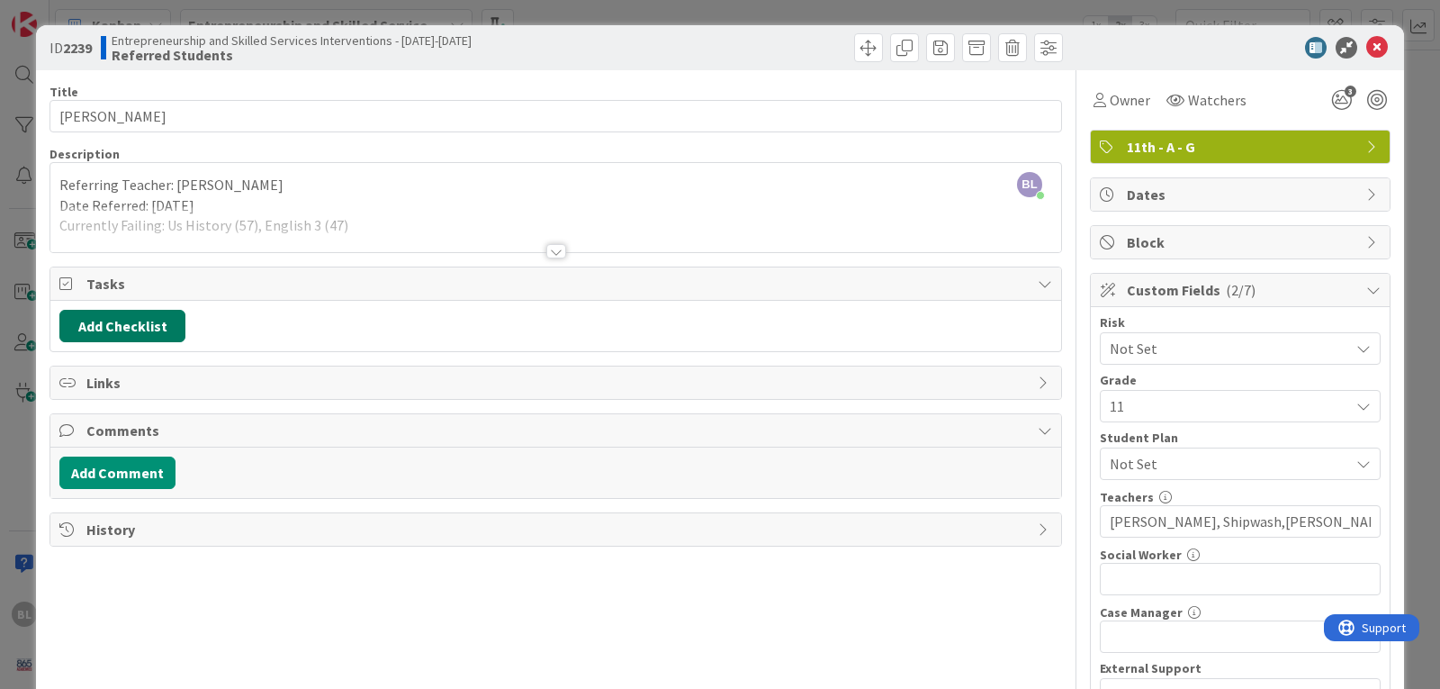
click at [109, 329] on button "Add Checklist" at bounding box center [122, 326] width 126 height 32
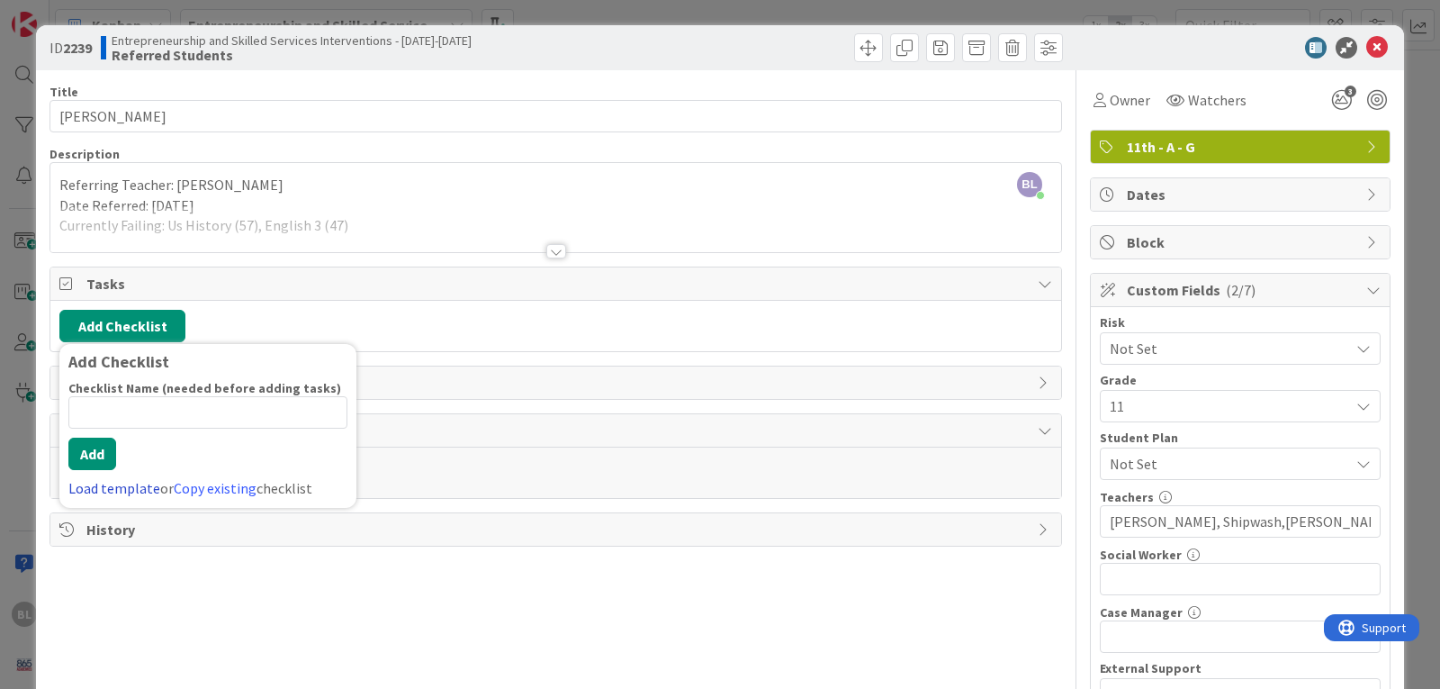
click at [84, 483] on link "Load template" at bounding box center [114, 488] width 92 height 18
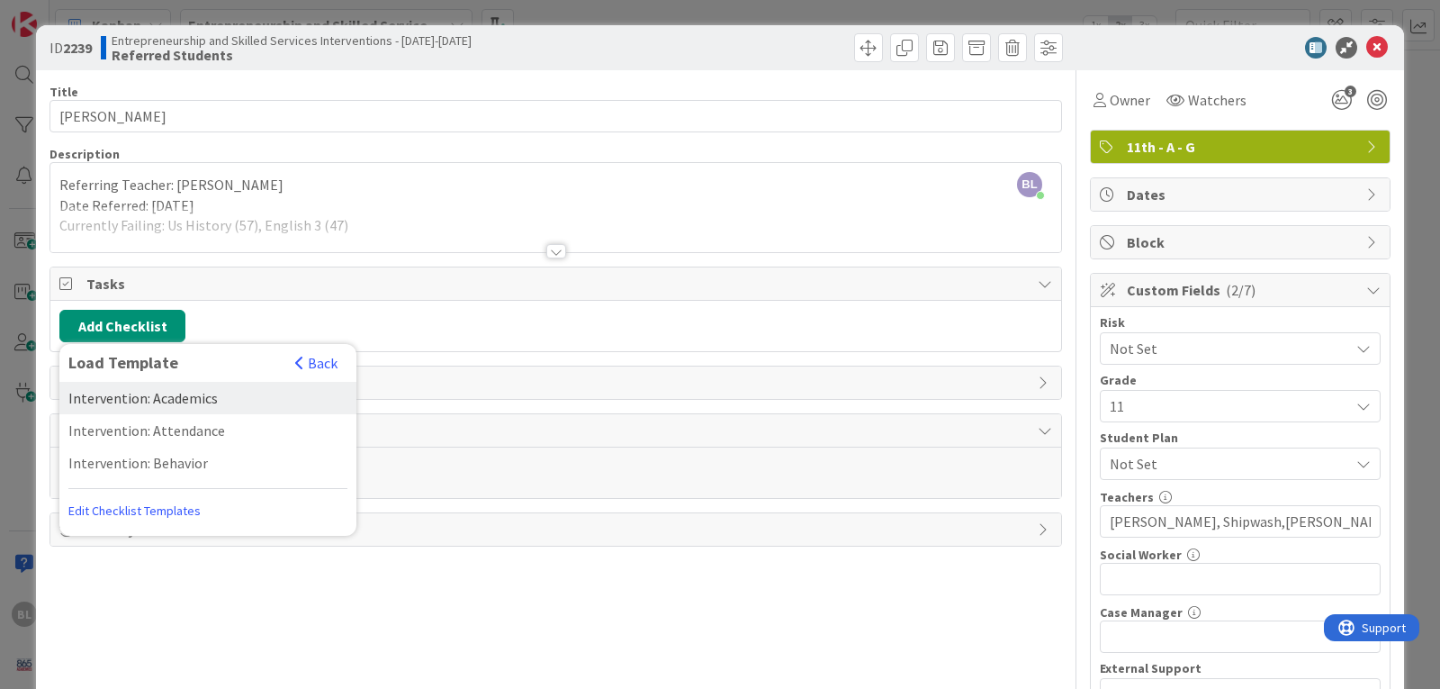
click at [151, 393] on div "Intervention: Academics" at bounding box center [207, 398] width 297 height 32
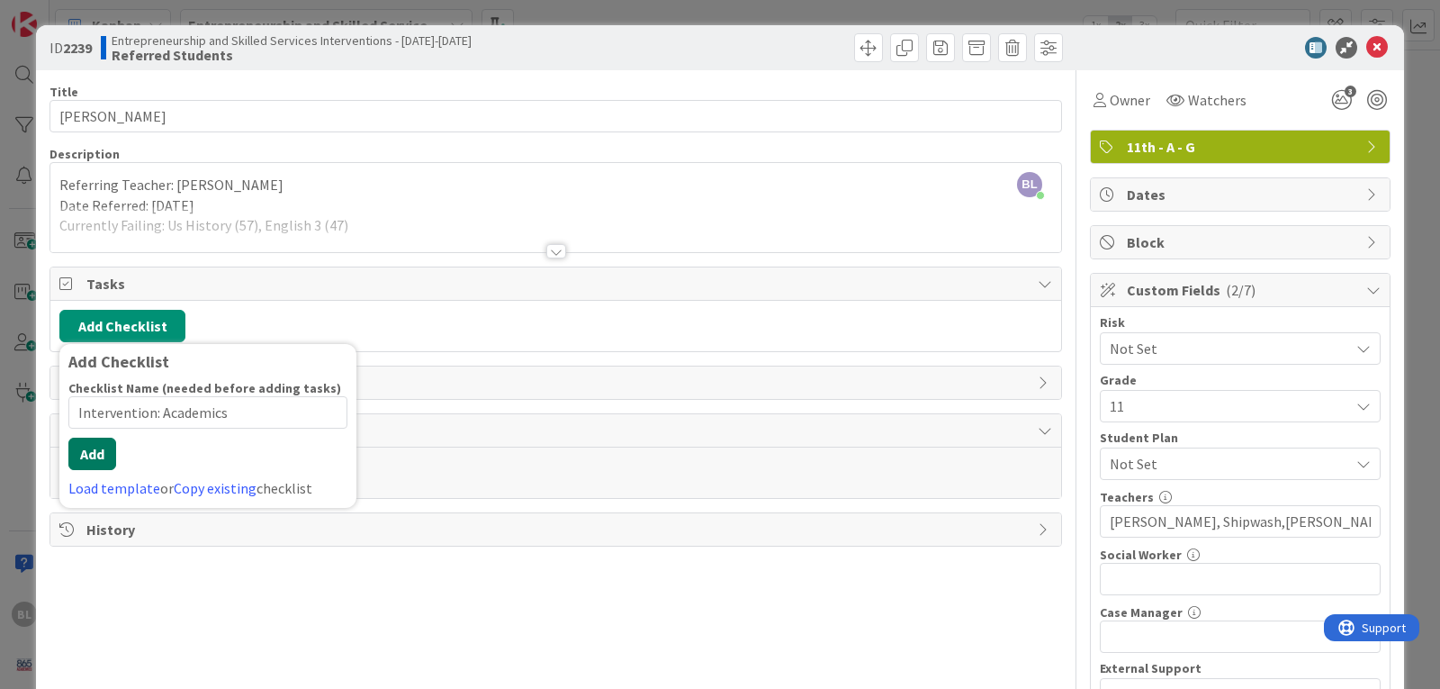
click at [85, 471] on div "Checklist Name (needed before adding tasks) 23 / 64 Intervention: Academics Add…" at bounding box center [207, 439] width 279 height 119
click at [95, 449] on button "Add" at bounding box center [92, 454] width 48 height 32
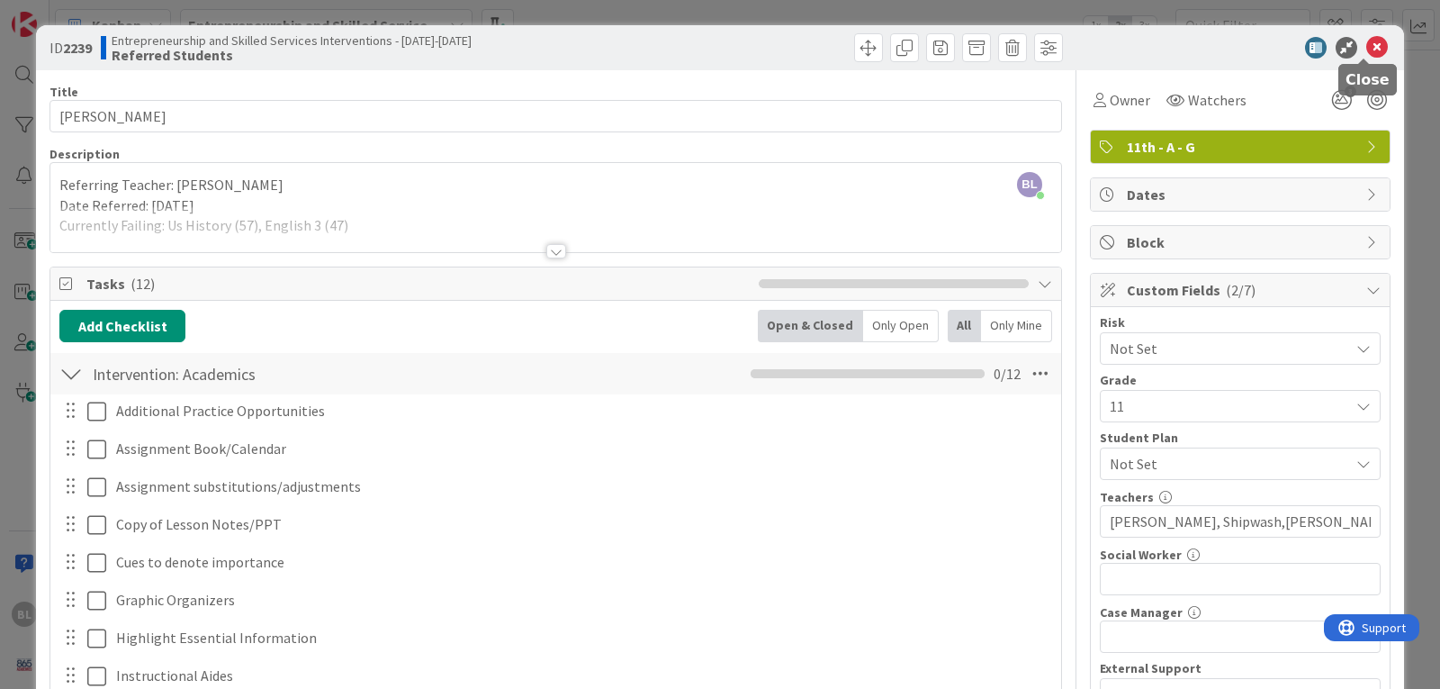
click at [1367, 46] on icon at bounding box center [1378, 48] width 22 height 22
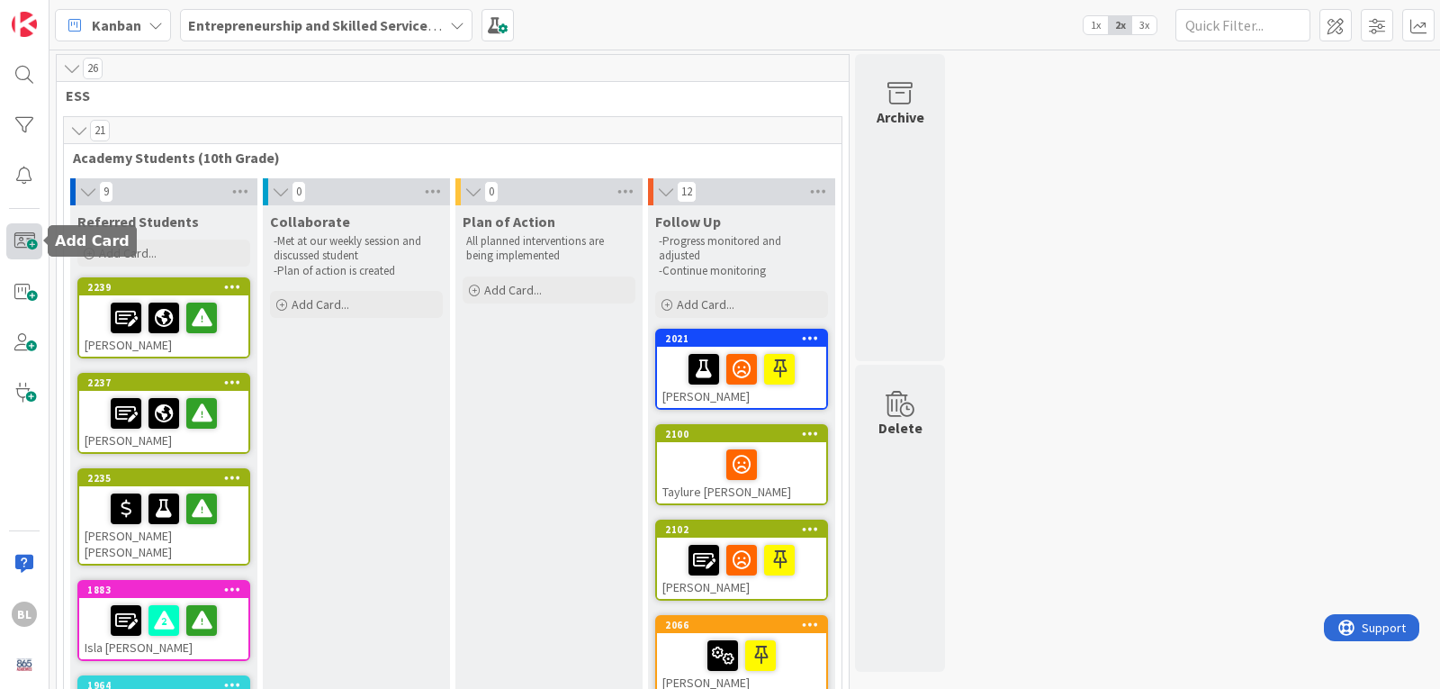
click at [14, 237] on span at bounding box center [24, 241] width 36 height 36
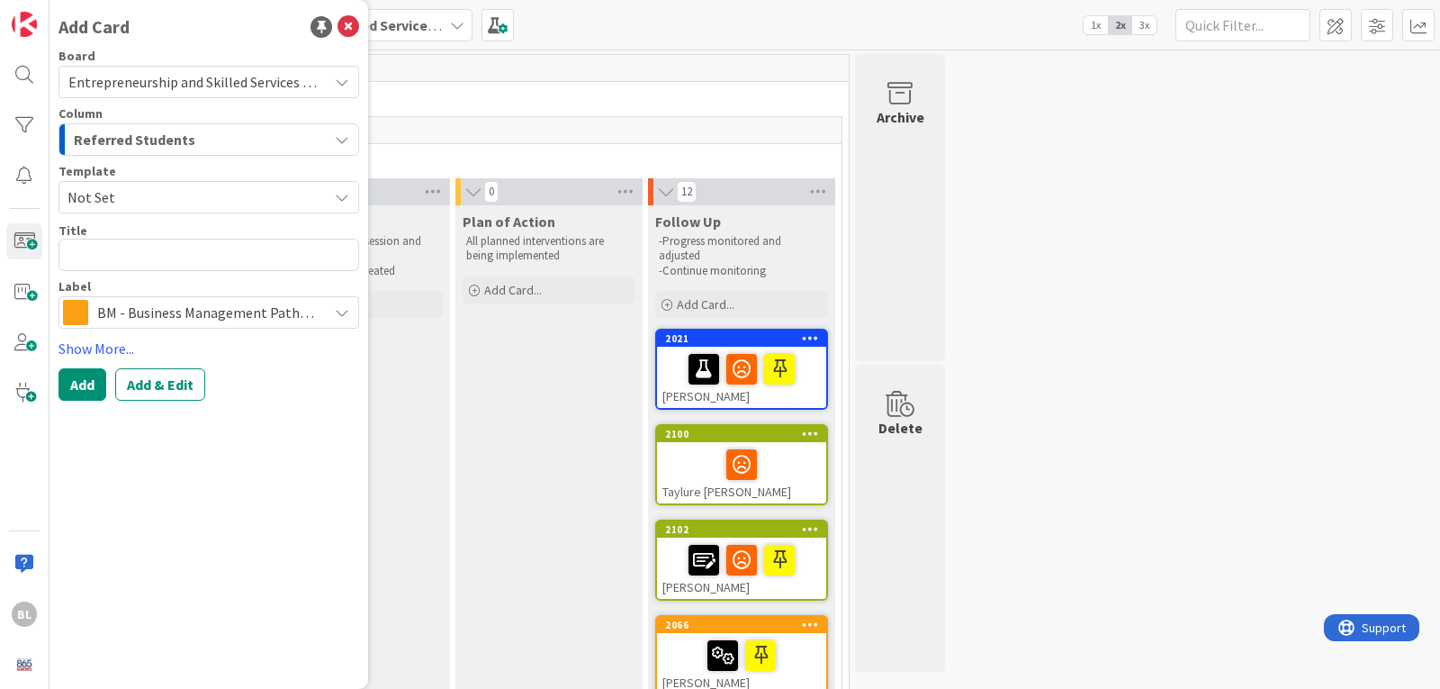
click at [146, 188] on span "Not Set" at bounding box center [191, 196] width 247 height 23
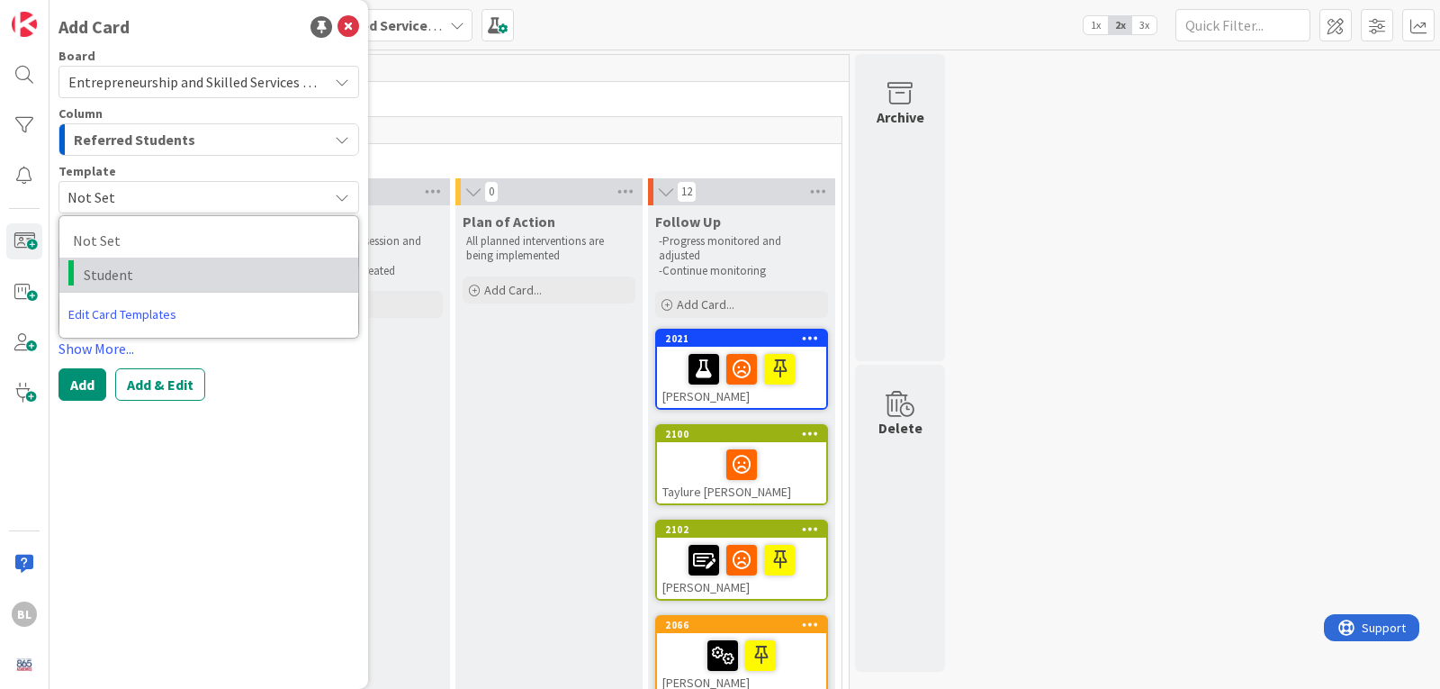
click at [113, 276] on span "Student" at bounding box center [214, 274] width 261 height 23
type textarea "x"
type textarea "Student"
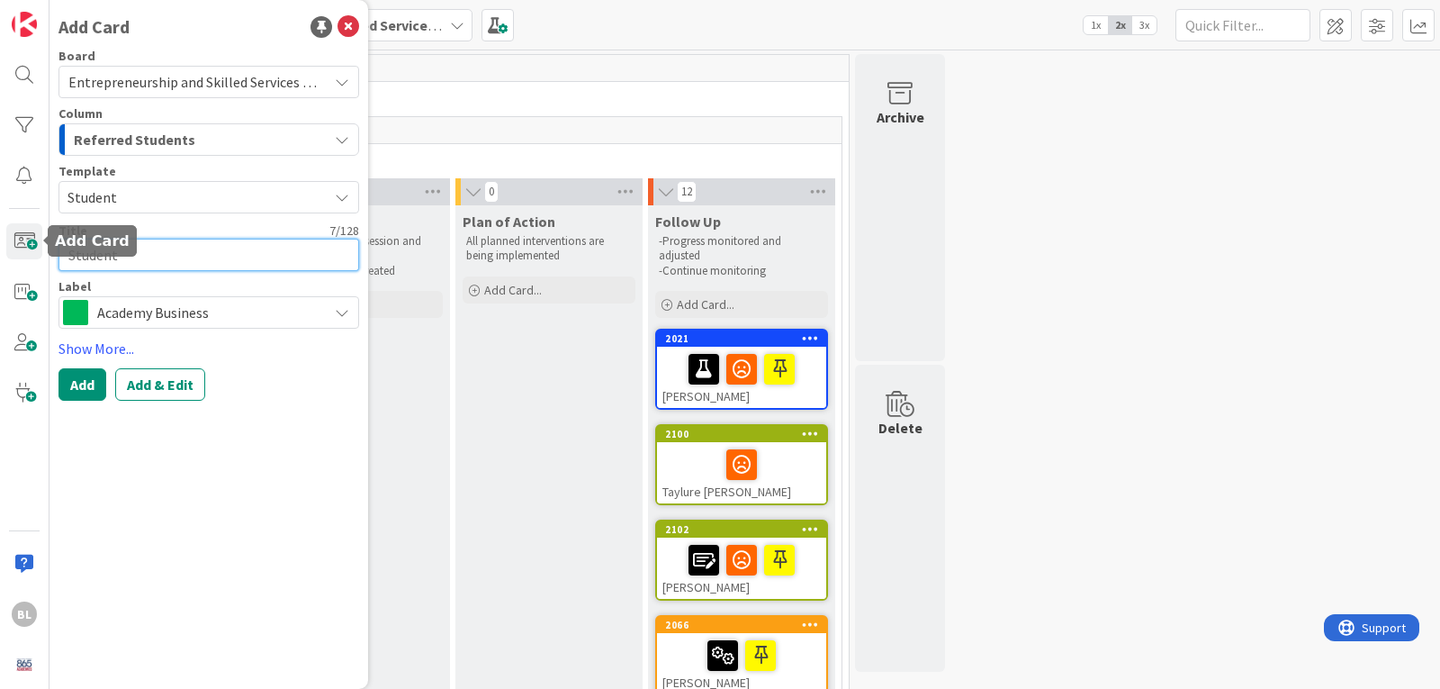
drag, startPoint x: 125, startPoint y: 257, endPoint x: 0, endPoint y: 243, distance: 126.0
click at [1, 243] on div "BL Add Card Board Entrepreneurship and Skilled Services Interventions - [DATE]-…" at bounding box center [25, 344] width 50 height 689
type textarea "x"
type textarea "B"
type textarea "x"
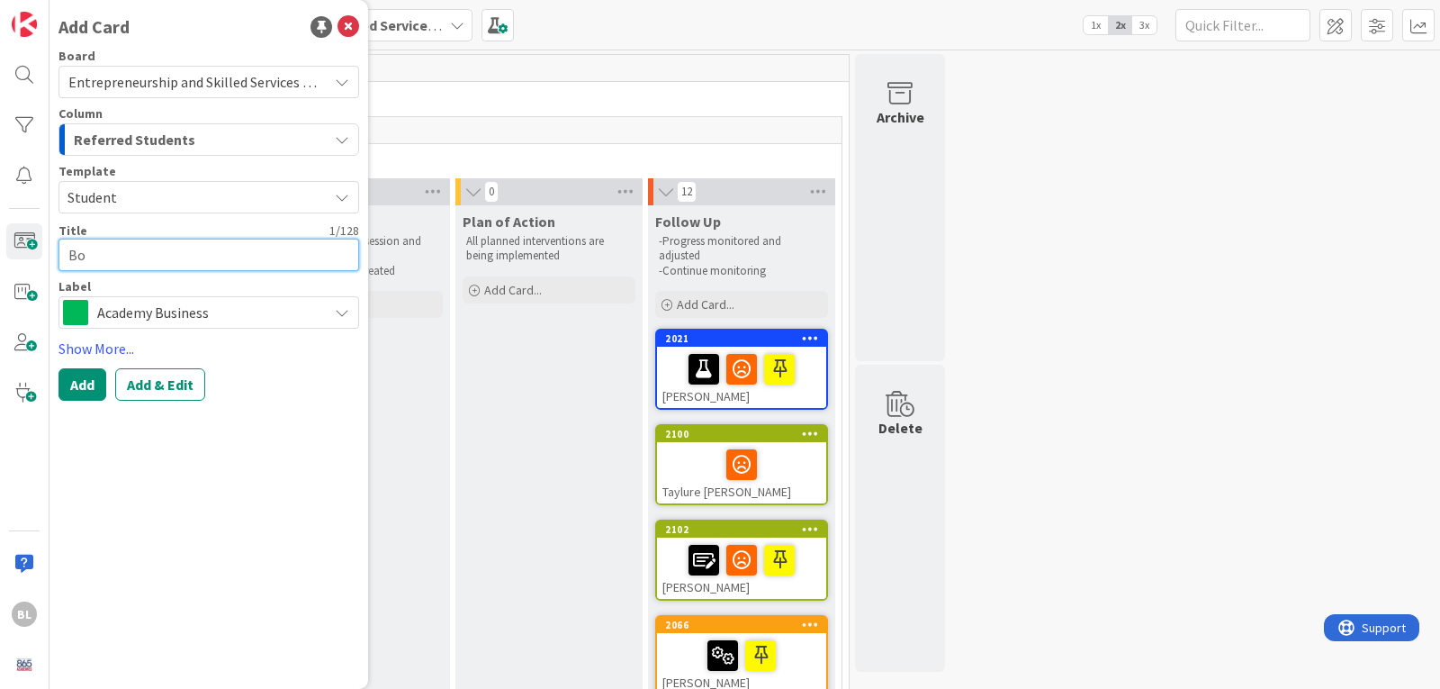
type textarea "Bos"
type textarea "x"
type textarea "[PERSON_NAME]"
type textarea "x"
type textarea "Bosto"
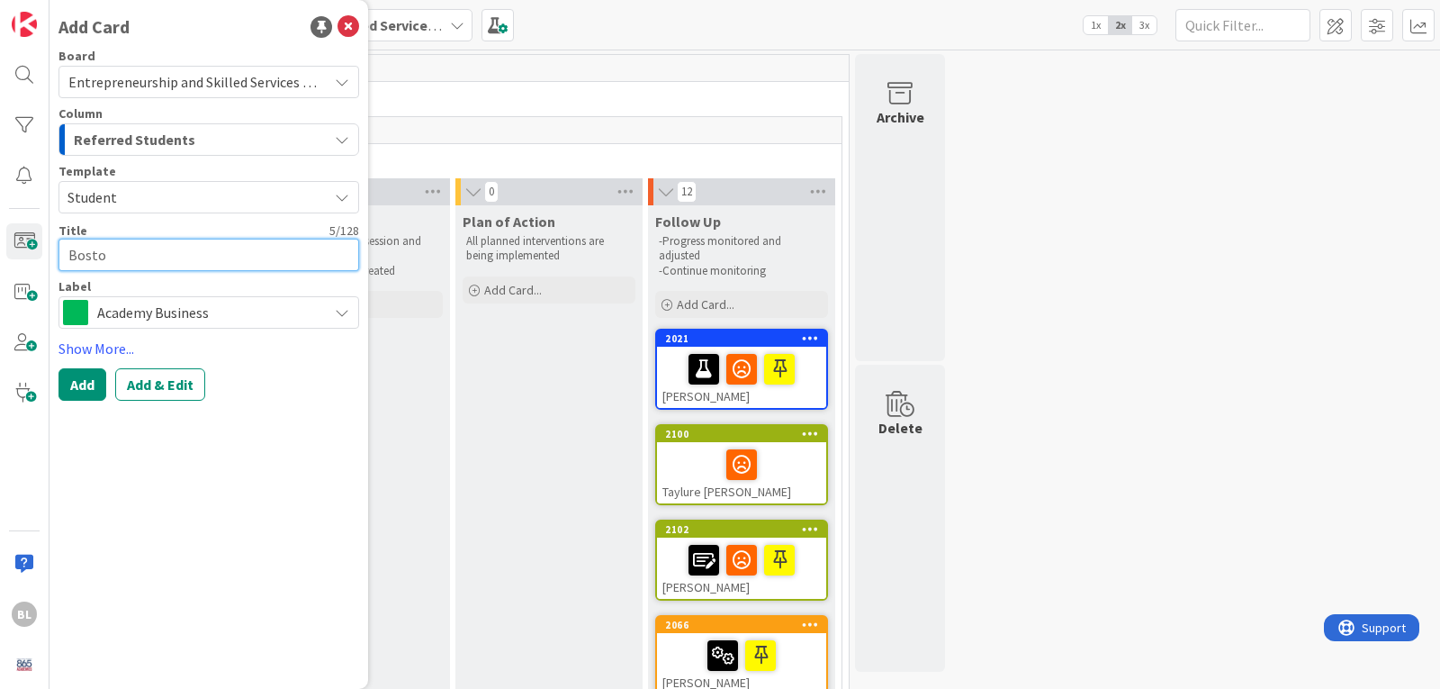
type textarea "x"
type textarea "[GEOGRAPHIC_DATA]"
type textarea "x"
type textarea "[GEOGRAPHIC_DATA]"
click at [192, 316] on span "Academy Business" at bounding box center [207, 312] width 221 height 25
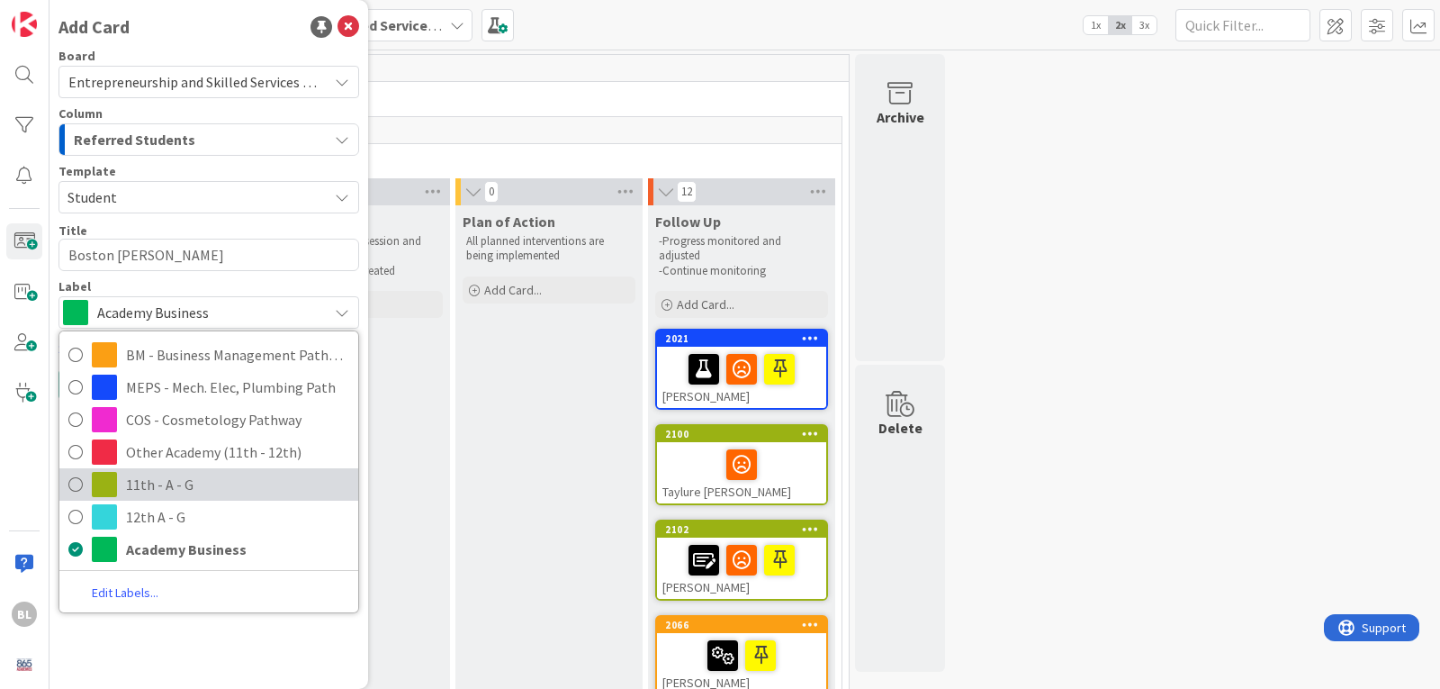
click at [148, 483] on span "11th - A - G" at bounding box center [237, 484] width 223 height 27
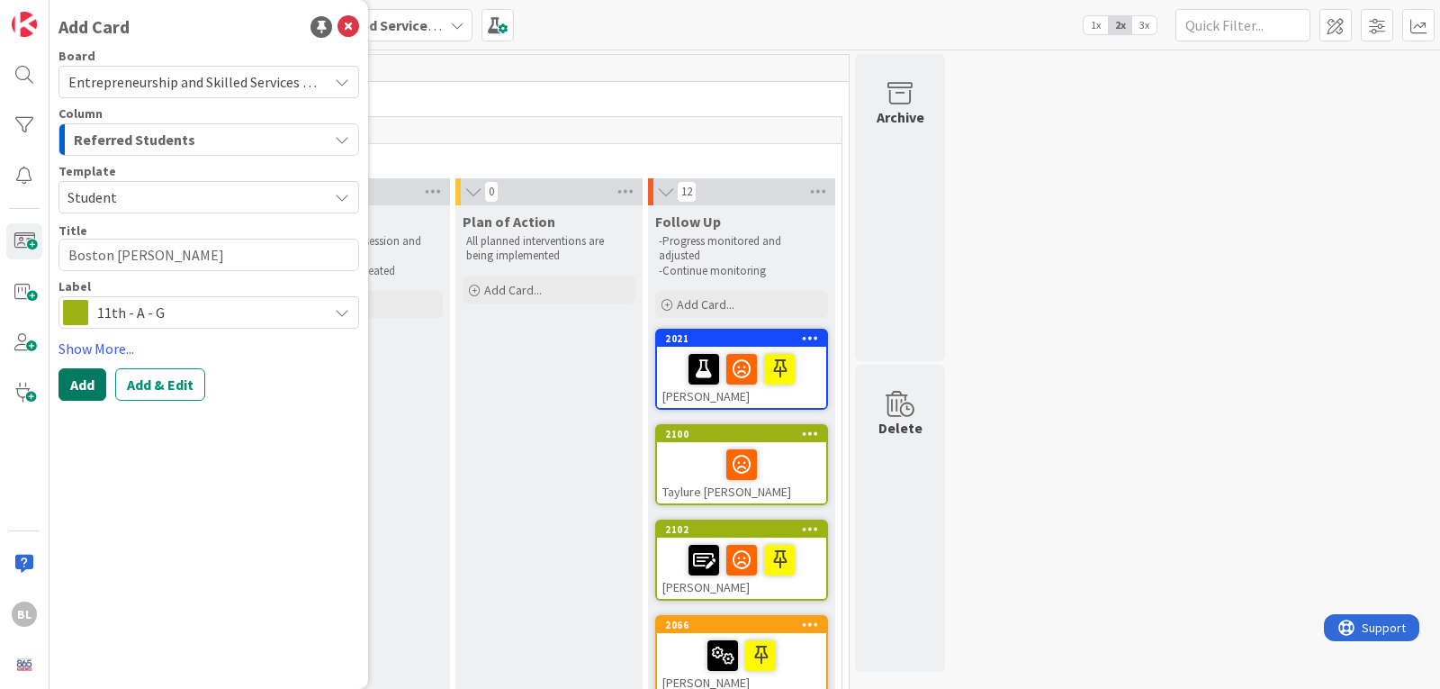
click at [71, 380] on button "Add" at bounding box center [83, 384] width 48 height 32
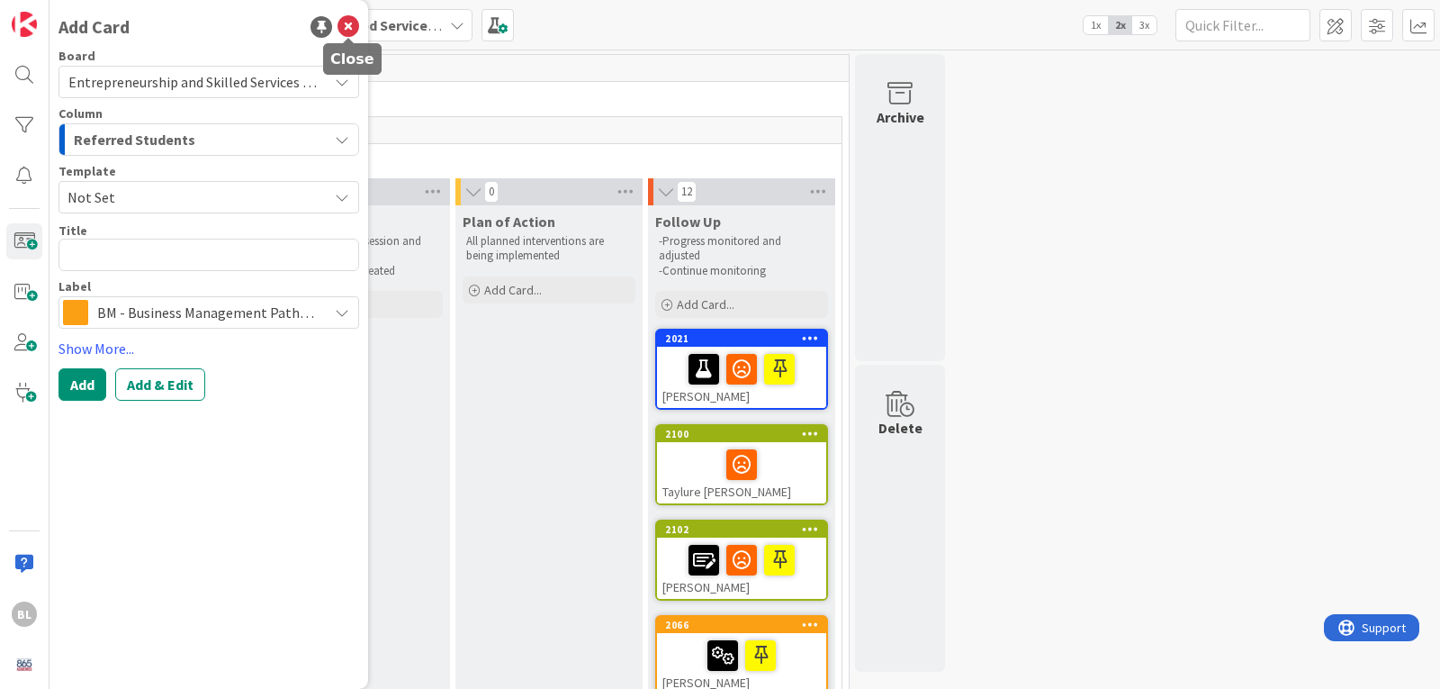
click at [353, 23] on icon at bounding box center [349, 27] width 22 height 22
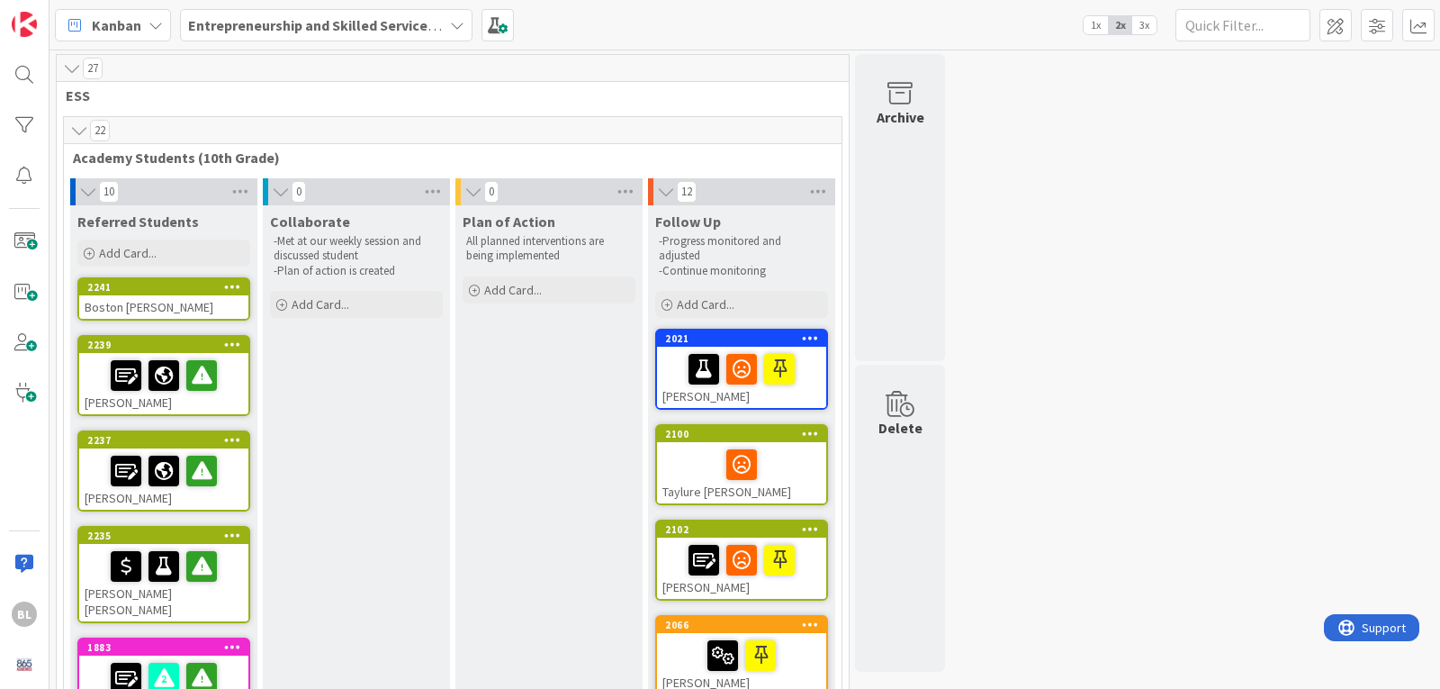
click at [143, 294] on div "2241" at bounding box center [163, 287] width 169 height 16
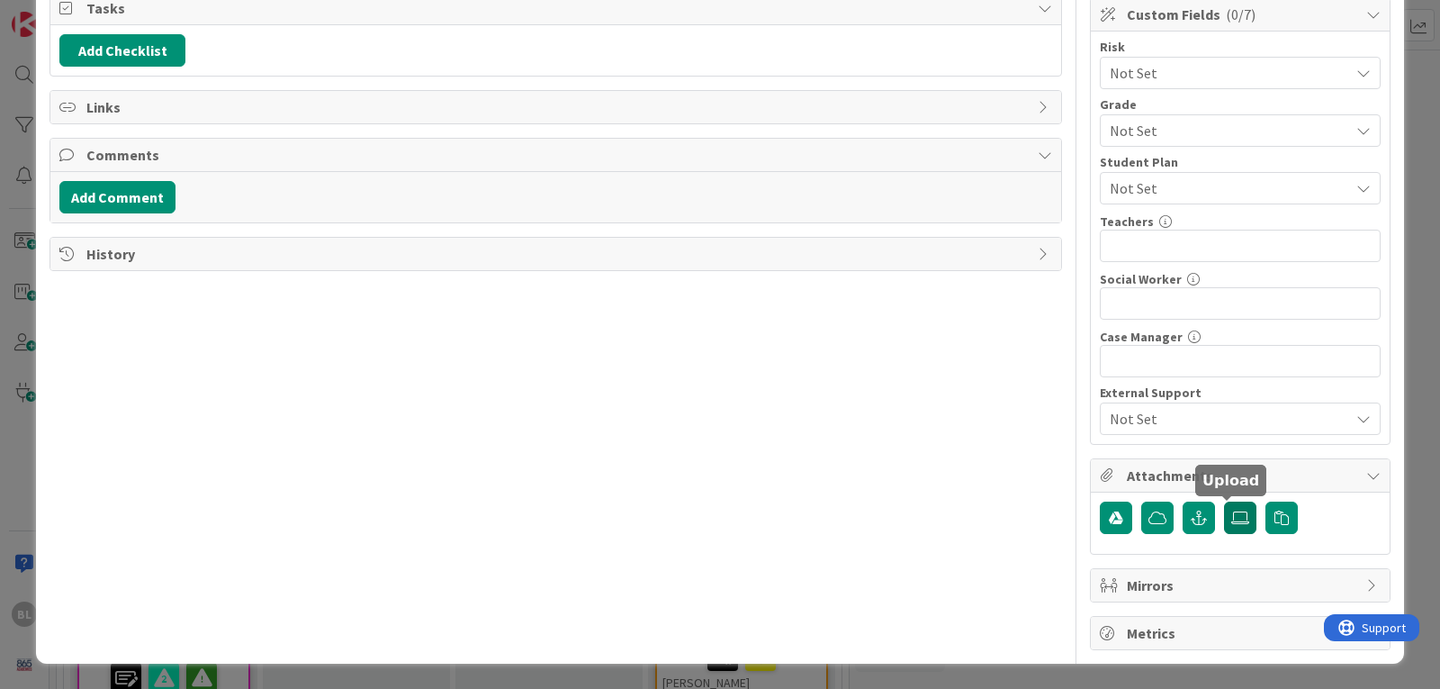
click at [1232, 511] on icon at bounding box center [1241, 517] width 18 height 14
click at [1224, 501] on input "file" at bounding box center [1224, 501] width 0 height 0
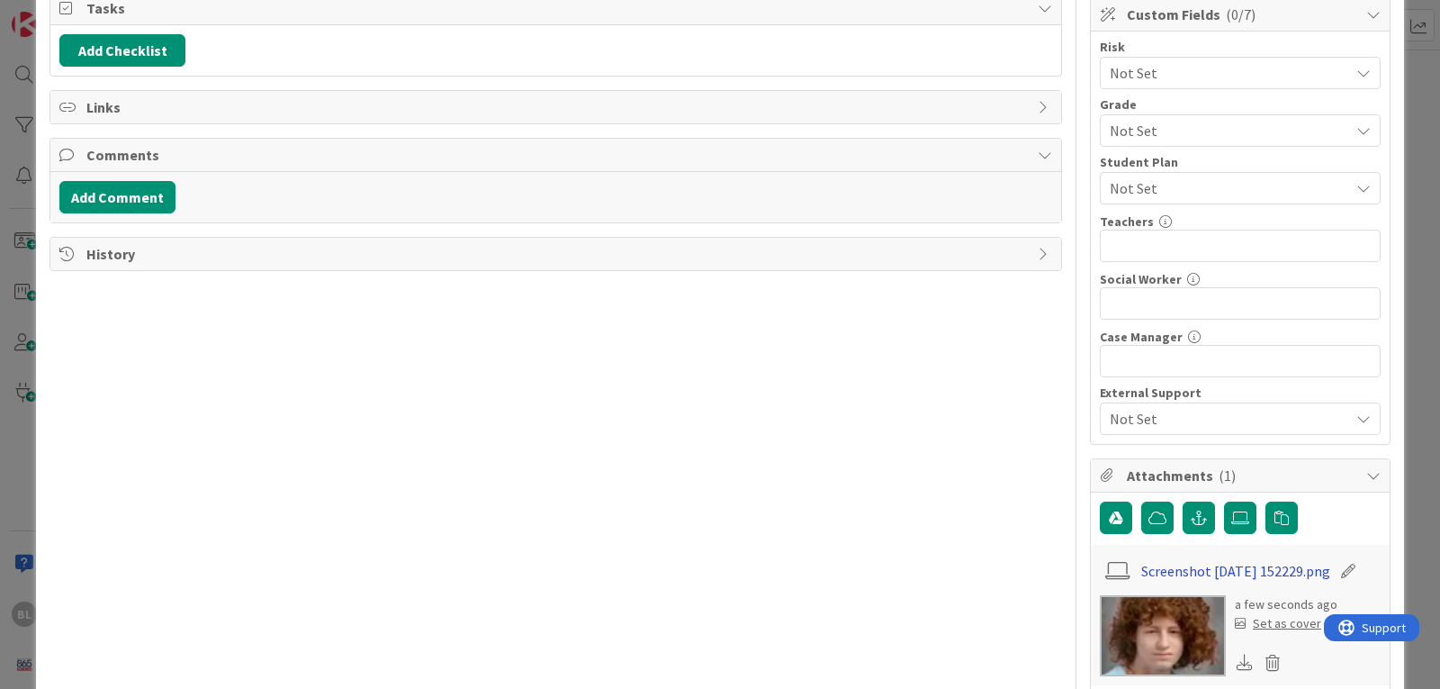
scroll to position [365, 0]
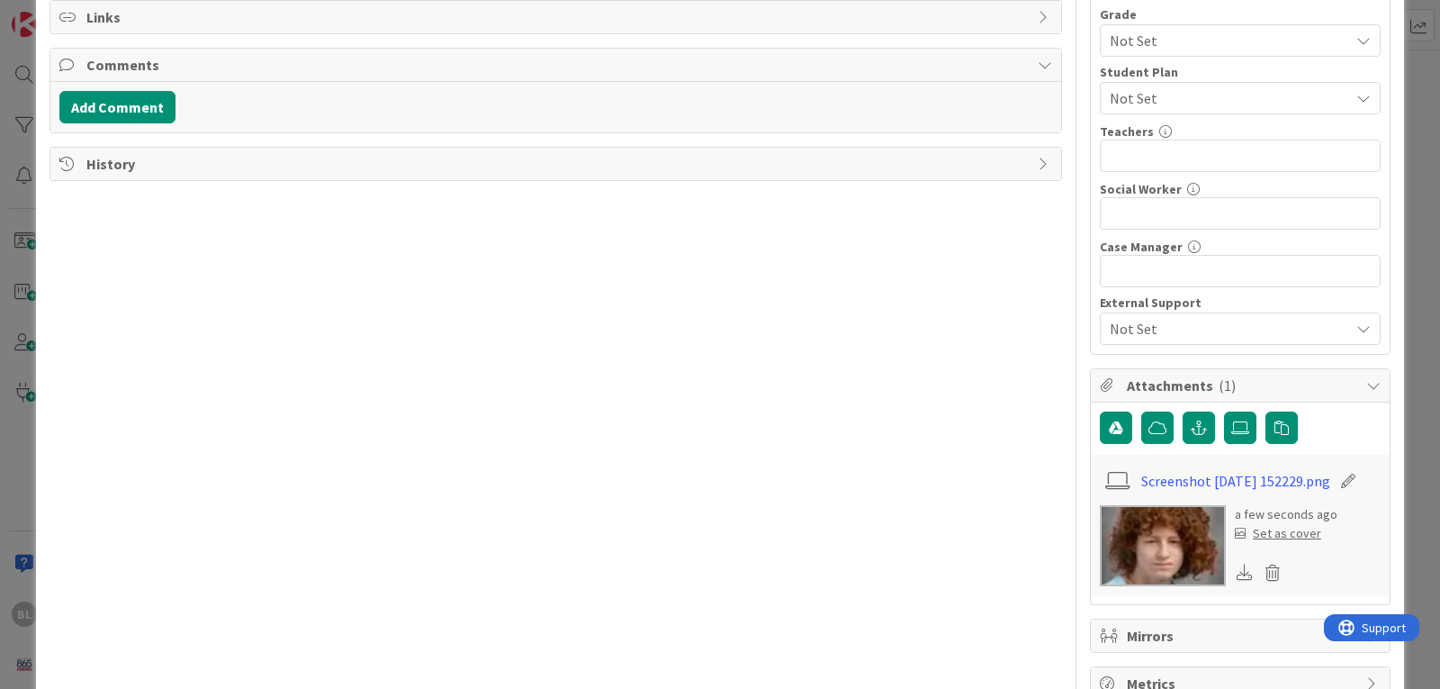
click at [1268, 540] on div "Set as cover" at bounding box center [1278, 533] width 86 height 19
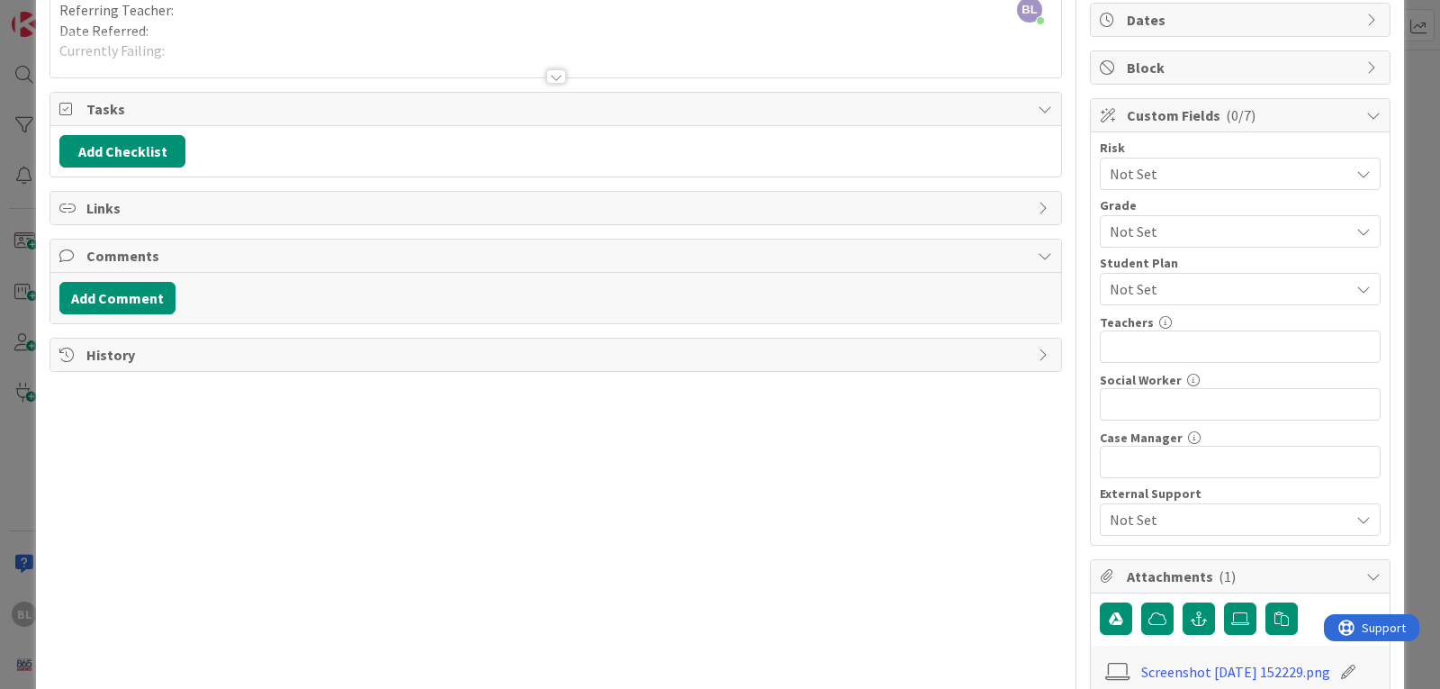
scroll to position [0, 0]
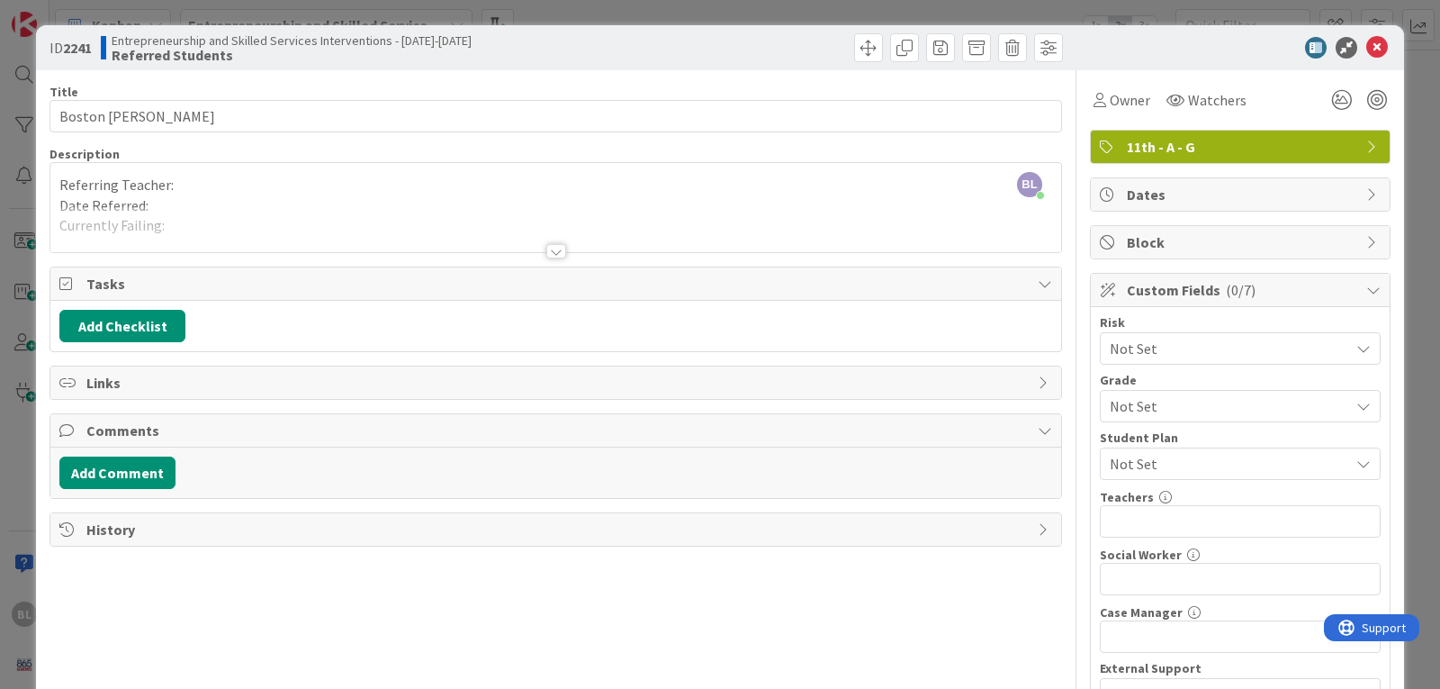
click at [550, 251] on div at bounding box center [556, 251] width 20 height 14
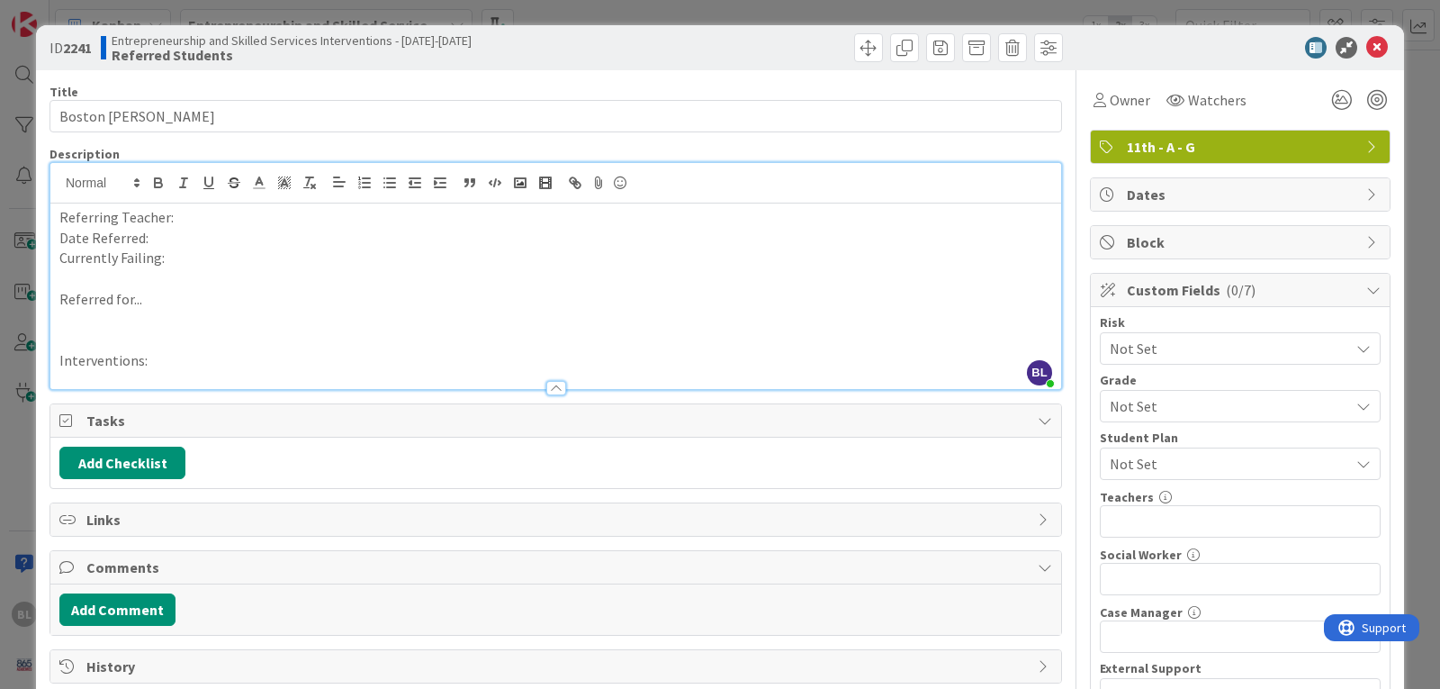
click at [180, 216] on p "Referring Teacher:" at bounding box center [555, 217] width 993 height 21
click at [165, 245] on p "Date Referred:" at bounding box center [555, 238] width 993 height 21
click at [167, 258] on p "Currently Failing:" at bounding box center [555, 258] width 993 height 21
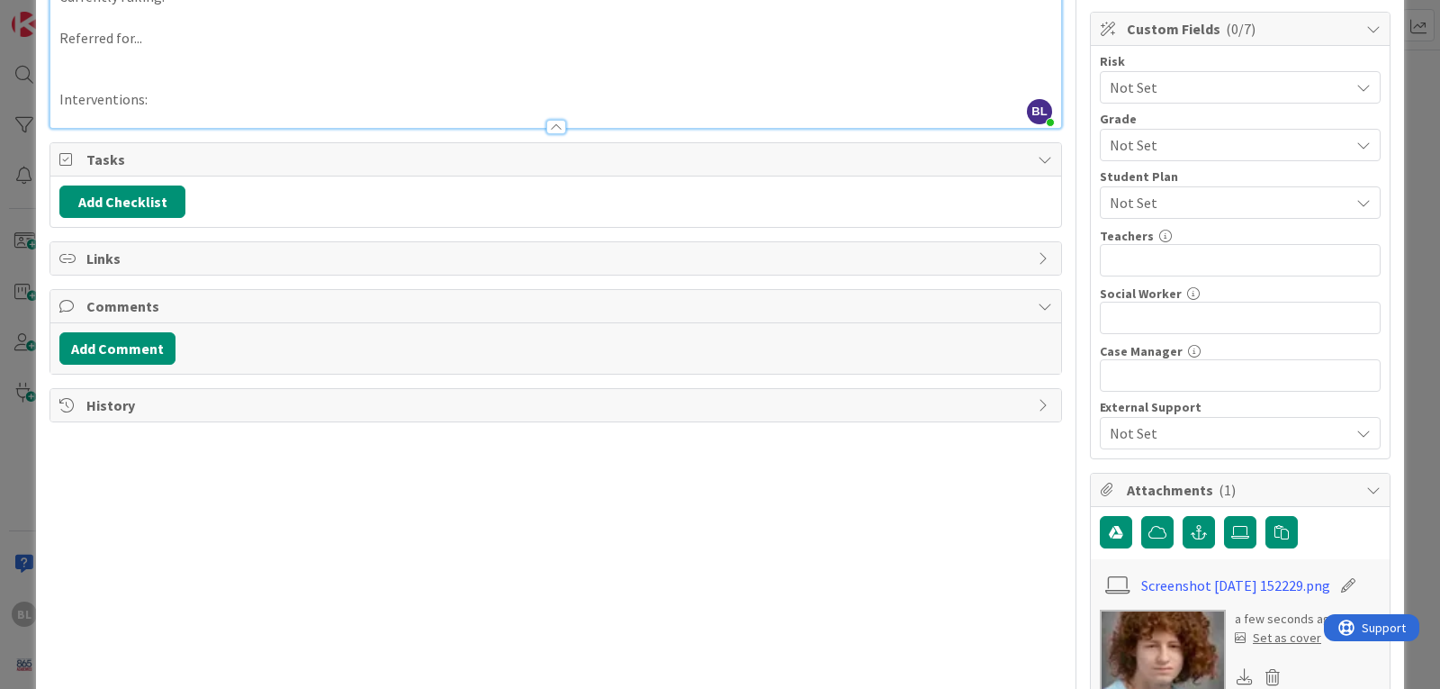
scroll to position [270, 0]
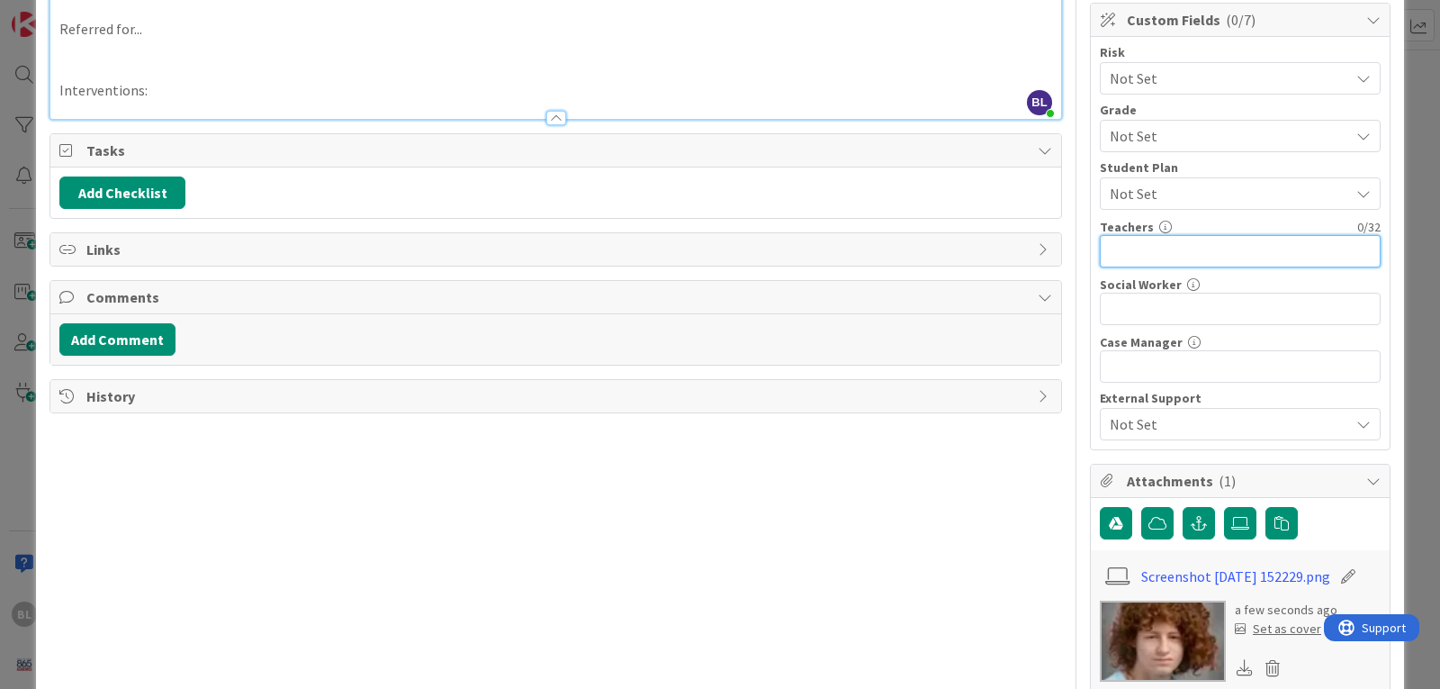
drag, startPoint x: 1105, startPoint y: 250, endPoint x: 1114, endPoint y: 248, distance: 9.4
click at [1114, 248] on input "text" at bounding box center [1240, 251] width 281 height 32
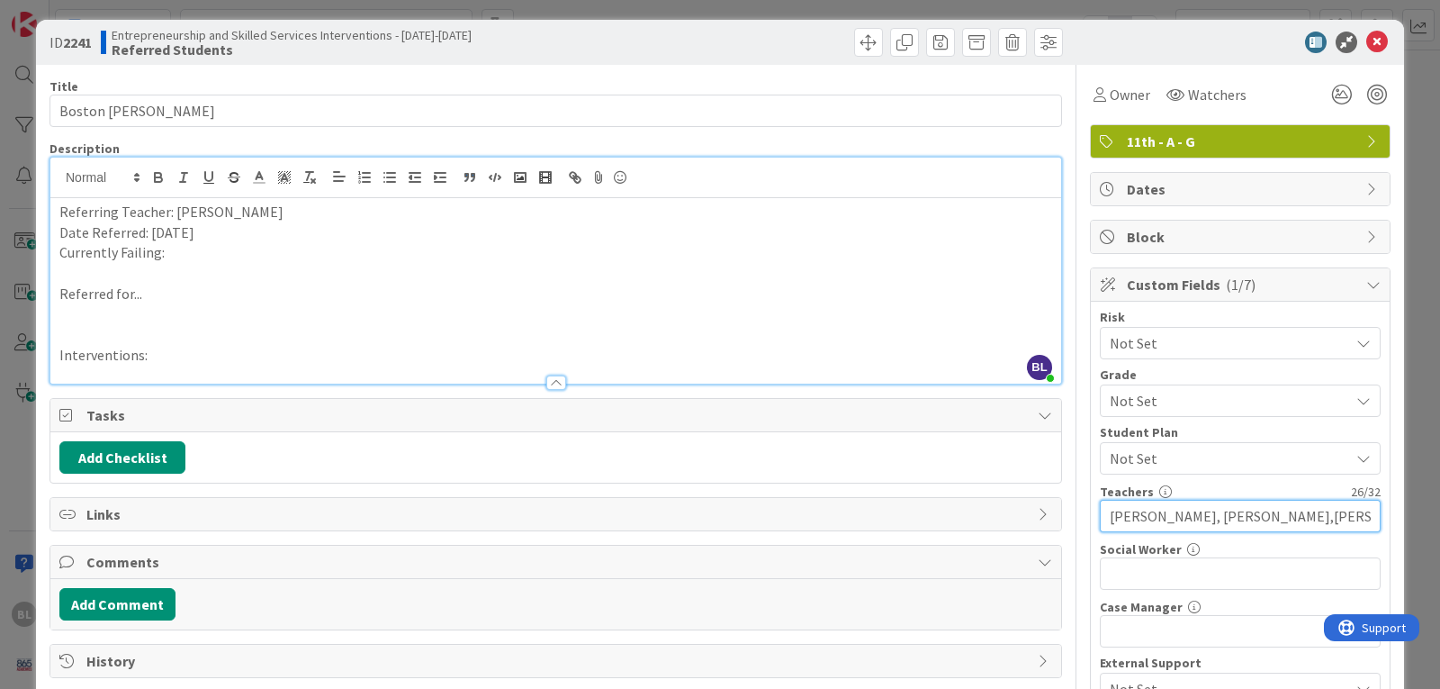
scroll to position [0, 0]
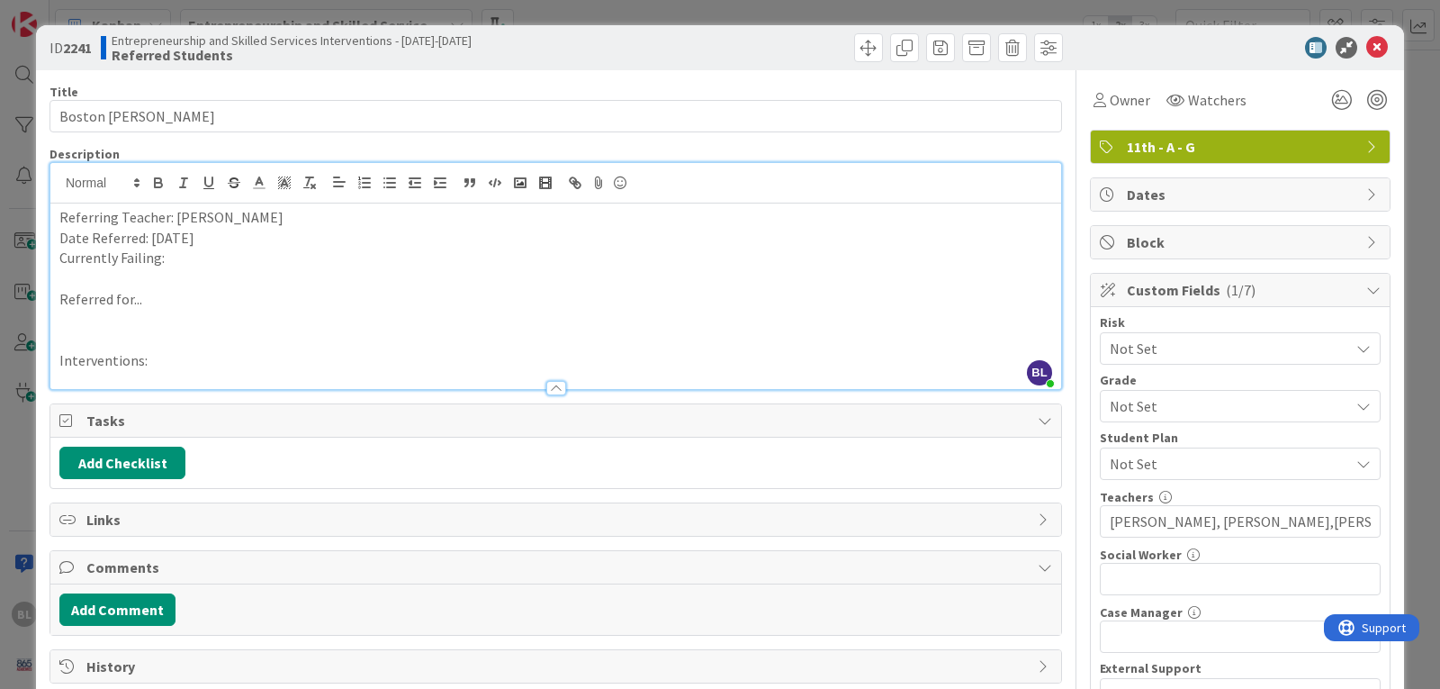
click at [174, 259] on p "Currently Failing:" at bounding box center [555, 258] width 993 height 21
click at [151, 301] on p "Referred for..." at bounding box center [555, 299] width 993 height 21
click at [169, 356] on p "Interventions:" at bounding box center [555, 360] width 993 height 21
click at [119, 467] on button "Add Checklist" at bounding box center [122, 463] width 126 height 32
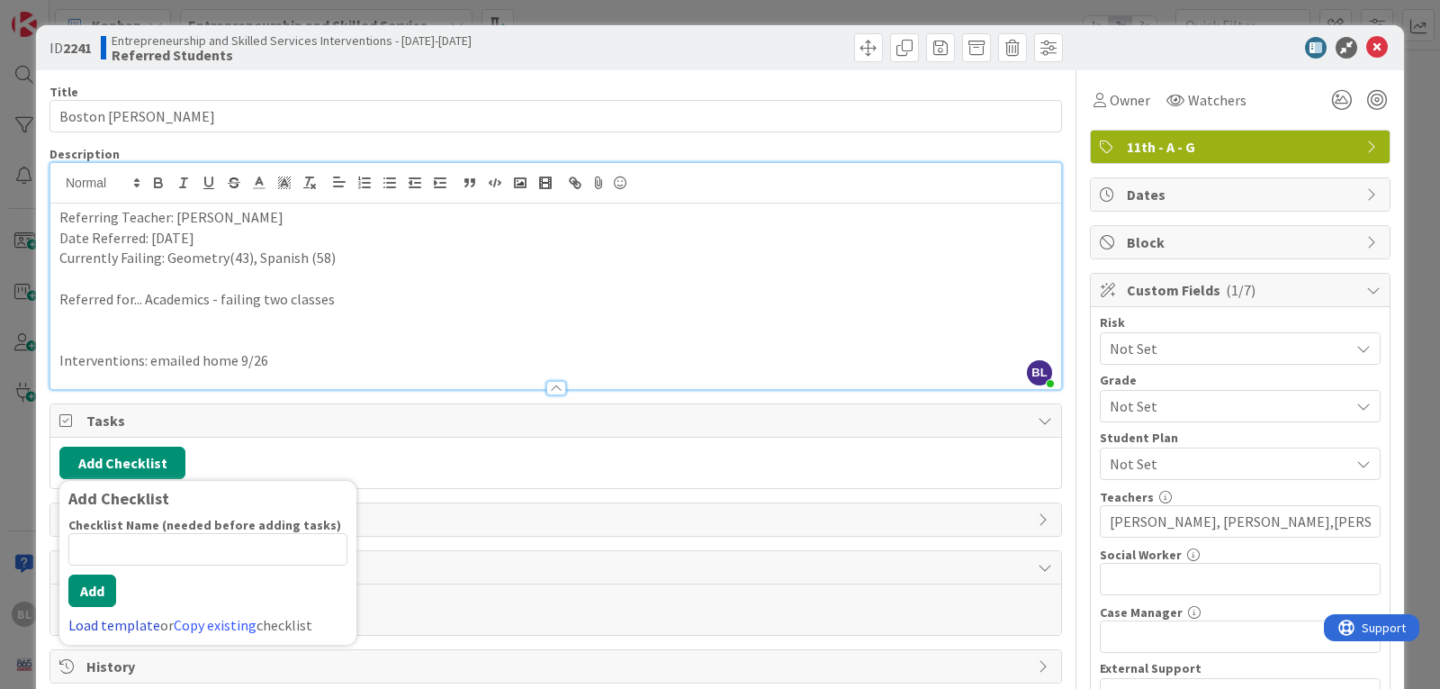
click at [88, 623] on link "Load template" at bounding box center [114, 625] width 92 height 18
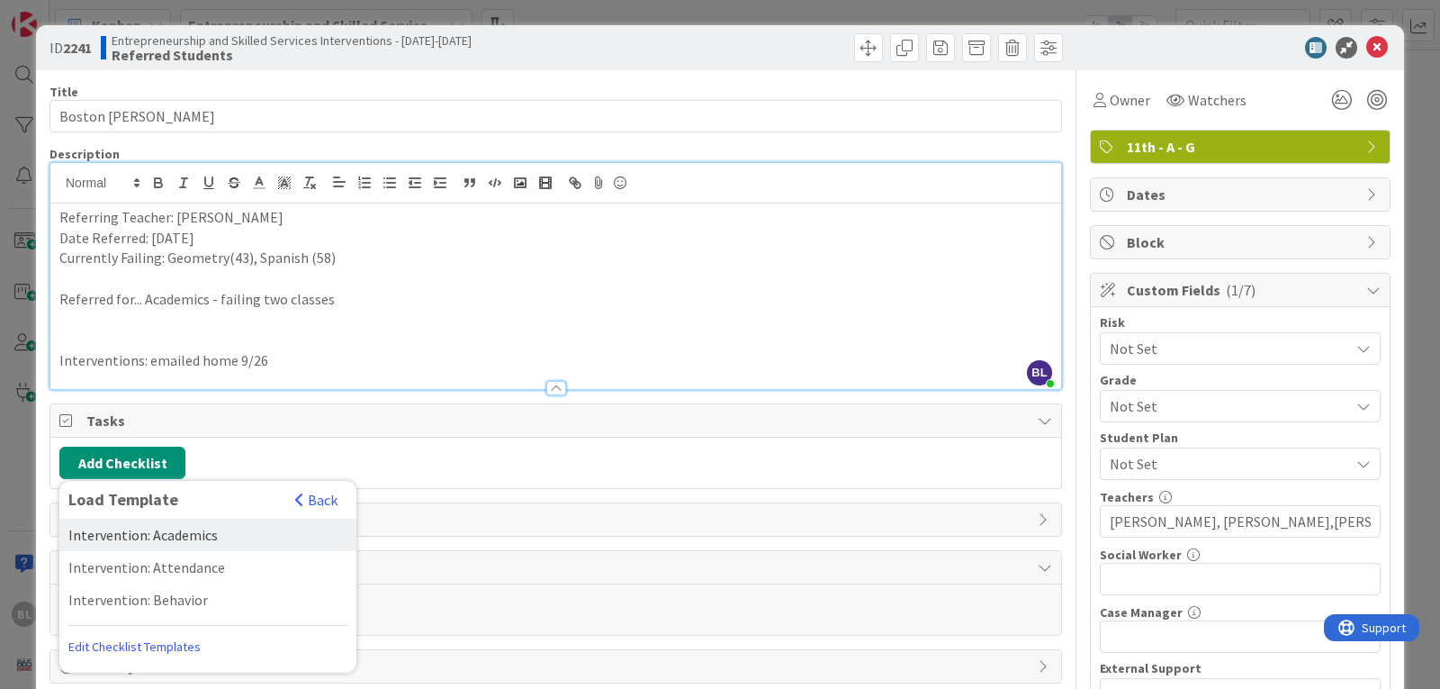
click at [143, 530] on div "Intervention: Academics" at bounding box center [207, 535] width 297 height 32
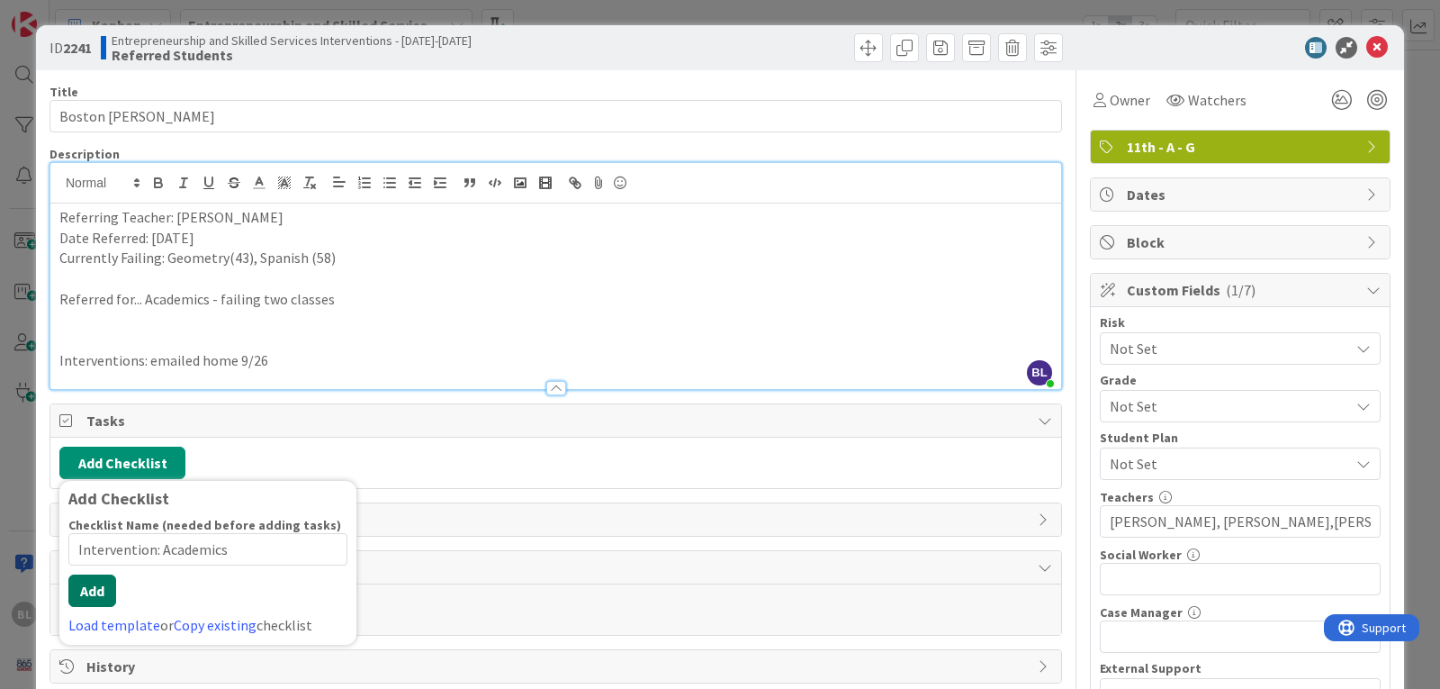
click at [89, 605] on button "Add" at bounding box center [92, 590] width 48 height 32
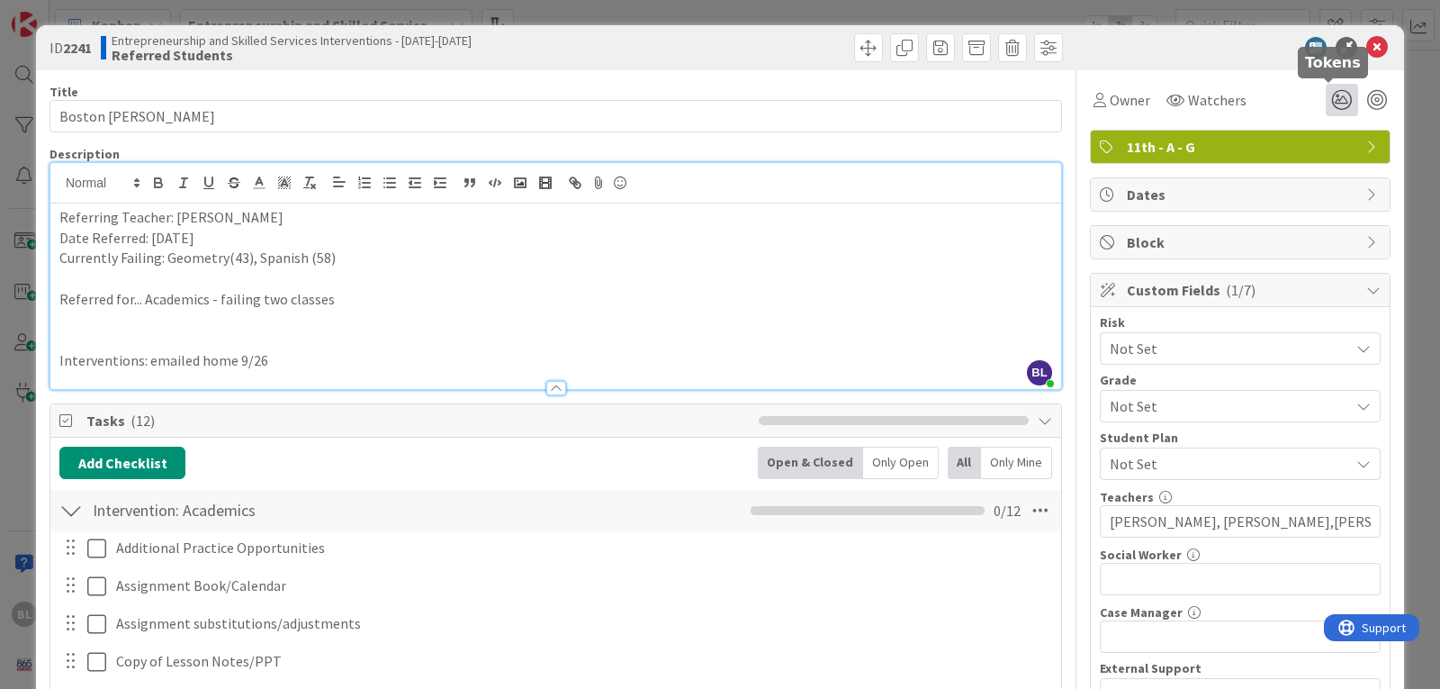
click at [1326, 100] on icon at bounding box center [1342, 100] width 32 height 32
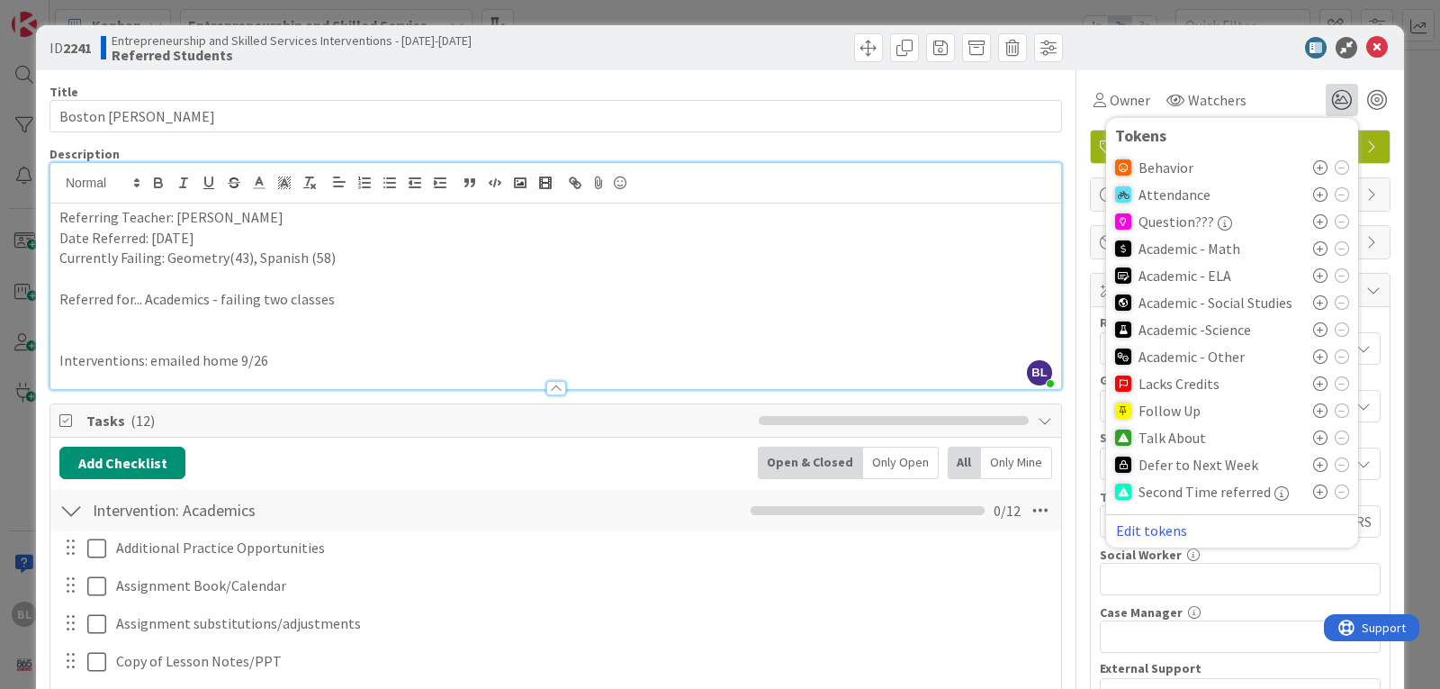
click at [1313, 243] on icon at bounding box center [1320, 248] width 14 height 14
click at [1313, 359] on icon at bounding box center [1320, 362] width 14 height 14
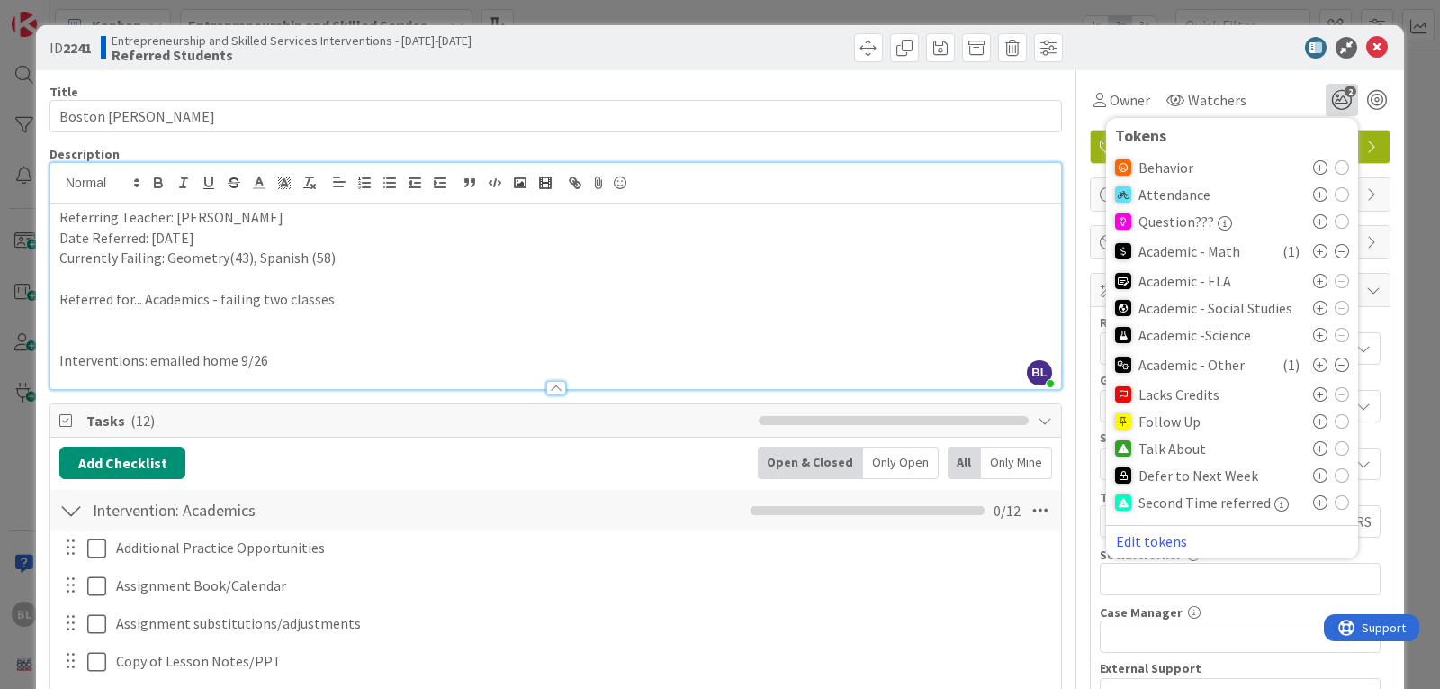
click at [1313, 453] on icon at bounding box center [1320, 448] width 14 height 14
click at [1367, 41] on icon at bounding box center [1378, 48] width 22 height 22
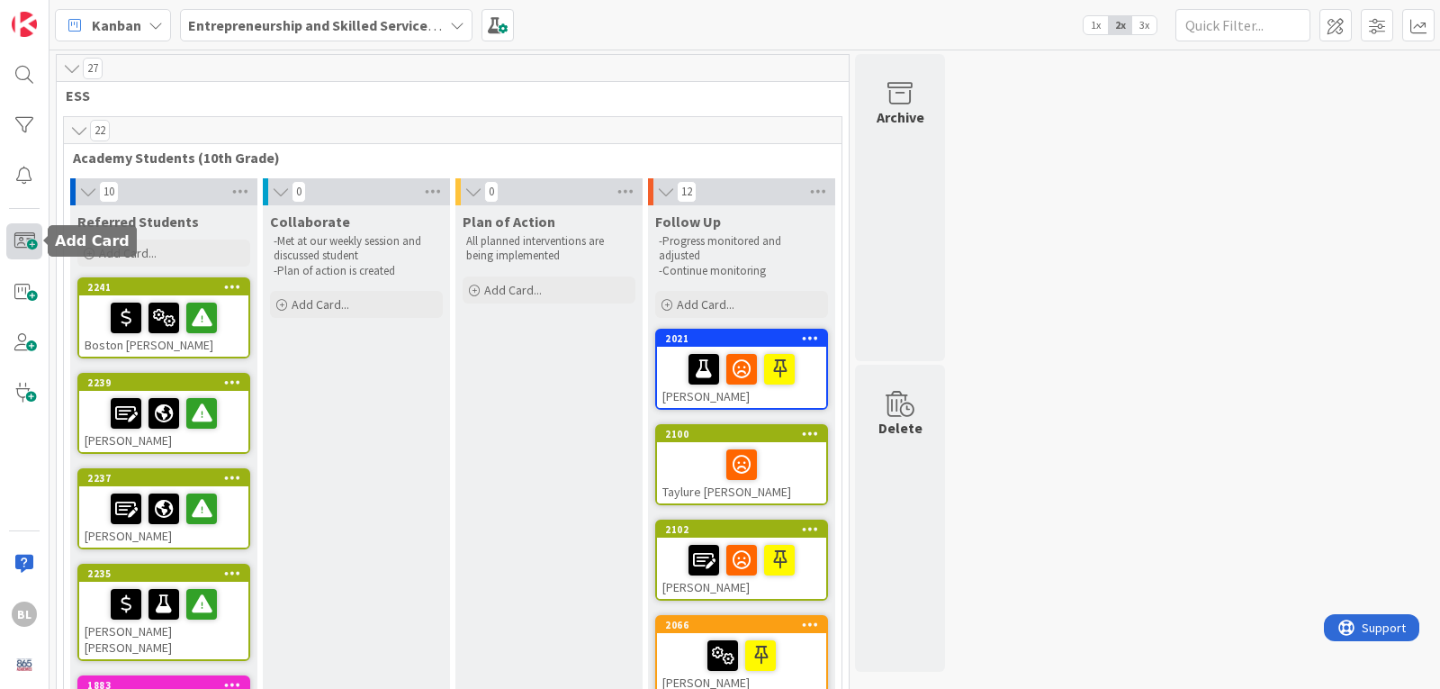
click at [15, 244] on span at bounding box center [24, 241] width 36 height 36
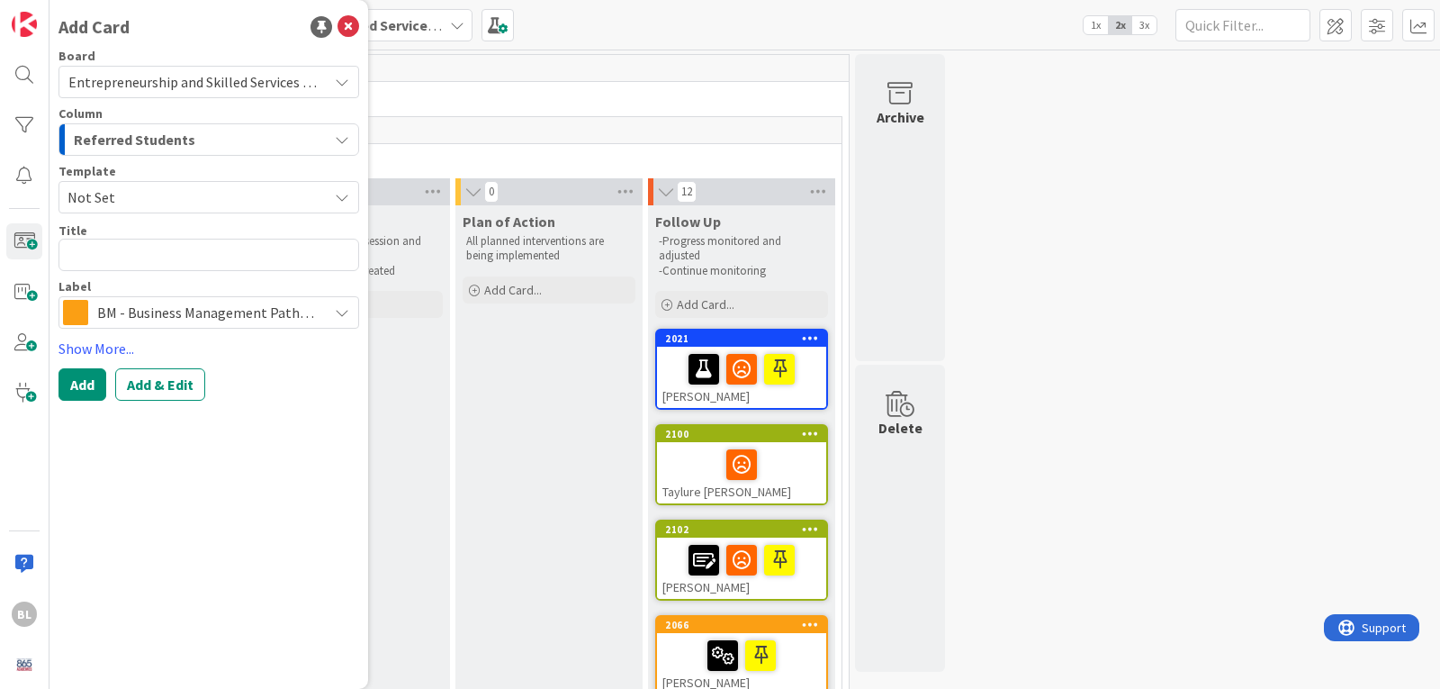
click at [113, 199] on span "Not Set" at bounding box center [191, 196] width 247 height 23
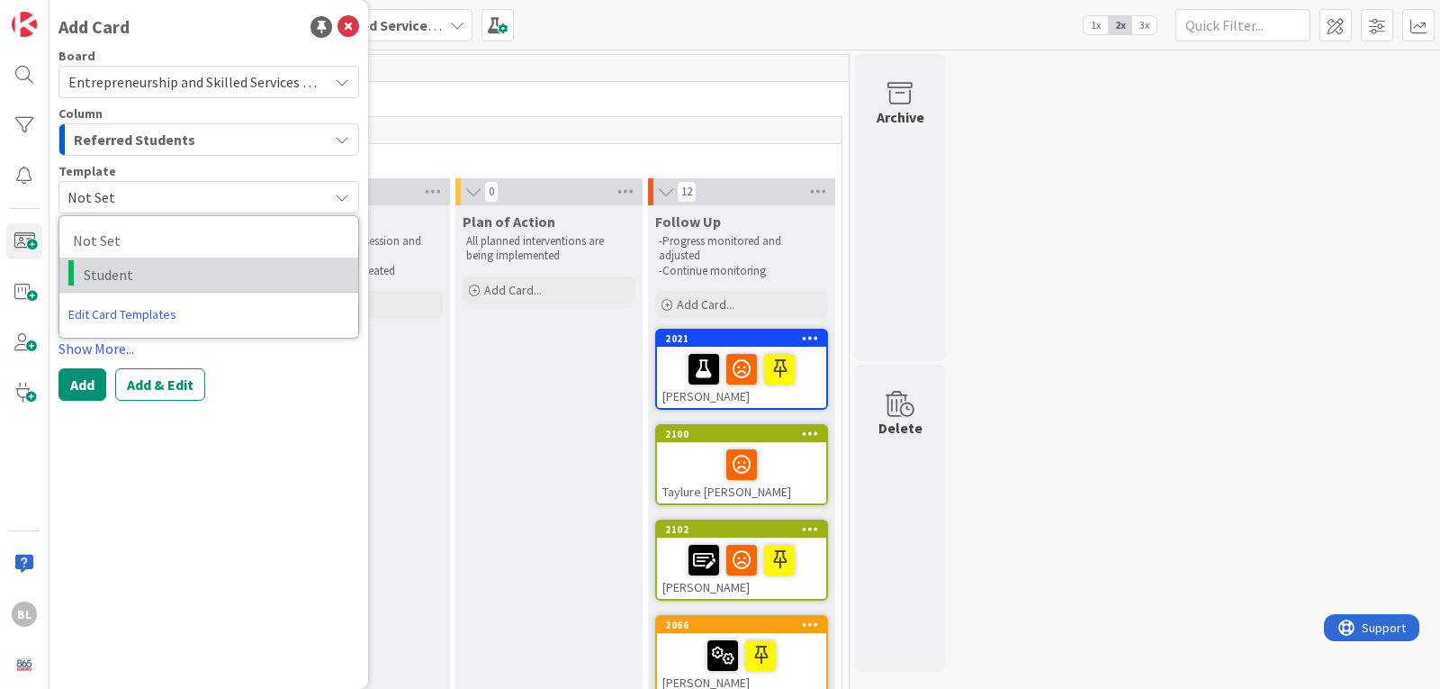
click at [103, 272] on span "Student" at bounding box center [214, 274] width 261 height 23
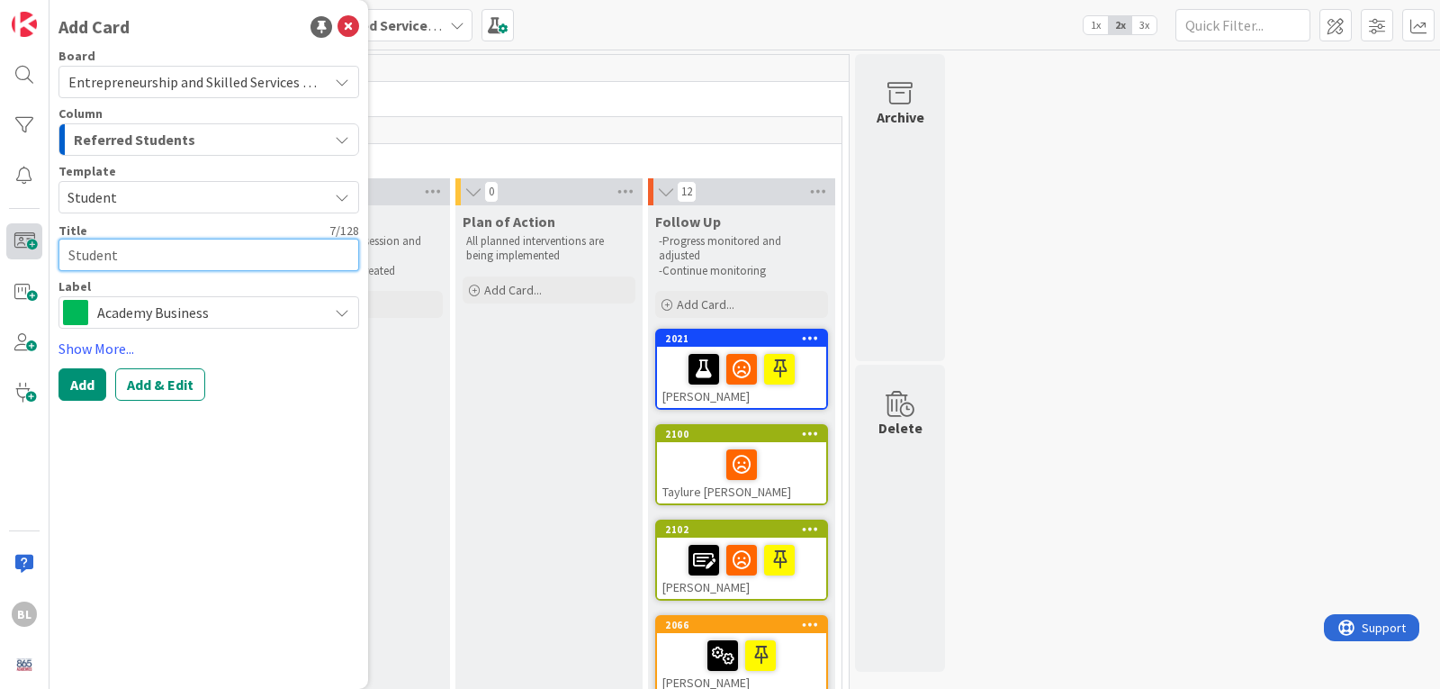
drag, startPoint x: 124, startPoint y: 257, endPoint x: 34, endPoint y: 253, distance: 90.1
click at [34, 255] on div "BL Add Card Board Entrepreneurship and Skilled Services Interventions - [DATE]-…" at bounding box center [25, 344] width 50 height 689
click at [193, 314] on span "Academy Business" at bounding box center [207, 312] width 221 height 25
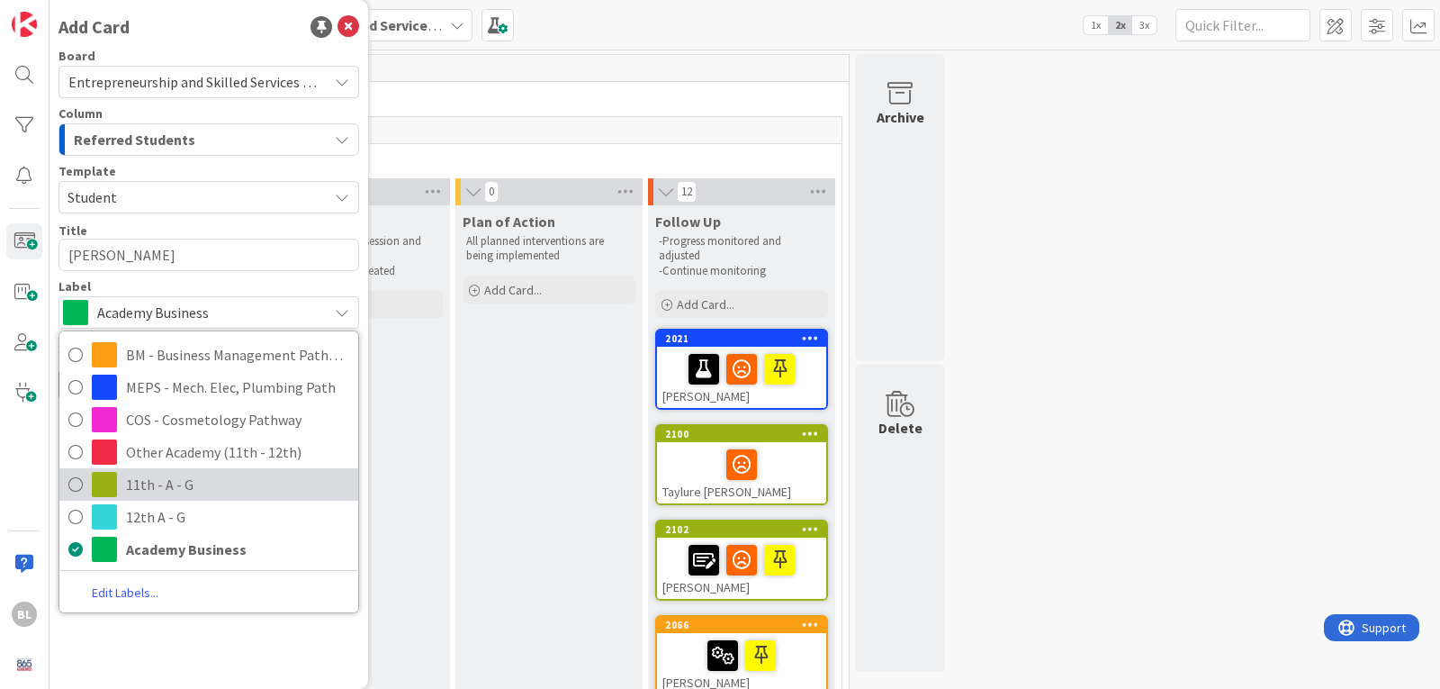
click at [141, 483] on span "11th - A - G" at bounding box center [237, 484] width 223 height 27
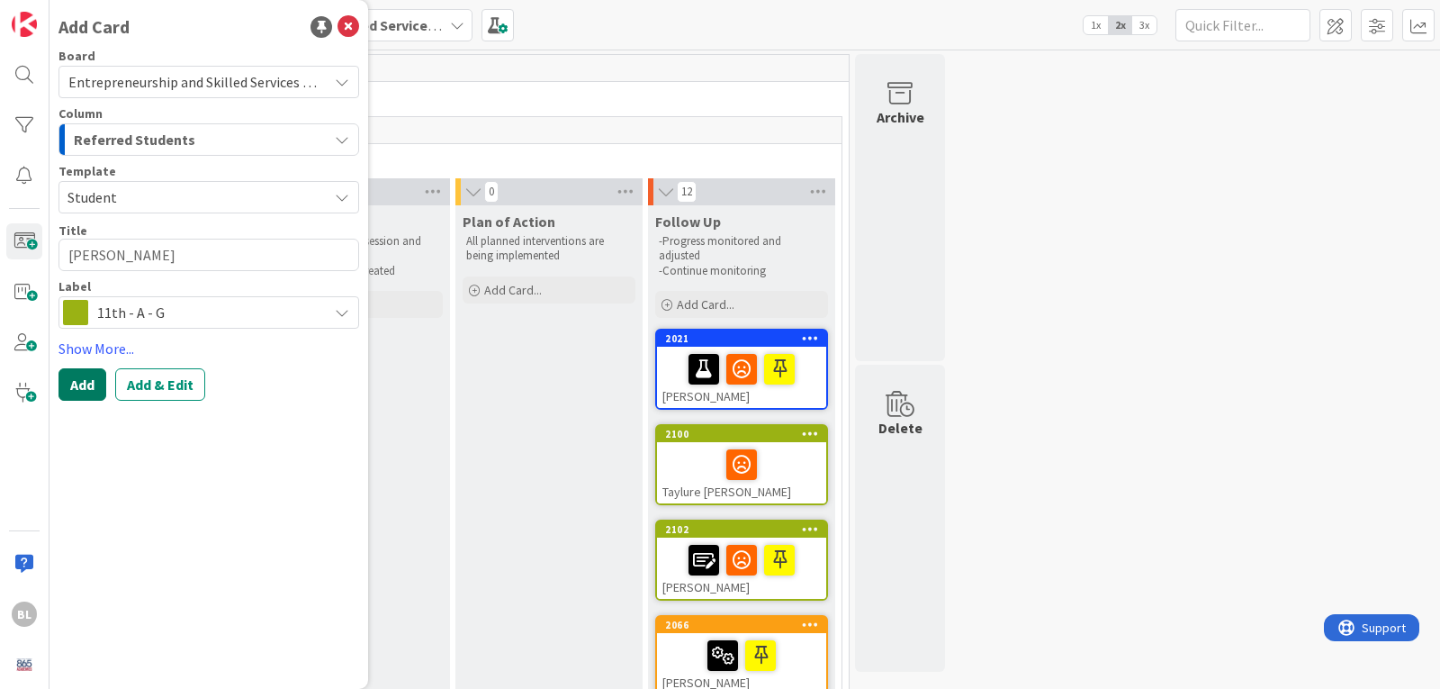
click at [85, 382] on button "Add" at bounding box center [83, 384] width 48 height 32
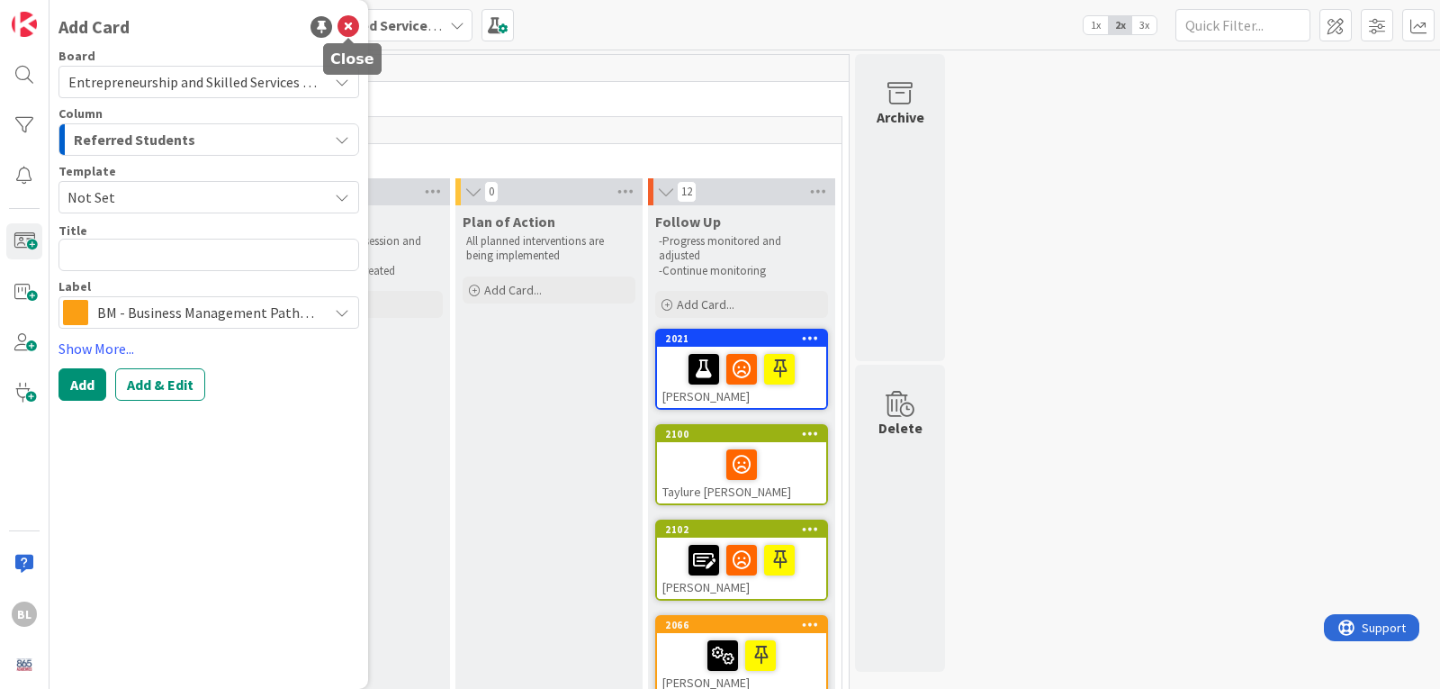
click at [352, 23] on icon at bounding box center [349, 27] width 22 height 22
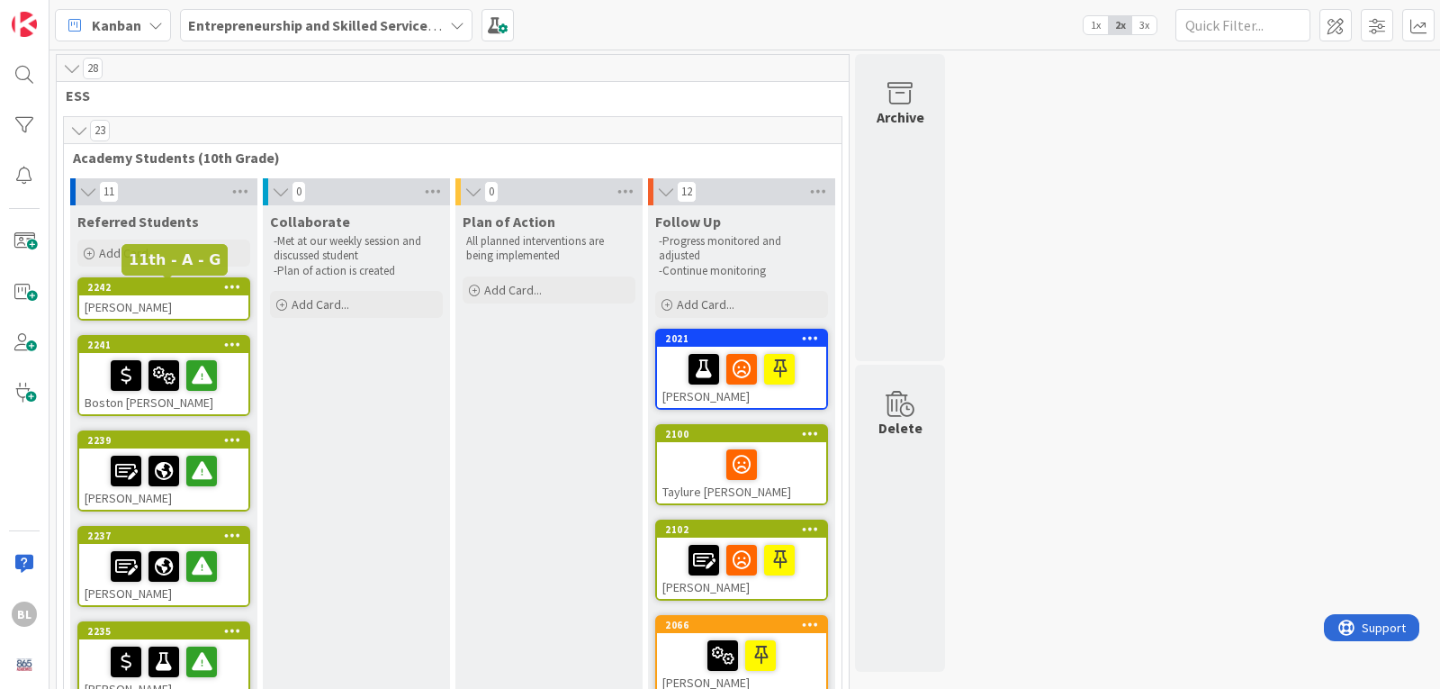
click at [165, 286] on div "2242" at bounding box center [167, 287] width 161 height 13
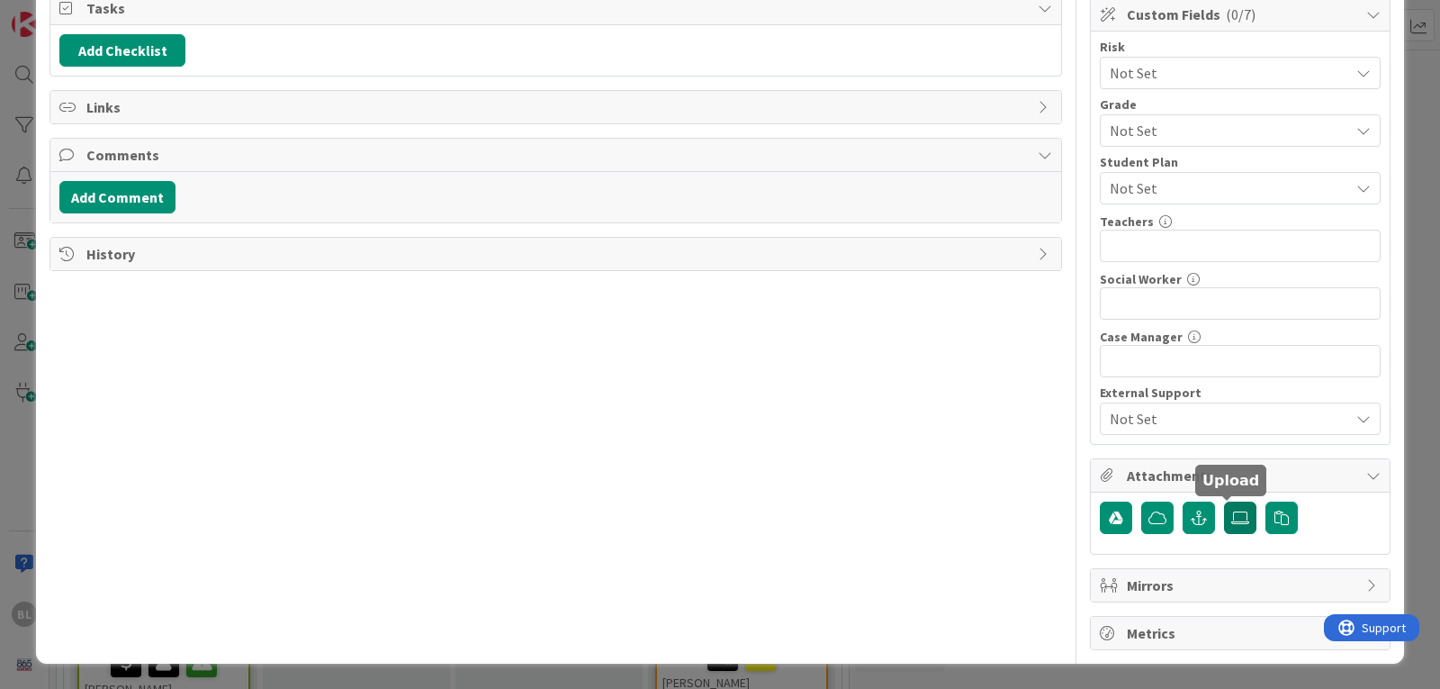
click at [1232, 519] on icon at bounding box center [1241, 517] width 18 height 14
click at [1224, 501] on input "file" at bounding box center [1224, 501] width 0 height 0
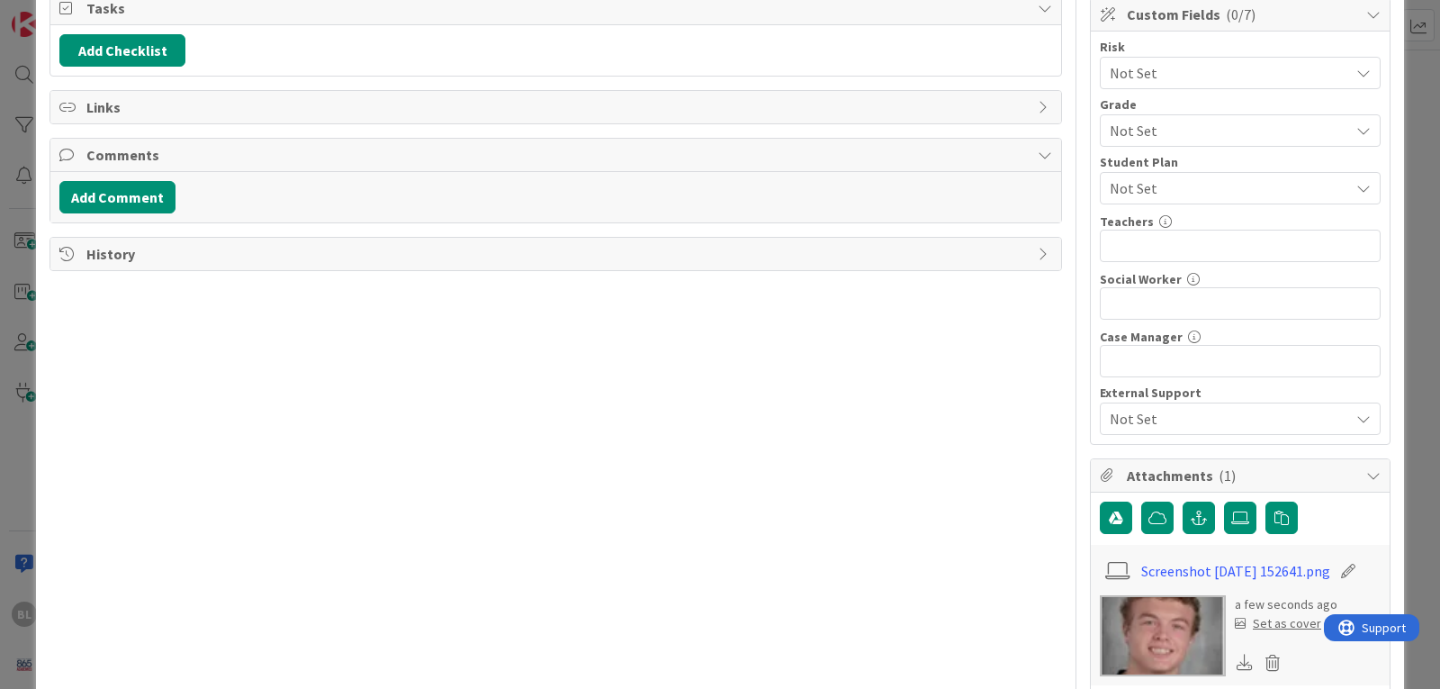
click at [1265, 627] on div "Set as cover" at bounding box center [1278, 623] width 86 height 19
click at [1112, 240] on input "text" at bounding box center [1240, 246] width 281 height 32
click at [1119, 360] on input "text" at bounding box center [1240, 361] width 281 height 32
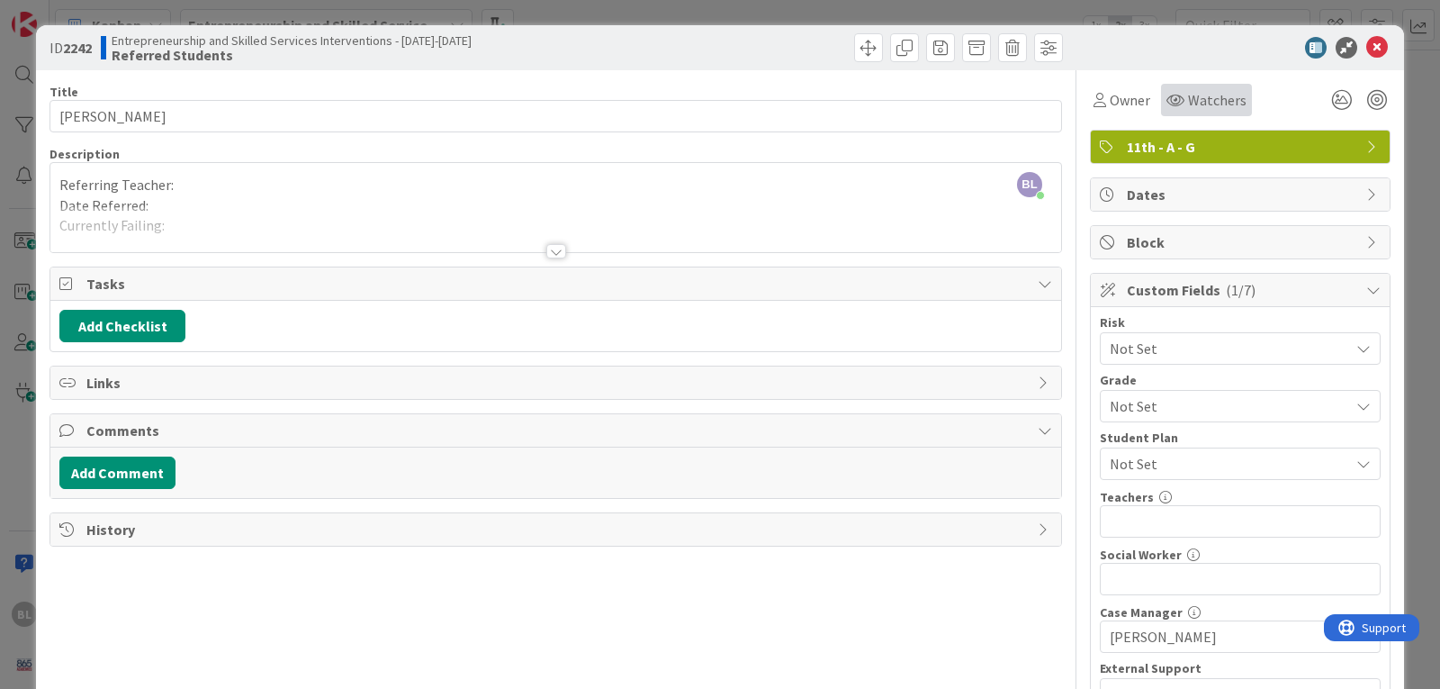
click at [1188, 96] on span "Watchers" at bounding box center [1217, 100] width 59 height 22
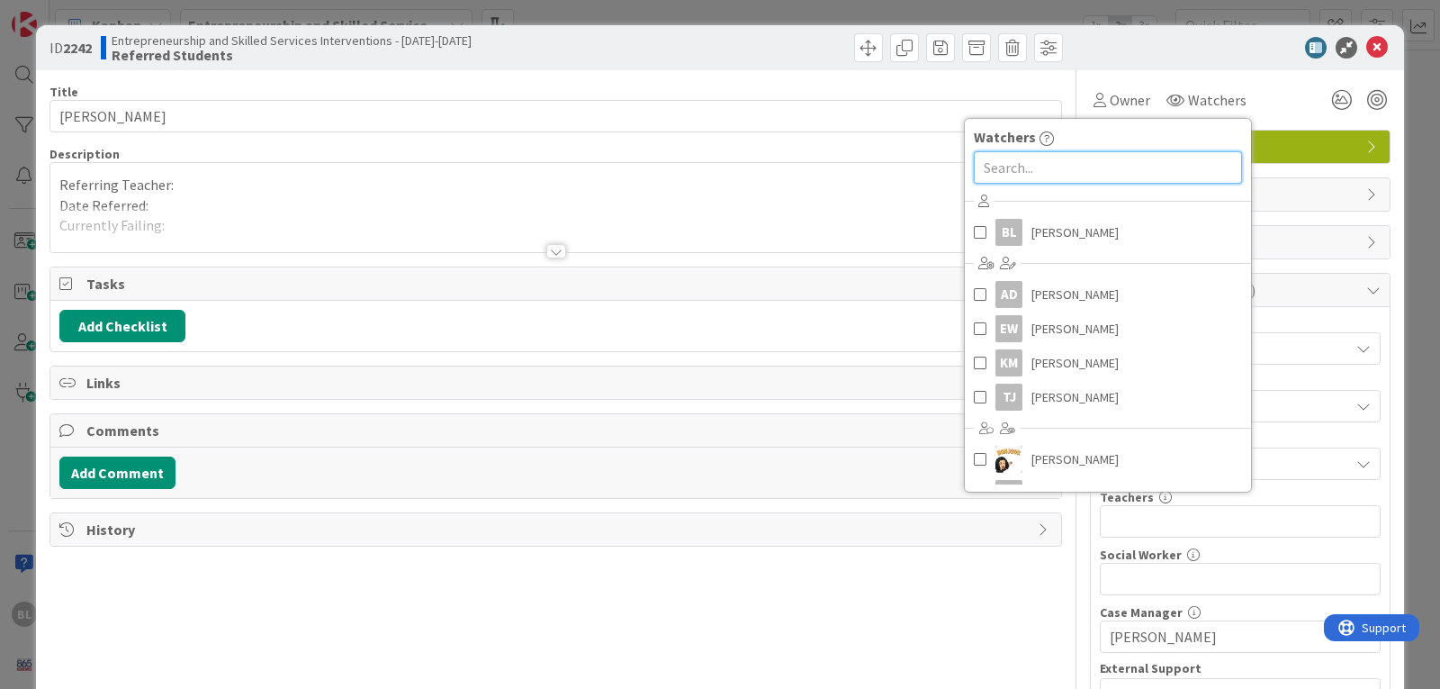
click at [997, 171] on input "text" at bounding box center [1108, 167] width 268 height 32
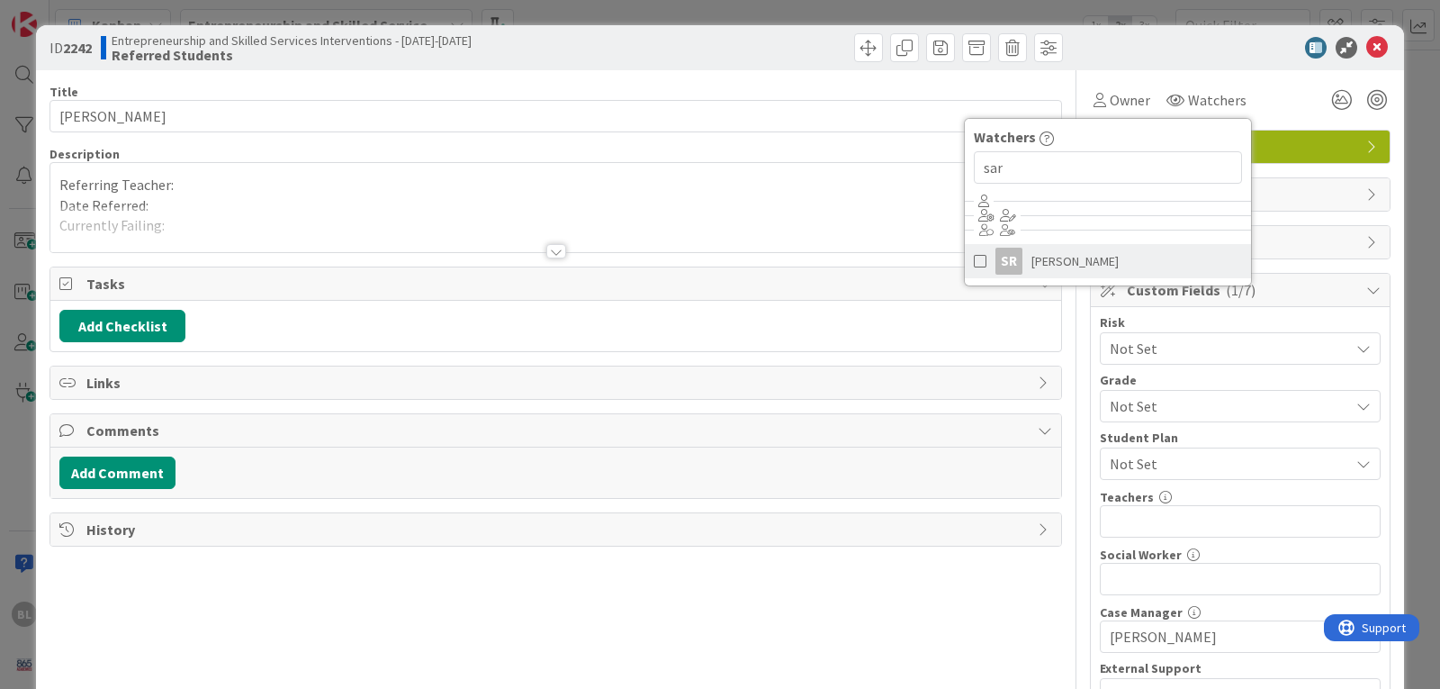
click at [965, 259] on link "SR [PERSON_NAME]" at bounding box center [1108, 261] width 286 height 34
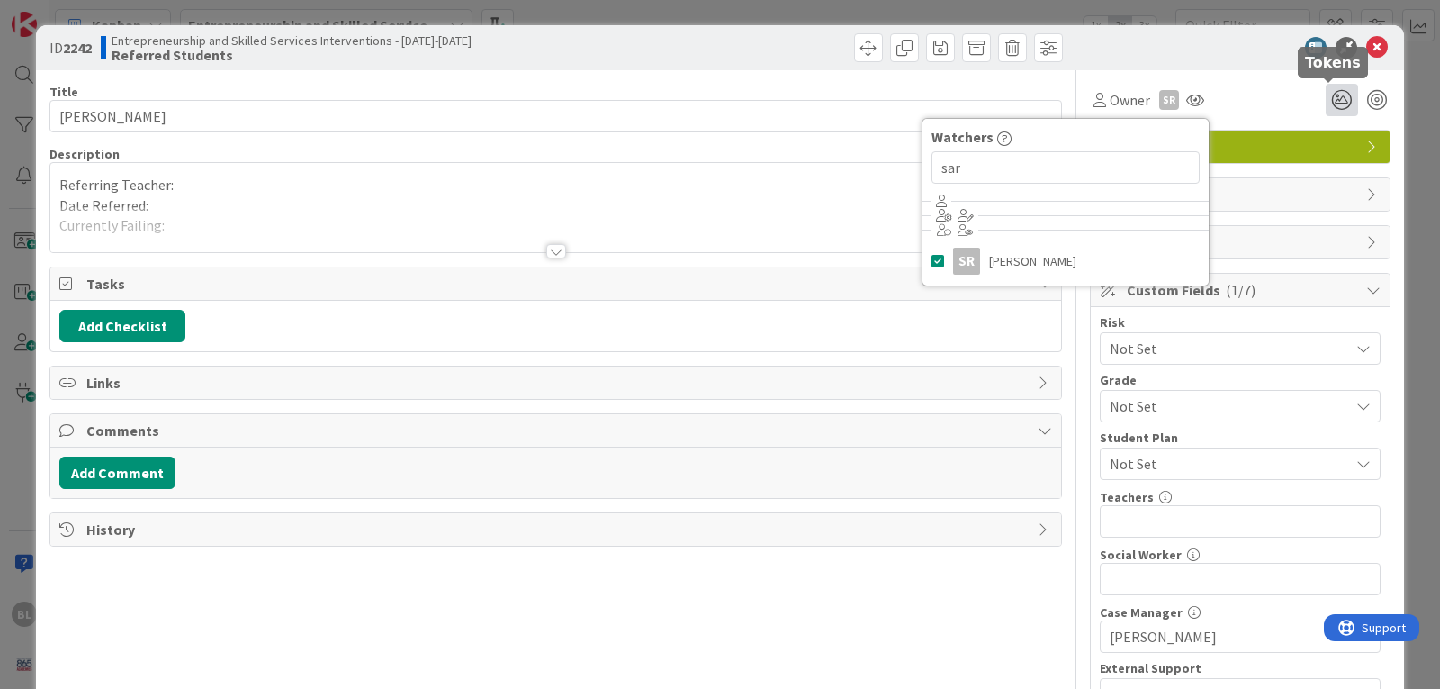
click at [1328, 97] on icon at bounding box center [1342, 100] width 32 height 32
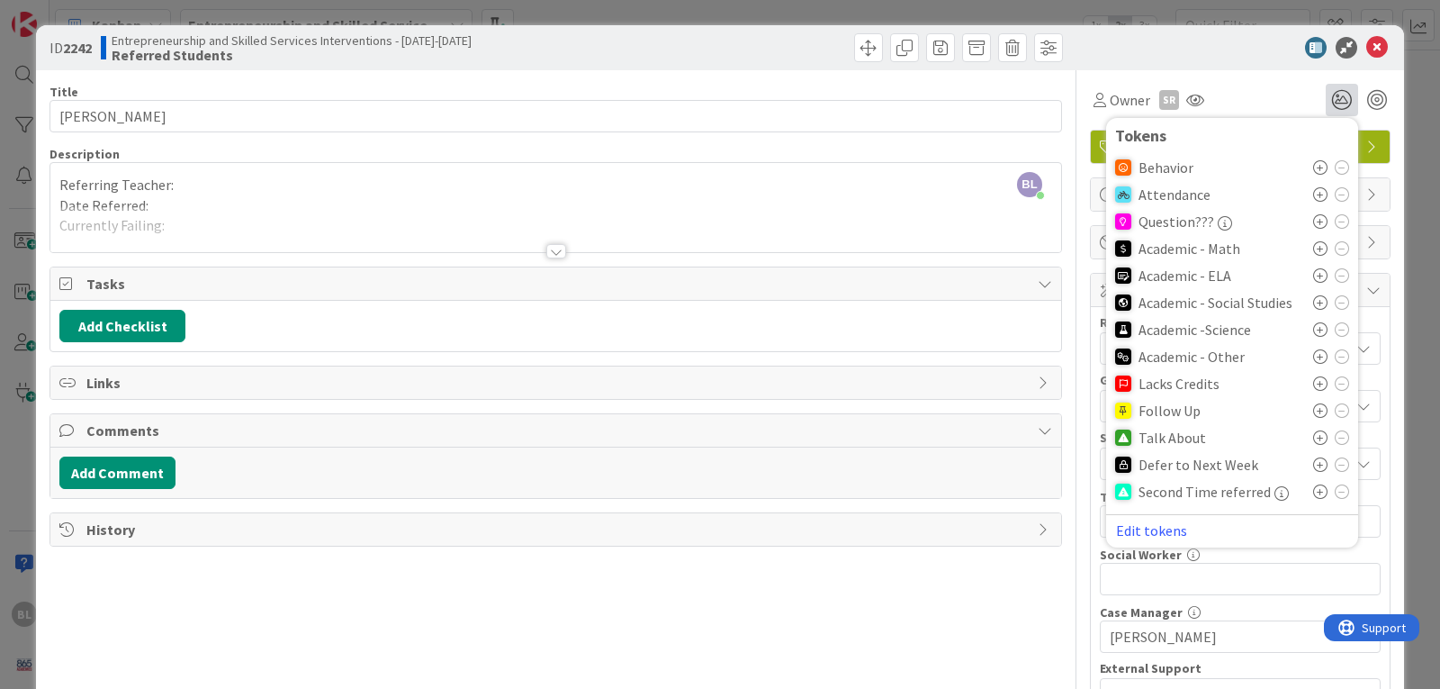
click at [550, 249] on div at bounding box center [556, 251] width 20 height 14
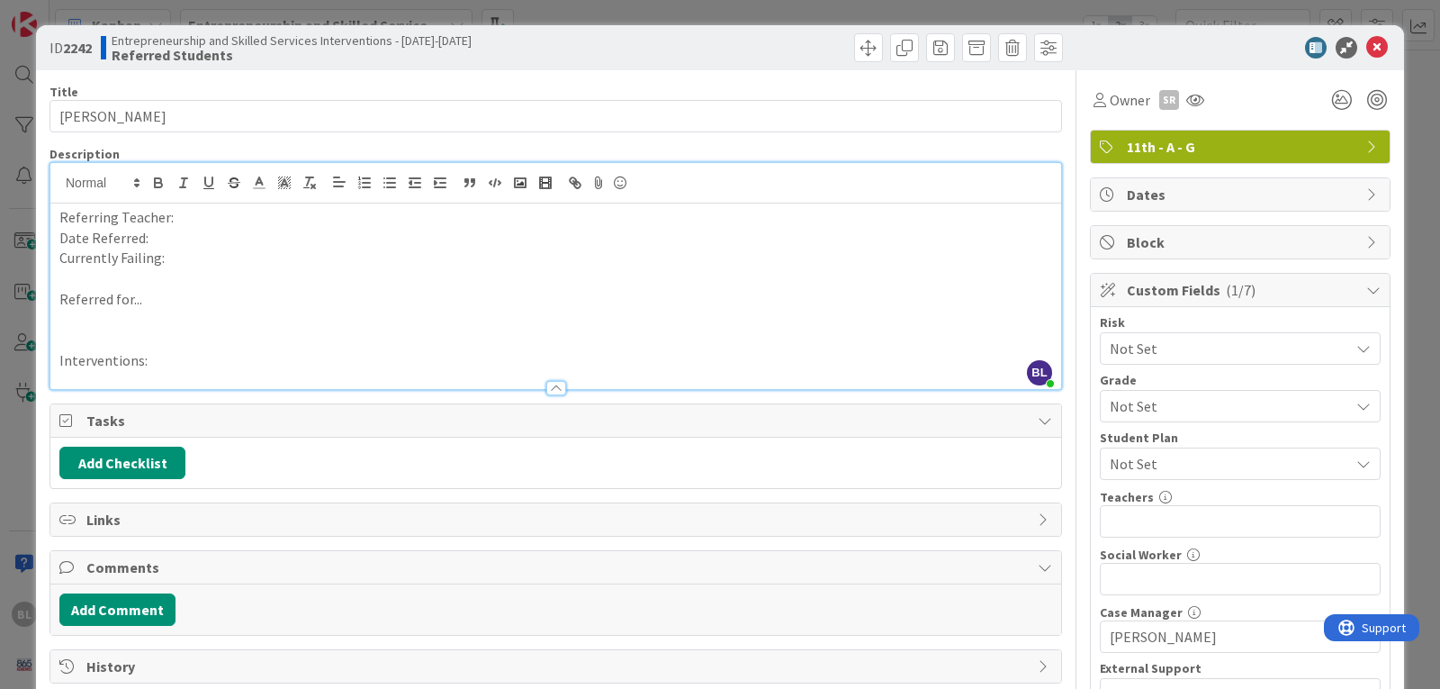
click at [150, 302] on p "Referred for..." at bounding box center [555, 299] width 993 height 21
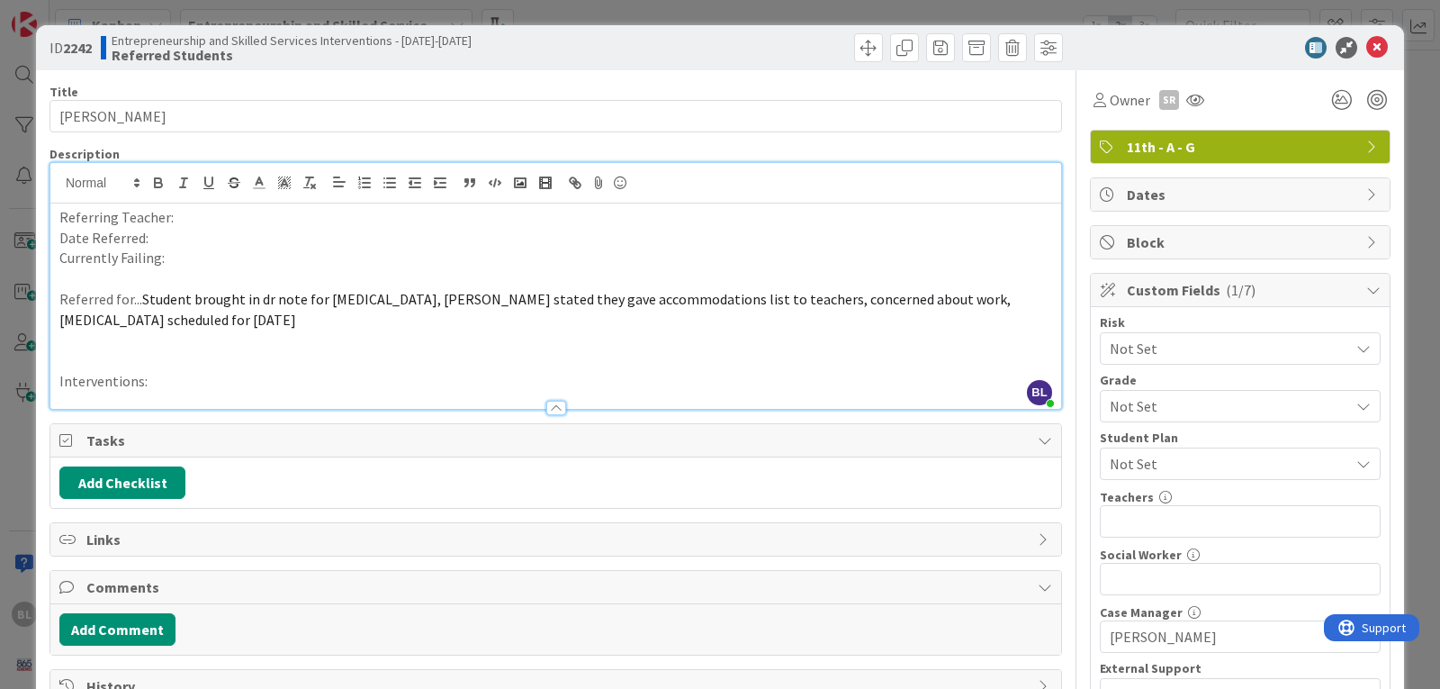
click at [153, 381] on p "Interventions:" at bounding box center [555, 381] width 993 height 21
paste div
click at [181, 216] on p "Referring Teacher:" at bounding box center [555, 217] width 993 height 21
click at [158, 239] on p "Date Referred:" at bounding box center [555, 238] width 993 height 21
click at [180, 259] on p "Currently Failing:" at bounding box center [555, 258] width 993 height 21
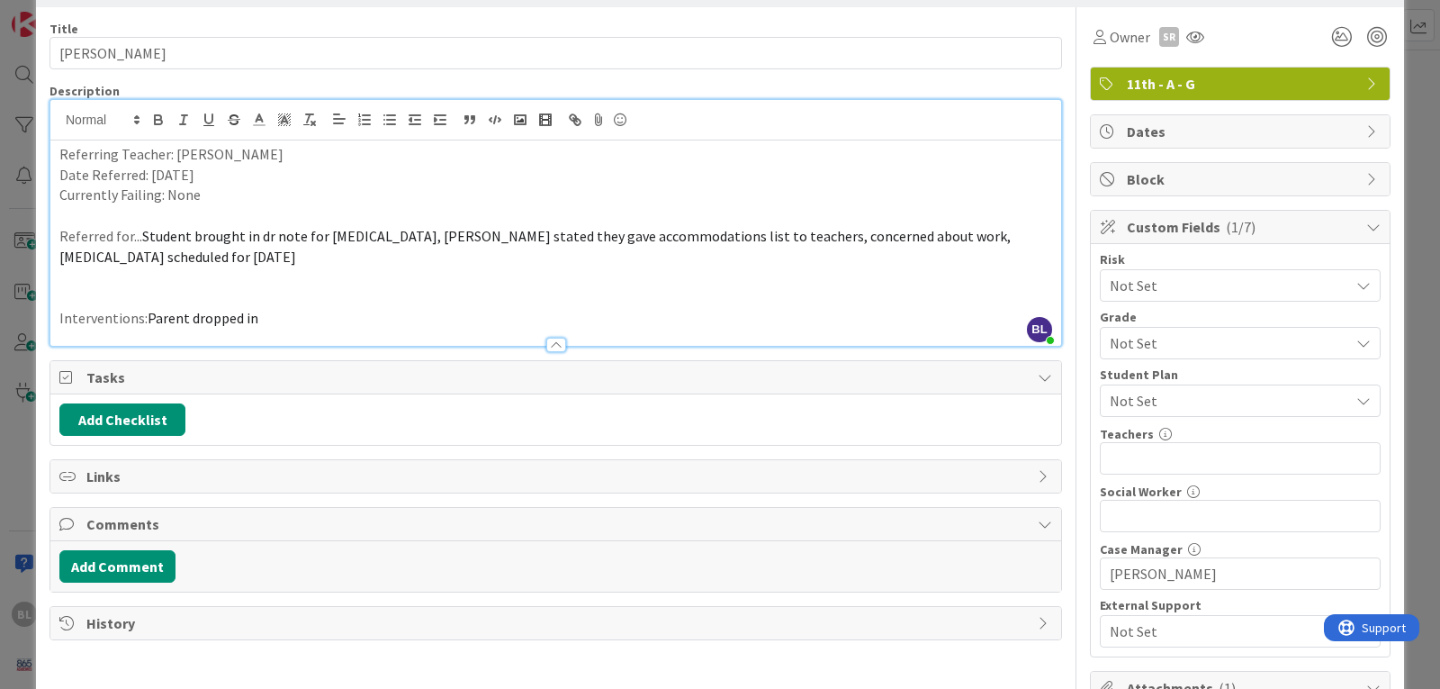
scroll to position [90, 0]
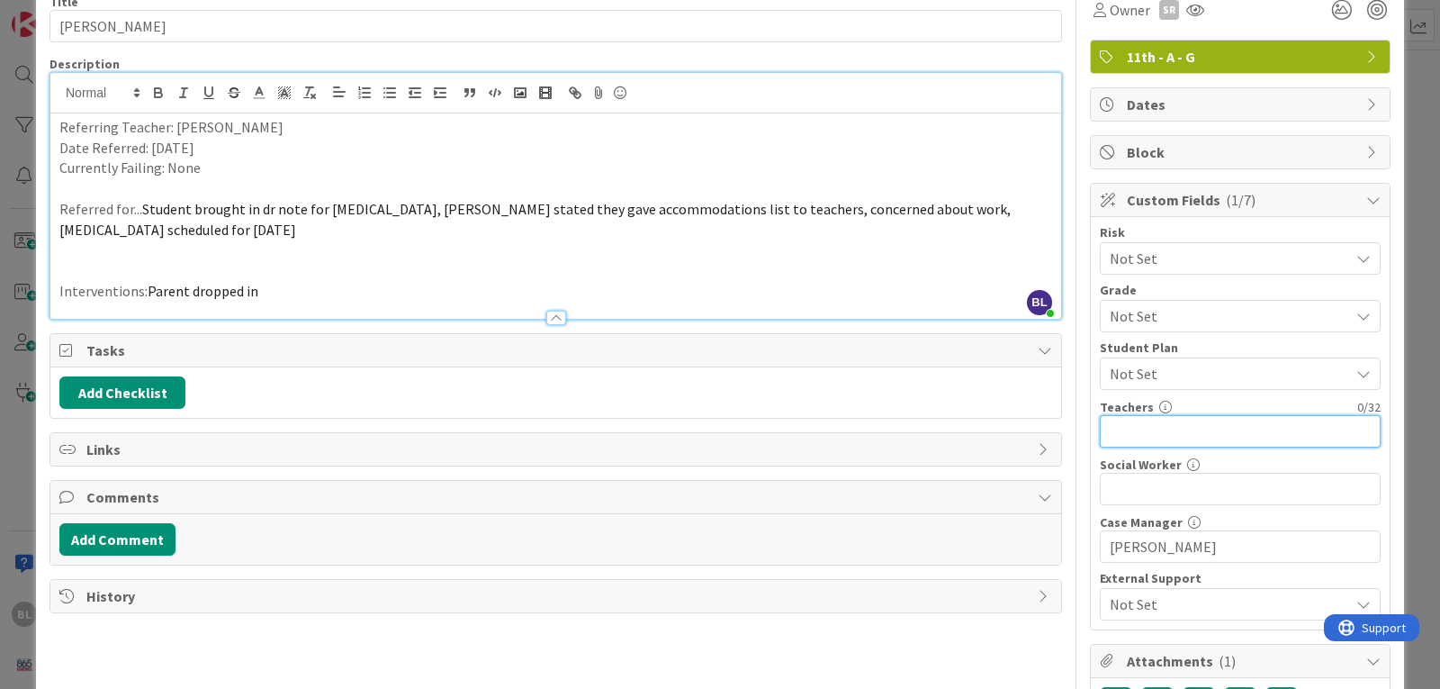
click at [1105, 431] on input "text" at bounding box center [1240, 431] width 281 height 32
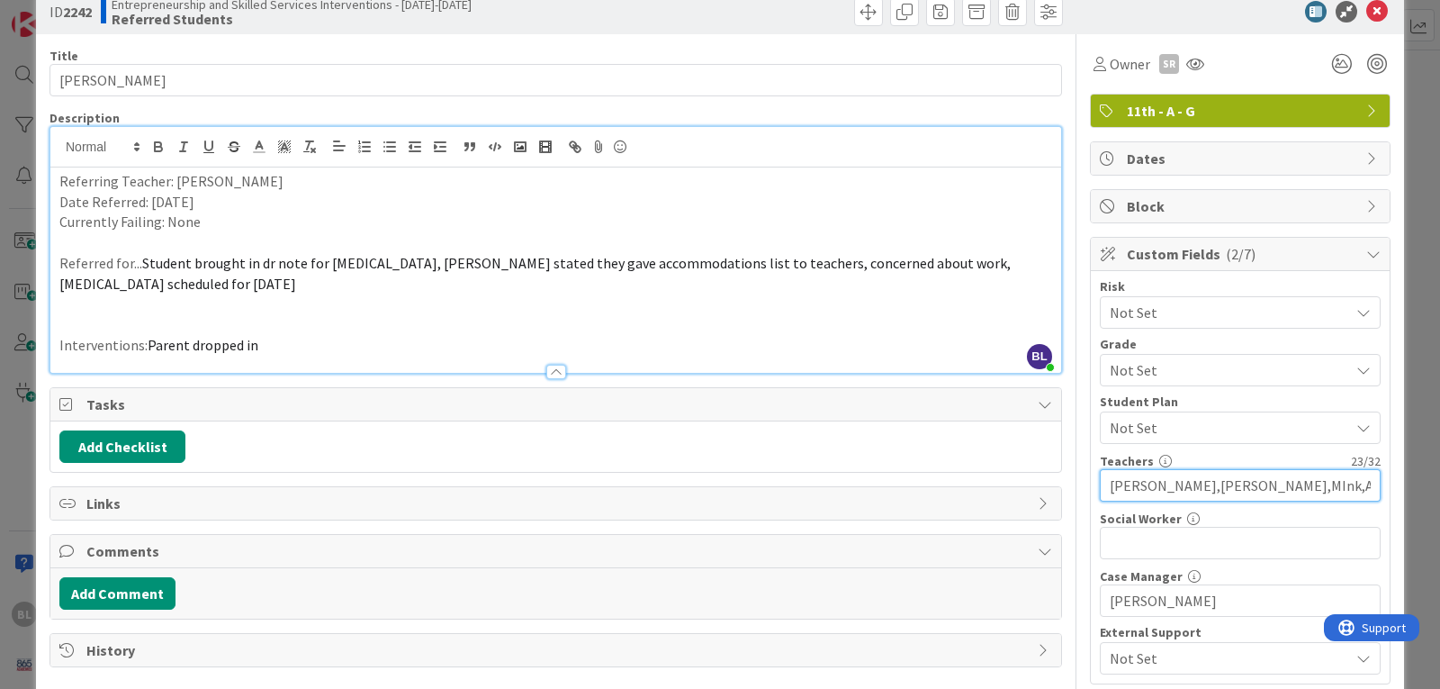
scroll to position [0, 0]
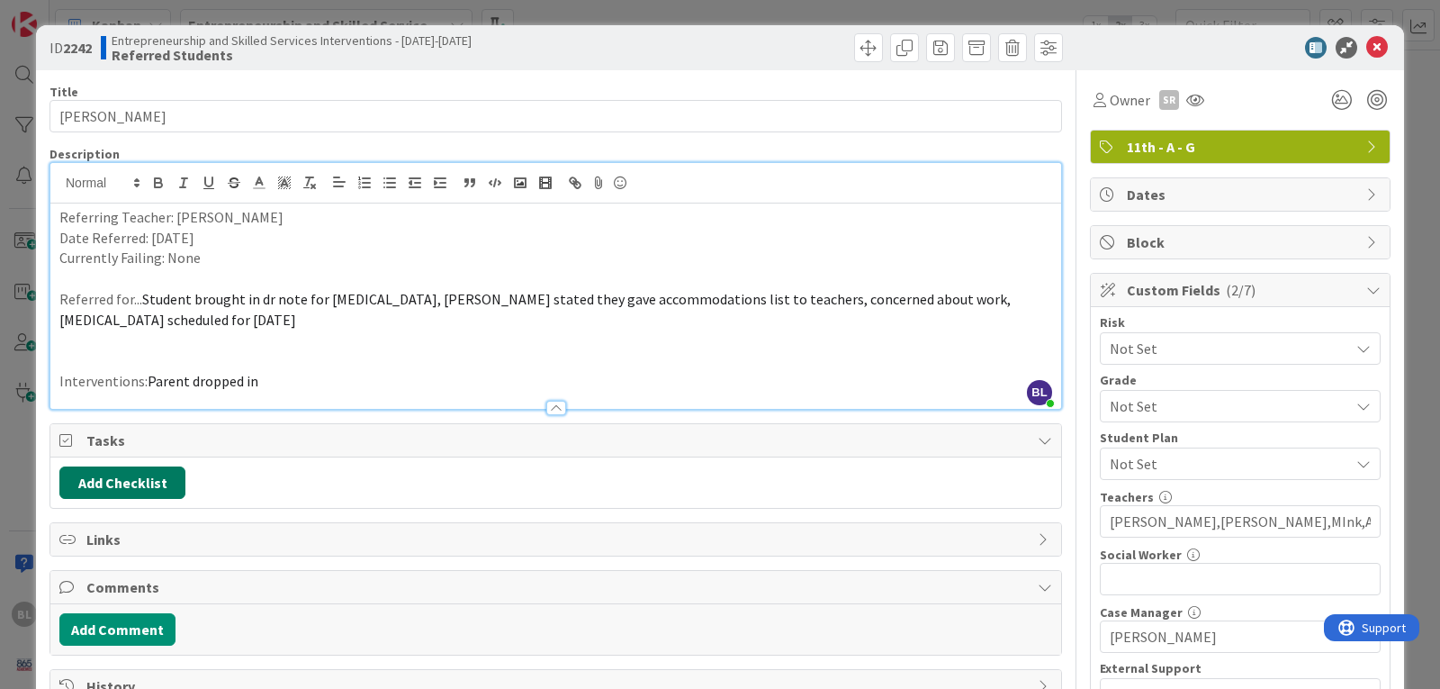
click at [108, 476] on button "Add Checklist" at bounding box center [122, 482] width 126 height 32
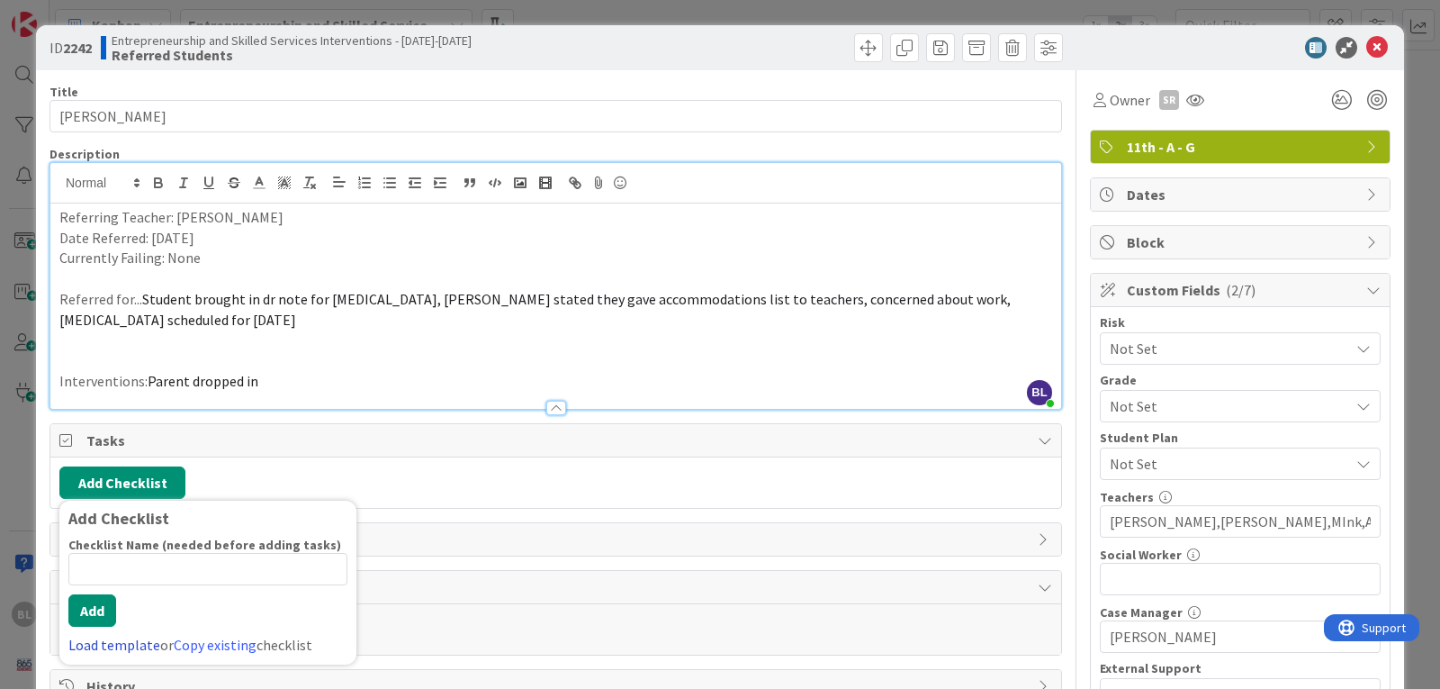
click at [107, 644] on link "Load template" at bounding box center [114, 645] width 92 height 18
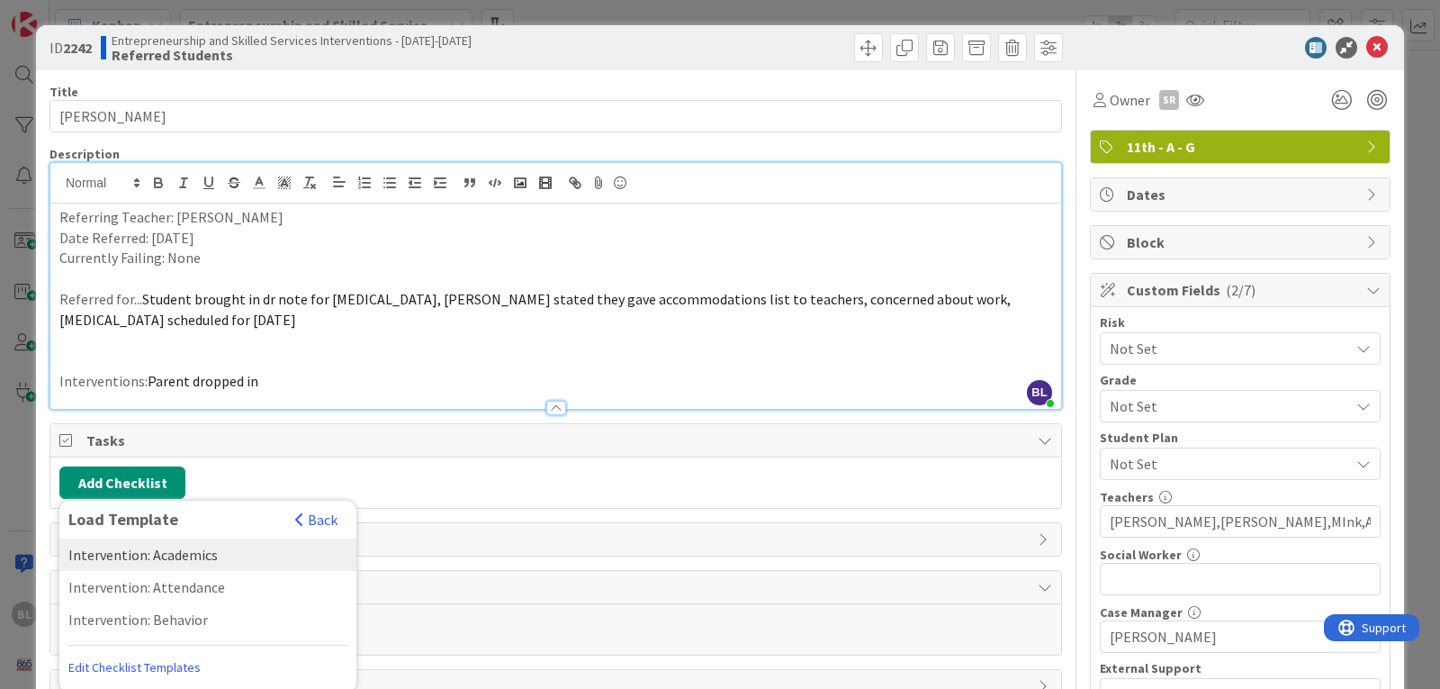
click at [124, 554] on div "Intervention: Academics" at bounding box center [207, 554] width 297 height 32
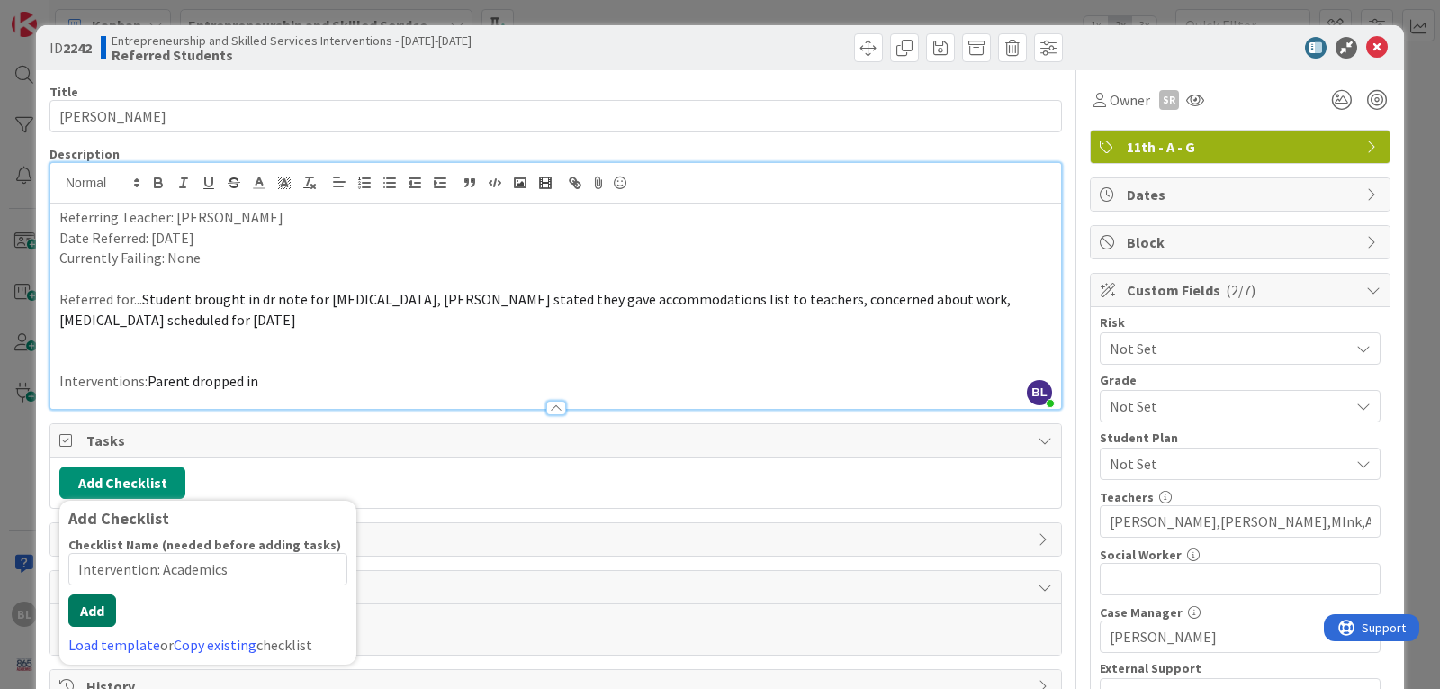
click at [93, 625] on button "Add" at bounding box center [92, 610] width 48 height 32
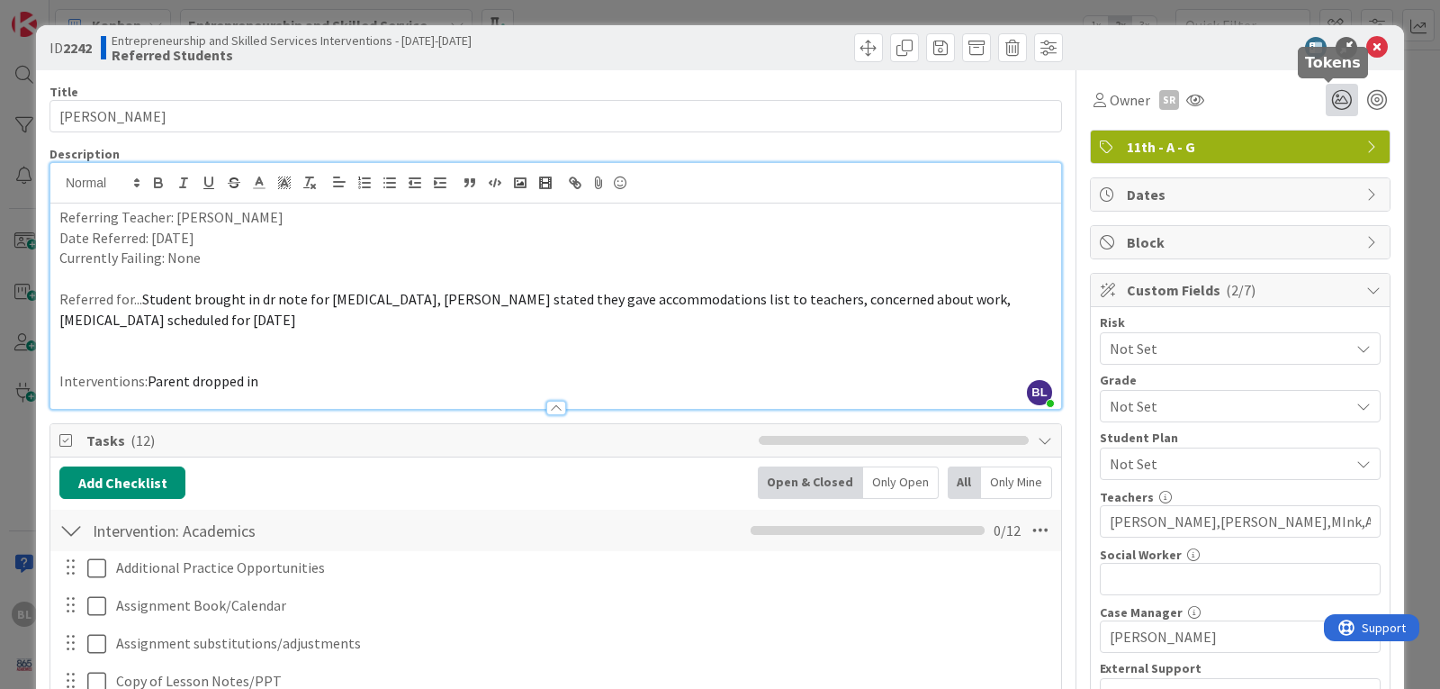
click at [1331, 101] on icon at bounding box center [1342, 100] width 32 height 32
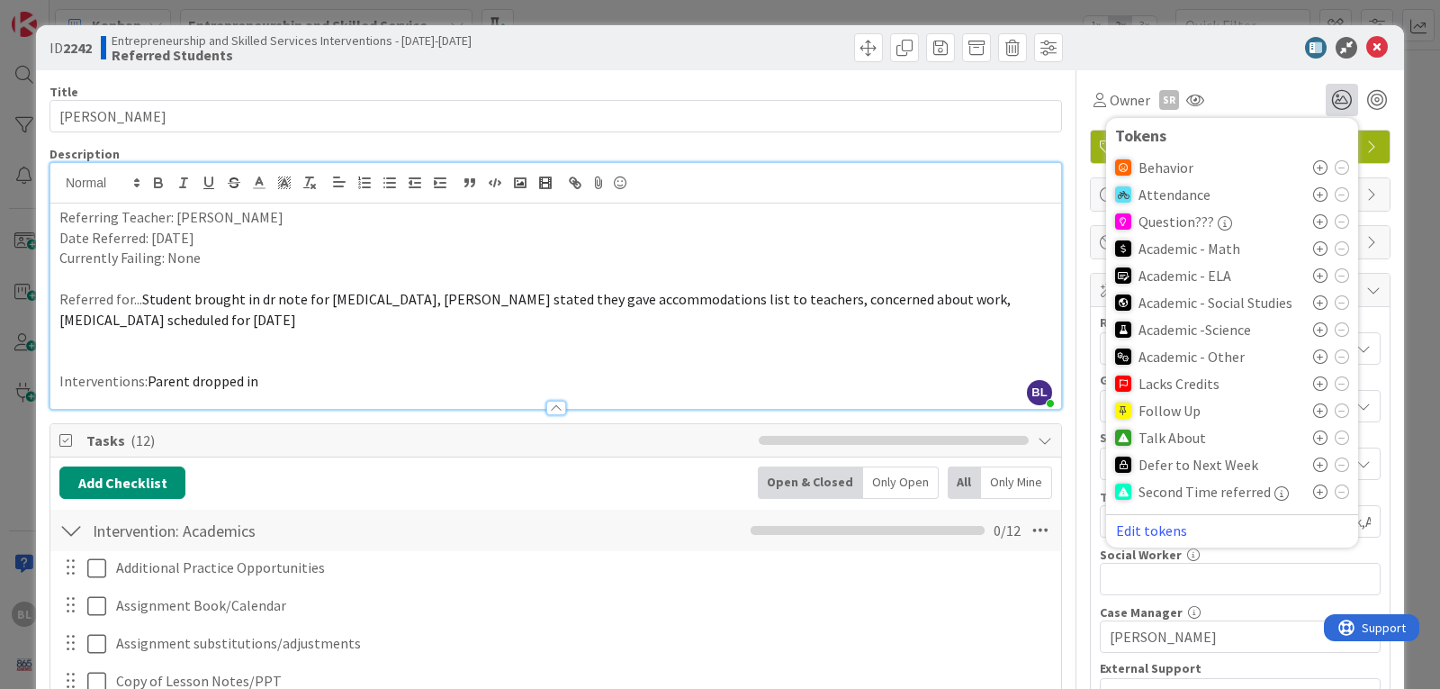
click at [1313, 436] on icon at bounding box center [1320, 437] width 14 height 14
click at [1367, 48] on icon at bounding box center [1378, 48] width 22 height 22
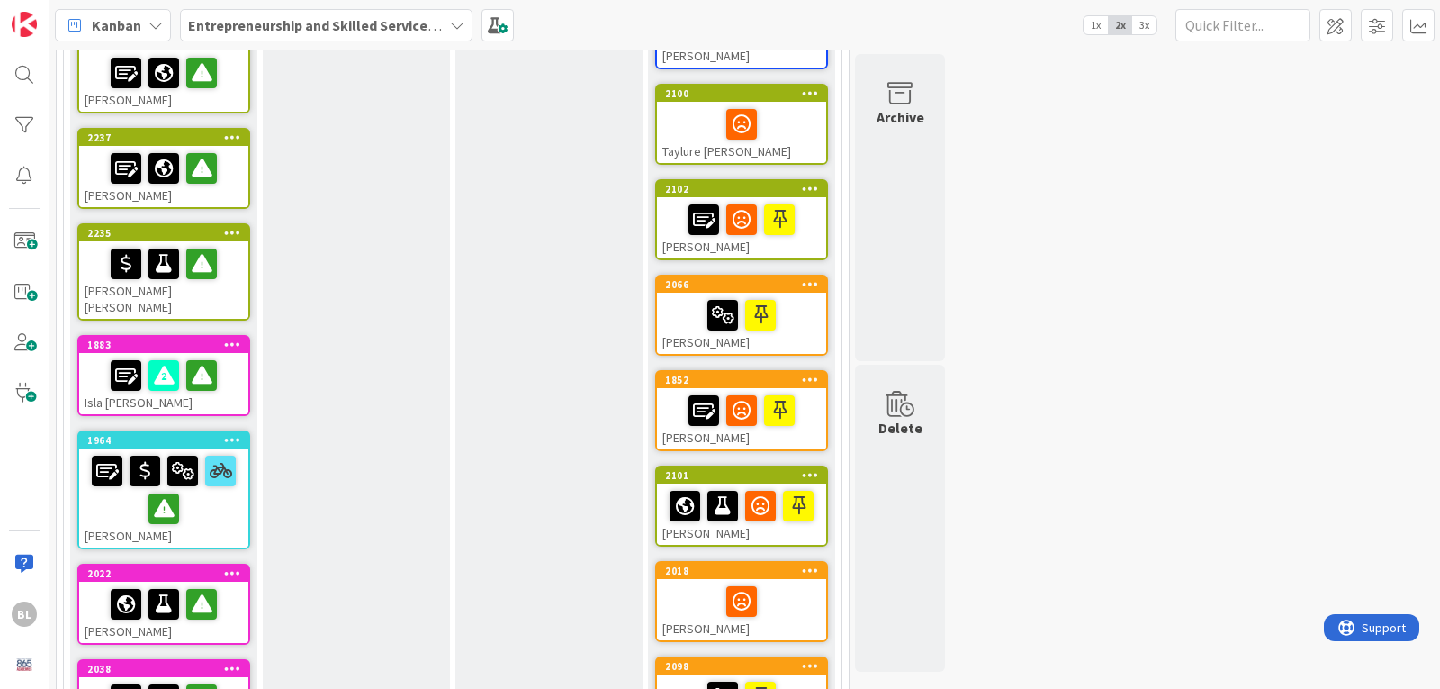
scroll to position [121, 0]
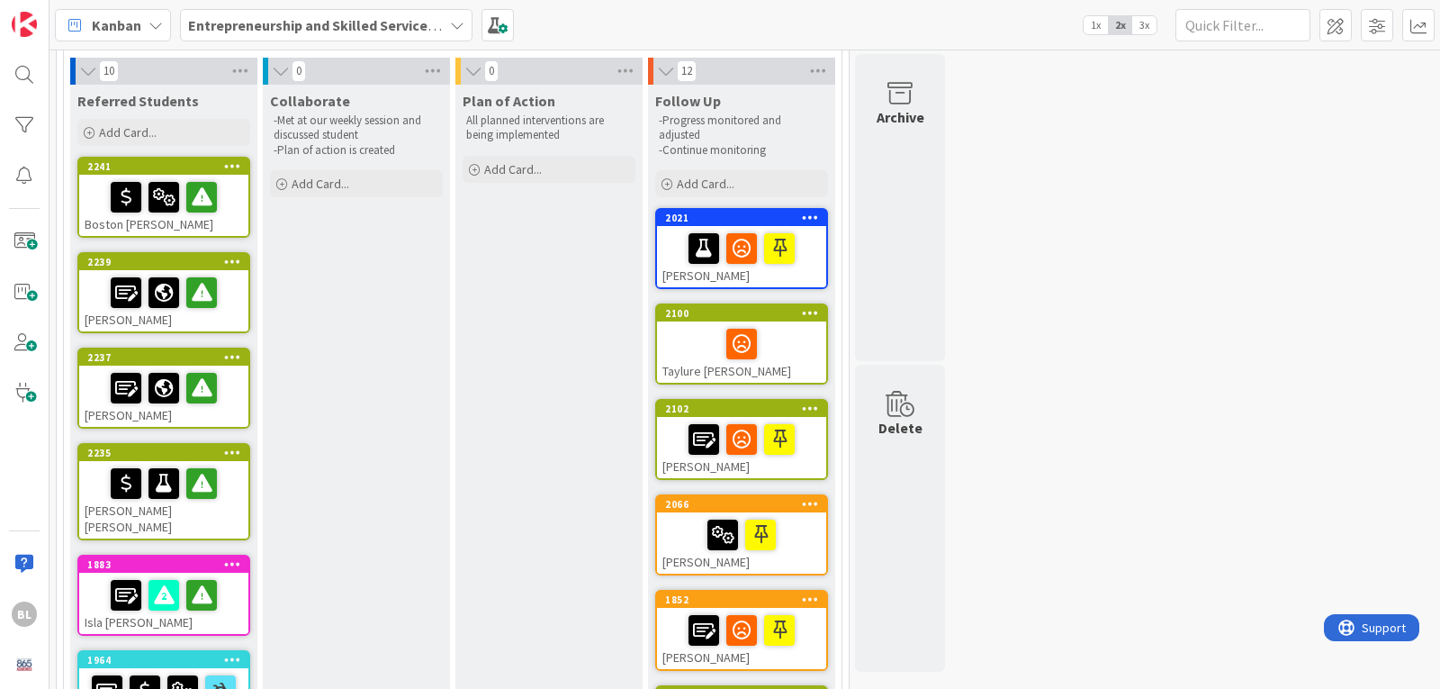
click at [1097, 23] on span "1x" at bounding box center [1096, 25] width 24 height 18
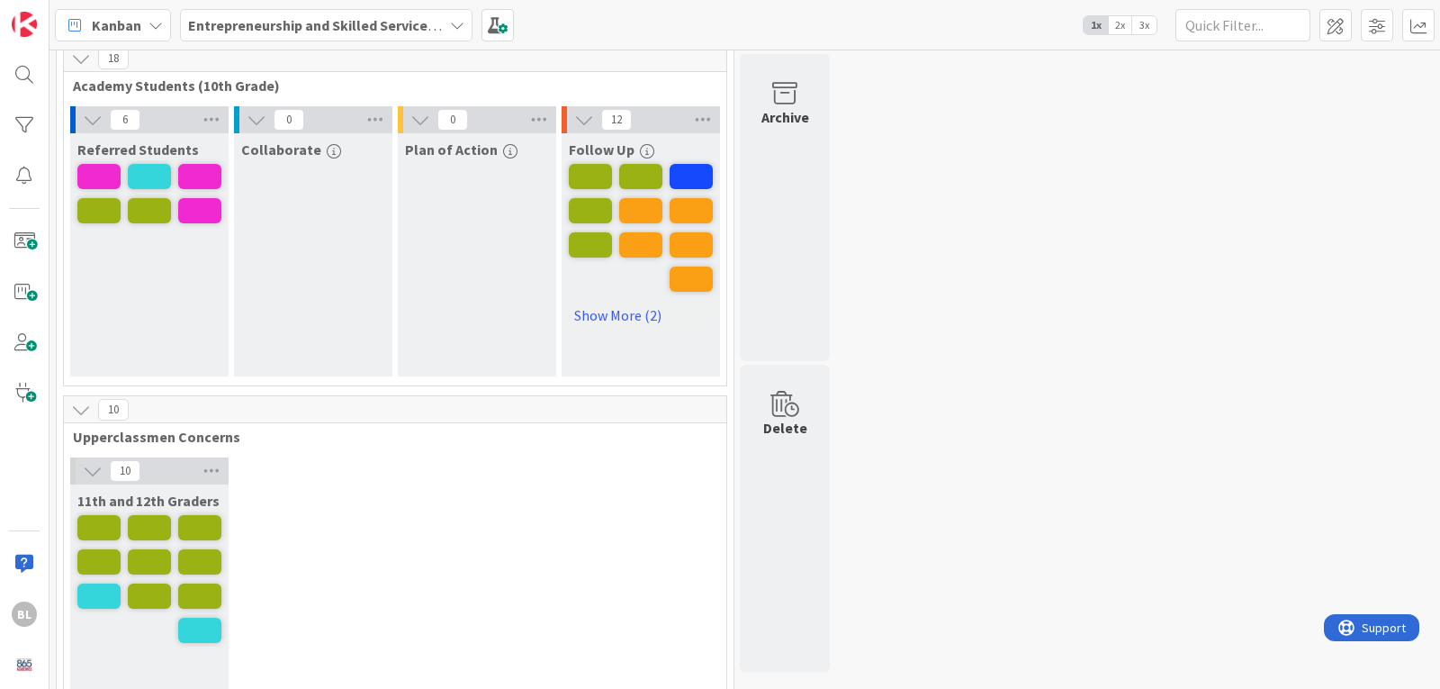
scroll to position [0, 0]
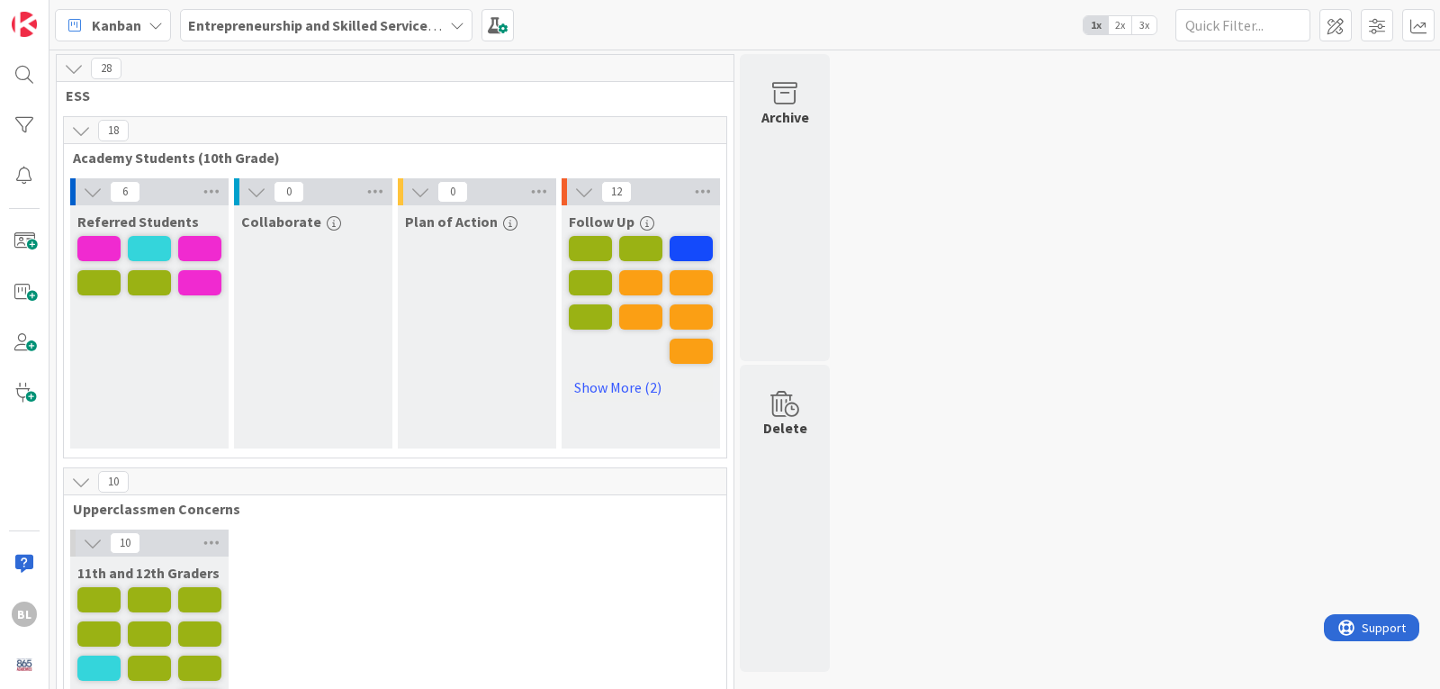
click at [1123, 22] on span "2x" at bounding box center [1120, 25] width 24 height 18
